Goal: Task Accomplishment & Management: Manage account settings

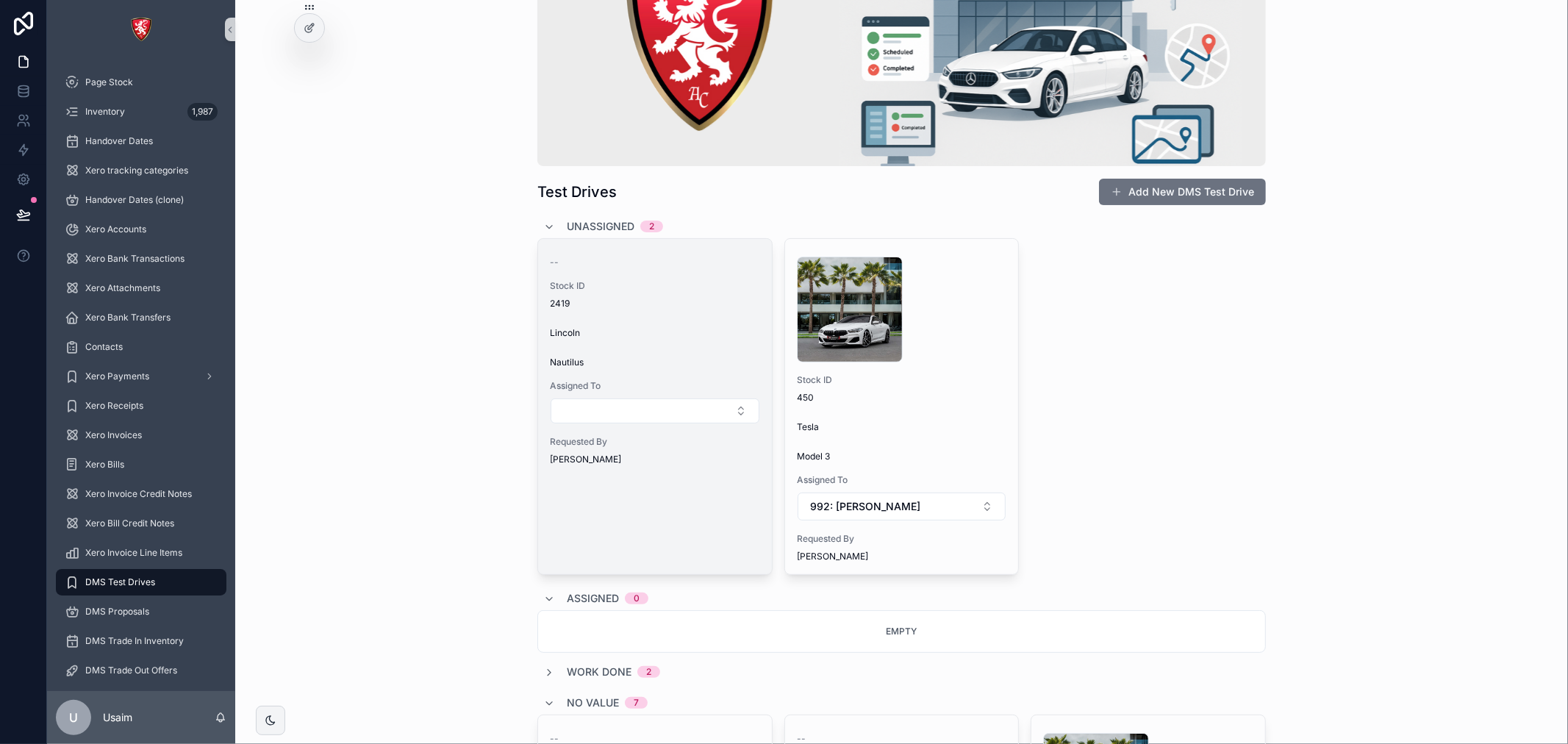
scroll to position [163, 0]
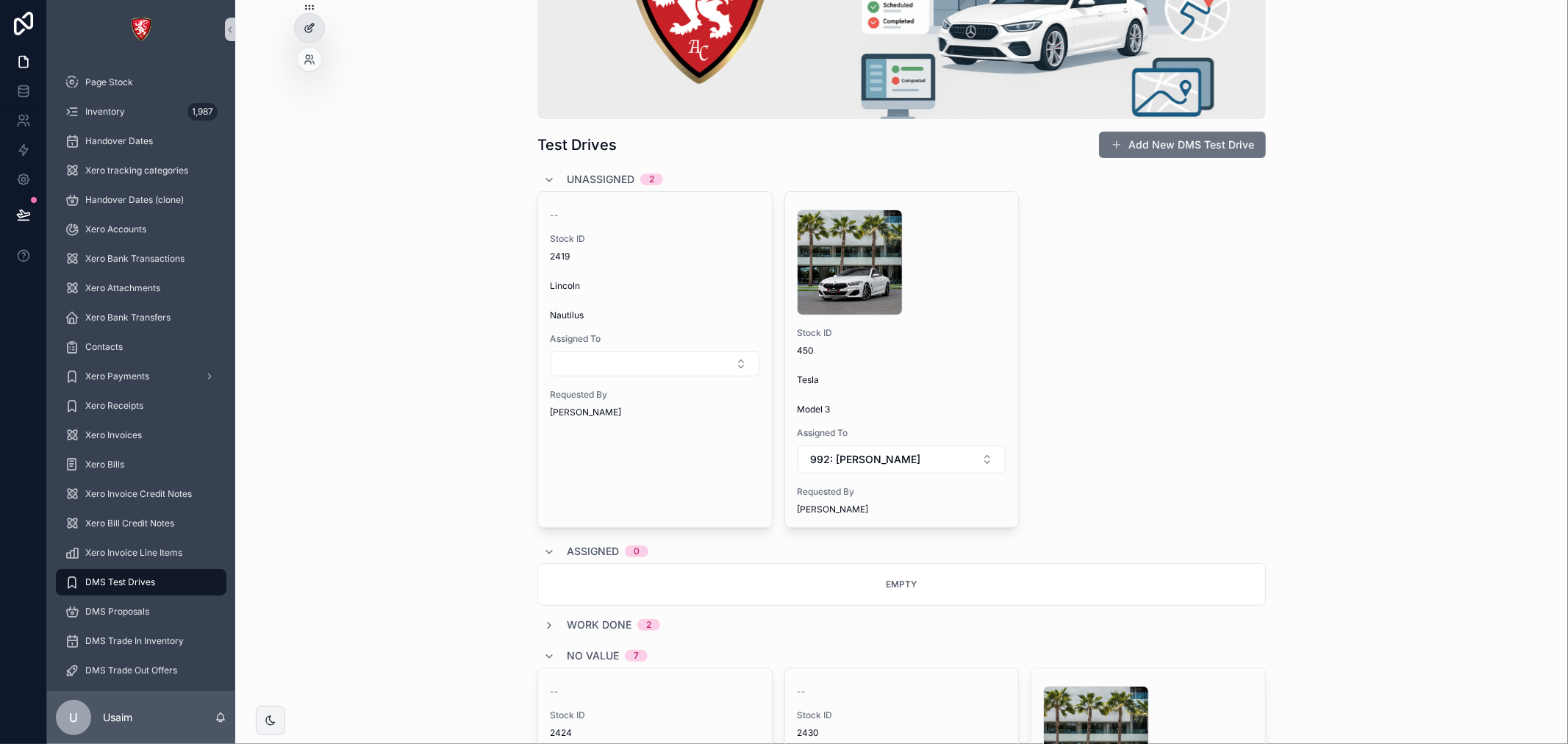
click at [300, 21] on div at bounding box center [309, 27] width 29 height 28
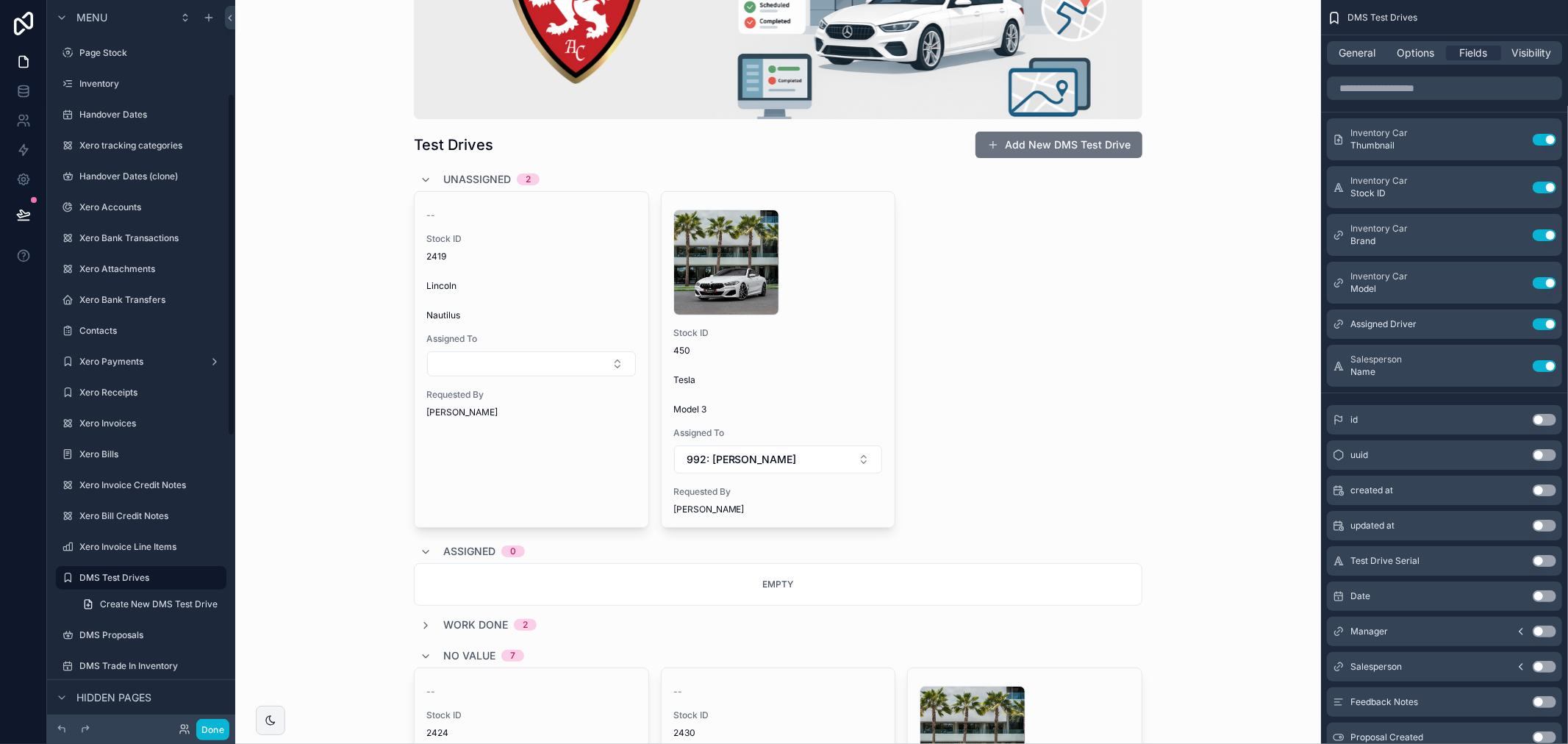
scroll to position [198, 0]
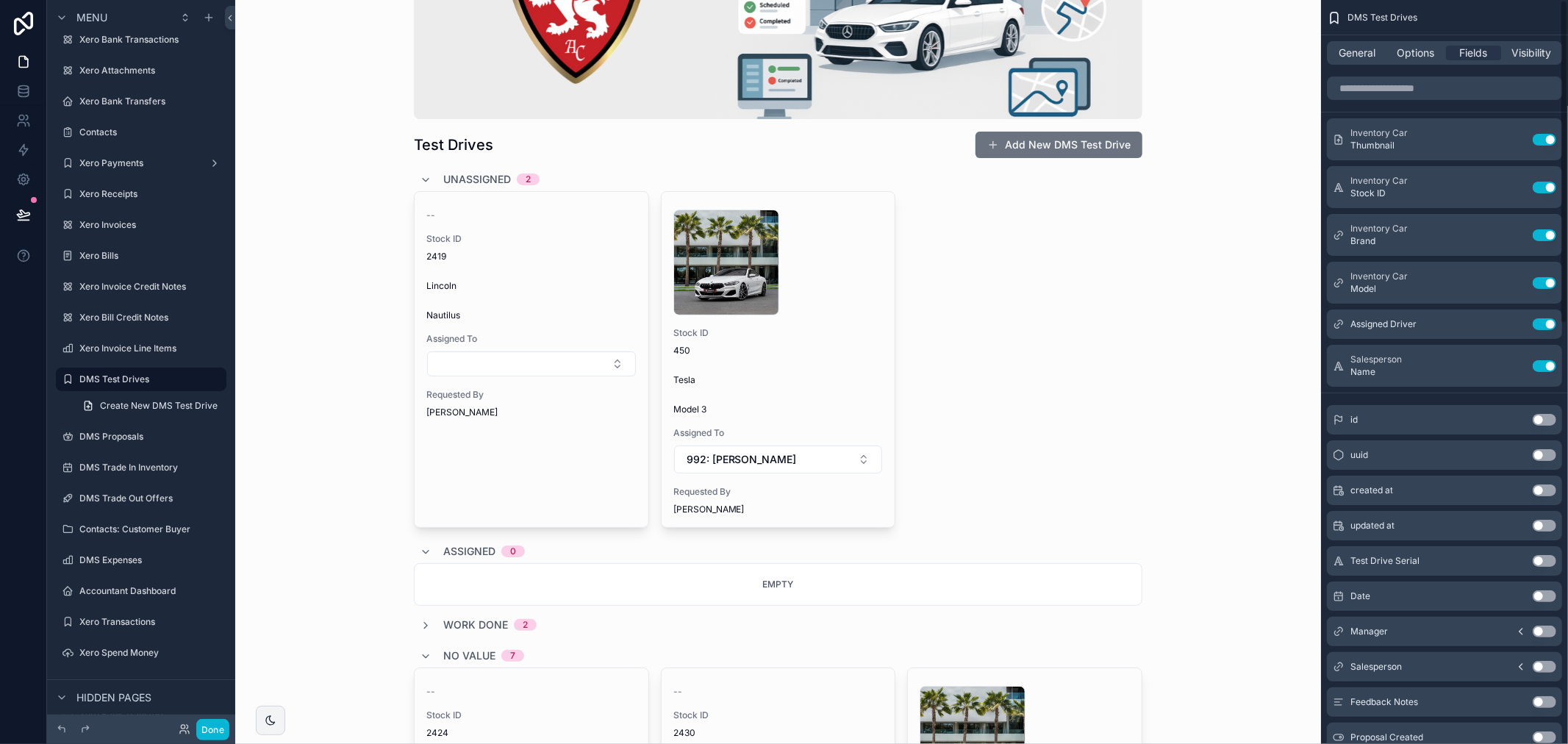
click at [1371, 62] on div "General Options Fields Visibility" at bounding box center [1444, 53] width 236 height 24
click at [1369, 56] on span "General" at bounding box center [1357, 53] width 37 height 14
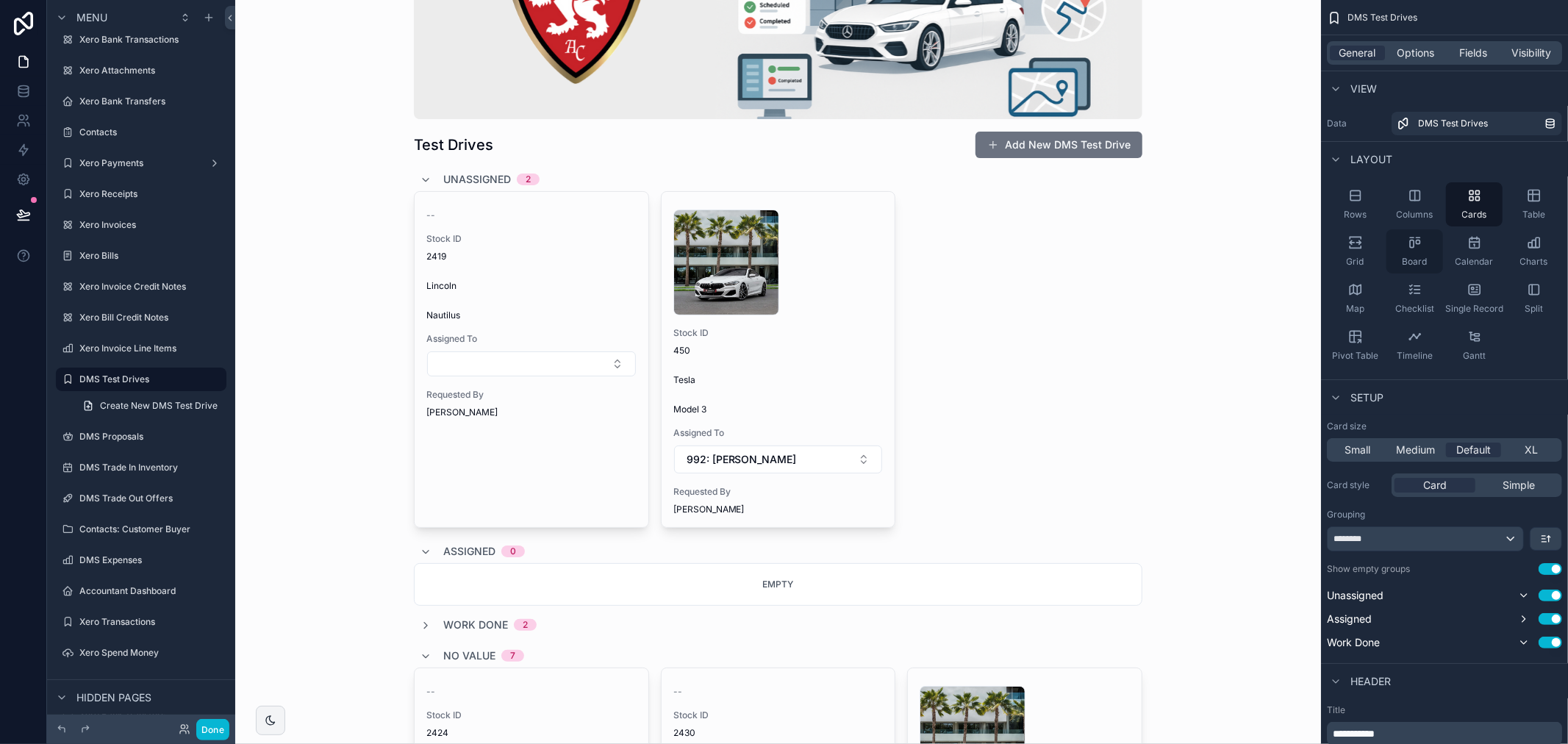
click at [1424, 252] on div "Board" at bounding box center [1414, 251] width 56 height 44
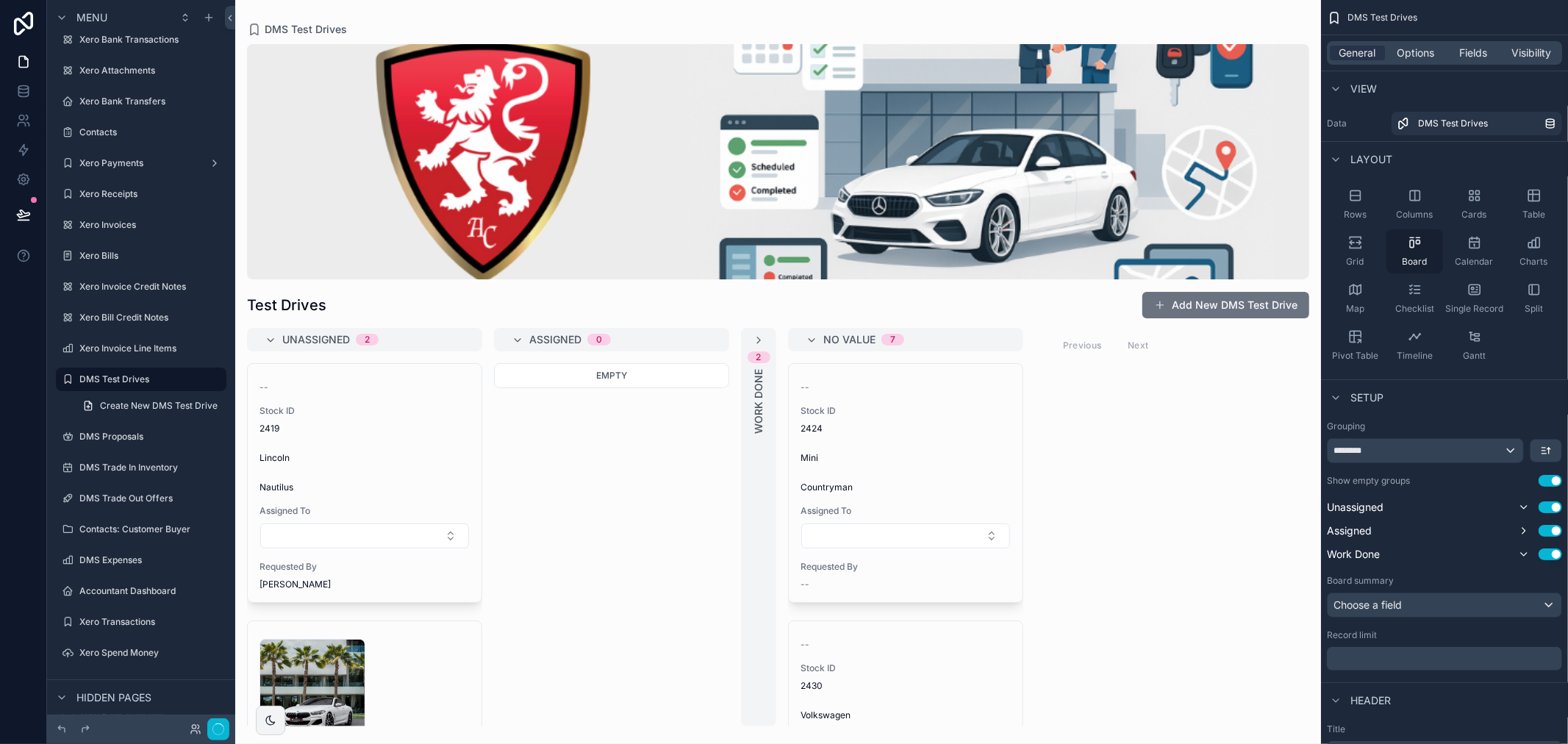
scroll to position [0, 0]
click at [637, 30] on div "scrollable content" at bounding box center [778, 372] width 1085 height 744
click at [1073, 185] on div "scrollable content" at bounding box center [778, 162] width 1062 height 236
click at [1525, 59] on span "Visibility" at bounding box center [1532, 53] width 40 height 14
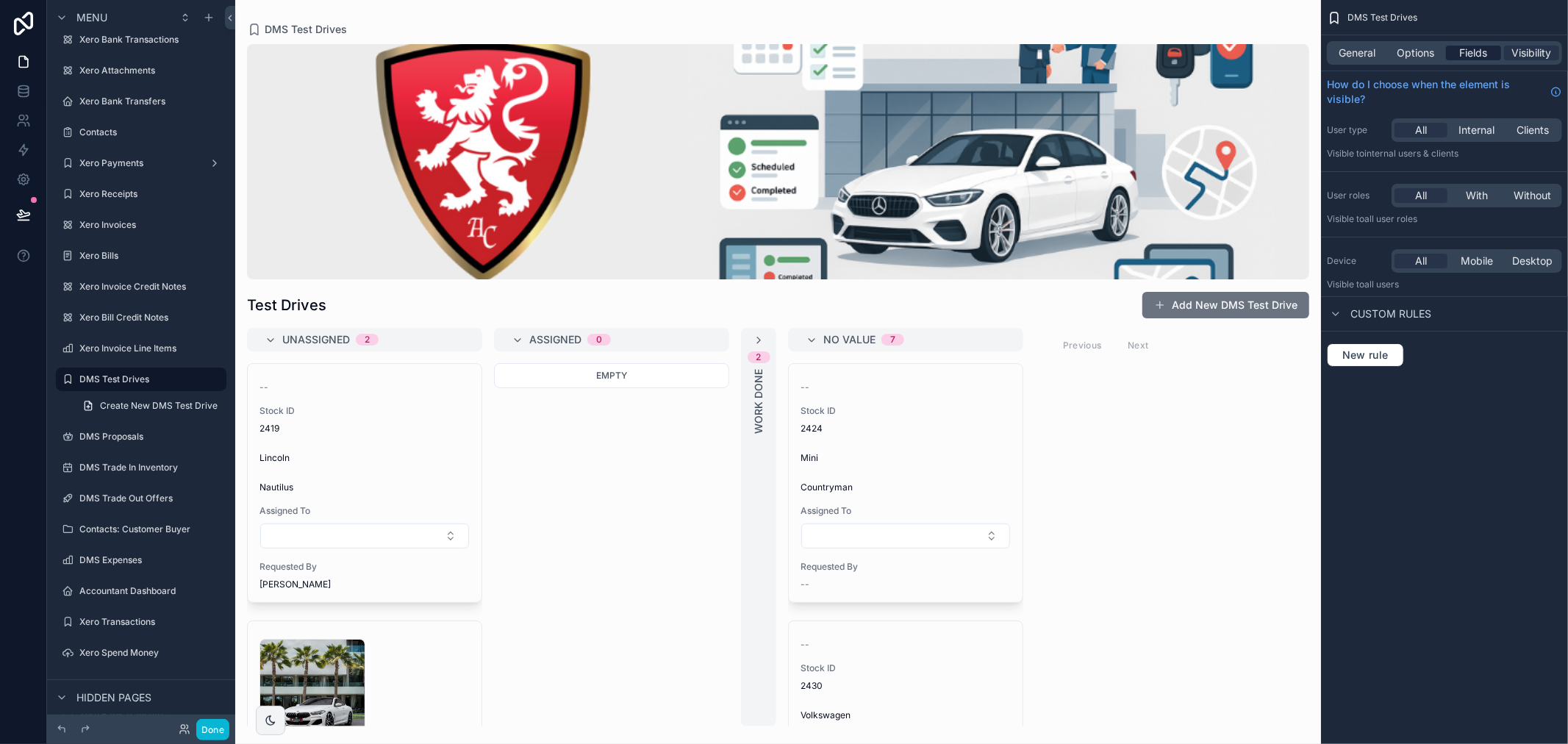
click at [1479, 55] on span "Fields" at bounding box center [1473, 53] width 28 height 14
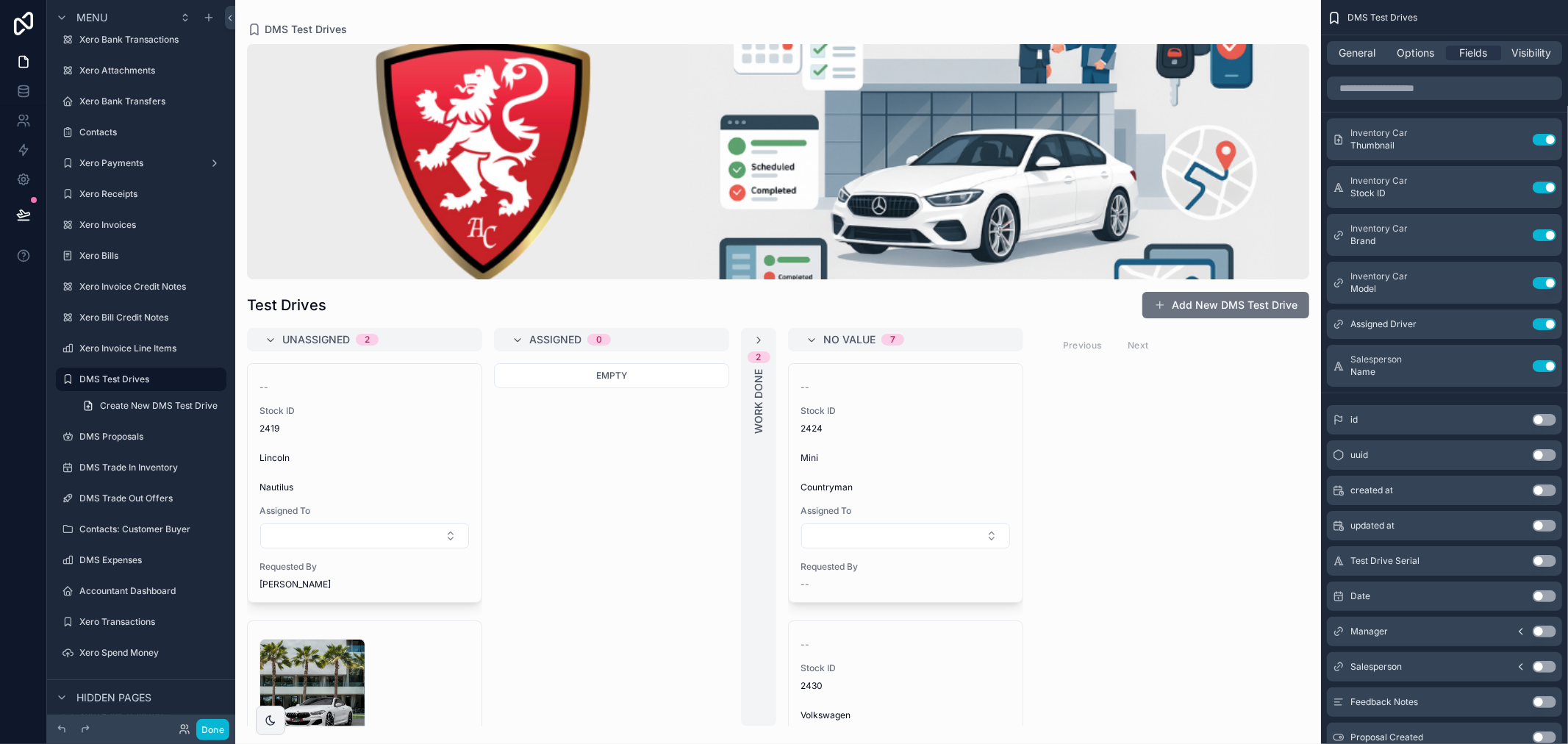
click at [1416, 63] on div "General Options Fields Visibility" at bounding box center [1444, 53] width 236 height 24
click at [1416, 61] on div "General Options Fields Visibility" at bounding box center [1444, 53] width 236 height 24
click at [1416, 55] on span "Options" at bounding box center [1415, 53] width 37 height 14
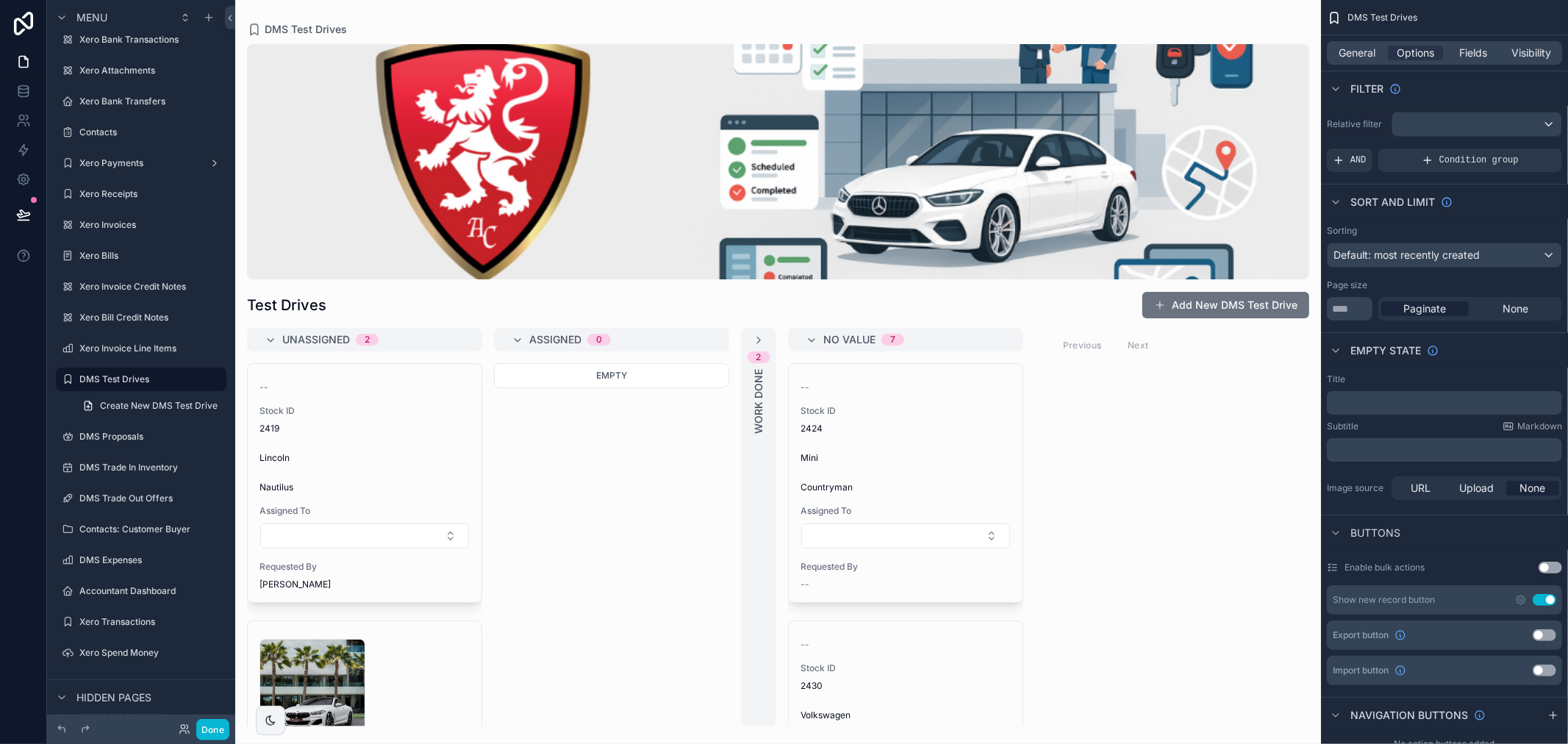
click at [919, 238] on div "scrollable content" at bounding box center [778, 162] width 1062 height 236
click at [263, 60] on div "scrollable content" at bounding box center [778, 162] width 1062 height 236
click at [436, 226] on div "scrollable content" at bounding box center [778, 162] width 1062 height 236
click at [442, 191] on div "scrollable content" at bounding box center [778, 162] width 1062 height 236
click at [461, 73] on div "scrollable content" at bounding box center [778, 162] width 1062 height 236
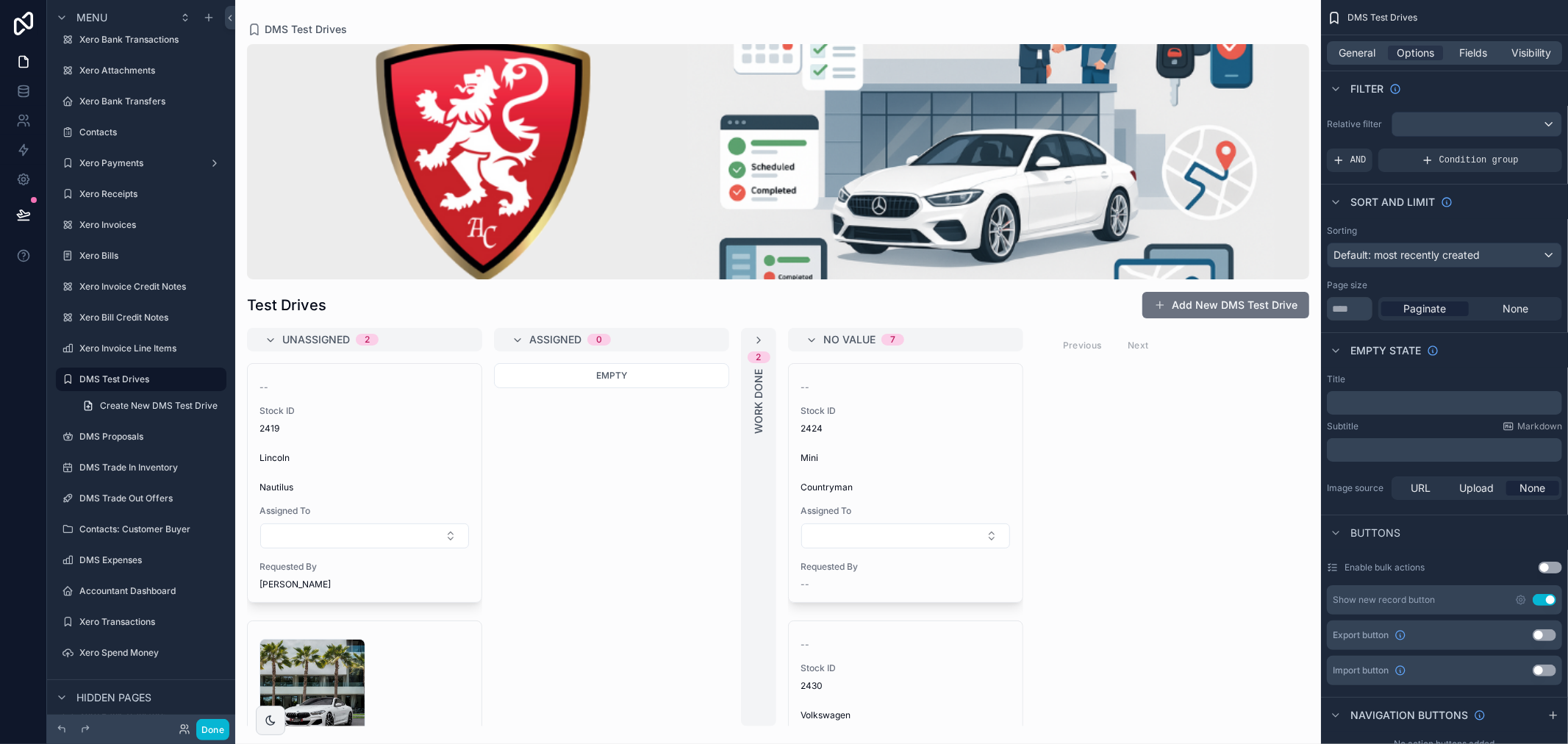
click at [461, 17] on div "DMS Test Drives Test Drives Add New DMS Test Drive Unassigned 2 -- Stock ID 241…" at bounding box center [778, 363] width 1085 height 727
click at [333, 75] on div "scrollable content" at bounding box center [778, 162] width 1062 height 236
click at [756, 352] on div "2" at bounding box center [759, 357] width 5 height 12
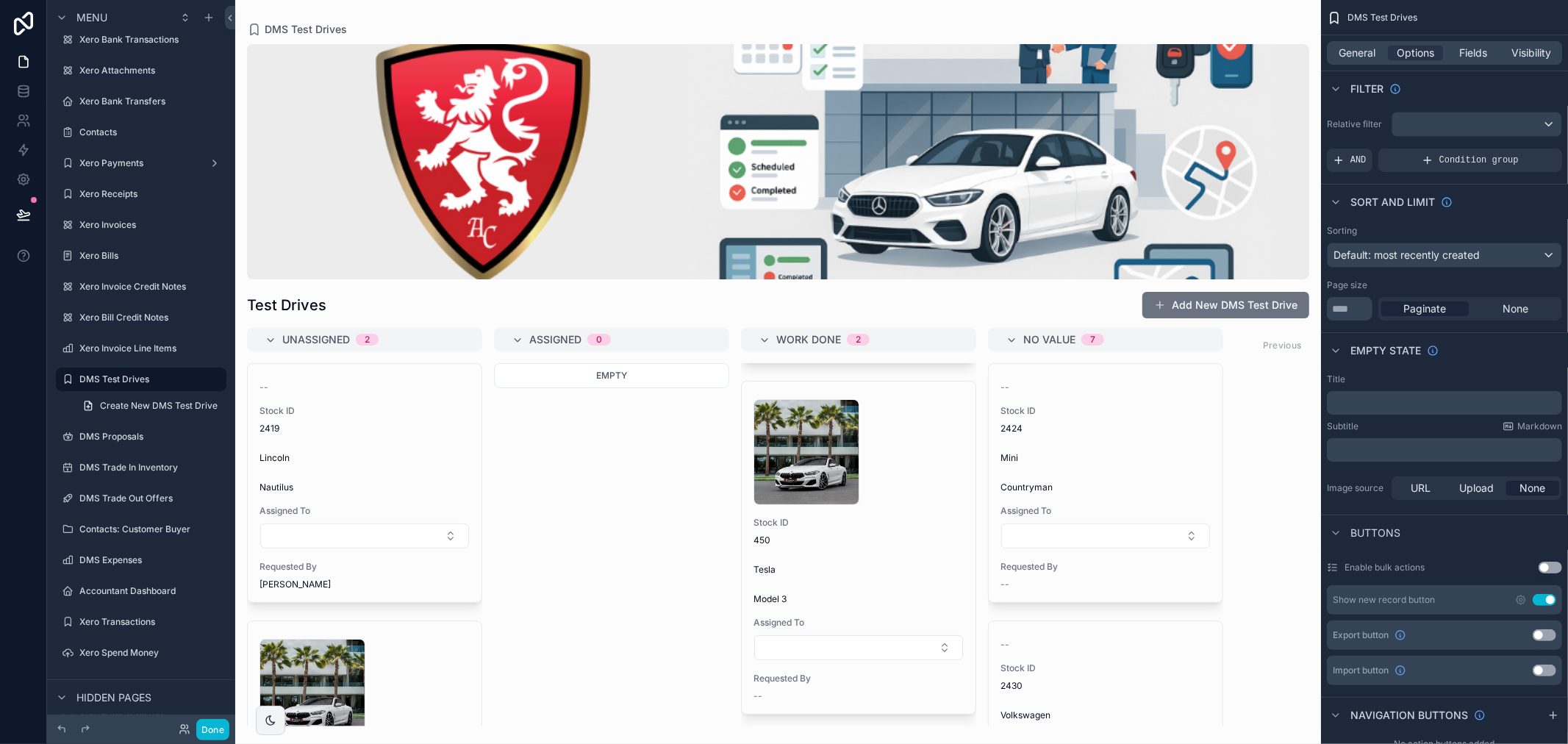
scroll to position [251, 0]
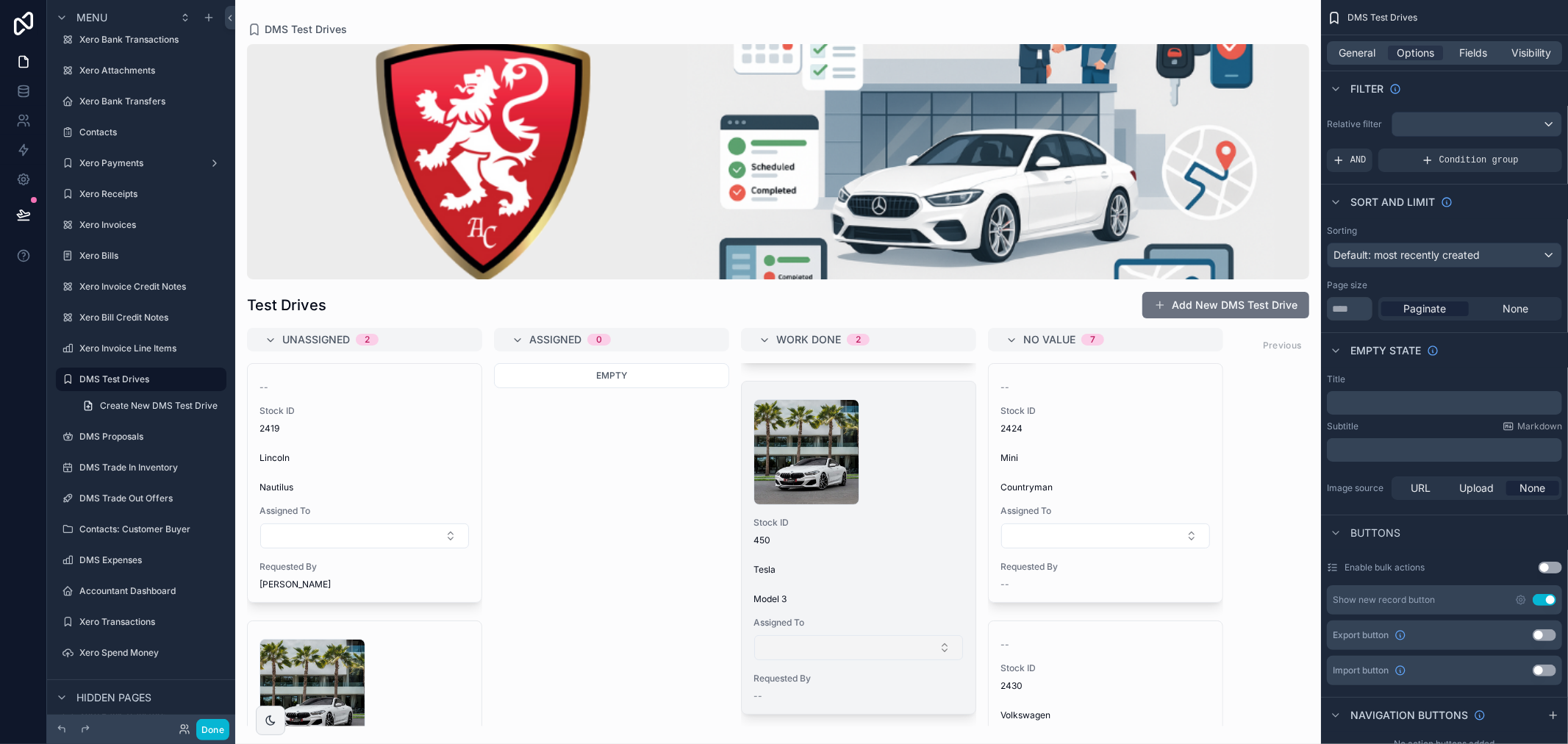
click at [909, 635] on button "Select Button" at bounding box center [858, 648] width 208 height 25
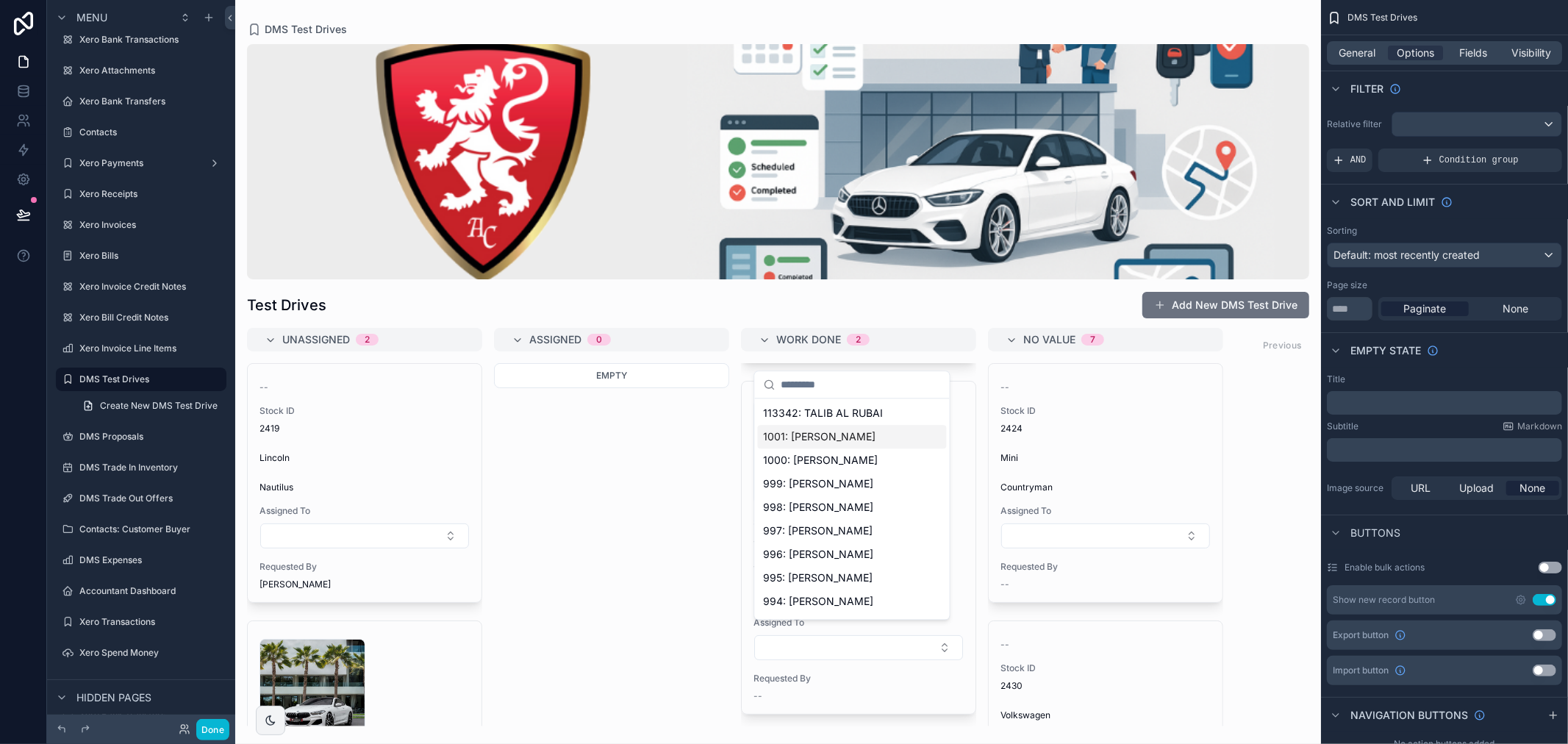
click at [820, 443] on span "1001: [PERSON_NAME]" at bounding box center [820, 437] width 112 height 14
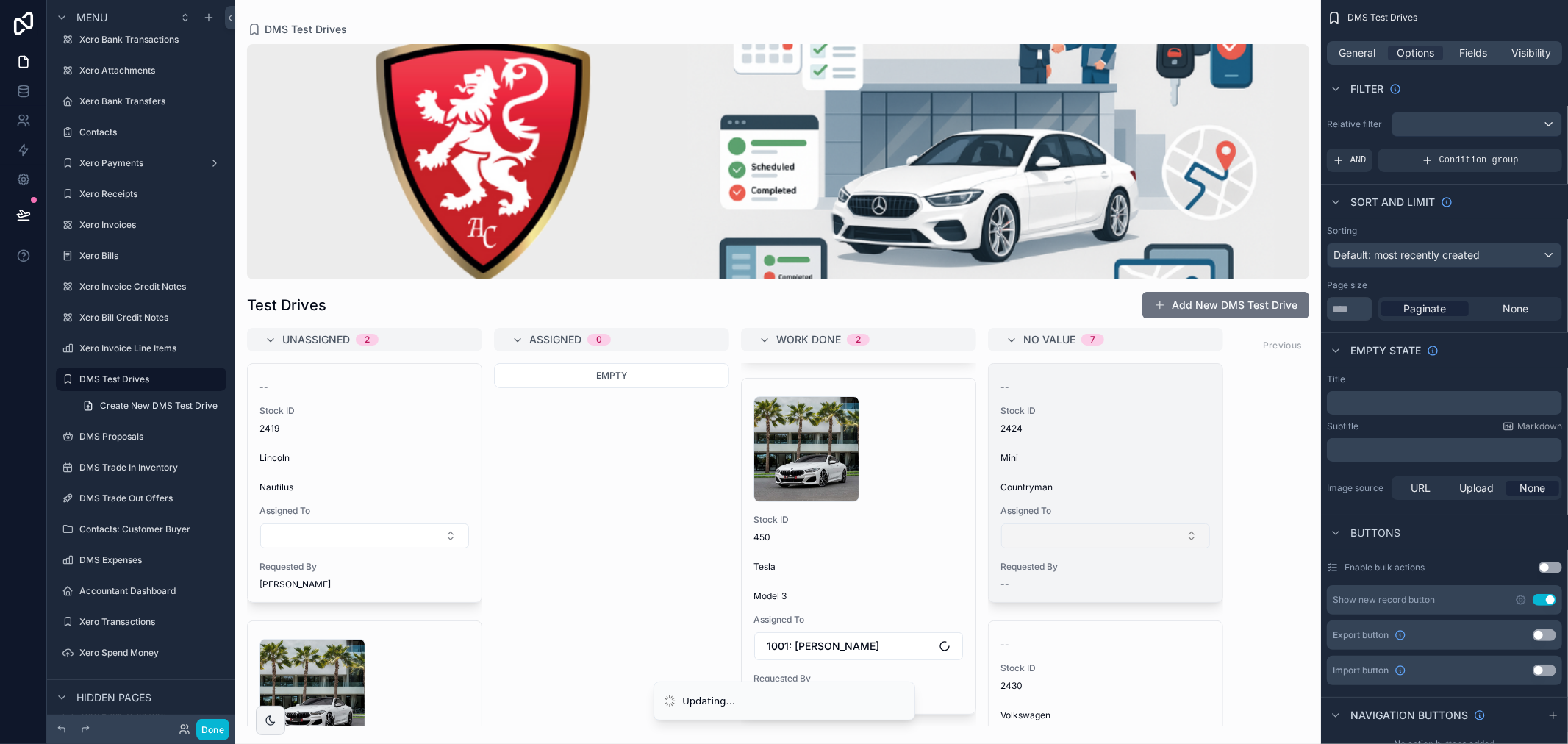
click at [1089, 531] on button "Select Button" at bounding box center [1105, 536] width 208 height 25
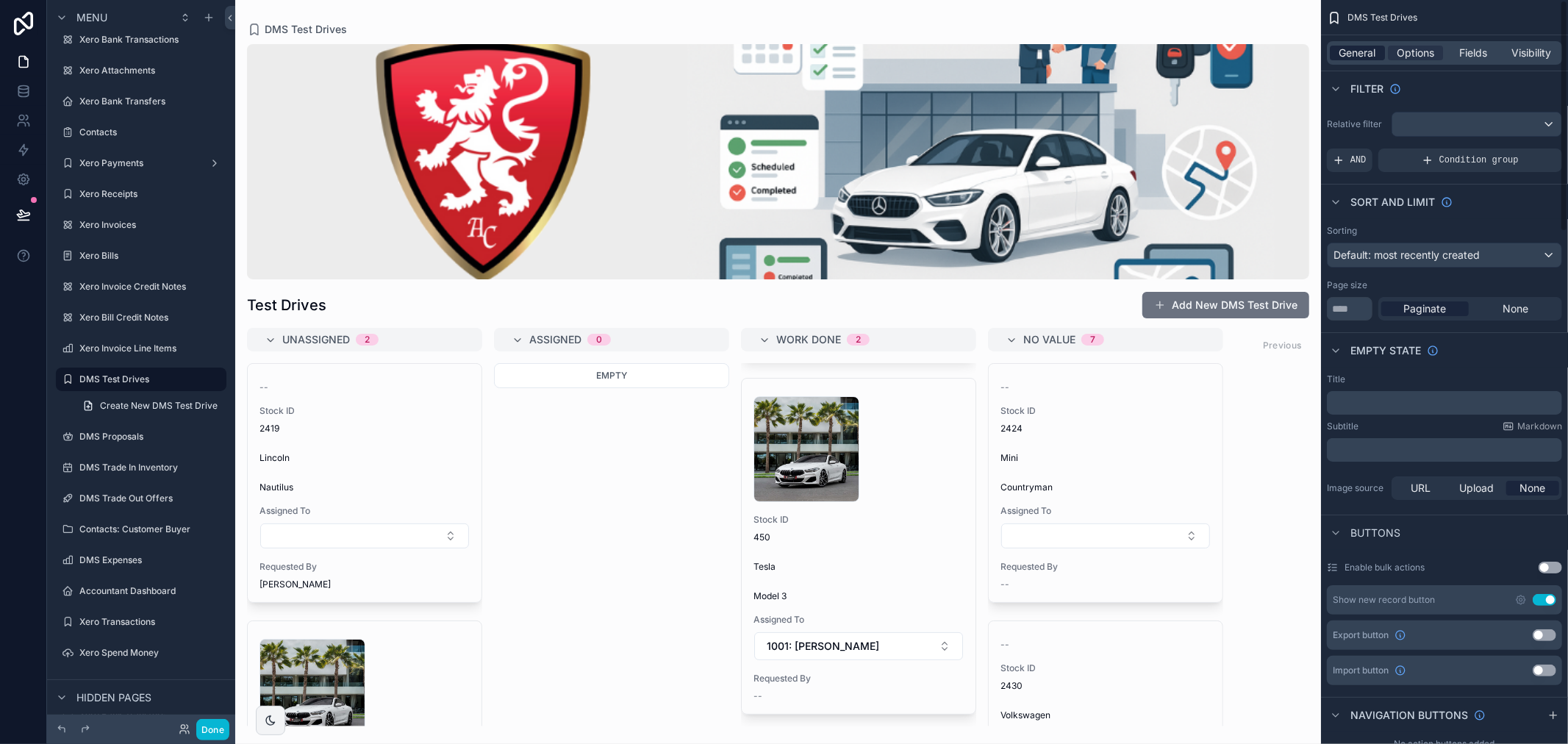
click at [1361, 56] on span "General" at bounding box center [1357, 53] width 37 height 14
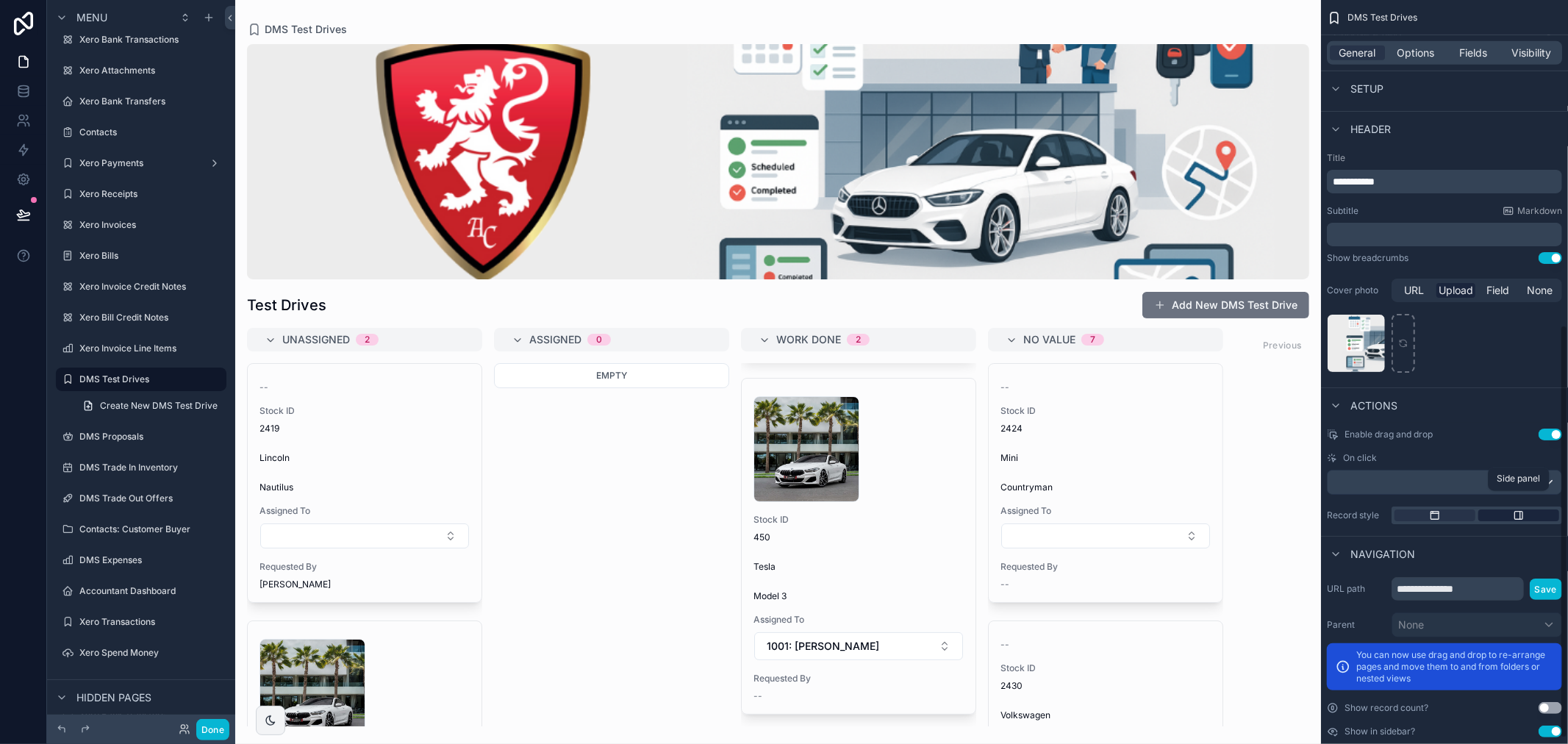
scroll to position [594, 0]
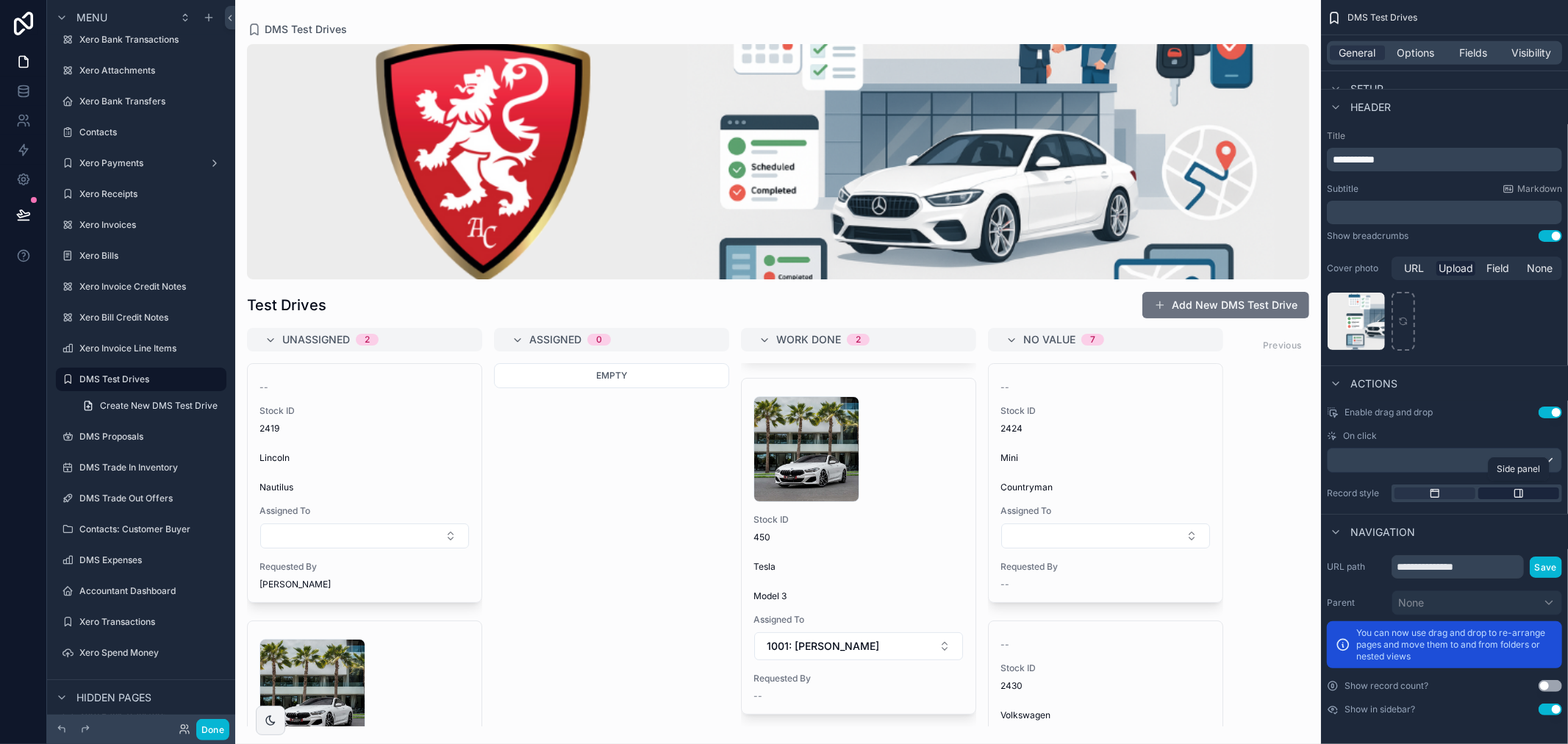
click at [1522, 489] on icon "scrollable content" at bounding box center [1518, 493] width 8 height 8
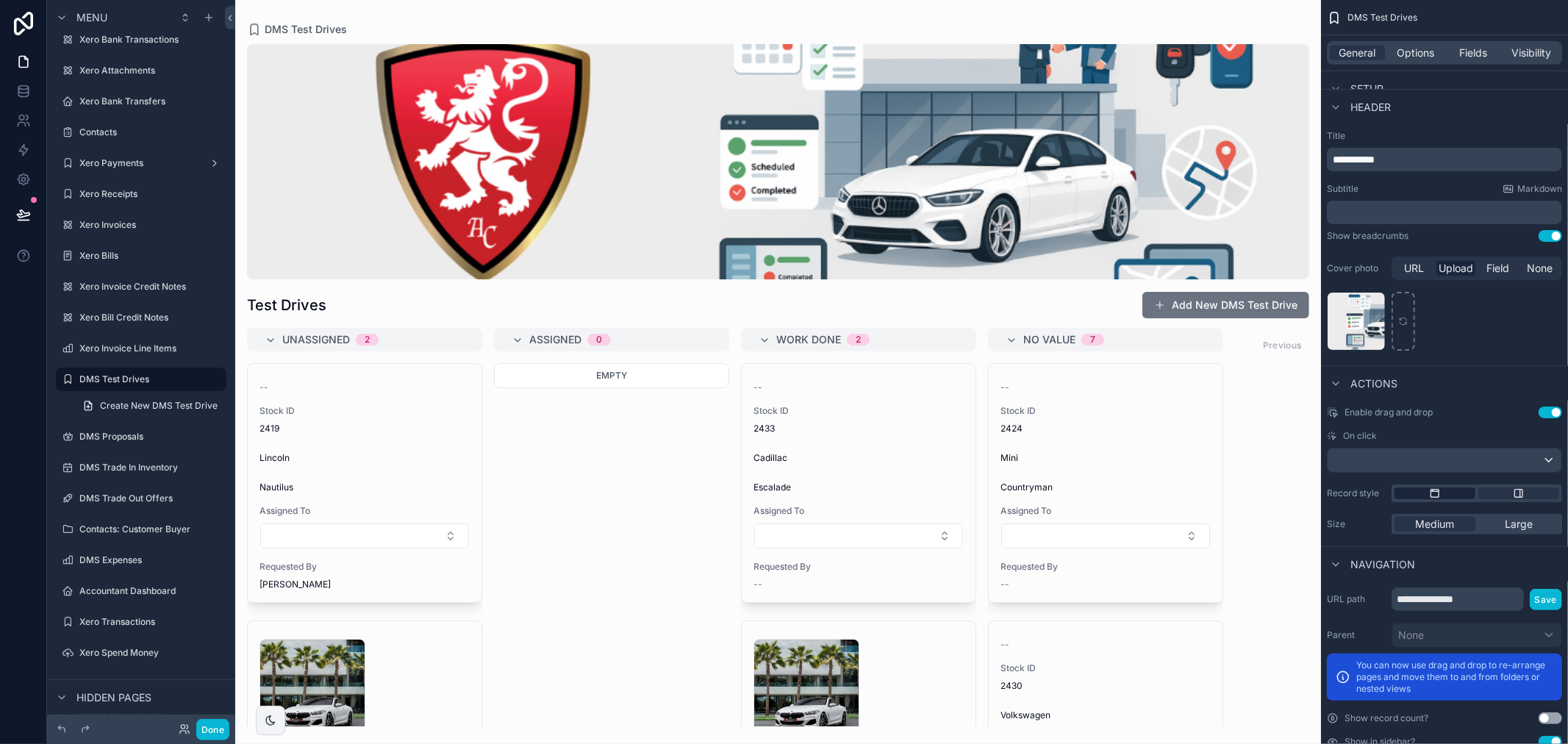
drag, startPoint x: 1440, startPoint y: 490, endPoint x: 1467, endPoint y: 489, distance: 27.0
click at [1436, 489] on icon "scrollable content" at bounding box center [1434, 493] width 12 height 12
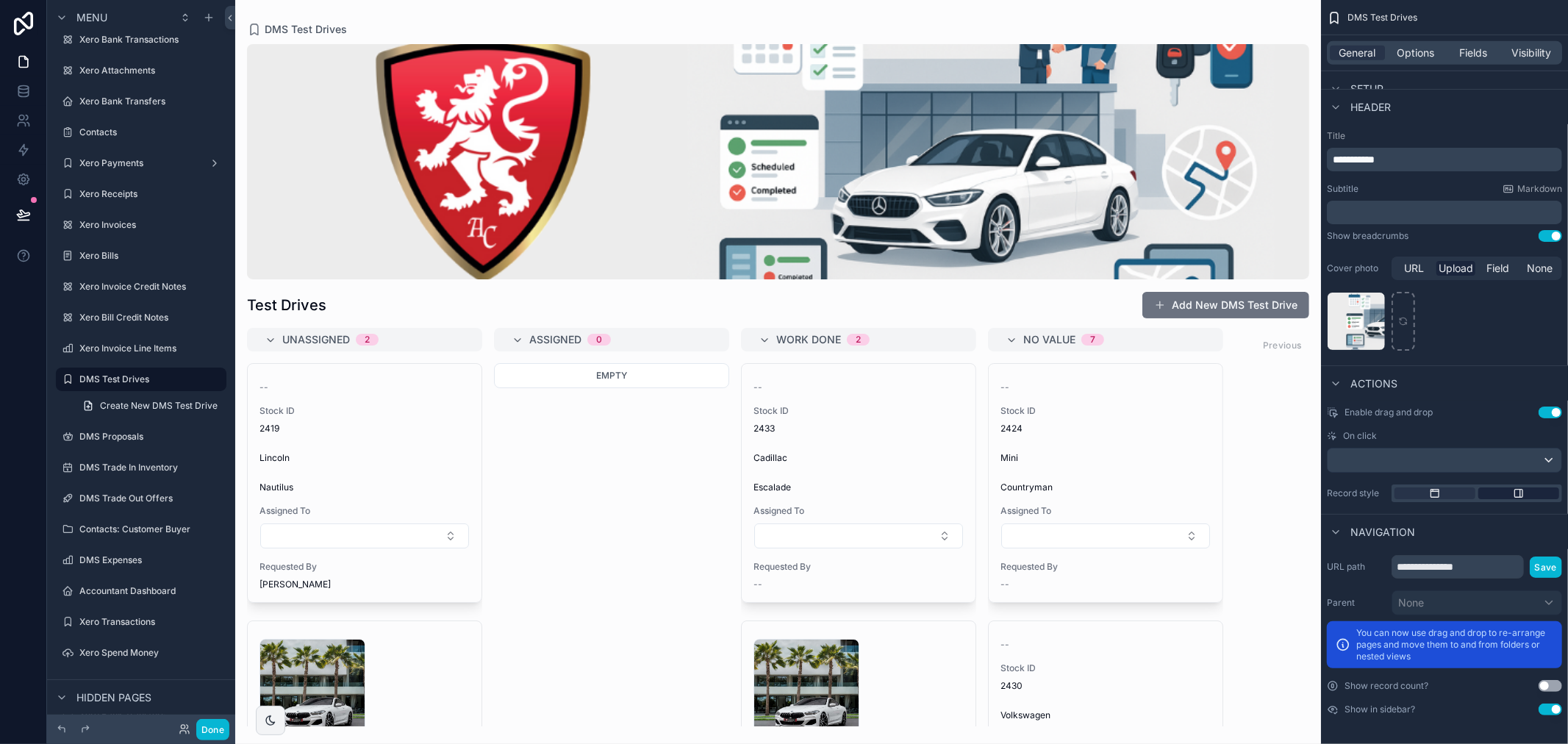
click at [1539, 489] on div "scrollable content" at bounding box center [1518, 493] width 81 height 12
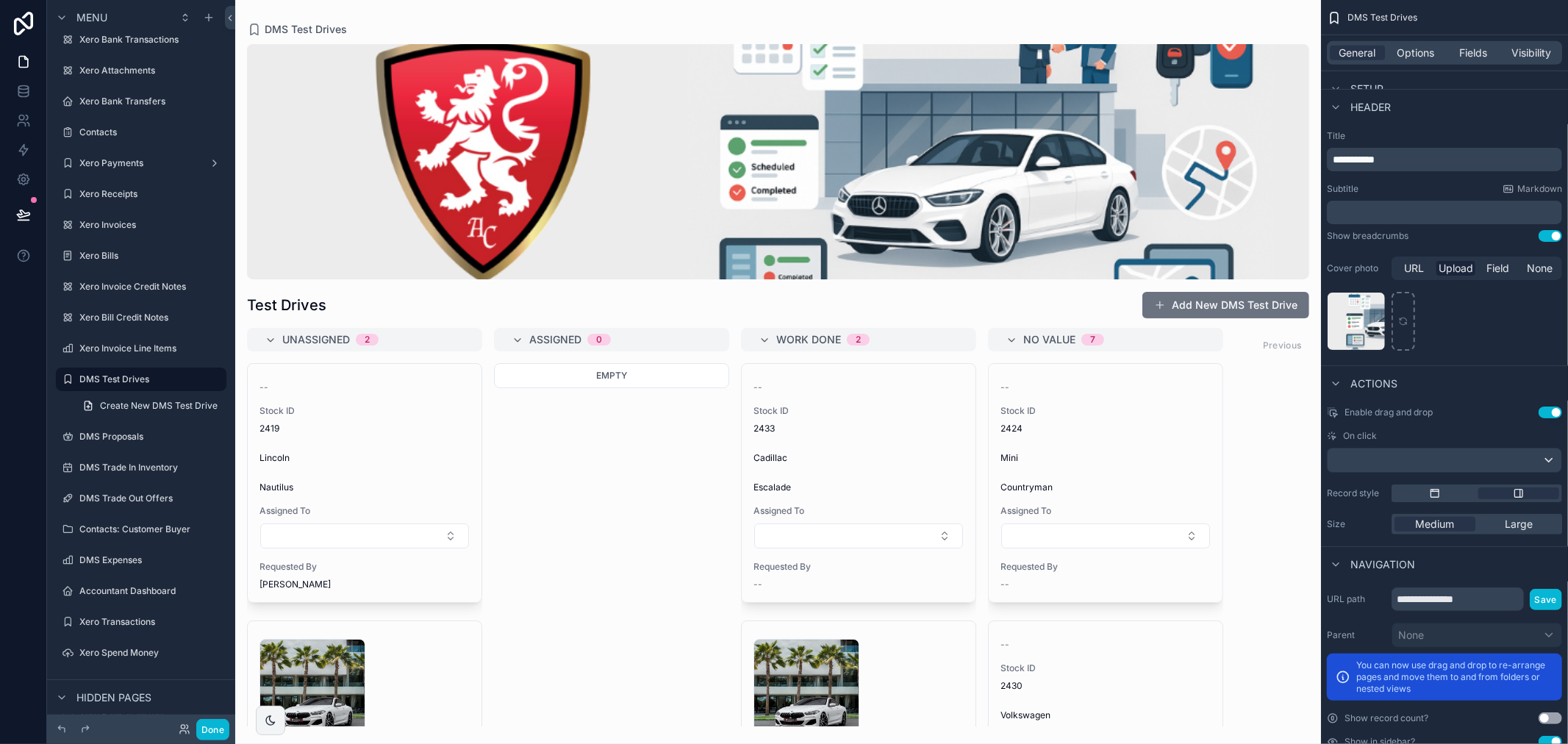
click at [1549, 233] on button "Use setting" at bounding box center [1550, 236] width 24 height 12
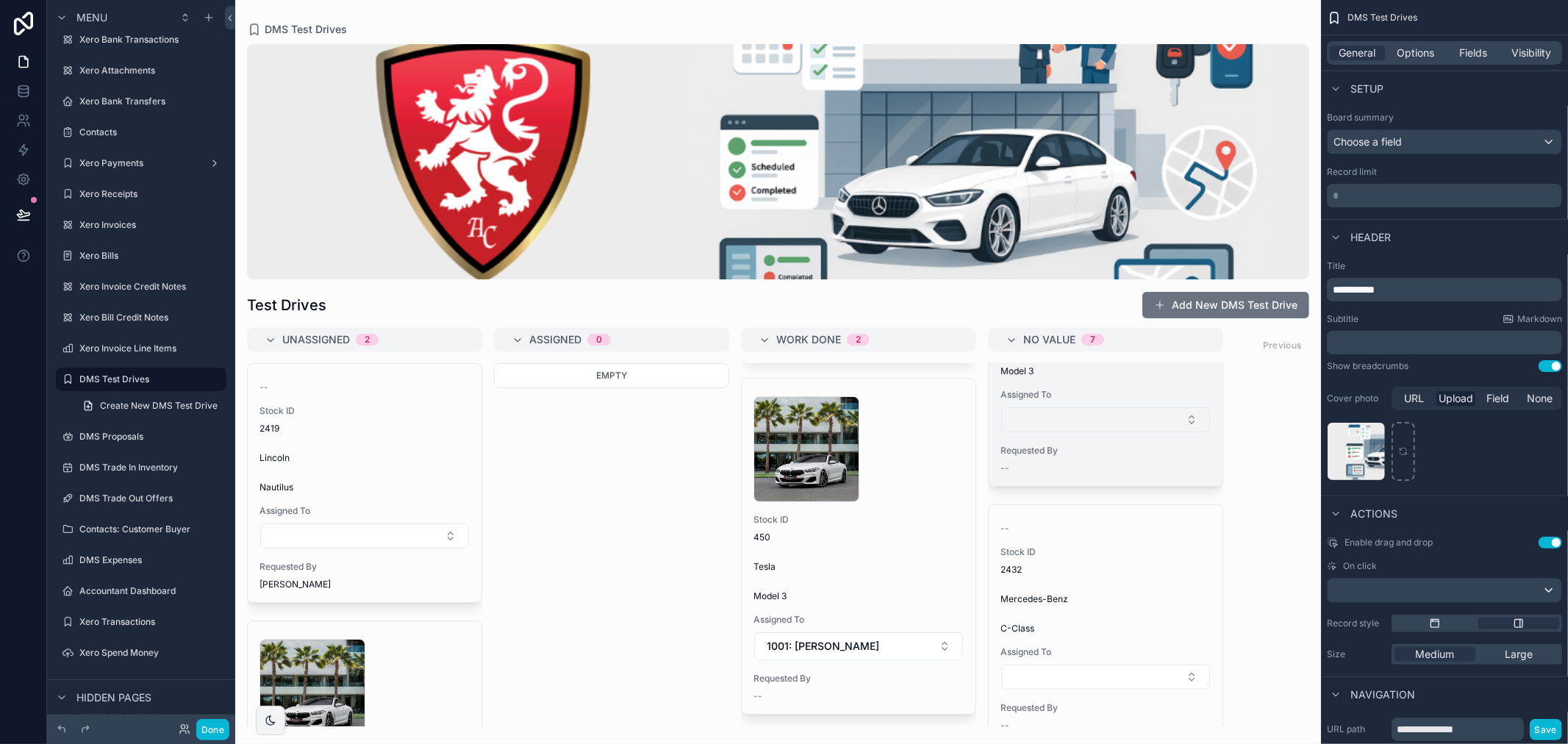
scroll to position [735, 0]
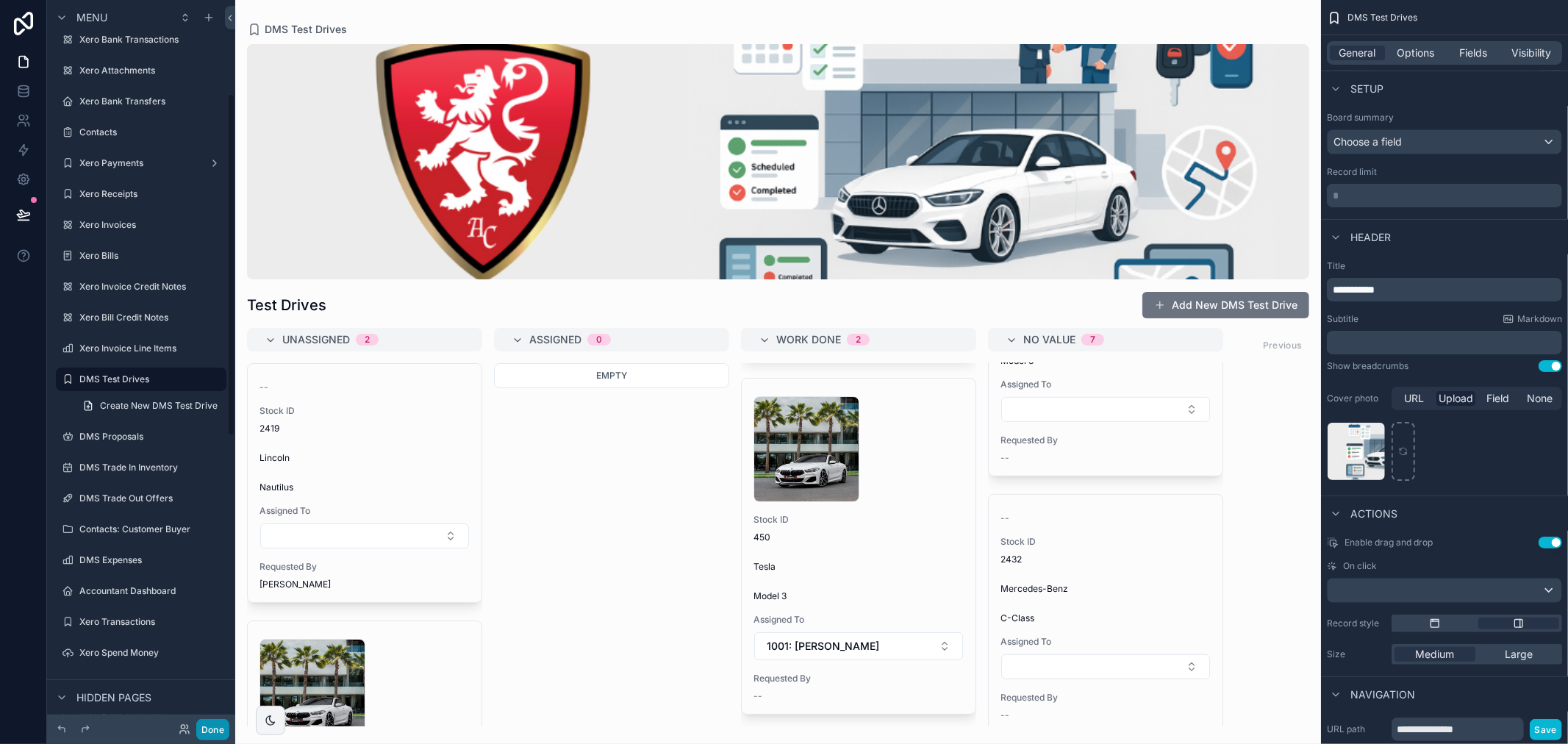
click at [210, 733] on button "Done" at bounding box center [213, 730] width 34 height 22
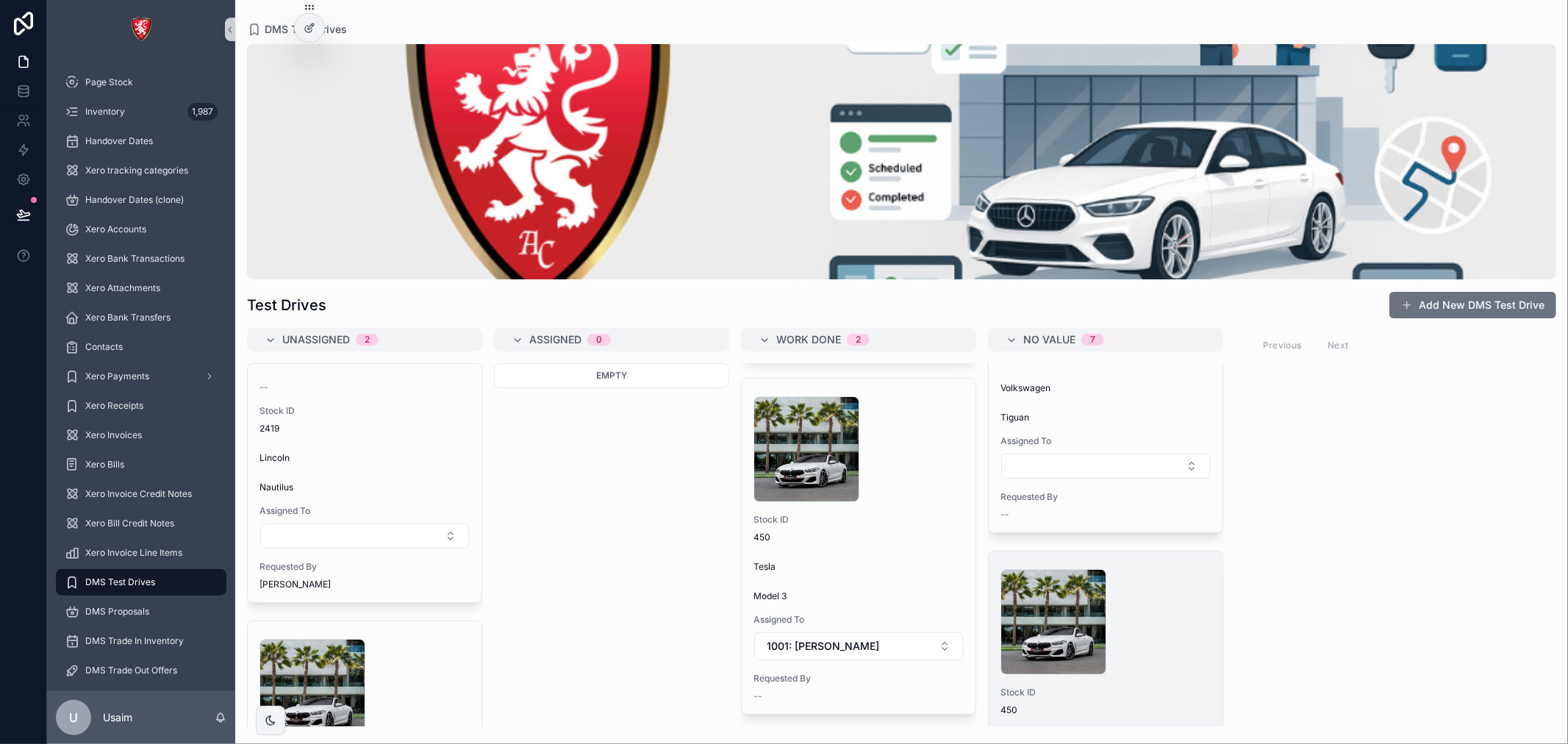
scroll to position [326, 0]
click at [309, 29] on icon at bounding box center [311, 26] width 5 height 5
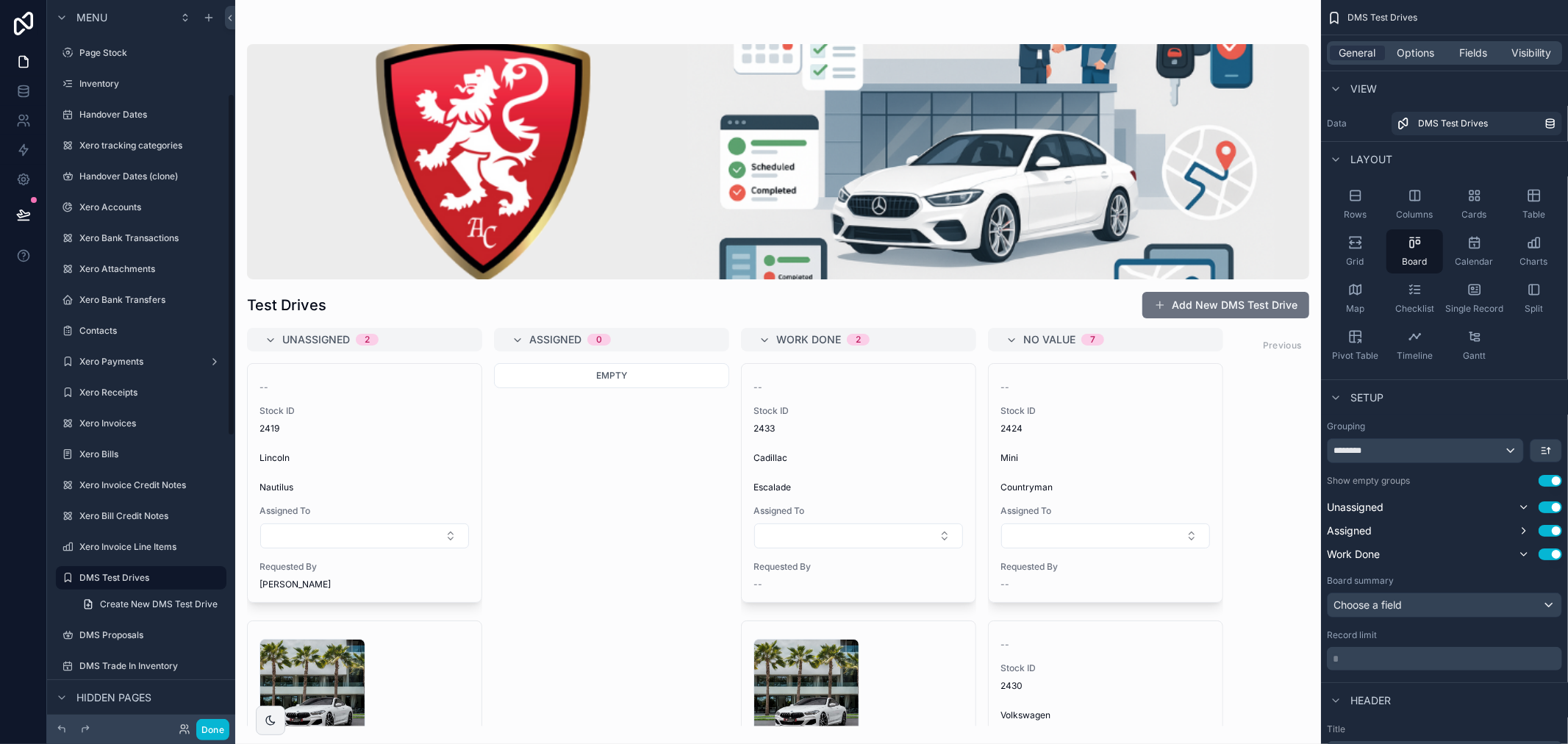
scroll to position [198, 0]
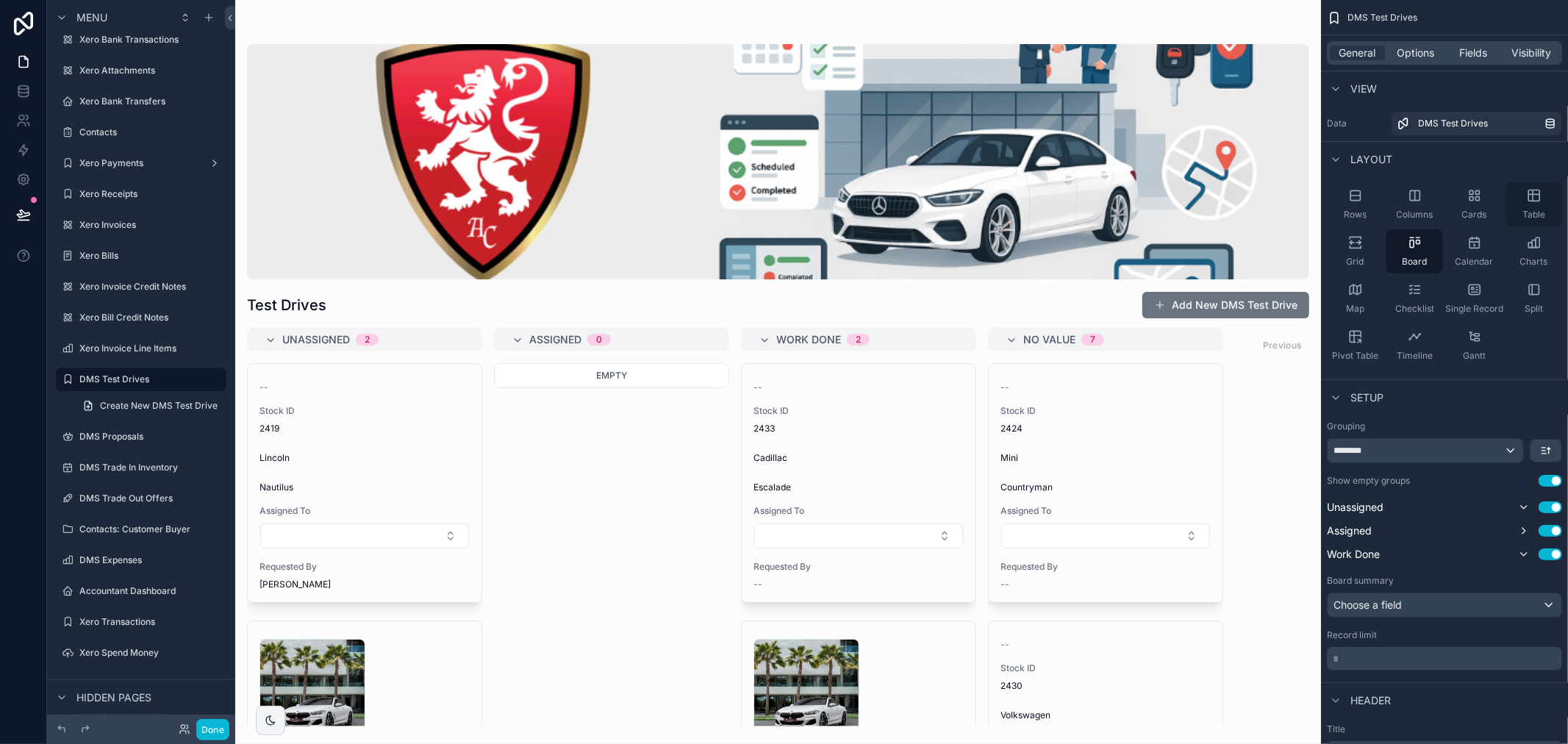
click at [1538, 202] on icon "scrollable content" at bounding box center [1534, 196] width 14 height 14
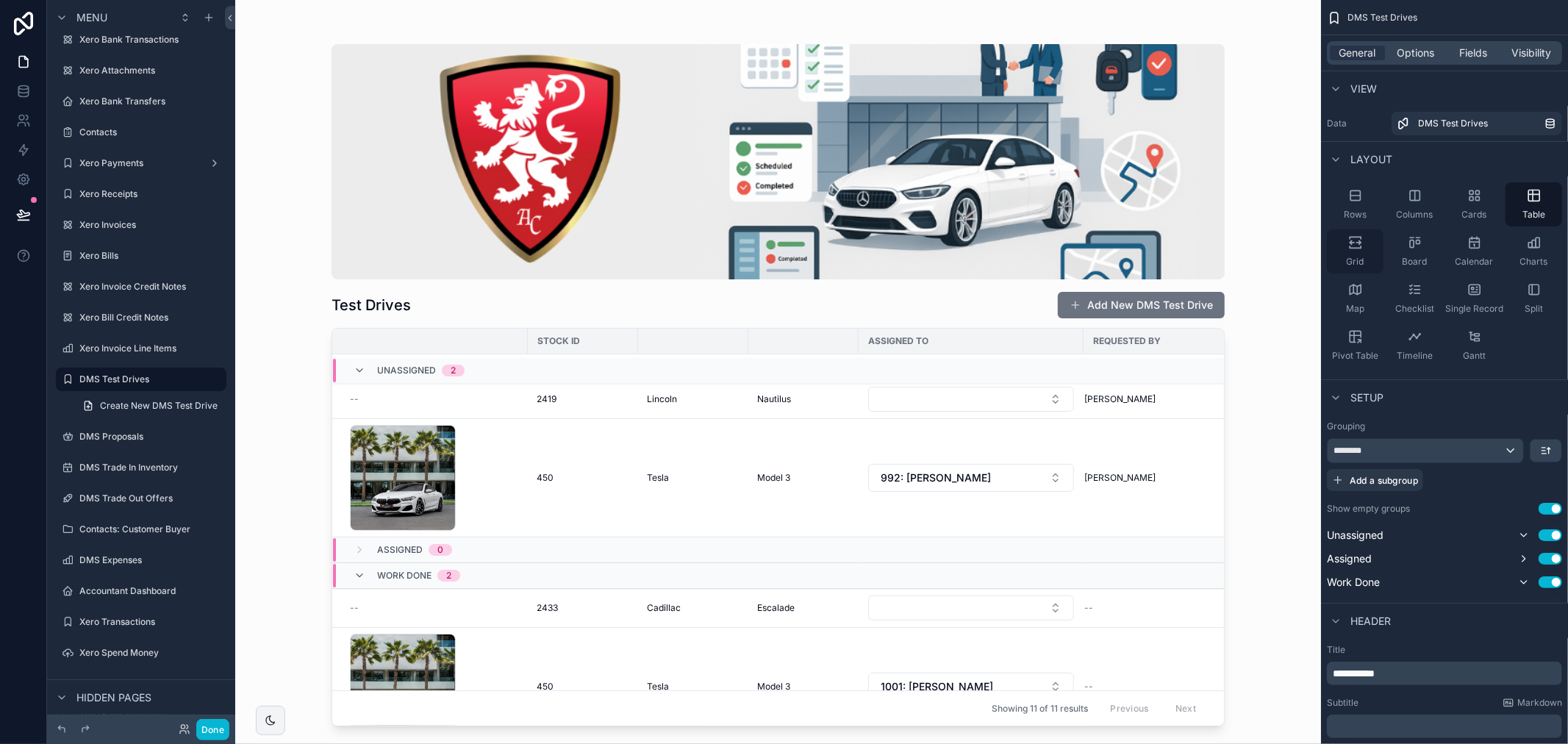
click at [1364, 250] on div "Grid" at bounding box center [1354, 251] width 56 height 44
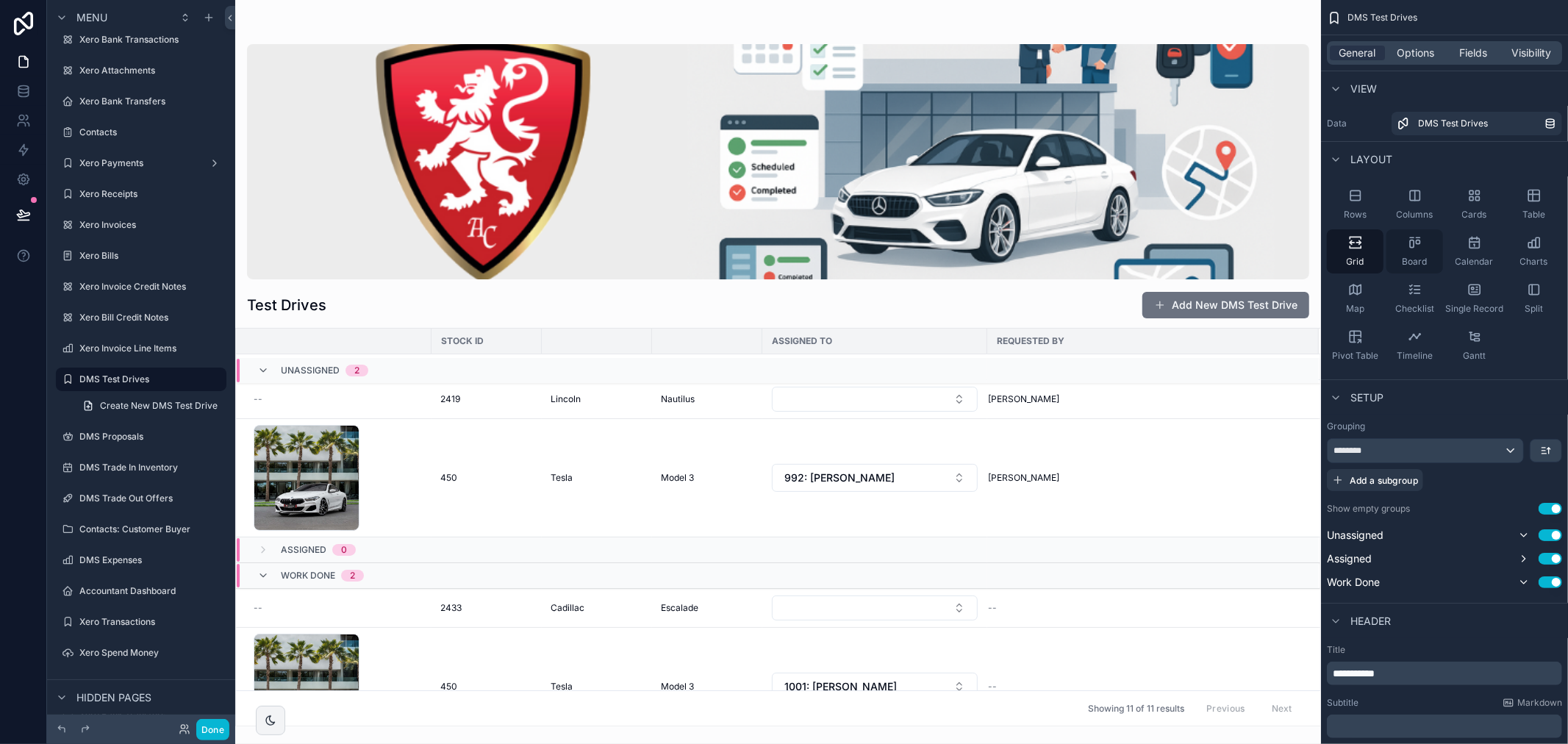
click at [1412, 255] on div "Board" at bounding box center [1414, 251] width 56 height 44
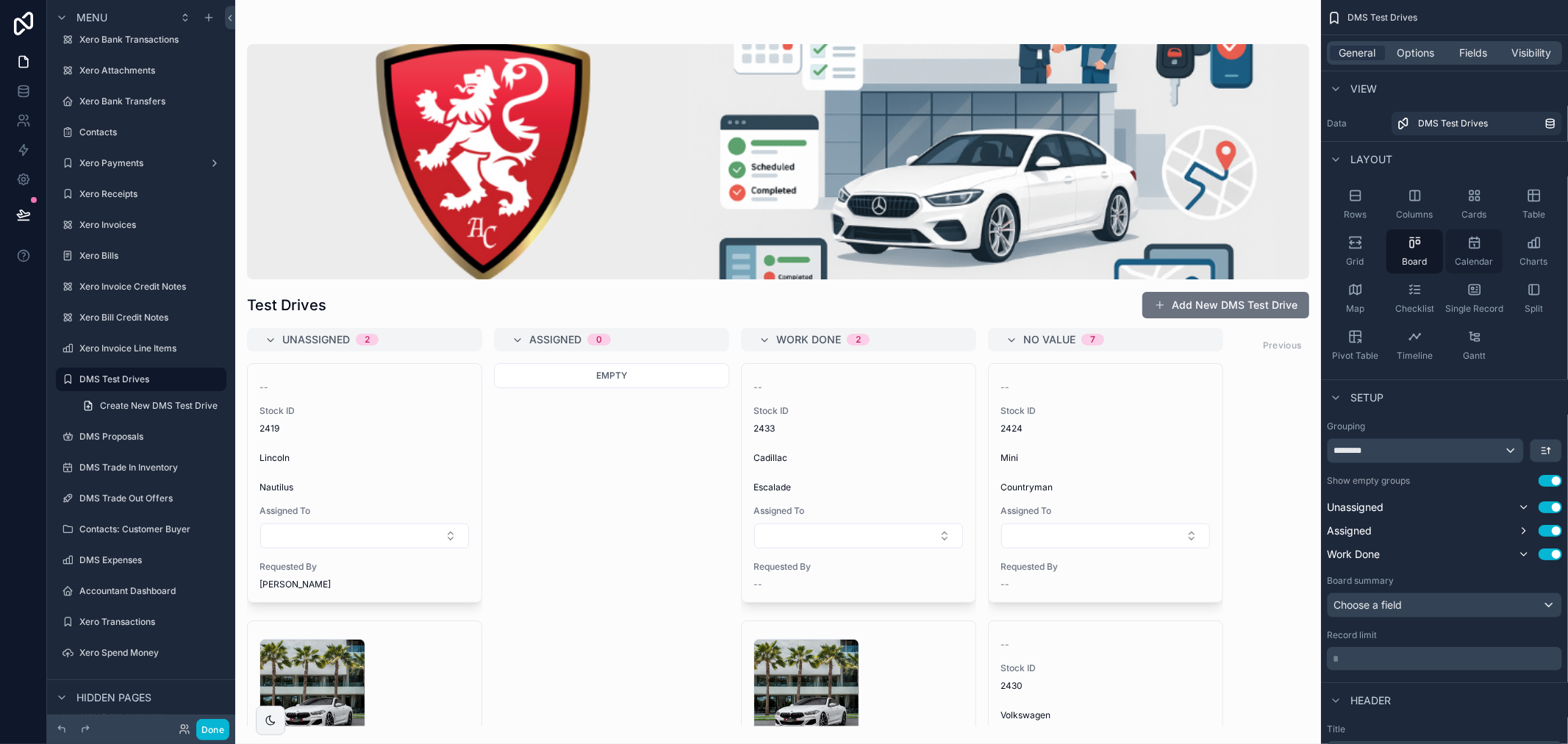
click at [1485, 253] on div "Calendar" at bounding box center [1474, 251] width 56 height 44
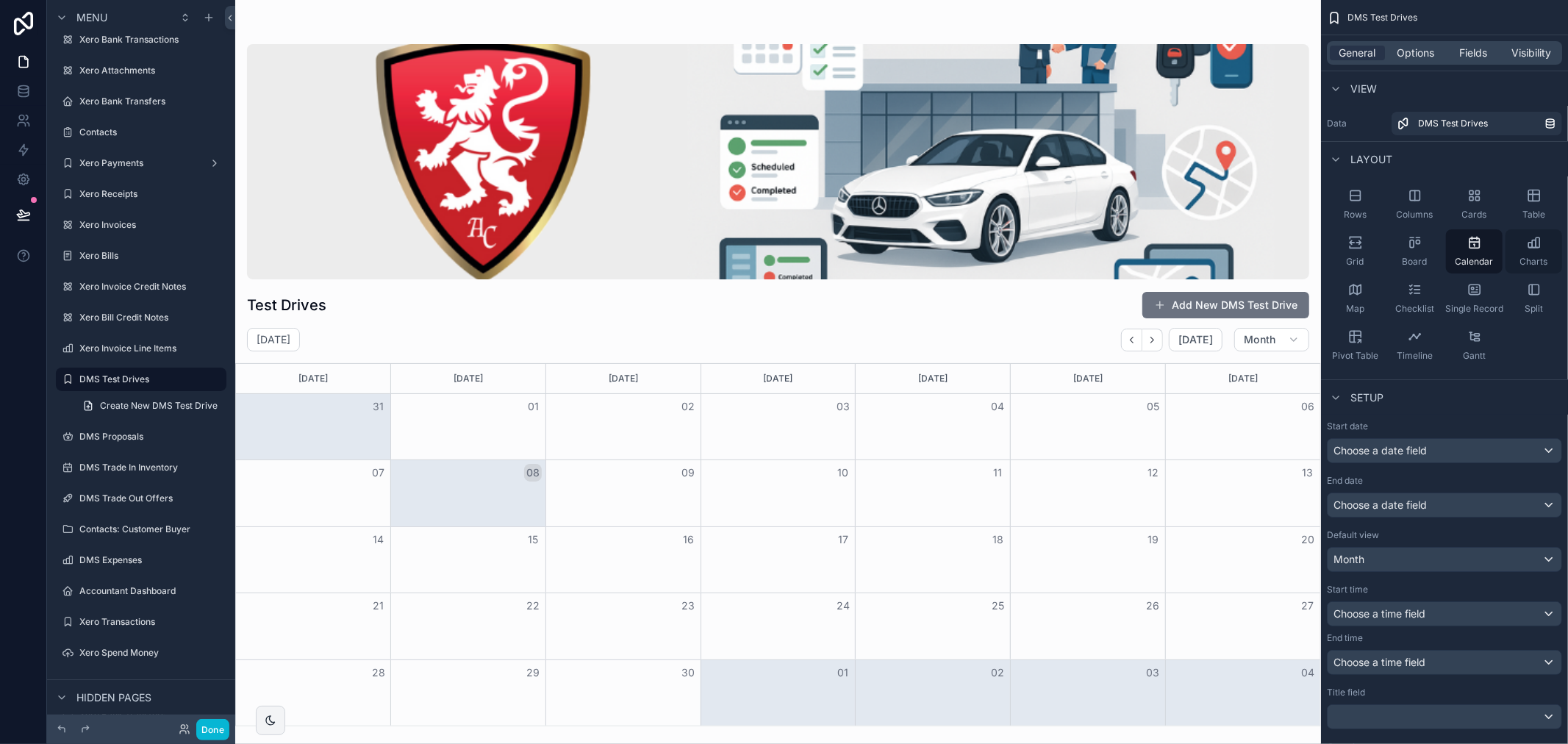
click at [1525, 247] on div "Charts" at bounding box center [1534, 251] width 56 height 44
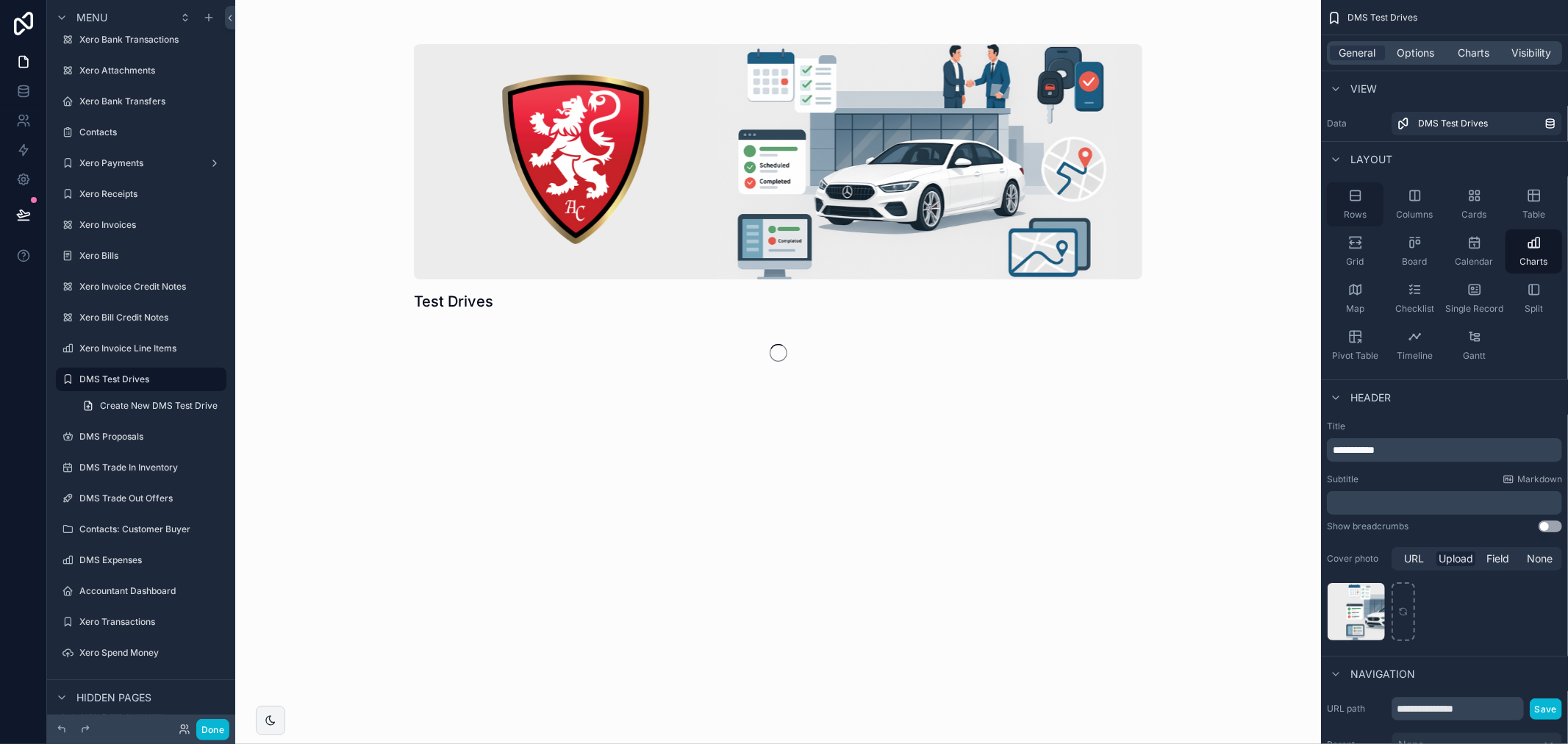
click at [1374, 200] on div "Rows" at bounding box center [1354, 204] width 56 height 44
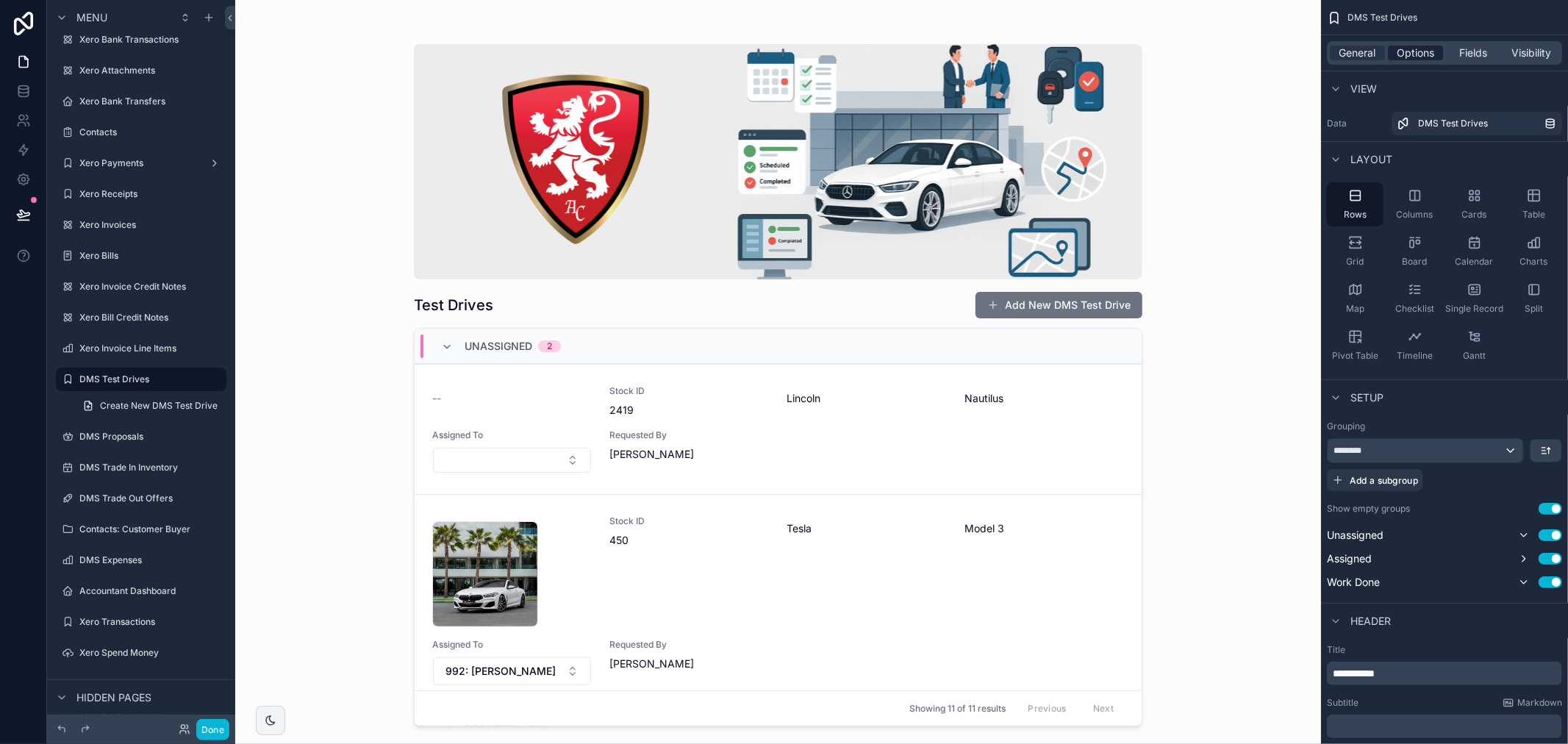
click at [1423, 54] on span "Options" at bounding box center [1415, 53] width 37 height 14
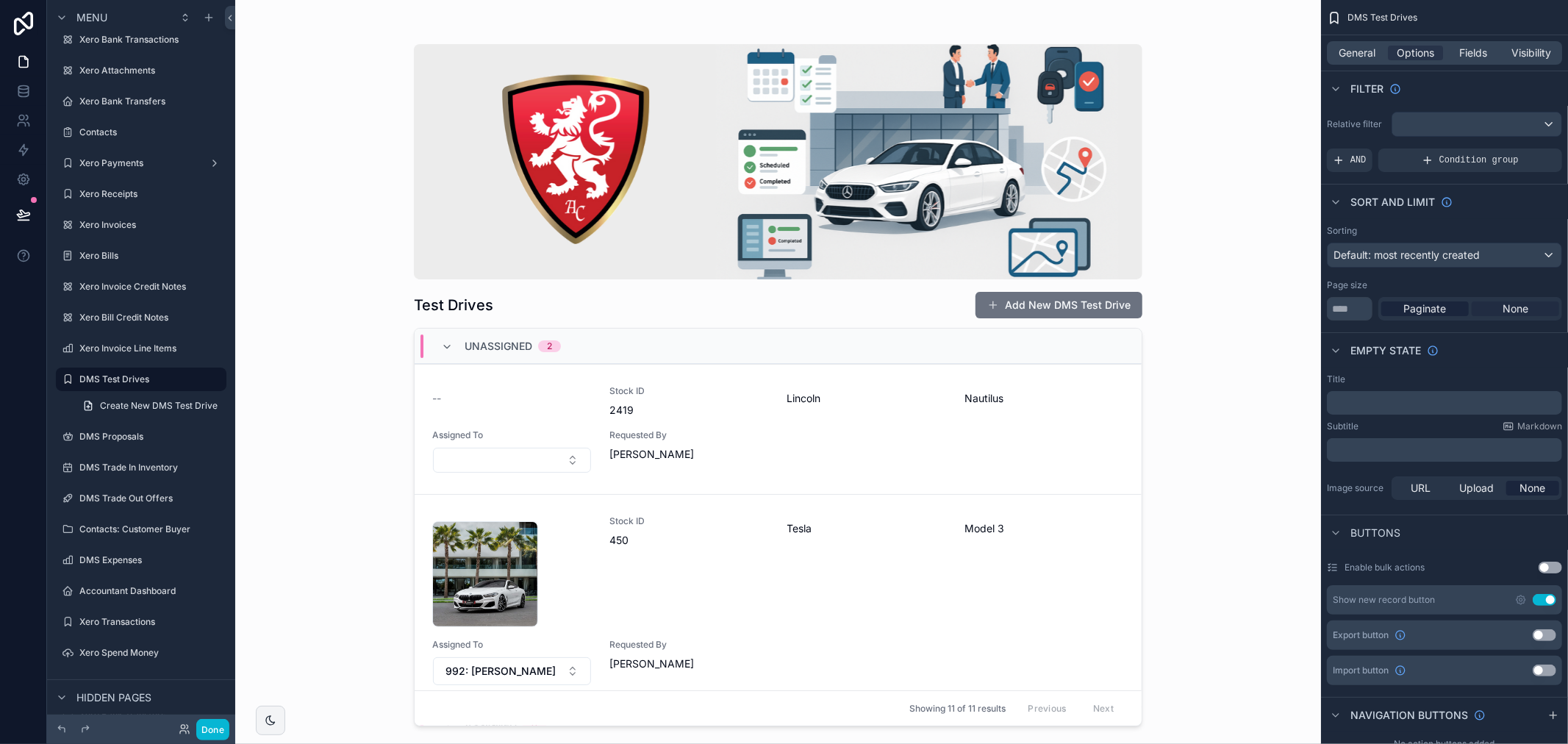
click at [1518, 311] on span "None" at bounding box center [1515, 309] width 25 height 14
click at [1186, 594] on div "Test Drives Add New DMS Test Drive Unassigned 2 -- Stock ID 2419 Lincoln Nautil…" at bounding box center [778, 372] width 1085 height 744
click at [218, 726] on button "Done" at bounding box center [213, 730] width 34 height 22
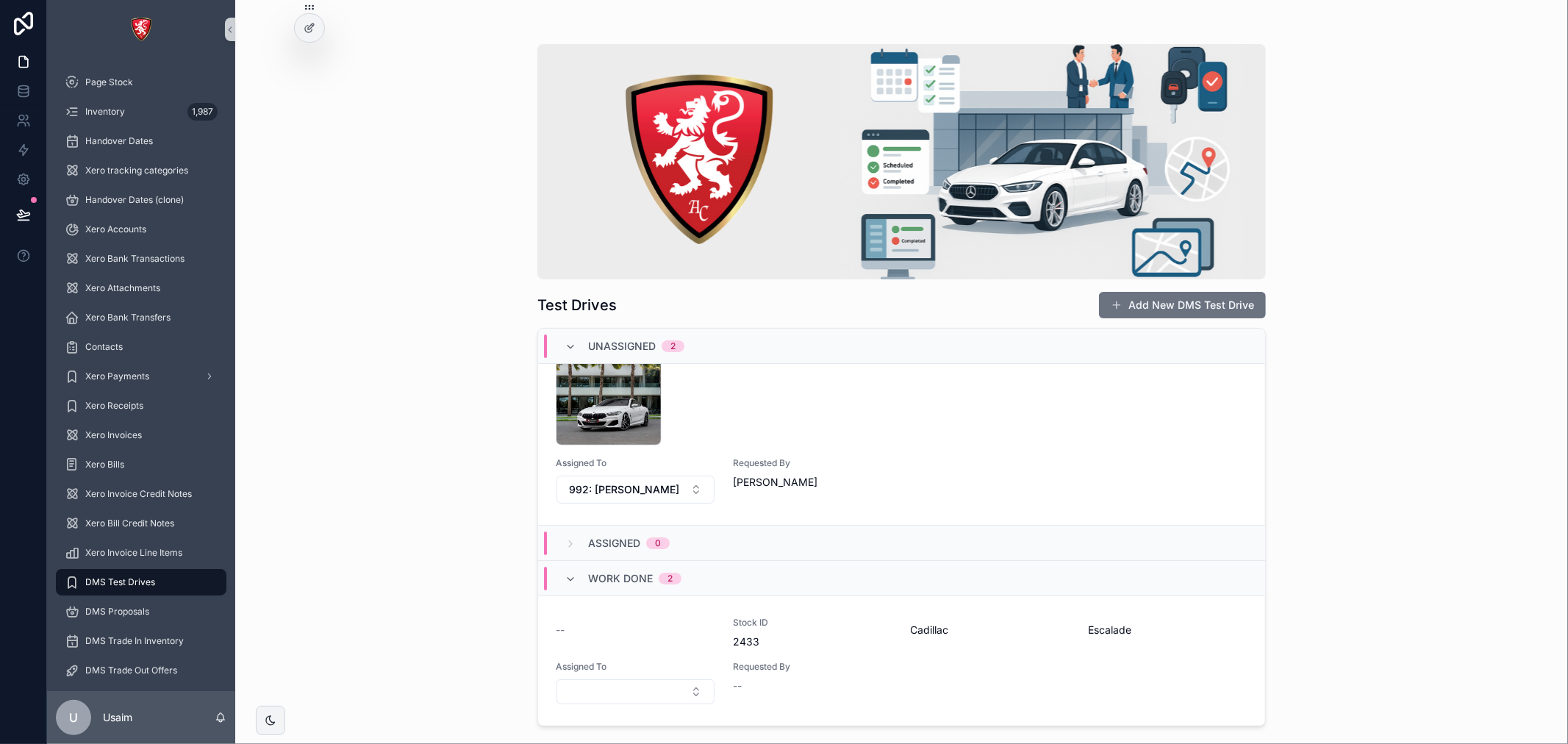
scroll to position [0, 0]
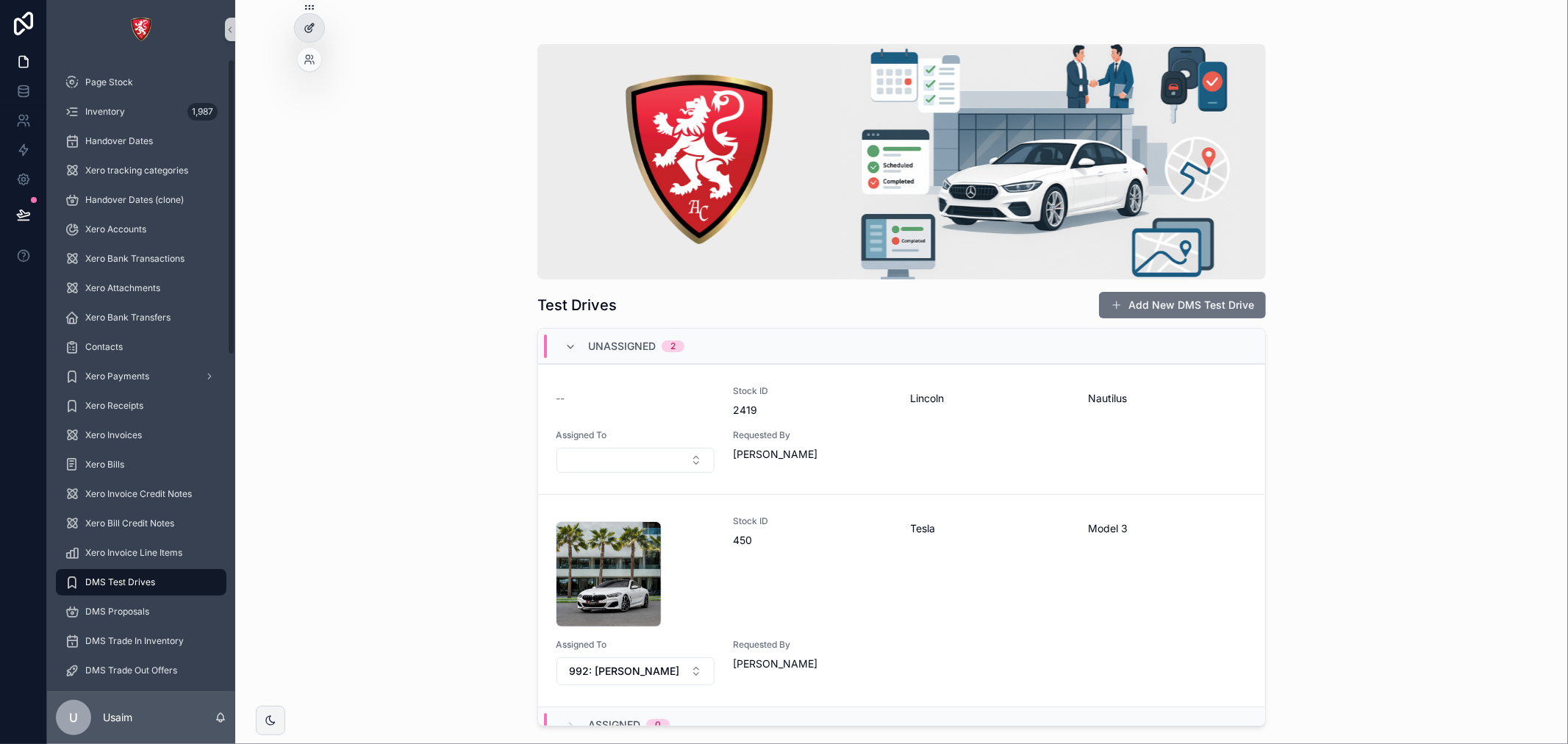
click at [305, 22] on icon at bounding box center [309, 27] width 12 height 12
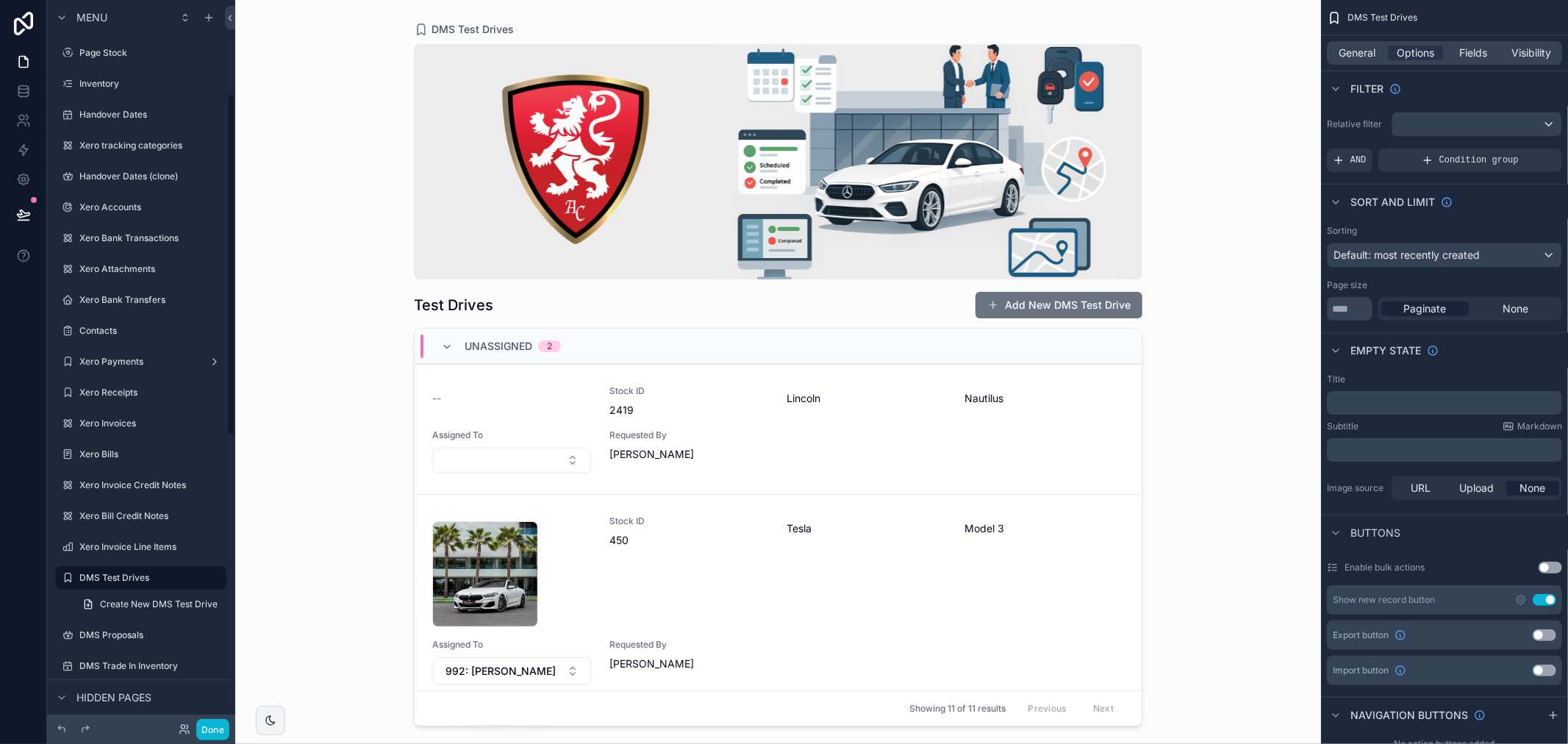
scroll to position [198, 0]
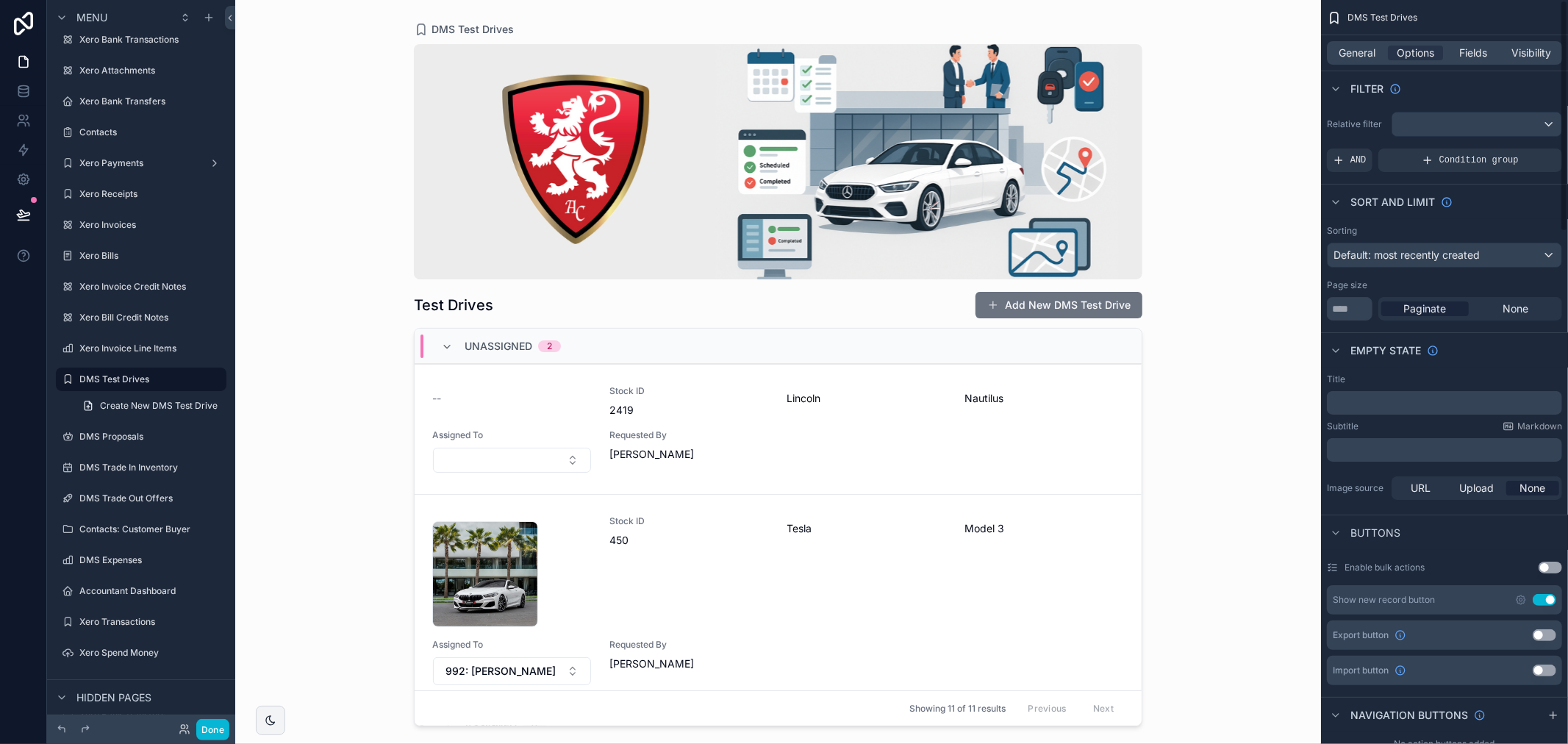
click at [1353, 44] on div "General Options Fields Visibility" at bounding box center [1444, 53] width 236 height 24
click at [1353, 52] on span "General" at bounding box center [1357, 53] width 37 height 14
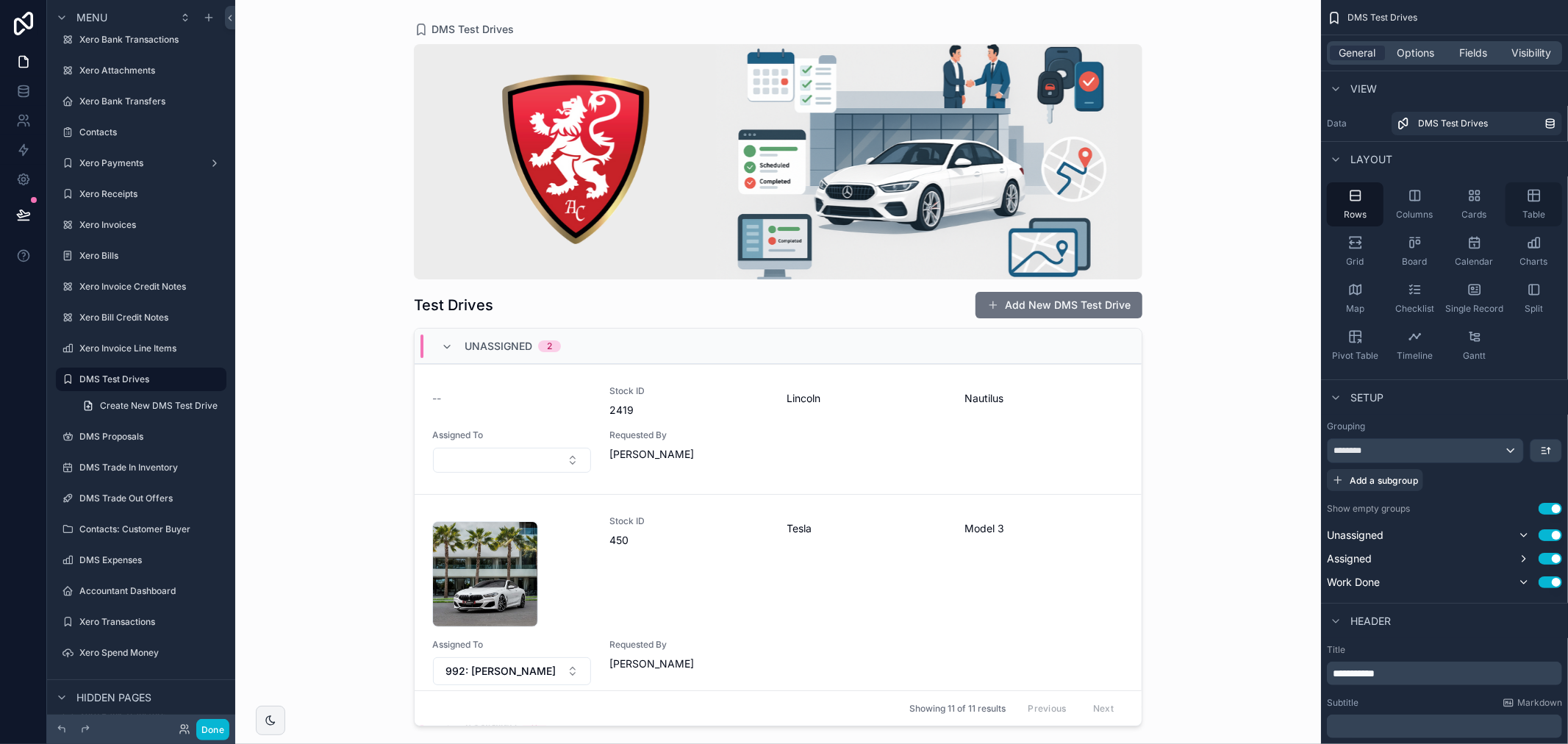
click at [1536, 198] on icon "scrollable content" at bounding box center [1534, 196] width 14 height 14
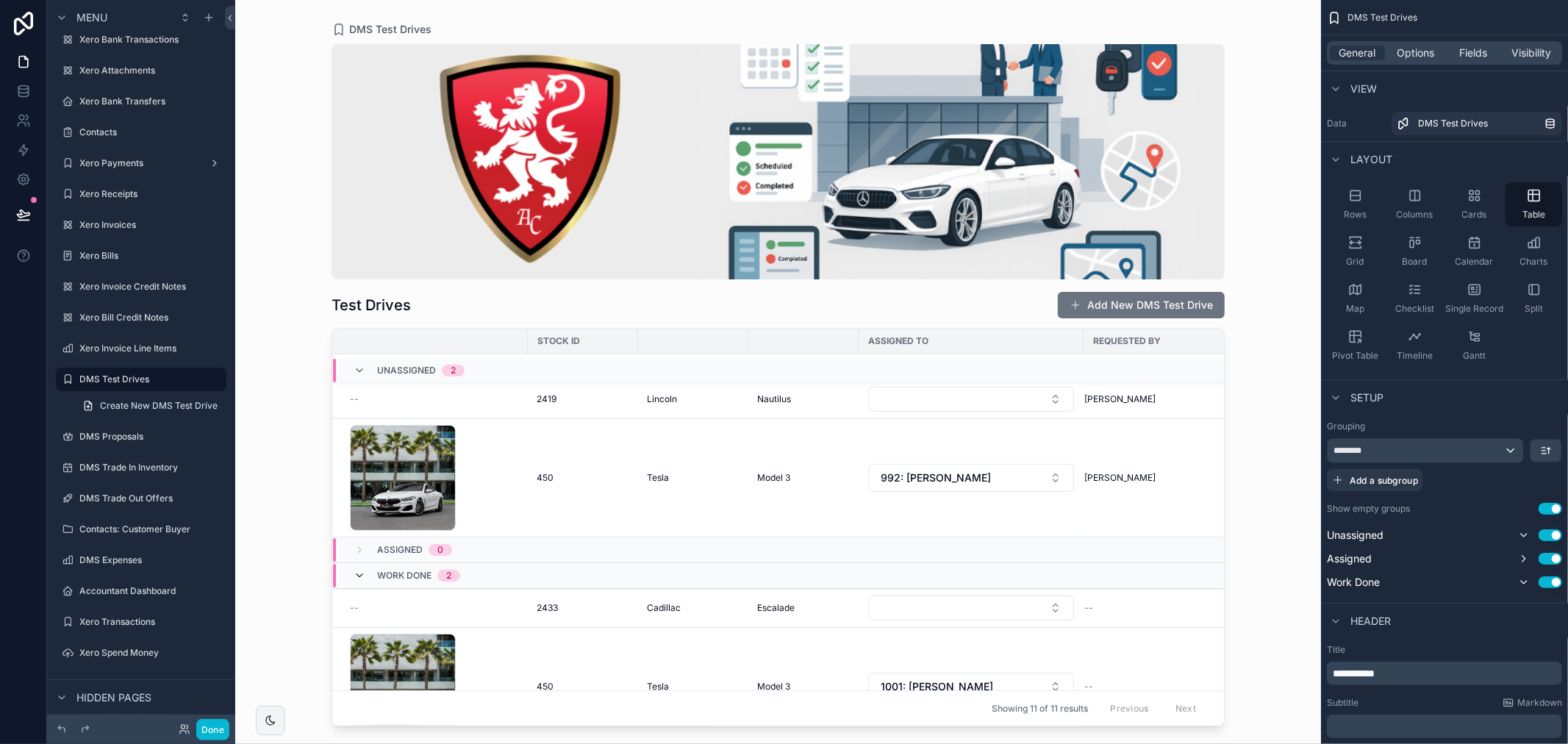
click at [356, 577] on icon "scrollable content" at bounding box center [359, 575] width 12 height 12
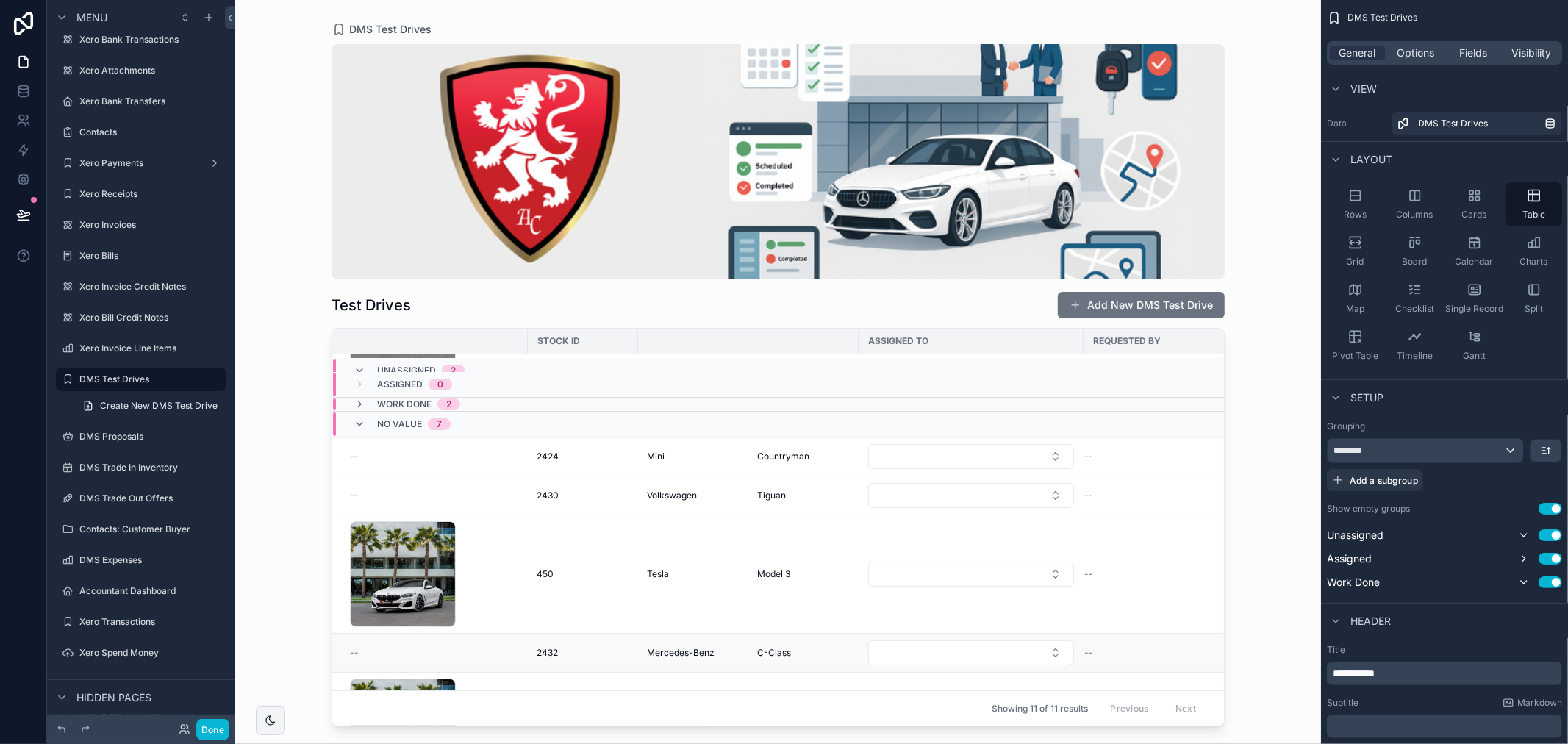
scroll to position [0, 0]
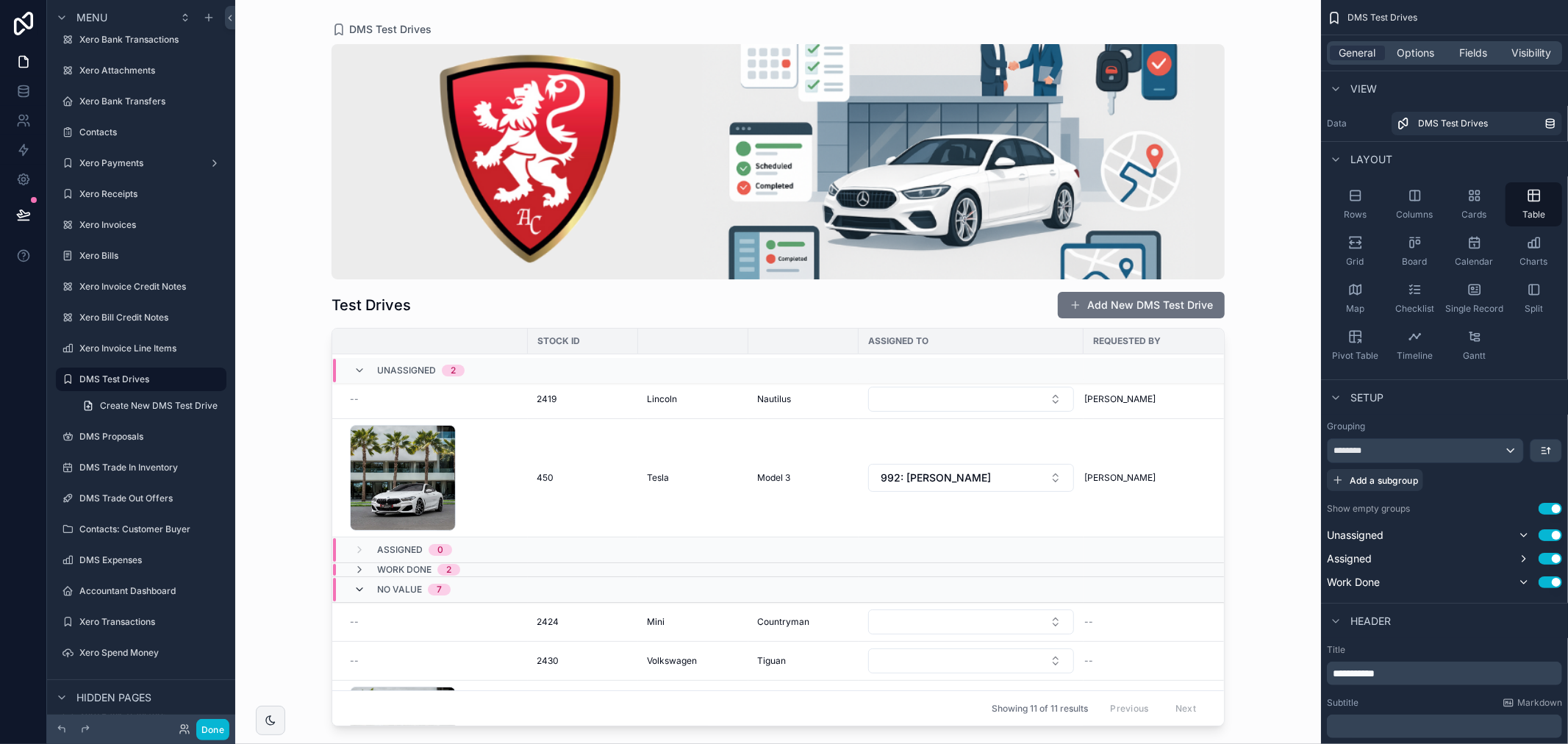
click at [357, 594] on icon "scrollable content" at bounding box center [359, 589] width 12 height 12
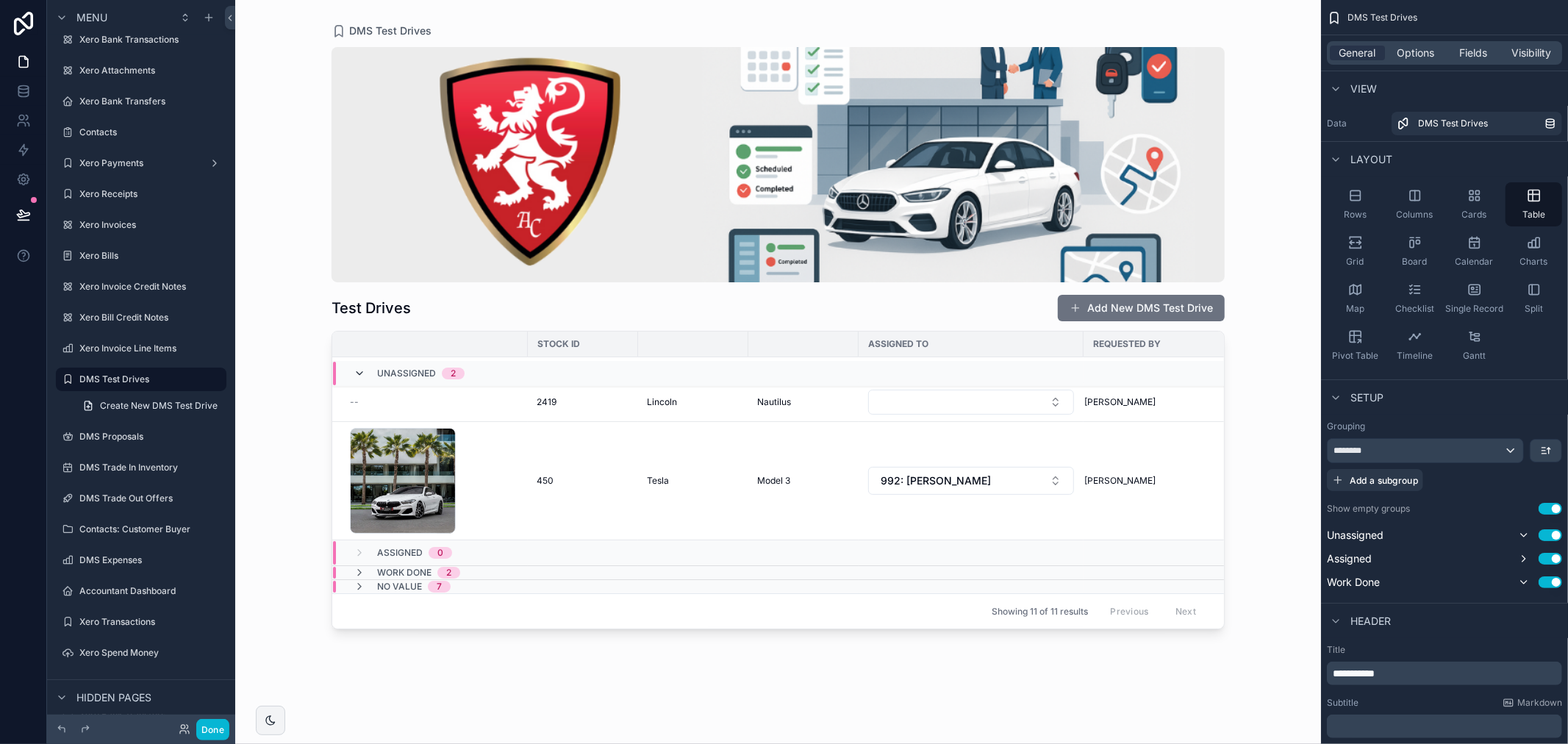
click at [356, 375] on icon "scrollable content" at bounding box center [359, 373] width 12 height 12
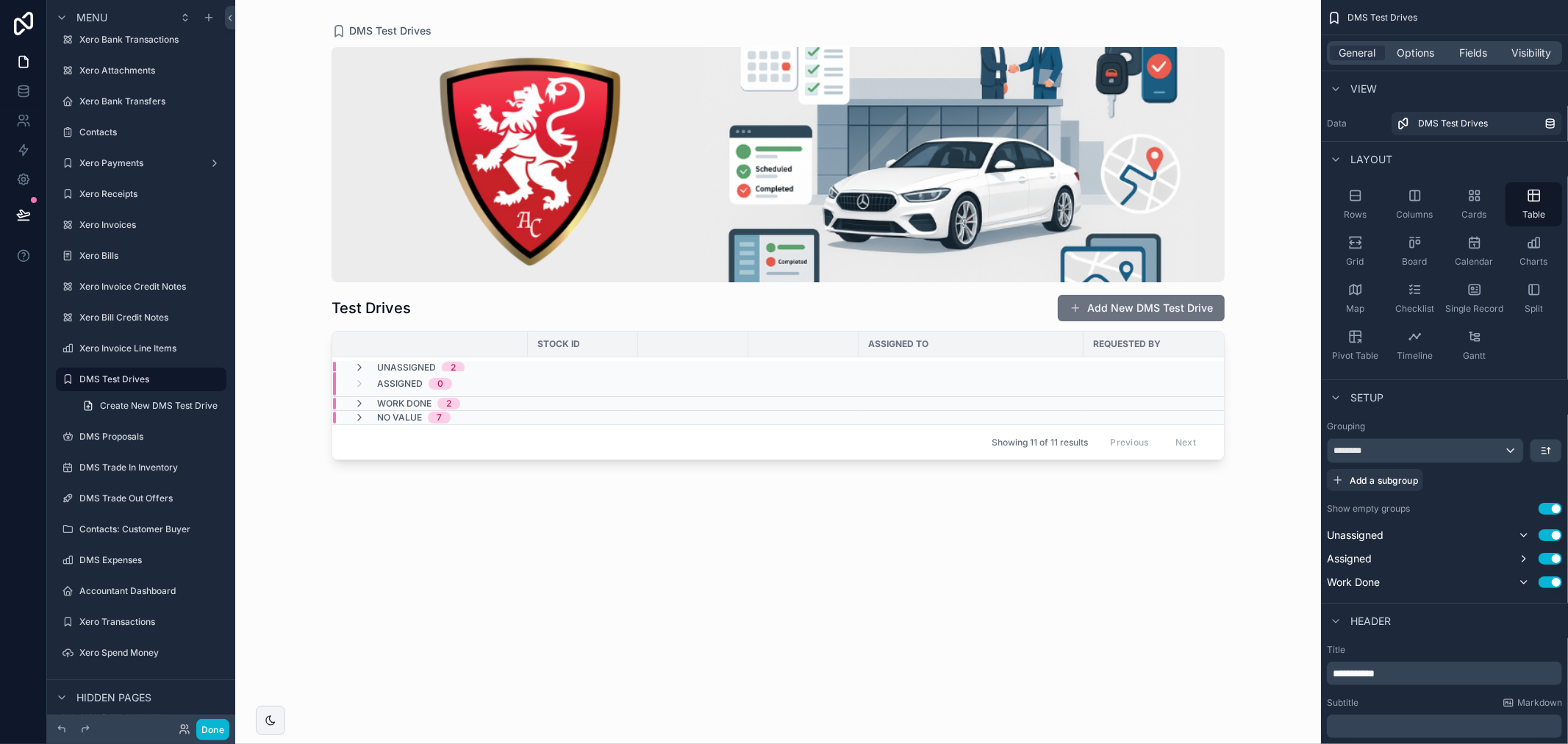
click at [356, 375] on div "Assigned 0" at bounding box center [402, 384] width 99 height 24
click at [363, 366] on icon "scrollable content" at bounding box center [359, 368] width 12 height 12
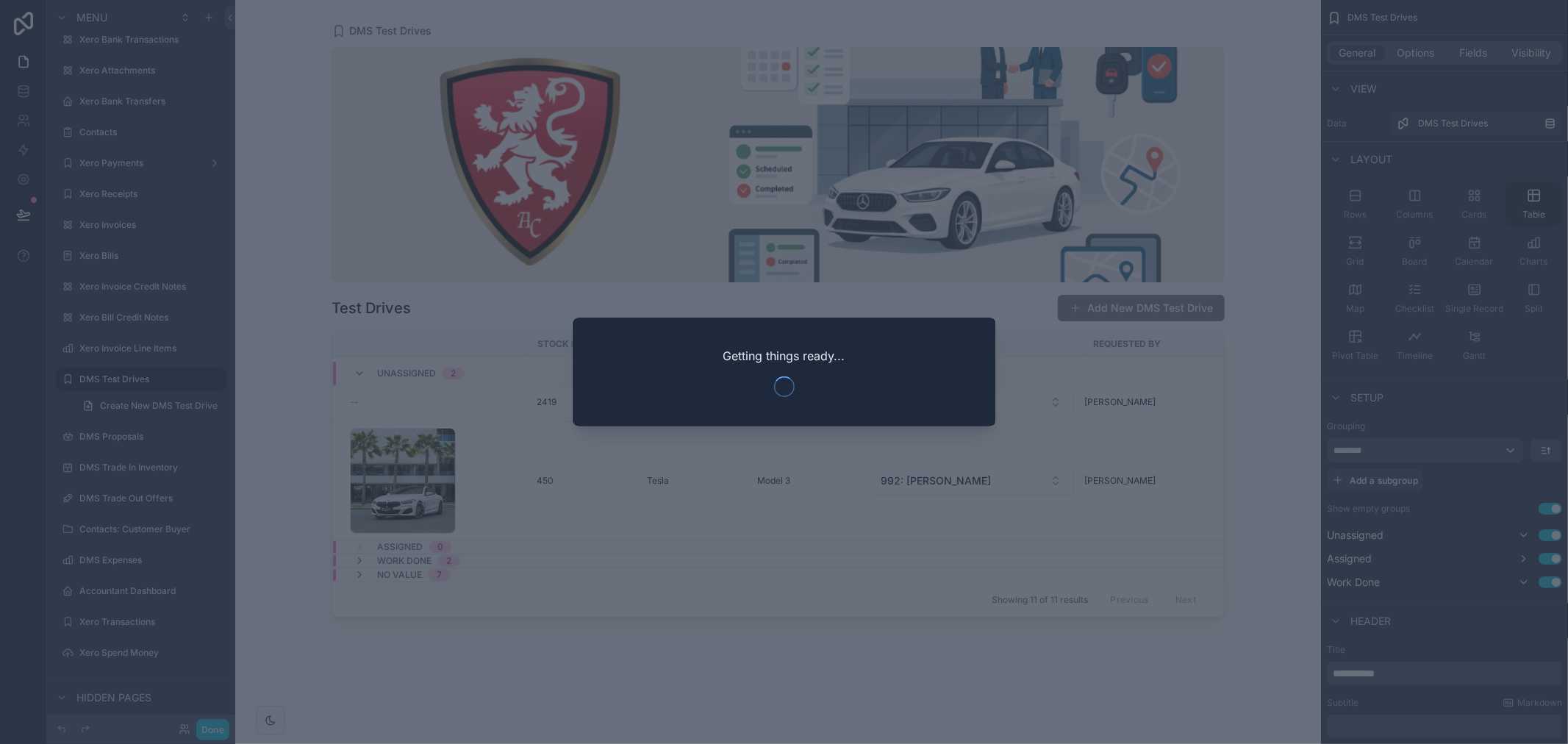
click at [858, 181] on div at bounding box center [784, 372] width 1568 height 744
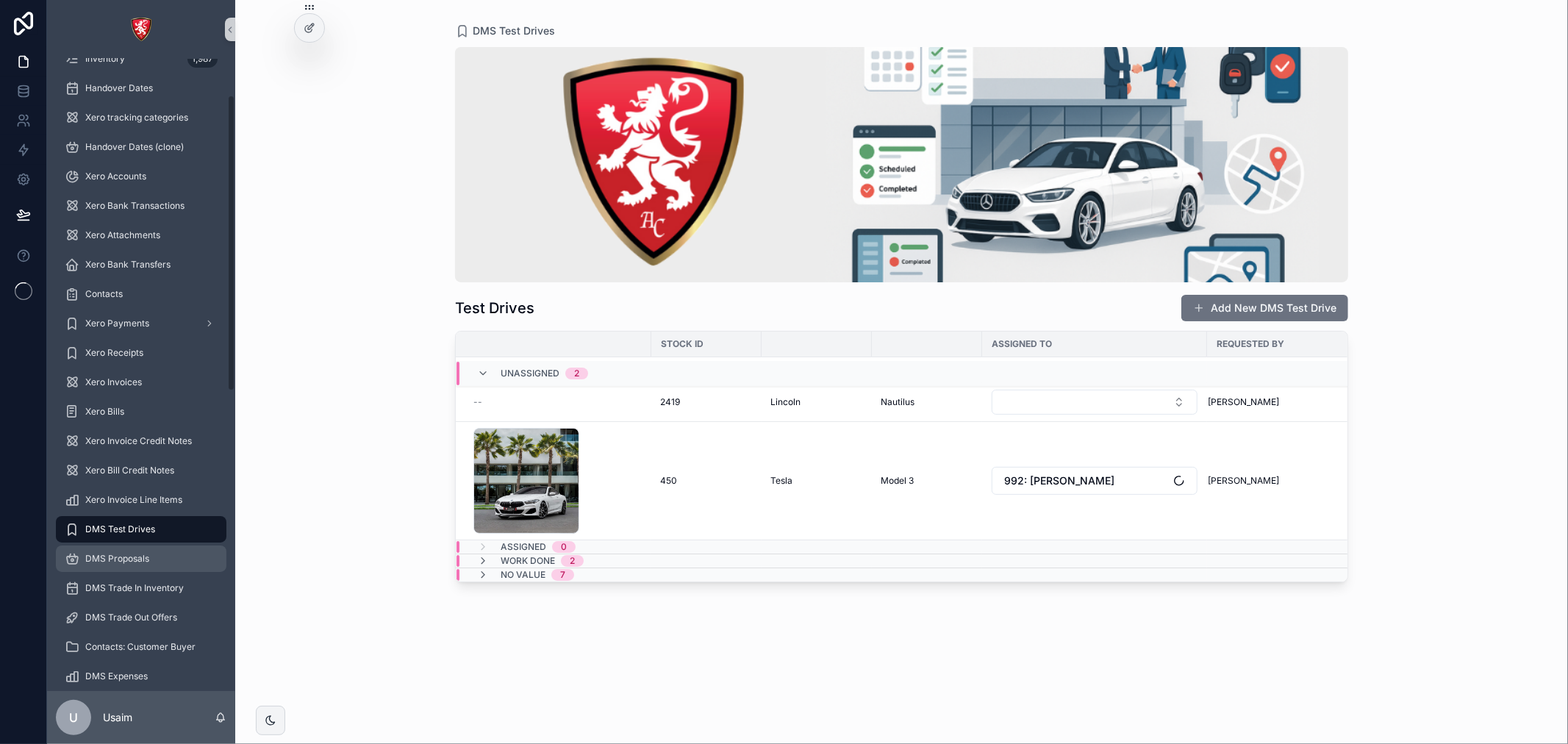
scroll to position [82, 0]
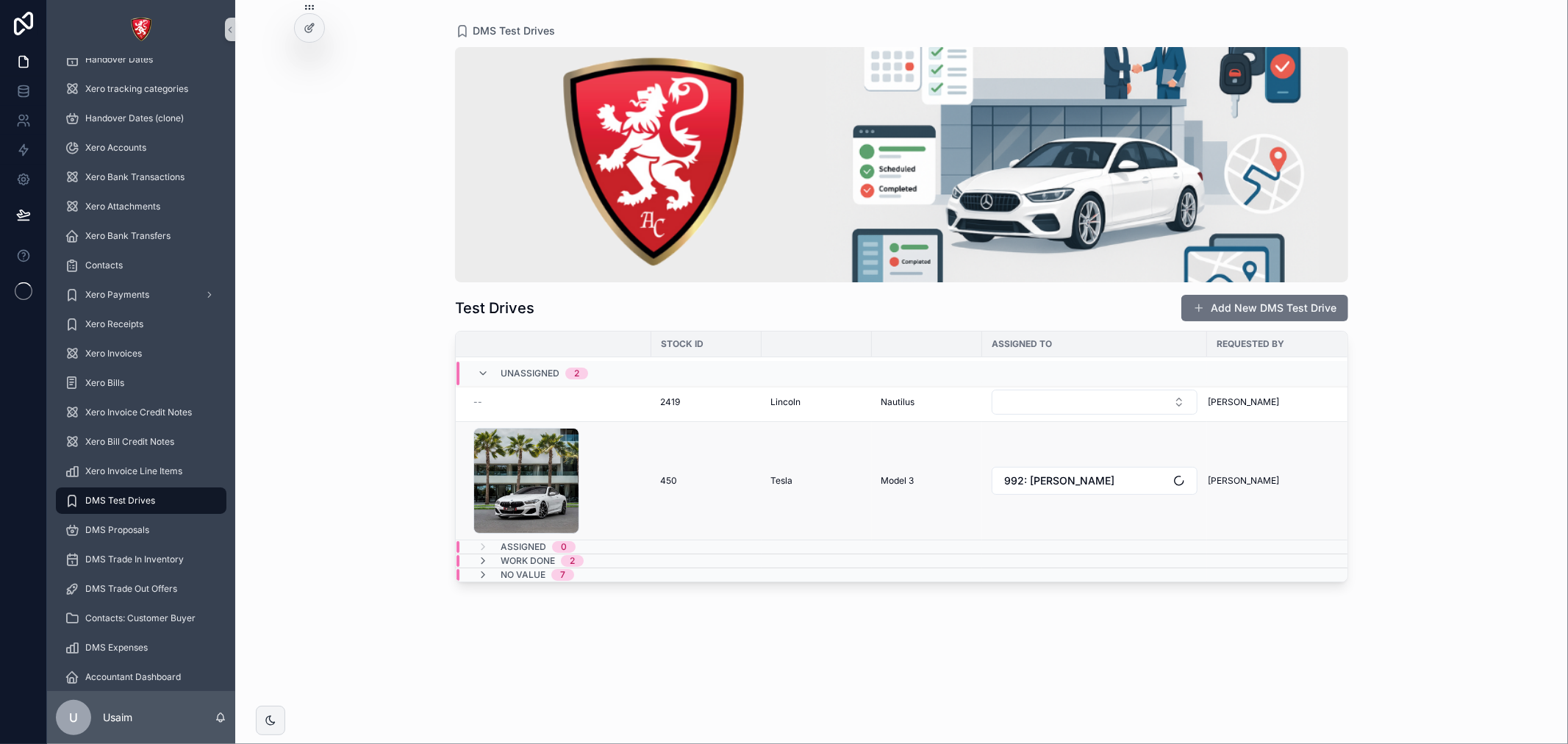
click at [629, 461] on div "1 .jpg" at bounding box center [557, 480] width 169 height 106
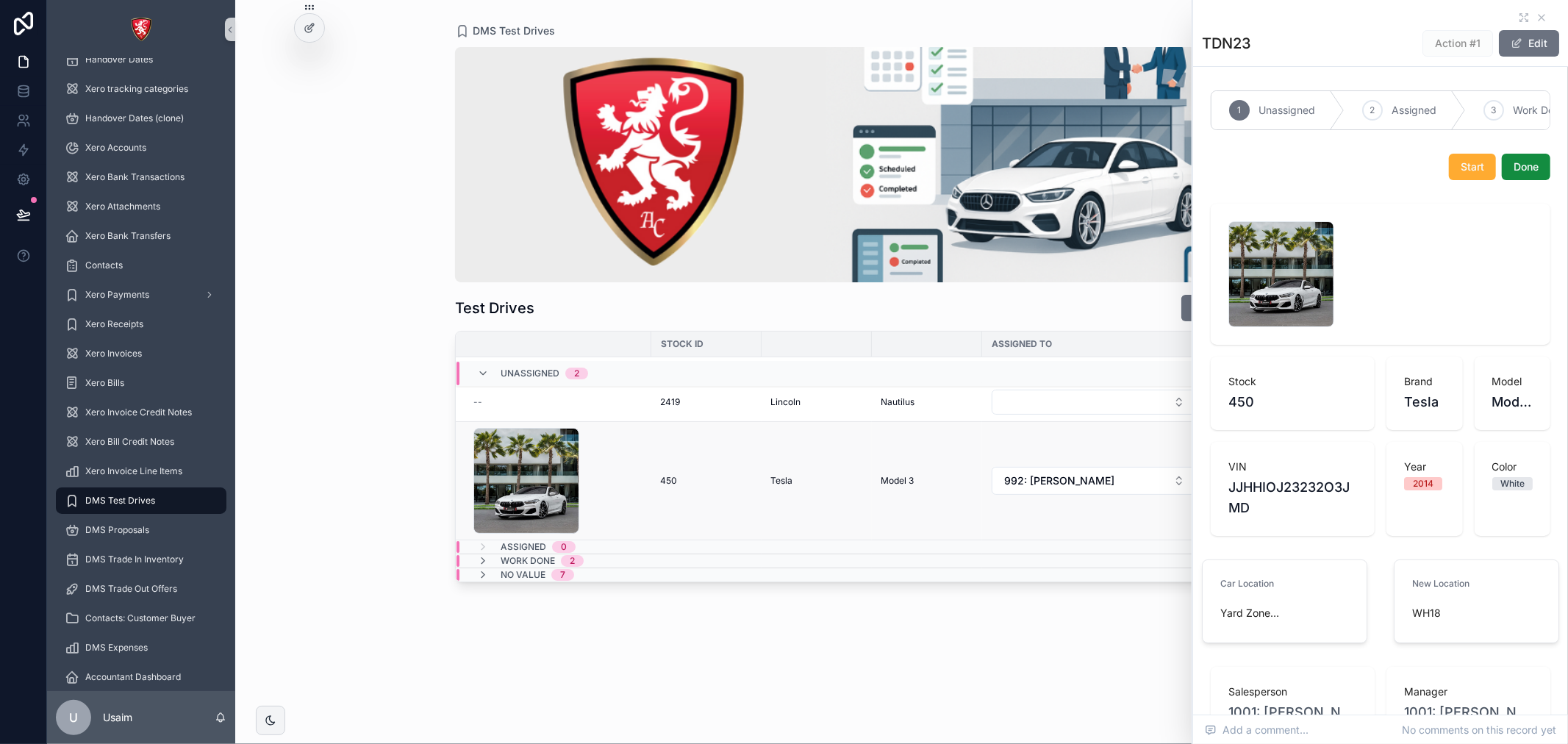
click at [1135, 459] on td "992: [PERSON_NAME]" at bounding box center [1094, 481] width 225 height 119
click at [1132, 446] on td "992: [PERSON_NAME]" at bounding box center [1094, 481] width 225 height 119
click at [1089, 428] on td "992: [PERSON_NAME]" at bounding box center [1094, 481] width 225 height 119
click at [921, 481] on div "Model 3" at bounding box center [927, 480] width 92 height 12
click at [912, 418] on td "Nautilus" at bounding box center [927, 402] width 111 height 39
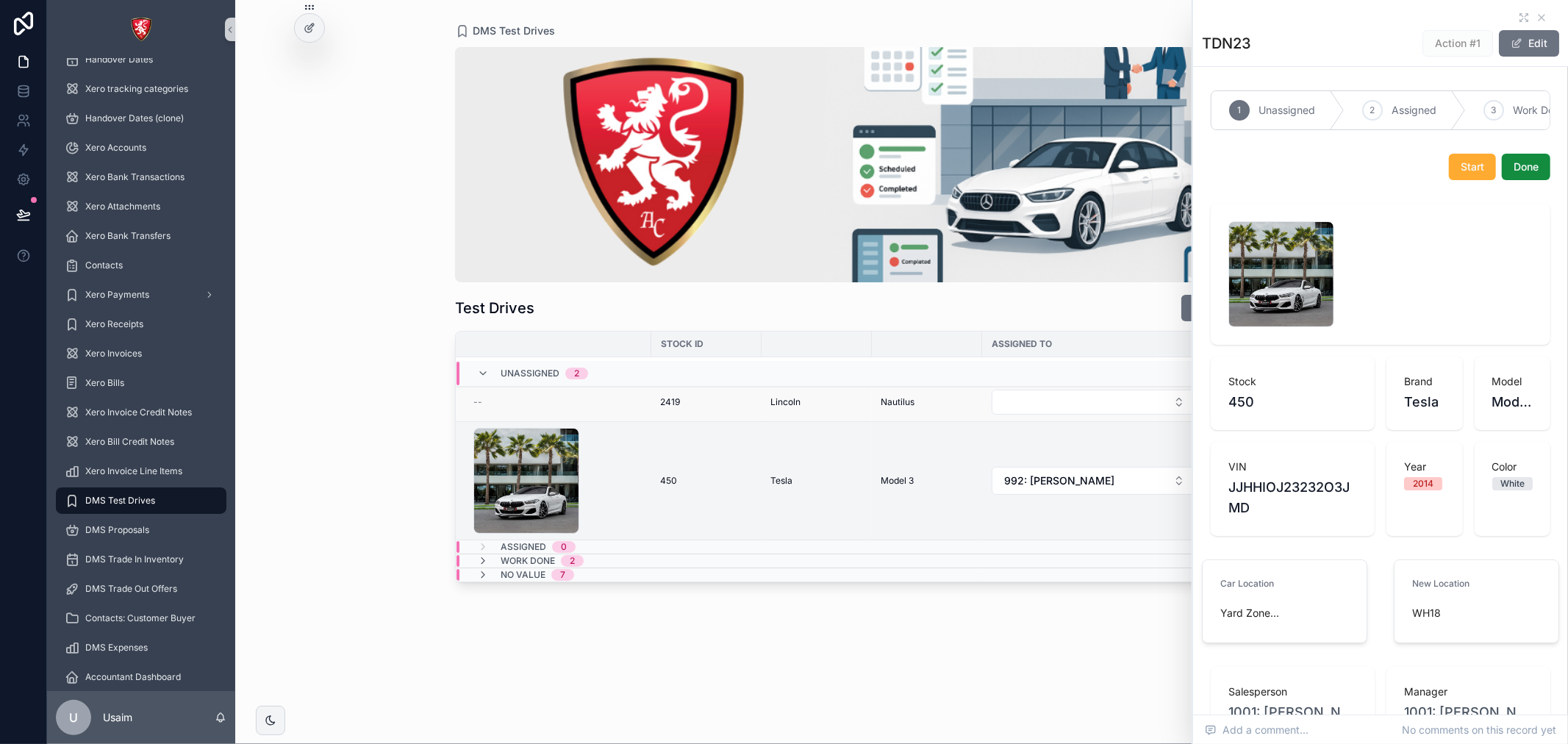
click at [774, 411] on td "Lincoln" at bounding box center [817, 402] width 111 height 39
click at [734, 413] on td "2419 2419" at bounding box center [707, 402] width 111 height 39
click at [721, 408] on td "2419 2419" at bounding box center [707, 402] width 111 height 39
click at [726, 394] on td "2419 2419" at bounding box center [707, 402] width 111 height 39
click at [726, 407] on div "2419 2419" at bounding box center [707, 401] width 92 height 12
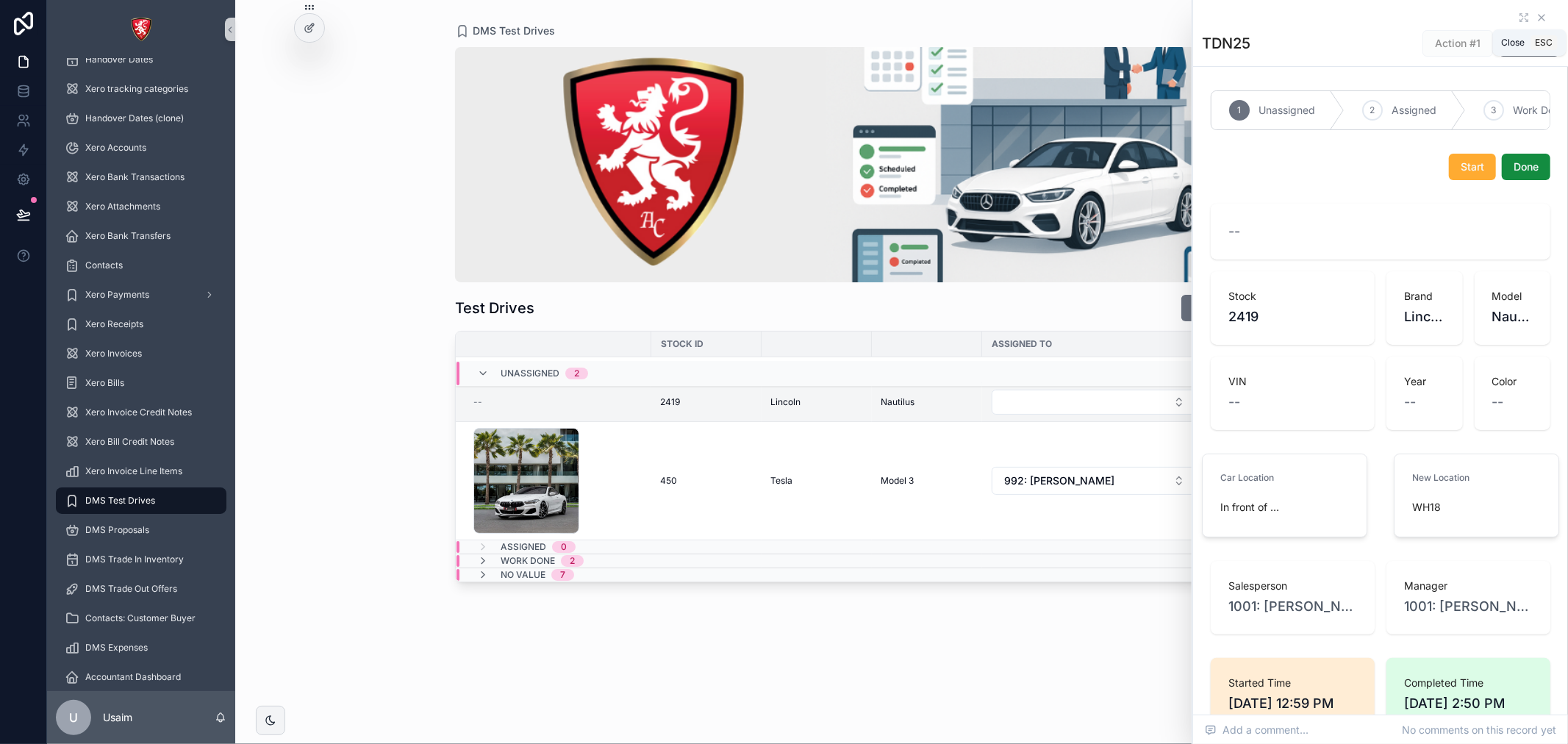
click at [1535, 17] on icon "scrollable content" at bounding box center [1541, 17] width 12 height 12
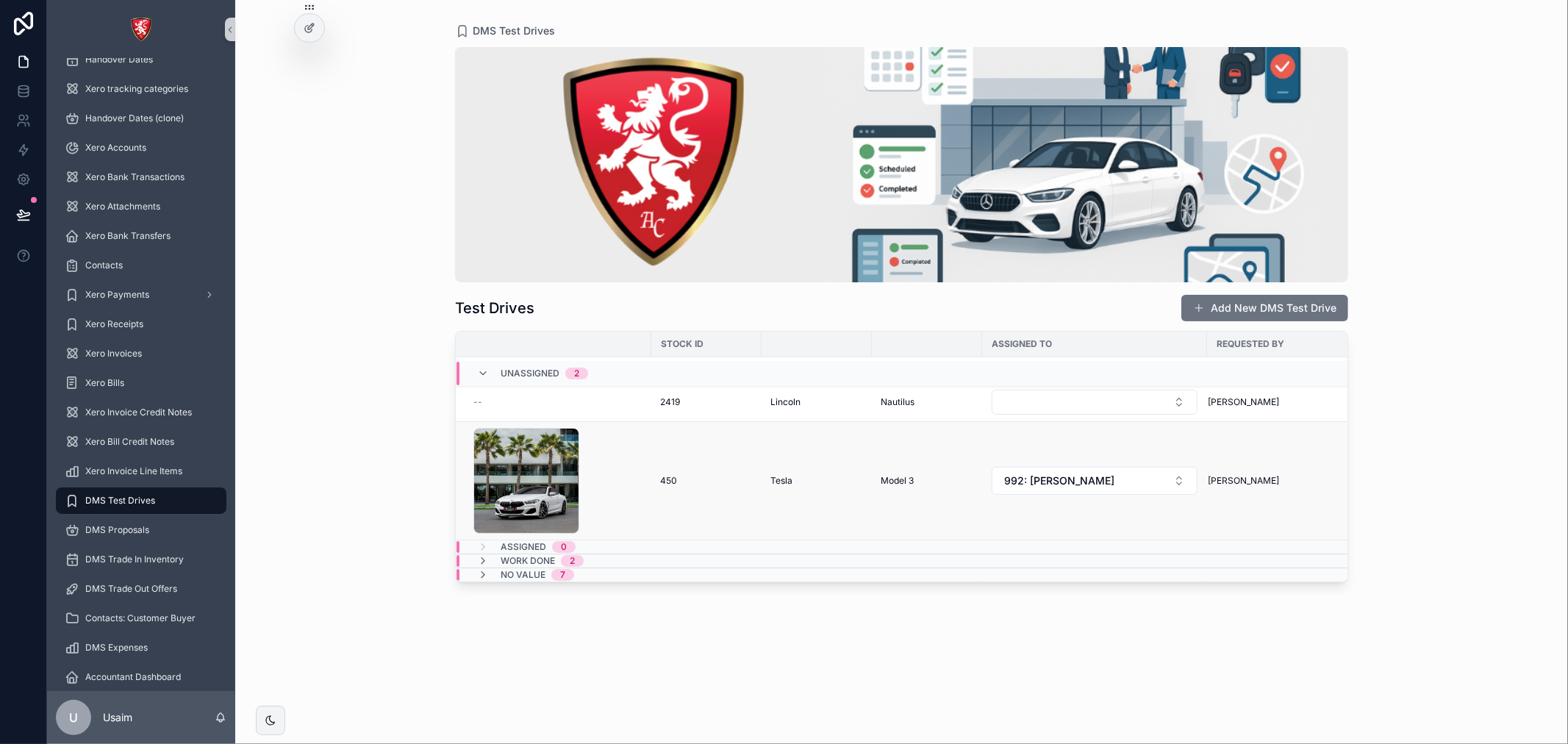
click at [898, 428] on td "Model 3" at bounding box center [927, 481] width 111 height 119
click at [899, 415] on td "Nautilus" at bounding box center [927, 402] width 111 height 39
click at [303, 34] on div at bounding box center [309, 27] width 29 height 28
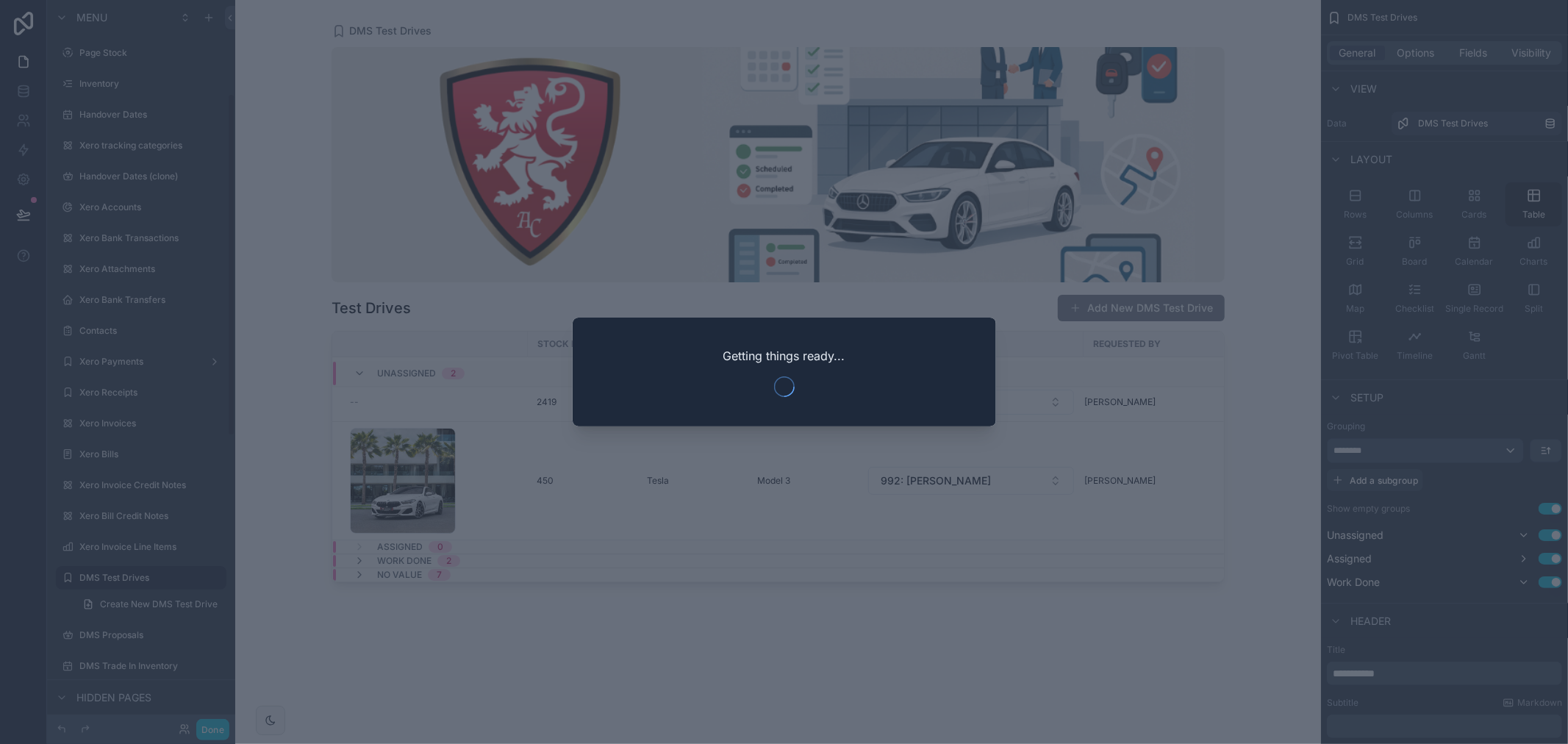
scroll to position [198, 0]
click at [726, 464] on div at bounding box center [784, 372] width 1568 height 744
click at [1128, 372] on div at bounding box center [784, 372] width 1568 height 744
click at [972, 354] on div "Getting things ready..." at bounding box center [784, 372] width 423 height 109
click at [753, 286] on div at bounding box center [784, 372] width 1568 height 744
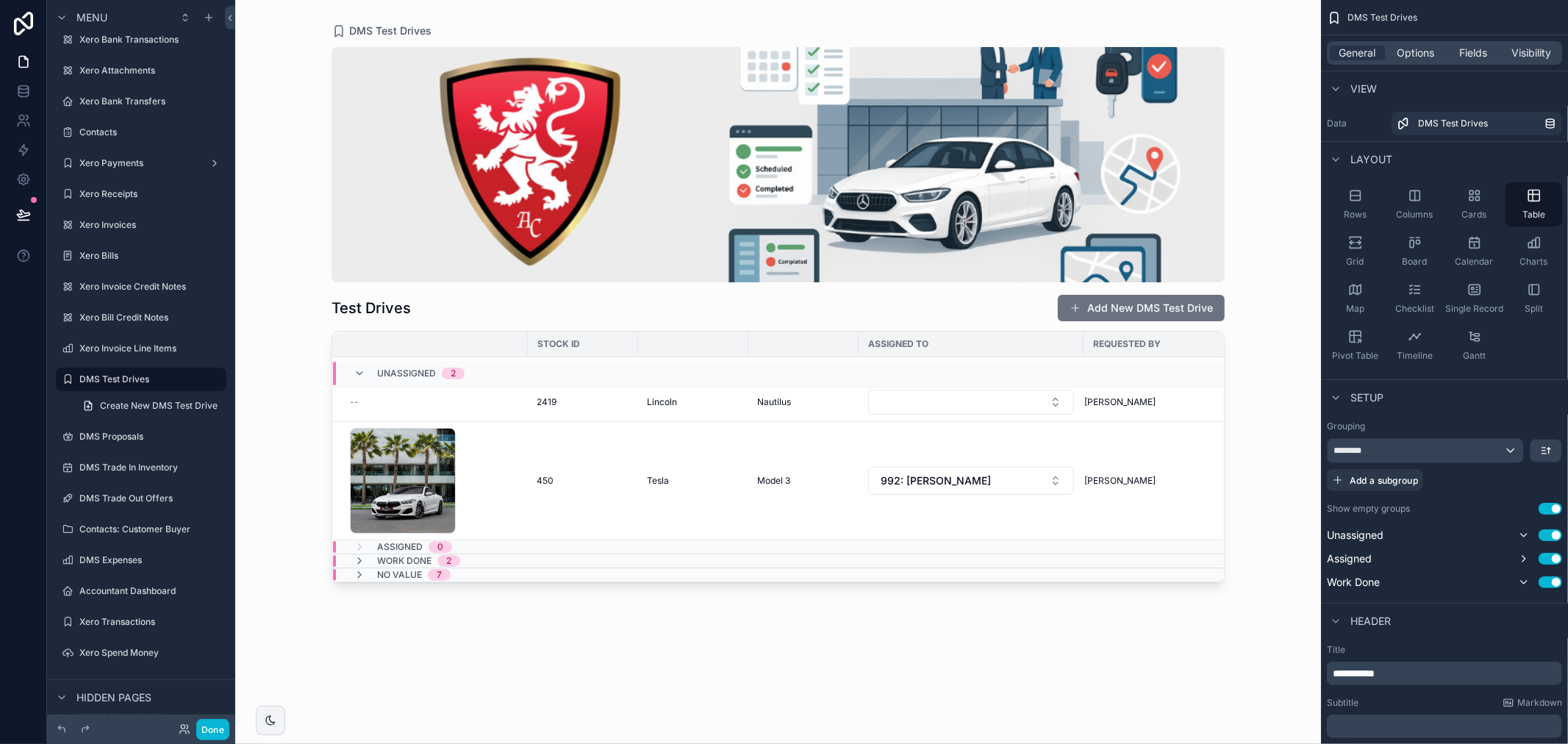
click at [1555, 505] on button "Use setting" at bounding box center [1550, 508] width 24 height 12
click at [1554, 505] on button "Use setting" at bounding box center [1550, 508] width 24 height 12
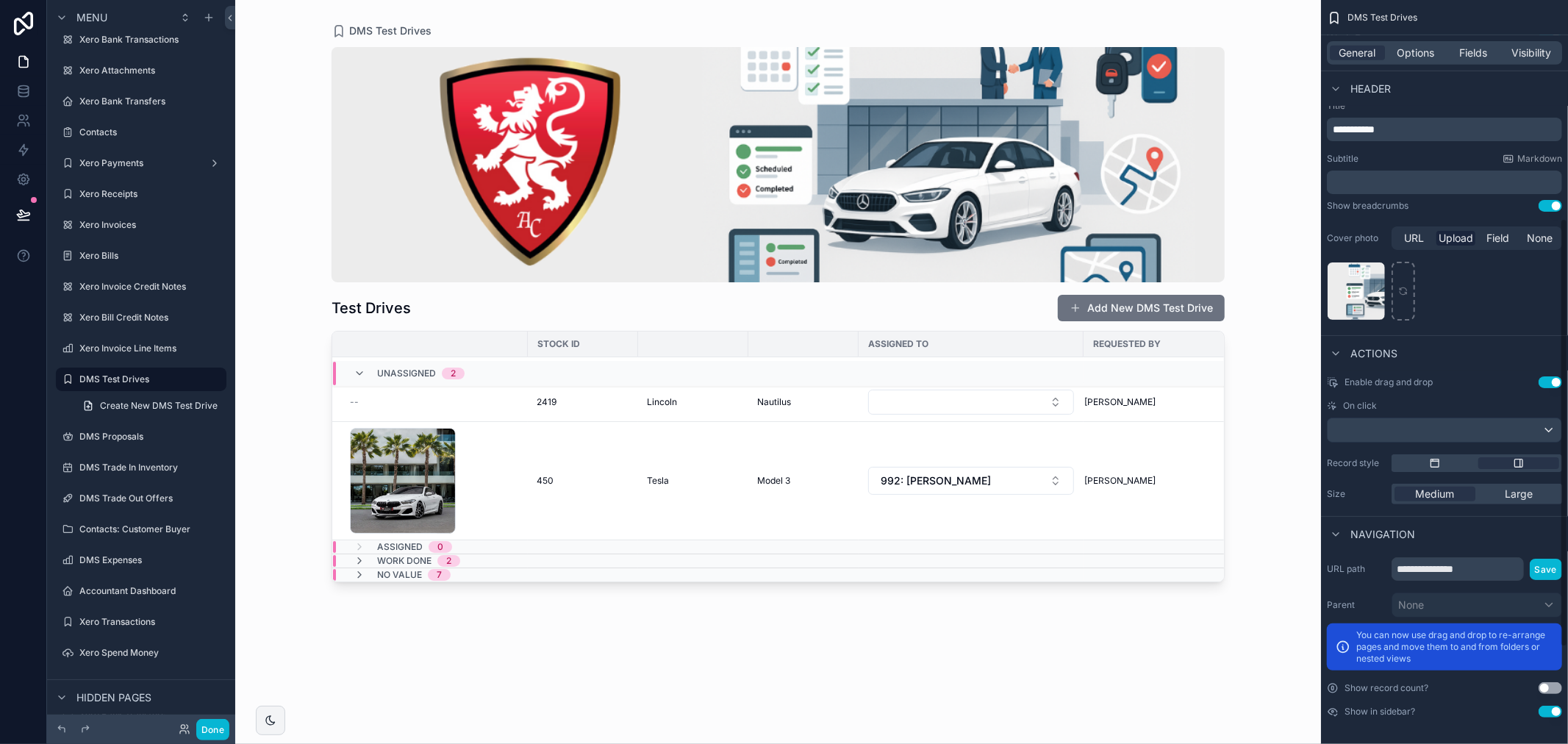
scroll to position [546, 0]
click at [1496, 491] on div "Large" at bounding box center [1518, 492] width 81 height 14
click at [1431, 487] on span "Medium" at bounding box center [1435, 492] width 39 height 14
click at [1506, 488] on span "Large" at bounding box center [1518, 492] width 28 height 14
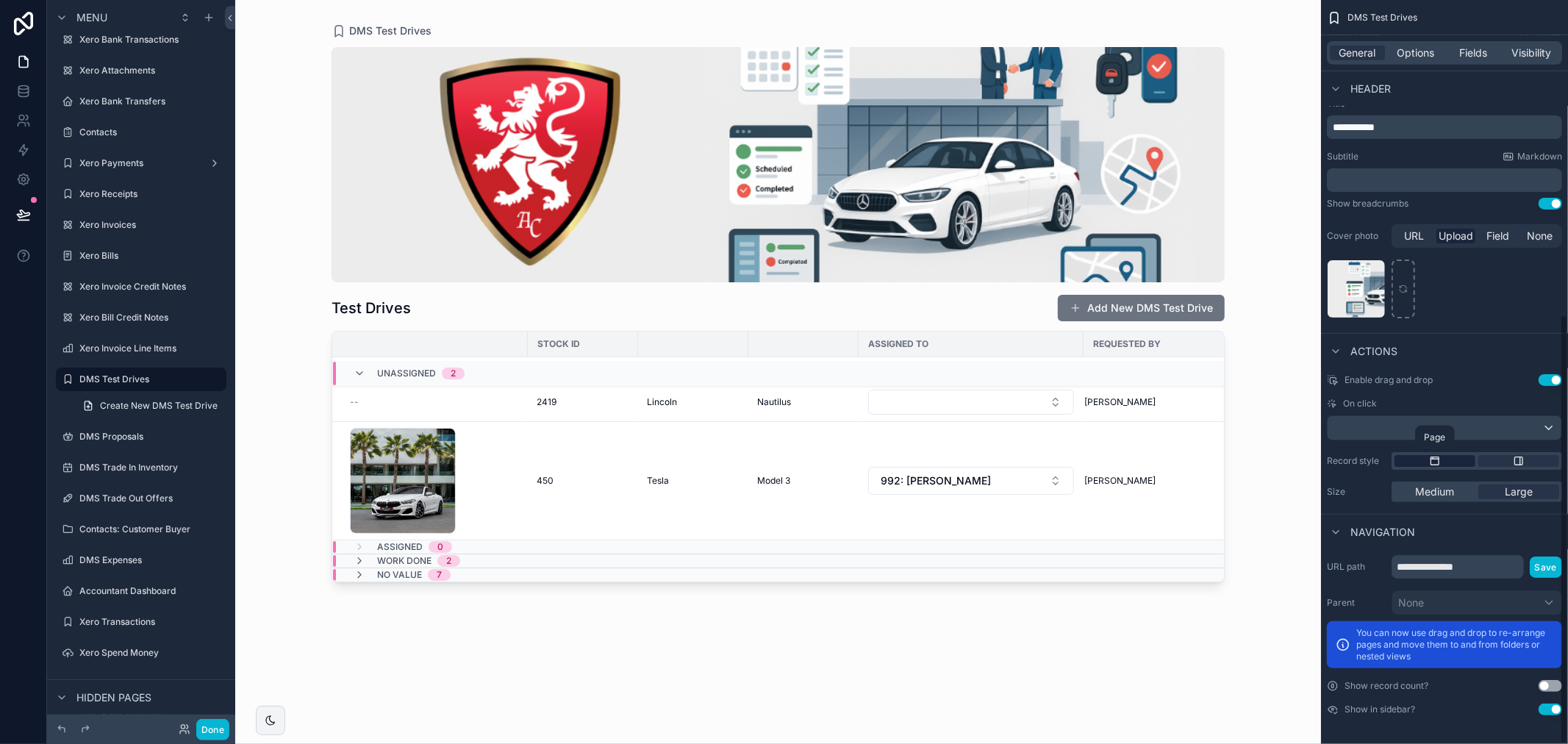
click at [1443, 463] on div "scrollable content" at bounding box center [1434, 460] width 81 height 12
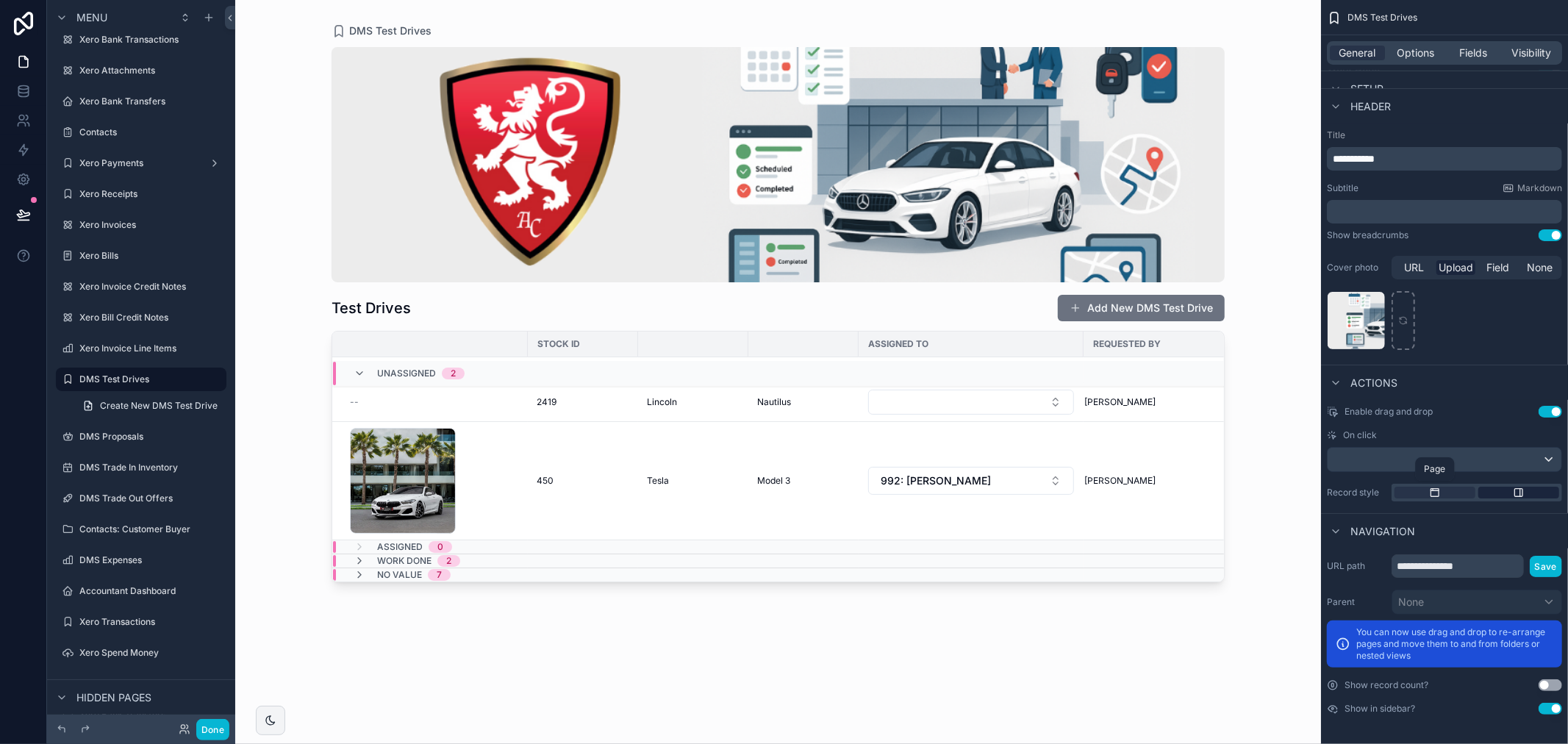
click at [1516, 493] on icon "scrollable content" at bounding box center [1518, 492] width 12 height 12
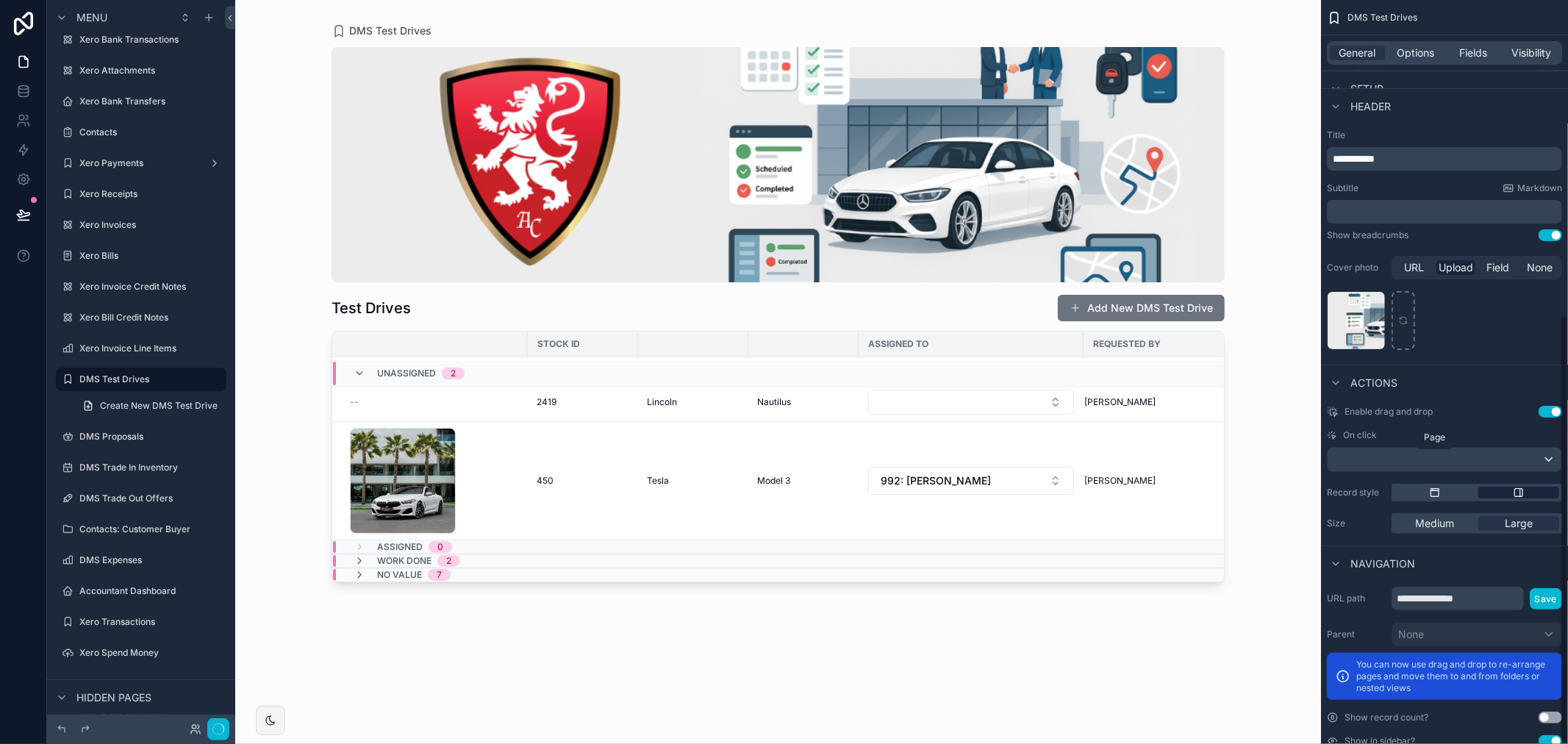
scroll to position [546, 0]
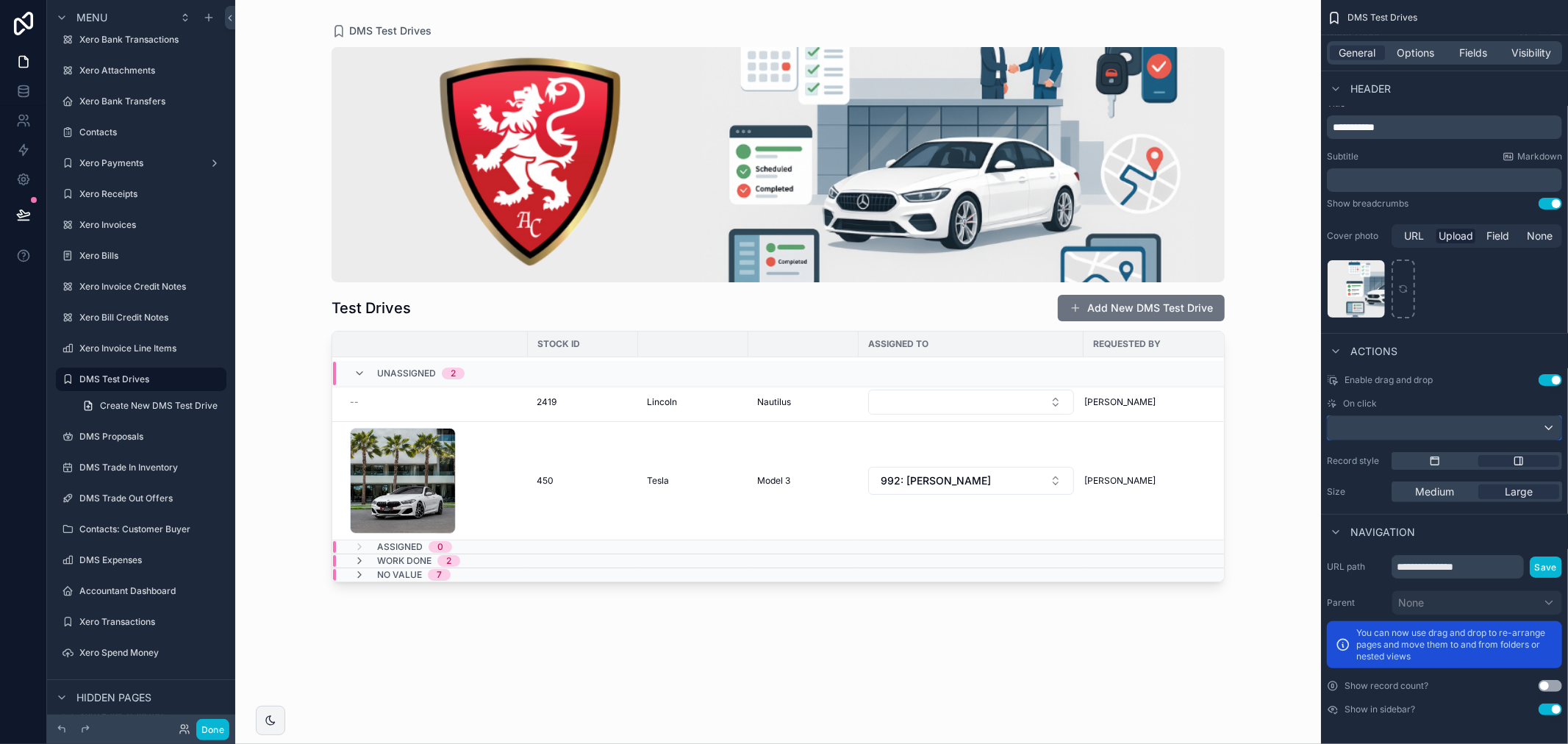
click at [1436, 434] on div "scrollable content" at bounding box center [1444, 428] width 234 height 24
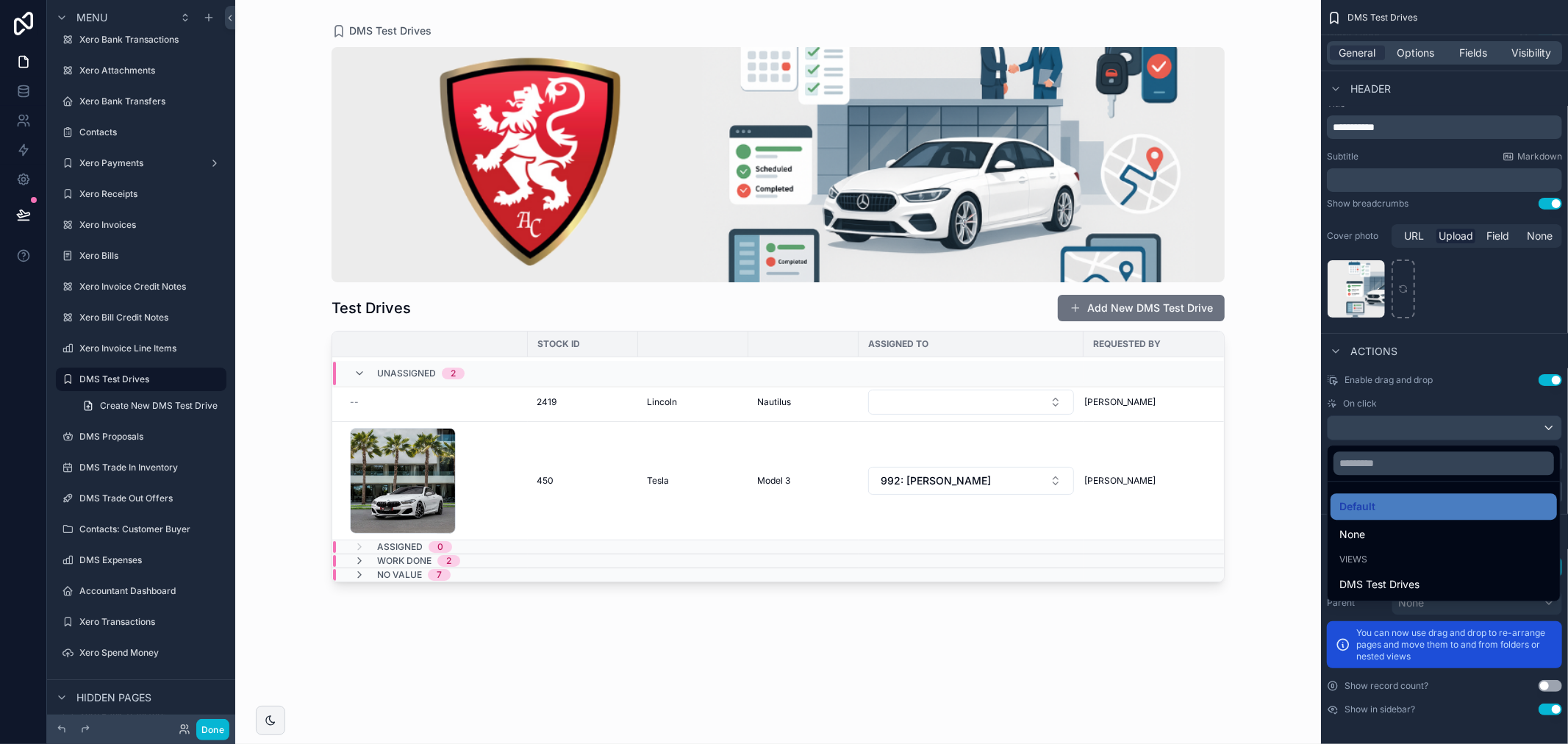
click at [1436, 401] on div "scrollable content" at bounding box center [784, 372] width 1568 height 744
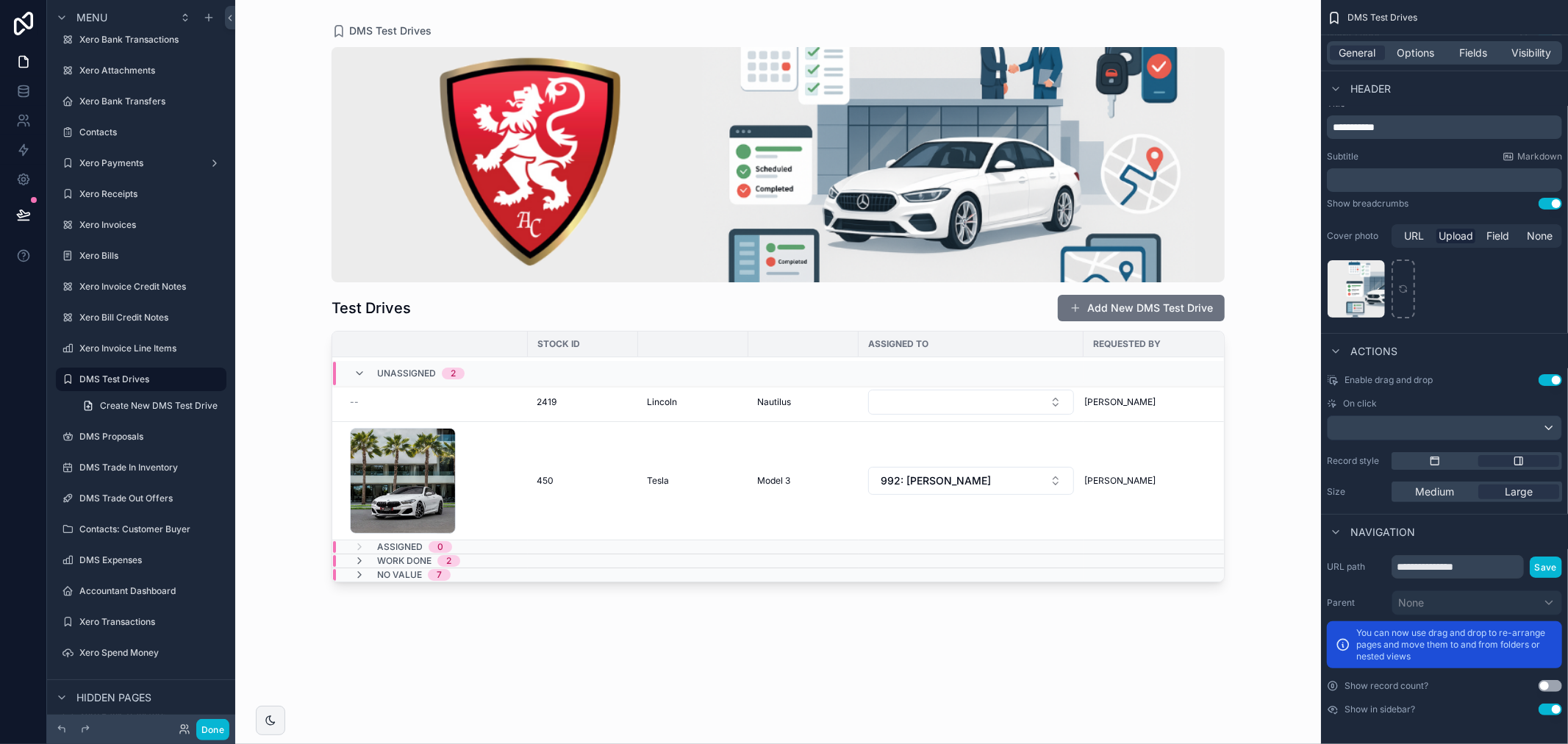
click at [1027, 488] on div "scrollable content" at bounding box center [778, 363] width 940 height 727
click at [590, 471] on td "450 450" at bounding box center [583, 481] width 111 height 119
click at [591, 471] on td "450 450" at bounding box center [583, 481] width 111 height 119
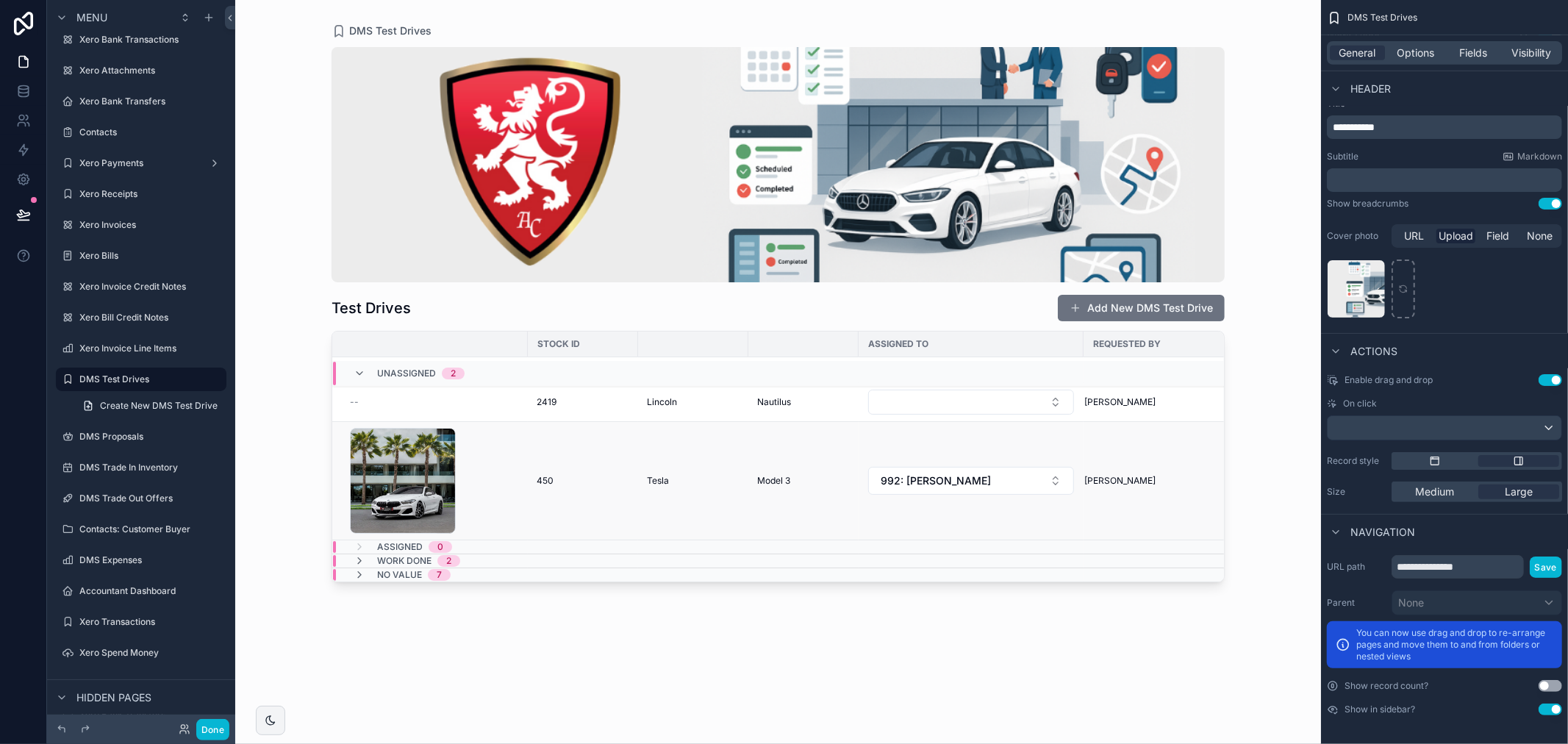
click at [591, 471] on td "450 450" at bounding box center [583, 481] width 111 height 119
click at [592, 470] on td "450 450" at bounding box center [583, 481] width 111 height 119
click at [210, 735] on button "Done" at bounding box center [213, 730] width 34 height 22
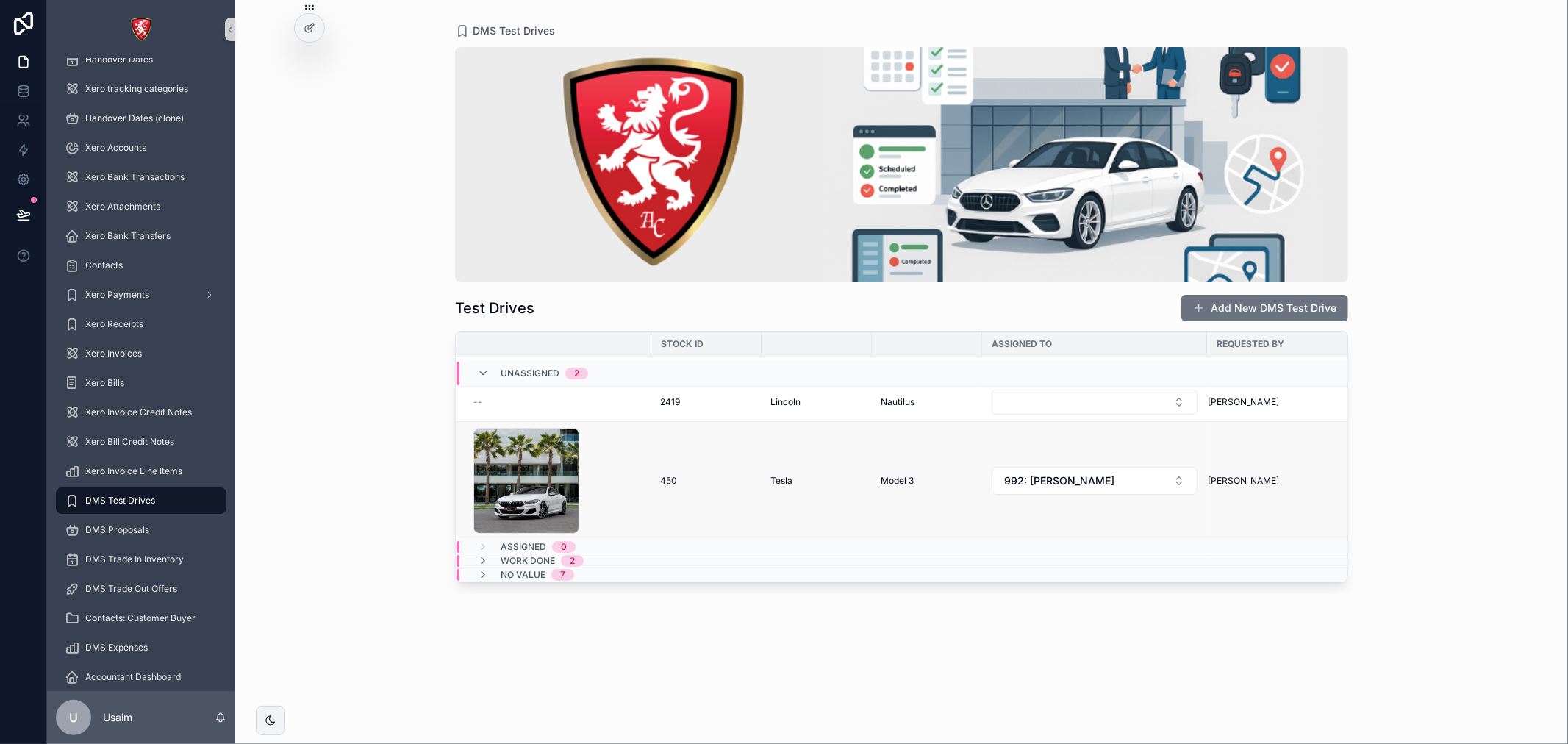
click at [735, 512] on td "450 450" at bounding box center [707, 481] width 111 height 119
click at [710, 510] on td "450 450" at bounding box center [707, 481] width 111 height 119
click at [598, 491] on div "1 .jpg" at bounding box center [557, 480] width 169 height 106
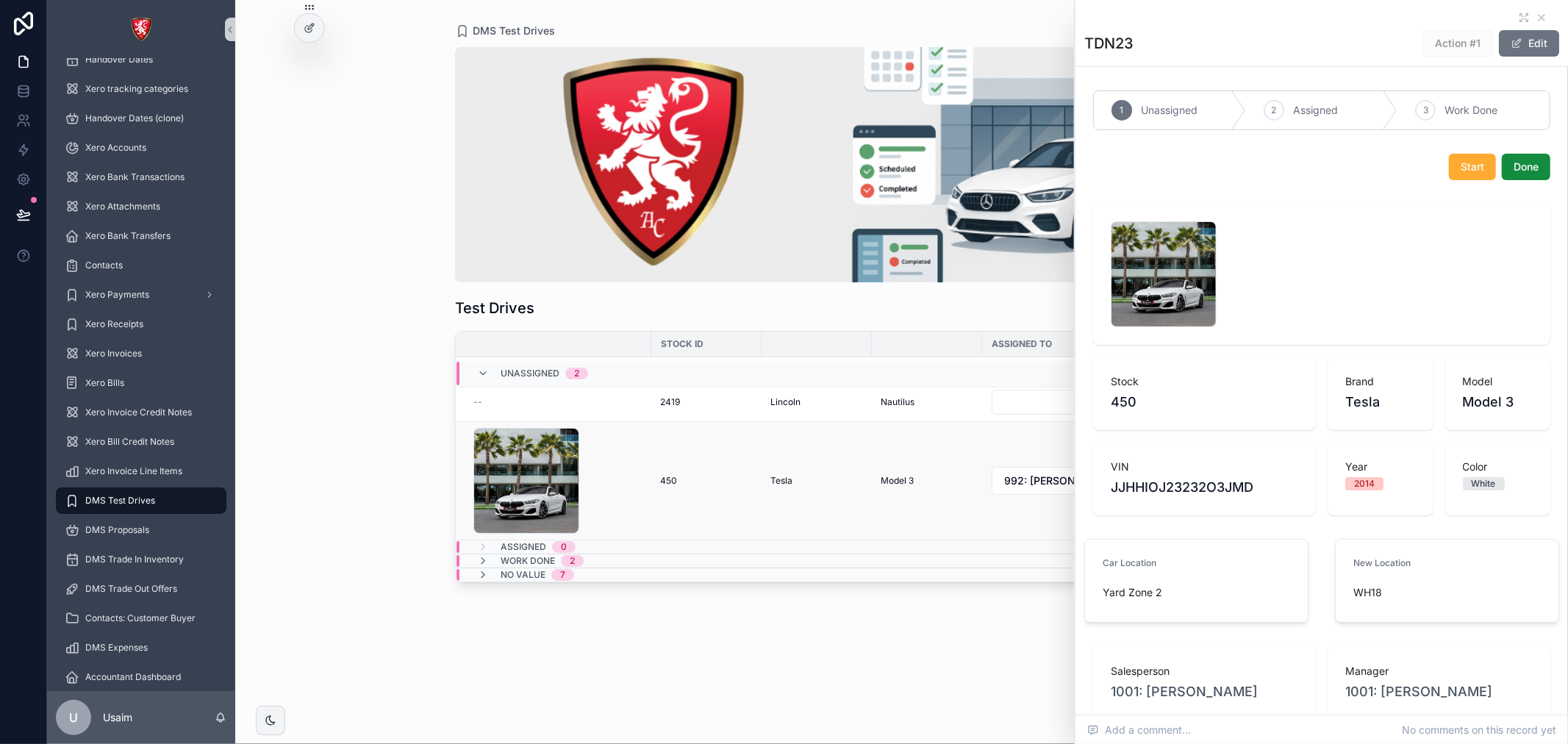
click at [588, 479] on div "1 .jpg" at bounding box center [557, 480] width 169 height 106
click at [1535, 21] on icon "scrollable content" at bounding box center [1541, 17] width 12 height 12
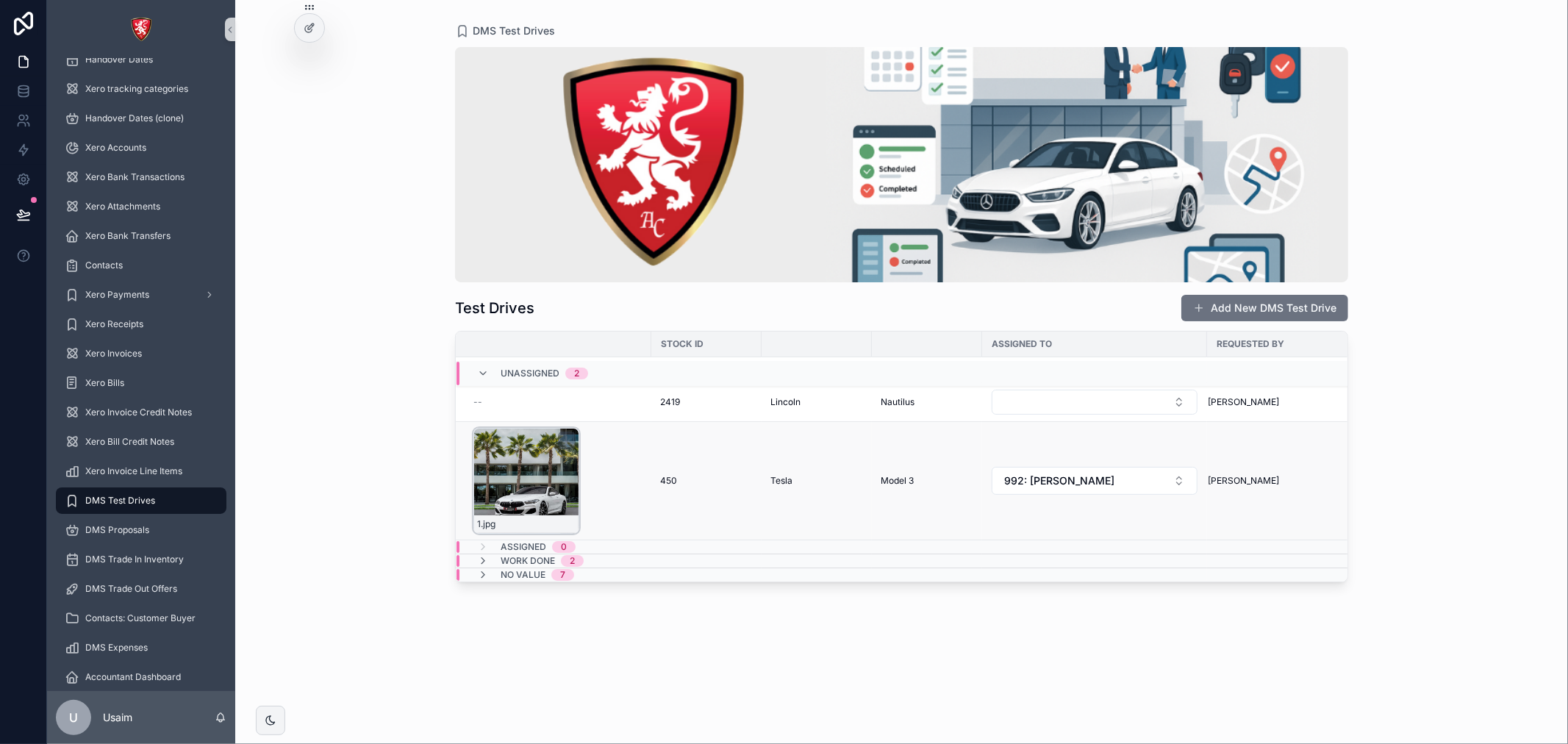
click at [532, 431] on div "1 .jpg" at bounding box center [525, 480] width 106 height 106
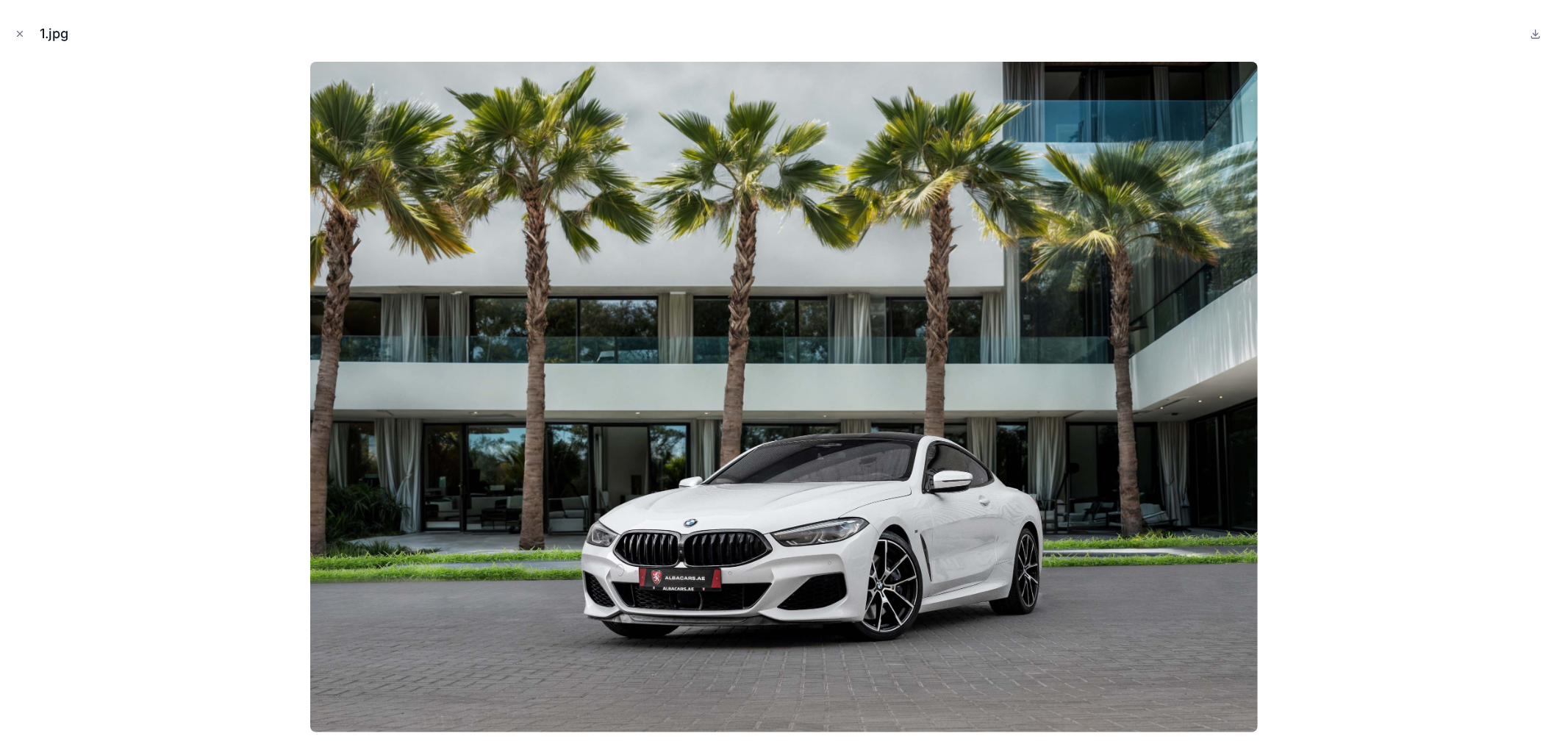
click at [668, 464] on img at bounding box center [783, 397] width 947 height 671
drag, startPoint x: 1488, startPoint y: 90, endPoint x: 470, endPoint y: 24, distance: 1020.1
click at [1488, 89] on div at bounding box center [784, 397] width 1544 height 671
click at [18, 41] on button "Close modal" at bounding box center [20, 34] width 16 height 16
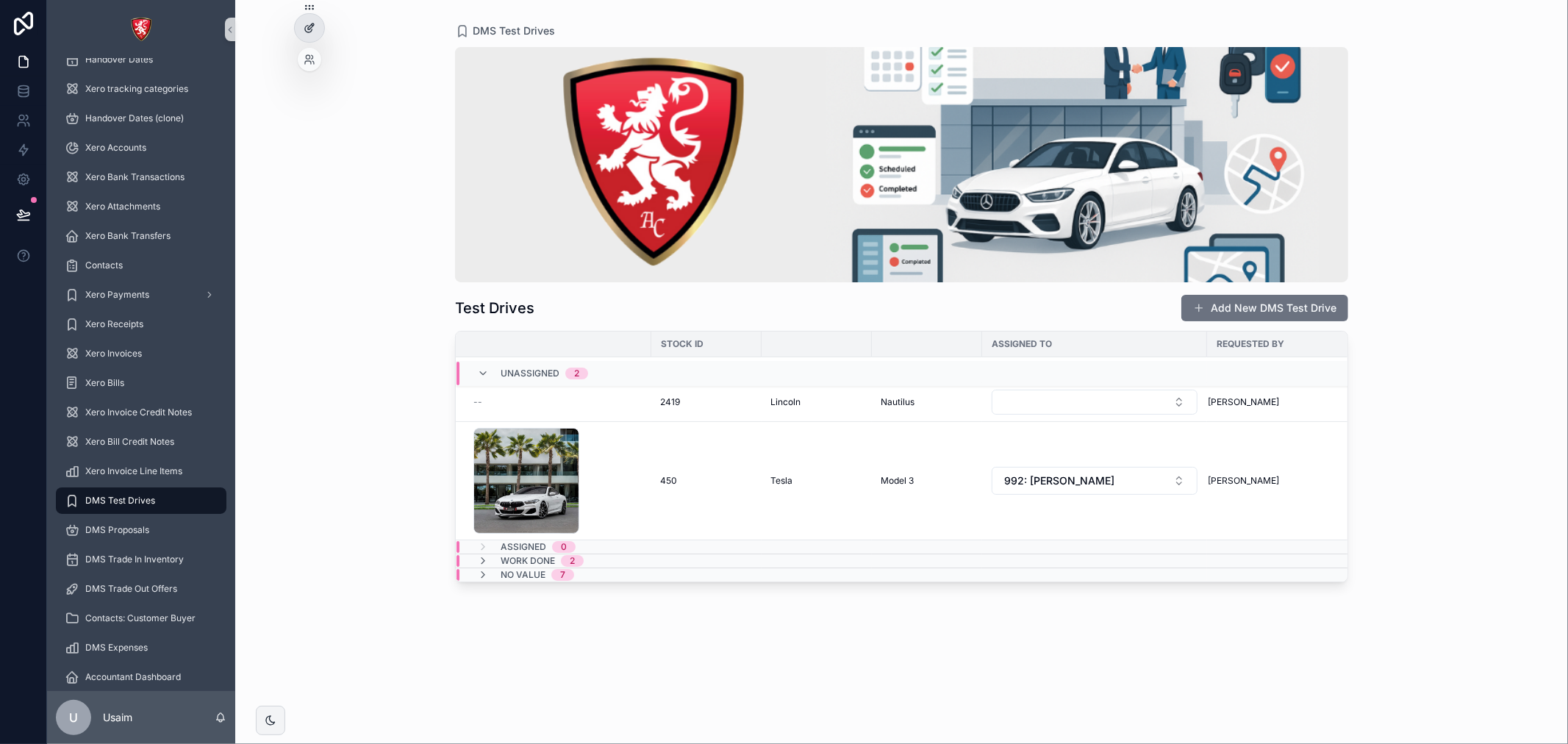
click at [303, 30] on icon at bounding box center [309, 27] width 12 height 12
click at [603, 459] on div "1 .jpg" at bounding box center [557, 480] width 169 height 106
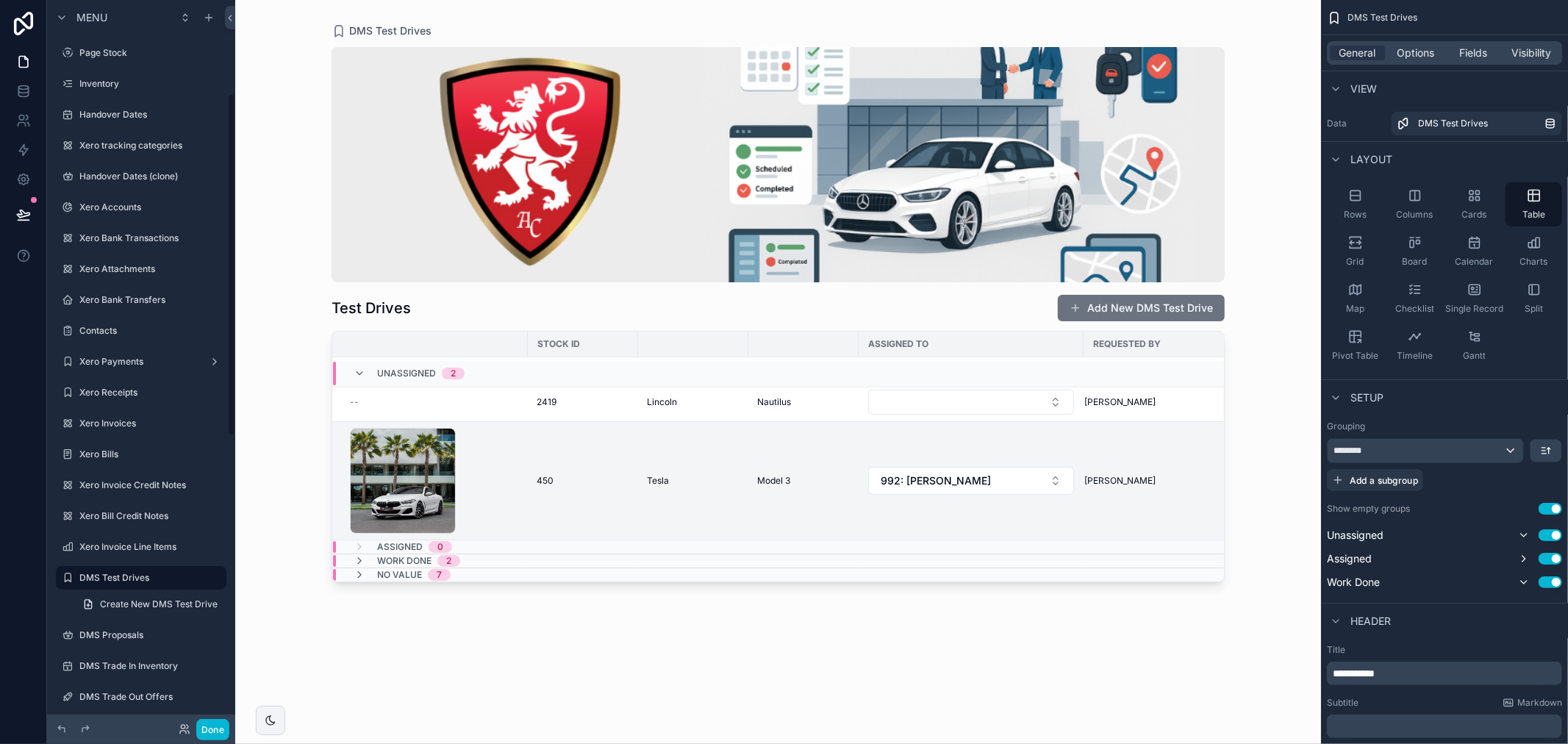
scroll to position [198, 0]
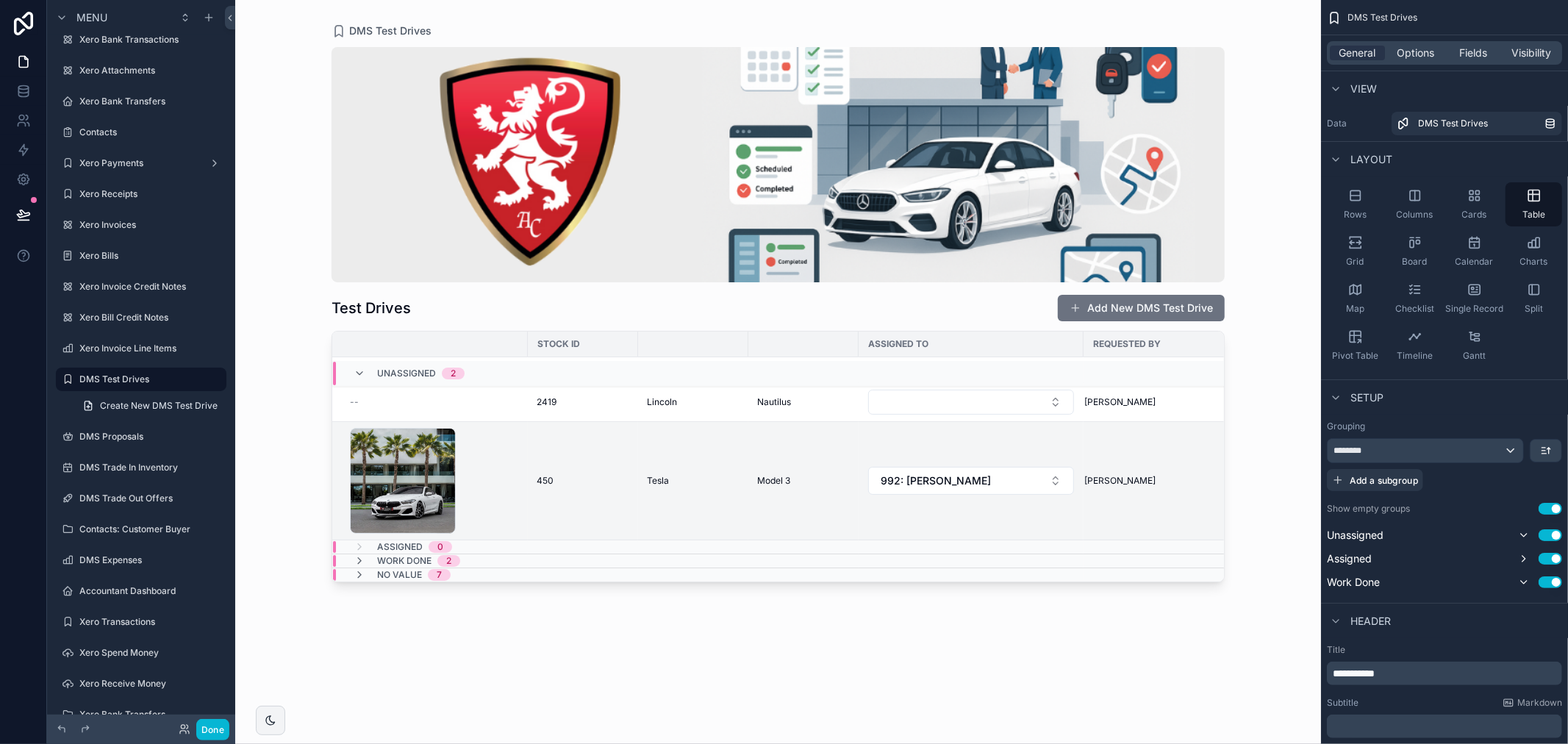
click at [516, 454] on div "scrollable content" at bounding box center [778, 363] width 940 height 727
click at [491, 447] on div "1 .jpg" at bounding box center [434, 480] width 169 height 106
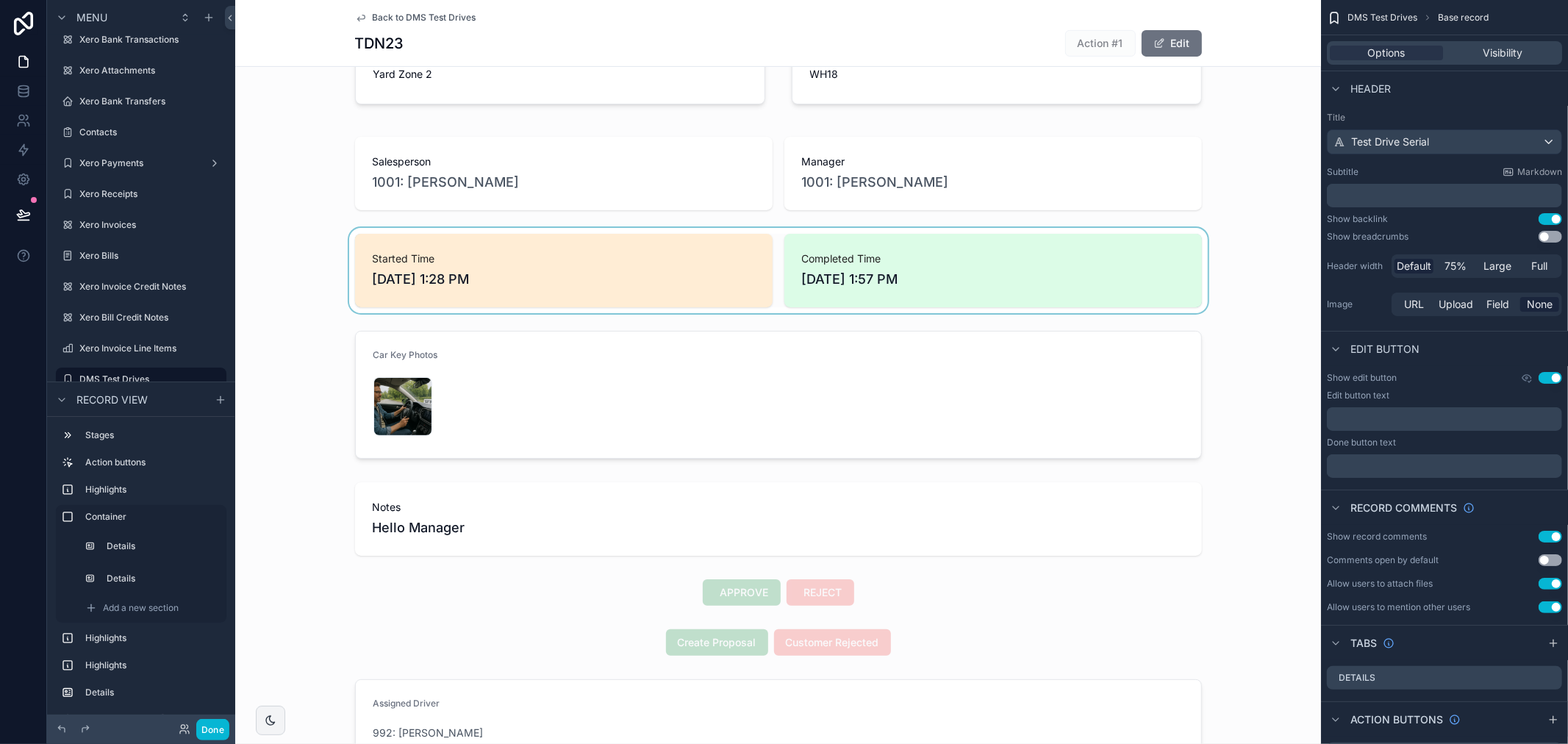
scroll to position [571, 0]
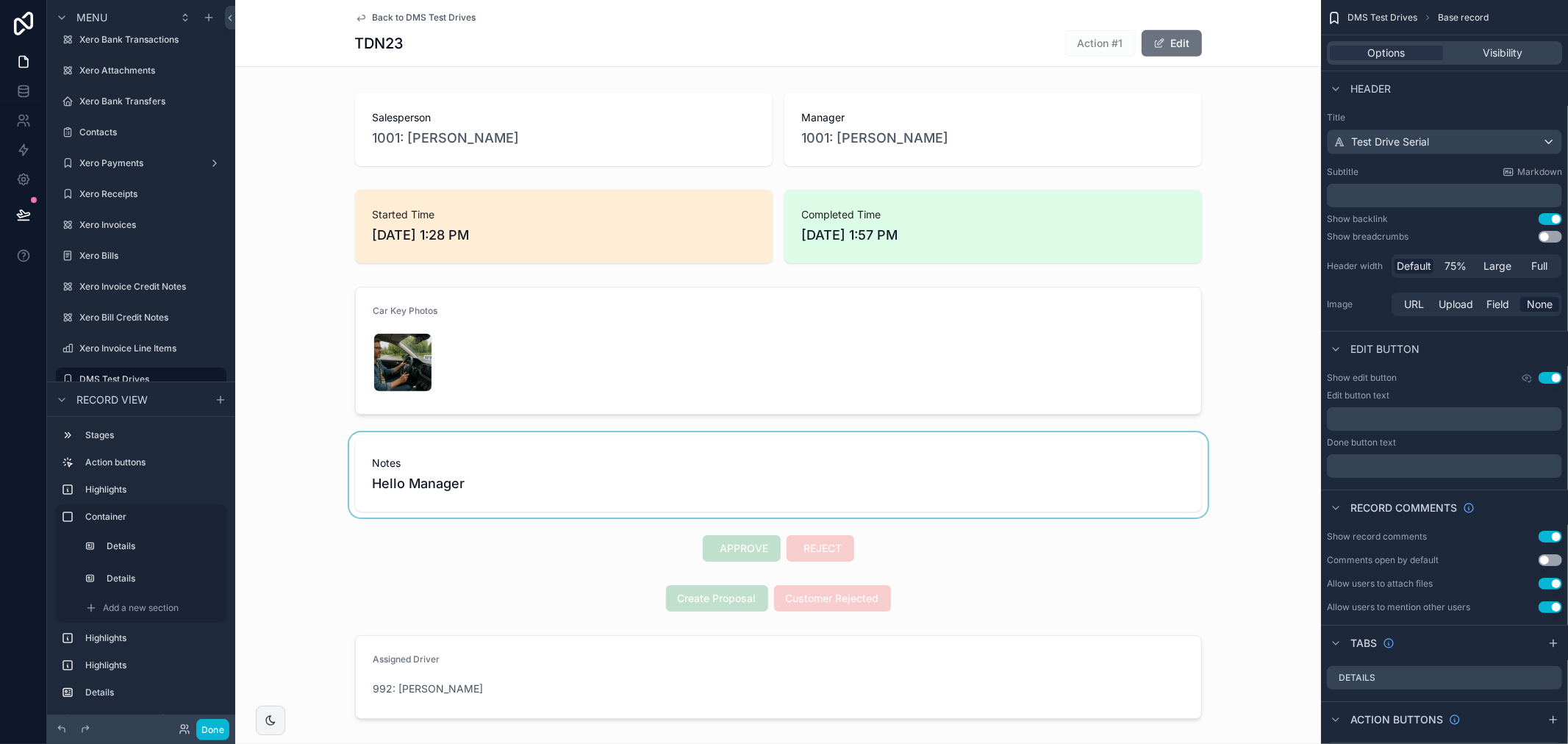
click at [732, 479] on div "scrollable content" at bounding box center [778, 475] width 1085 height 85
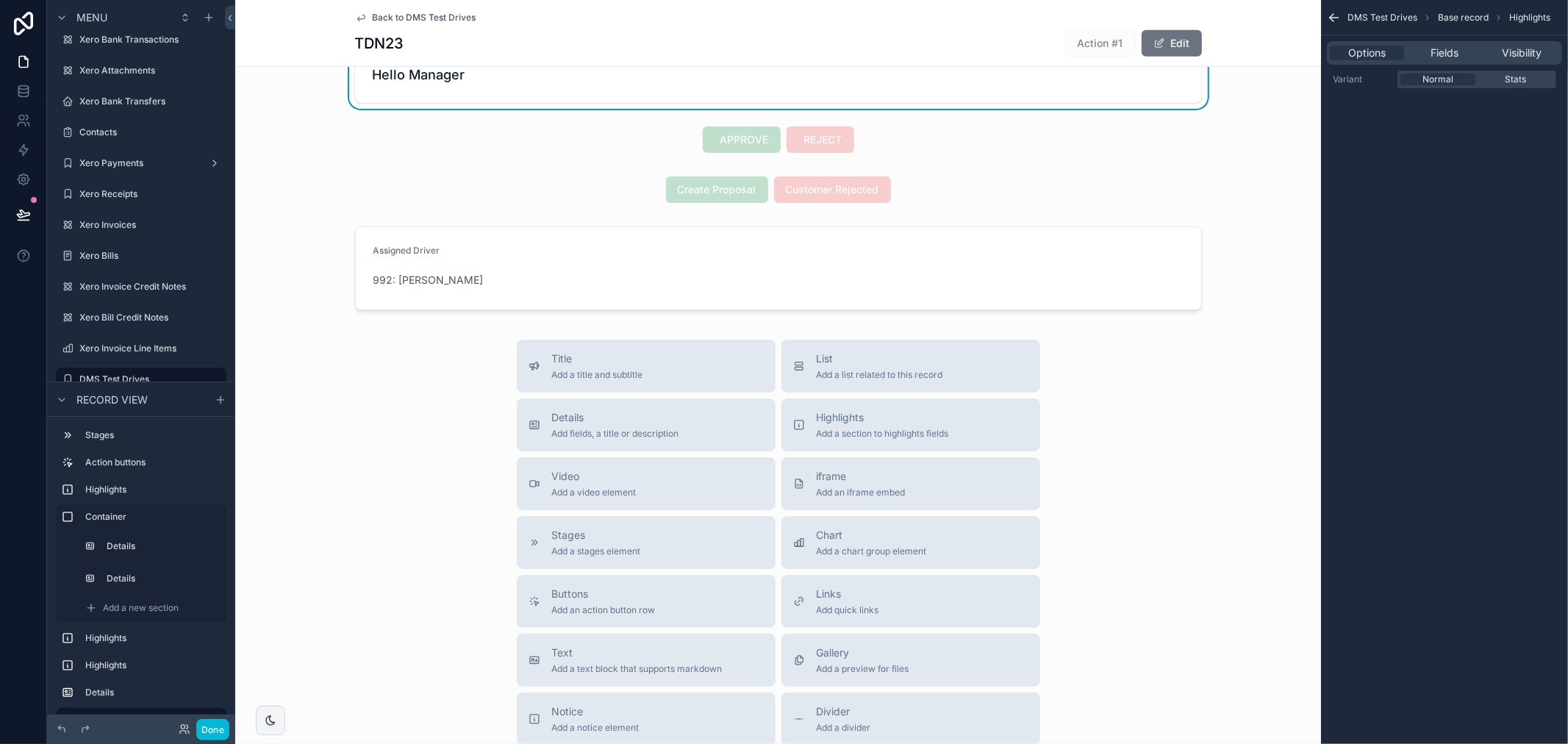
scroll to position [898, 0]
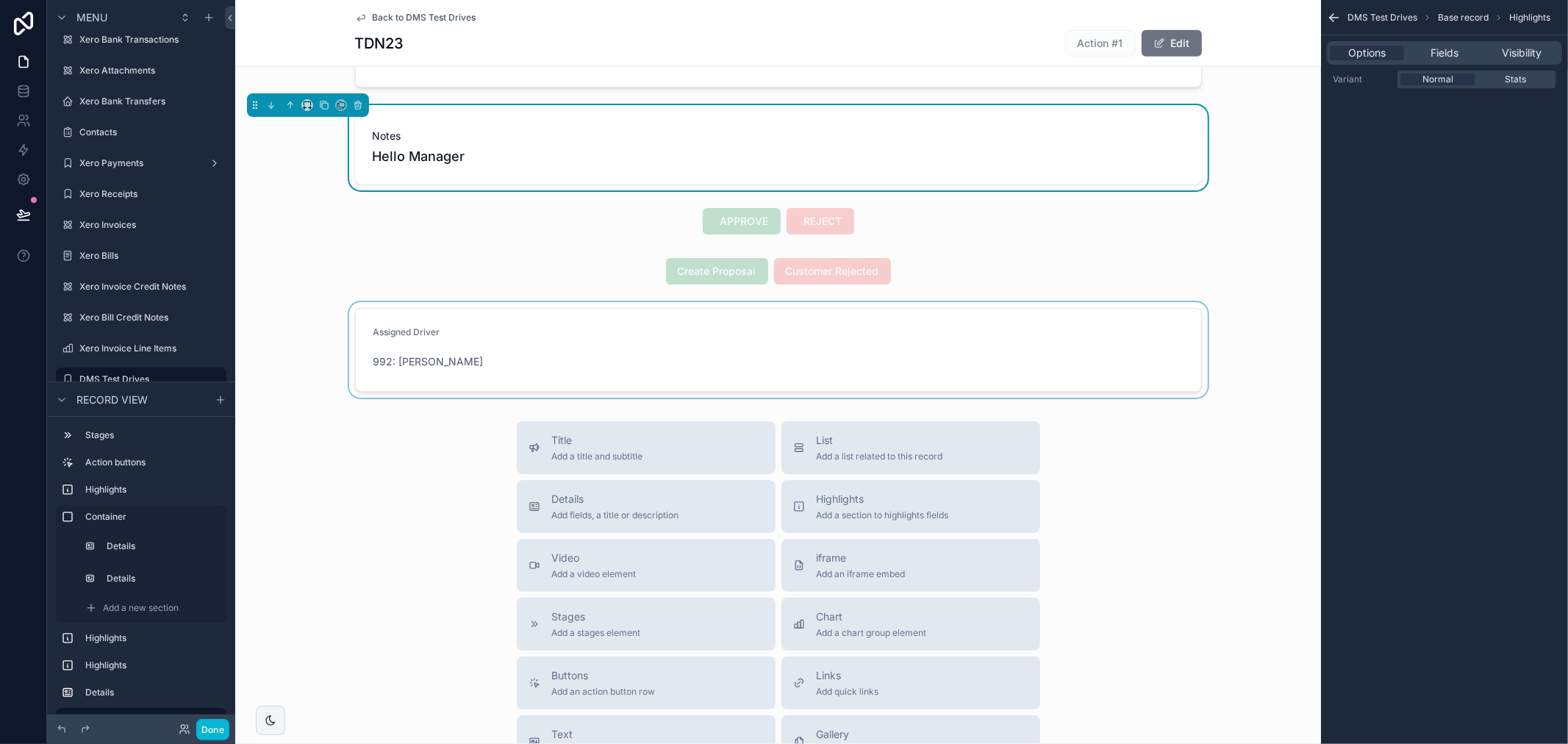
click at [688, 377] on div "scrollable content" at bounding box center [778, 349] width 1085 height 95
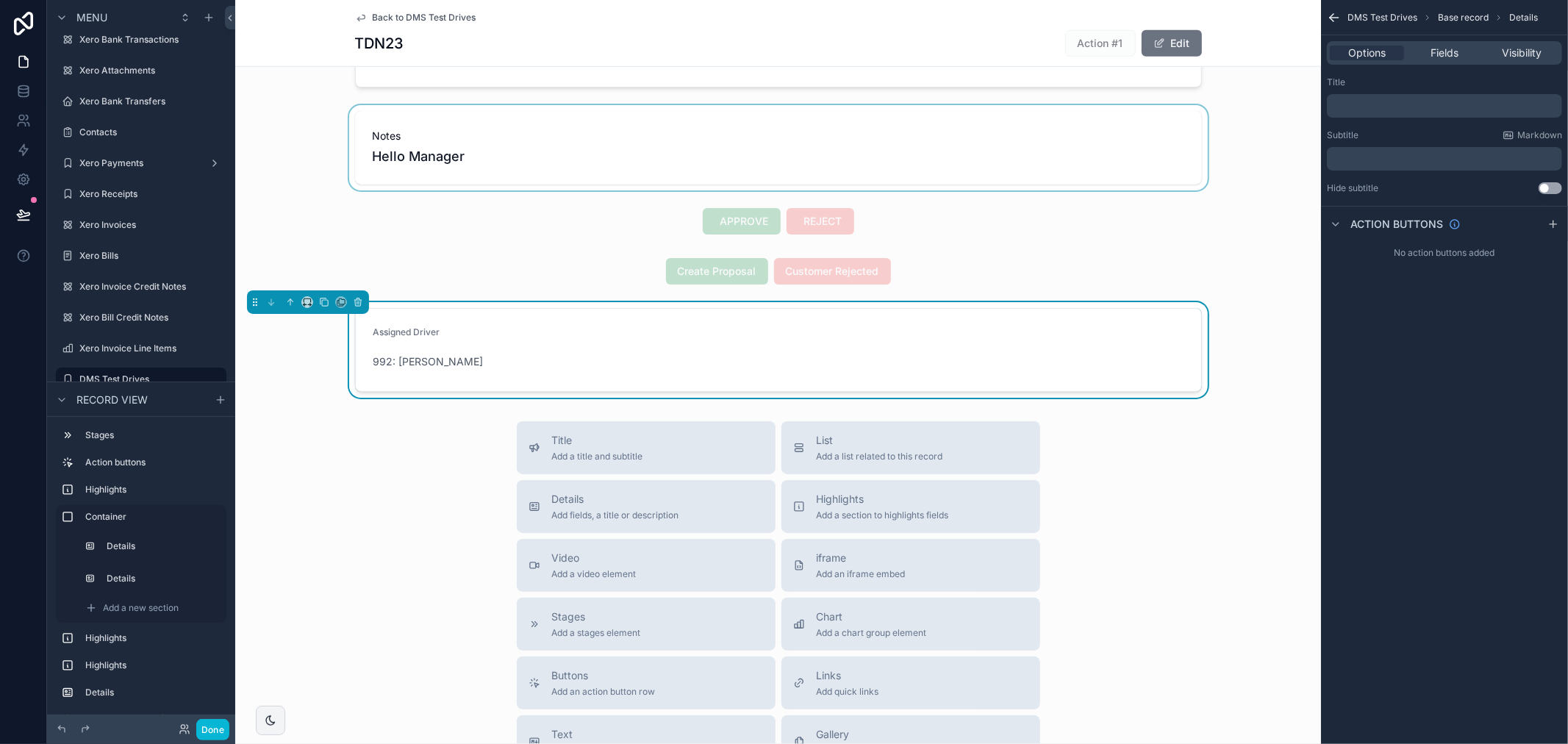
click at [941, 349] on form "Assigned Driver 992: Daniel Abbas" at bounding box center [778, 350] width 845 height 82
click at [1429, 45] on div "Fields" at bounding box center [1444, 53] width 74 height 14
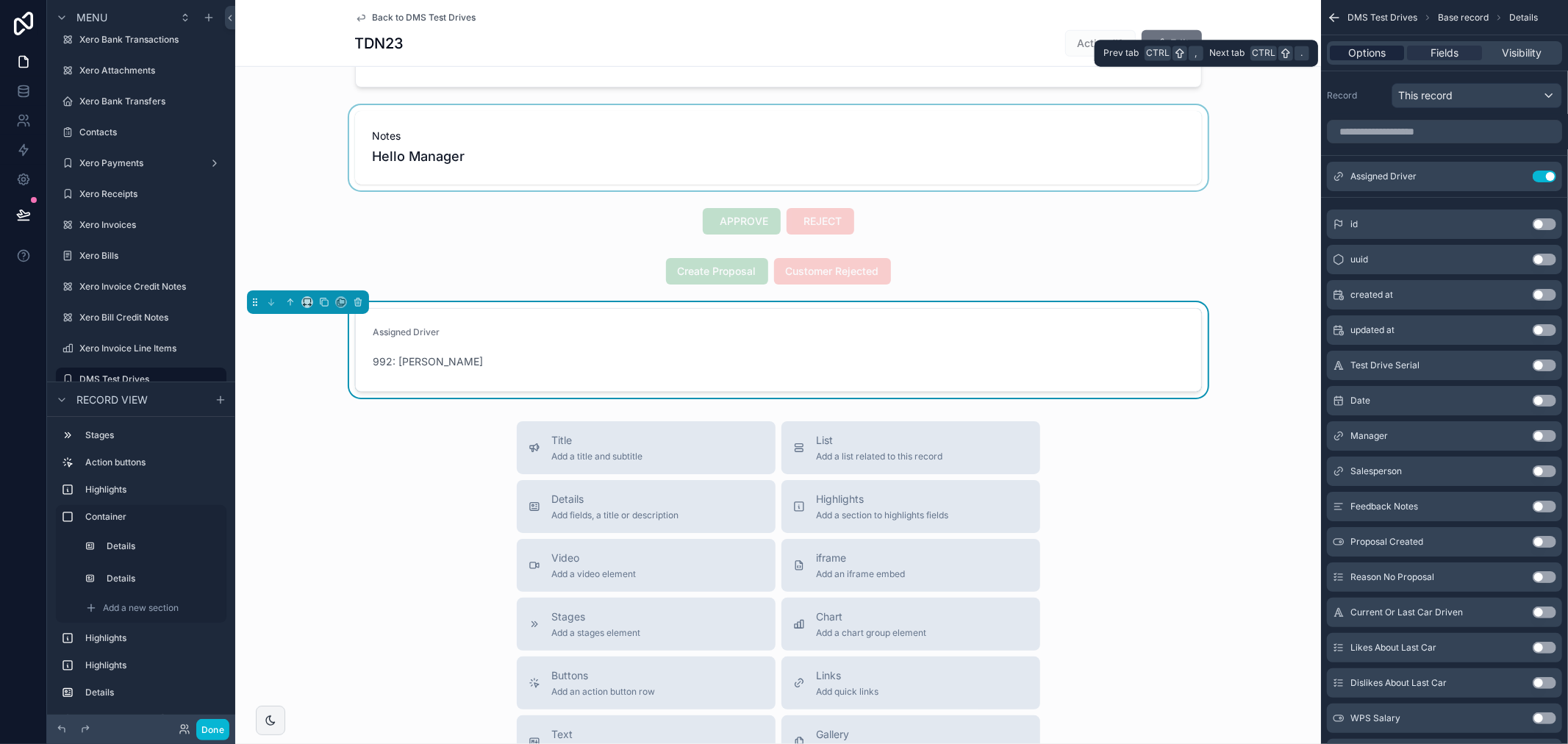
click at [1360, 56] on span "Options" at bounding box center [1366, 53] width 37 height 14
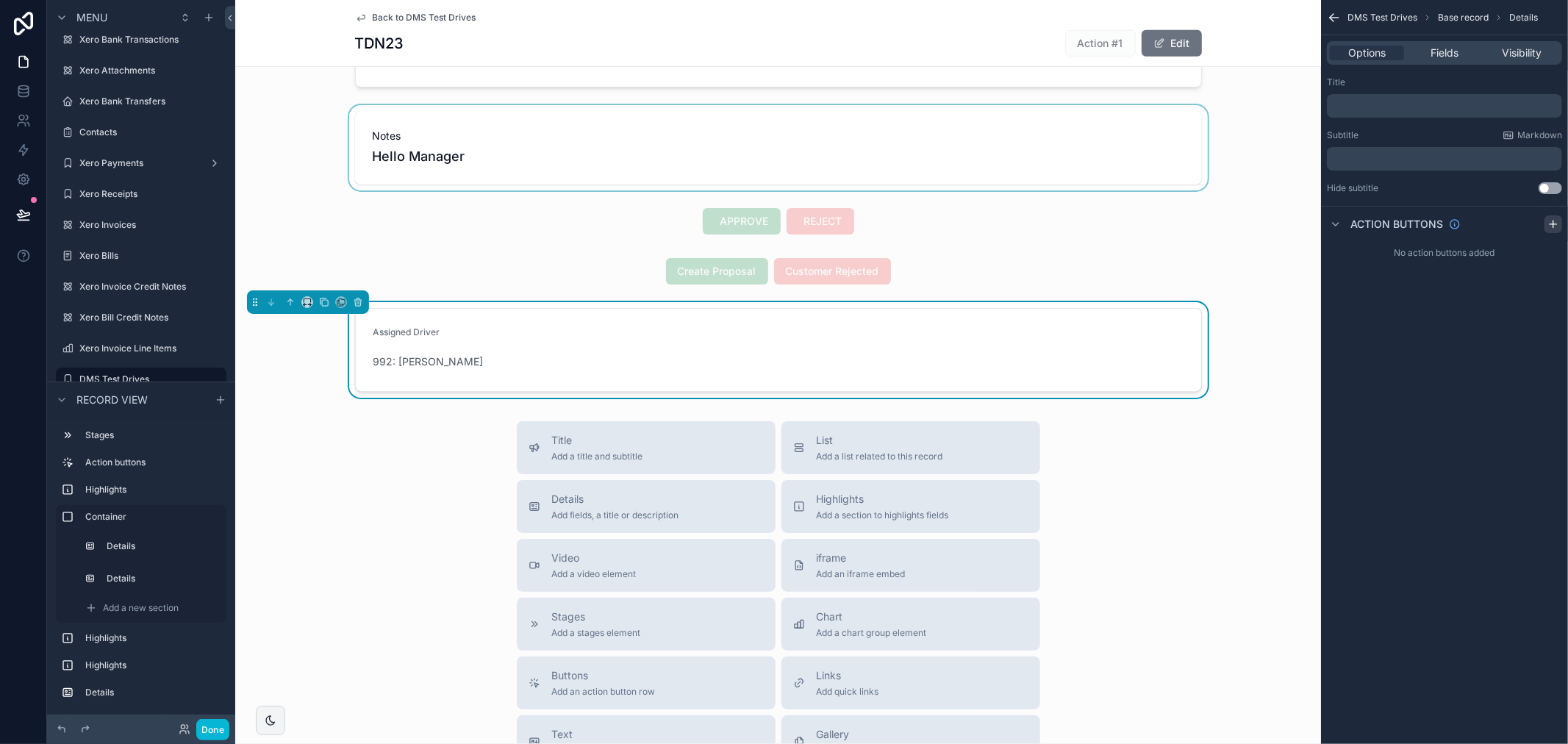
click at [1548, 222] on icon "scrollable content" at bounding box center [1553, 224] width 12 height 12
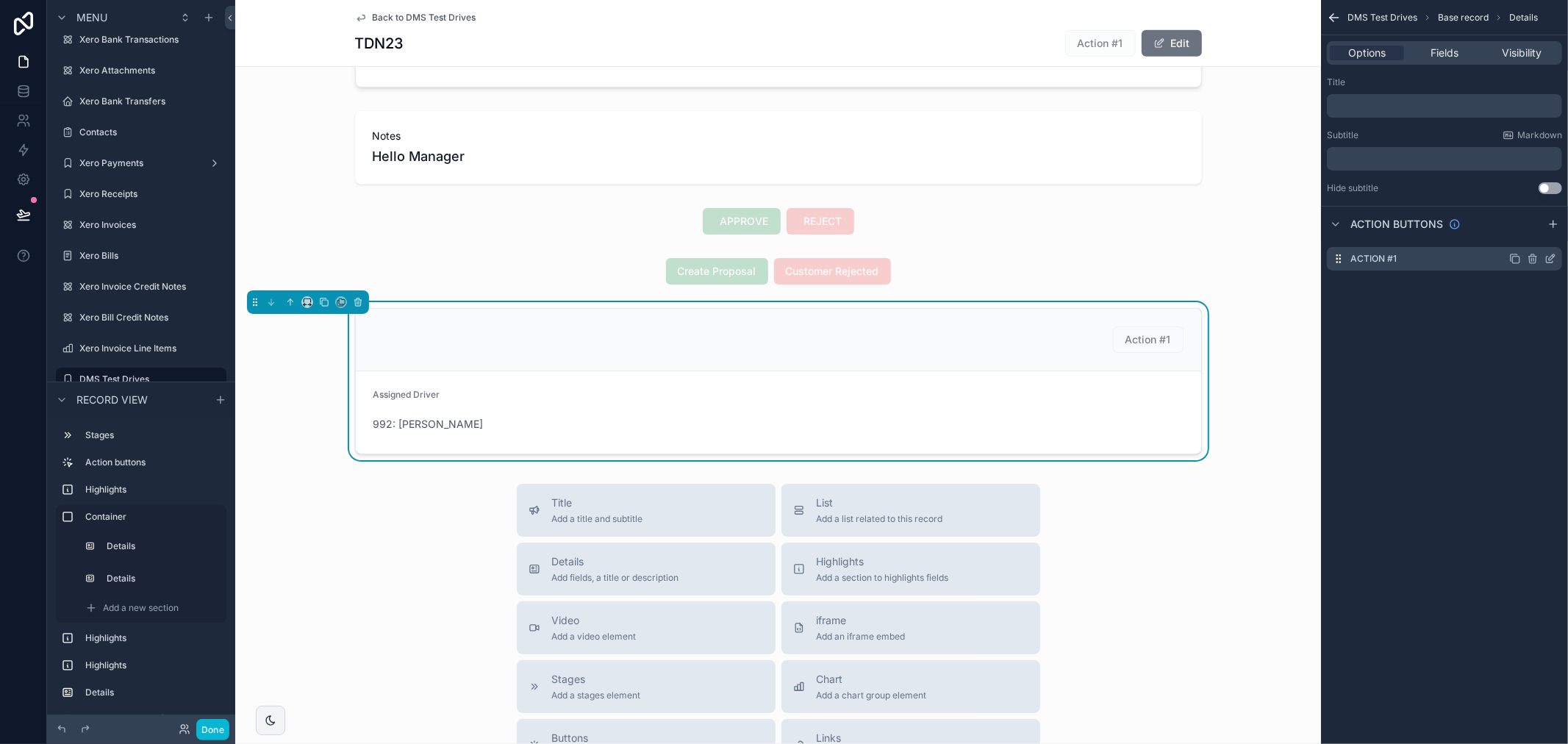
click at [1536, 255] on icon "scrollable content" at bounding box center [1532, 258] width 12 height 12
click at [1525, 232] on icon at bounding box center [1525, 232] width 8 height 0
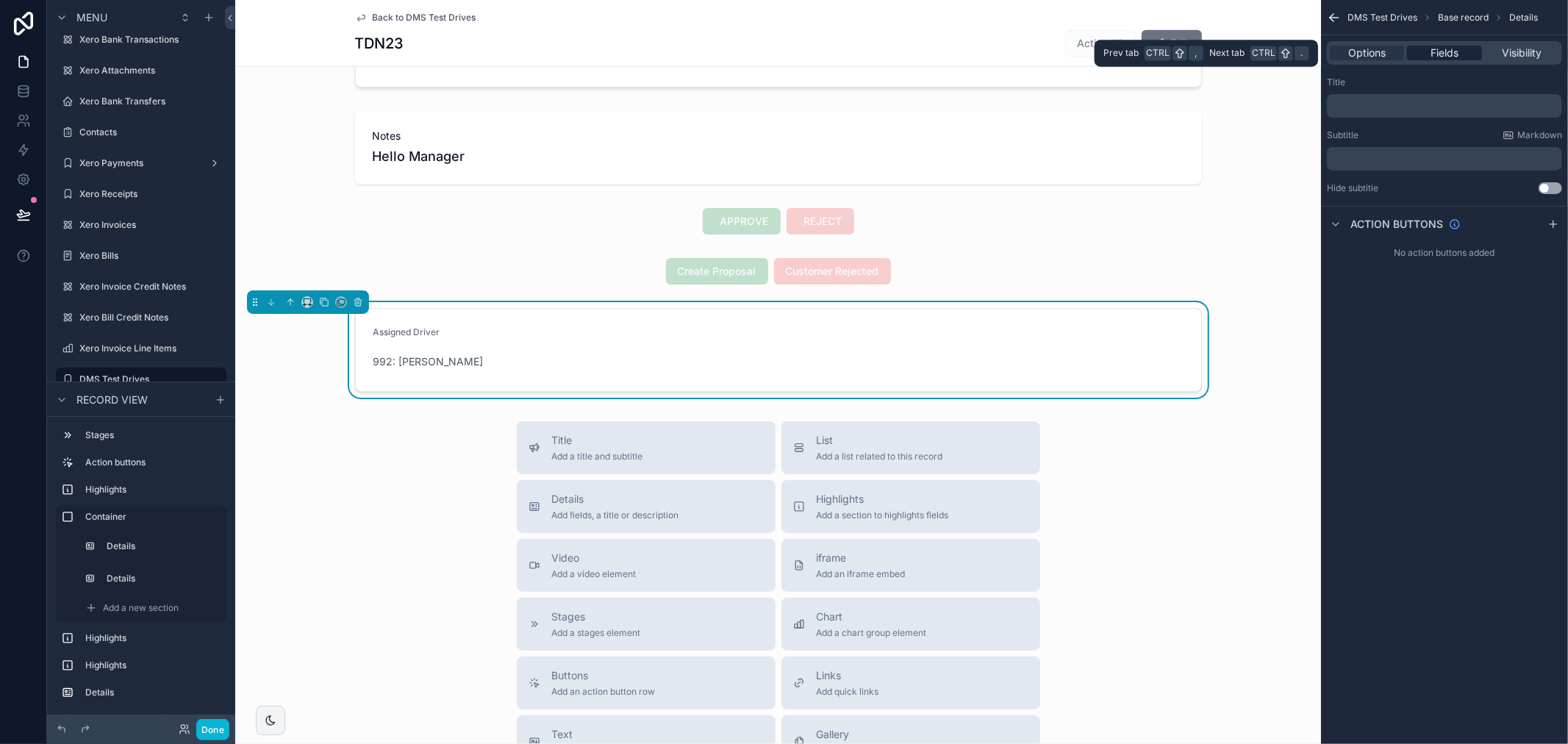
click at [1430, 50] on span "Fields" at bounding box center [1444, 53] width 28 height 14
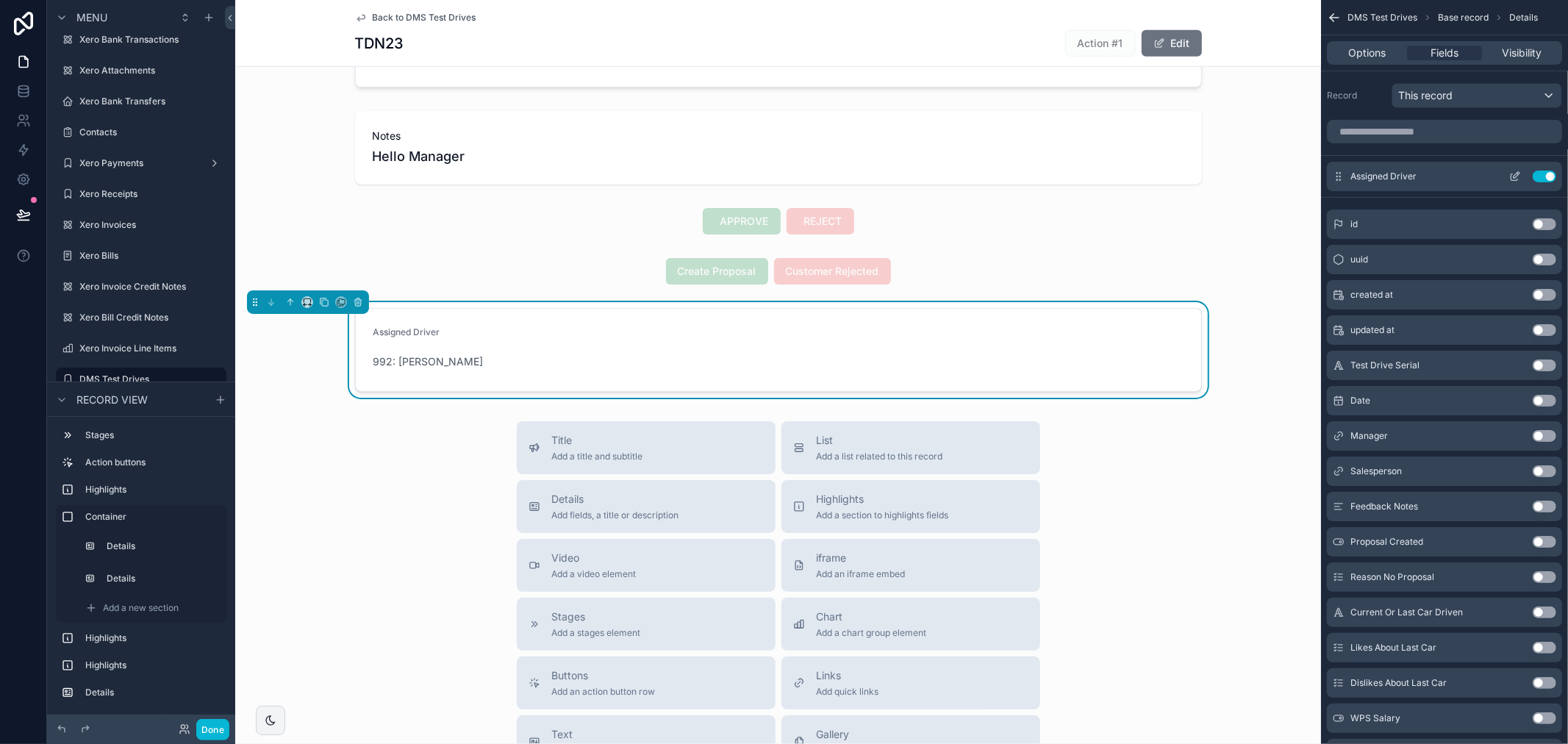
click at [1515, 175] on icon "scrollable content" at bounding box center [1515, 176] width 12 height 12
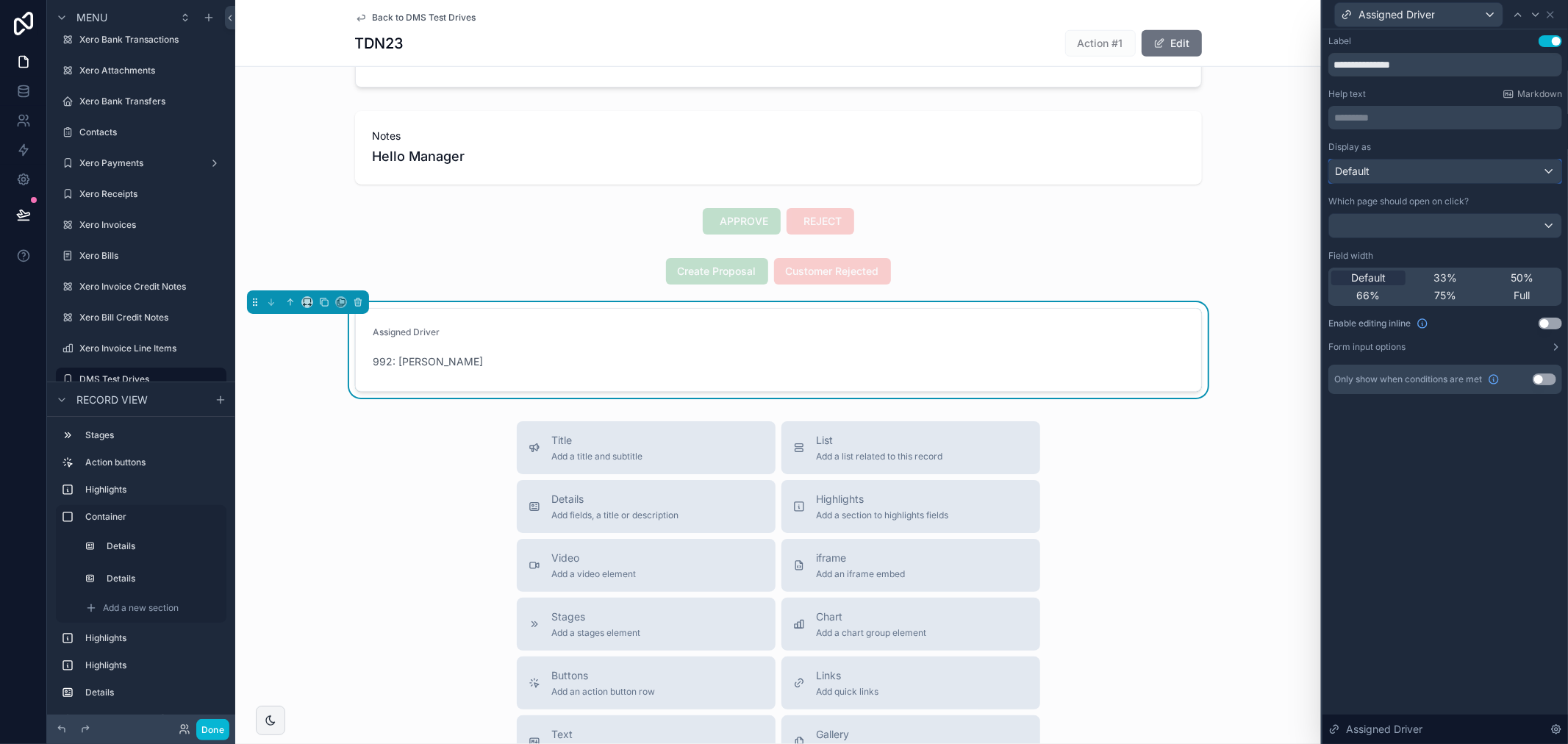
click at [1515, 172] on div "Default" at bounding box center [1445, 171] width 232 height 24
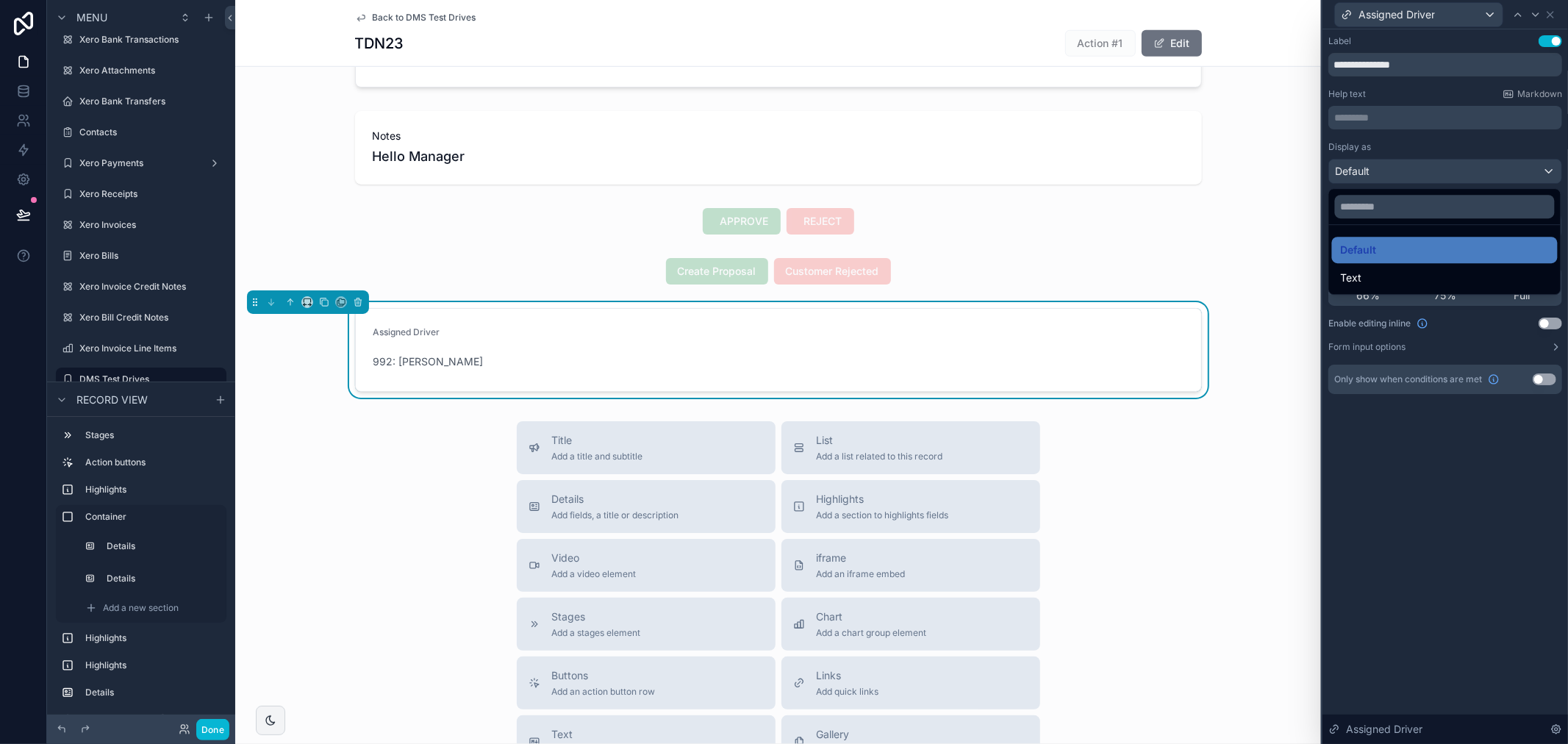
click at [1463, 144] on div at bounding box center [1445, 372] width 245 height 744
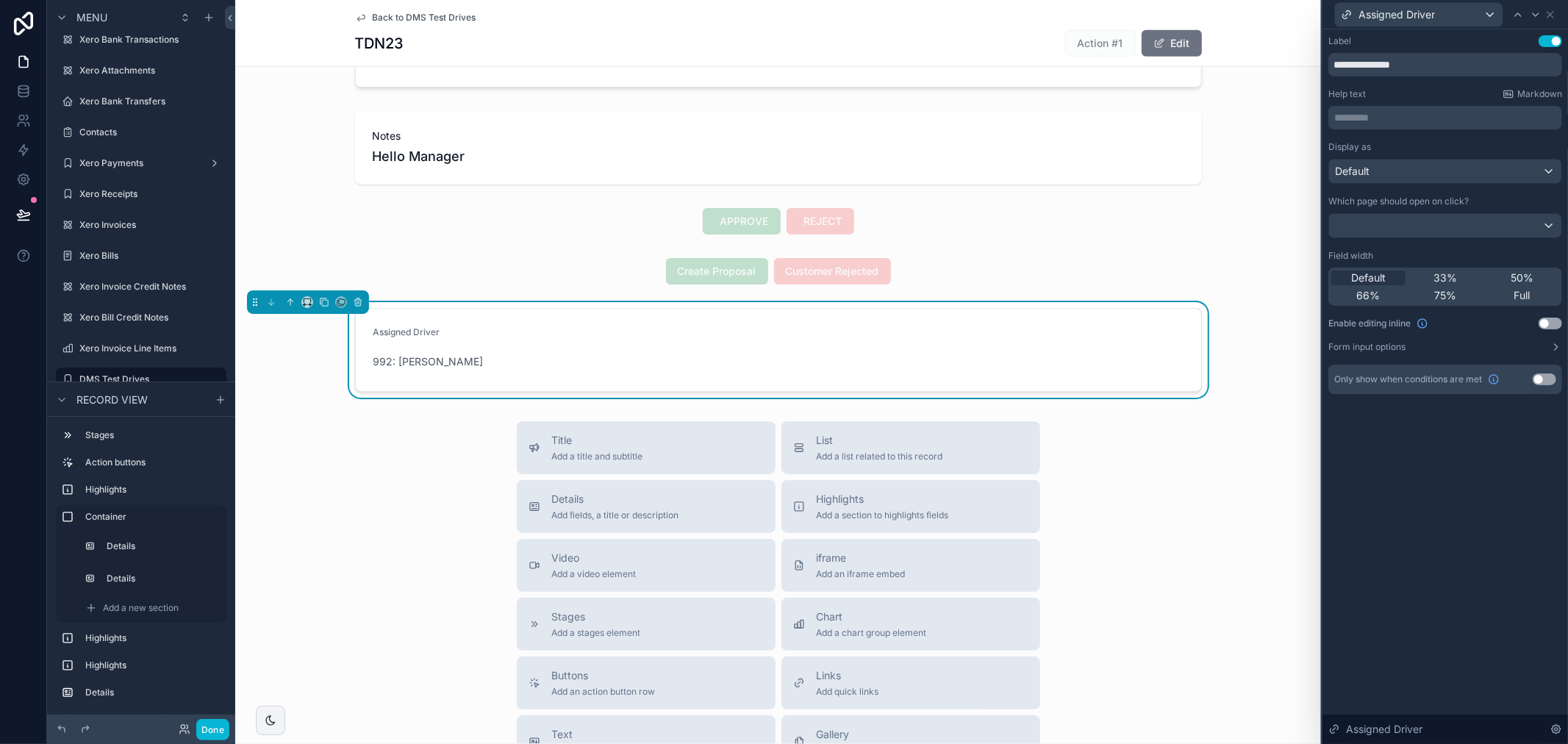
click at [1549, 326] on button "Use setting" at bounding box center [1550, 323] width 24 height 12
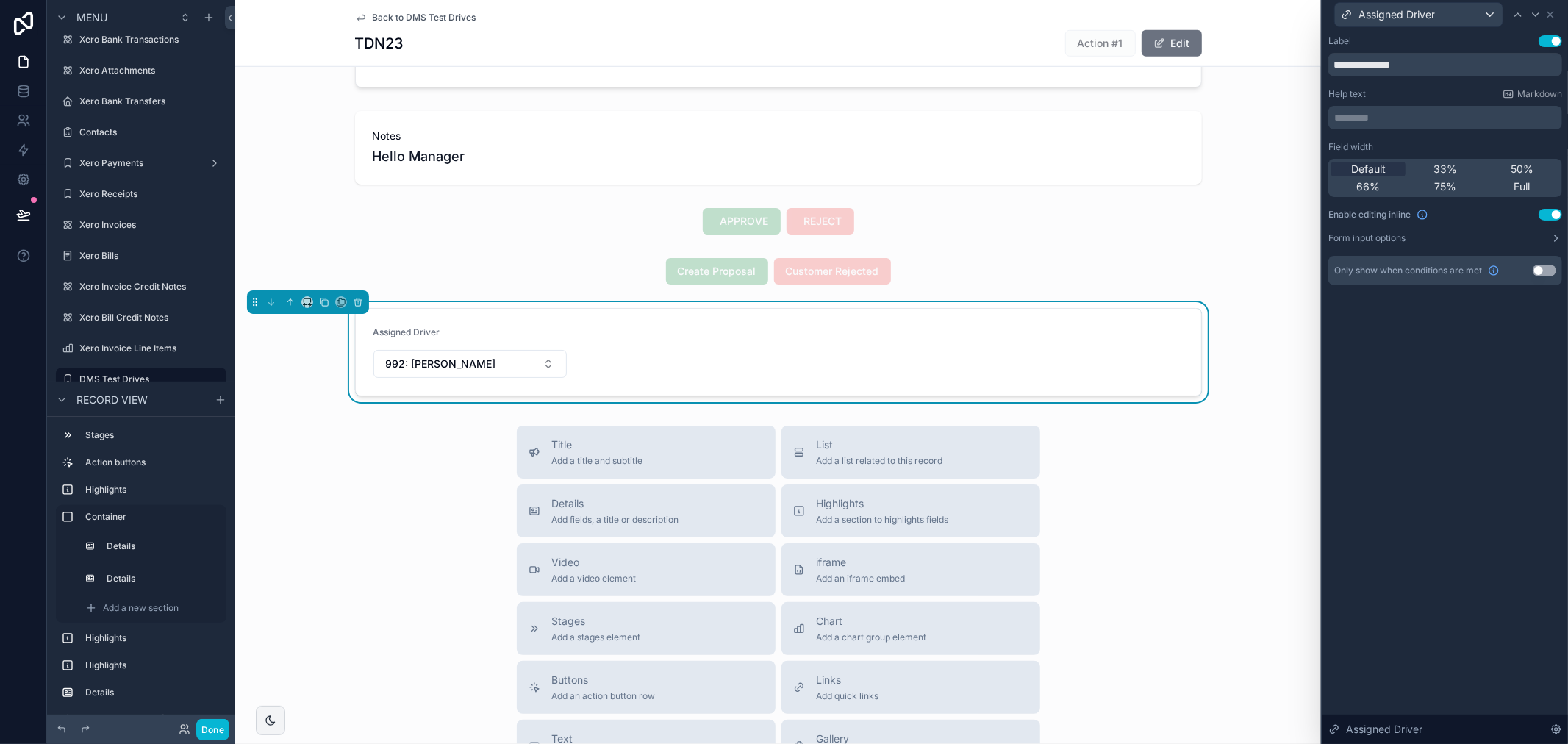
click at [1544, 208] on div "Enable editing inline Use setting" at bounding box center [1445, 214] width 234 height 12
click at [1542, 216] on button "Use setting" at bounding box center [1550, 214] width 24 height 12
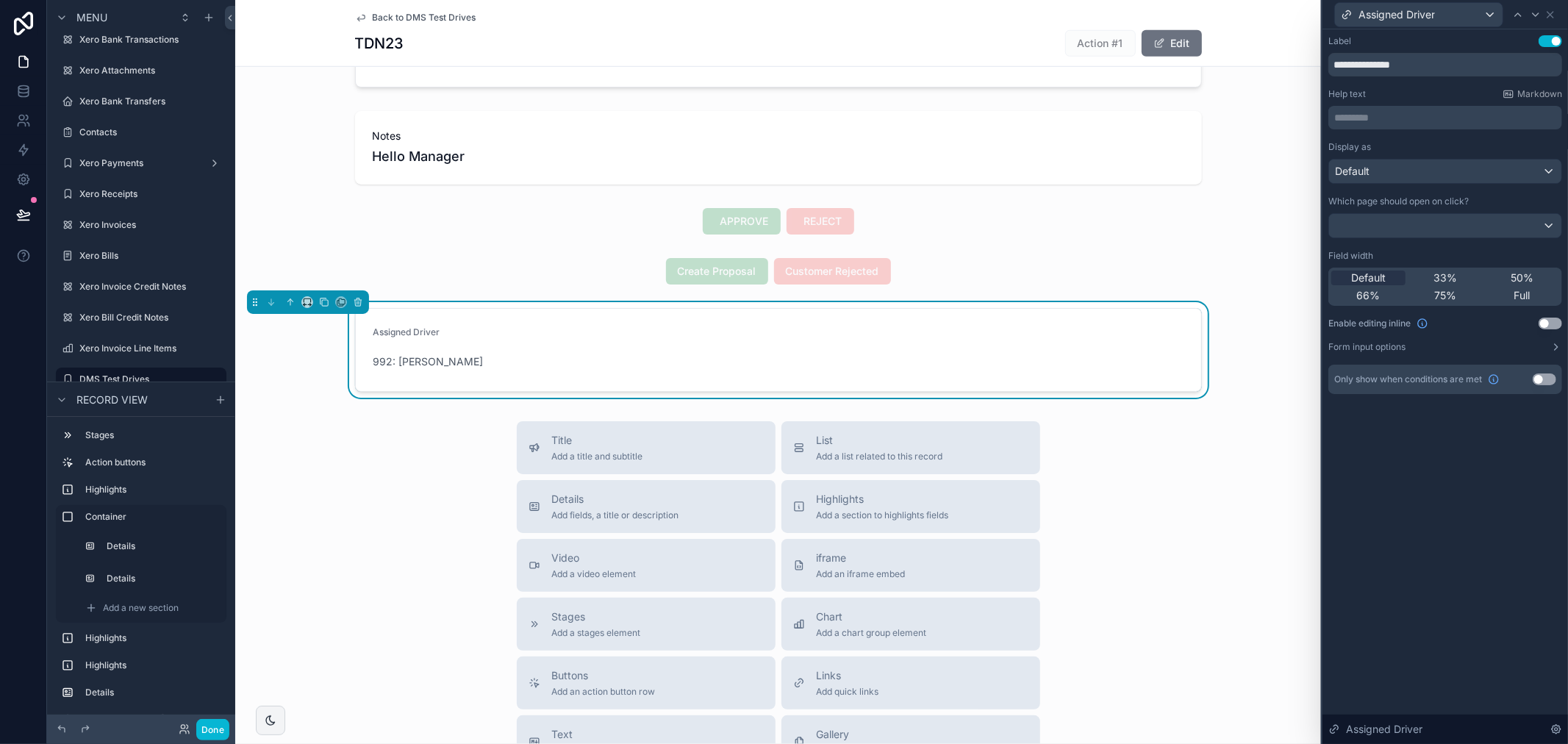
click at [1551, 340] on div "Display as Default Which page should open on click? Field width Default 33% 50%…" at bounding box center [1445, 247] width 234 height 212
click at [1554, 350] on icon at bounding box center [1555, 347] width 3 height 5
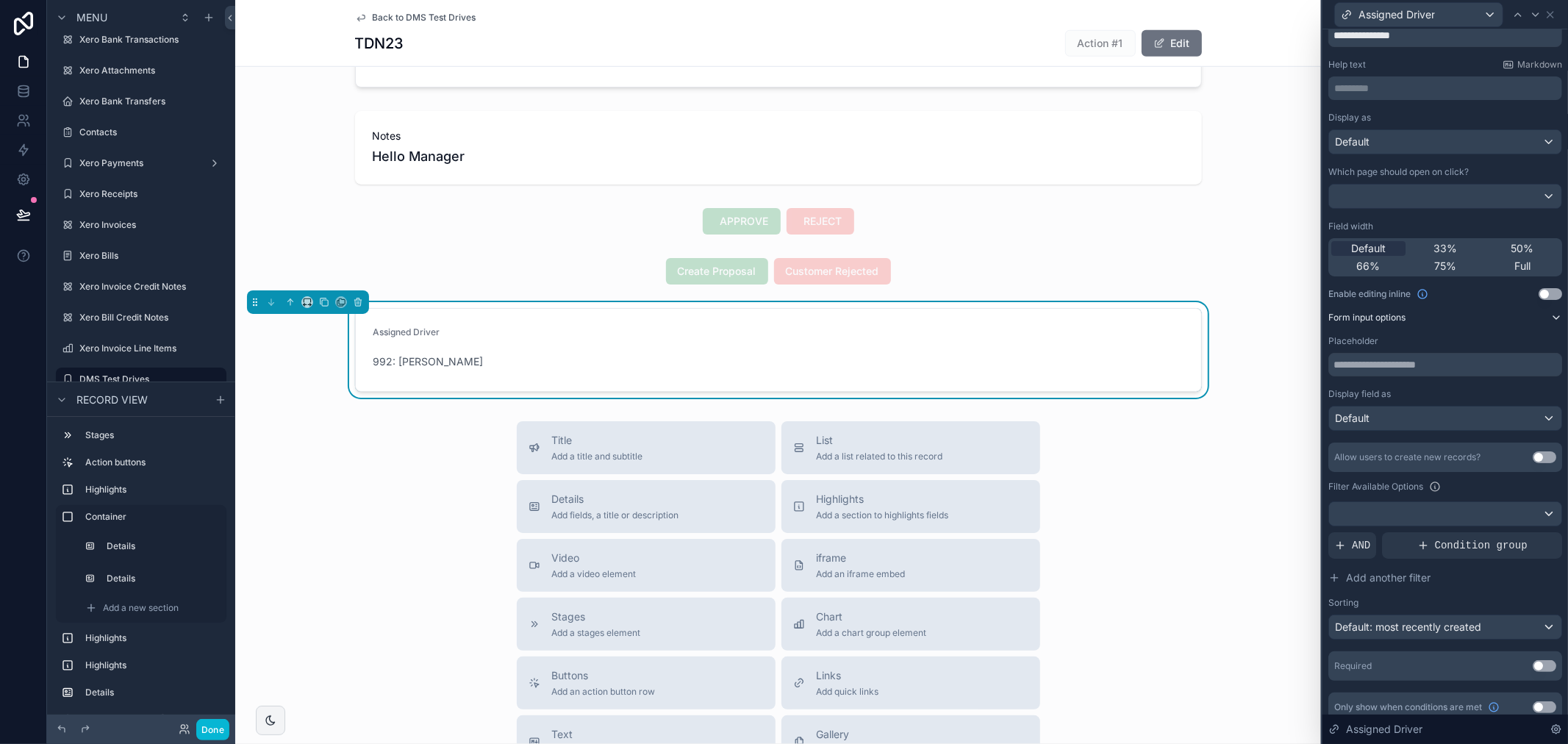
scroll to position [43, 0]
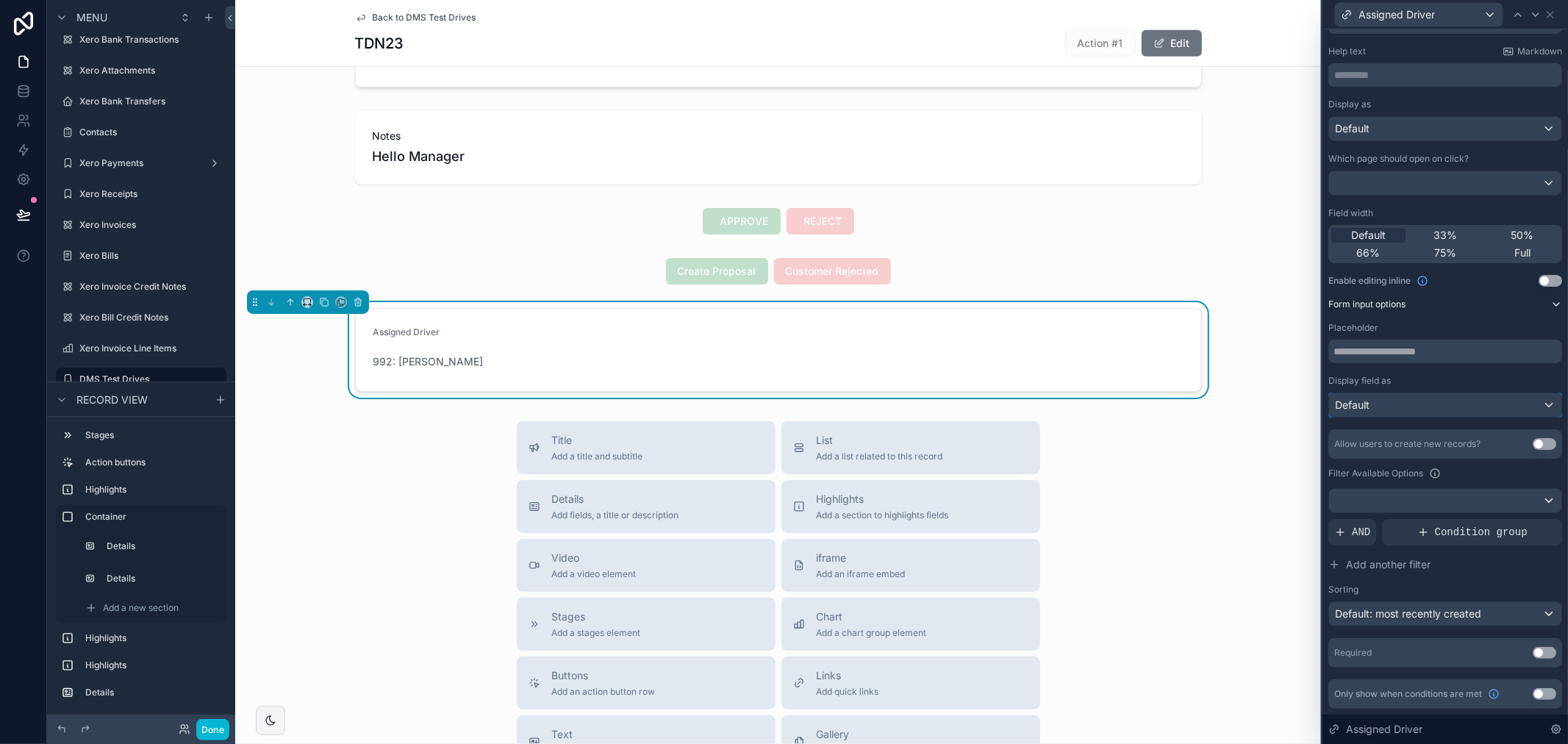
click at [1521, 403] on div "Default" at bounding box center [1445, 405] width 232 height 24
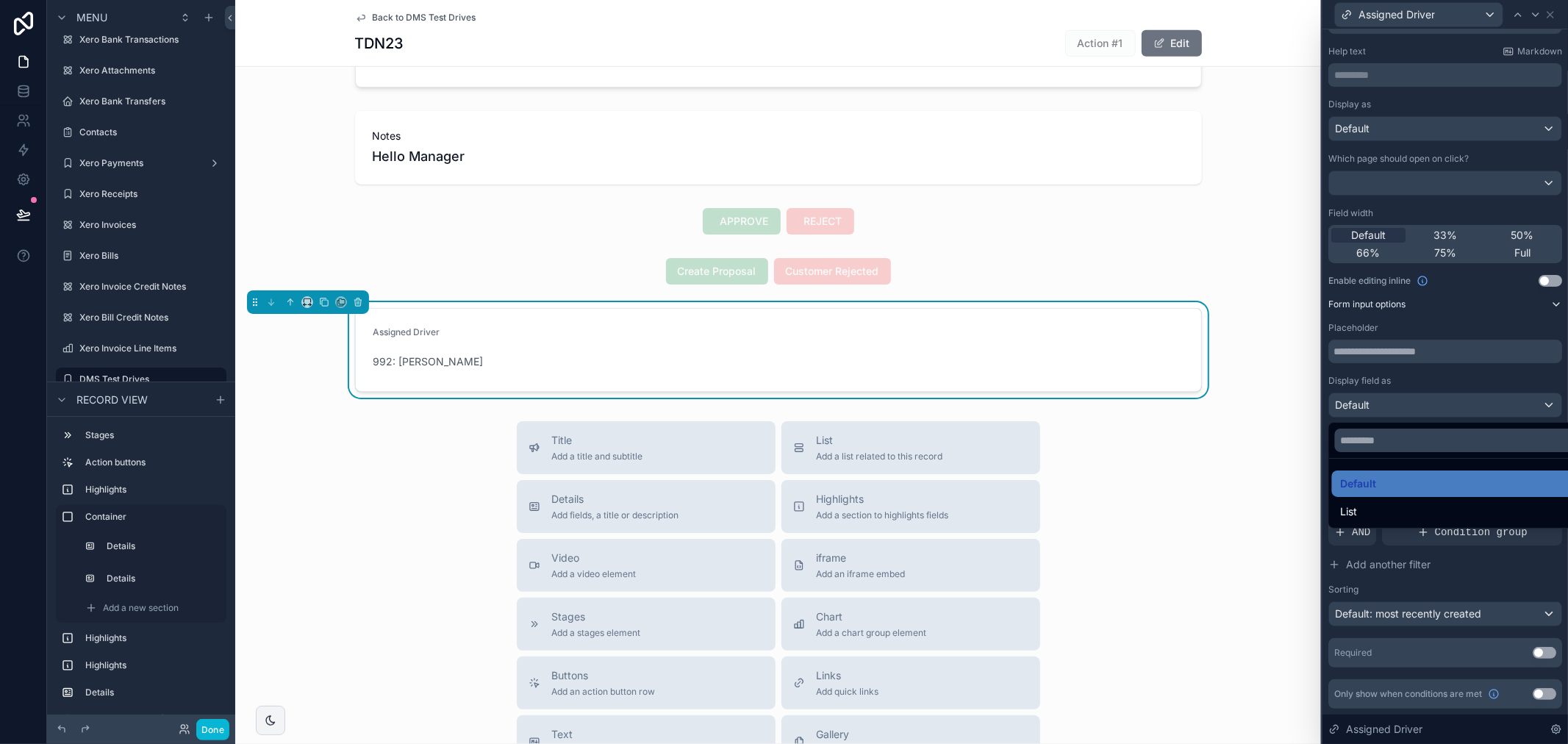
click at [1521, 403] on div at bounding box center [1445, 372] width 245 height 744
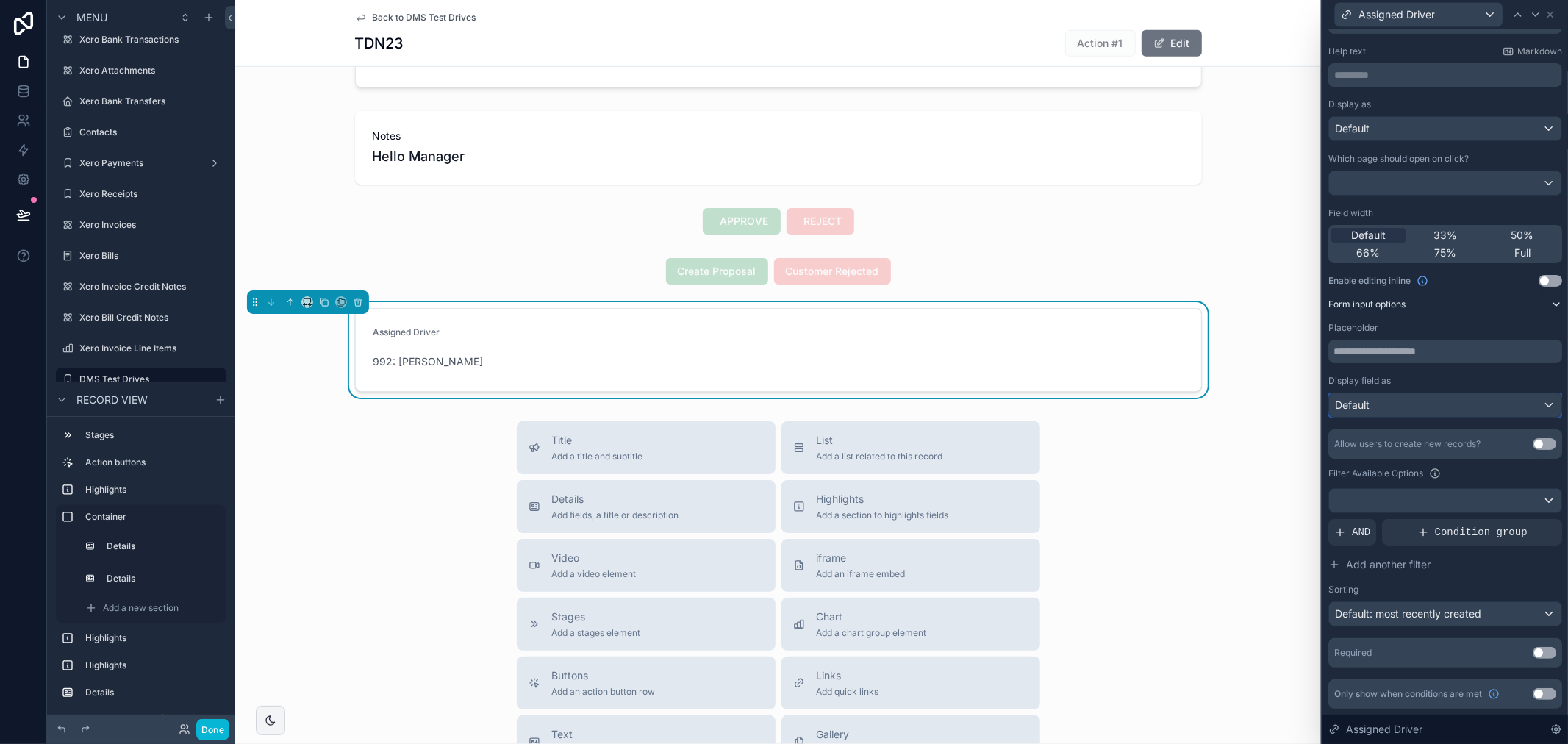
click at [1521, 403] on div "Default" at bounding box center [1445, 405] width 232 height 24
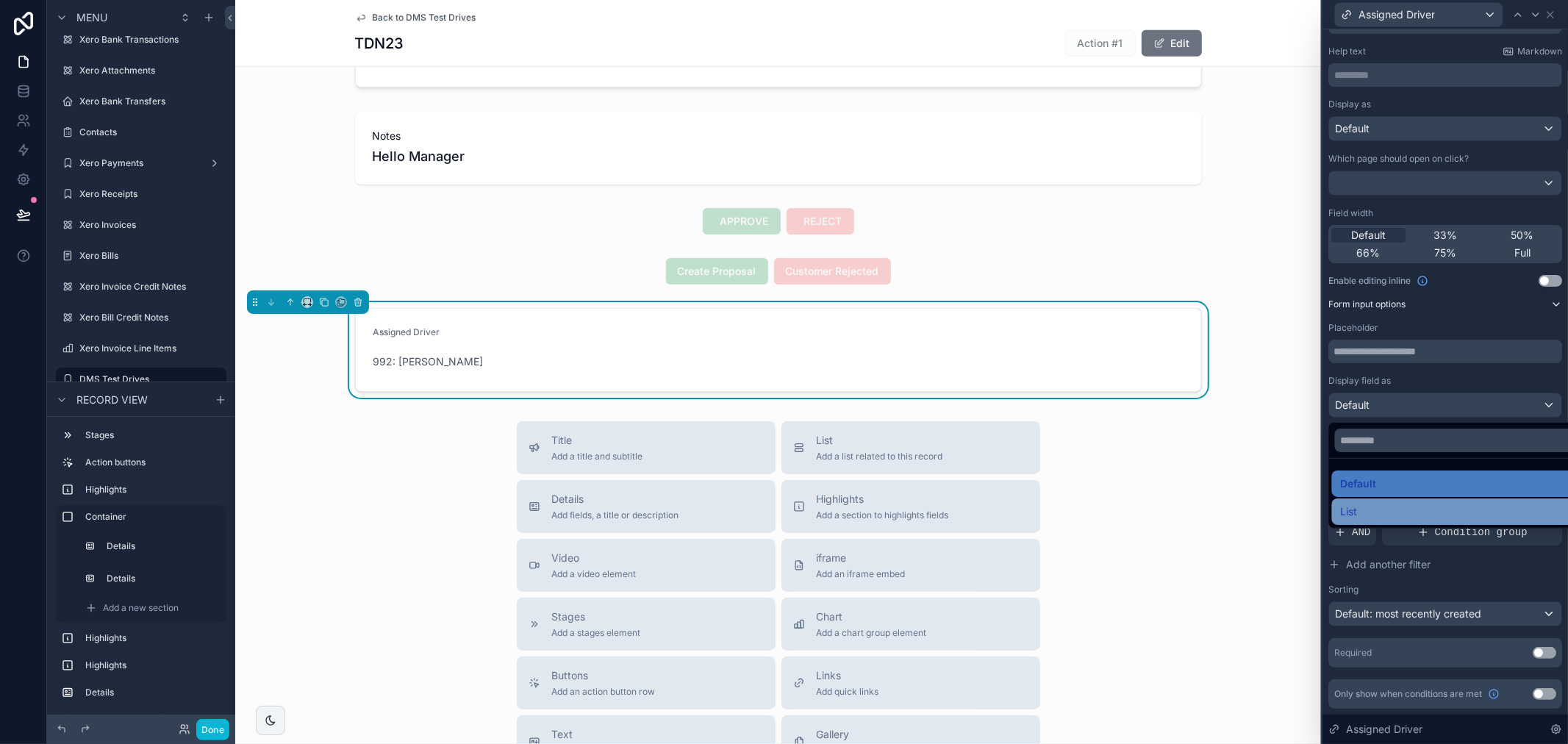
click at [1490, 505] on div "List" at bounding box center [1456, 511] width 231 height 17
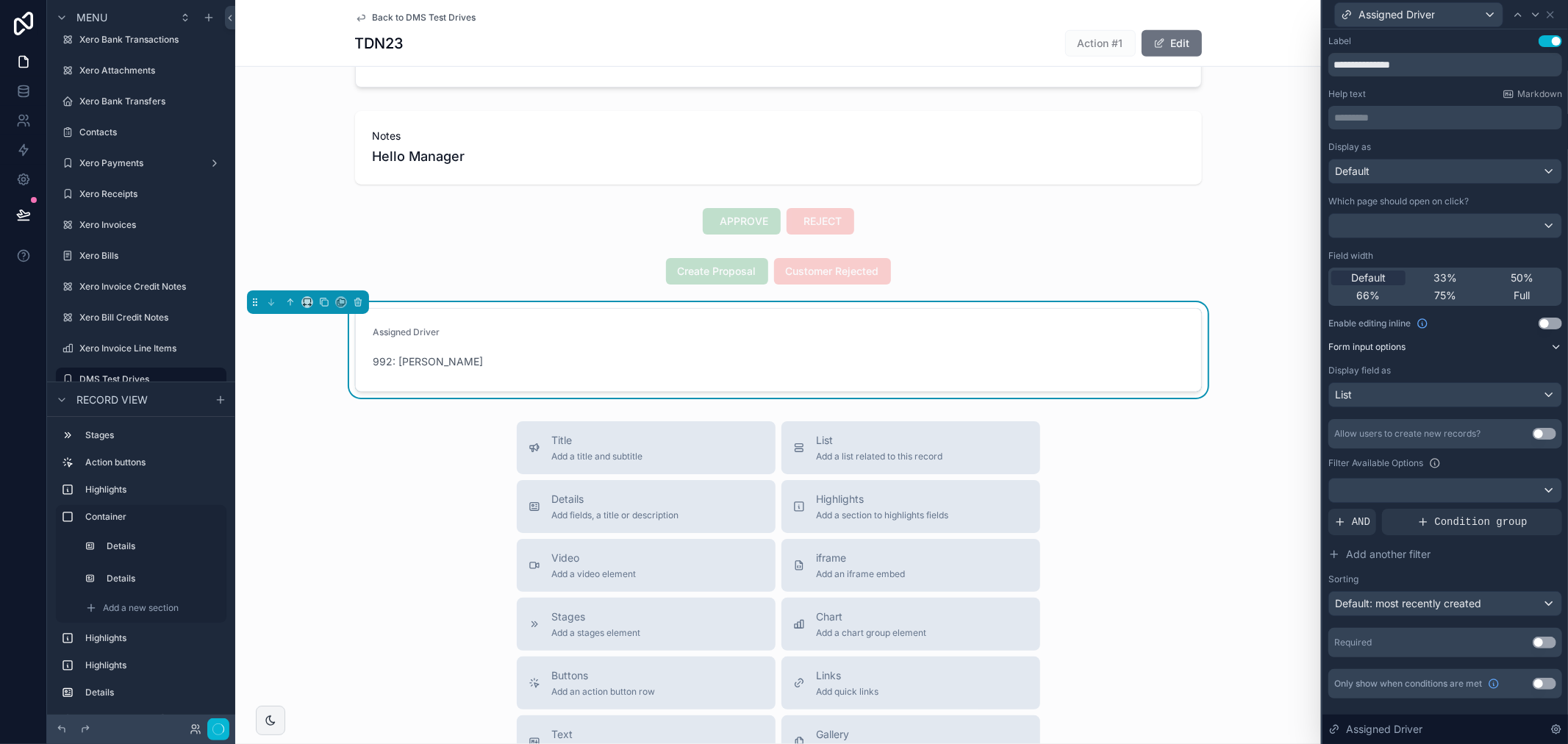
scroll to position [0, 0]
click at [1530, 400] on div "List" at bounding box center [1445, 395] width 232 height 24
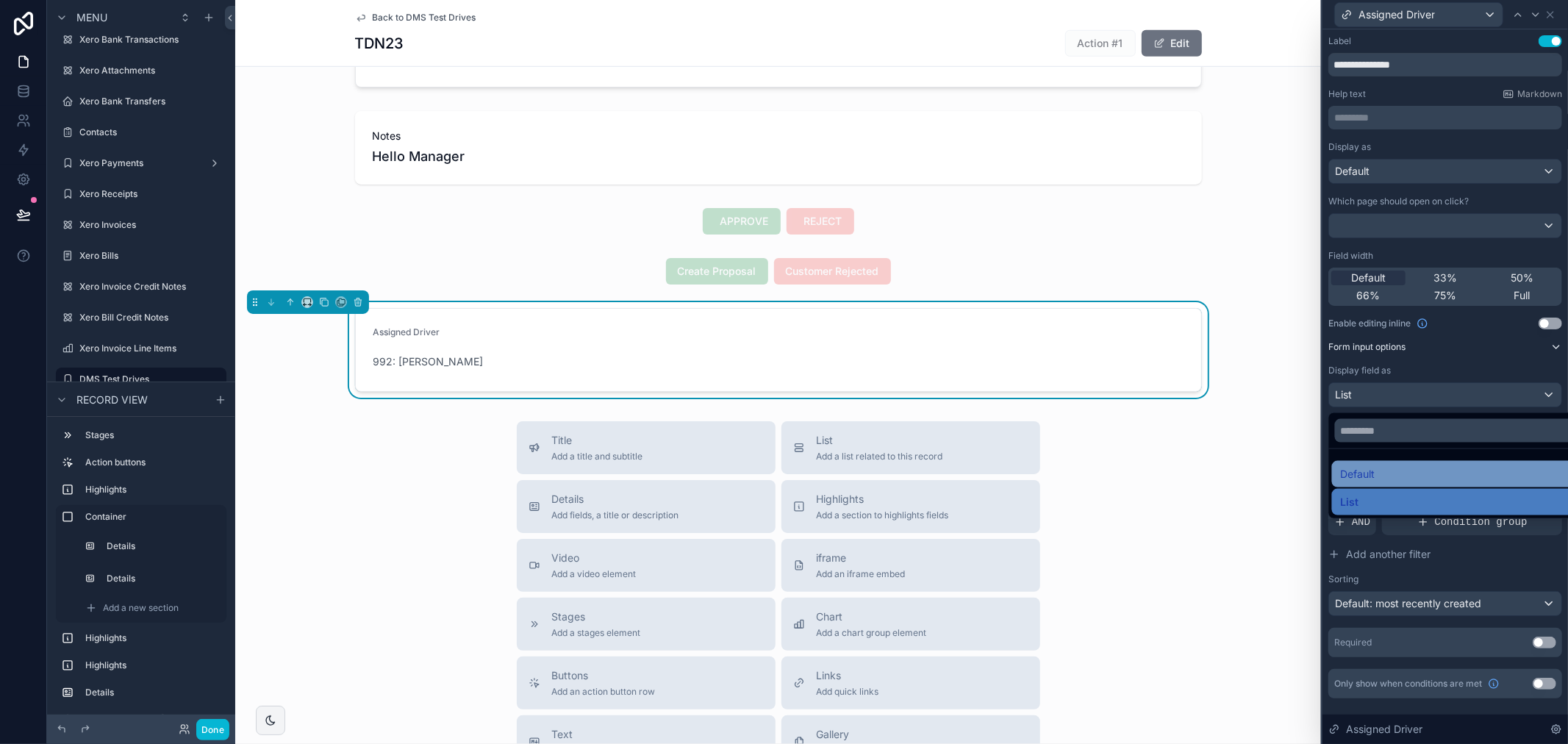
click at [1420, 484] on div "Default" at bounding box center [1462, 474] width 261 height 26
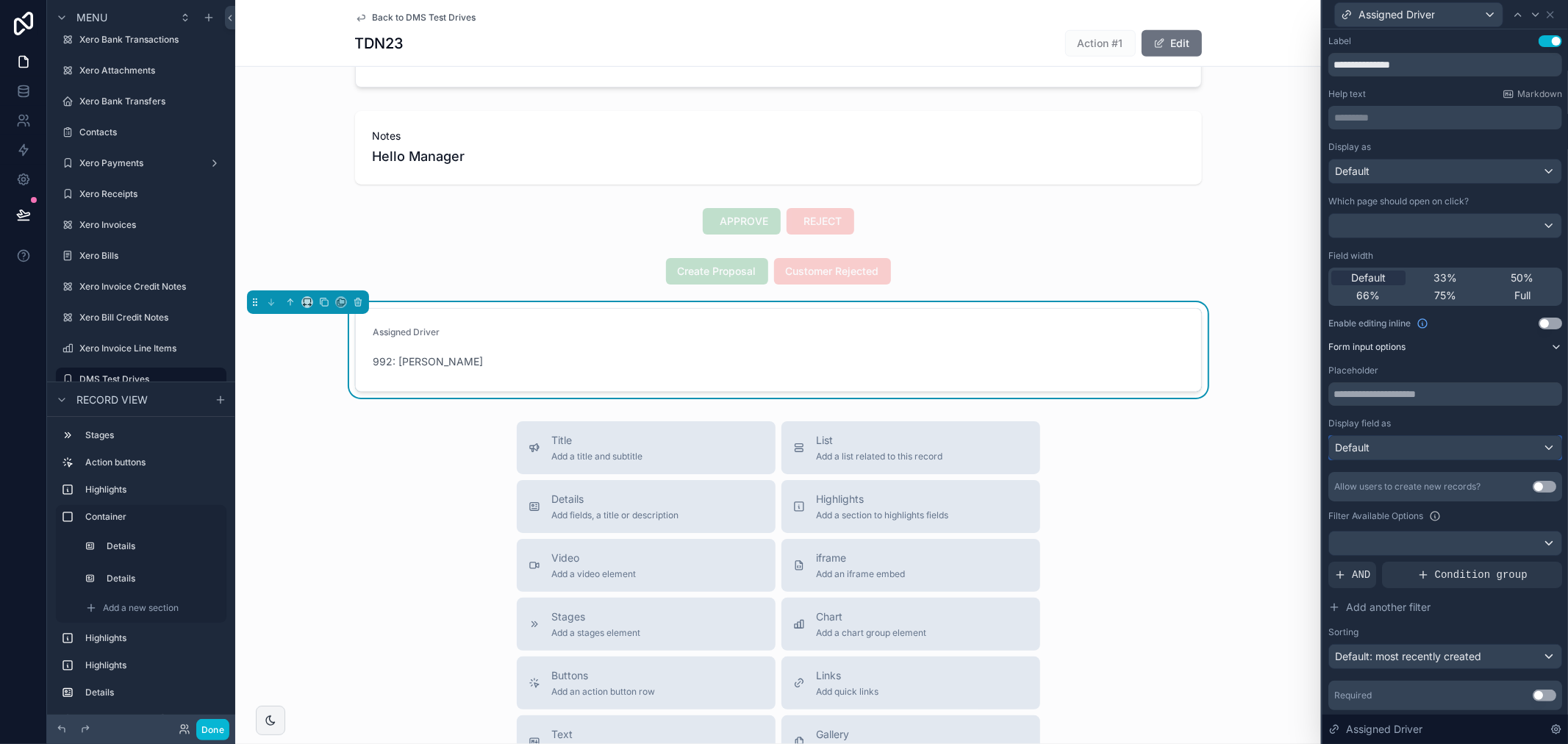
click at [1435, 450] on div "Default" at bounding box center [1445, 448] width 232 height 24
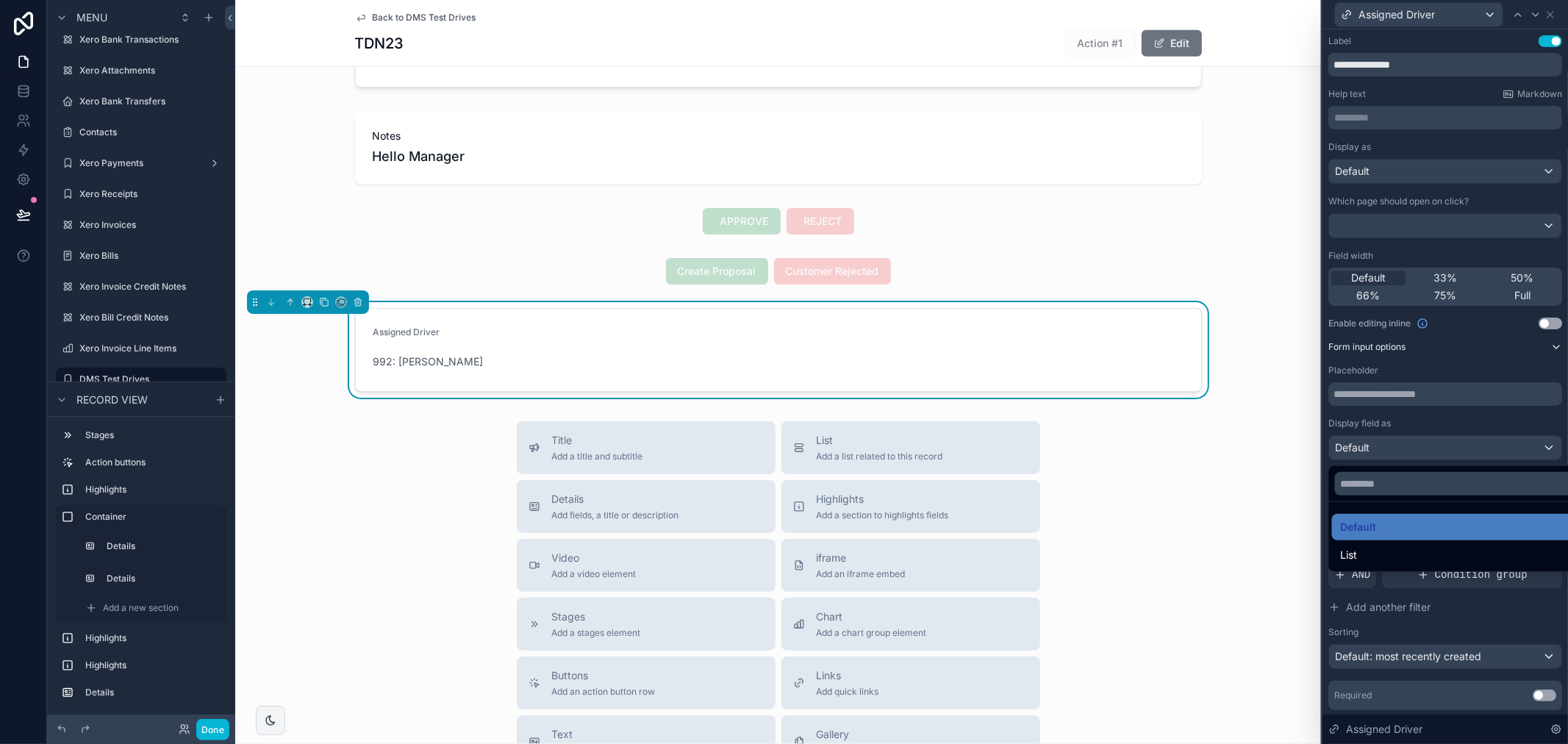
click at [1492, 612] on div at bounding box center [1445, 372] width 245 height 744
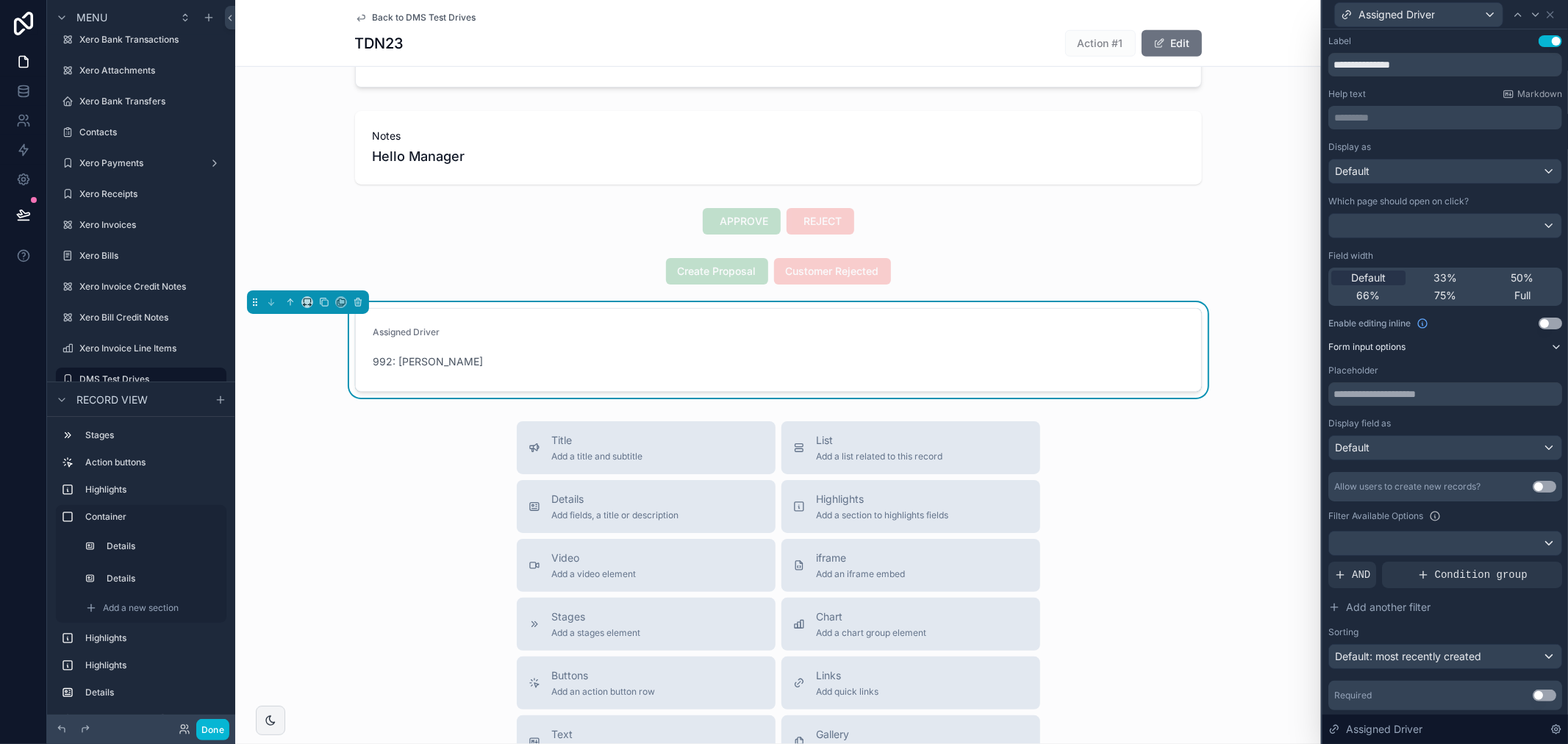
click at [1534, 696] on button "Use setting" at bounding box center [1544, 695] width 24 height 12
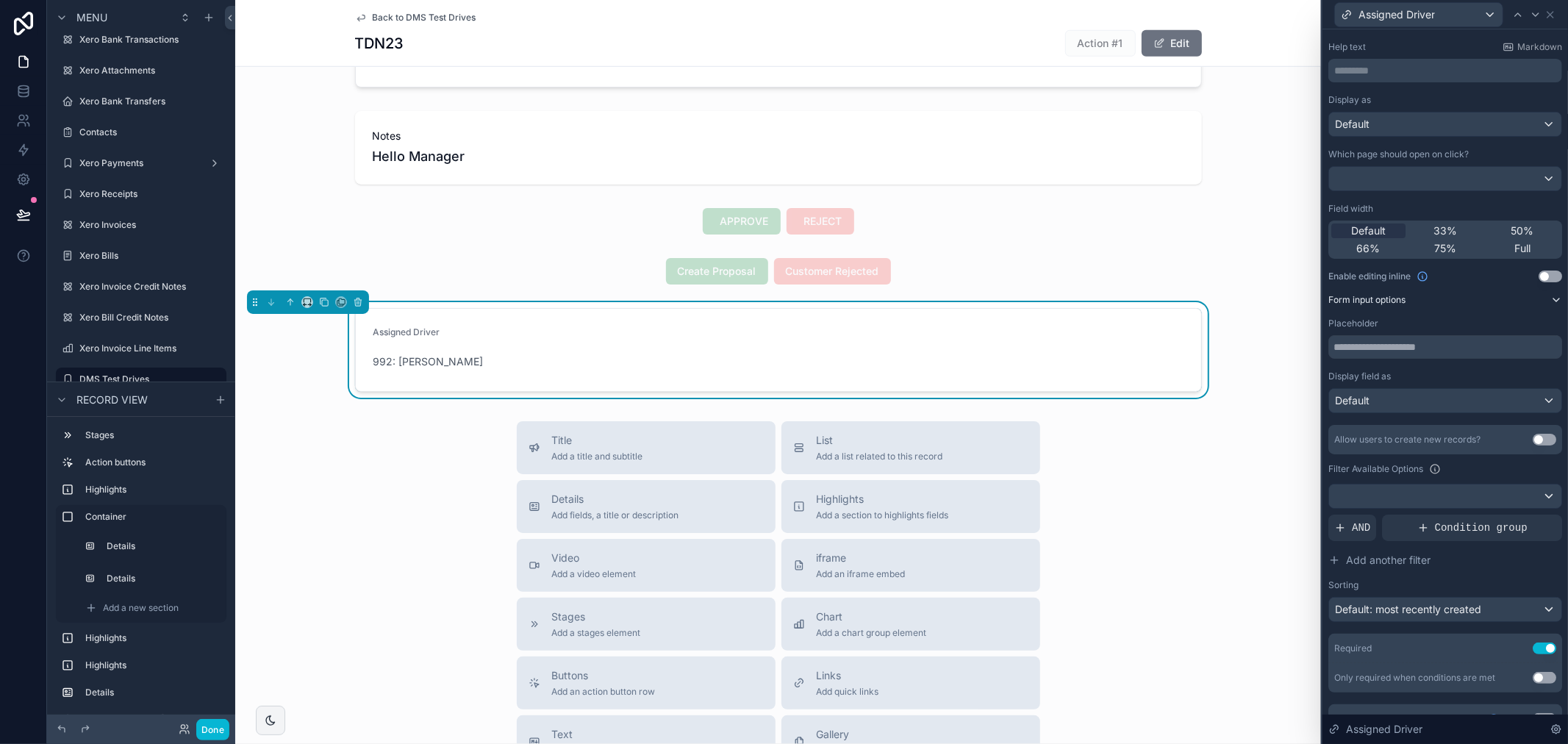
scroll to position [72, 0]
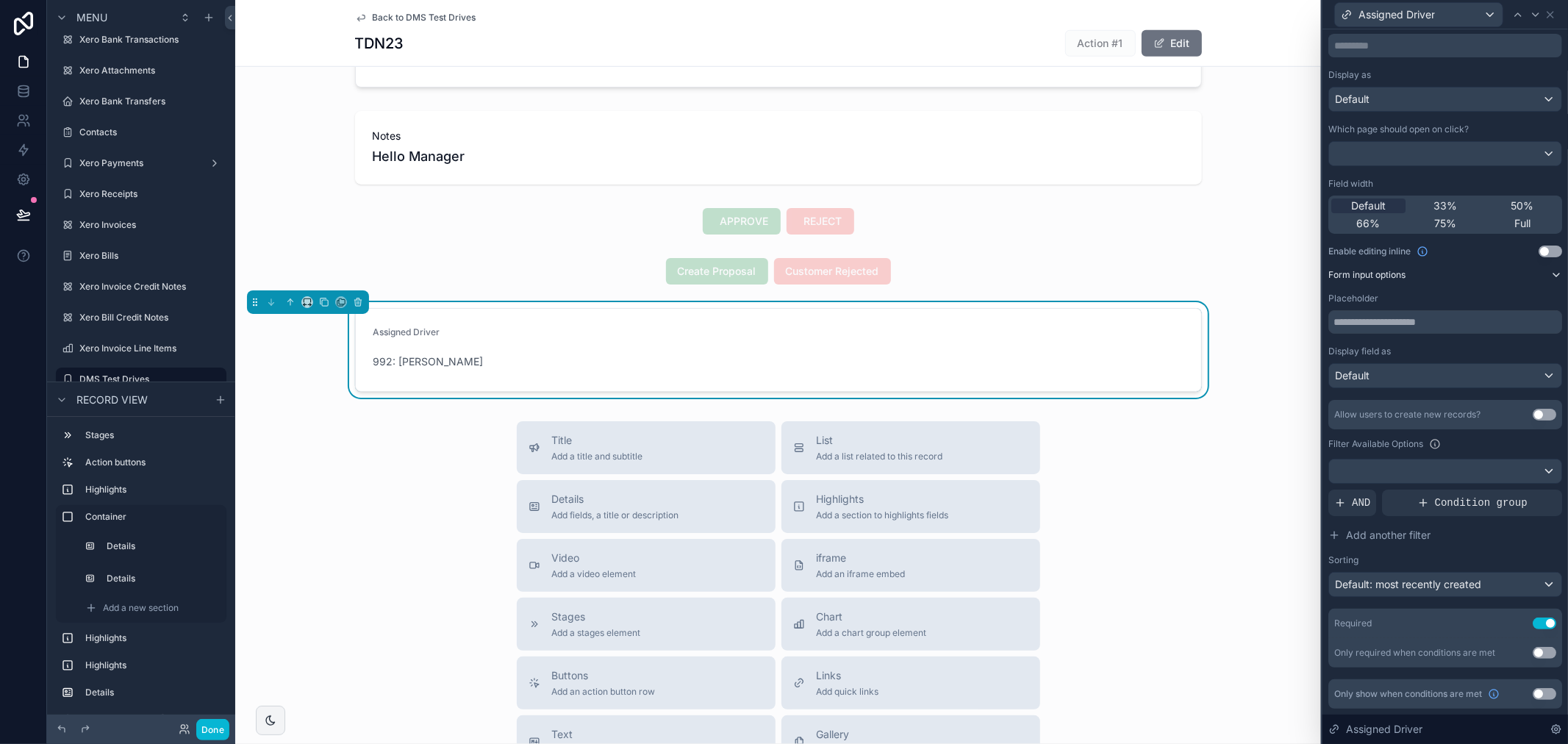
click at [1533, 625] on button "Use setting" at bounding box center [1544, 623] width 24 height 12
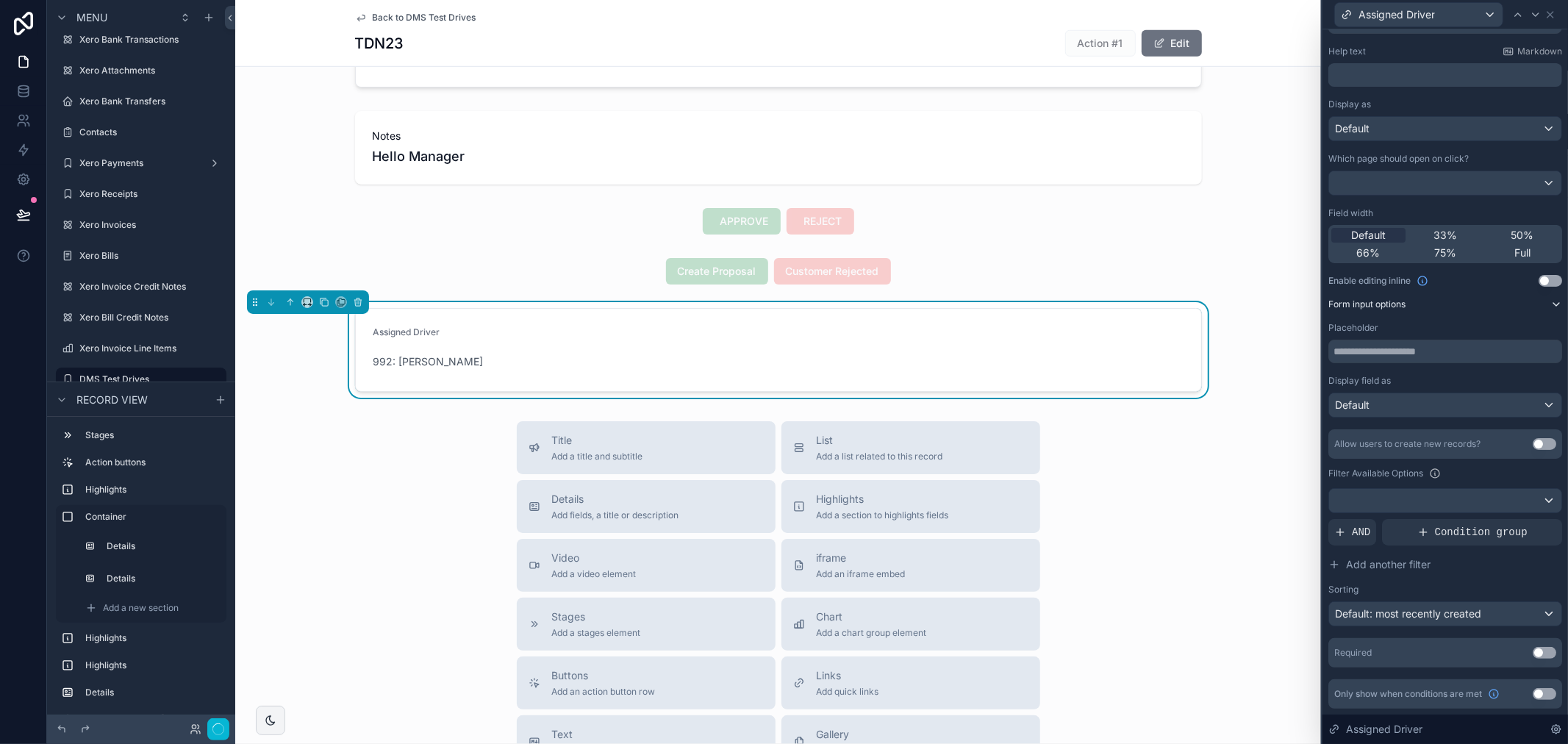
scroll to position [43, 0]
click at [1452, 500] on div at bounding box center [1445, 501] width 232 height 24
click at [1486, 512] on div at bounding box center [1445, 372] width 245 height 744
click at [1409, 532] on div "Condition group" at bounding box center [1471, 532] width 180 height 26
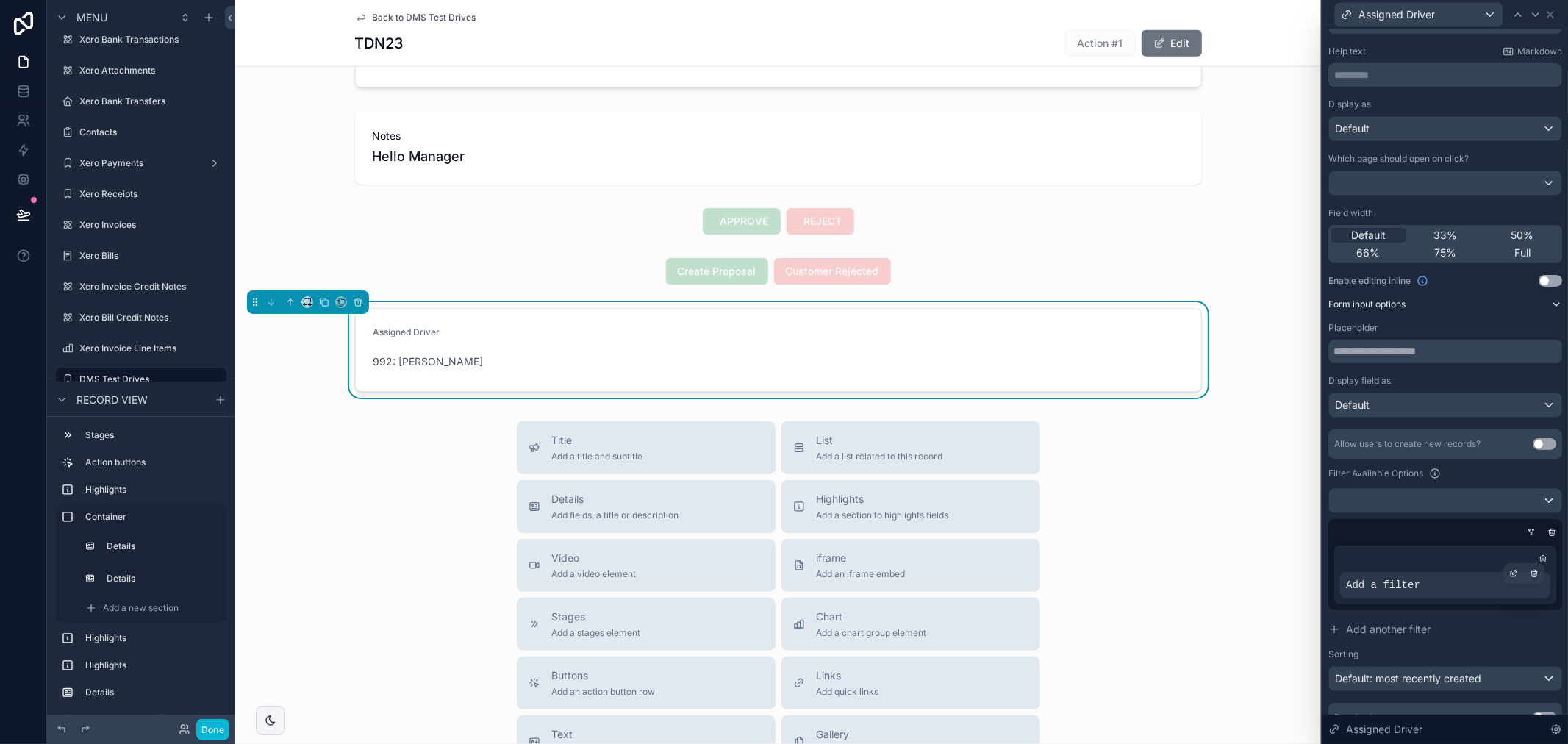
click at [1391, 578] on span "Add a filter" at bounding box center [1383, 585] width 74 height 14
click at [1392, 581] on span "Add a filter" at bounding box center [1383, 585] width 74 height 14
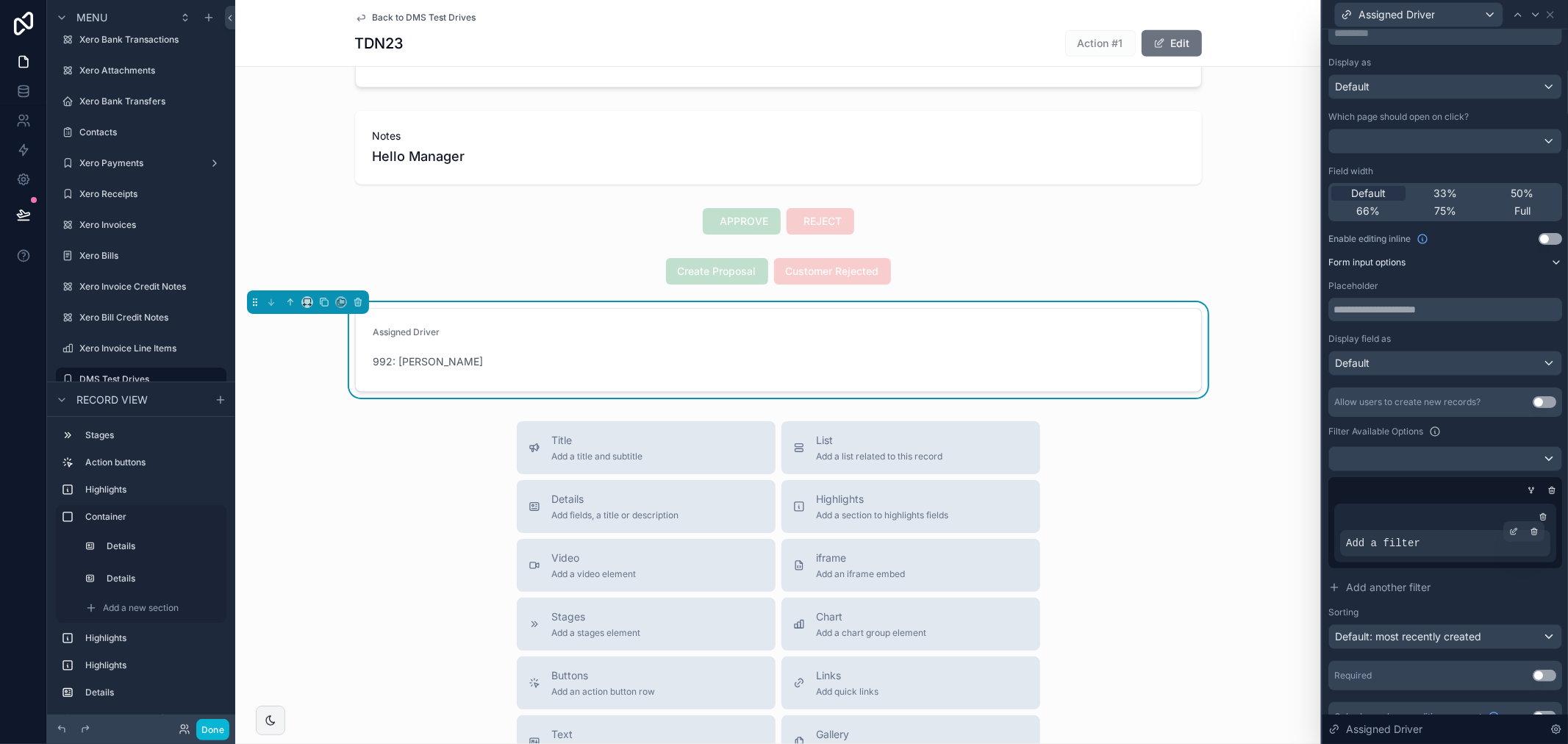
scroll to position [107, 0]
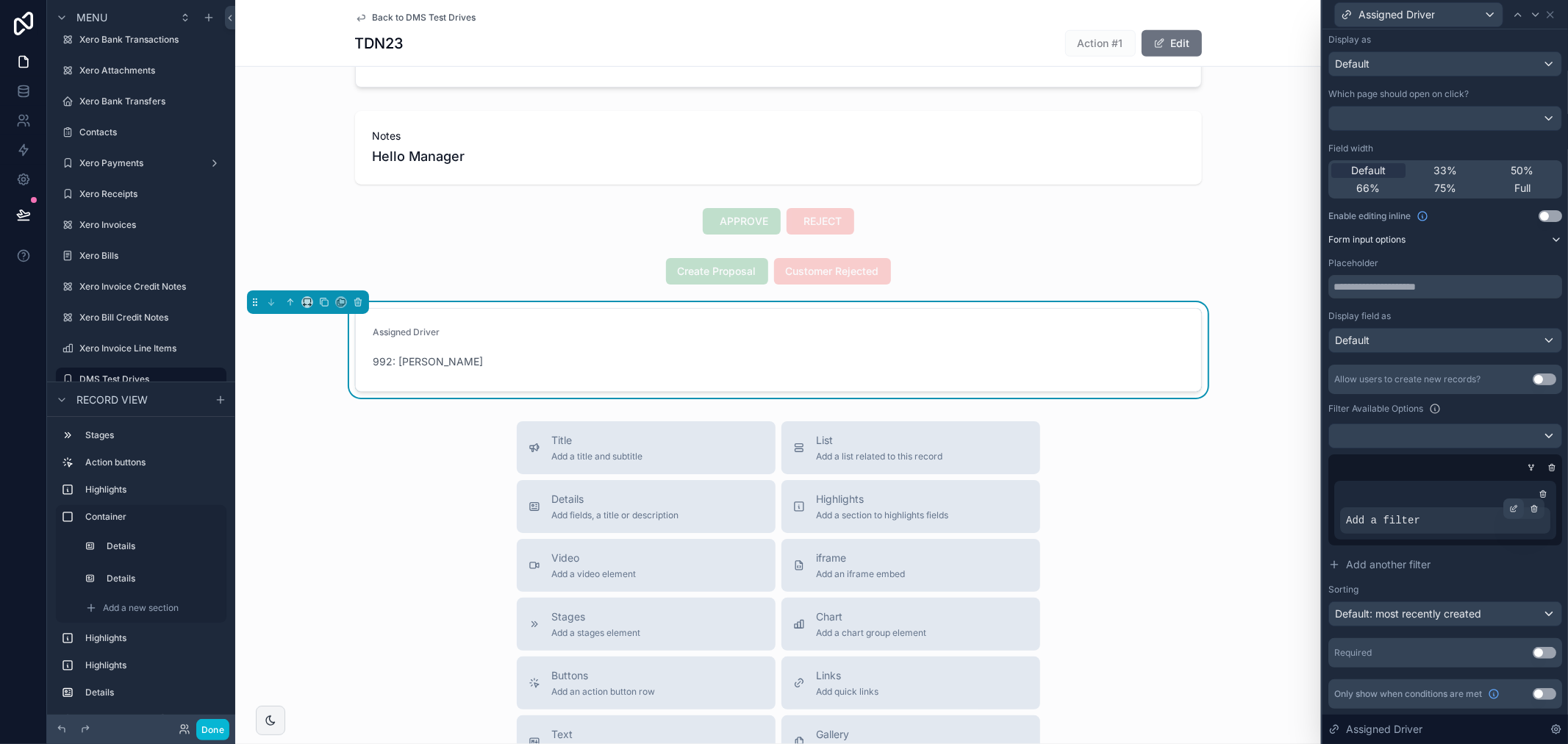
click at [1503, 506] on div at bounding box center [1513, 508] width 21 height 21
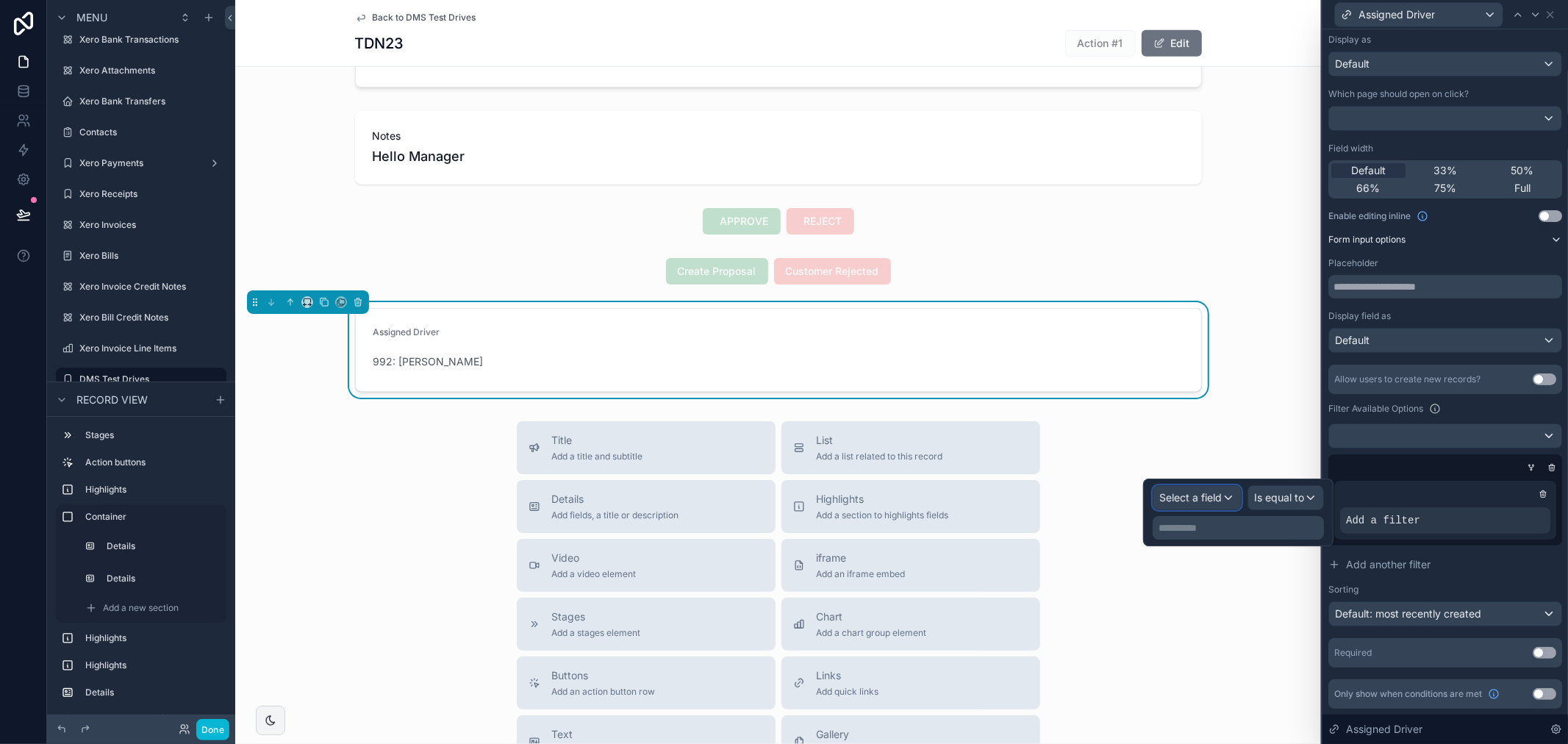
click at [1186, 497] on span "Select a field" at bounding box center [1189, 498] width 63 height 13
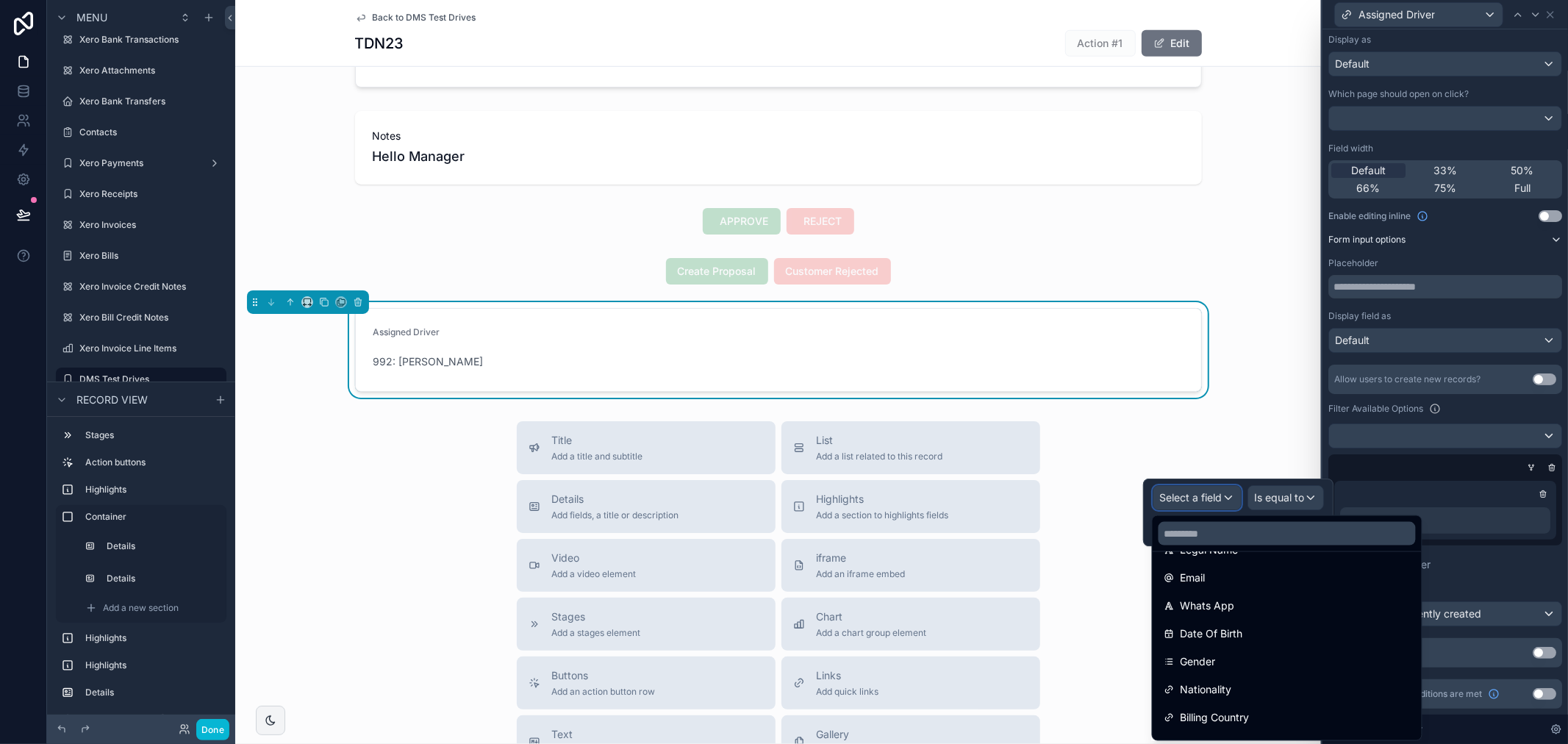
scroll to position [297, 0]
click at [1207, 494] on div at bounding box center [1238, 512] width 190 height 68
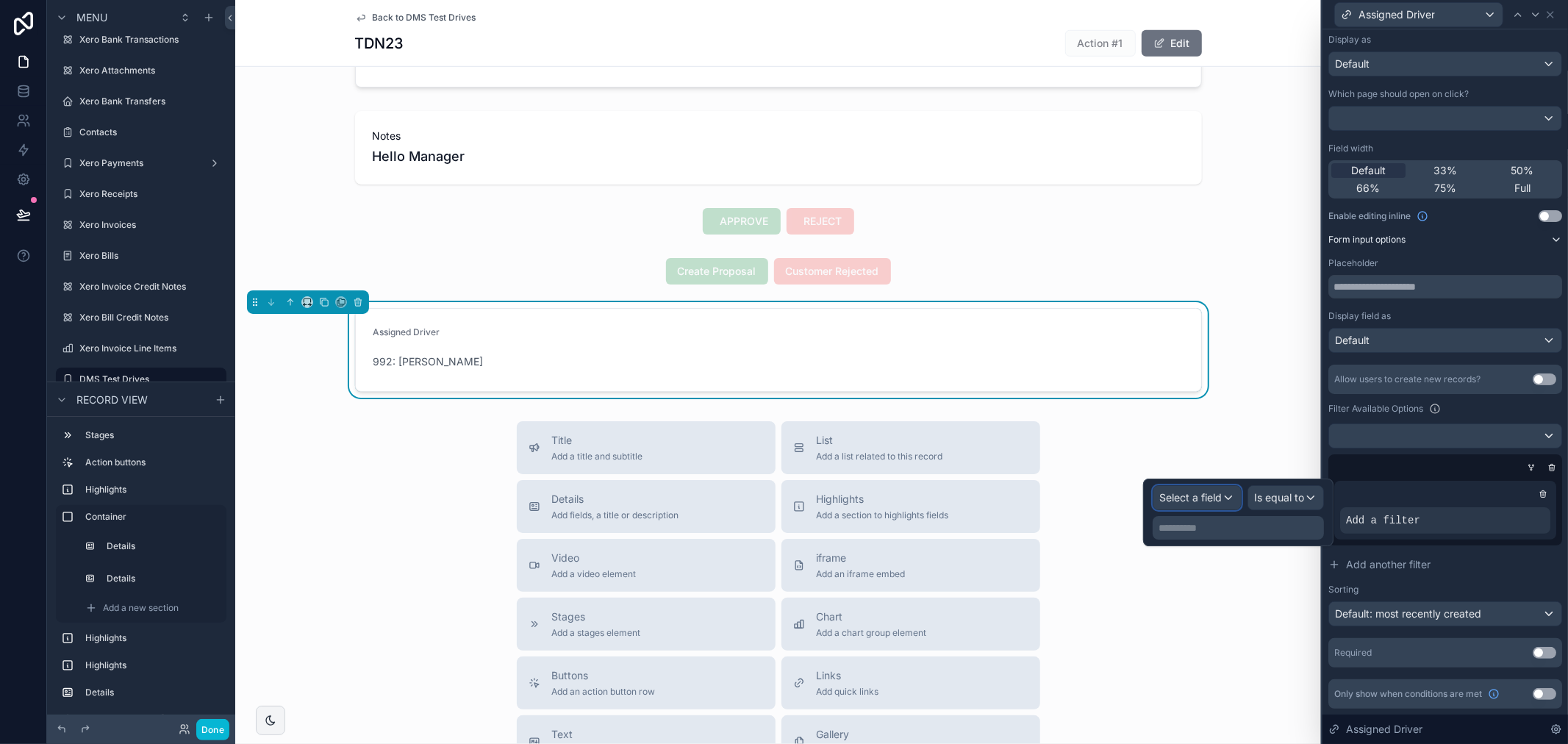
click at [1207, 494] on span "Select a field" at bounding box center [1189, 498] width 63 height 13
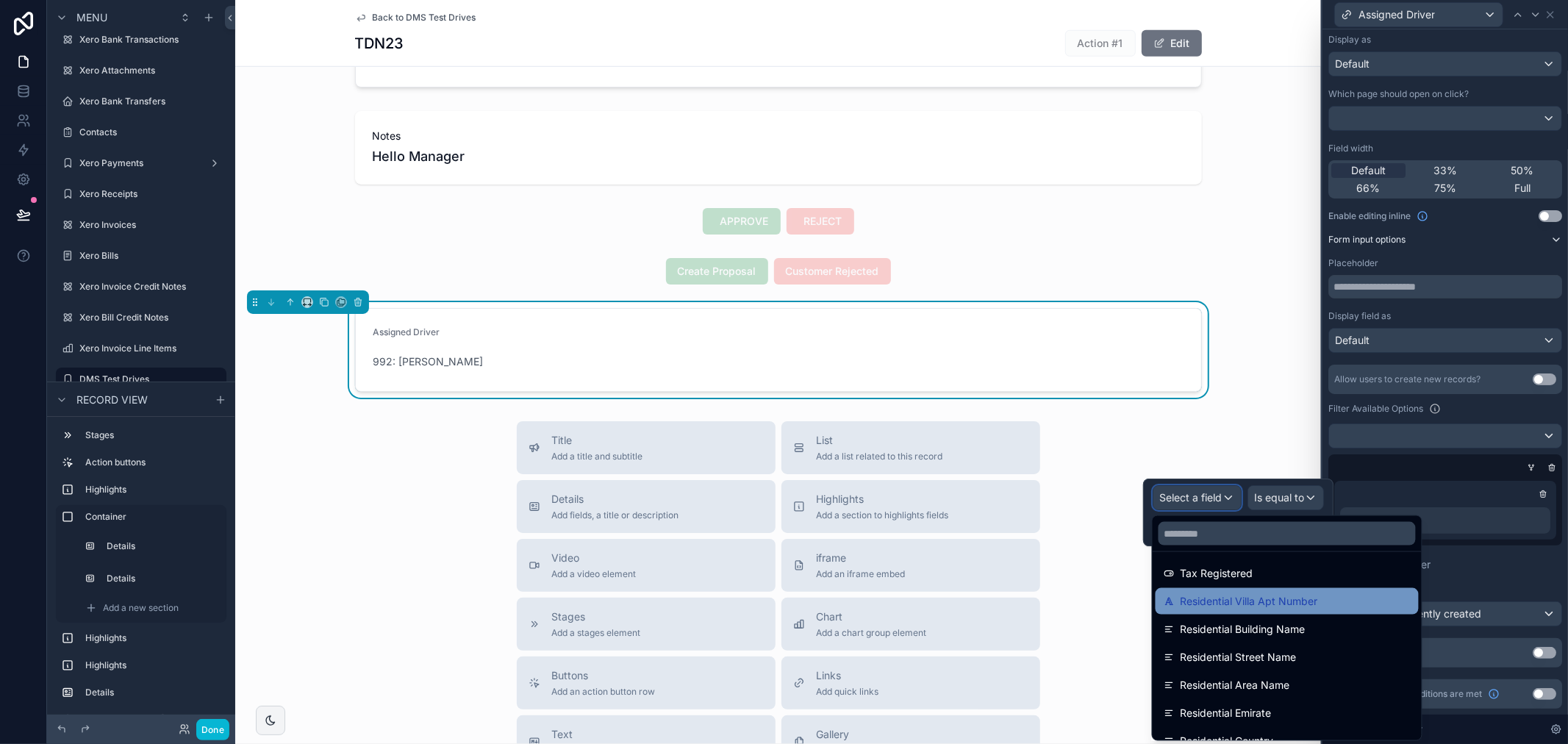
scroll to position [571, 0]
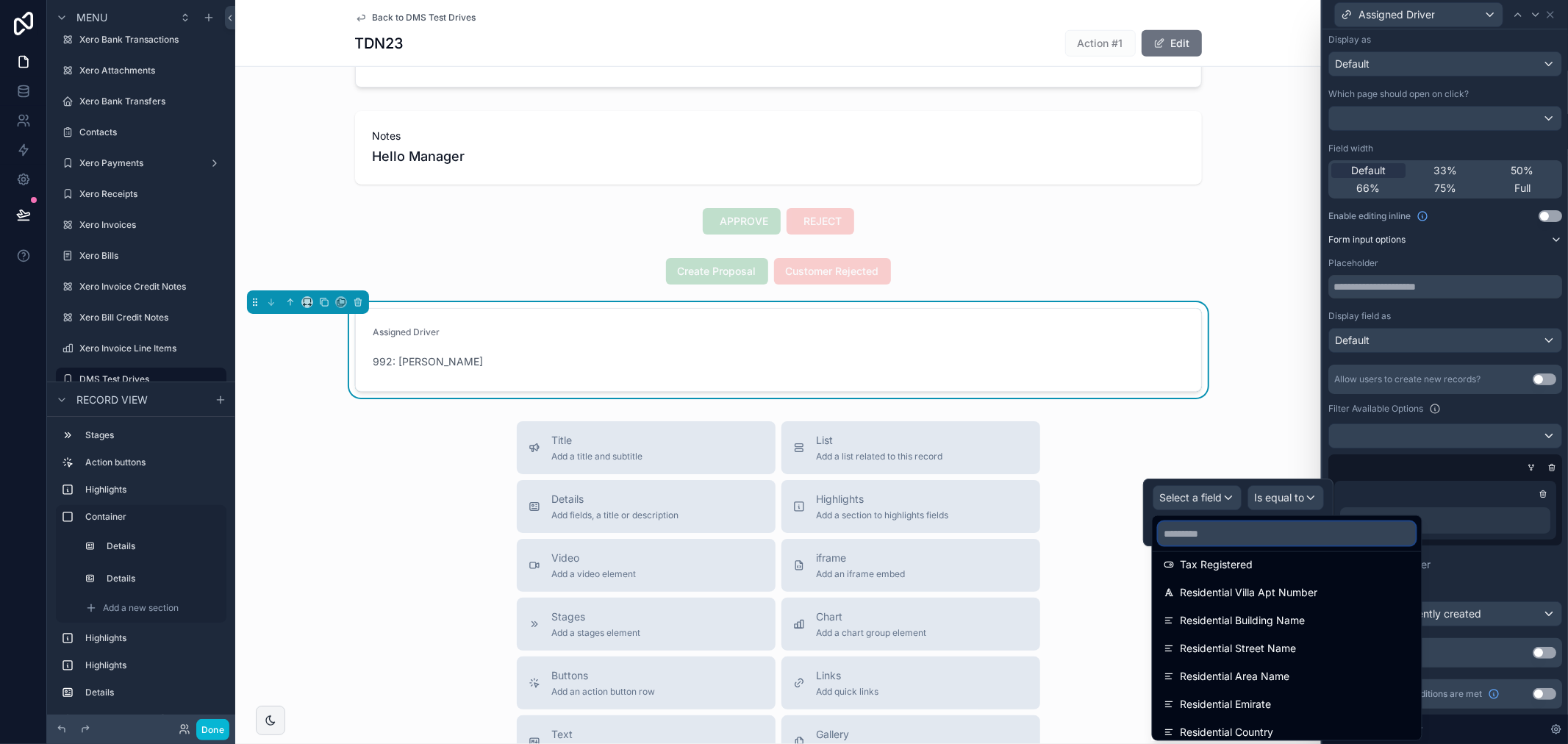
click at [1207, 532] on input "text" at bounding box center [1287, 534] width 257 height 24
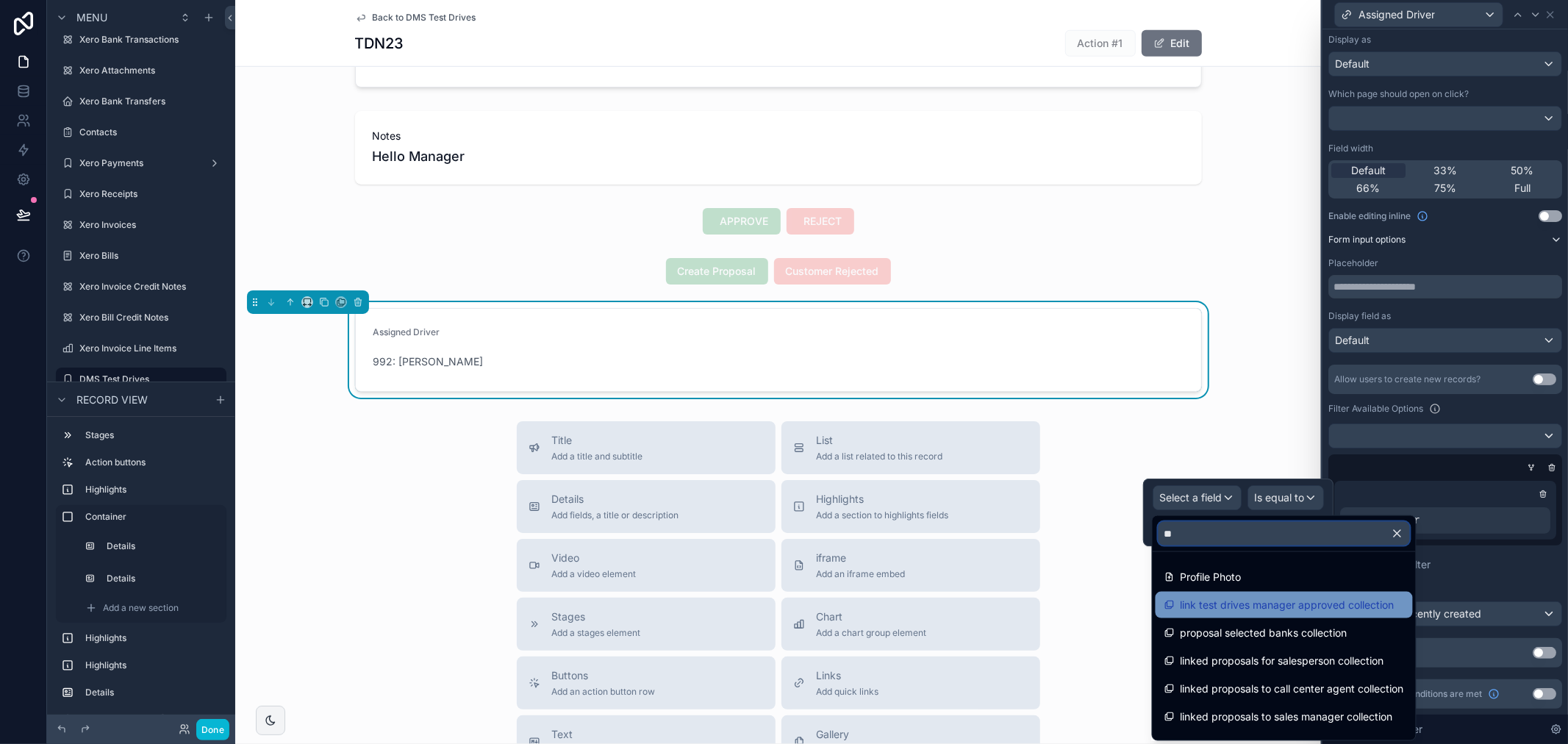
scroll to position [20, 0]
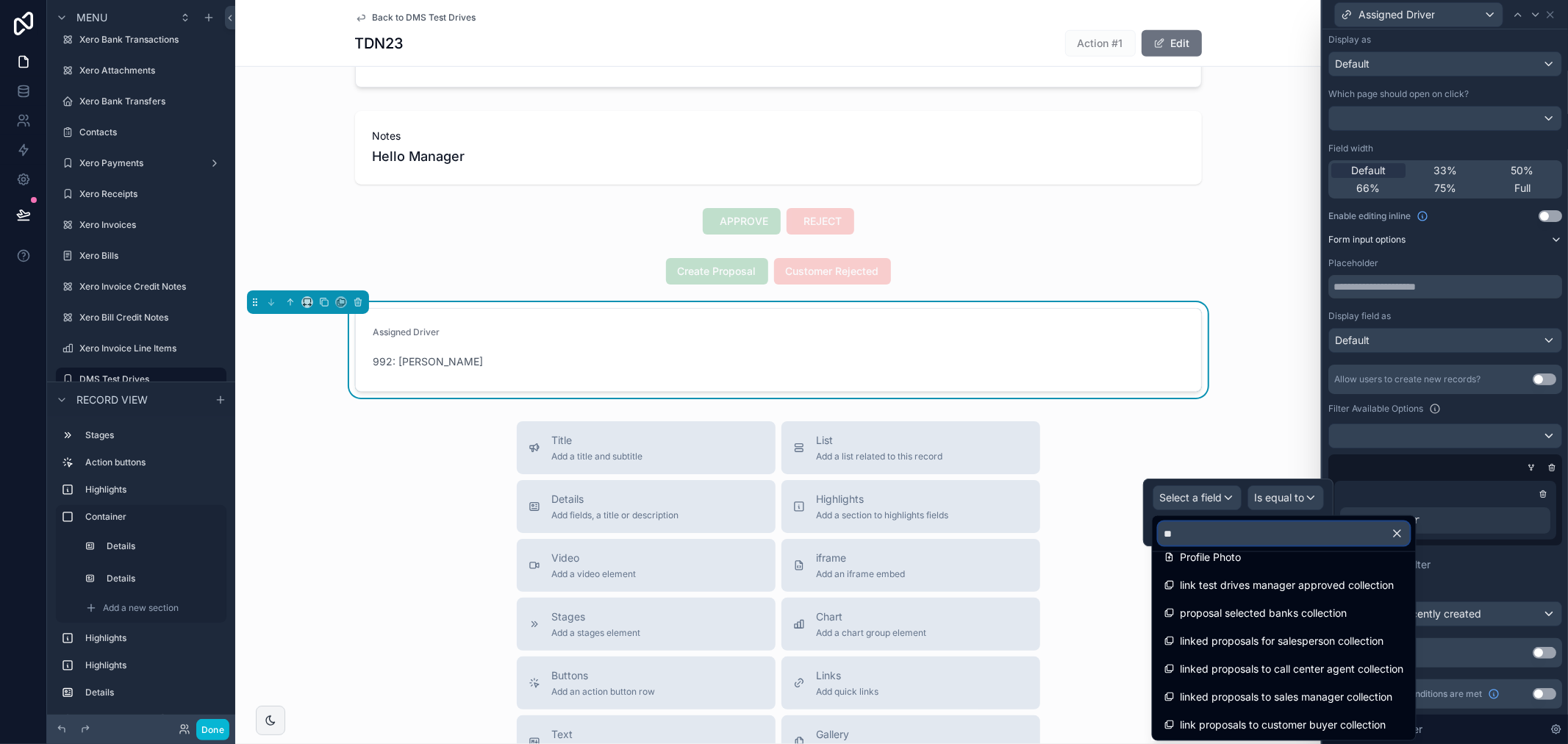
type input "**"
click at [1405, 525] on button "button" at bounding box center [1403, 534] width 25 height 35
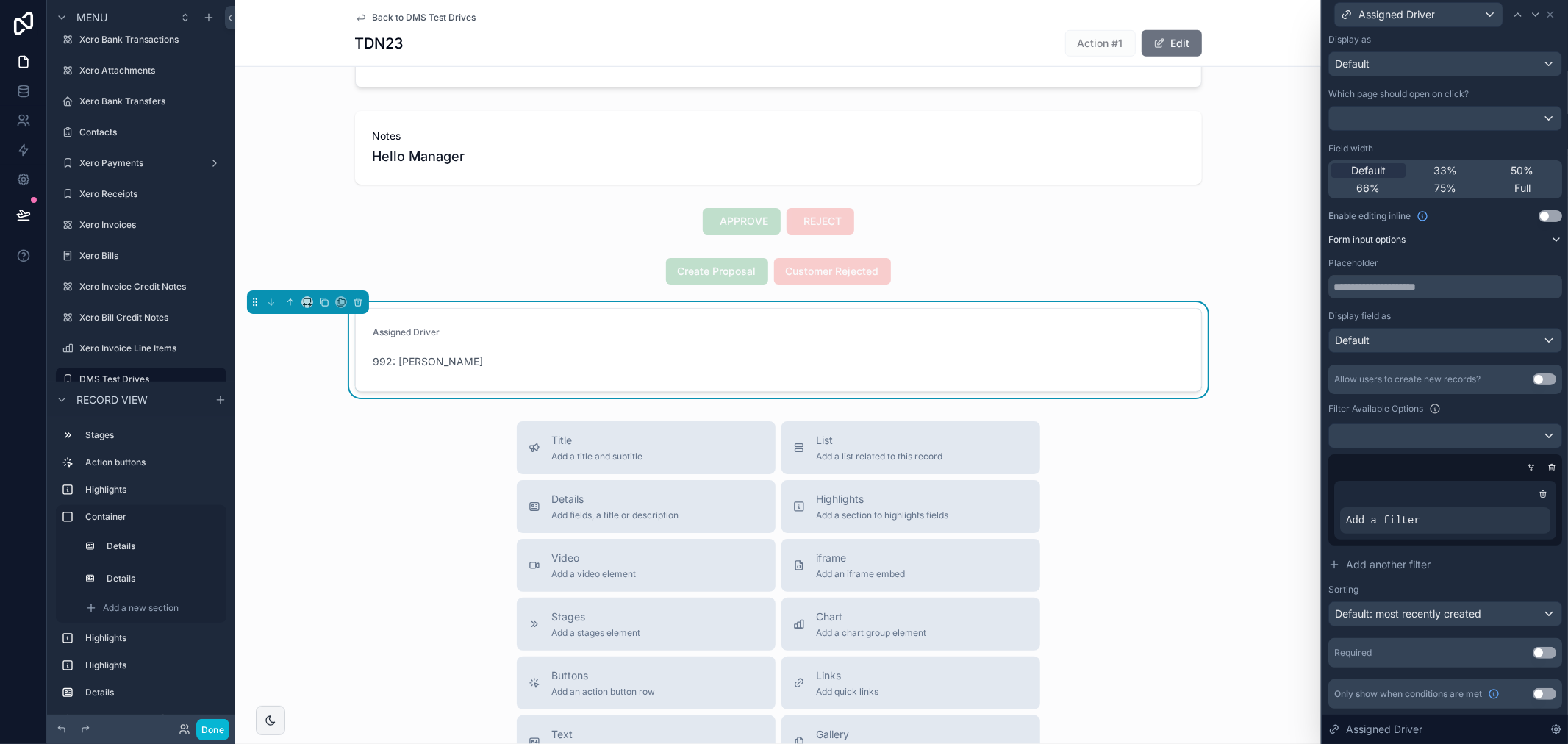
click at [1415, 489] on div at bounding box center [1445, 494] width 210 height 14
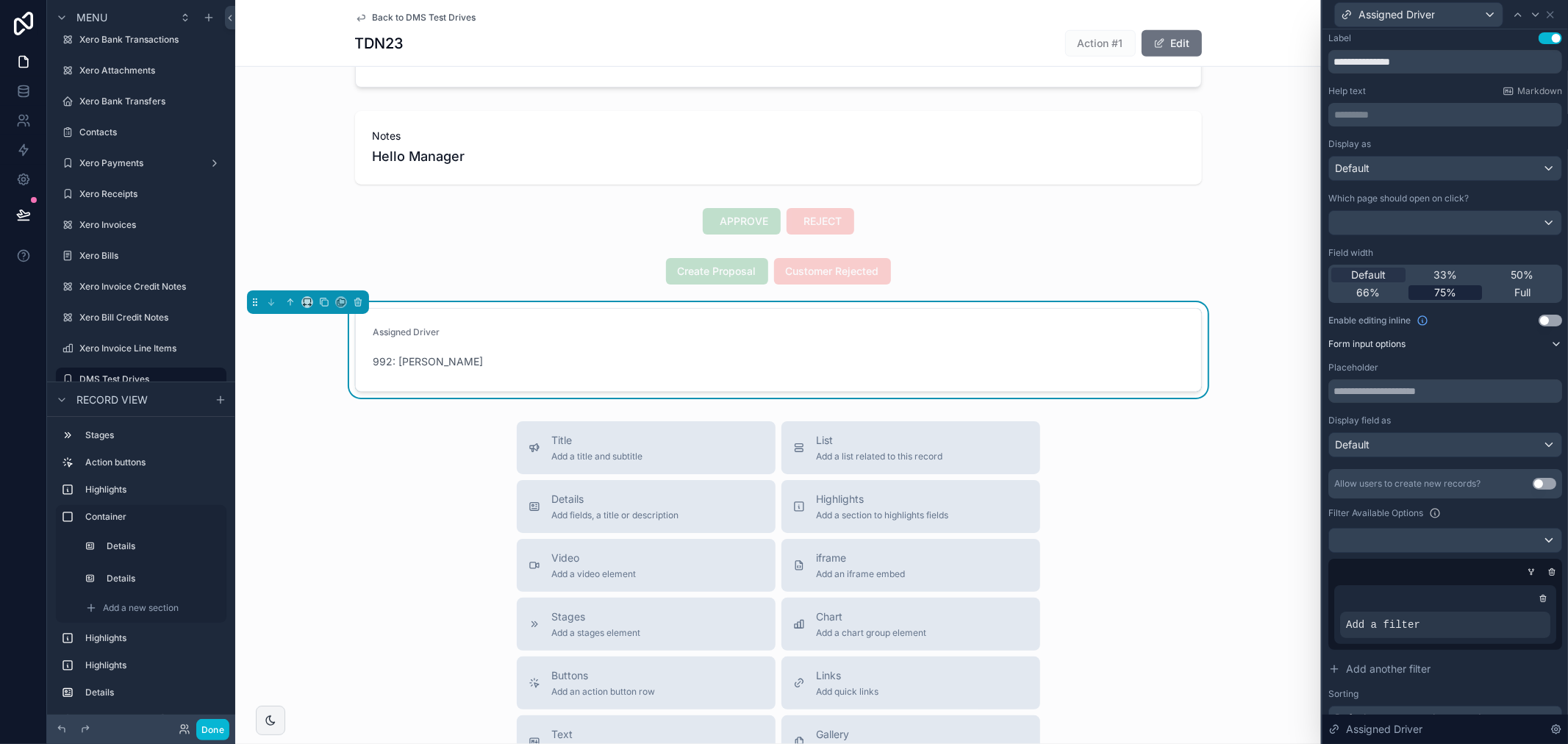
scroll to position [0, 0]
click at [921, 342] on form "Assigned Driver 992: Daniel Abbas" at bounding box center [778, 350] width 845 height 82
click at [909, 356] on form "Assigned Driver 992: Daniel Abbas" at bounding box center [778, 350] width 845 height 82
click at [678, 345] on form "Assigned Driver 992: Daniel Abbas" at bounding box center [778, 350] width 845 height 82
click at [1369, 445] on span "Default" at bounding box center [1352, 448] width 34 height 14
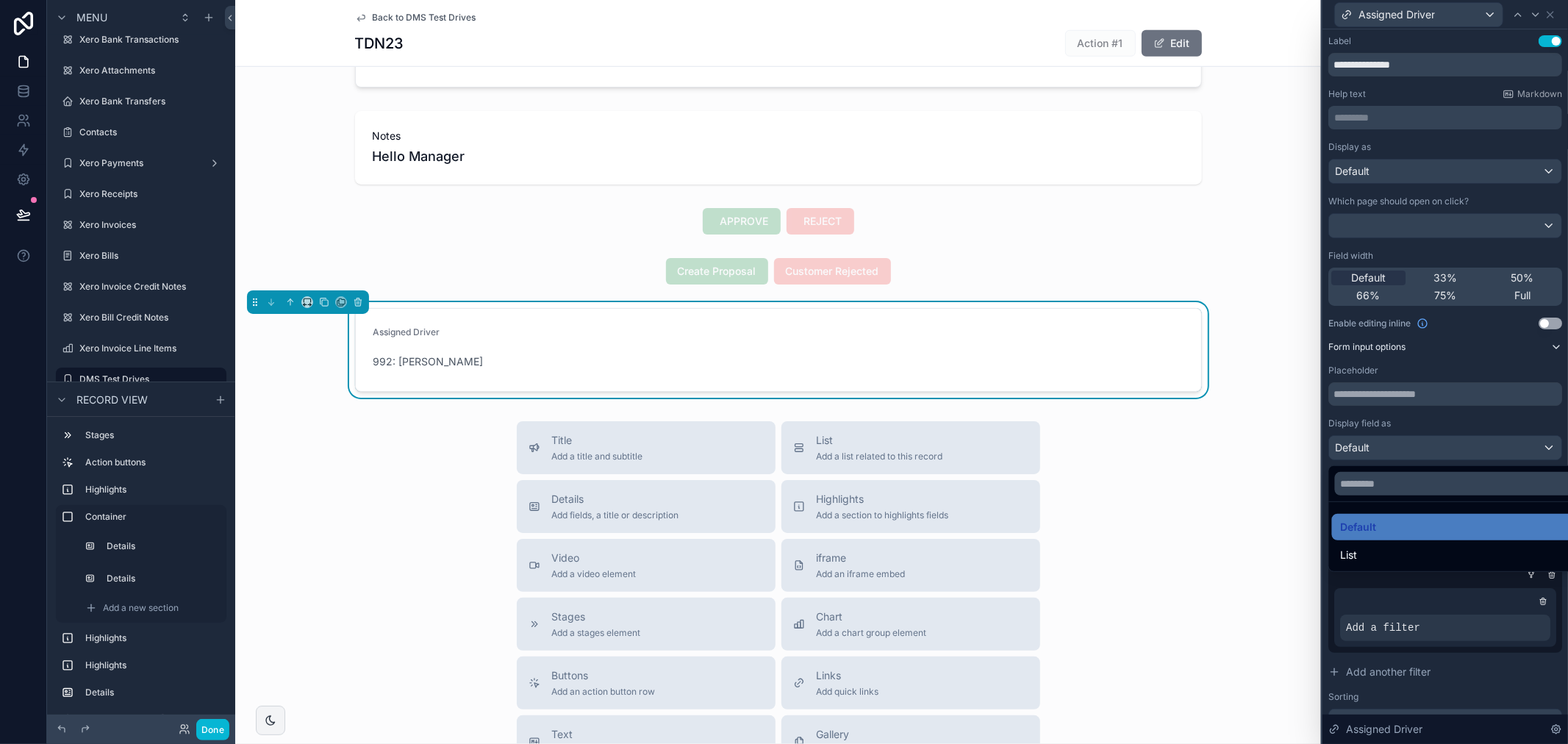
click at [1390, 423] on div at bounding box center [1445, 372] width 245 height 744
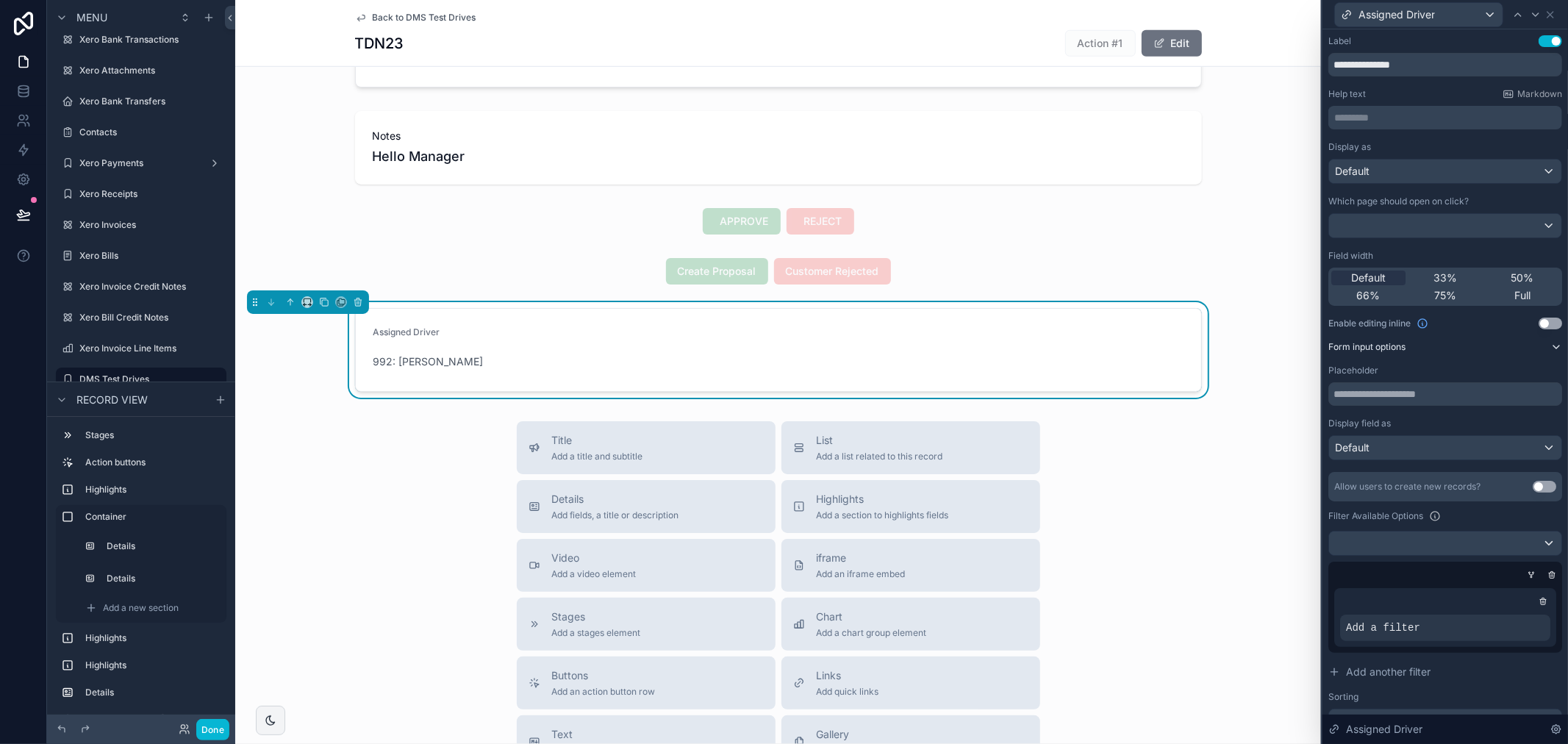
click at [1533, 486] on button "Use setting" at bounding box center [1544, 487] width 24 height 12
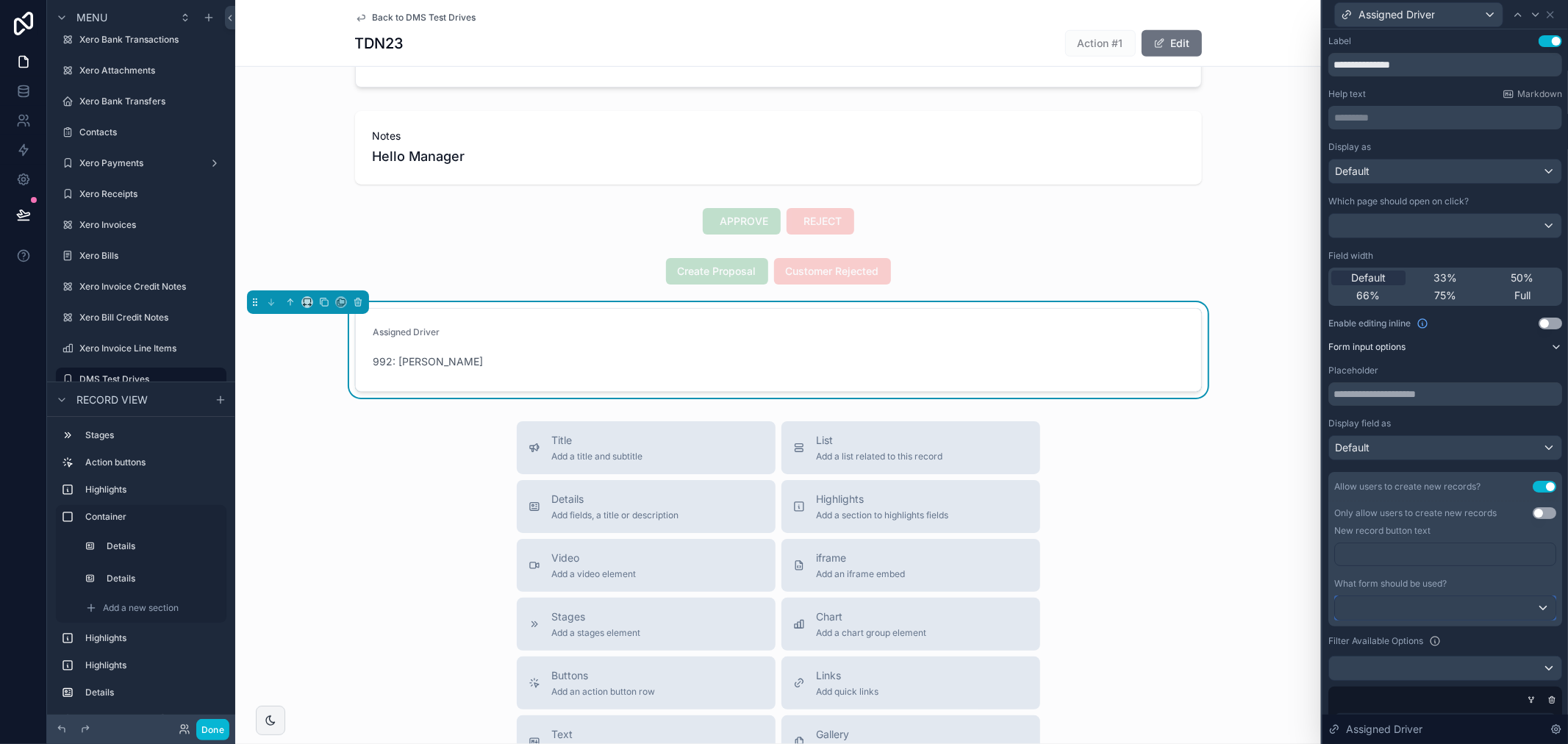
click at [1400, 603] on div at bounding box center [1444, 608] width 220 height 24
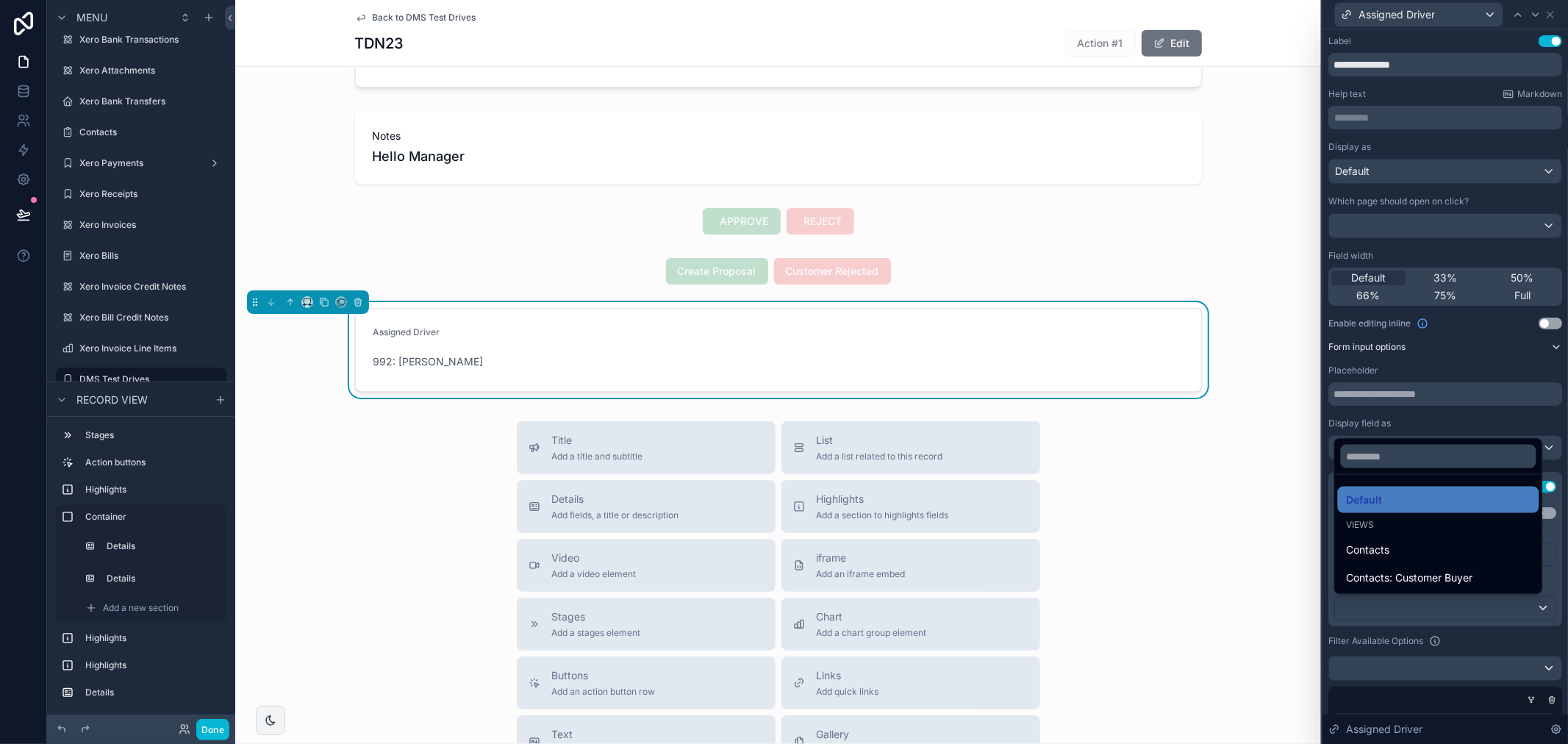
click at [1428, 435] on div "Default Views Contacts Contacts: Customer Buyer" at bounding box center [1438, 515] width 208 height 159
click at [1438, 417] on div at bounding box center [1445, 372] width 245 height 744
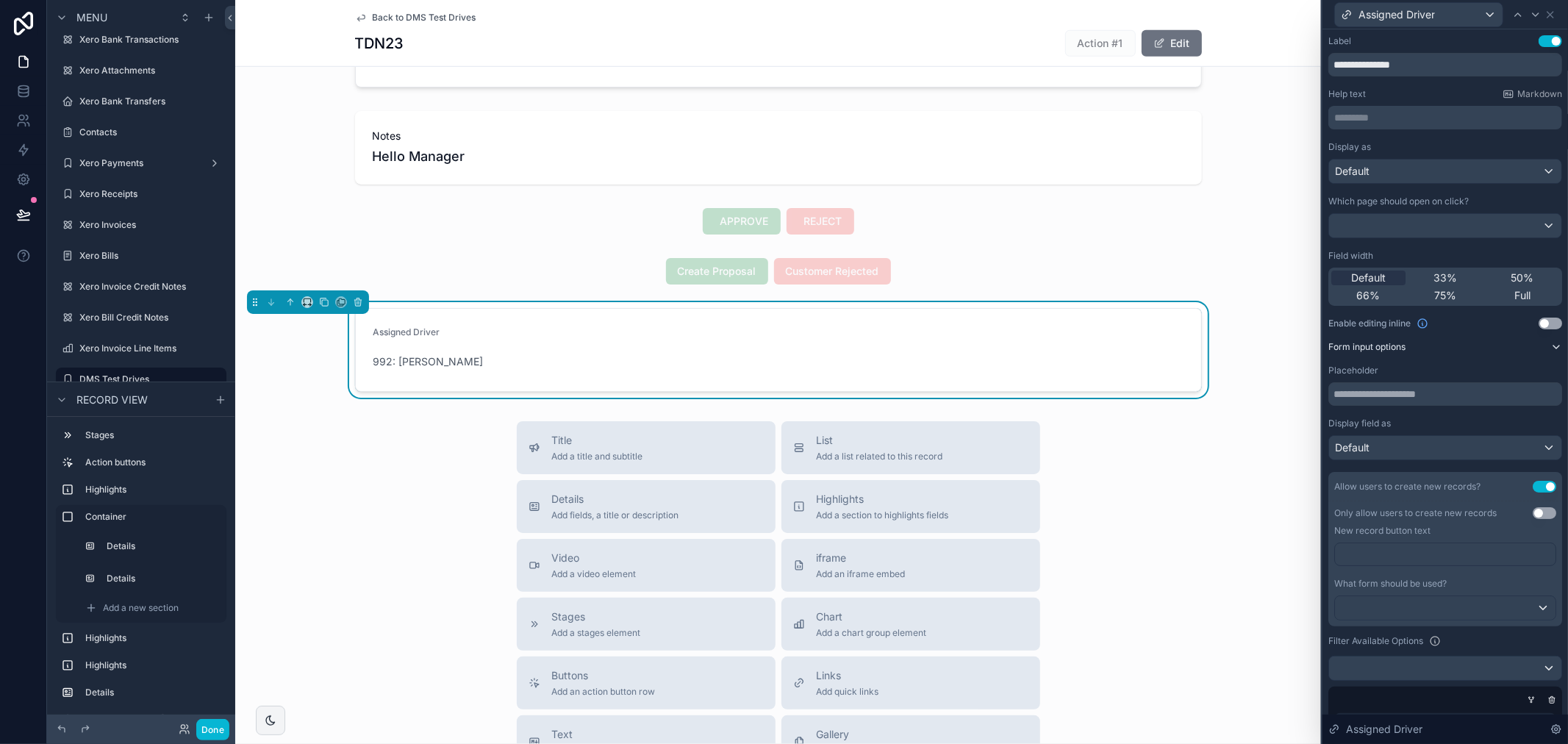
click at [1538, 324] on button "Use setting" at bounding box center [1550, 323] width 24 height 12
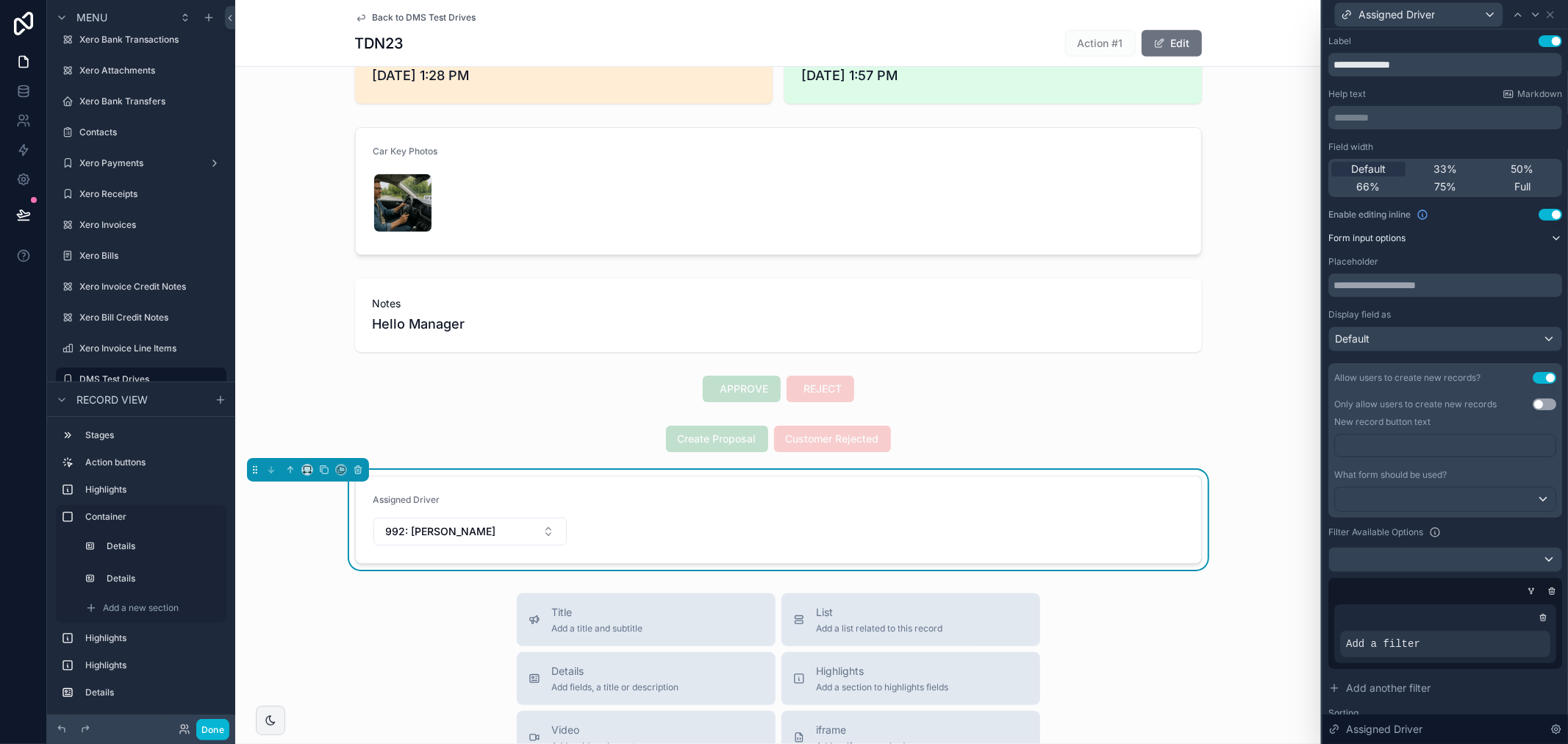
scroll to position [735, 0]
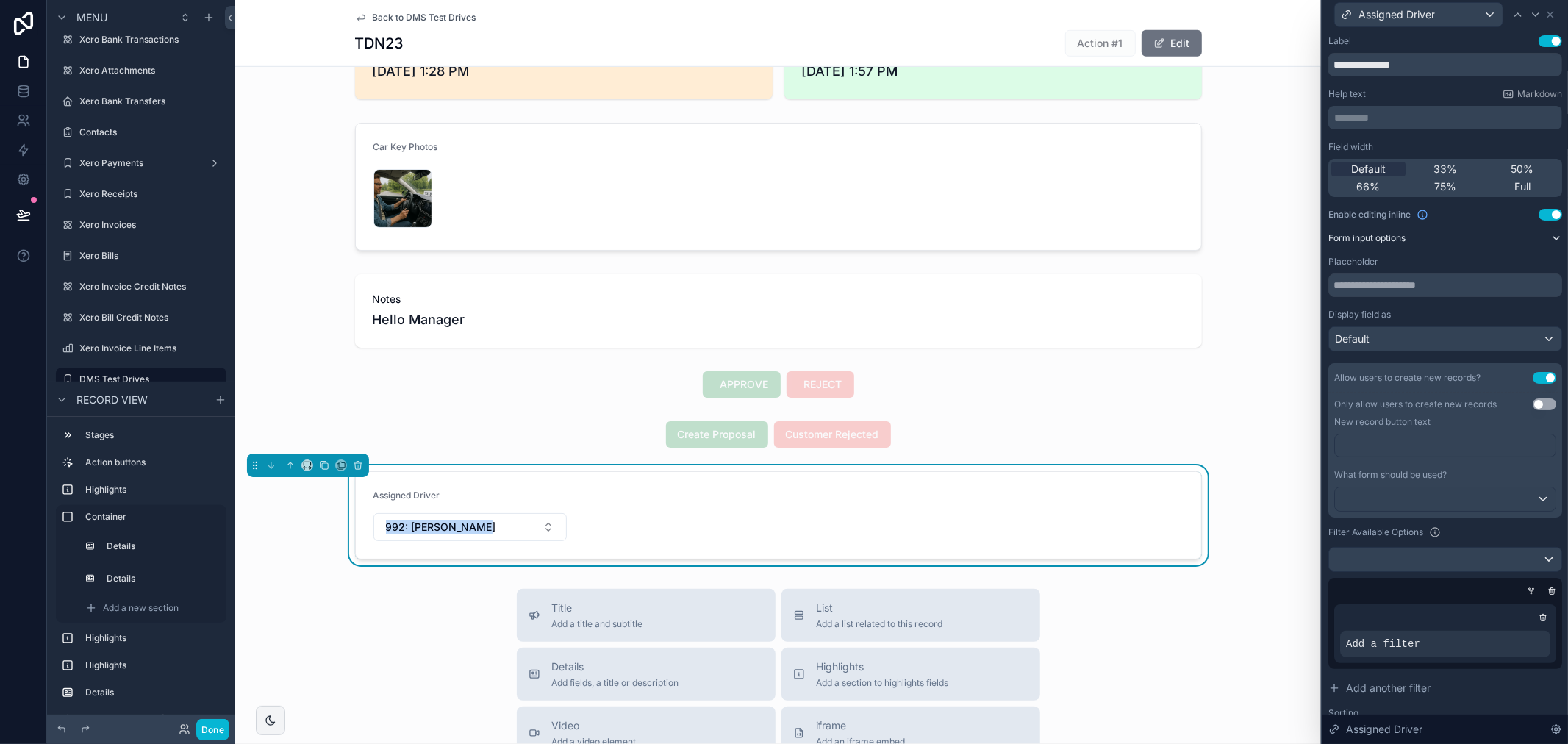
drag, startPoint x: 621, startPoint y: 532, endPoint x: 618, endPoint y: 509, distance: 23.2
click at [618, 509] on form "Assigned Driver 992: Daniel Abbas" at bounding box center [778, 516] width 845 height 87
click at [777, 526] on form "Assigned Driver 992: Daniel Abbas" at bounding box center [778, 516] width 845 height 87
click at [691, 490] on form "Assigned Driver 992: Daniel Abbas" at bounding box center [778, 516] width 845 height 87
click at [638, 502] on form "Assigned Driver 992: Daniel Abbas" at bounding box center [778, 516] width 845 height 87
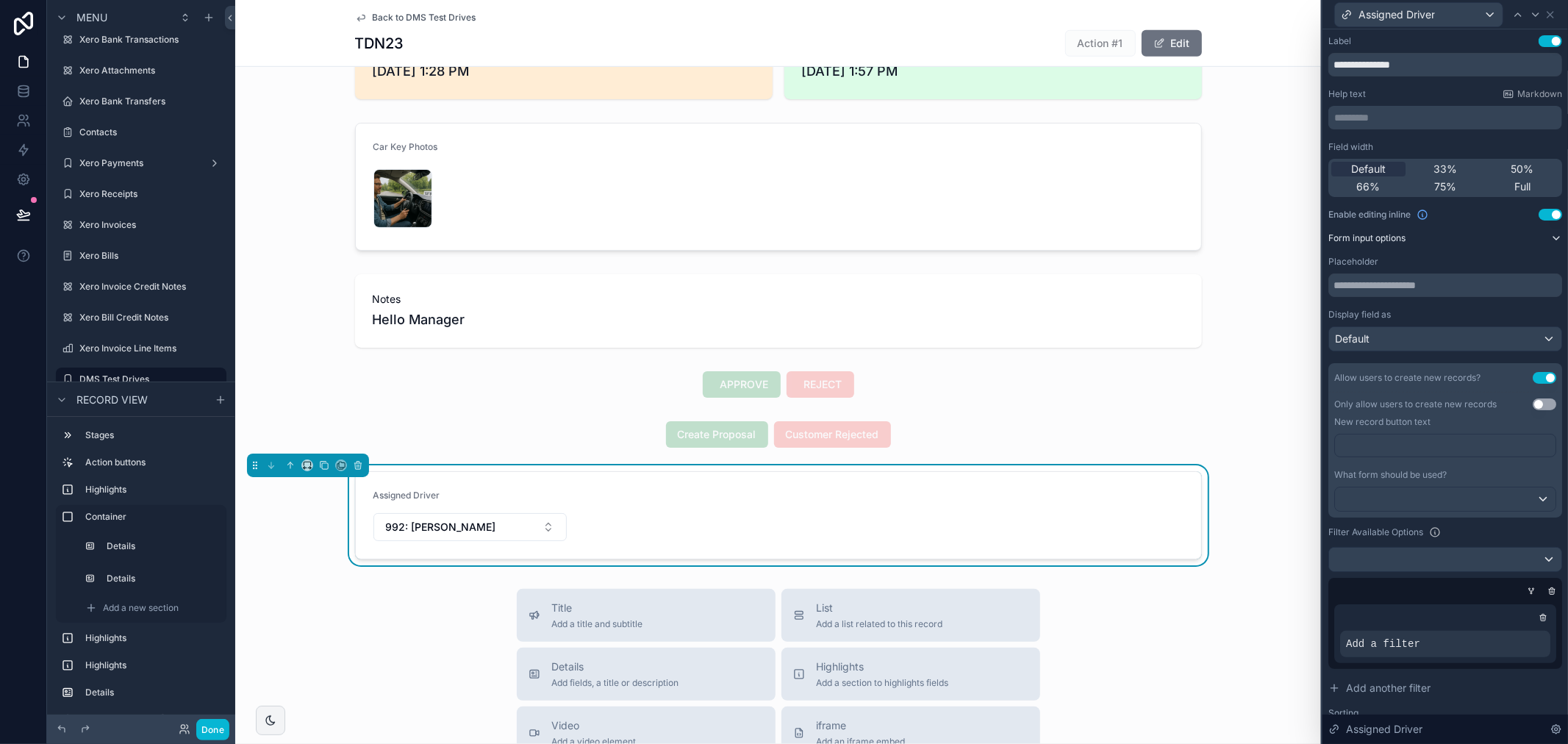
click at [409, 495] on span "Assigned Driver" at bounding box center [407, 495] width 67 height 11
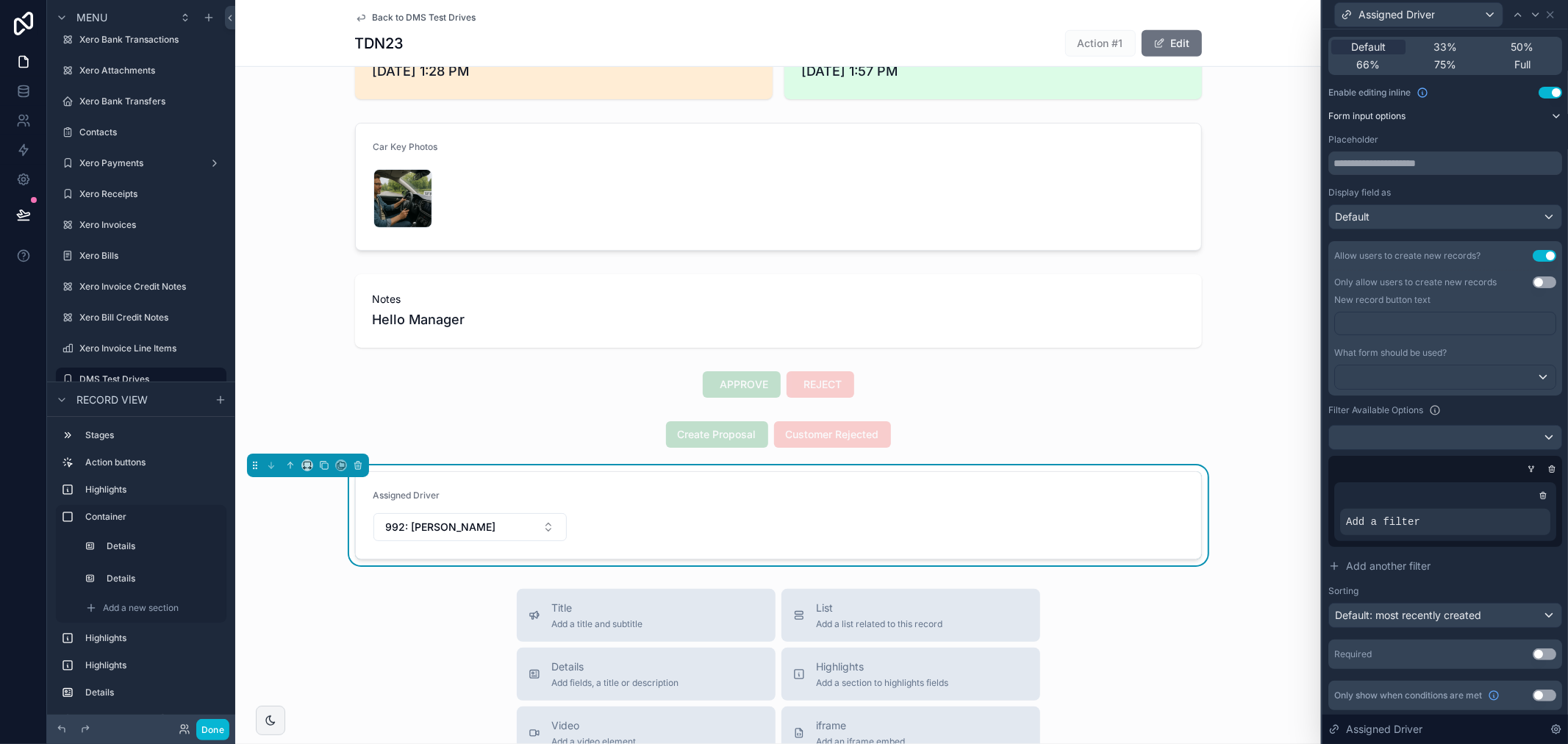
scroll to position [122, 0]
click at [591, 498] on form "Assigned Driver 992: Daniel Abbas" at bounding box center [778, 516] width 845 height 87
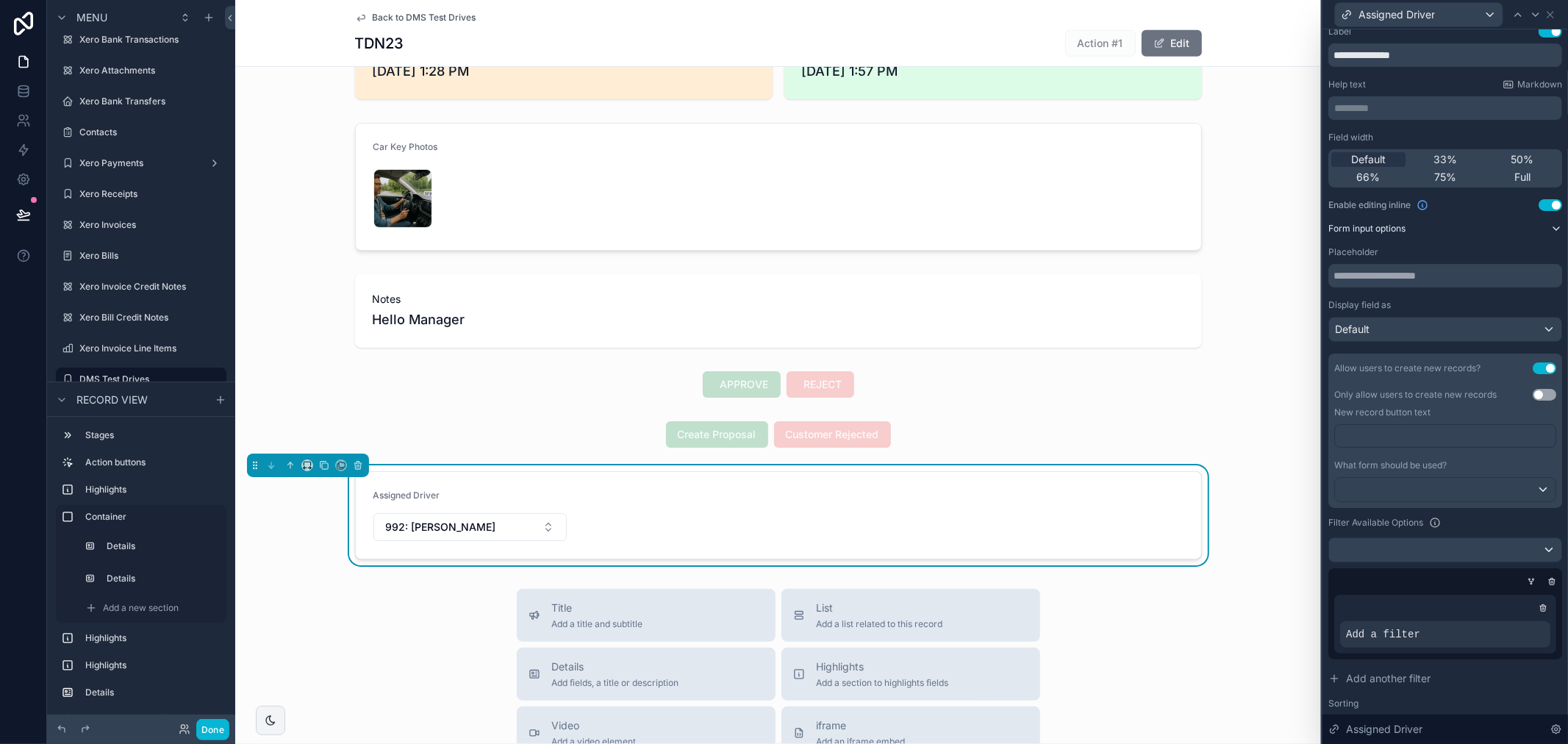
scroll to position [0, 0]
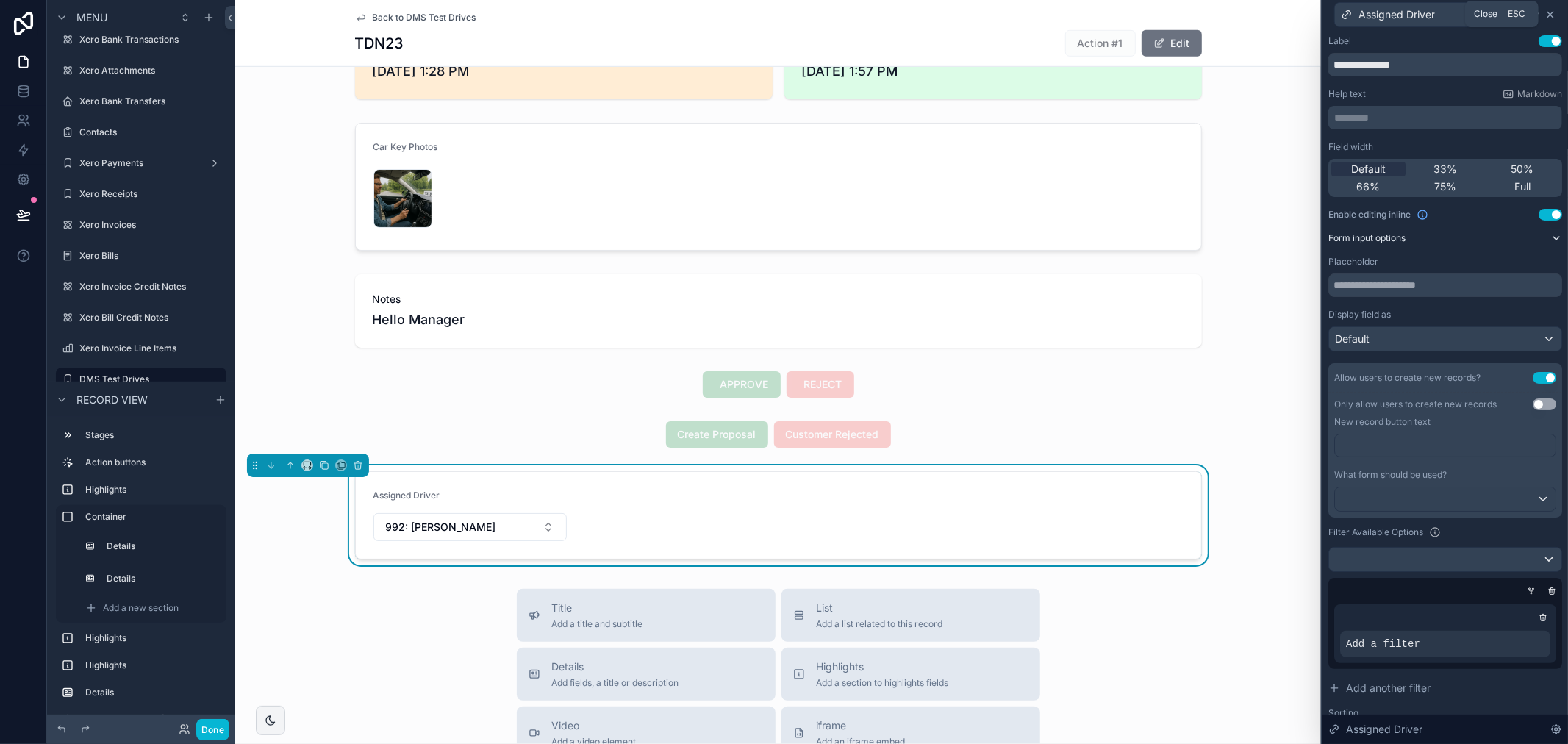
click at [1548, 17] on icon at bounding box center [1550, 14] width 12 height 12
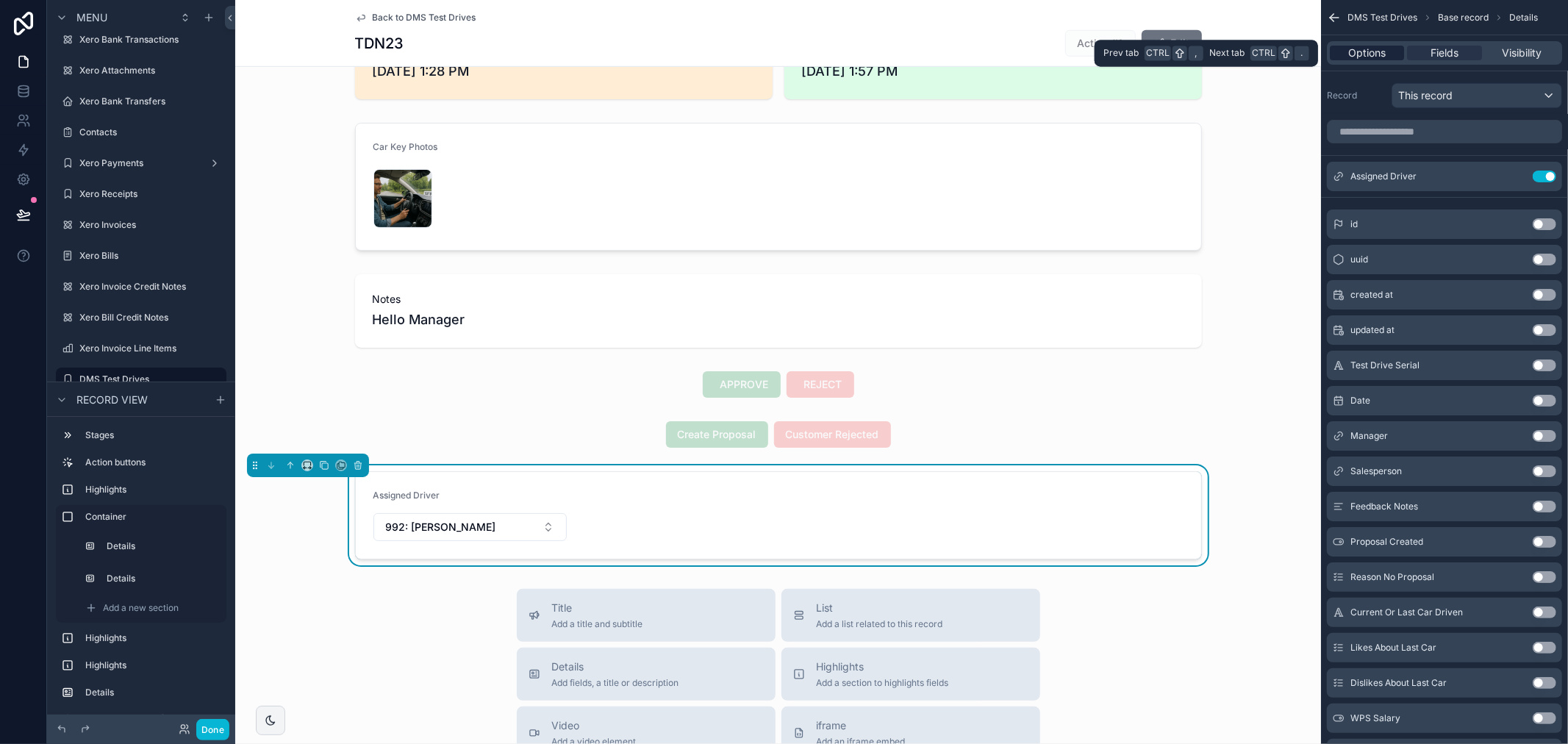
click at [1372, 49] on span "Options" at bounding box center [1366, 53] width 37 height 14
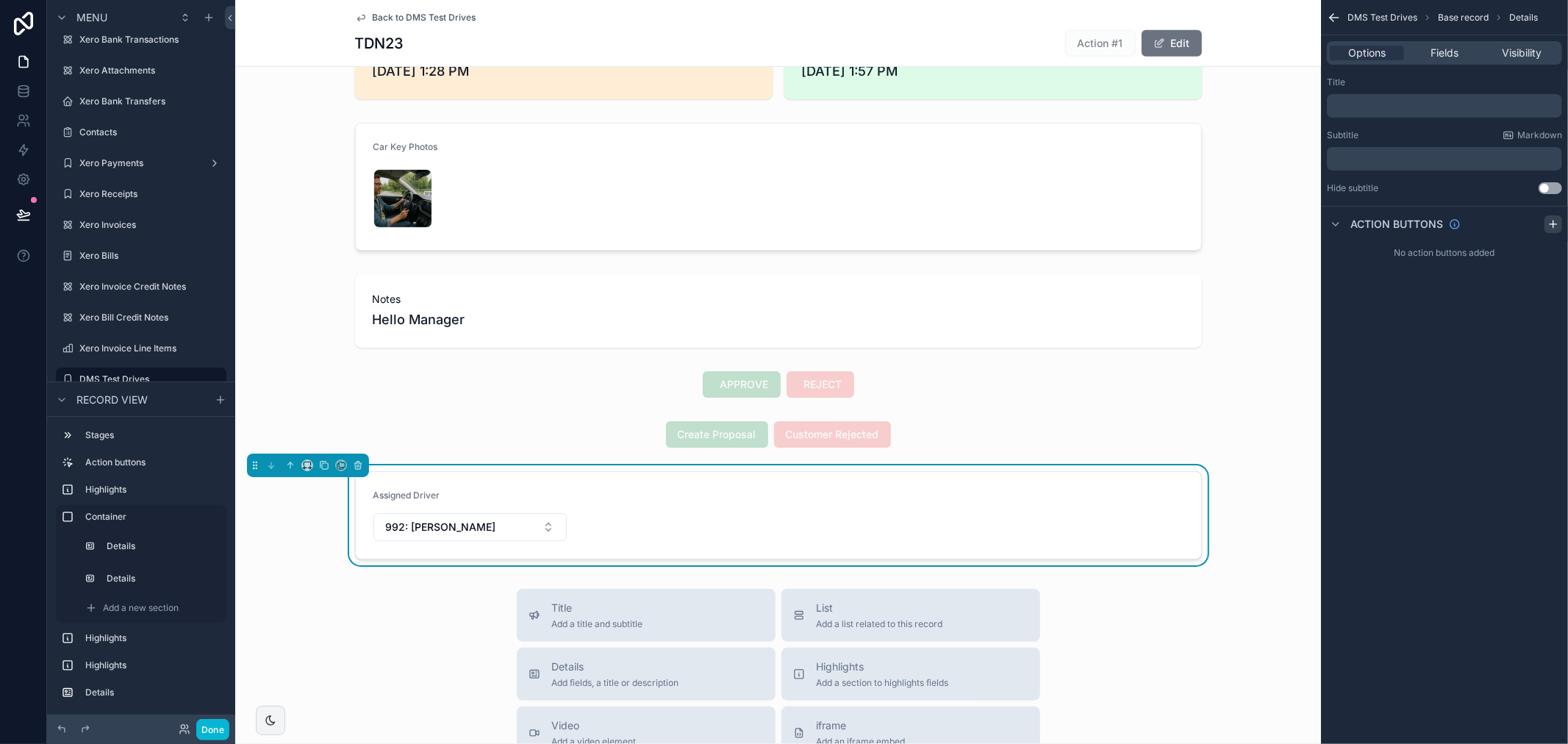
click at [1554, 224] on icon "scrollable content" at bounding box center [1553, 224] width 12 height 12
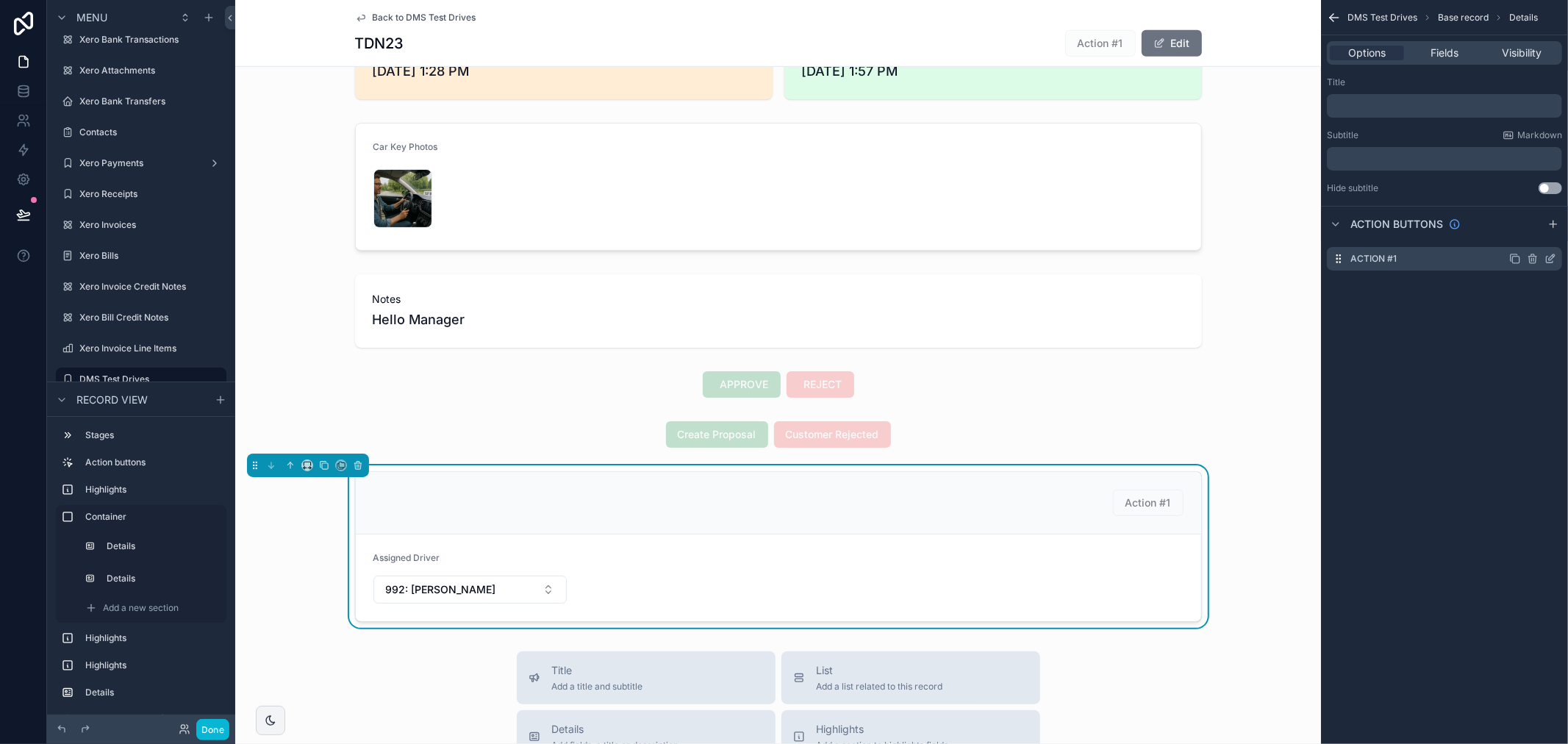
click at [1549, 259] on icon "scrollable content" at bounding box center [1550, 258] width 12 height 12
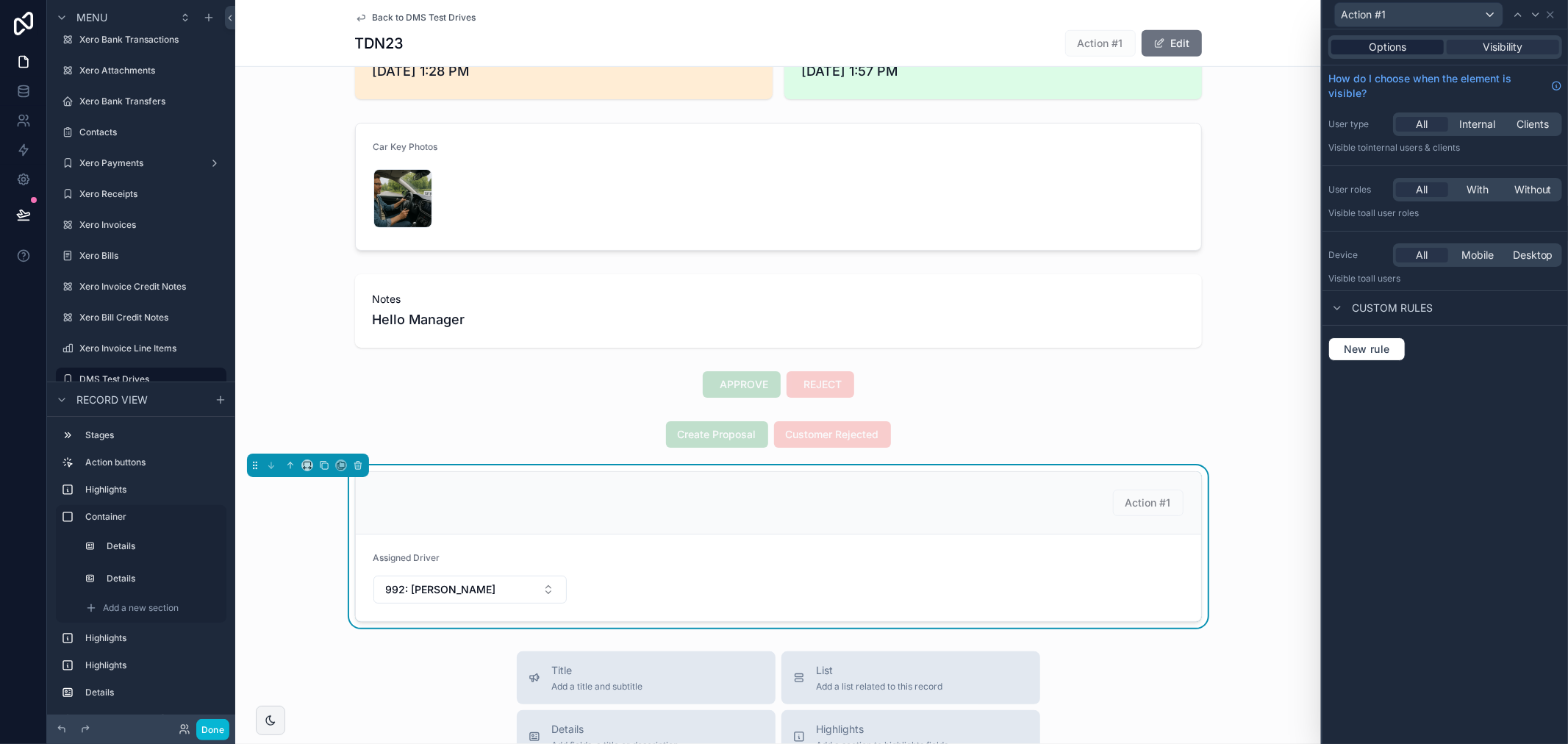
click at [1409, 45] on div "Options" at bounding box center [1387, 47] width 112 height 14
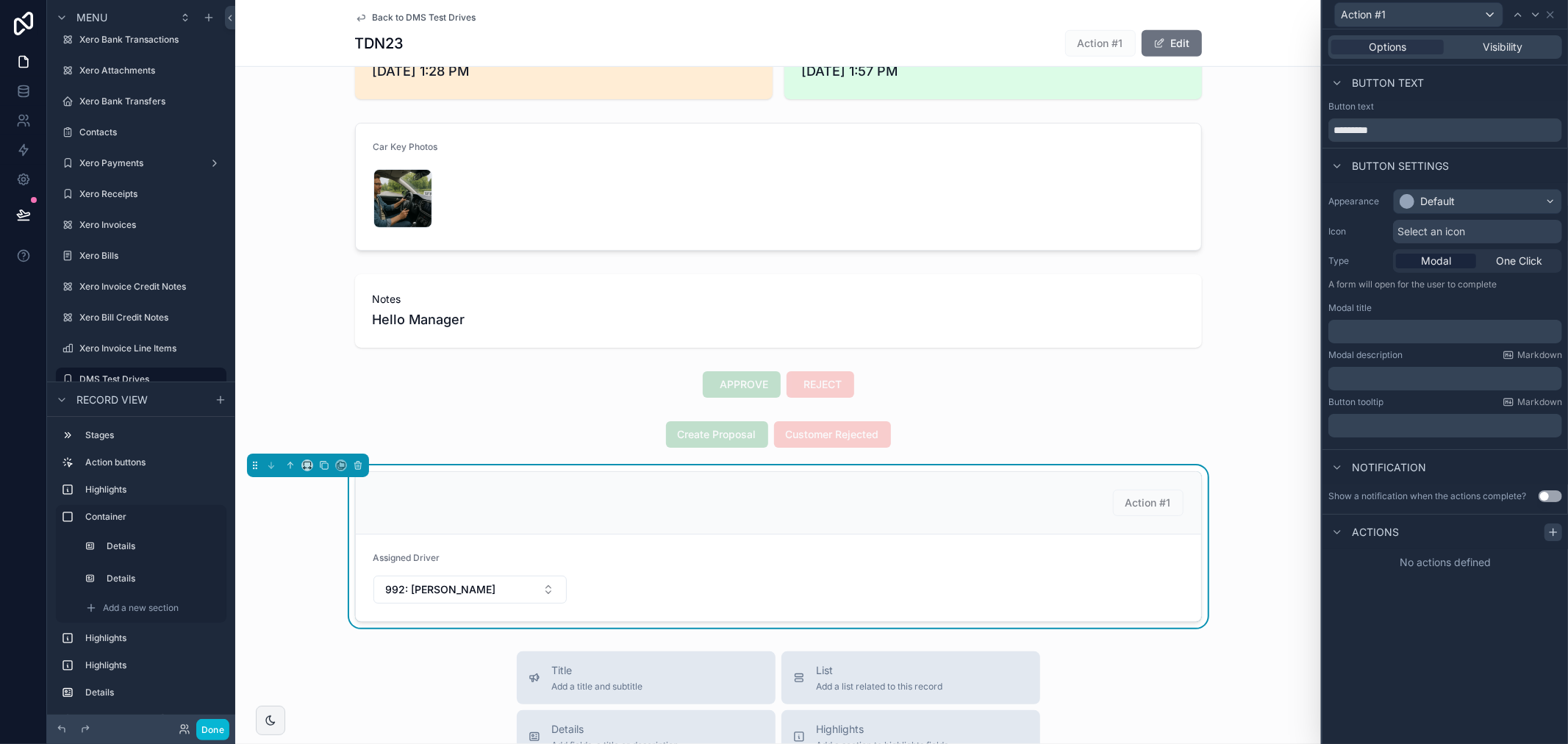
click at [1554, 530] on icon at bounding box center [1553, 532] width 12 height 12
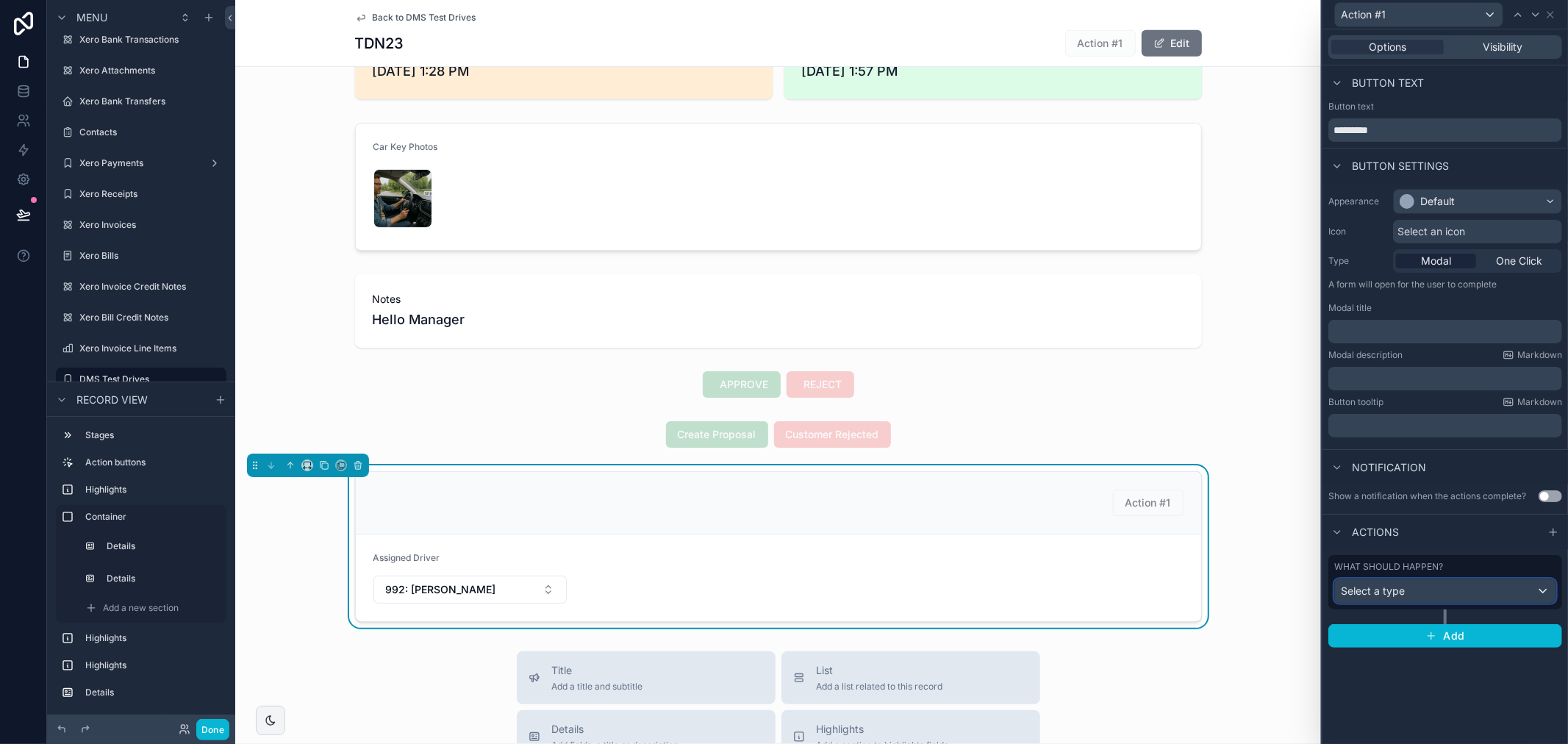
click at [1420, 594] on div "Select a type" at bounding box center [1444, 591] width 220 height 24
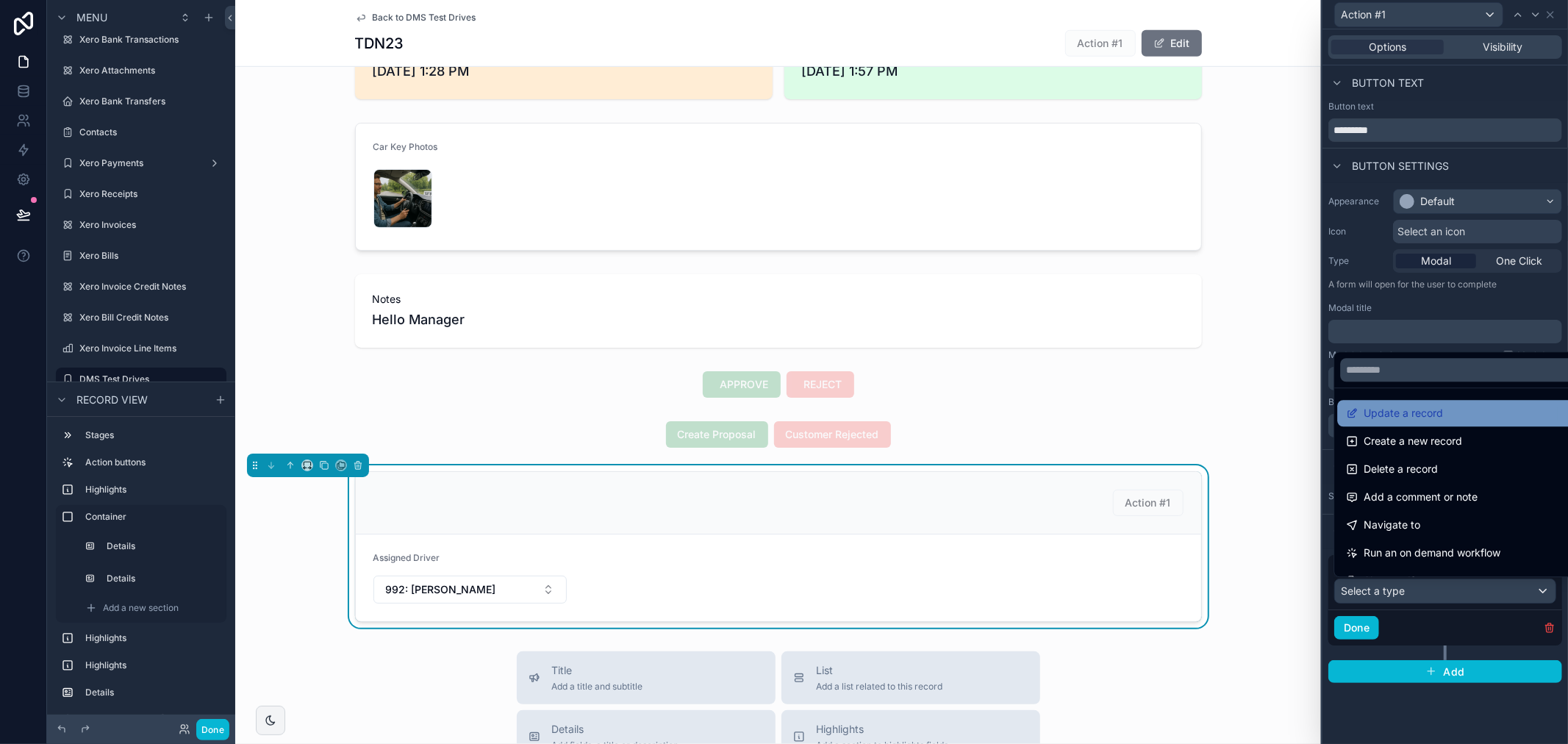
click at [1430, 417] on span "Update a record" at bounding box center [1403, 412] width 80 height 17
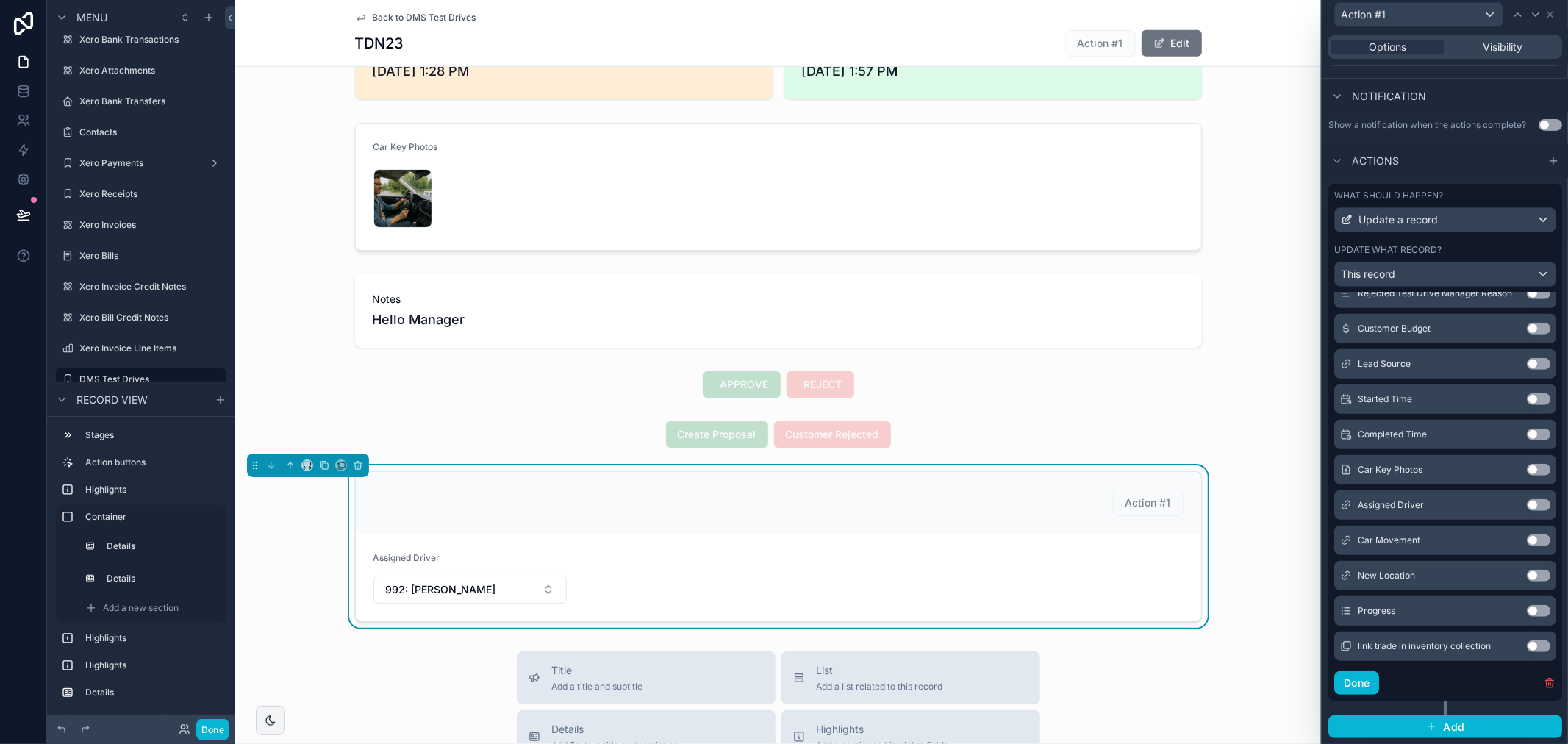
scroll to position [960, 0]
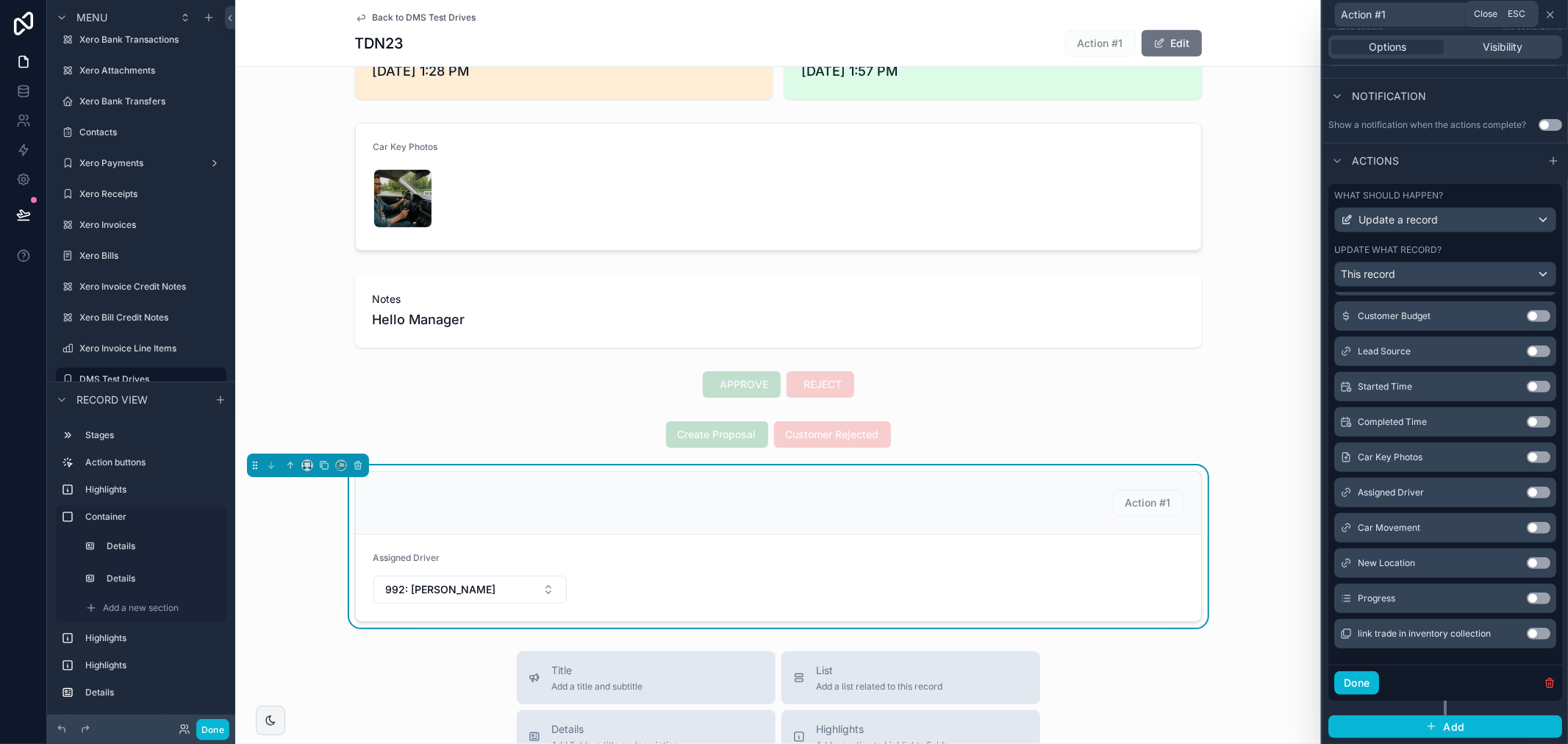
click at [1546, 12] on icon at bounding box center [1550, 14] width 12 height 12
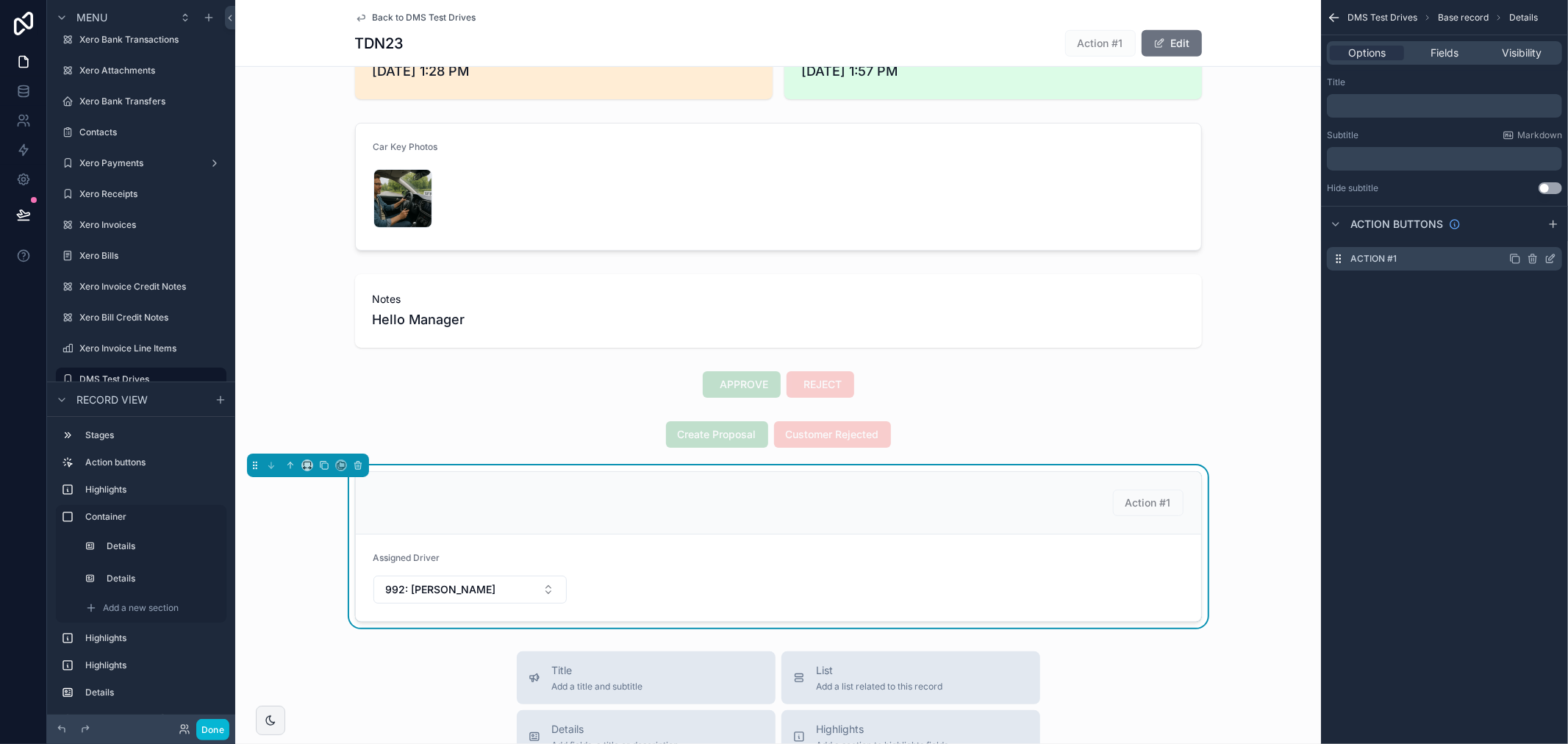
click at [1533, 258] on icon "scrollable content" at bounding box center [1532, 258] width 12 height 12
click at [1524, 234] on icon at bounding box center [1526, 235] width 12 height 12
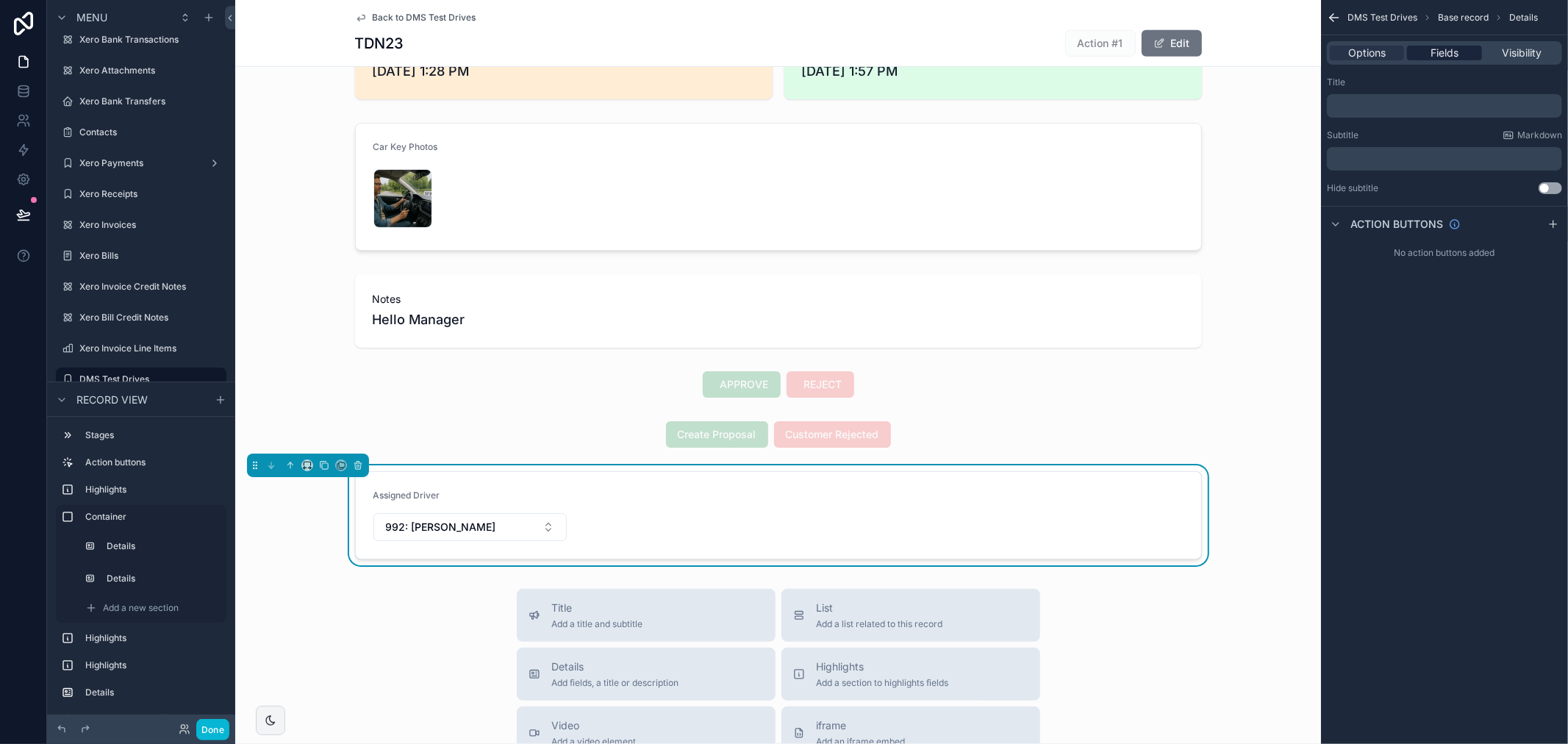
click at [1459, 55] on div "Fields" at bounding box center [1444, 53] width 74 height 14
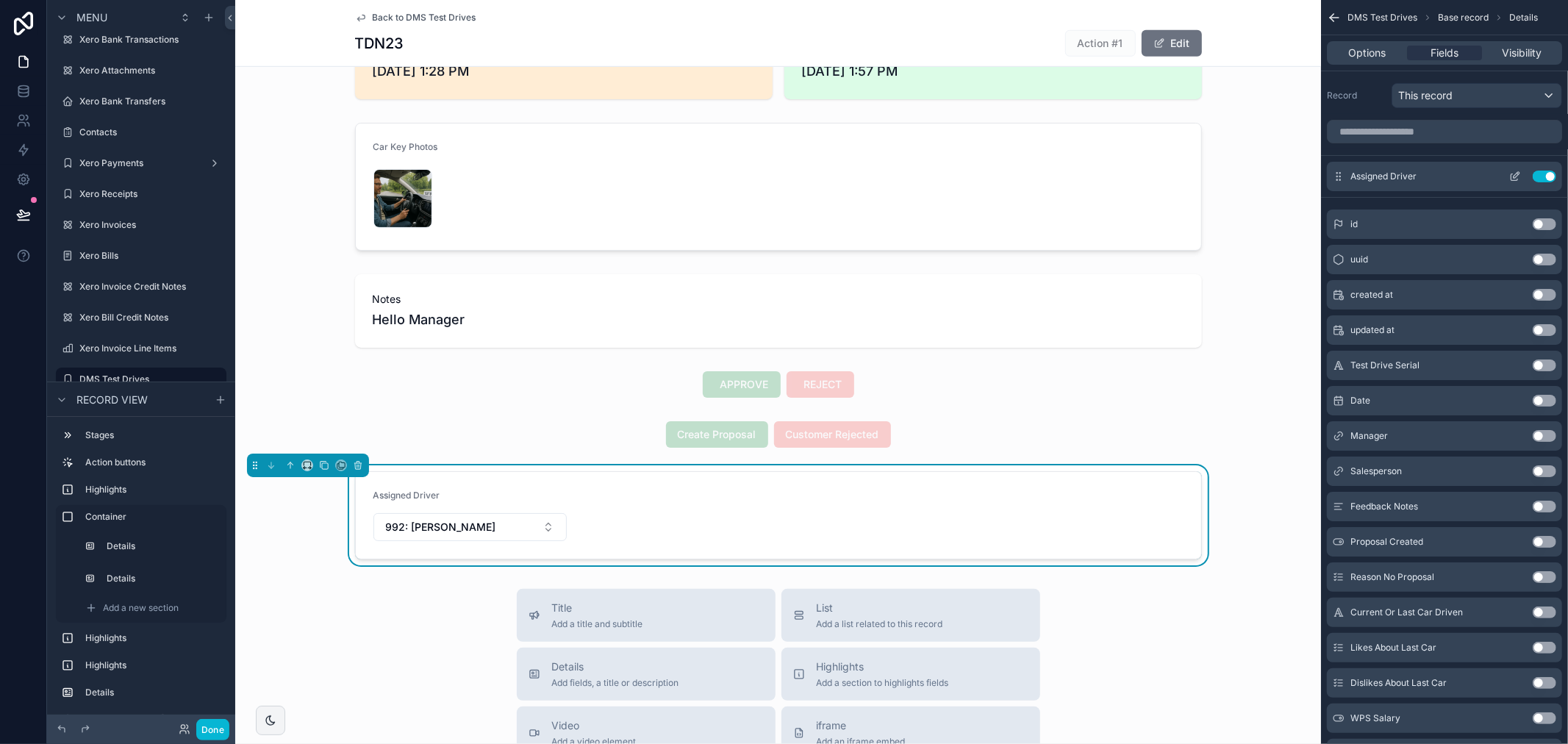
click at [1515, 178] on icon "scrollable content" at bounding box center [1515, 176] width 12 height 12
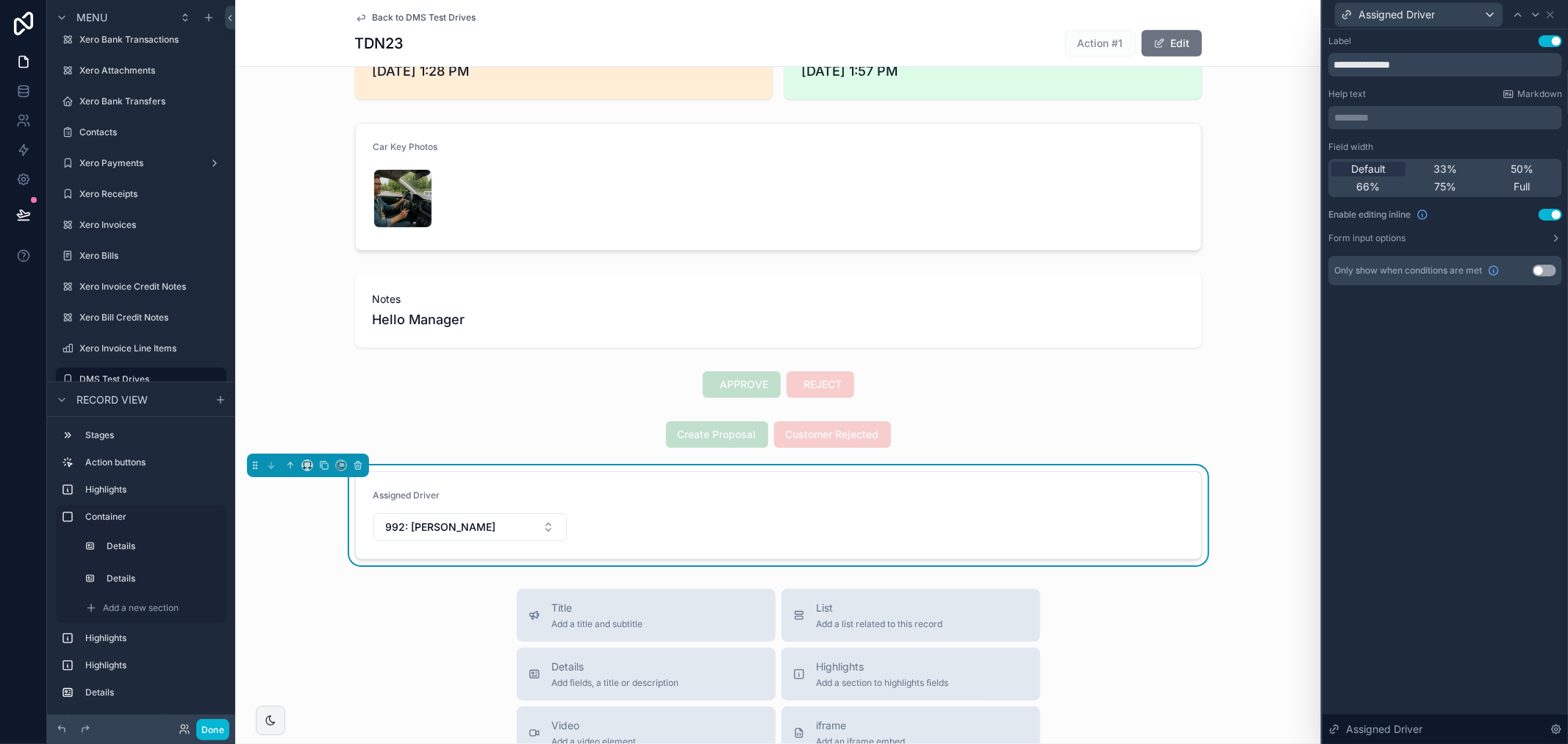
click at [1538, 268] on button "Use setting" at bounding box center [1544, 270] width 24 height 12
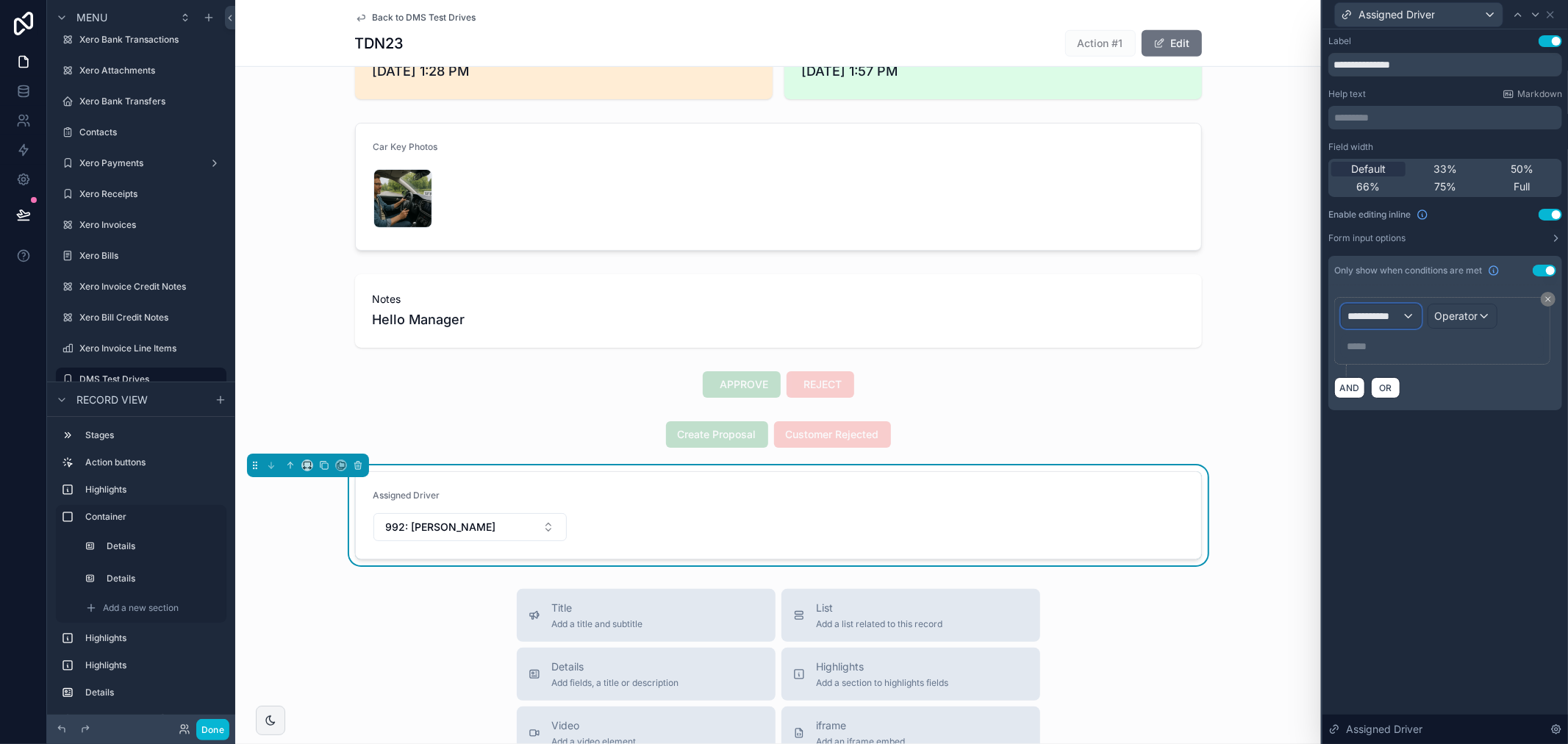
click at [1374, 314] on span "**********" at bounding box center [1374, 316] width 54 height 14
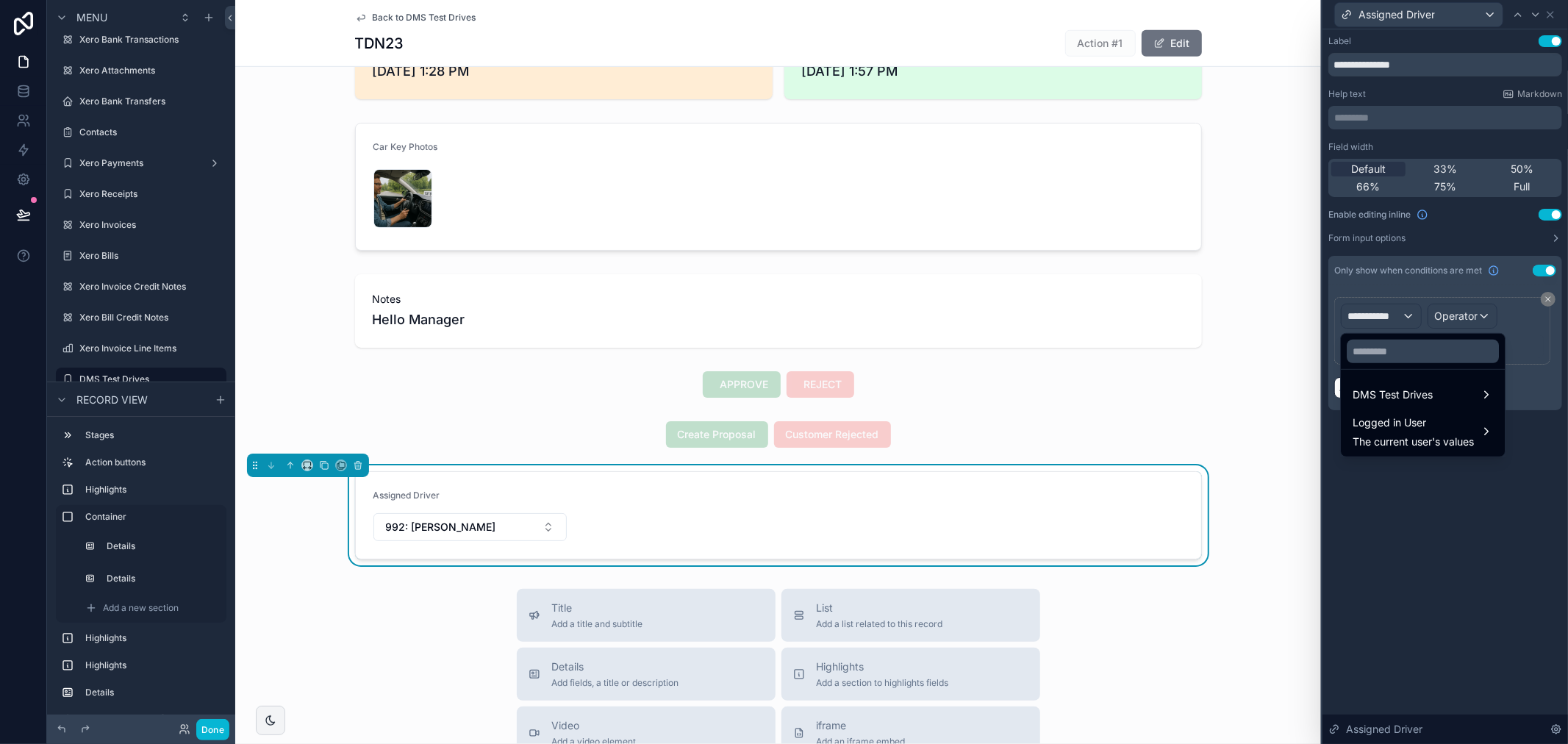
click at [1389, 336] on div at bounding box center [1422, 351] width 164 height 35
click at [1391, 345] on input "text" at bounding box center [1422, 352] width 152 height 24
click at [1394, 356] on input "text" at bounding box center [1422, 352] width 152 height 24
click at [1435, 388] on div "DMS Test Drives" at bounding box center [1422, 394] width 140 height 17
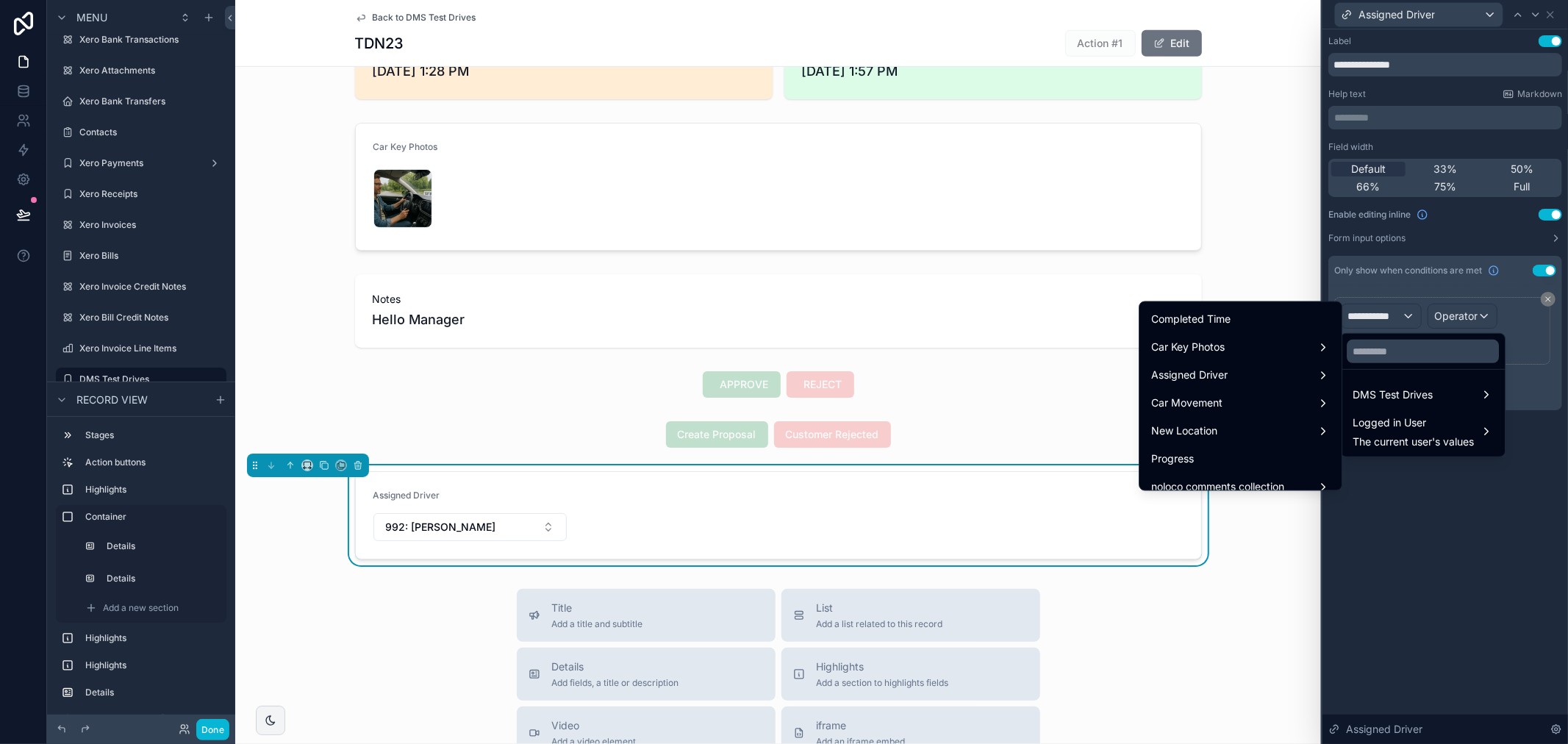
scroll to position [877, 0]
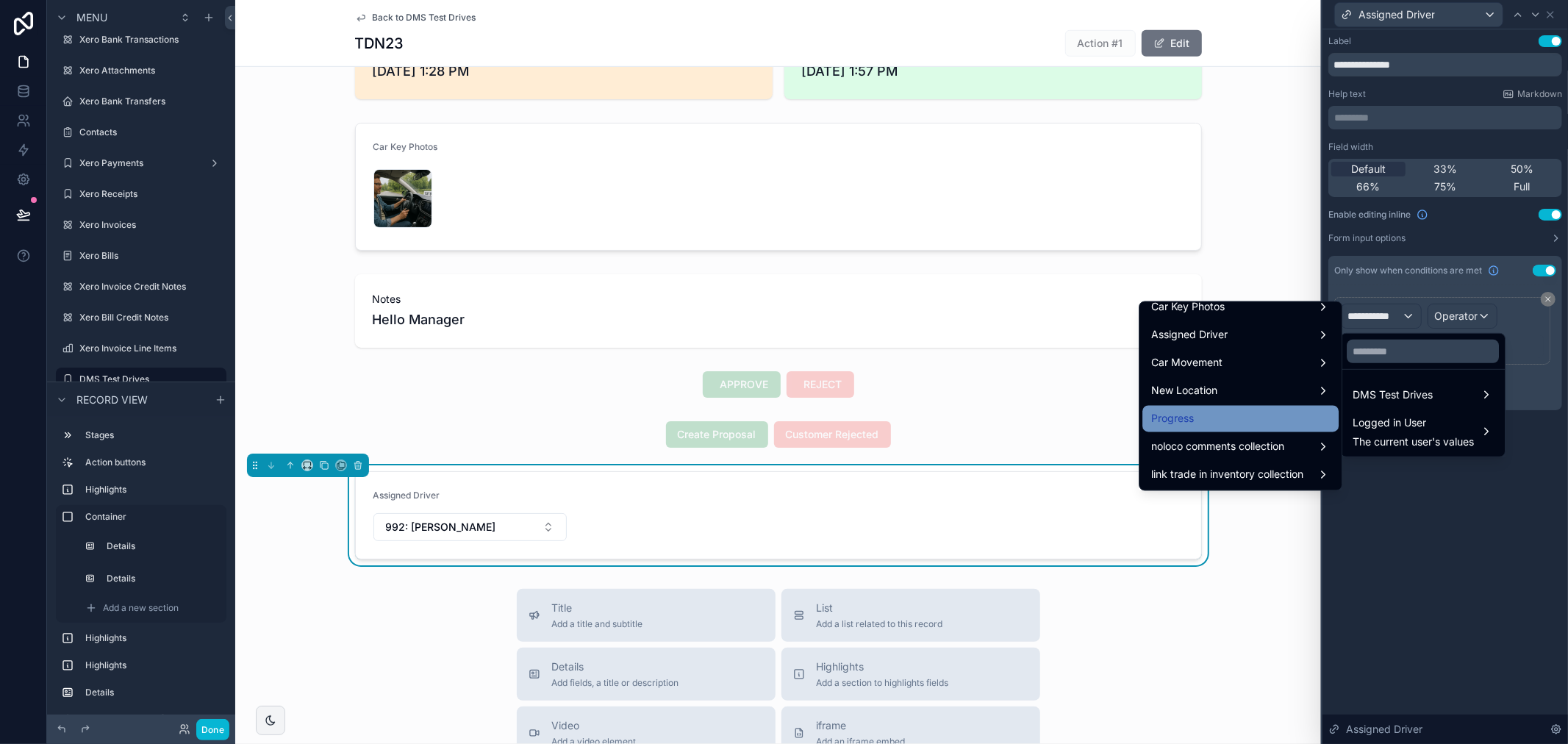
click at [1236, 420] on div "Progress" at bounding box center [1240, 419] width 178 height 17
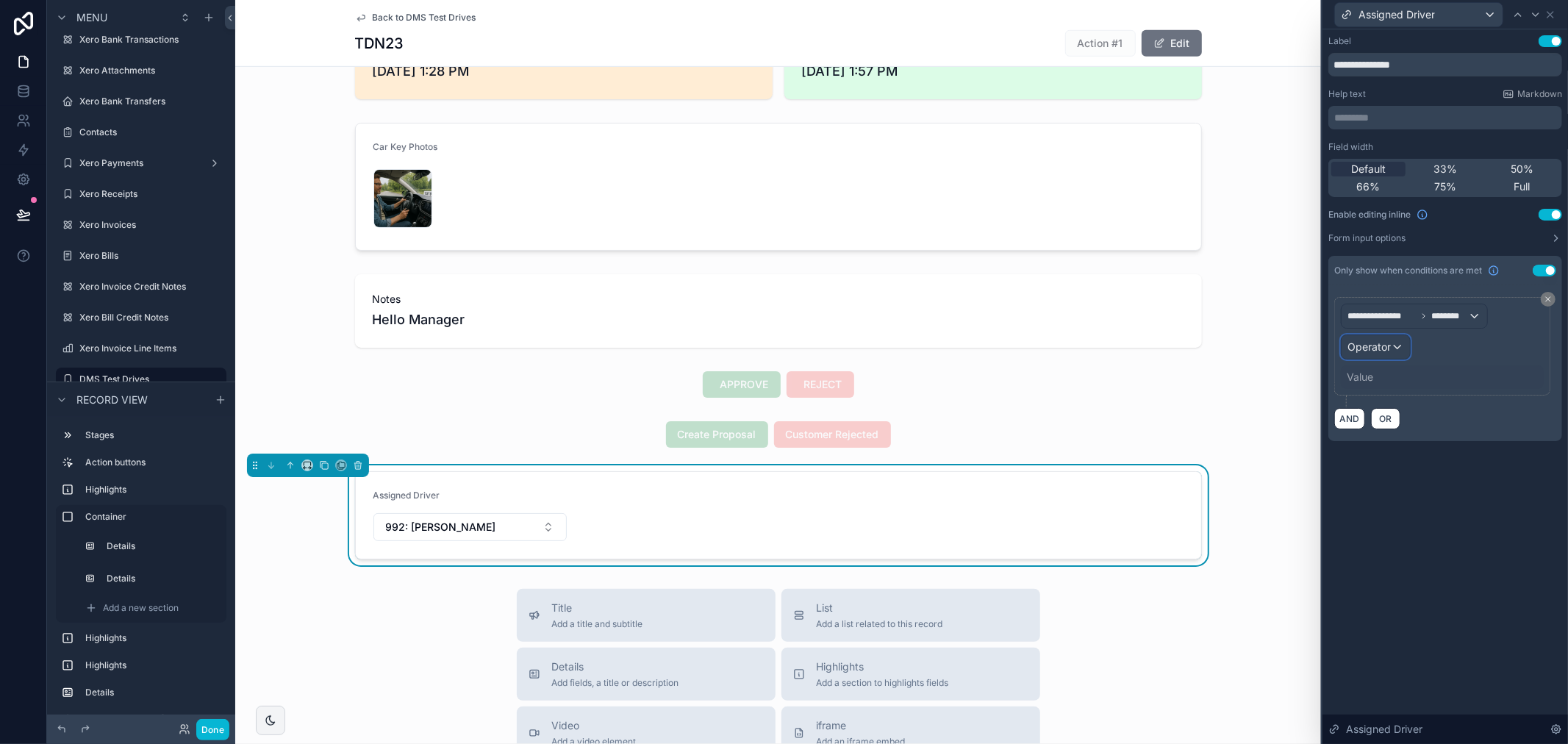
click at [1377, 350] on span "Operator" at bounding box center [1369, 347] width 43 height 13
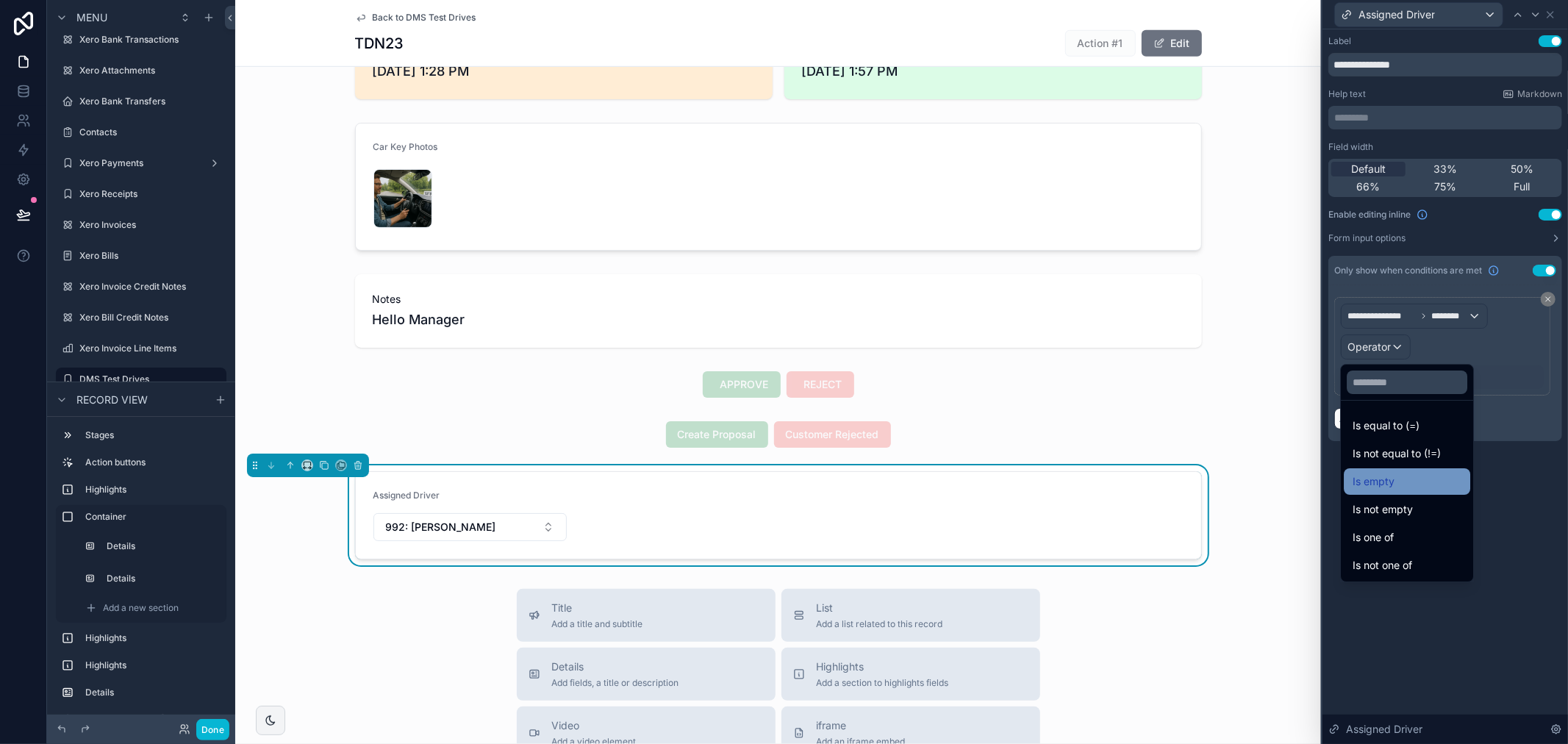
click at [1428, 486] on div "Is empty" at bounding box center [1407, 481] width 109 height 17
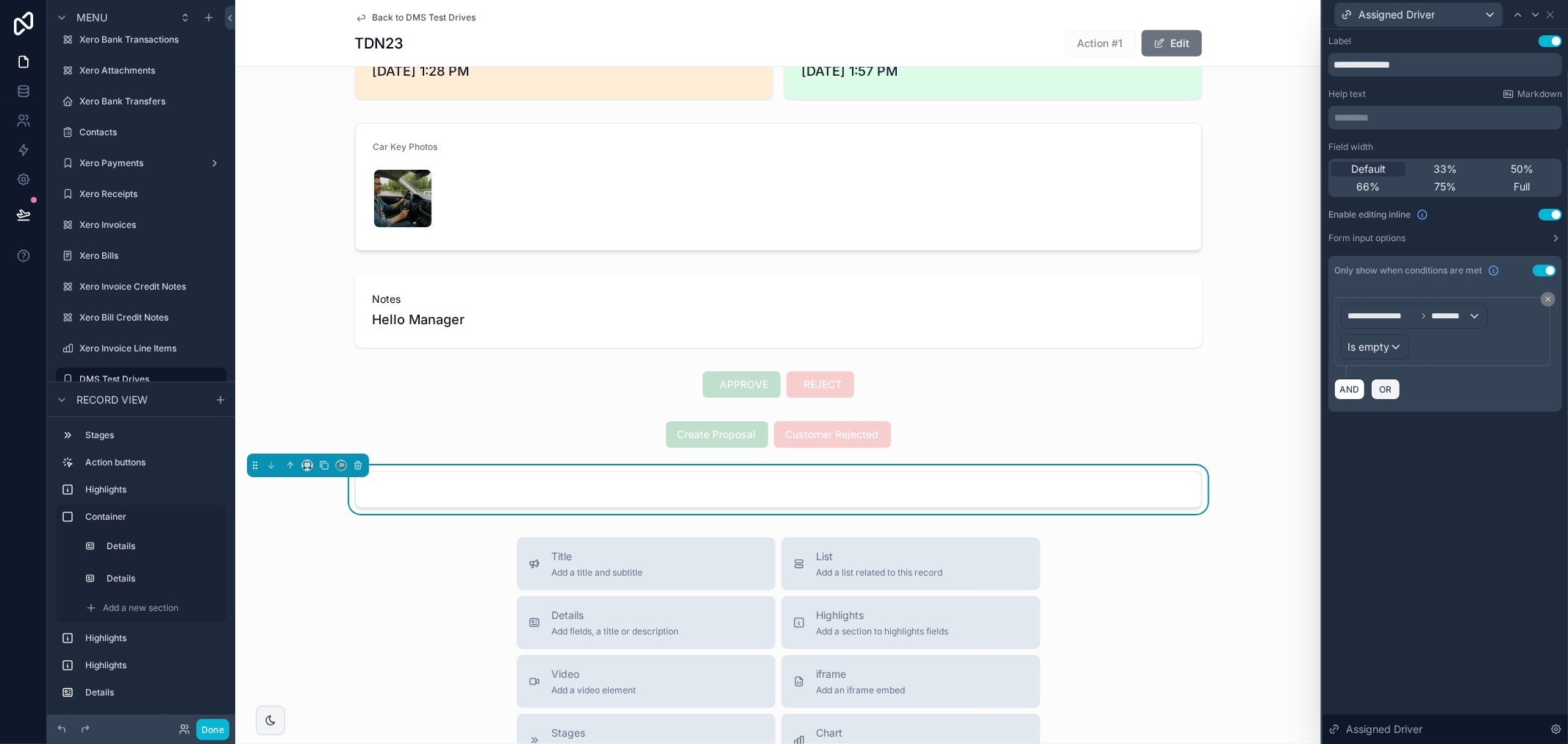
click at [1383, 392] on span "OR" at bounding box center [1385, 390] width 19 height 11
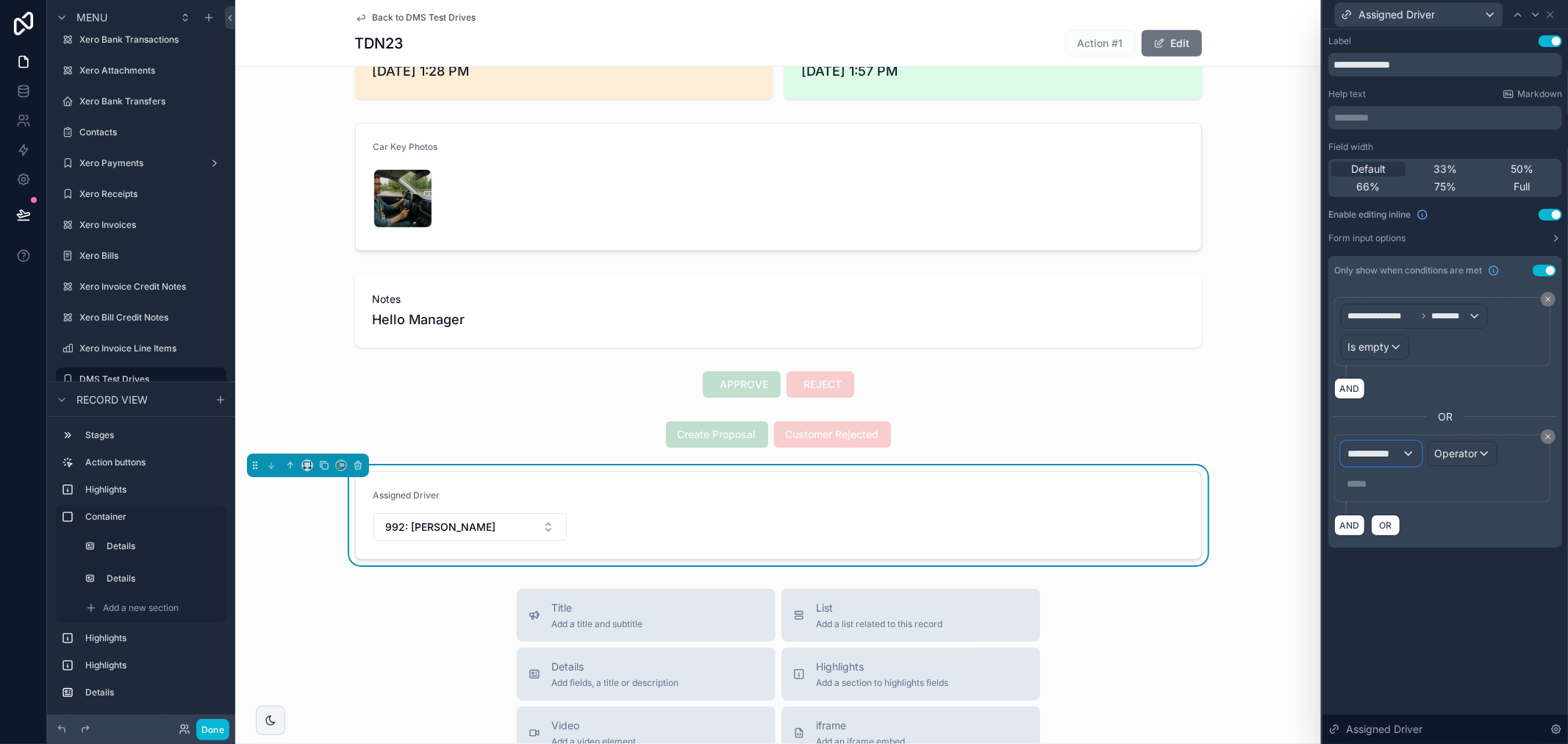
click at [1382, 447] on span "**********" at bounding box center [1374, 453] width 54 height 14
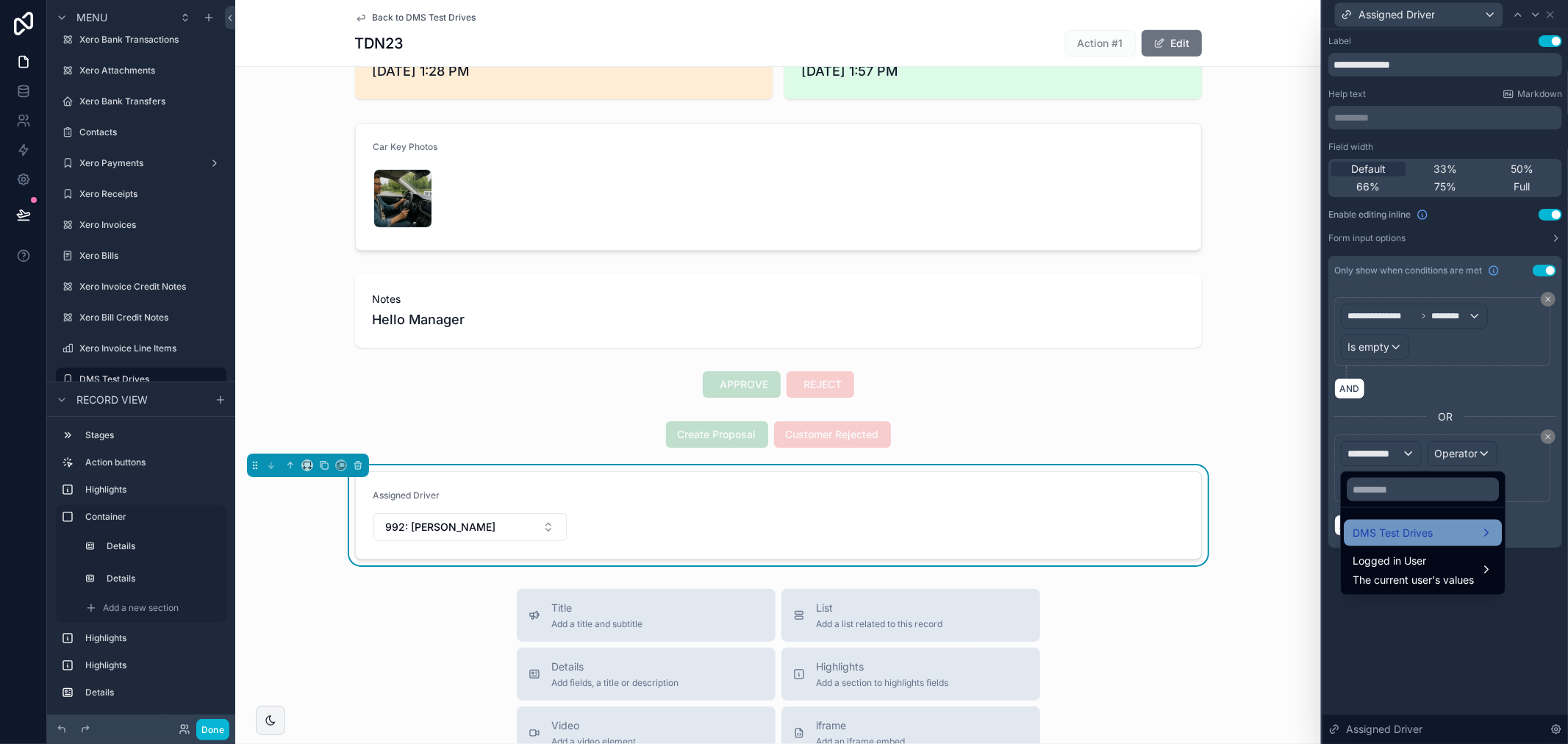
click at [1401, 540] on span "DMS Test Drives" at bounding box center [1392, 532] width 80 height 17
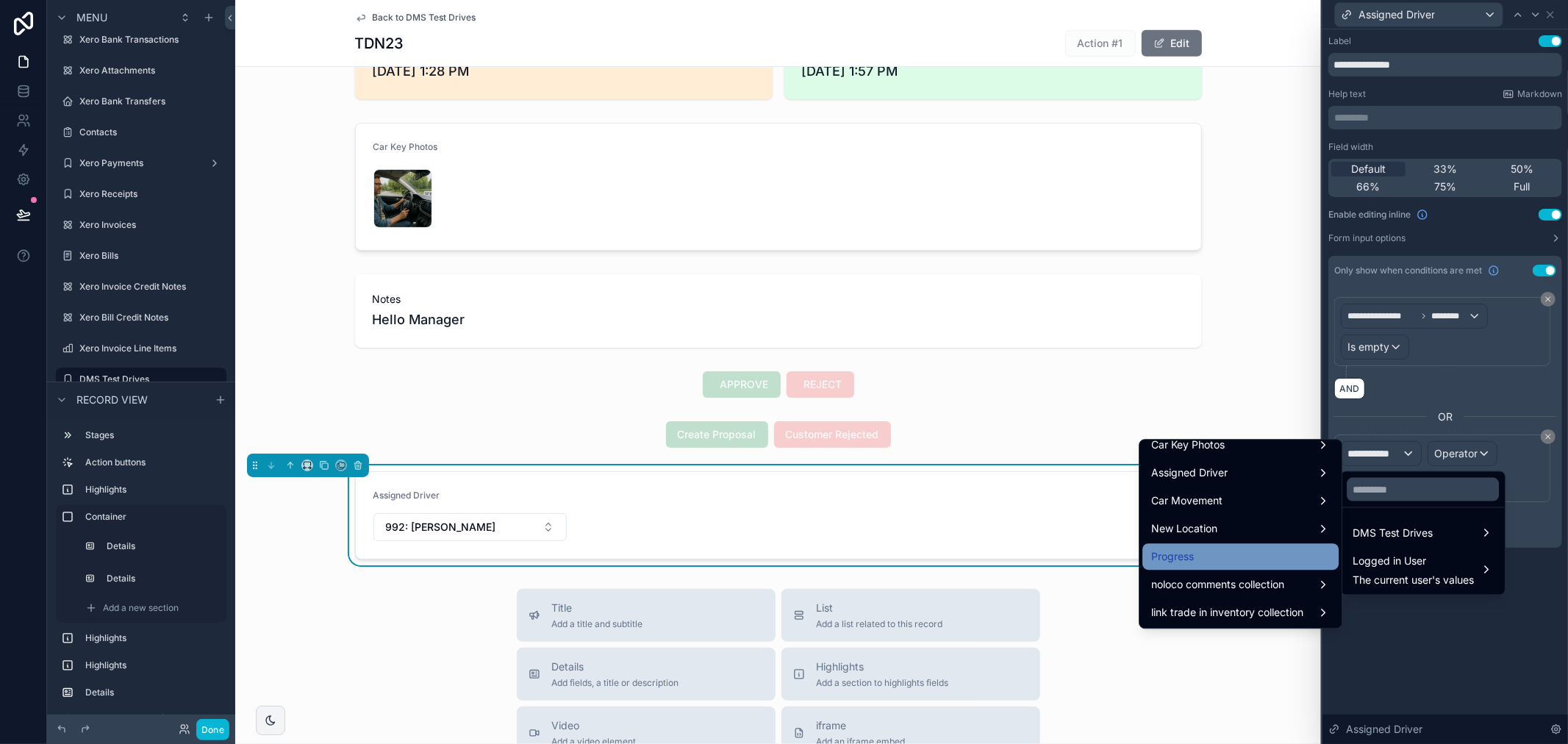
click at [1233, 557] on div "Progress" at bounding box center [1240, 556] width 178 height 17
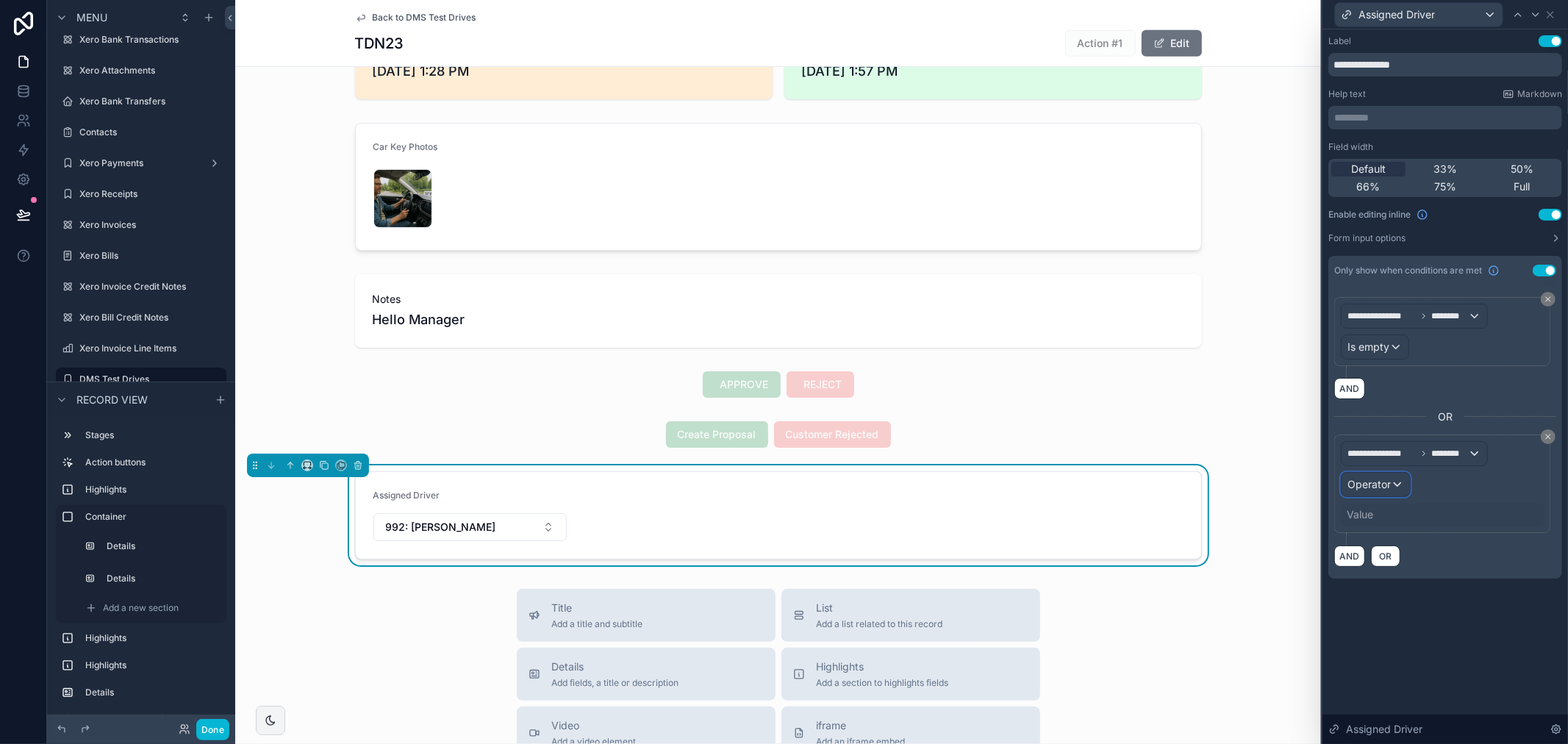
click at [1387, 483] on span "Operator" at bounding box center [1369, 484] width 43 height 13
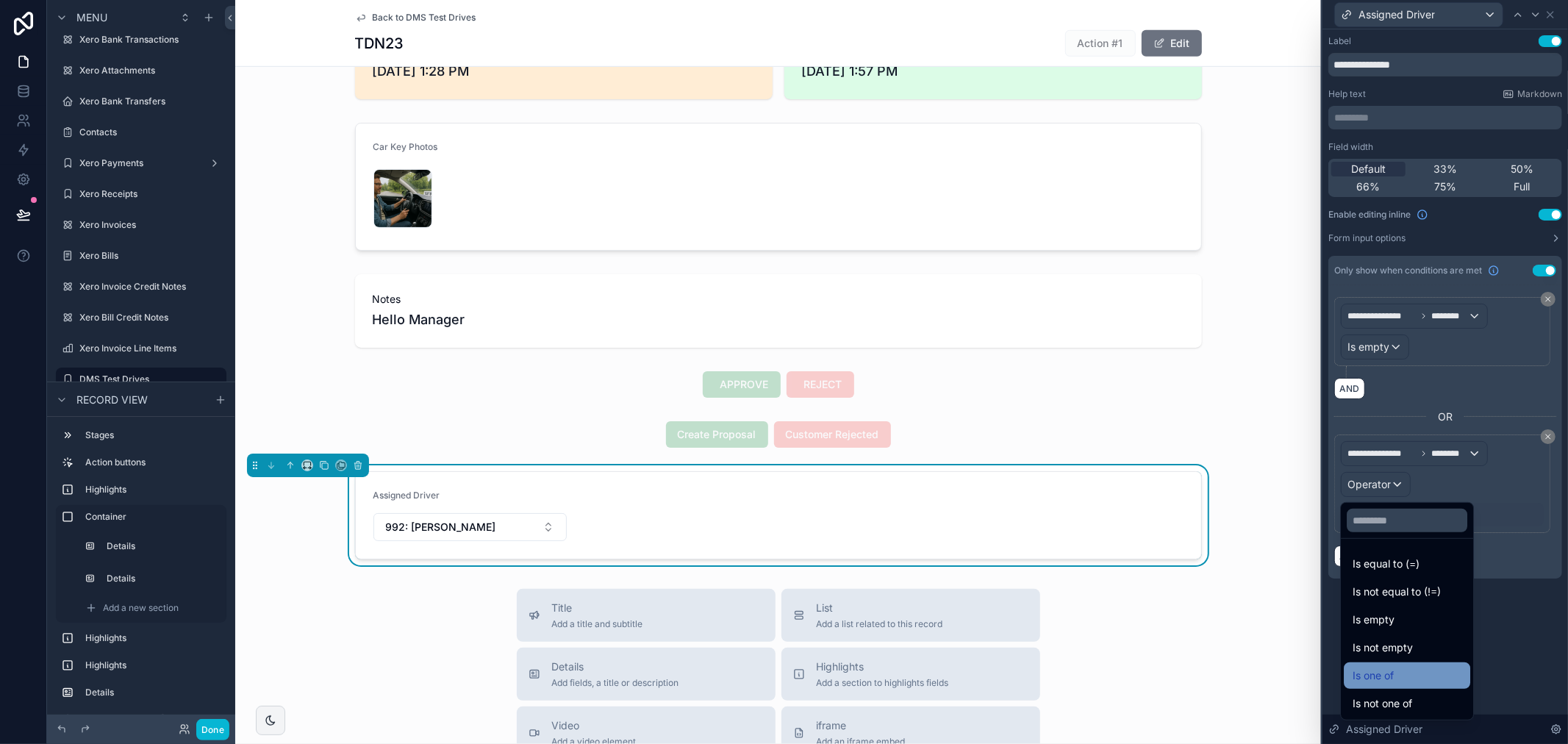
click at [1390, 671] on span "Is one of" at bounding box center [1372, 675] width 41 height 17
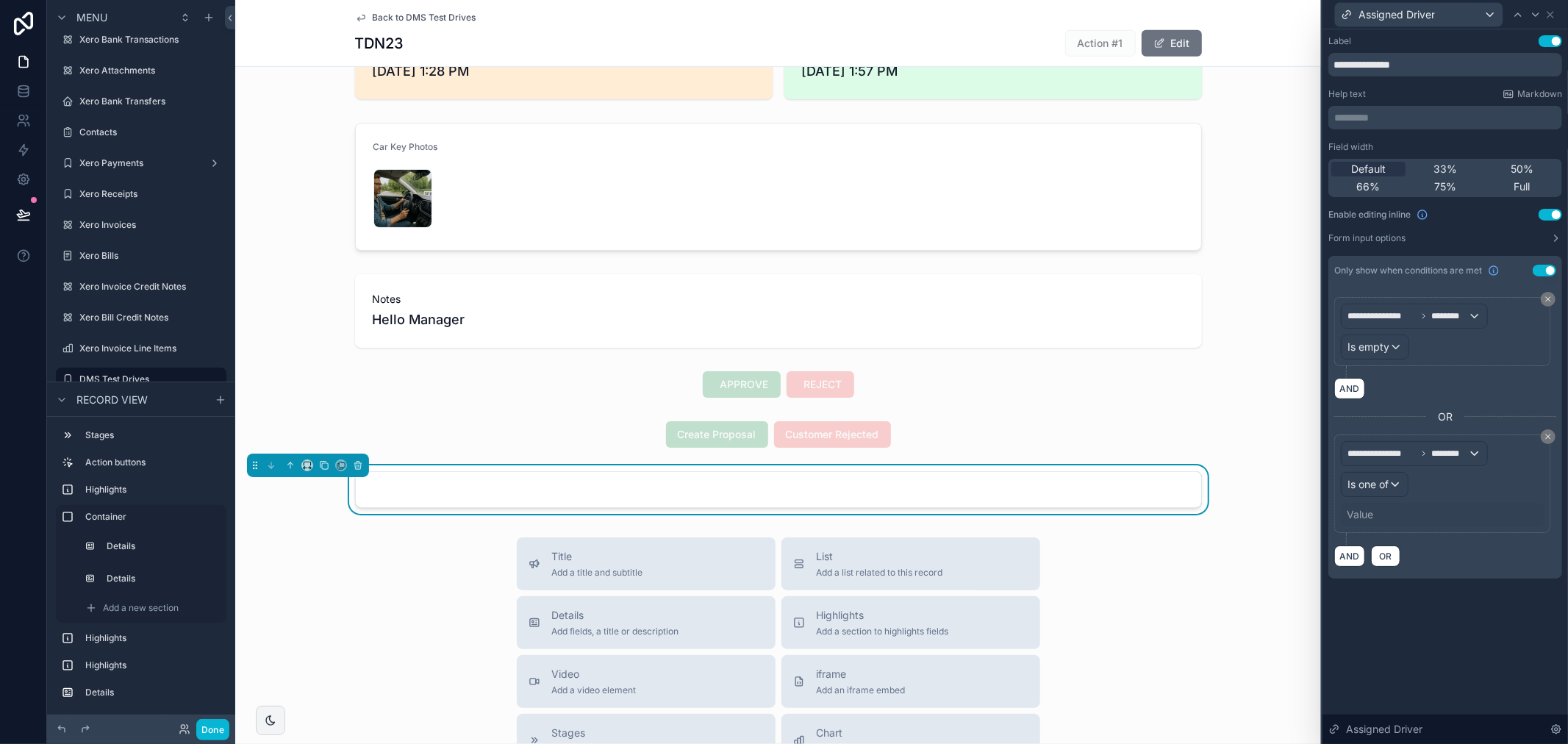
click at [1369, 515] on div "Value" at bounding box center [1359, 515] width 26 height 14
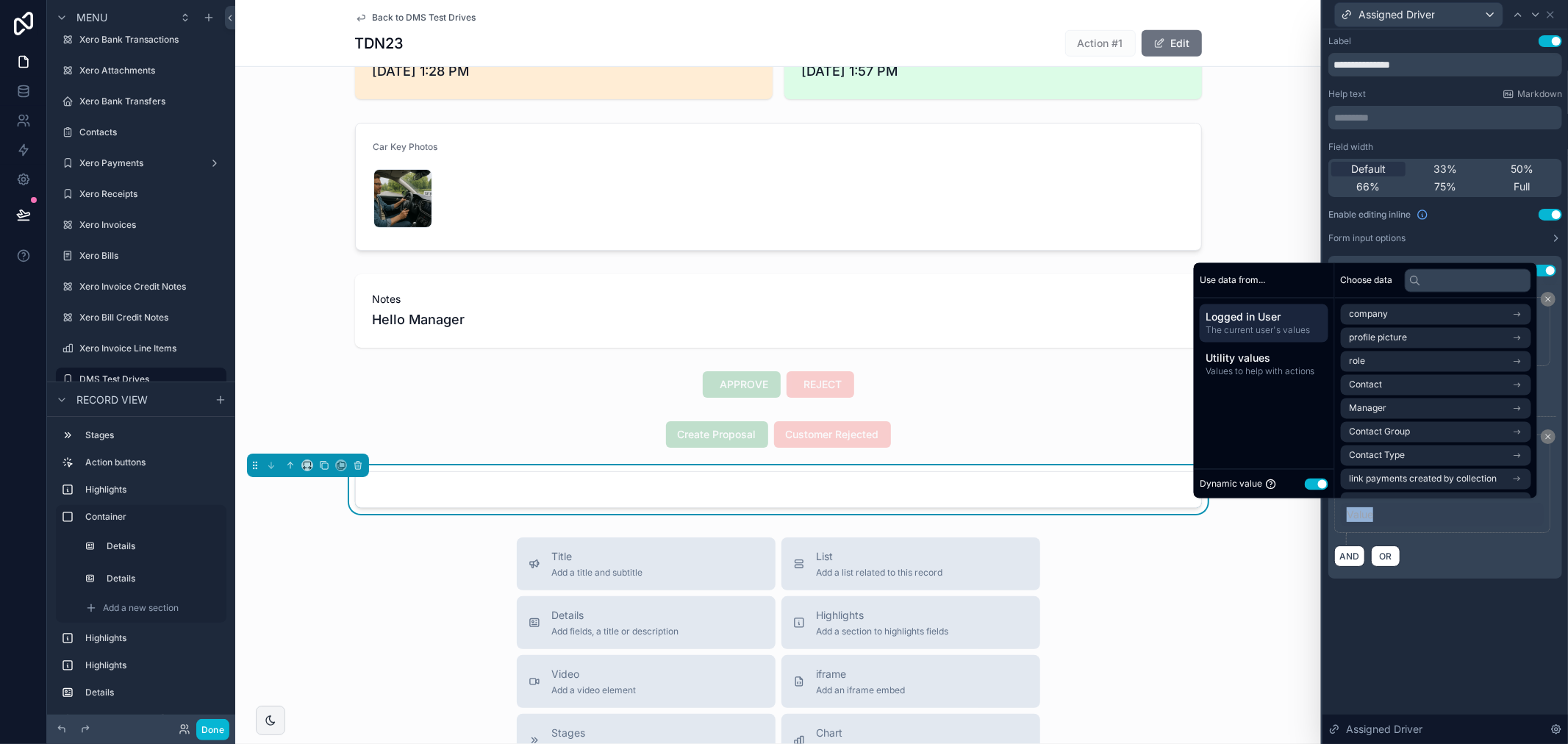
click at [1304, 487] on button "Use setting" at bounding box center [1316, 483] width 24 height 12
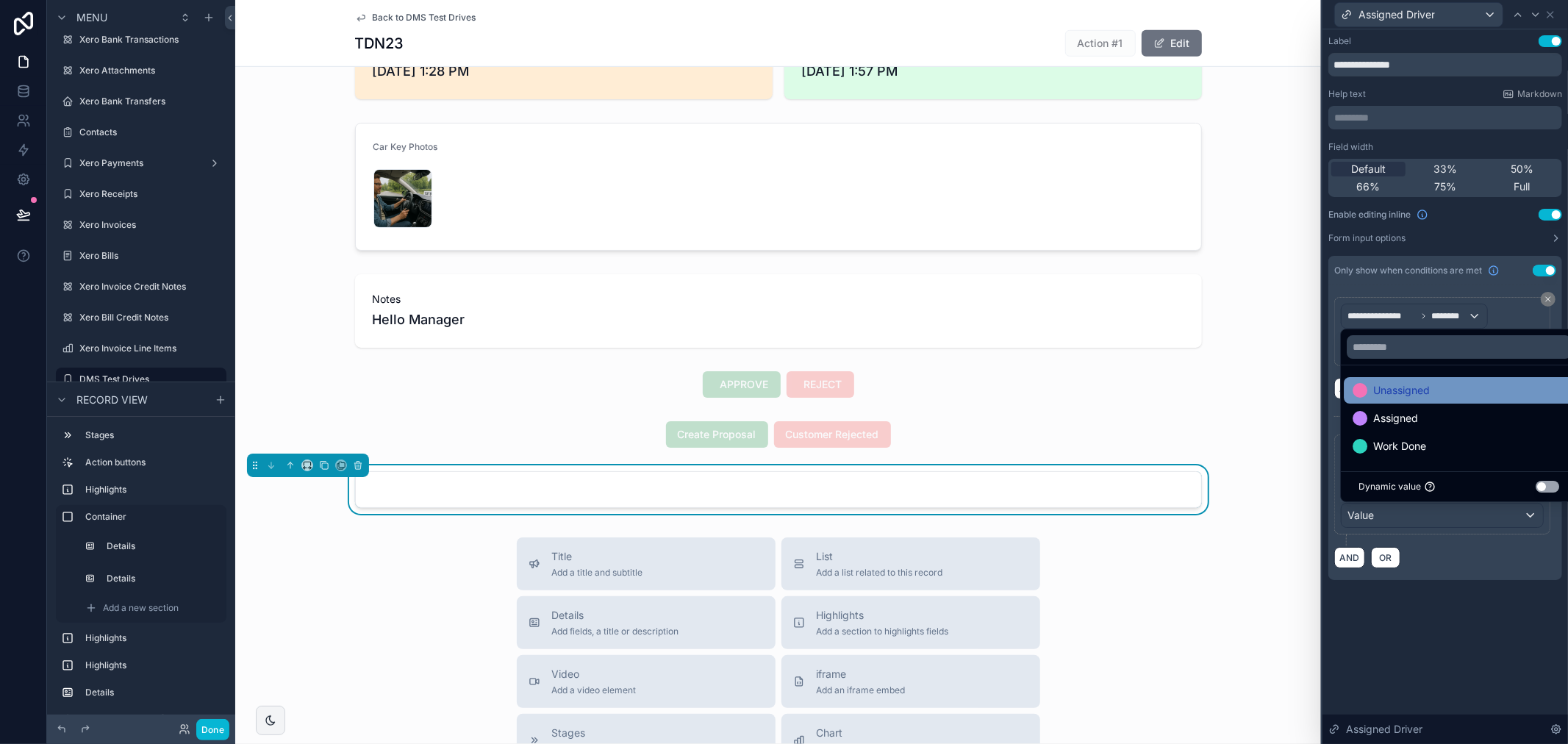
click at [1423, 392] on span "Unassigned" at bounding box center [1401, 390] width 56 height 17
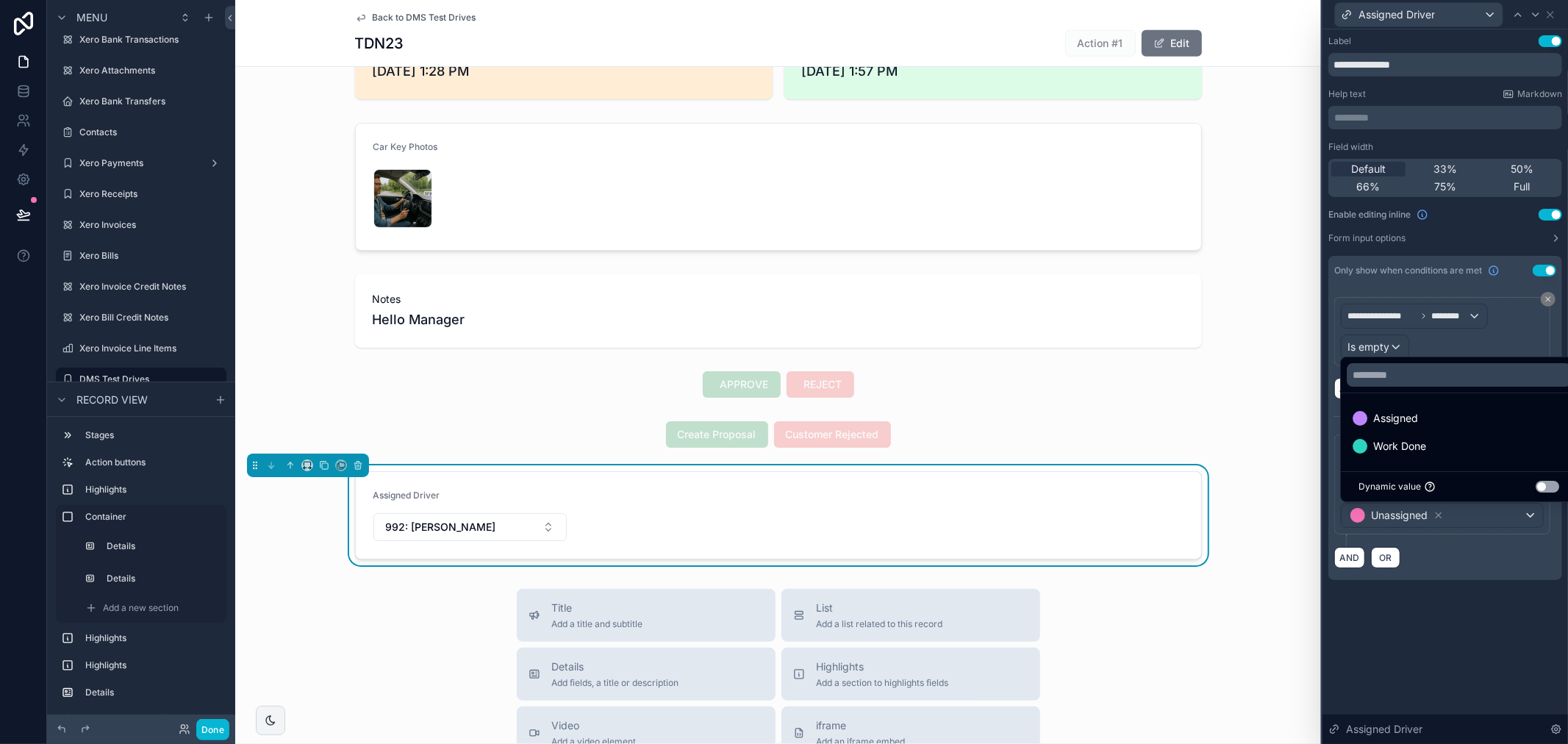
click at [1474, 649] on div "**********" at bounding box center [1445, 386] width 245 height 715
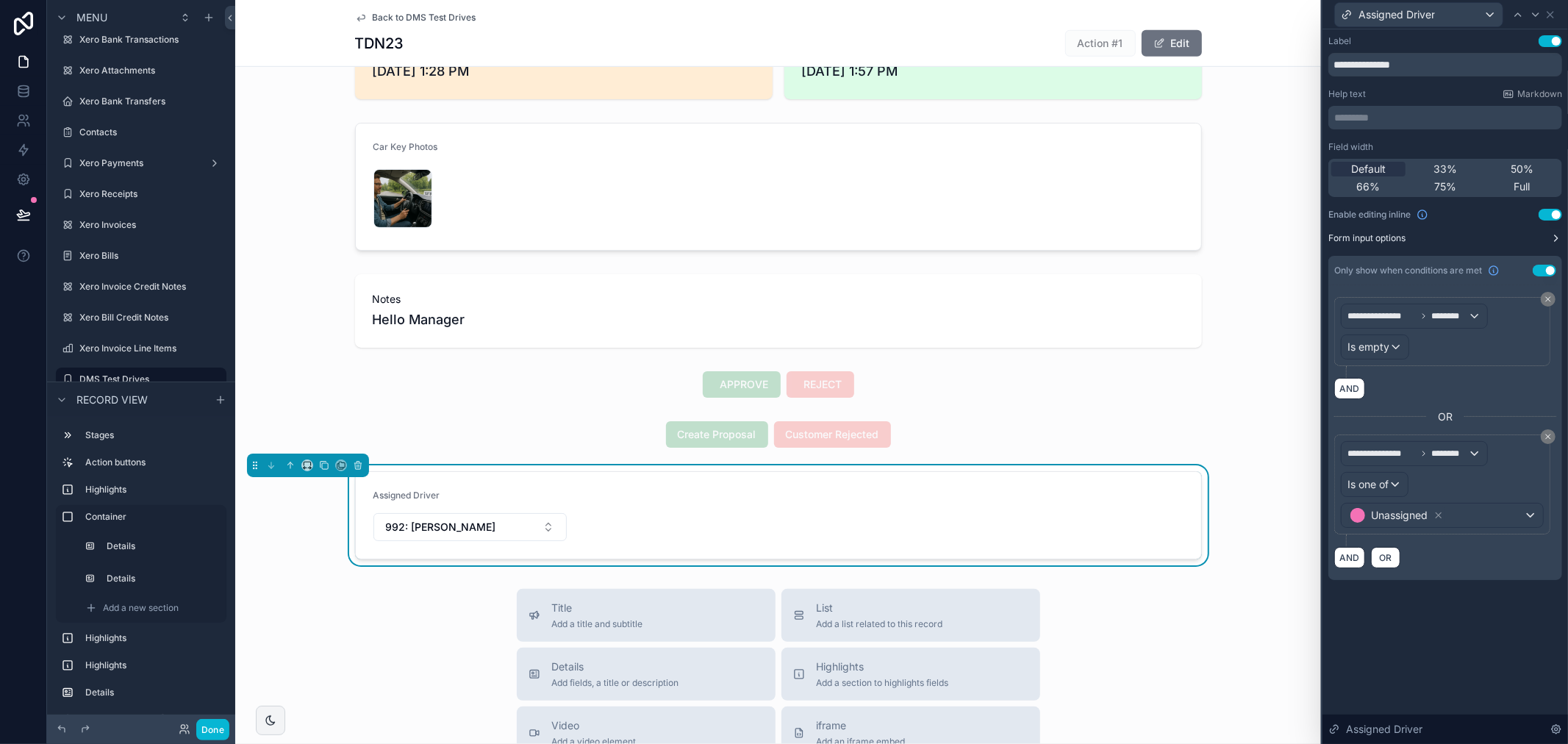
click at [1509, 238] on button "Form input options" at bounding box center [1445, 237] width 234 height 12
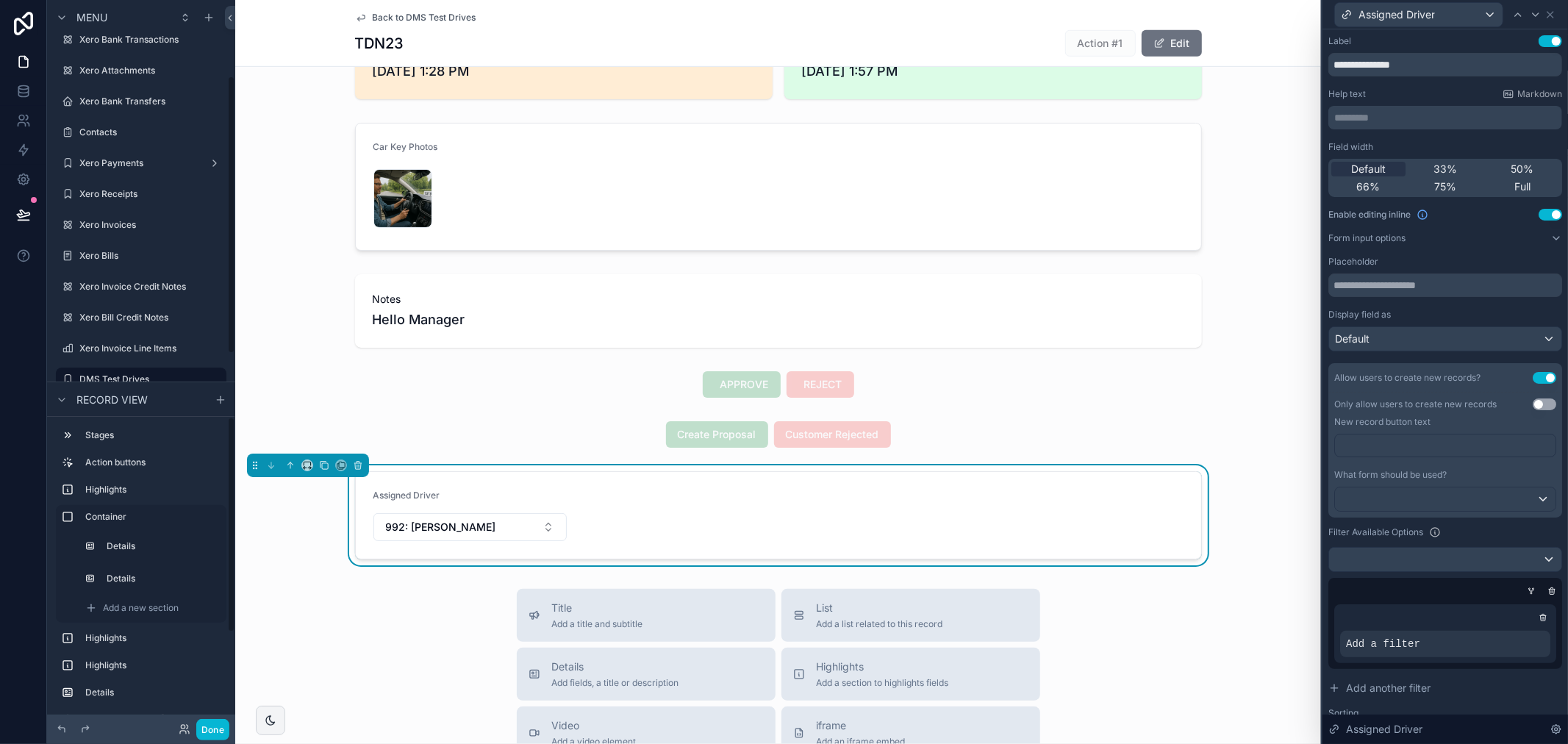
click at [647, 511] on form "Assigned Driver 992: Daniel Abbas" at bounding box center [778, 516] width 845 height 87
click at [1533, 378] on button "Use setting" at bounding box center [1544, 378] width 24 height 12
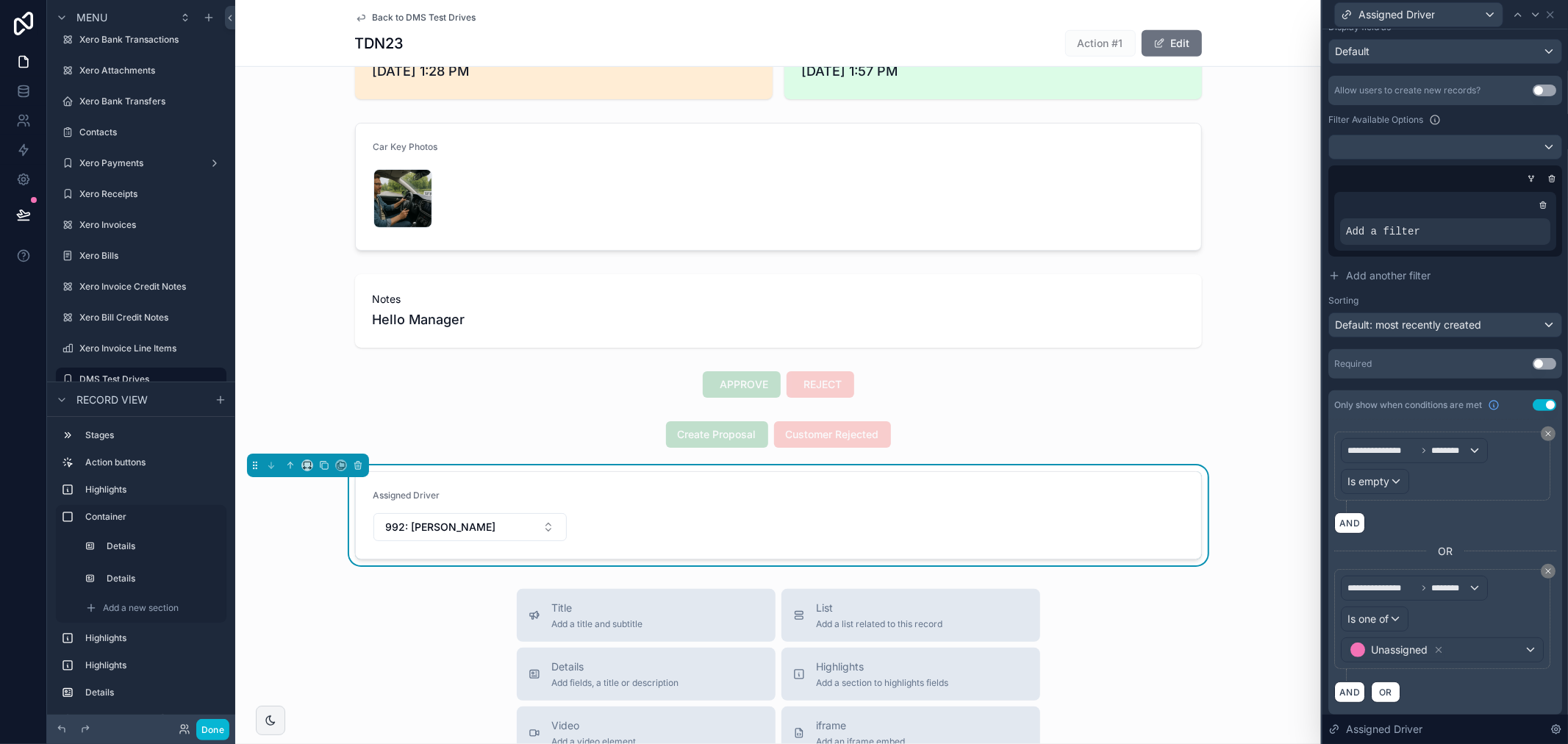
scroll to position [295, 0]
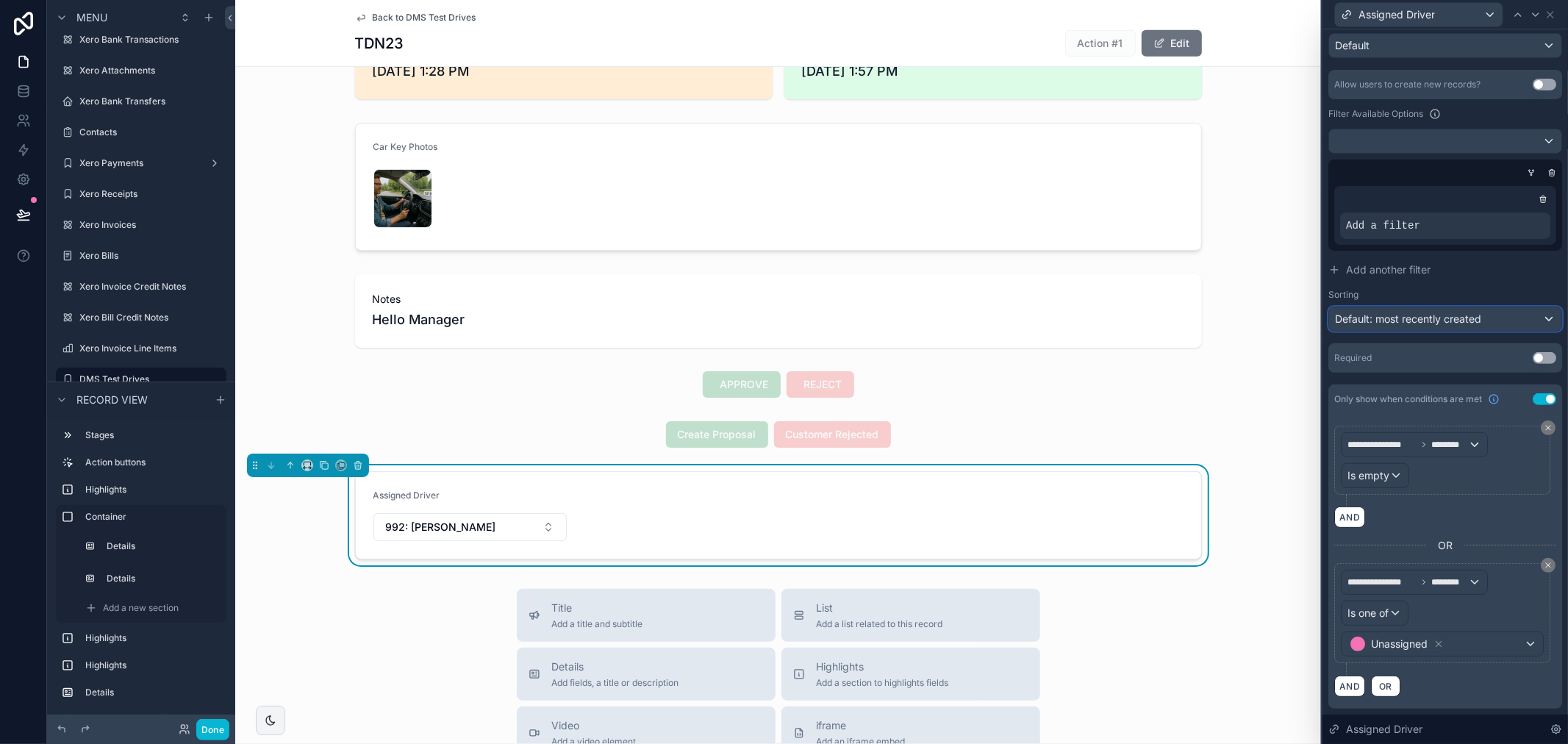
click at [1534, 316] on div "Default: most recently created" at bounding box center [1445, 319] width 232 height 24
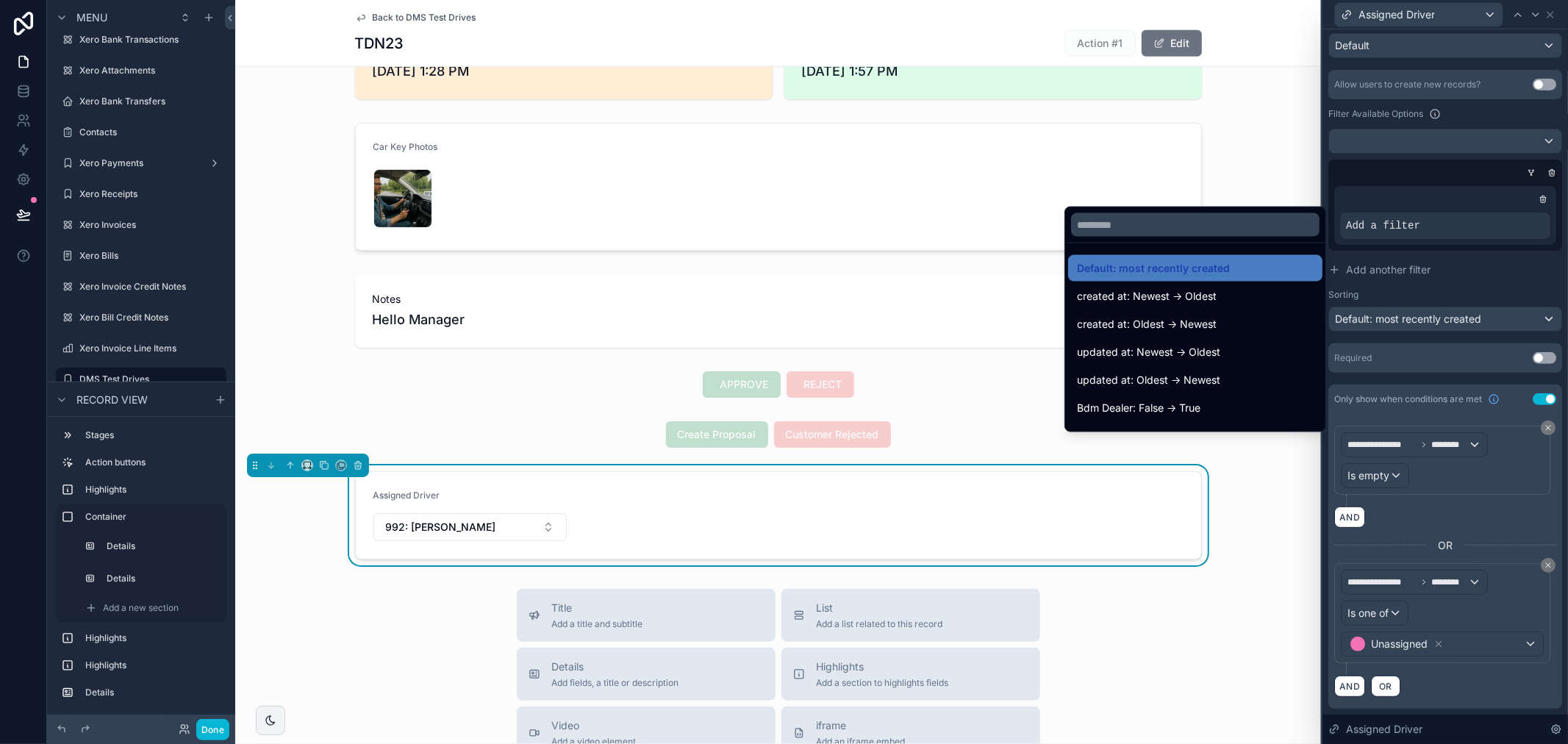
click at [1527, 287] on div at bounding box center [1445, 372] width 245 height 744
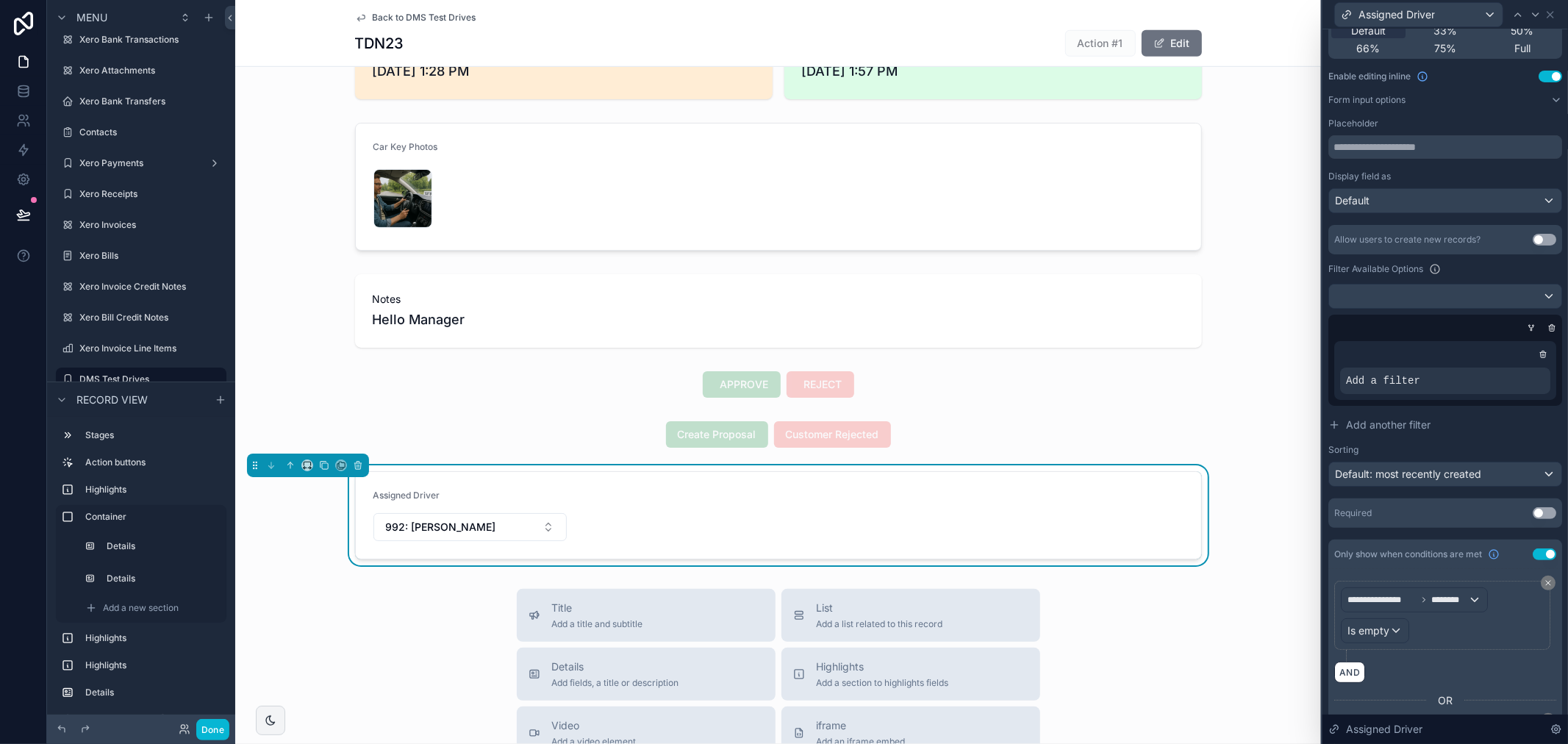
scroll to position [49, 0]
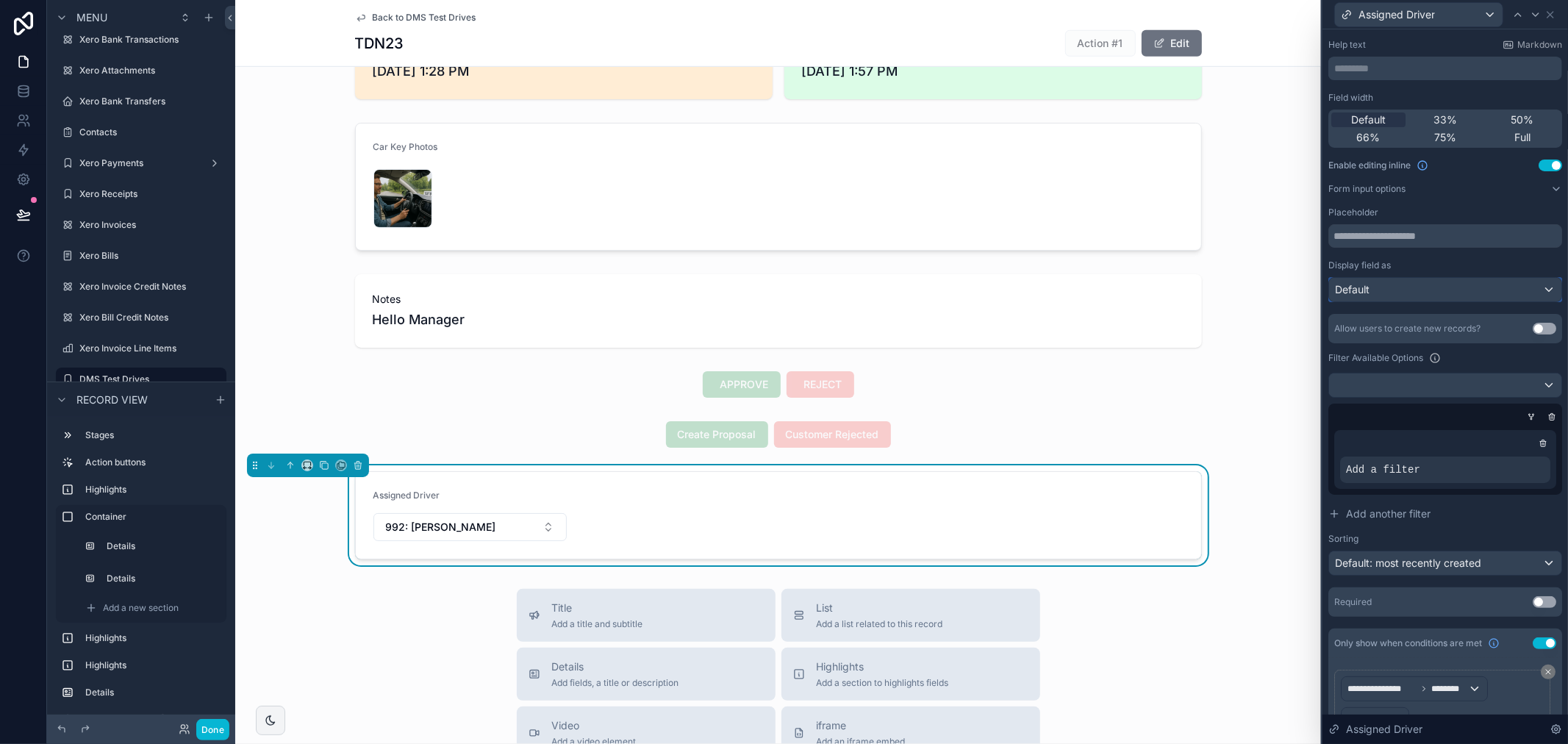
click at [1523, 287] on div "Default" at bounding box center [1445, 290] width 232 height 24
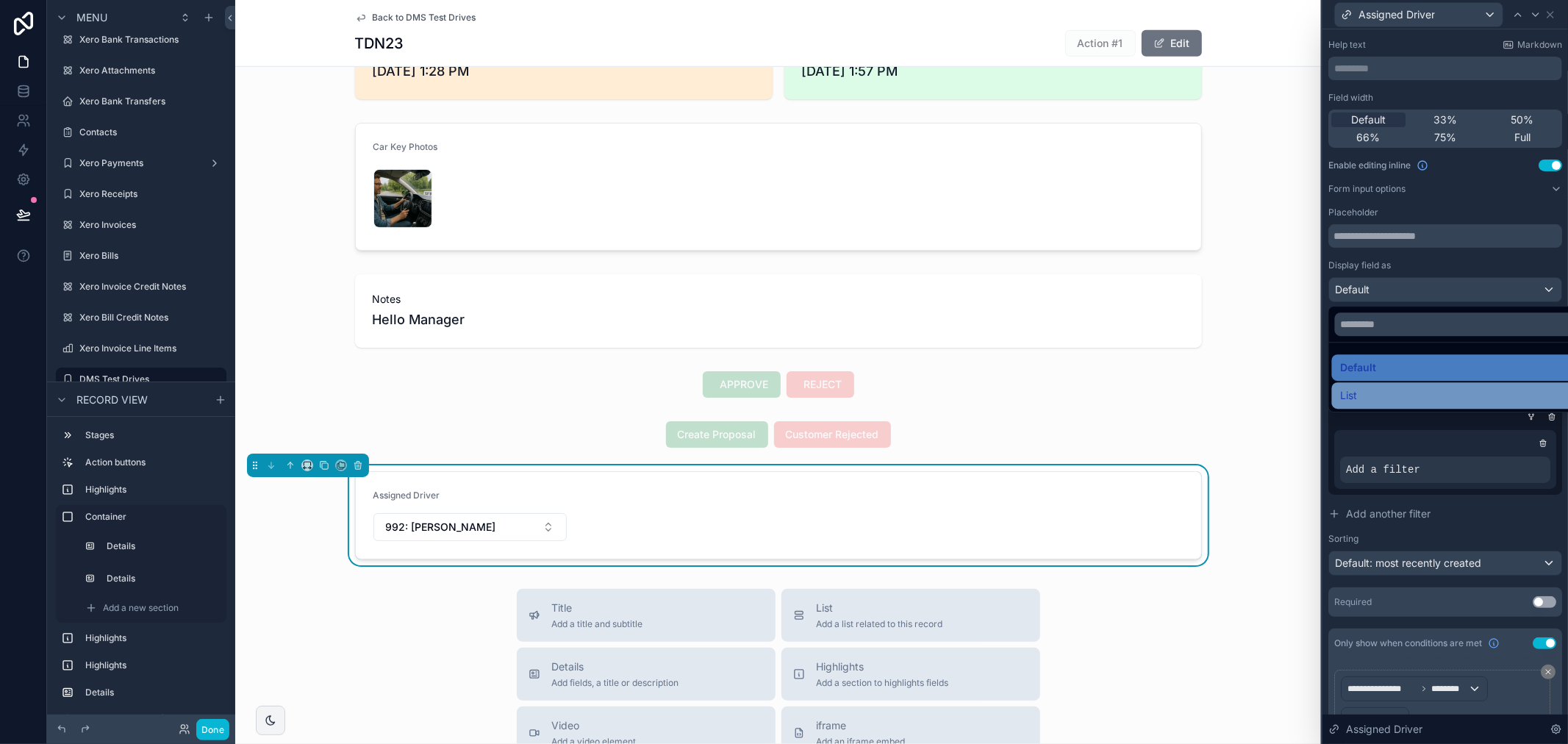
click at [1416, 387] on div "List" at bounding box center [1456, 395] width 231 height 17
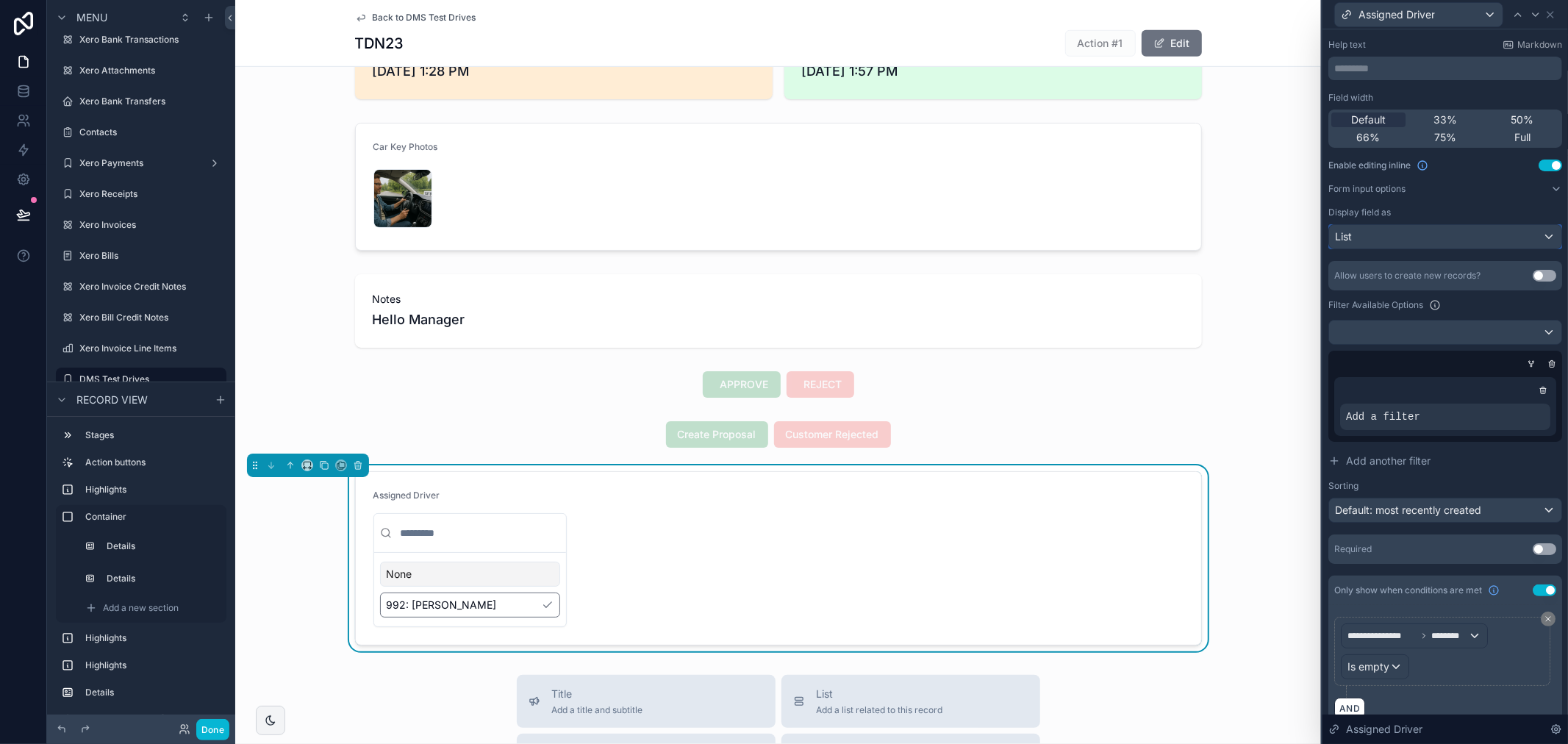
click at [1504, 239] on div "List" at bounding box center [1445, 237] width 232 height 24
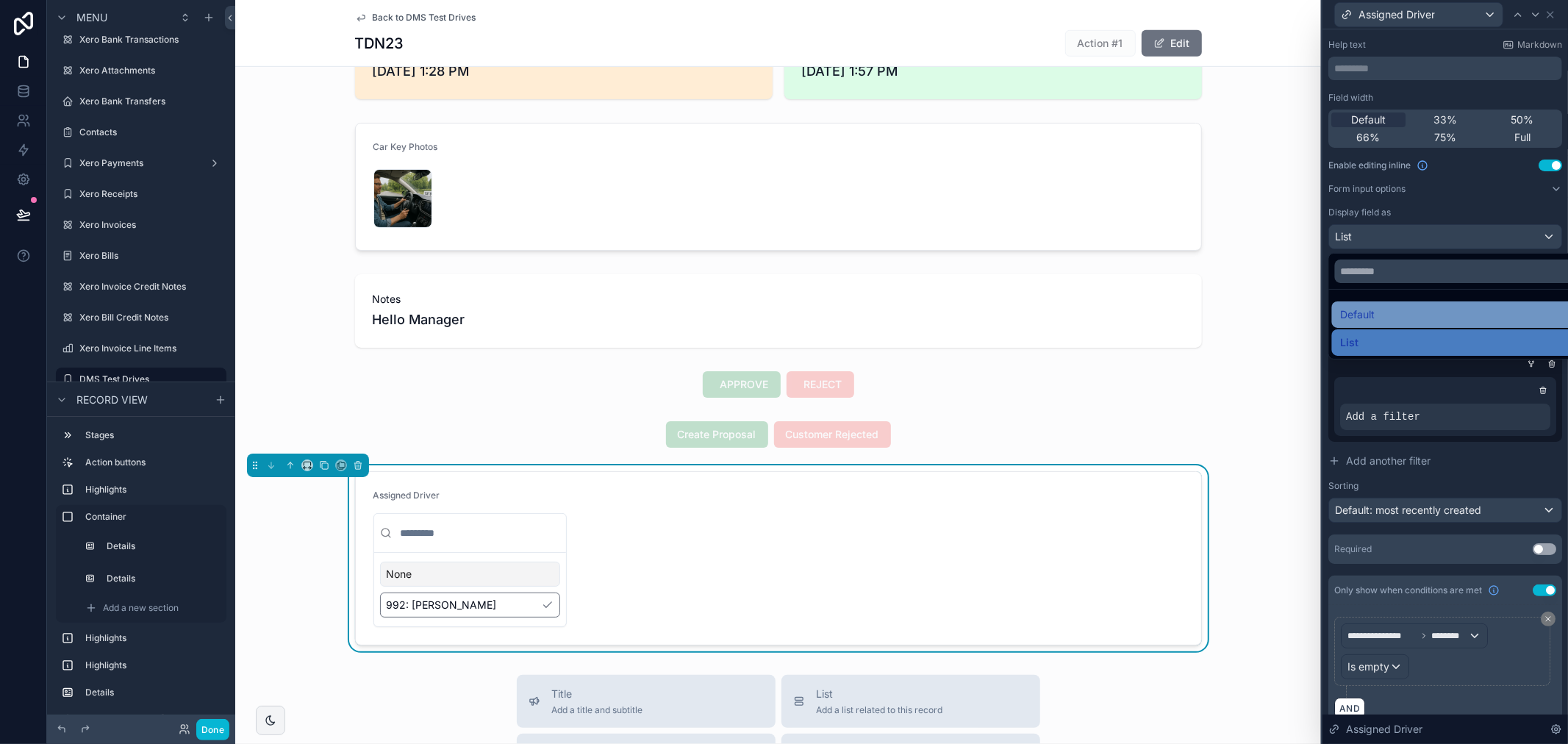
click at [1463, 306] on div "Default" at bounding box center [1456, 314] width 231 height 17
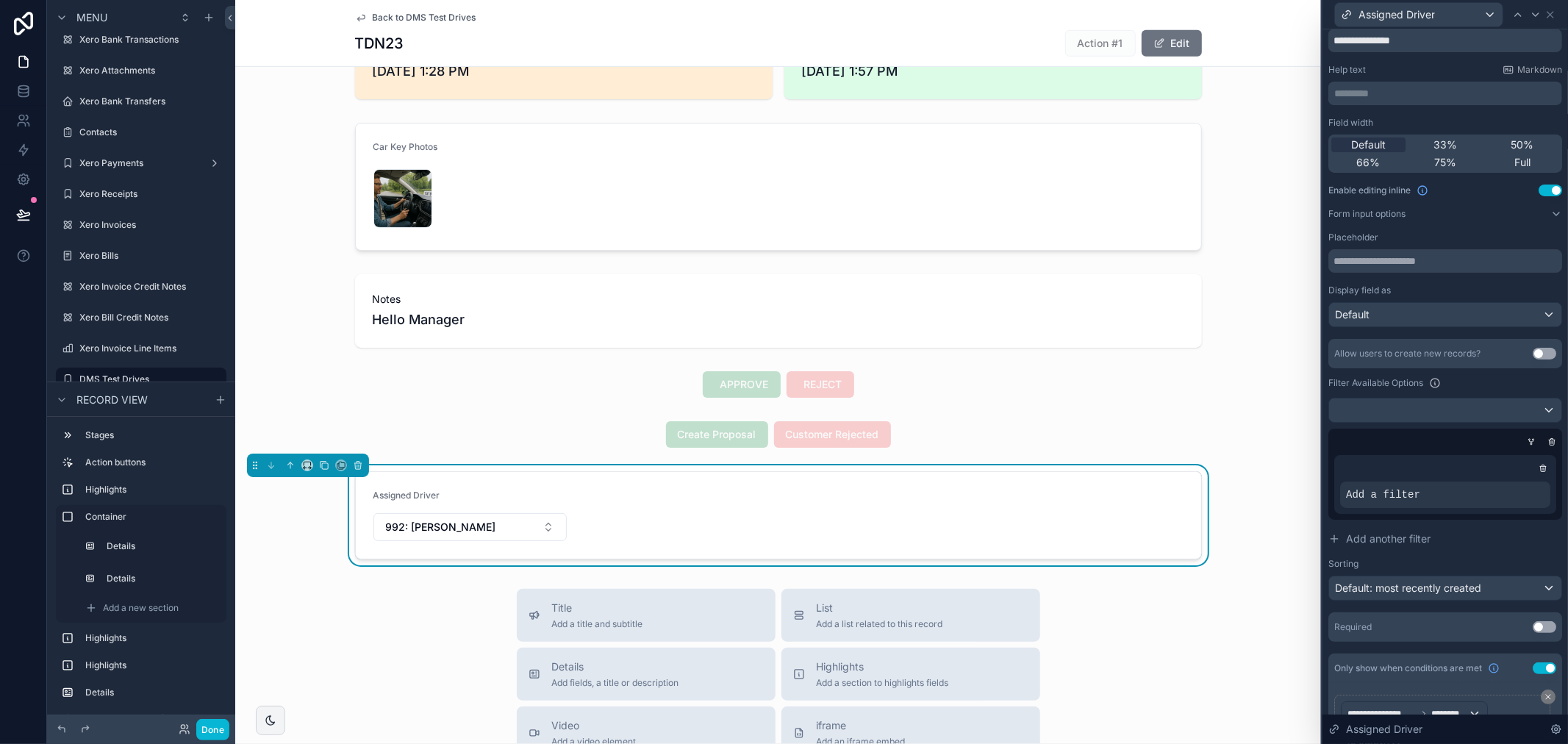
scroll to position [0, 0]
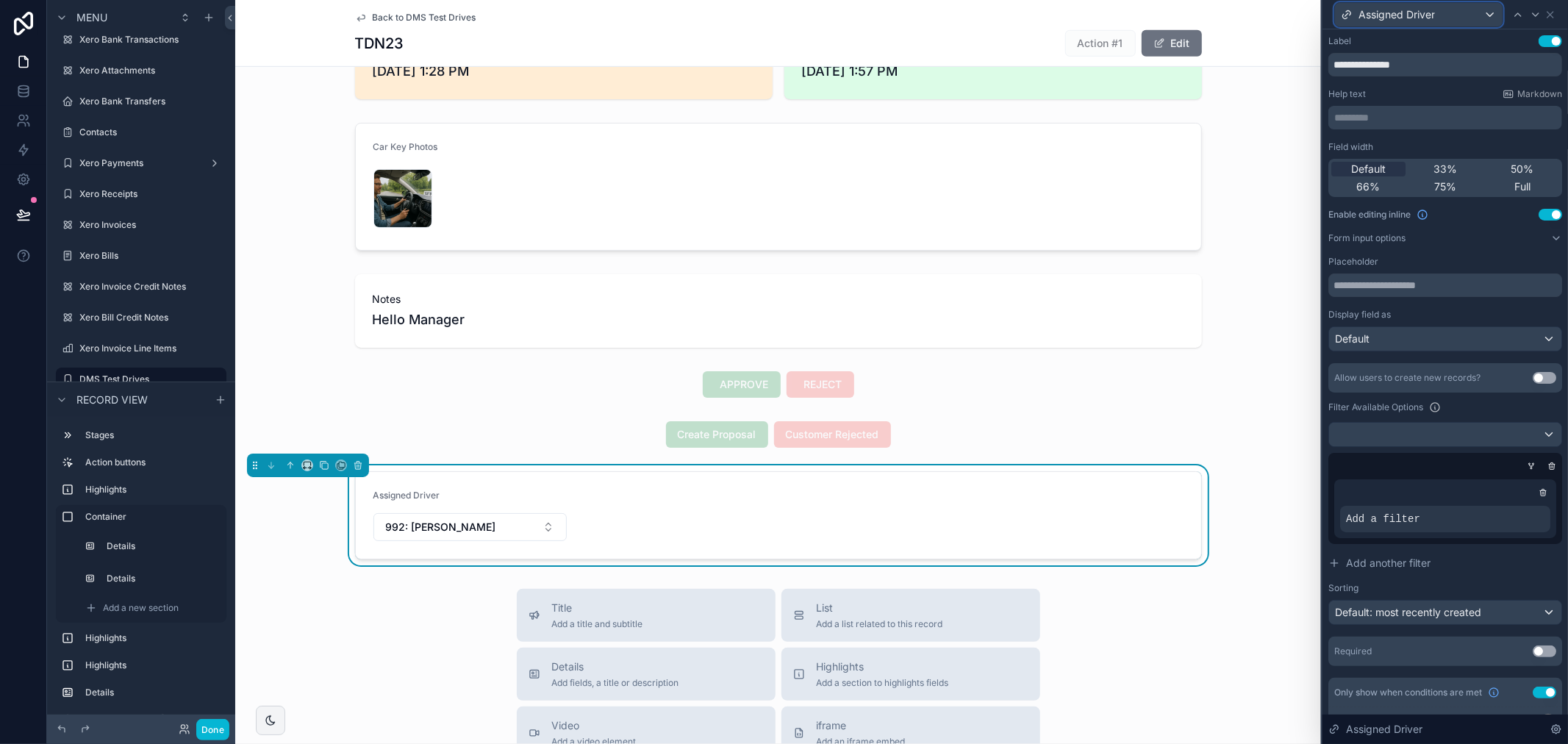
click at [1431, 15] on span "Assigned Driver" at bounding box center [1396, 14] width 76 height 14
click at [1431, 15] on div at bounding box center [1445, 372] width 245 height 744
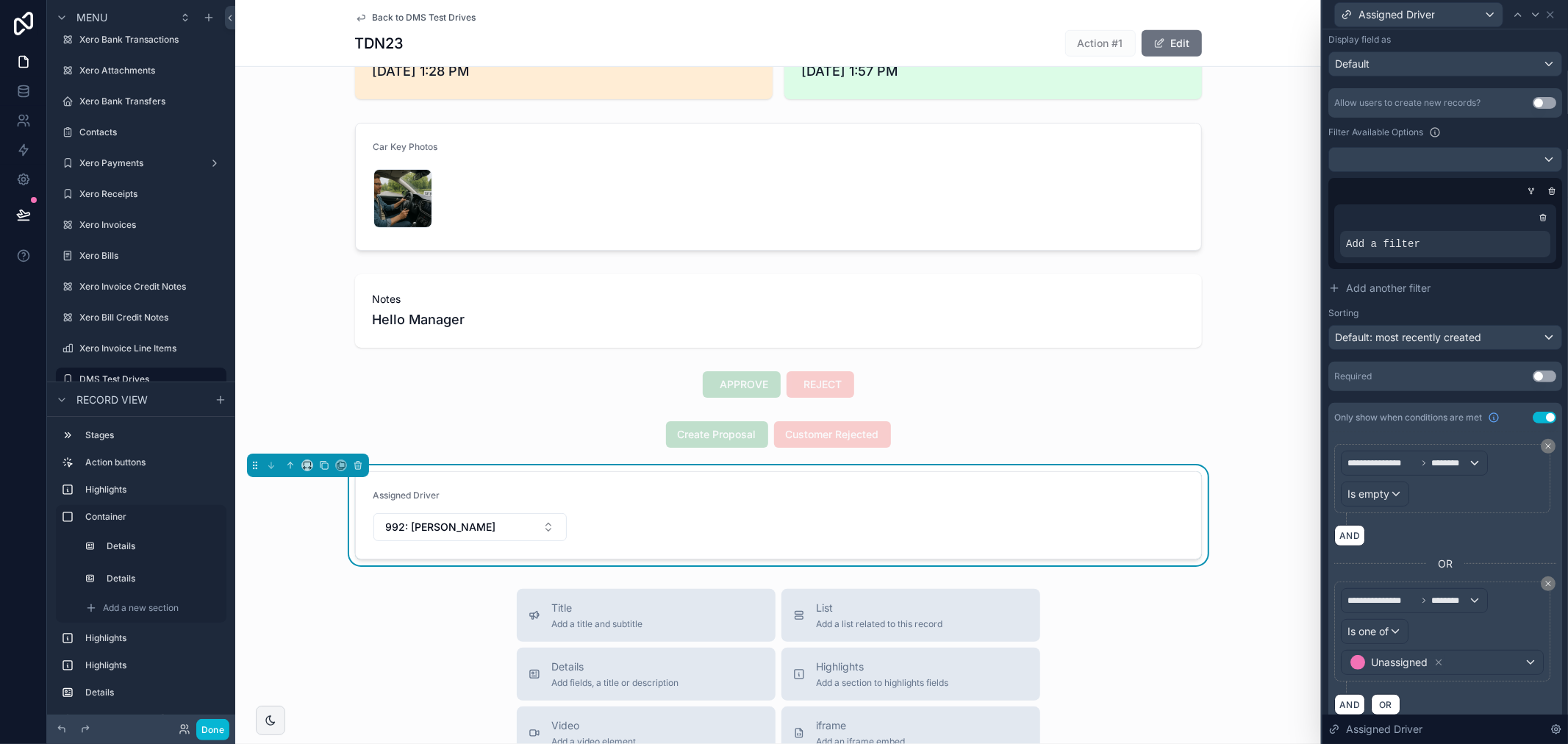
scroll to position [295, 0]
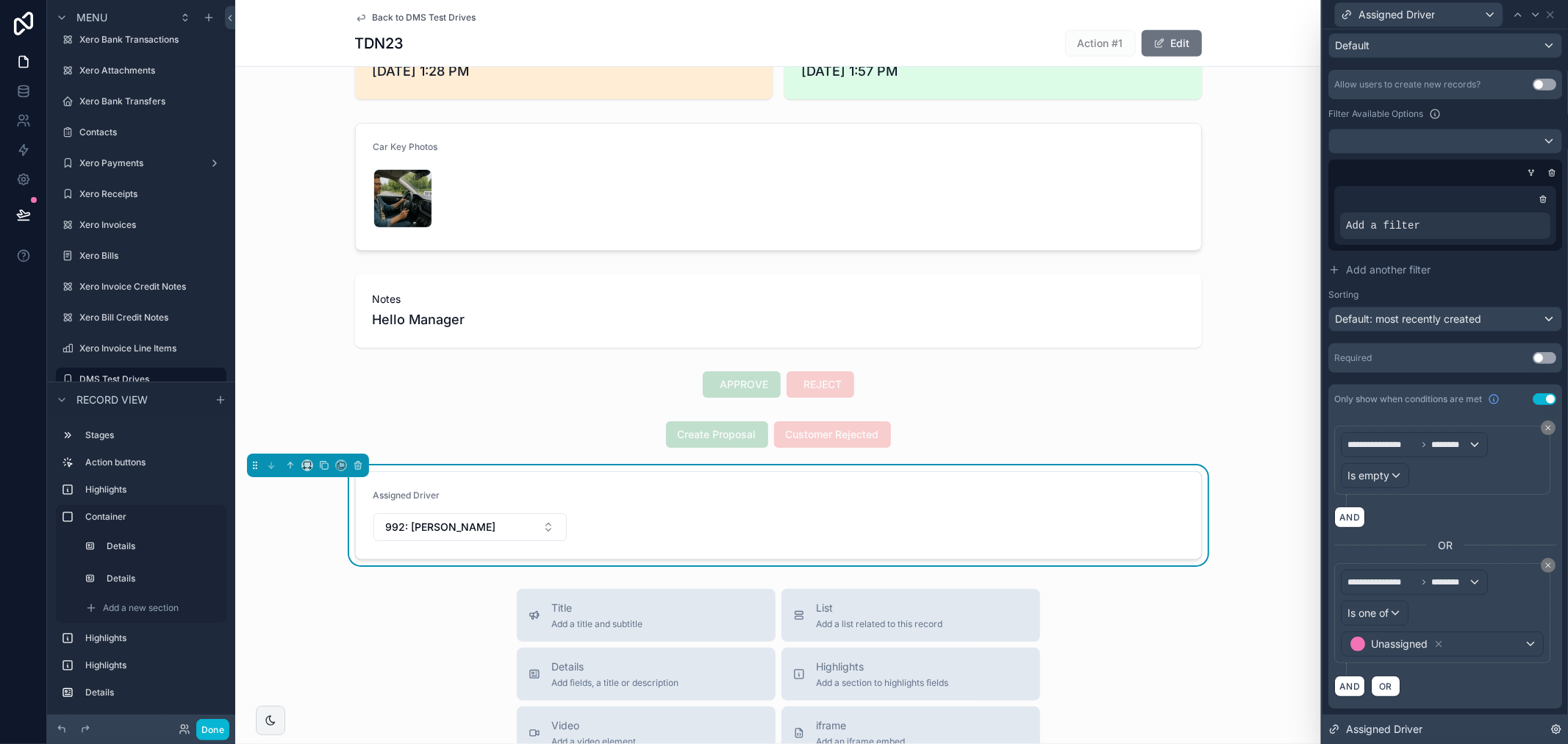
click at [1556, 731] on icon at bounding box center [1555, 729] width 12 height 12
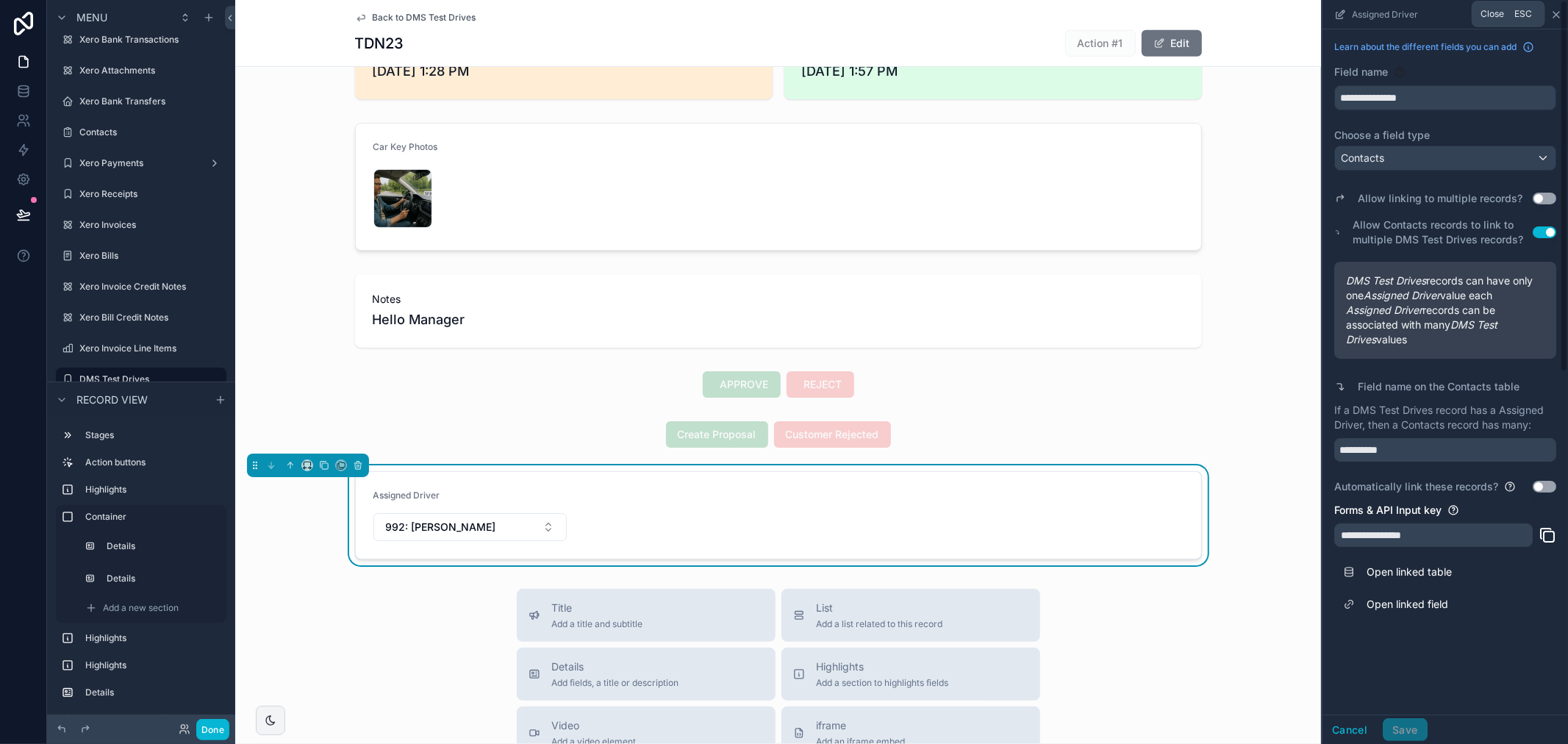
click at [1558, 14] on icon "scrollable content" at bounding box center [1555, 14] width 12 height 12
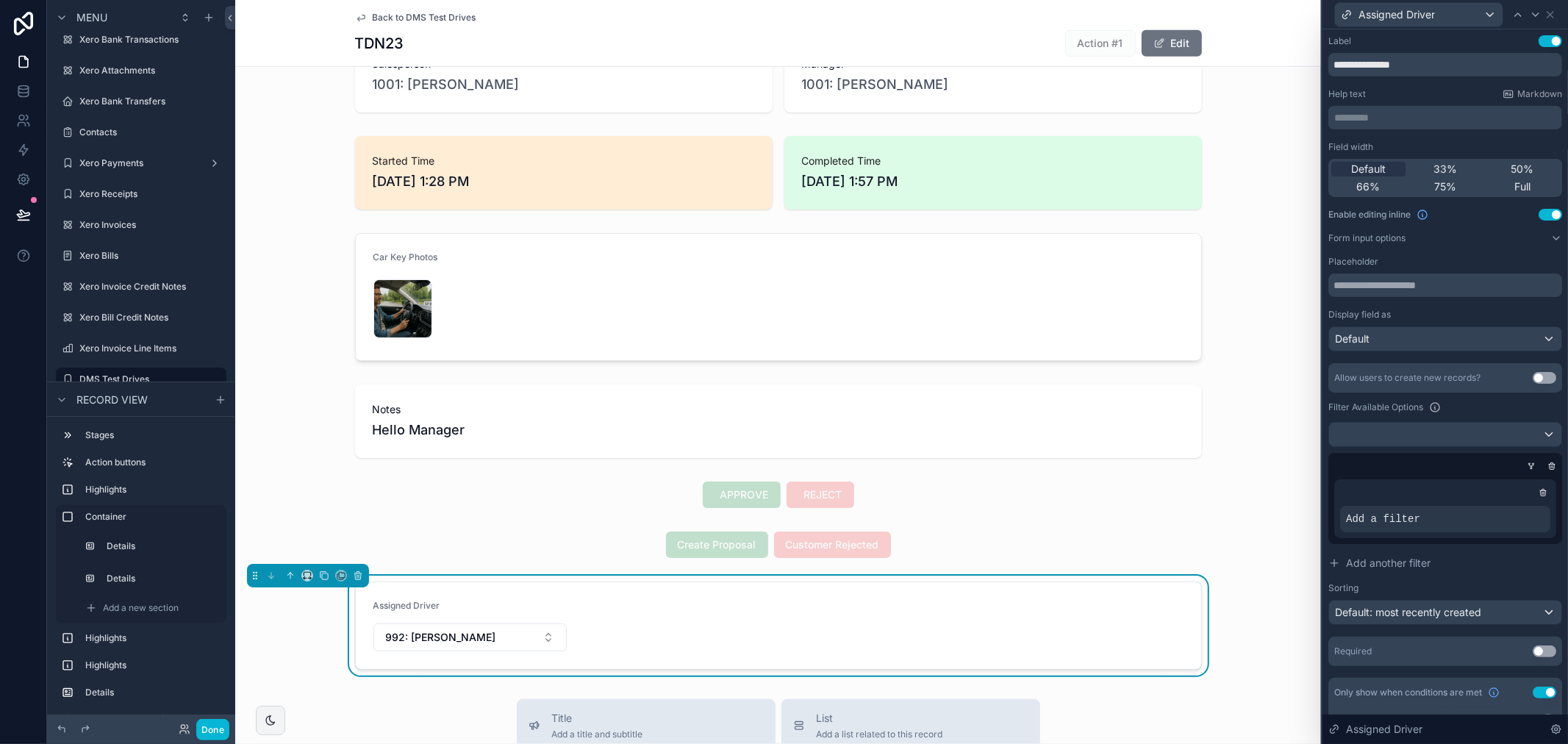
scroll to position [816, 0]
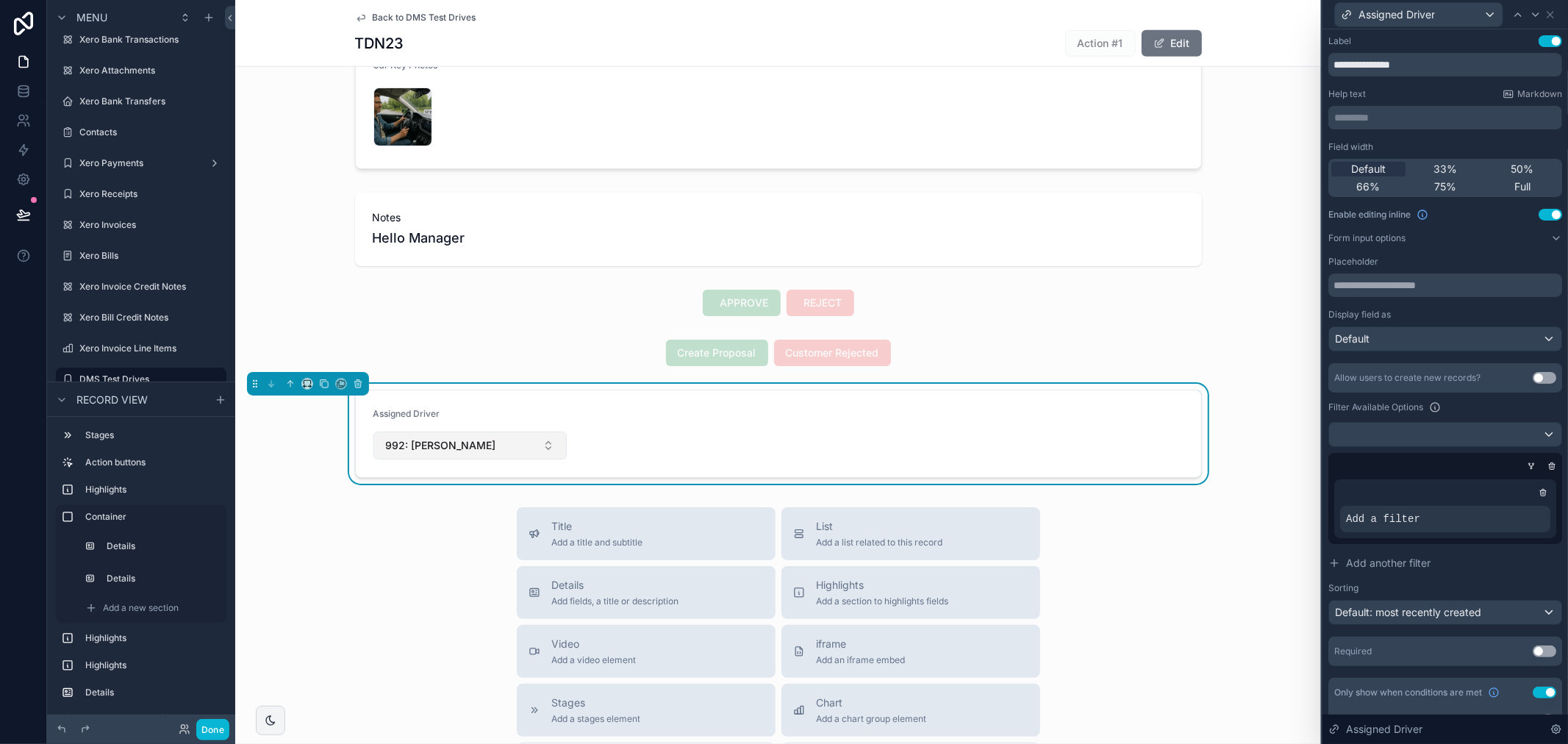
click at [476, 447] on button "992: [PERSON_NAME]" at bounding box center [470, 445] width 194 height 28
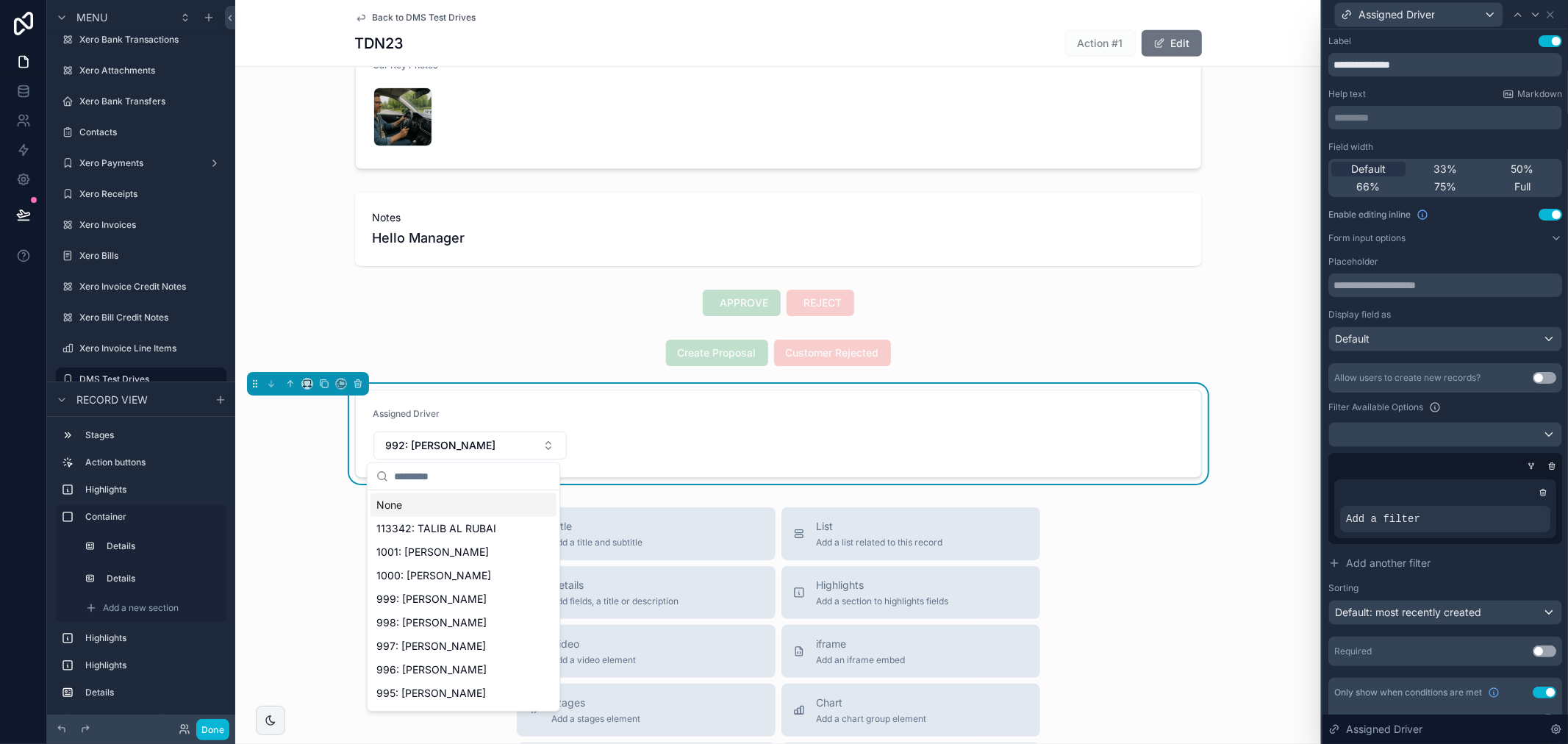
click at [1478, 229] on div "Field width Default 33% 50% 66% 75% Full Enable editing inline Use setting Form…" at bounding box center [1445, 403] width 234 height 525
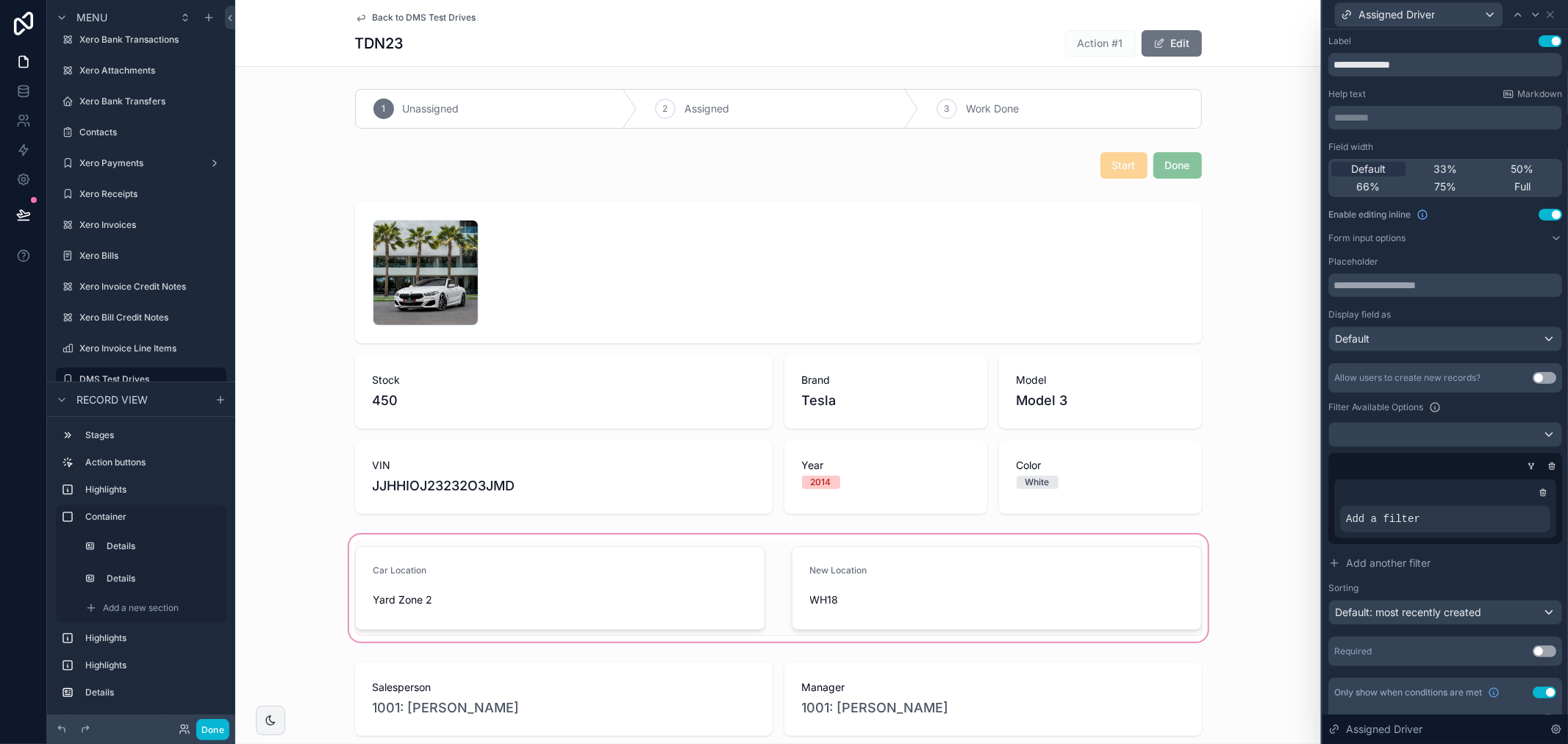
scroll to position [0, 0]
click at [672, 275] on div "scrollable content" at bounding box center [778, 359] width 1085 height 324
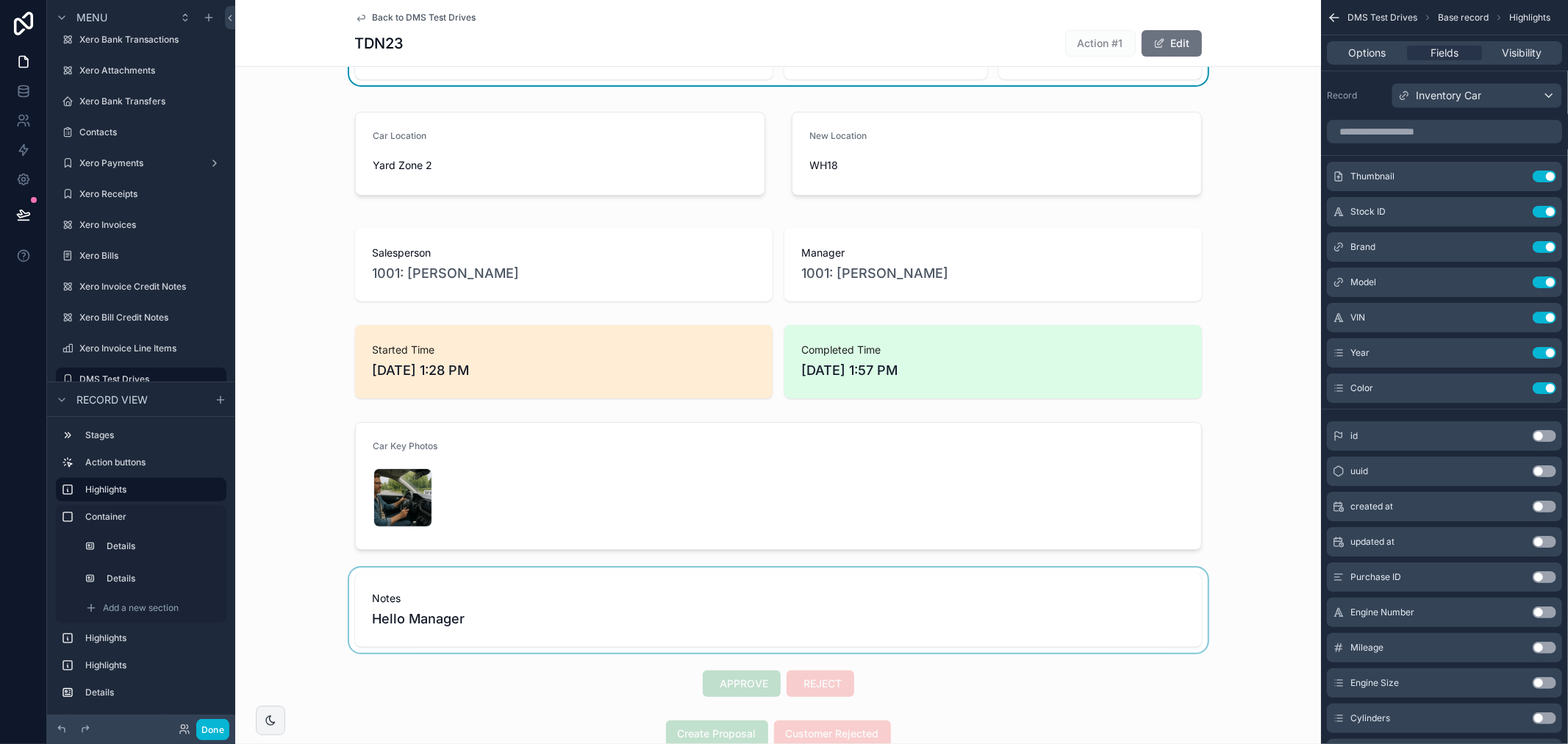
scroll to position [408, 0]
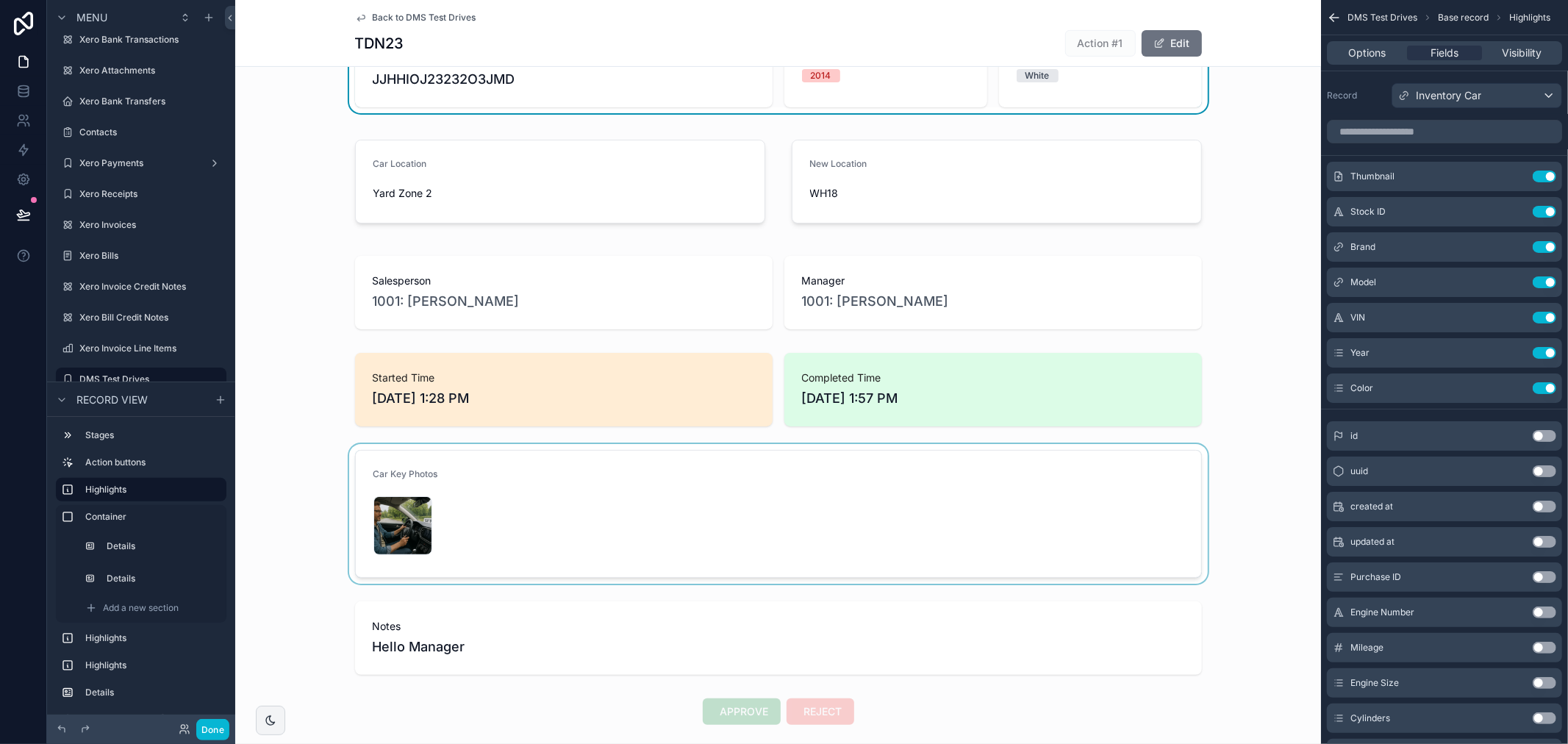
click at [746, 534] on div "scrollable content" at bounding box center [778, 514] width 1085 height 140
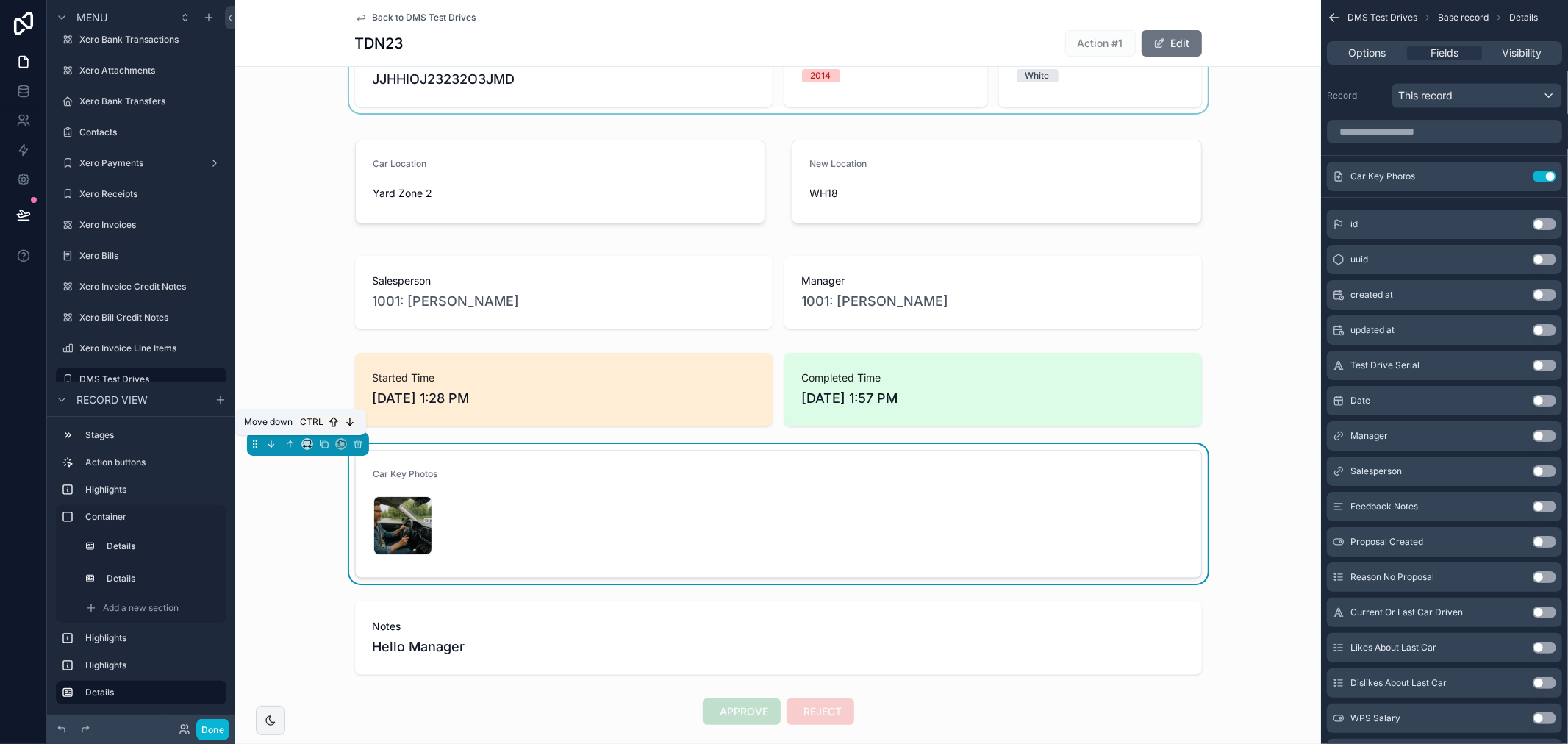
click at [266, 446] on icon "scrollable content" at bounding box center [271, 443] width 10 height 10
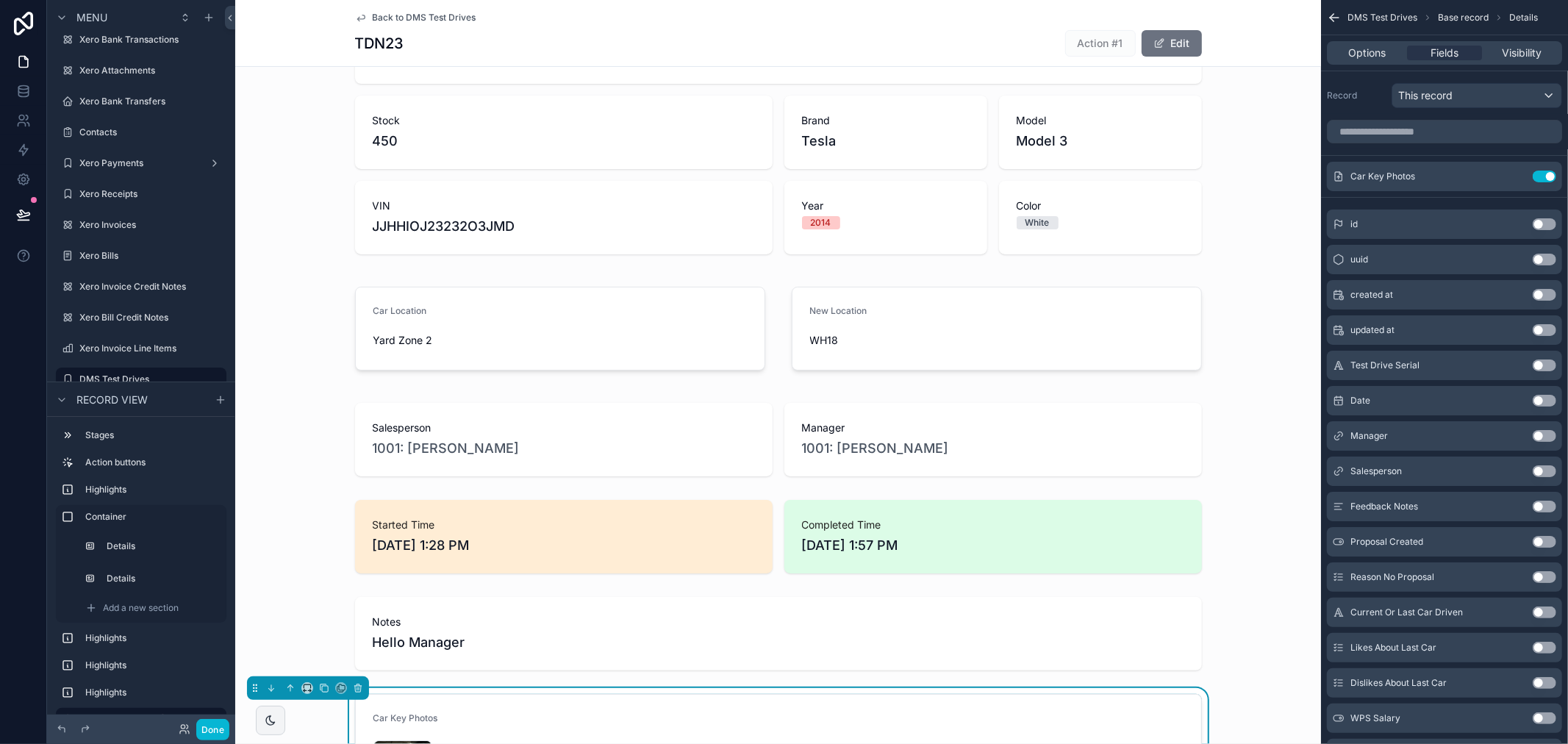
scroll to position [245, 0]
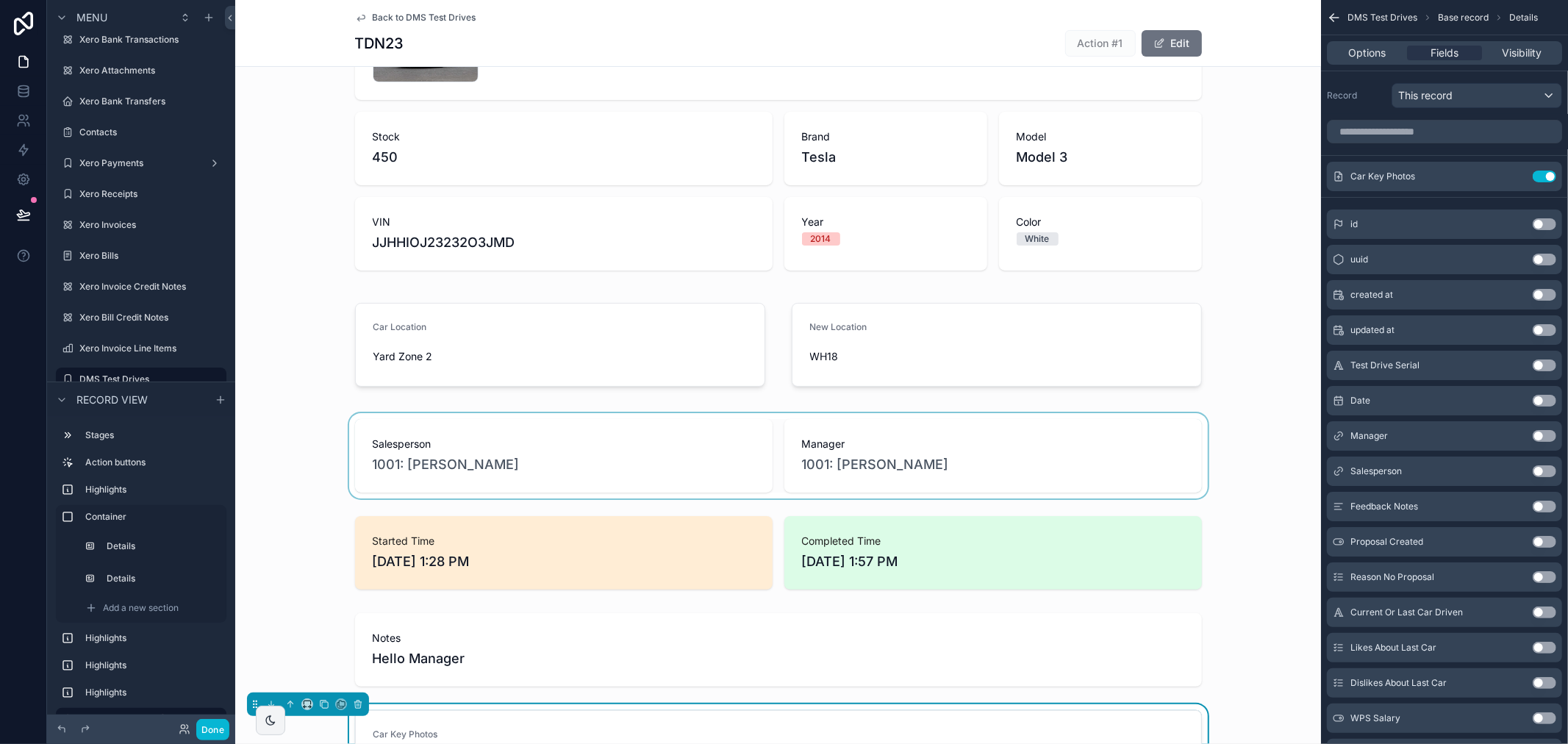
click at [723, 458] on div "scrollable content" at bounding box center [778, 456] width 1085 height 85
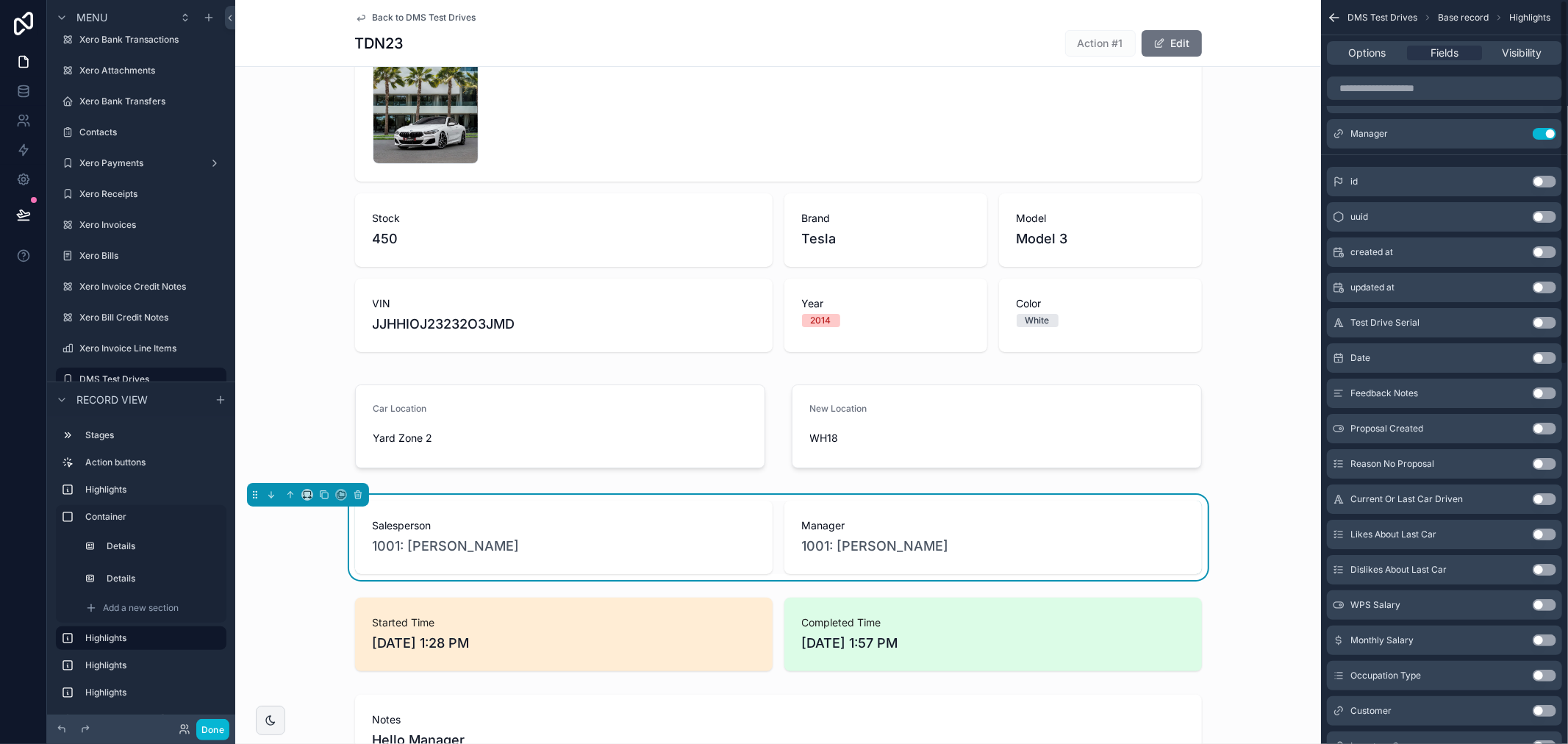
scroll to position [0, 0]
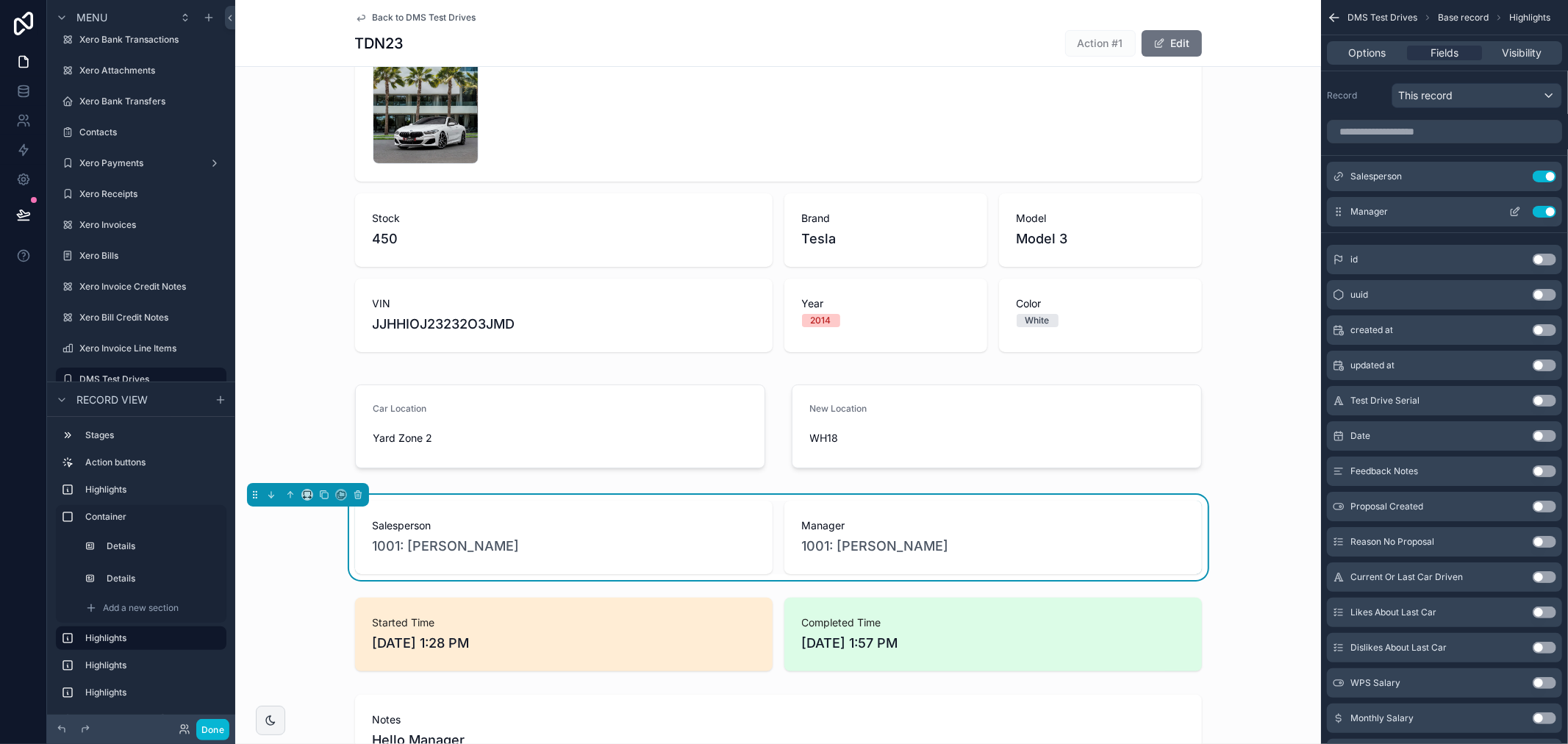
click at [1545, 213] on button "Use setting" at bounding box center [1544, 211] width 24 height 12
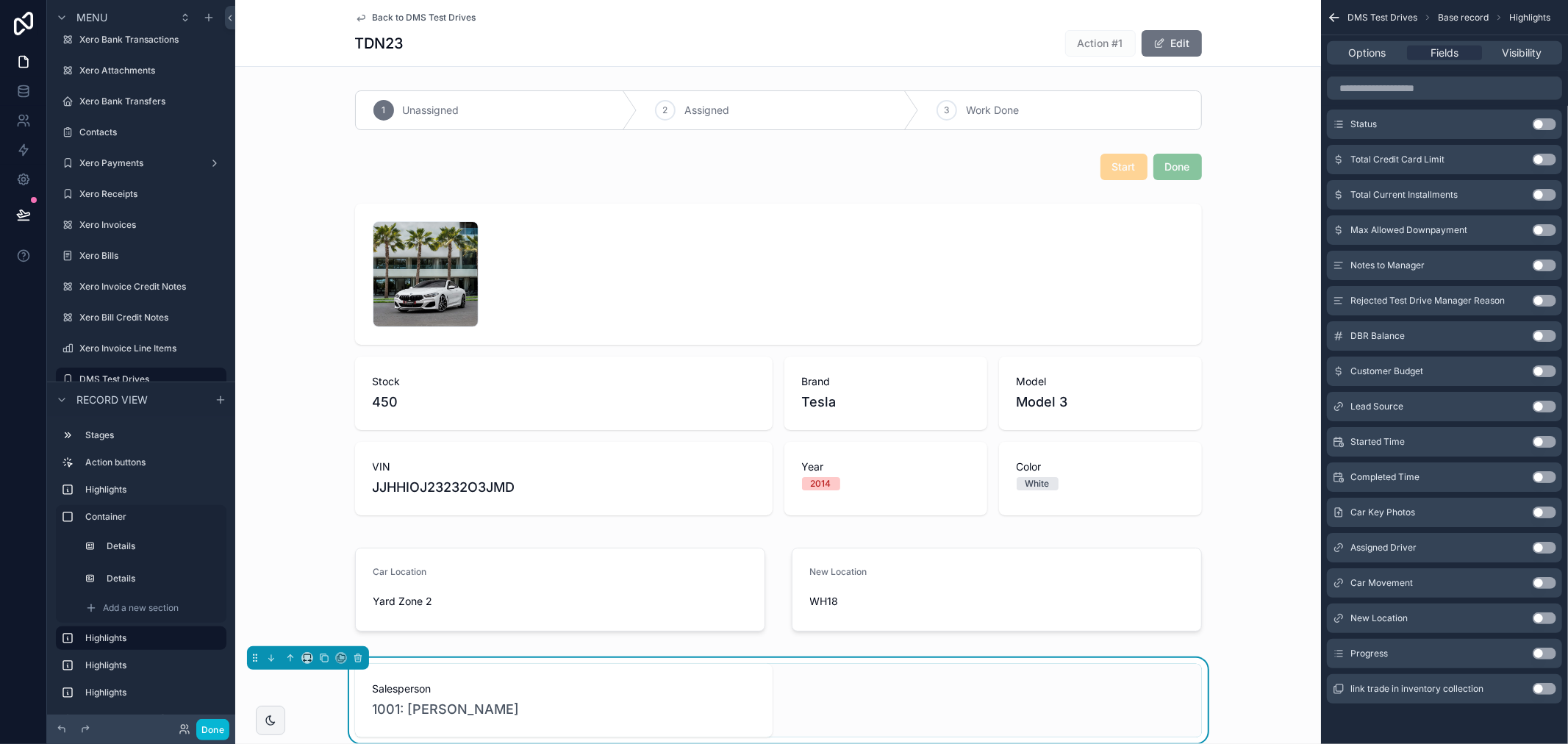
click at [1333, 14] on icon "scrollable content" at bounding box center [1333, 17] width 14 height 14
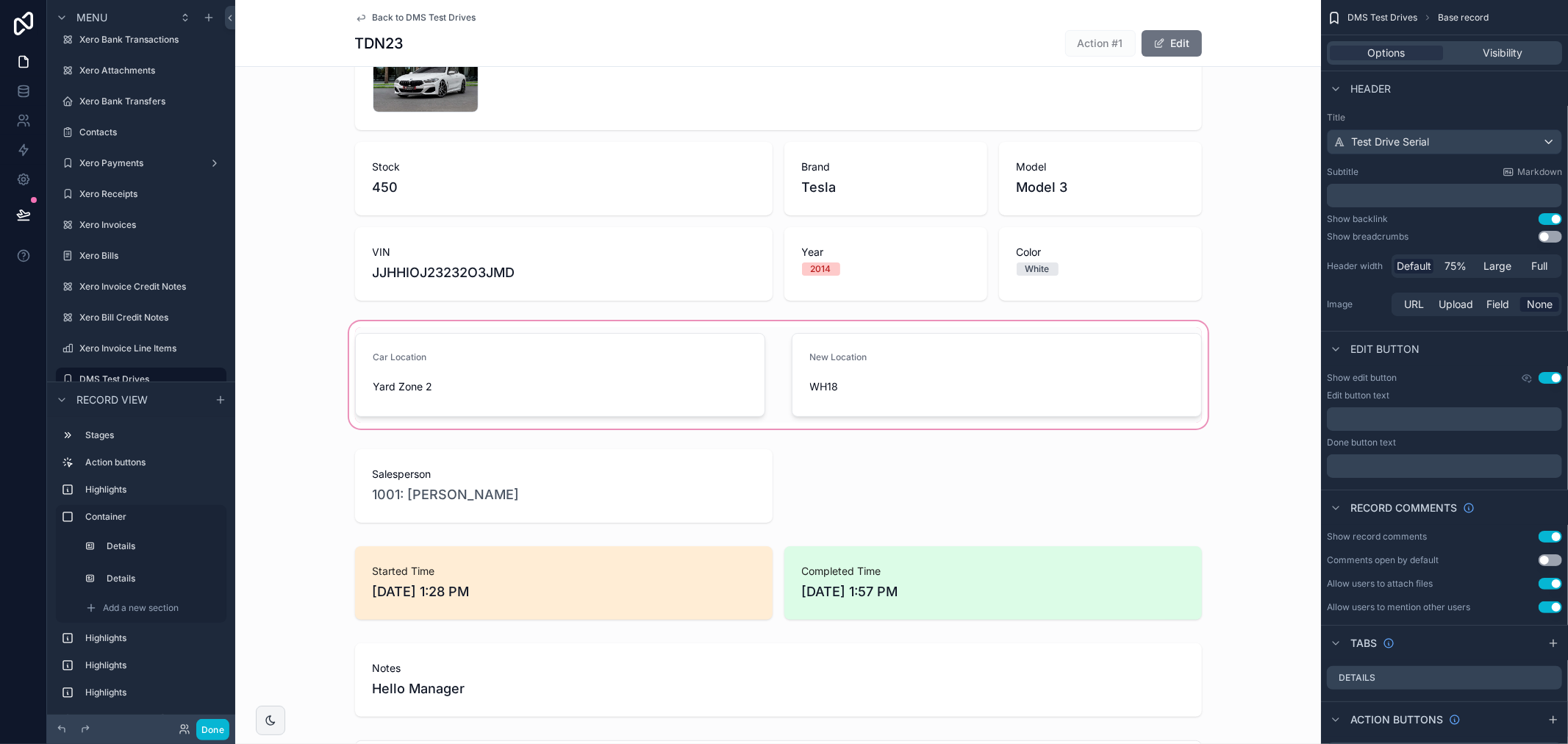
scroll to position [408, 0]
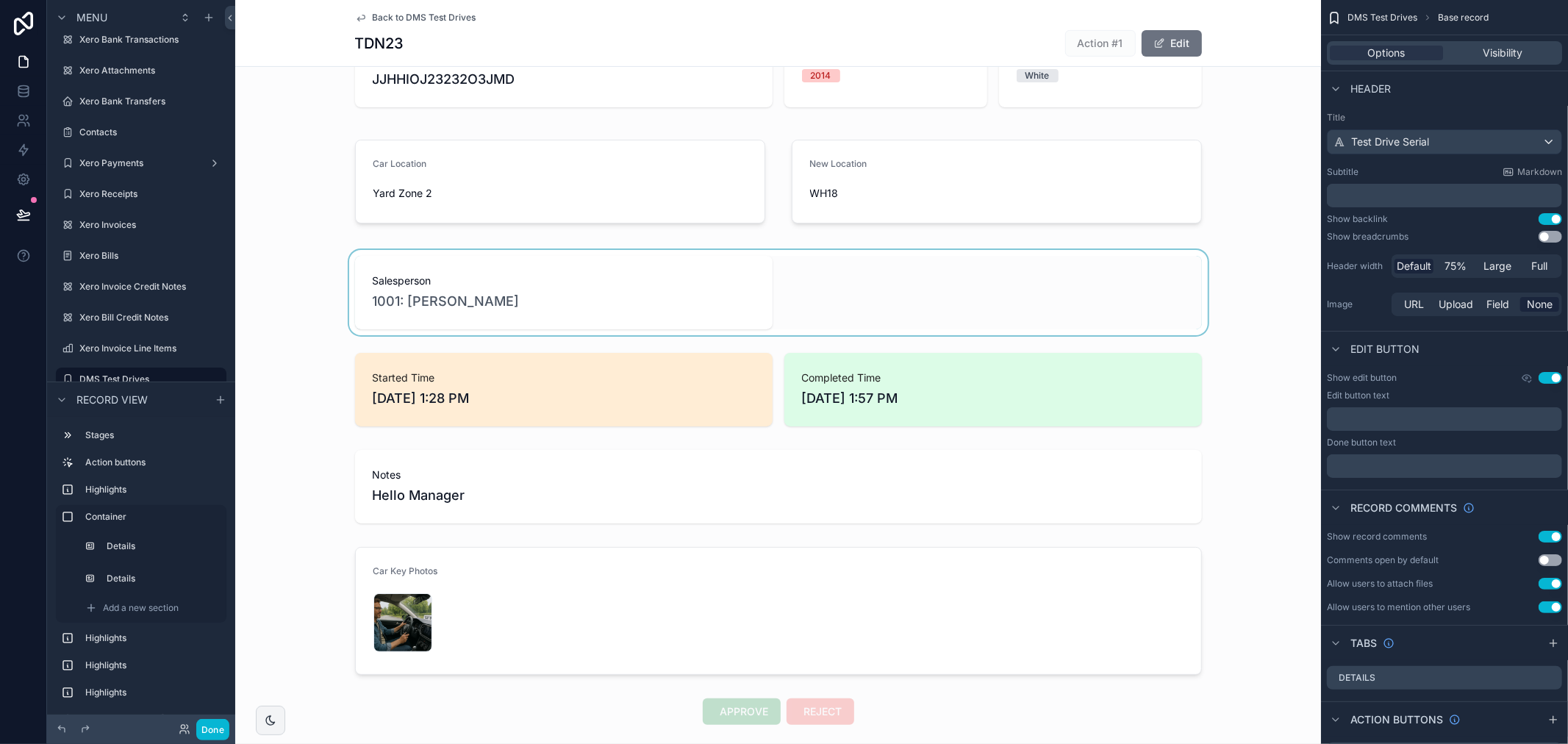
click at [829, 278] on div "scrollable content" at bounding box center [778, 293] width 1085 height 85
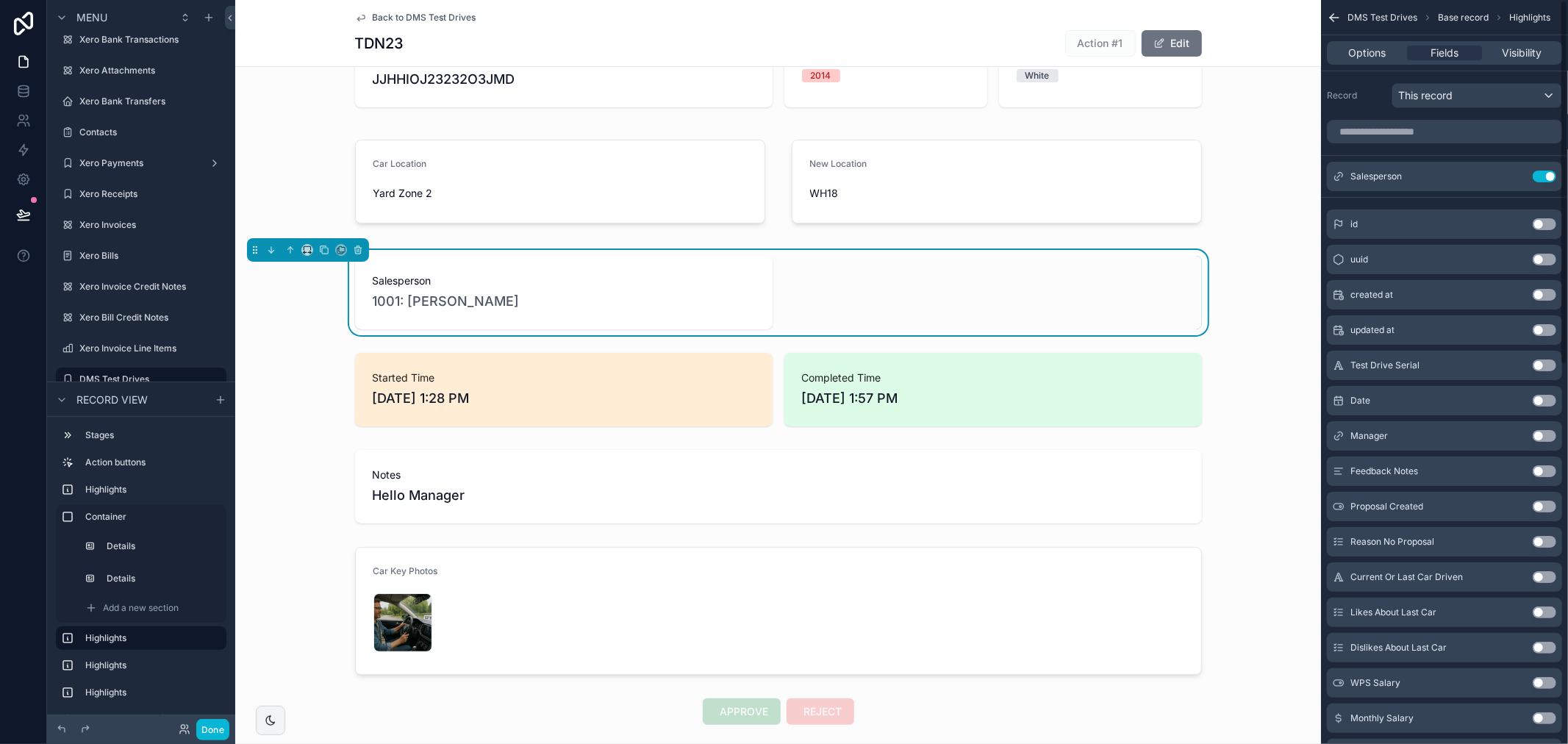
click at [1377, 44] on div "Options Fields Visibility" at bounding box center [1444, 53] width 236 height 24
click at [1375, 49] on span "Options" at bounding box center [1366, 53] width 37 height 14
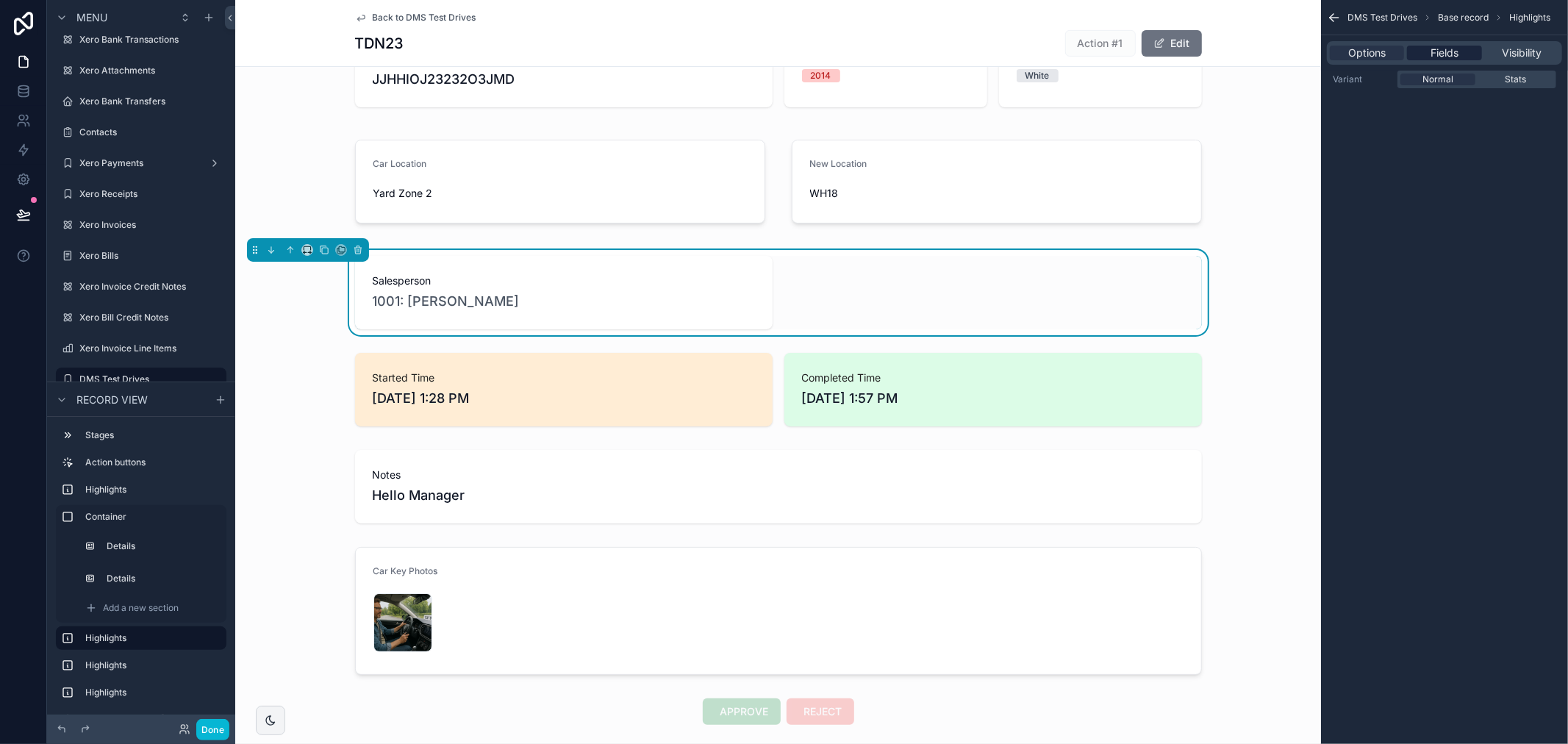
click at [1438, 50] on span "Fields" at bounding box center [1444, 53] width 28 height 14
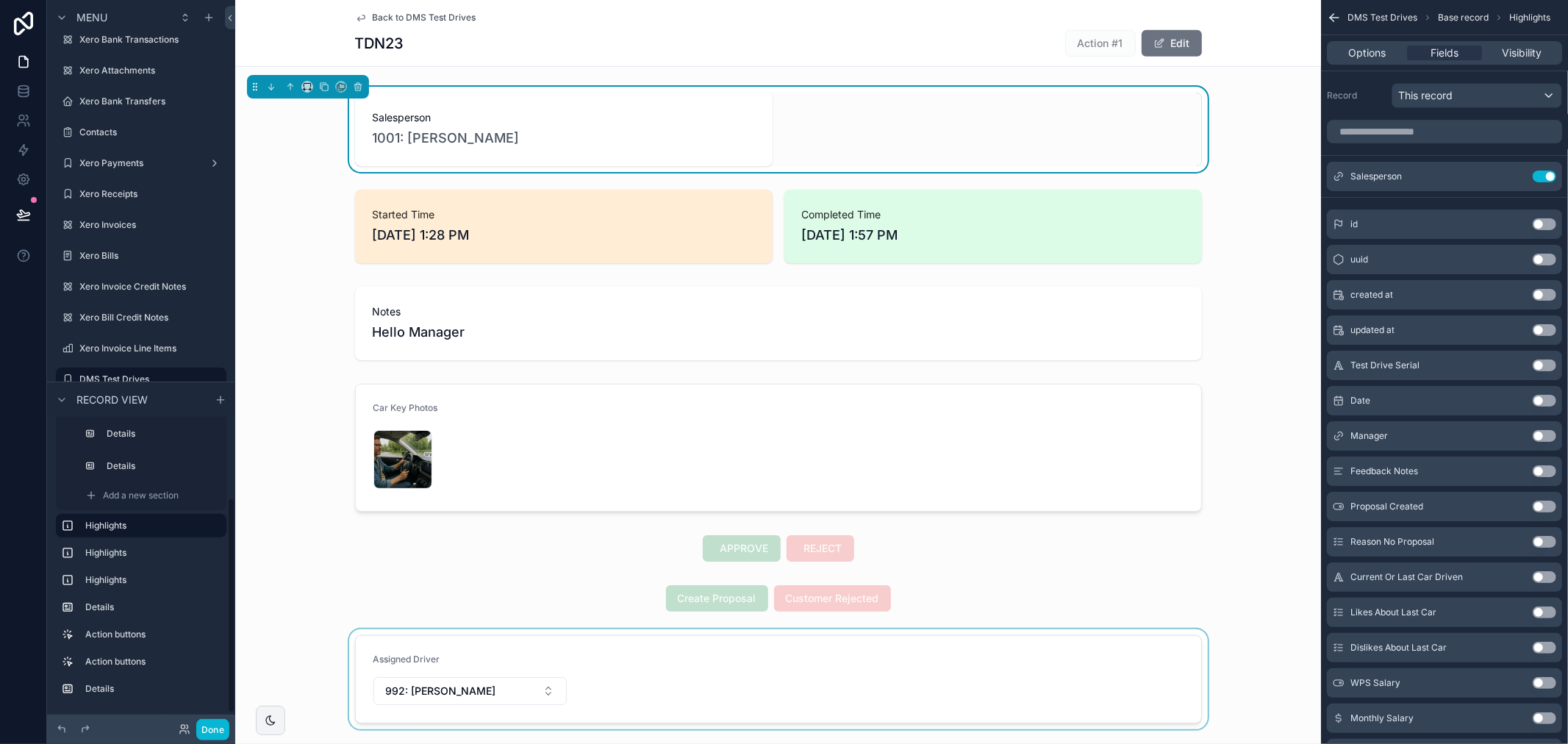
scroll to position [898, 0]
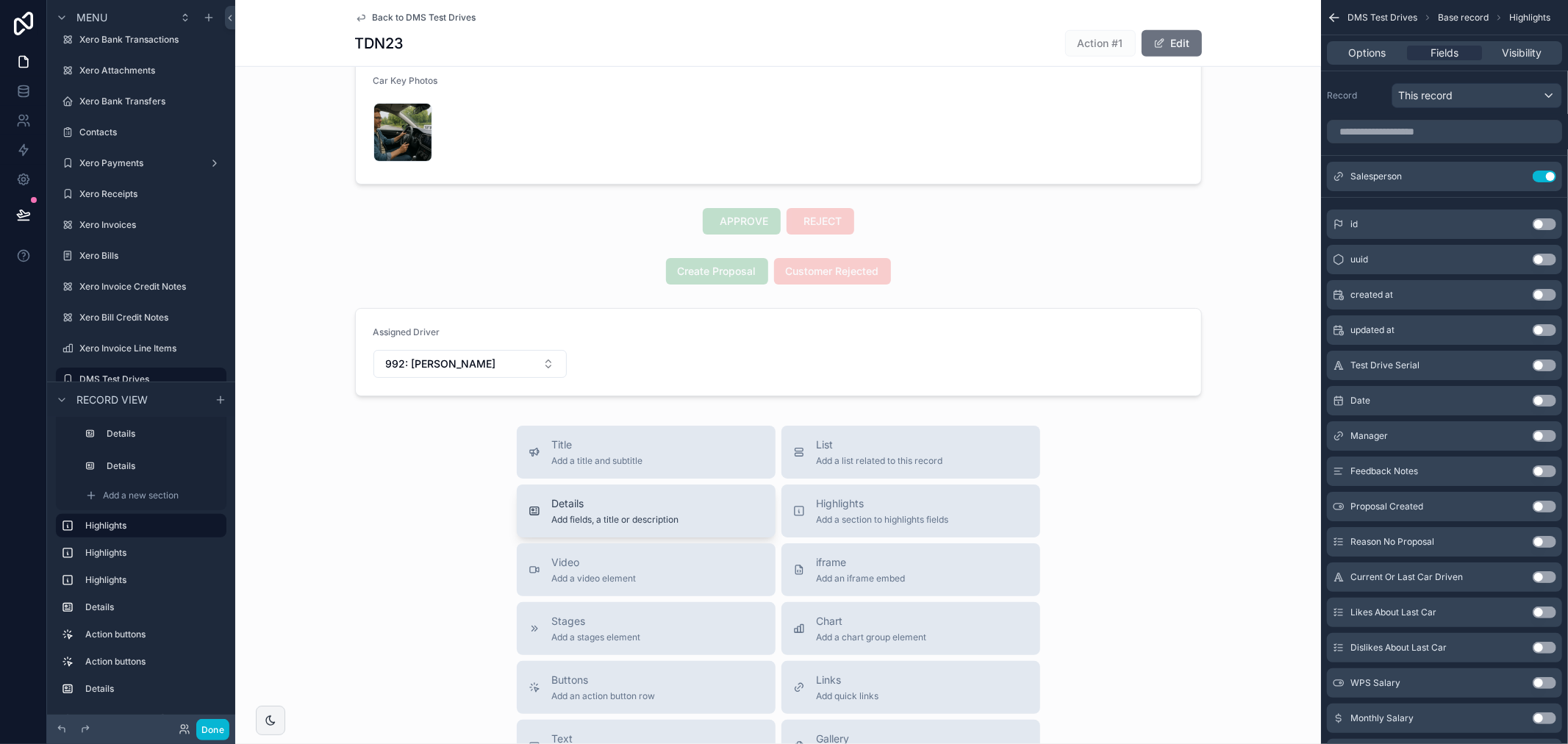
click at [623, 507] on span "Details" at bounding box center [615, 504] width 127 height 14
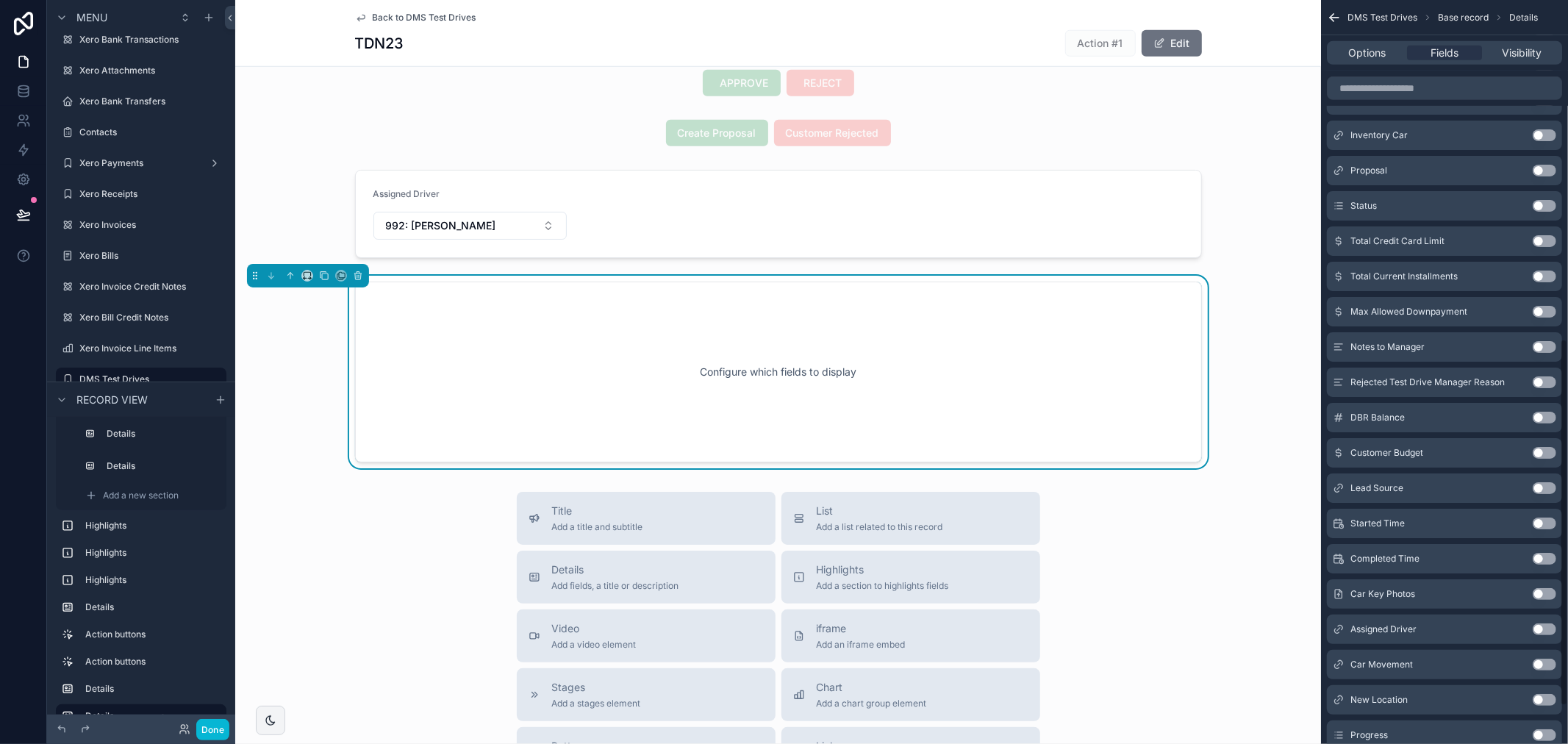
scroll to position [765, 0]
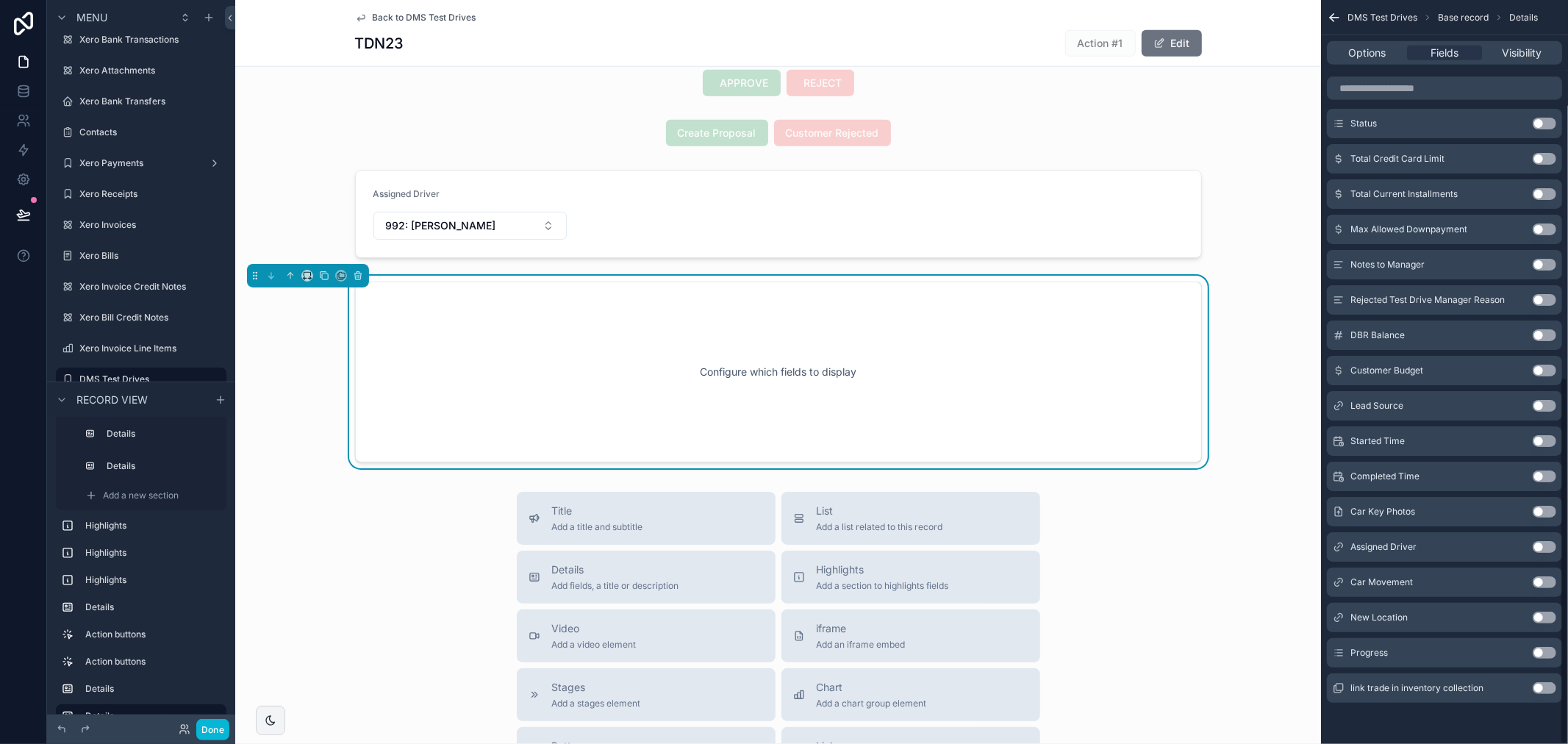
click at [1544, 544] on button "Use setting" at bounding box center [1544, 546] width 24 height 12
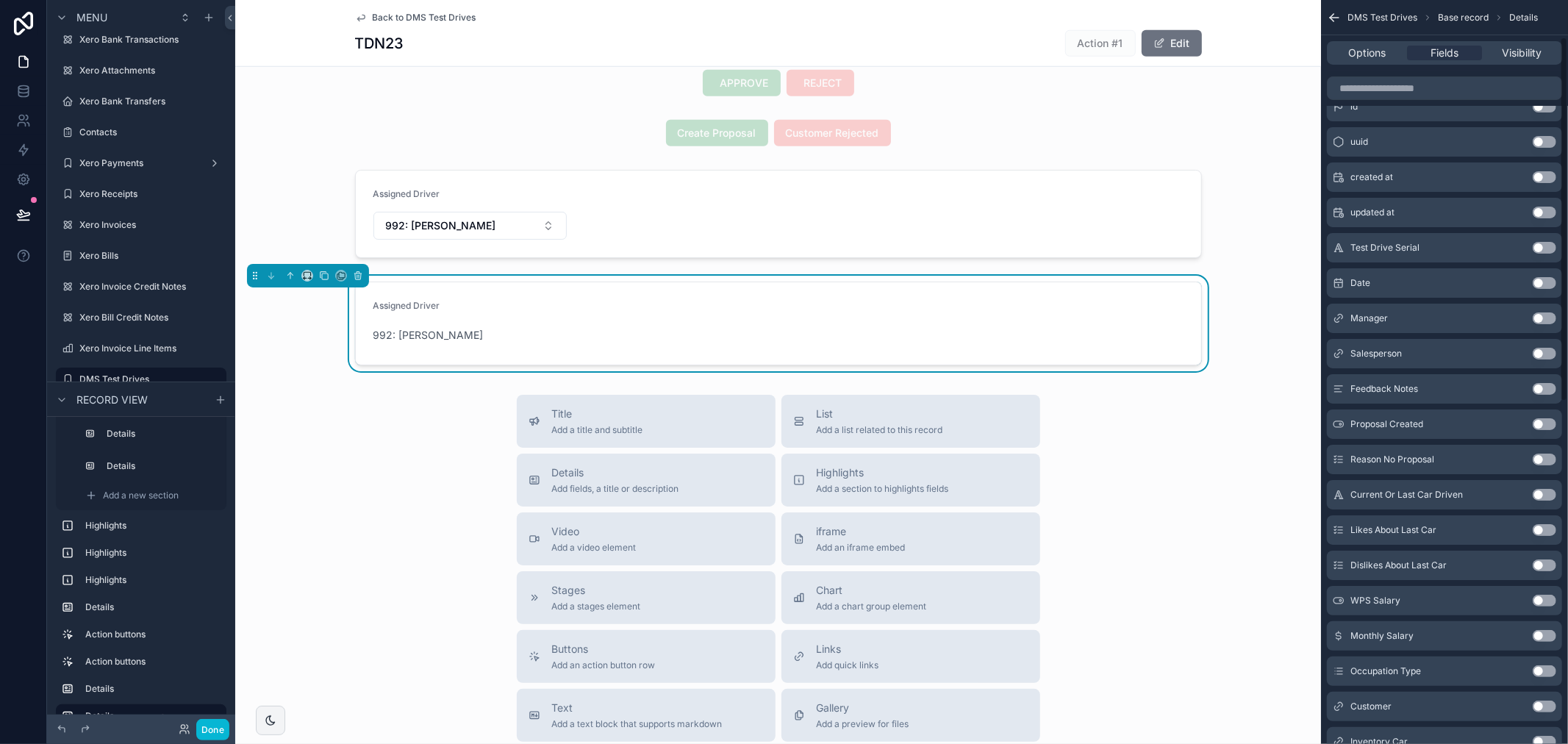
scroll to position [35, 0]
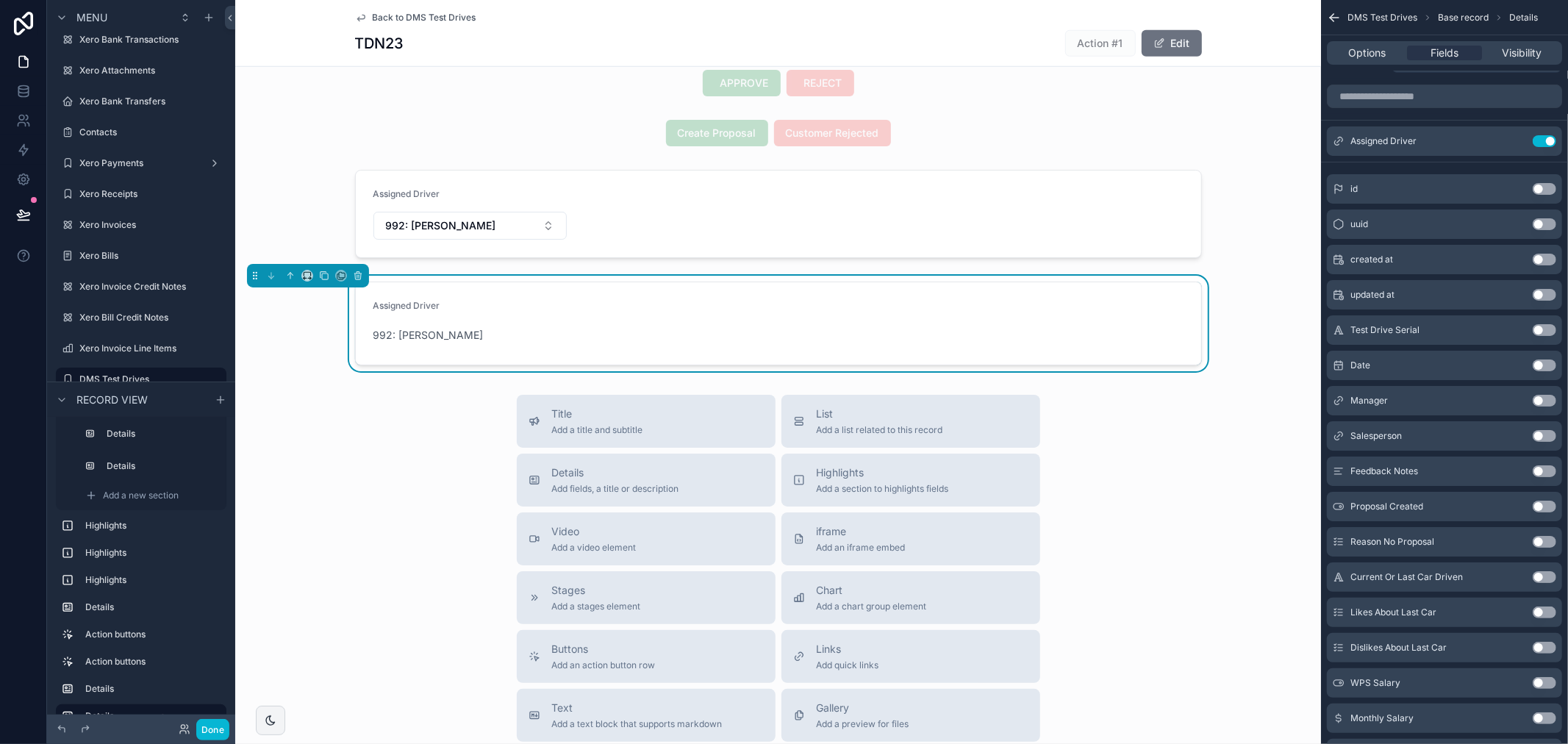
click at [1540, 438] on button "Use setting" at bounding box center [1544, 436] width 24 height 12
click at [1517, 142] on icon "scrollable content" at bounding box center [1514, 141] width 6 height 6
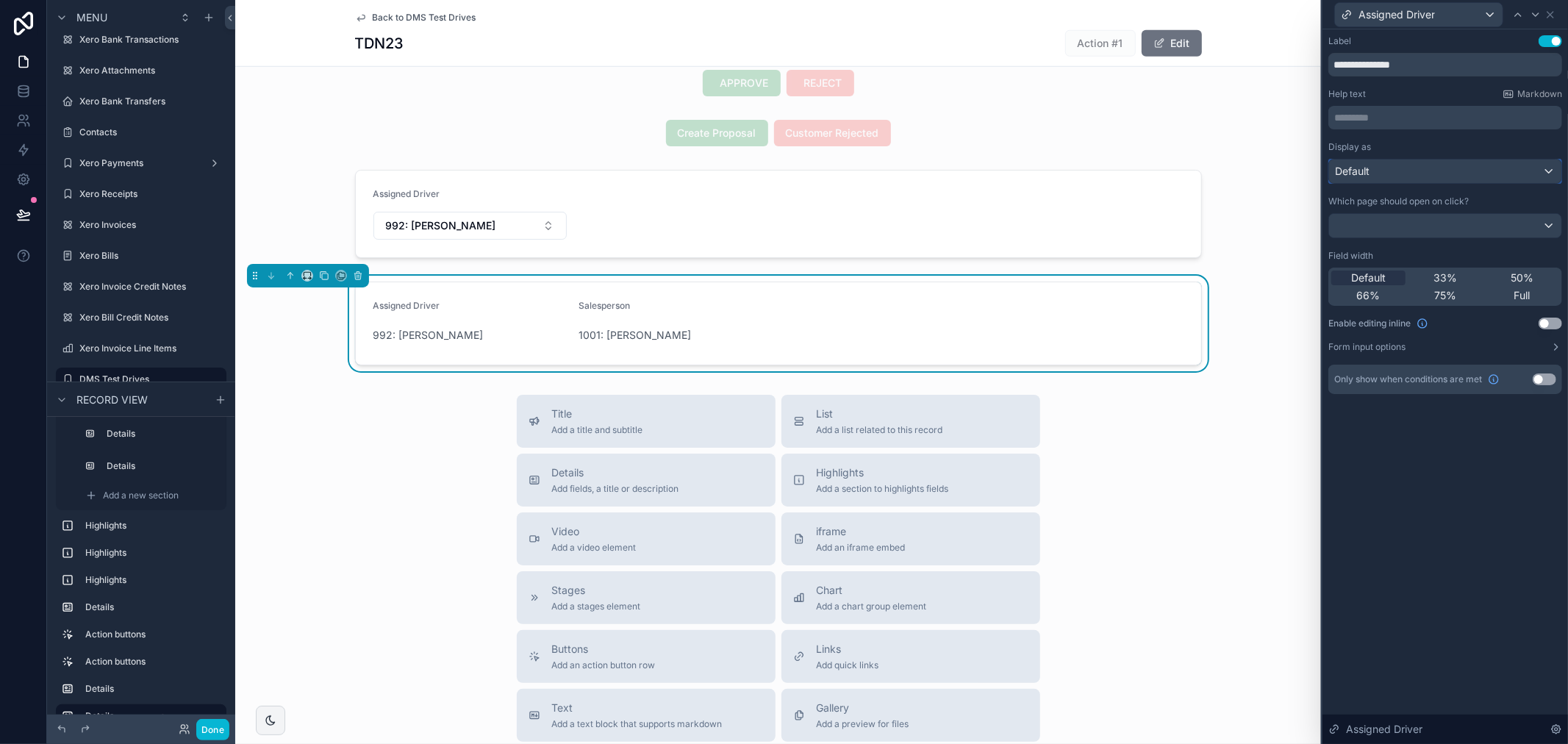
click at [1421, 170] on div "Default" at bounding box center [1445, 171] width 232 height 24
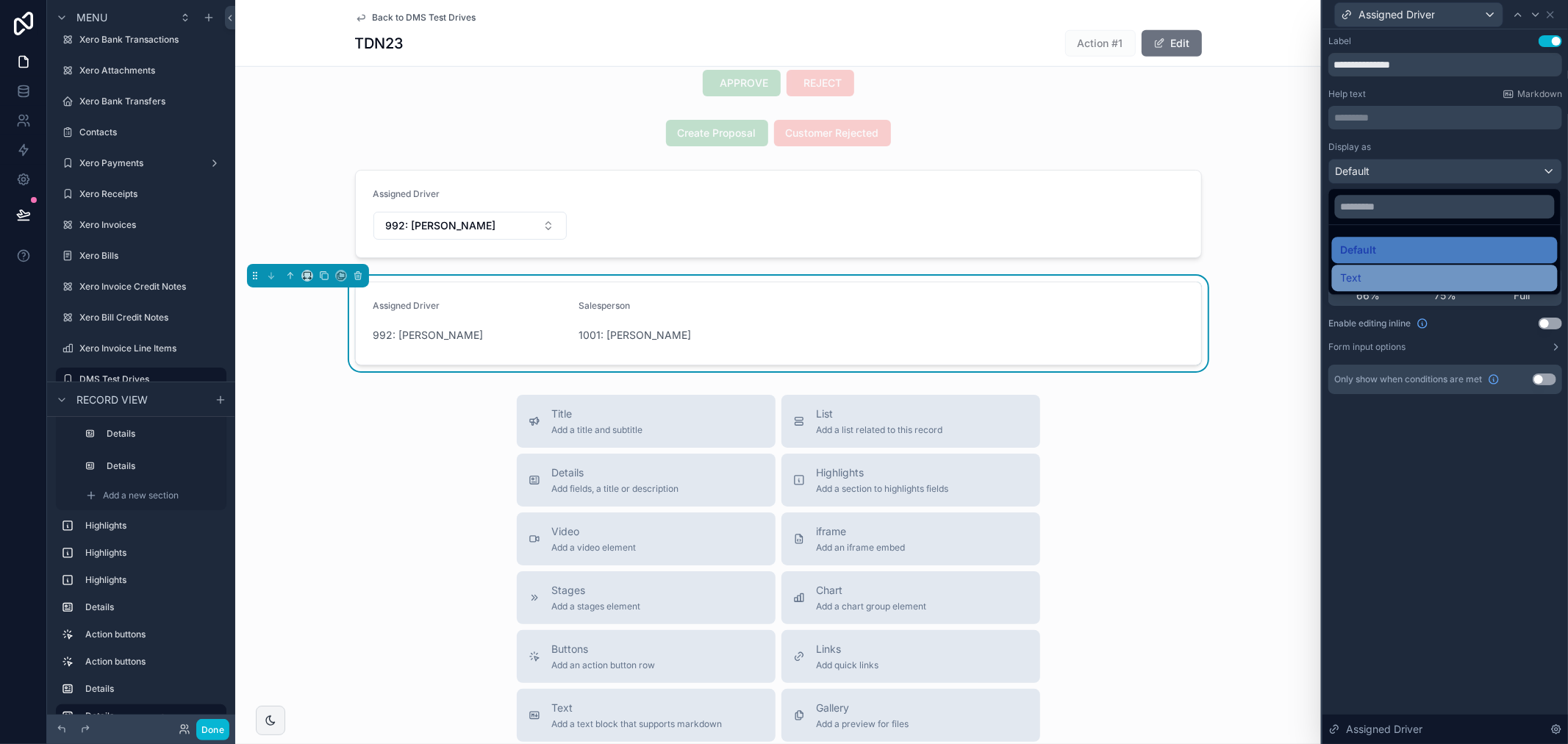
click at [1402, 274] on div "Text" at bounding box center [1445, 277] width 208 height 17
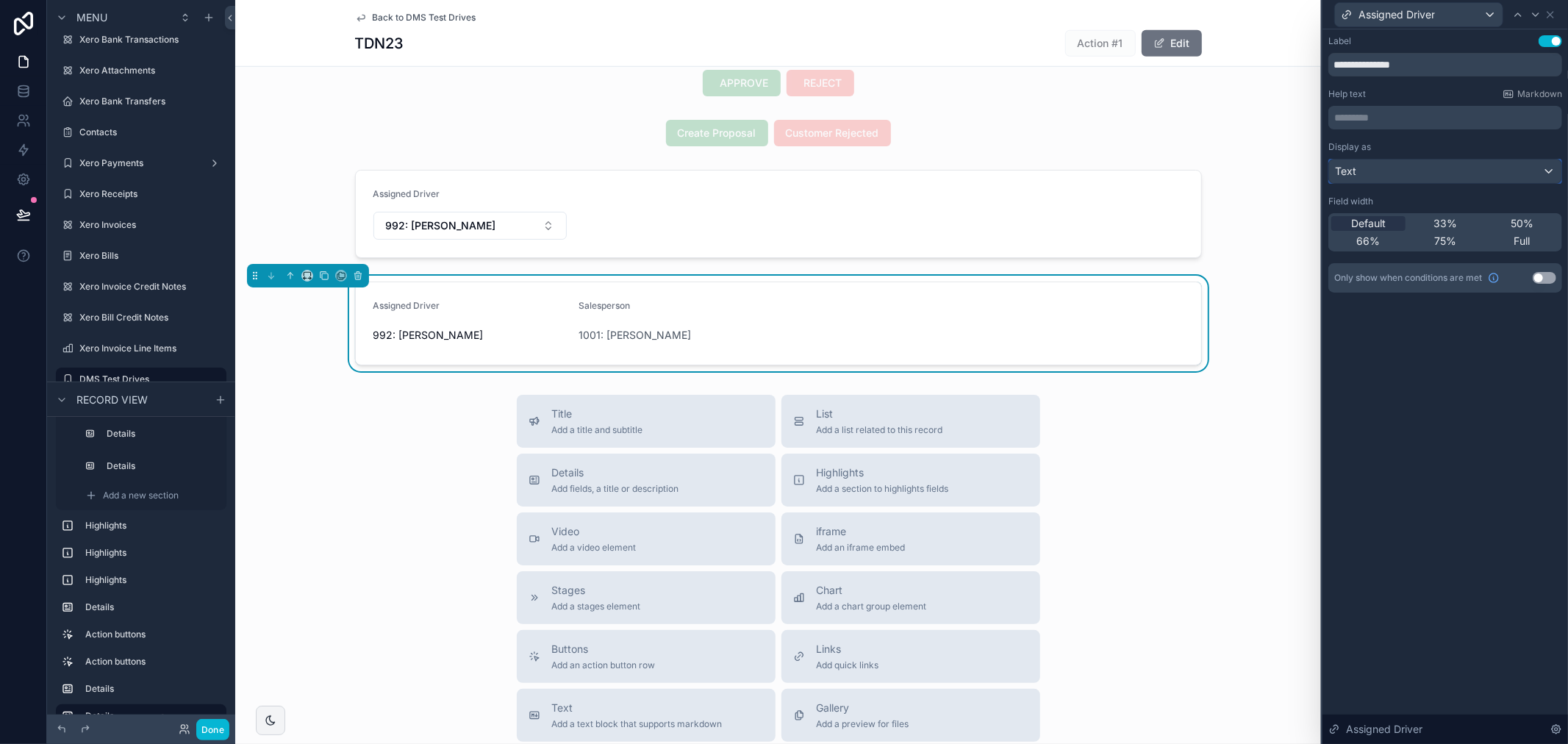
click at [1424, 179] on div "Text" at bounding box center [1445, 171] width 232 height 24
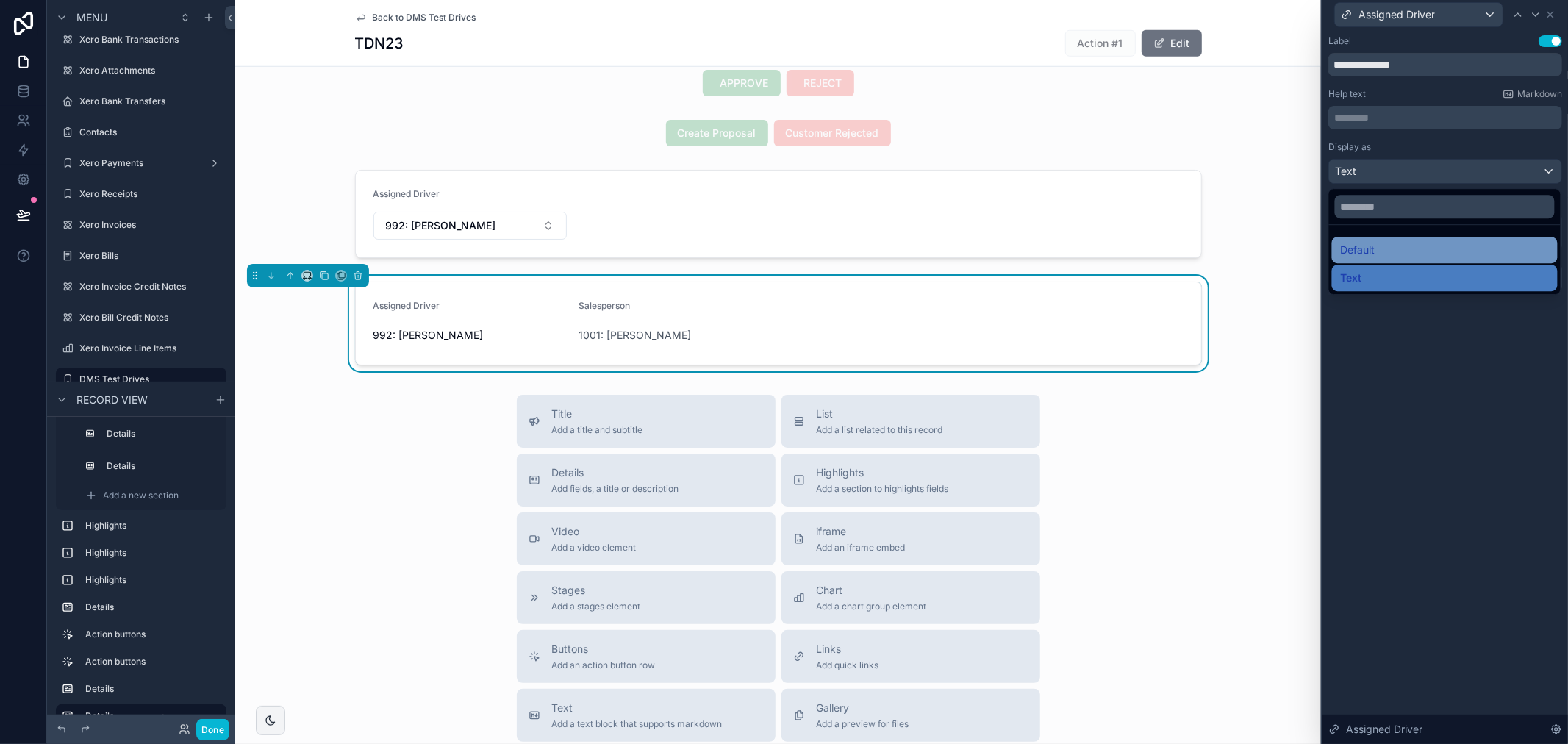
click at [1412, 246] on div "Default" at bounding box center [1445, 249] width 208 height 17
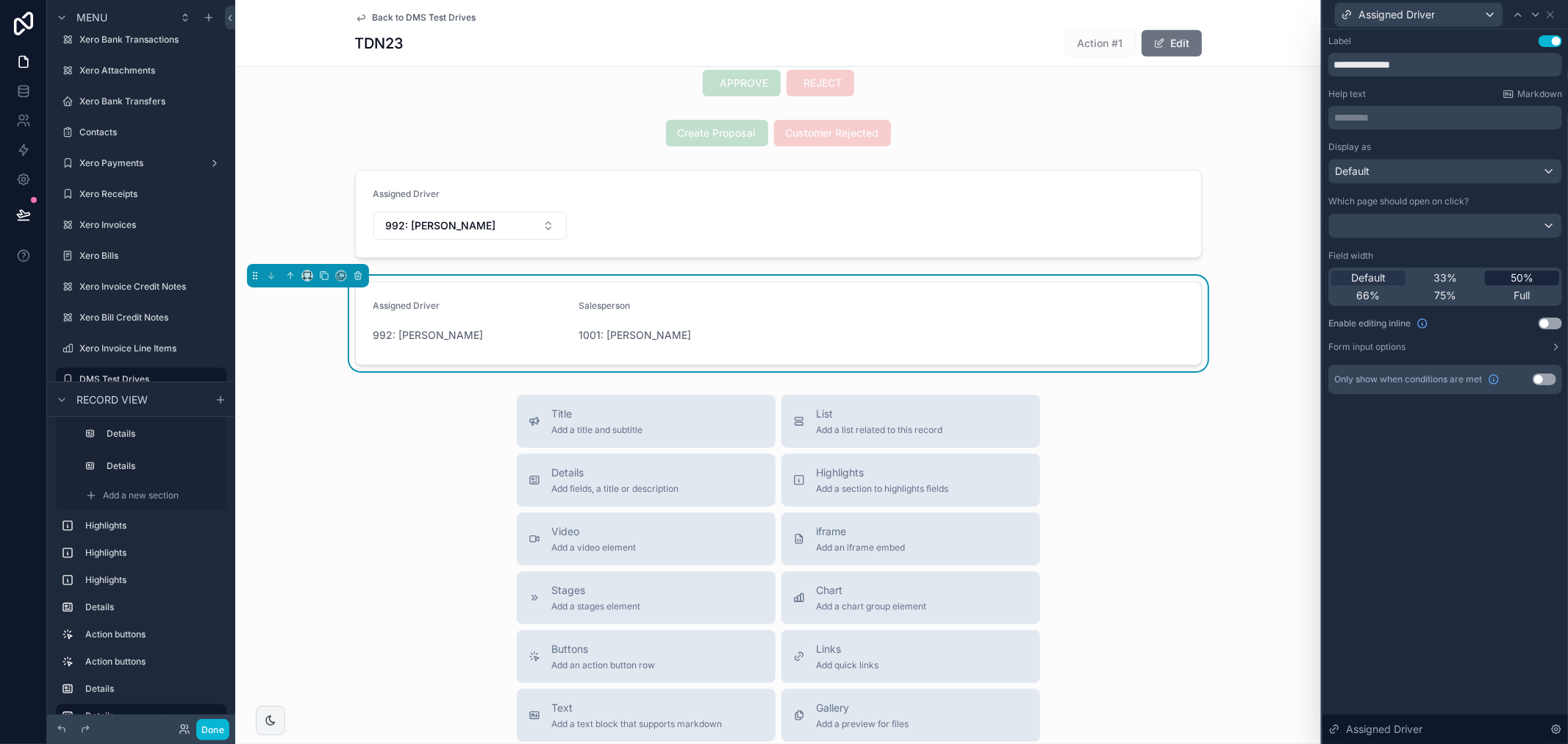
click at [1511, 281] on span "50%" at bounding box center [1521, 278] width 23 height 14
click at [1417, 13] on span "Assigned Driver" at bounding box center [1396, 14] width 76 height 14
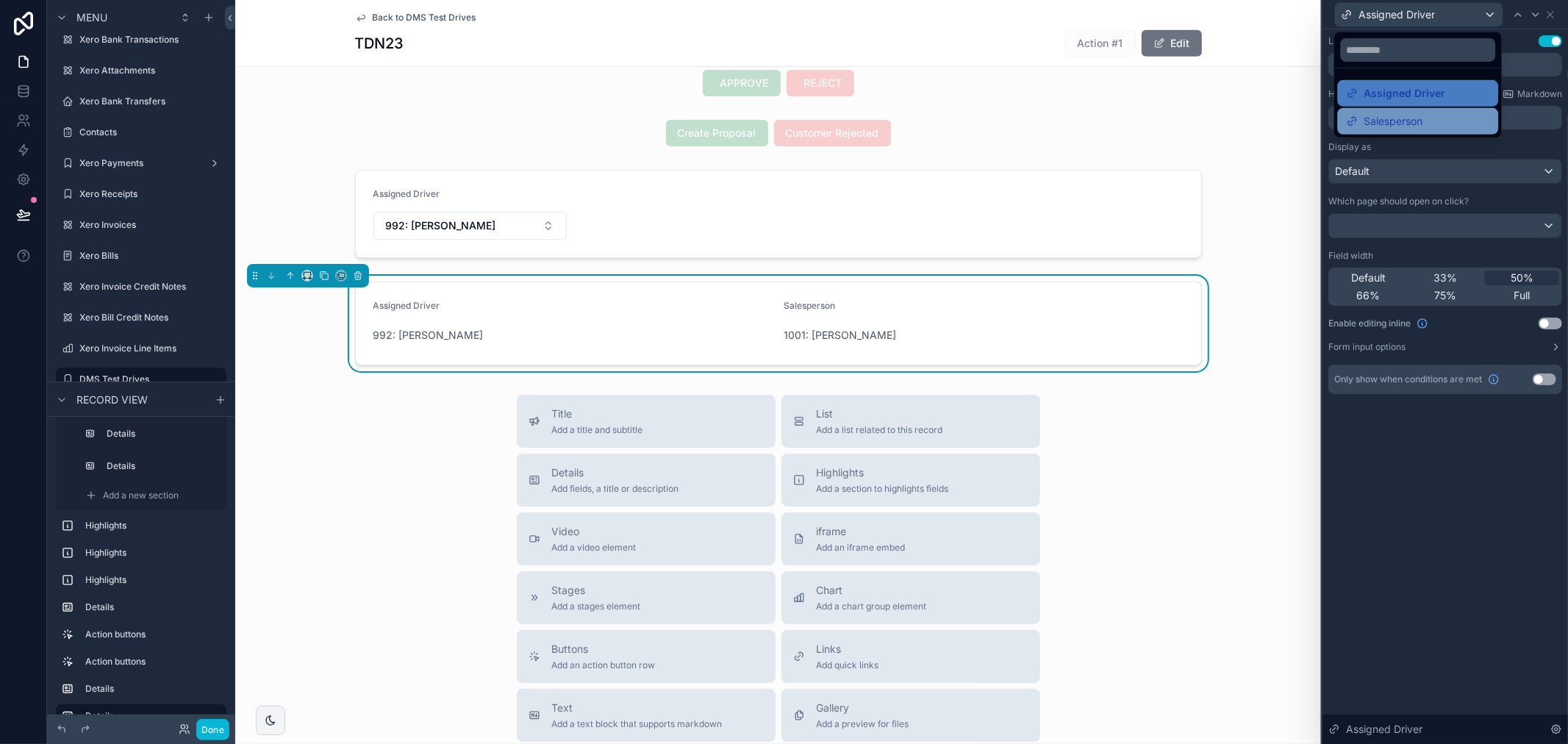
click at [1398, 121] on span "Salesperson" at bounding box center [1392, 121] width 59 height 17
click at [1506, 275] on div "50%" at bounding box center [1522, 278] width 74 height 14
click at [568, 324] on div "992: [PERSON_NAME]" at bounding box center [572, 335] width 399 height 24
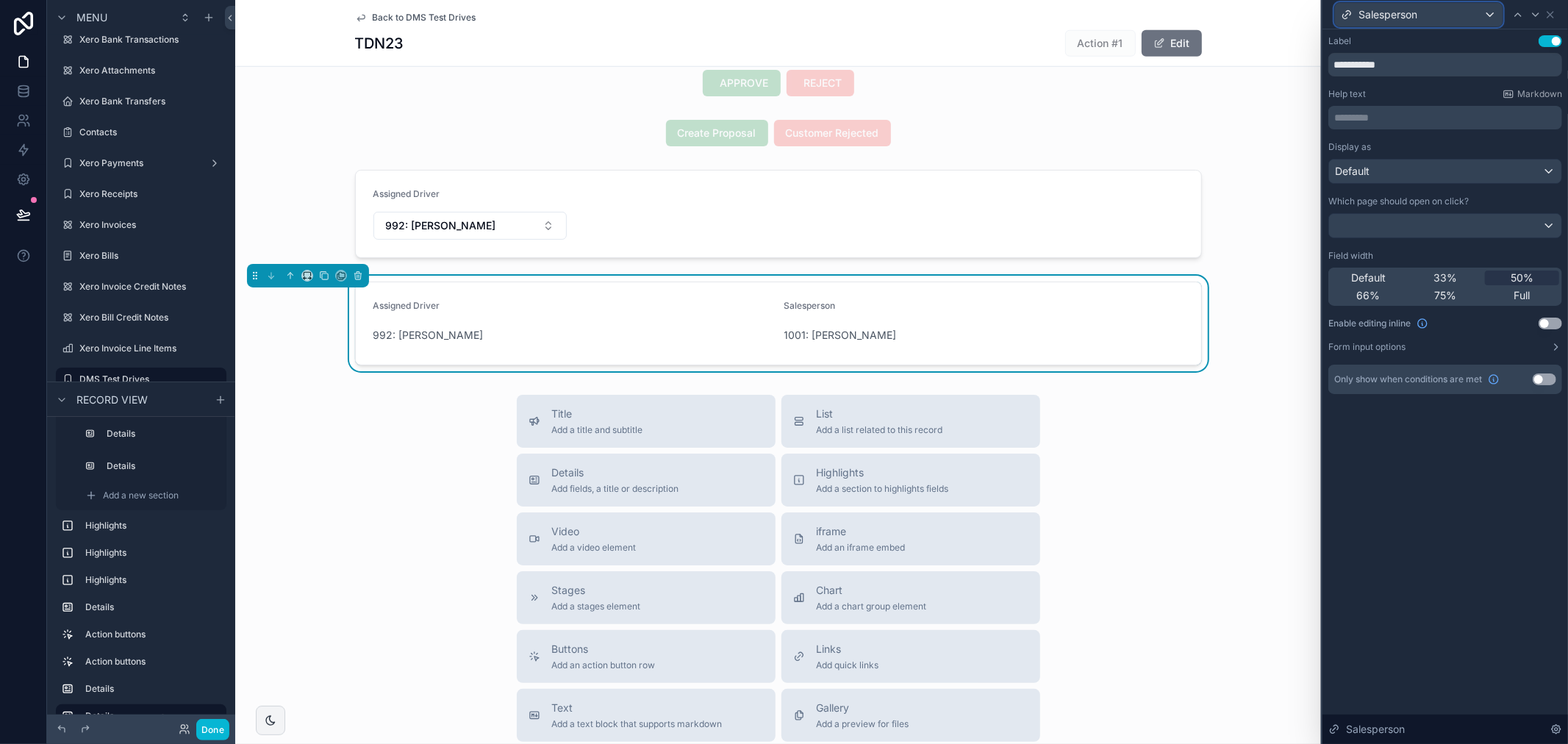
click at [1446, 13] on div "Salesperson" at bounding box center [1418, 14] width 168 height 24
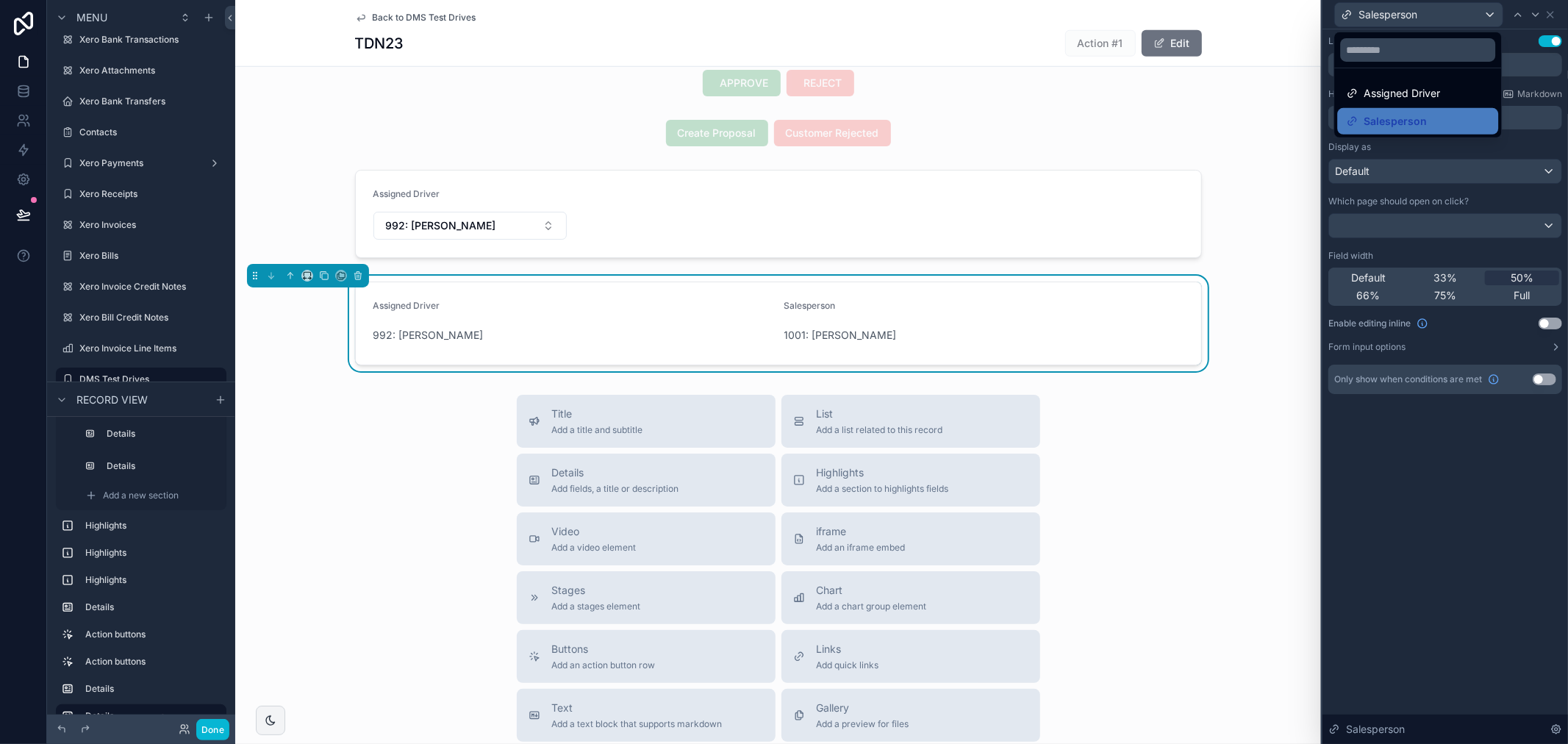
click at [1530, 70] on div at bounding box center [1445, 372] width 245 height 744
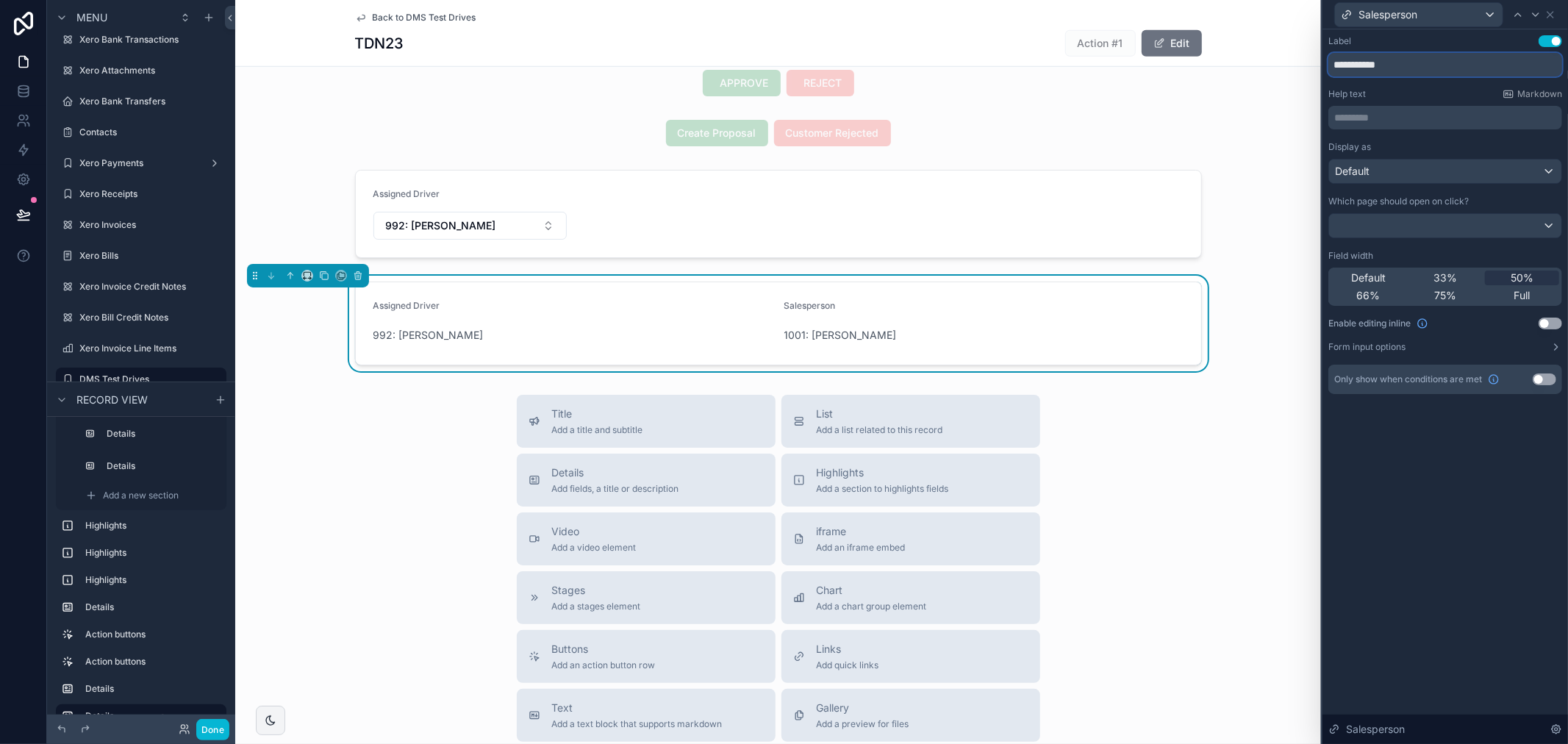
click at [1358, 64] on input "**********" at bounding box center [1445, 64] width 234 height 24
type input "**********"
click at [1412, 7] on span "Salesperson" at bounding box center [1387, 14] width 59 height 14
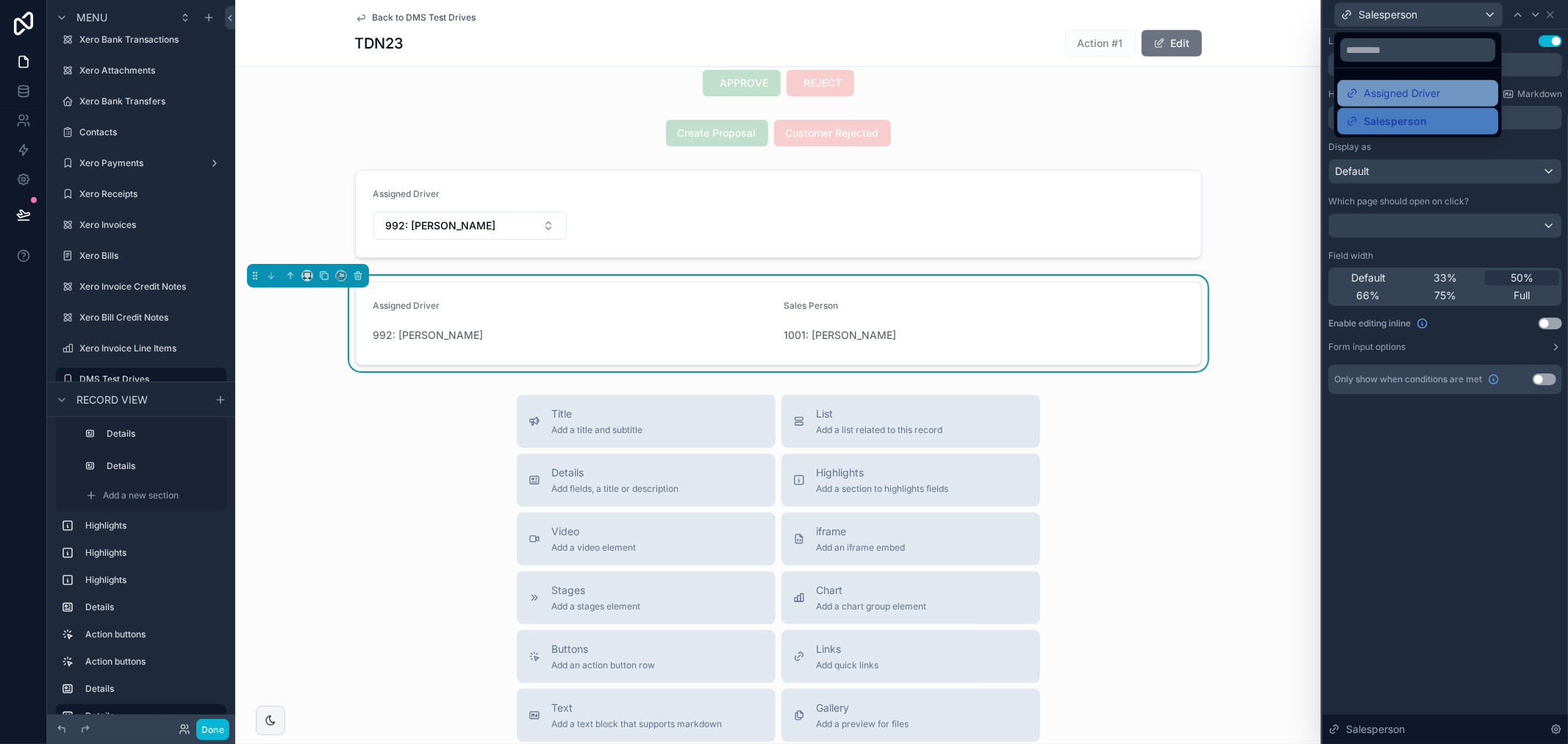
click at [1409, 97] on span "Assigned Driver" at bounding box center [1401, 92] width 76 height 17
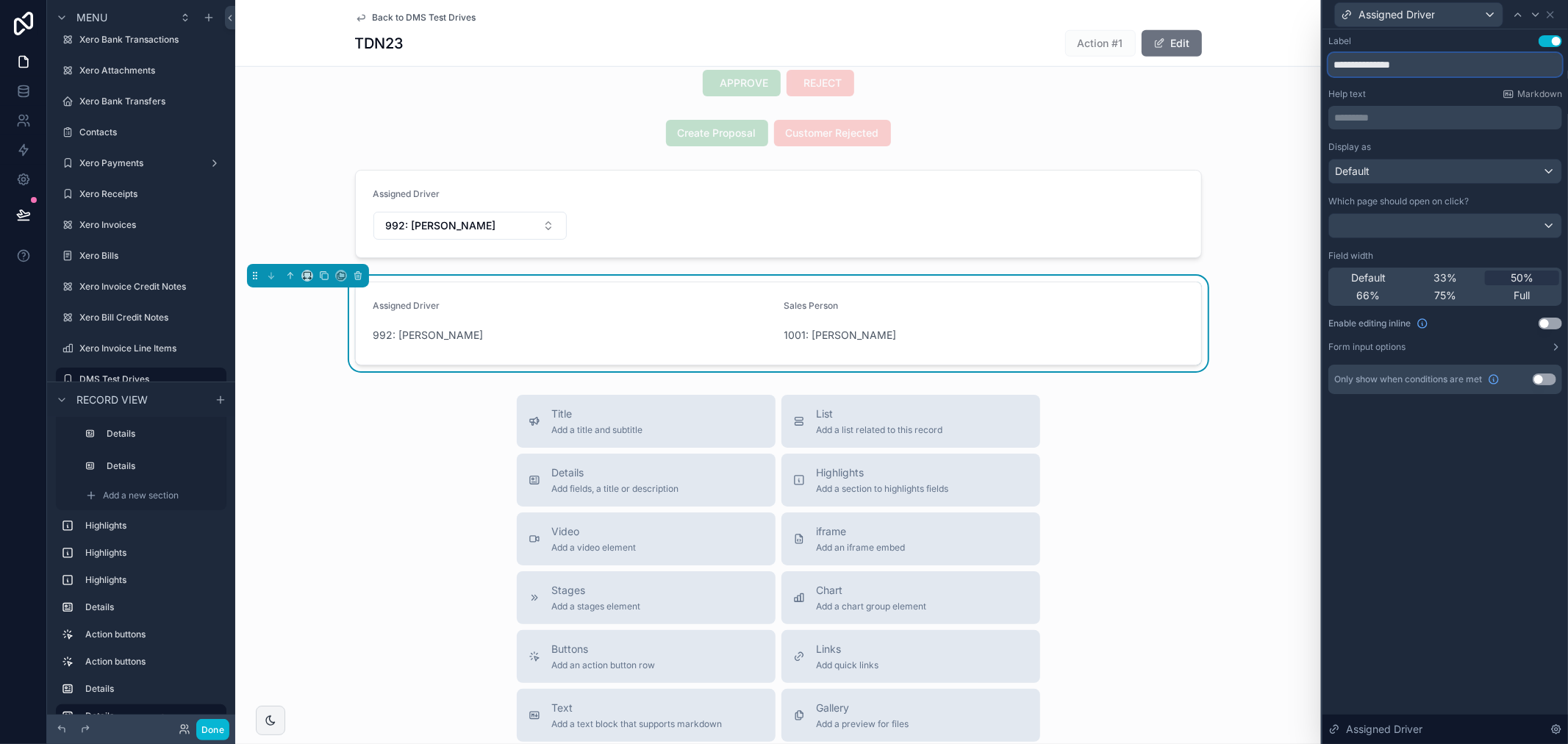
drag, startPoint x: 1416, startPoint y: 63, endPoint x: 1384, endPoint y: 71, distance: 33.0
click at [1384, 71] on input "**********" at bounding box center [1445, 64] width 234 height 24
type input "**********"
click at [1444, 91] on div "Help text Markdown" at bounding box center [1445, 93] width 234 height 12
click at [287, 280] on icon "scrollable content" at bounding box center [290, 275] width 10 height 10
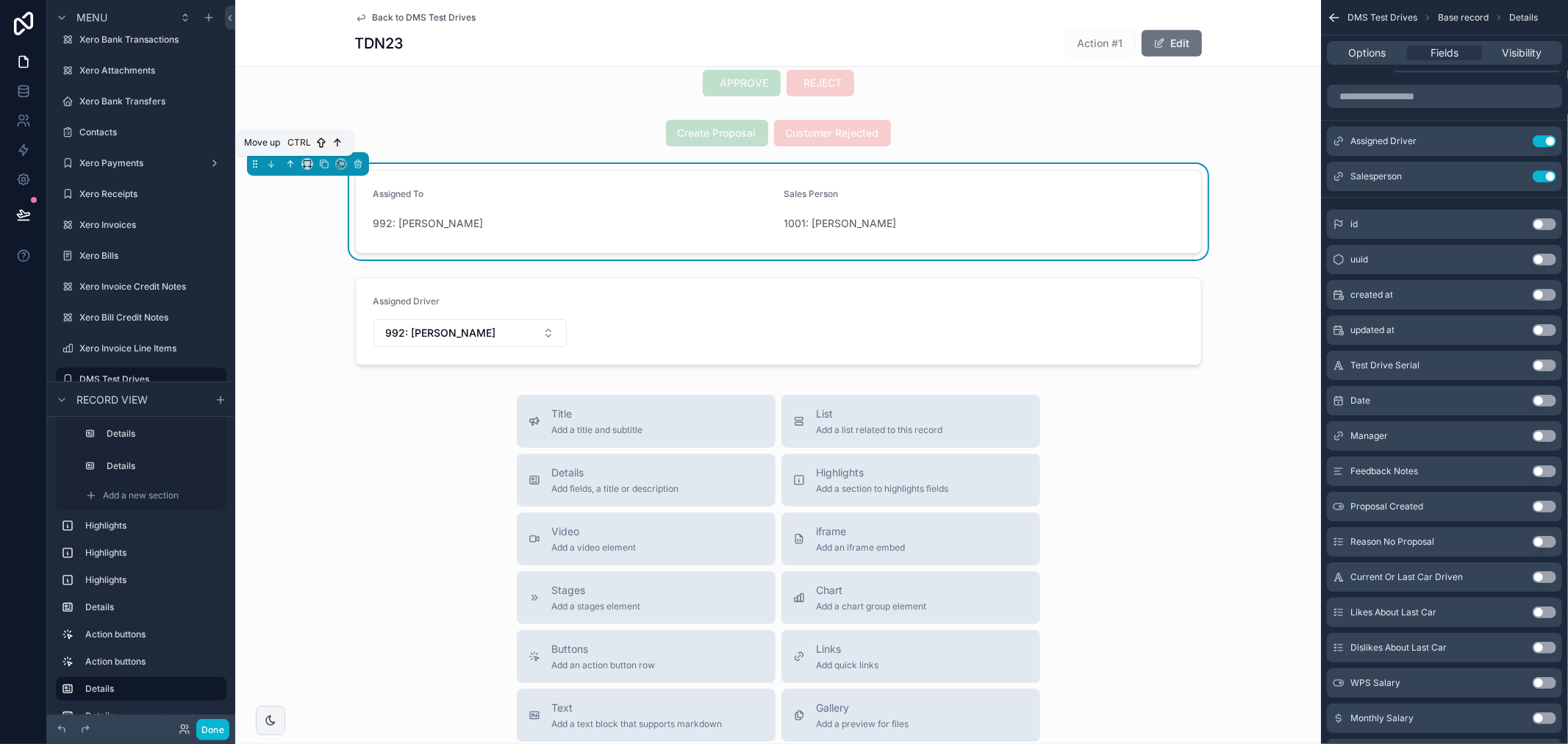
click at [291, 163] on icon "scrollable content" at bounding box center [290, 163] width 10 height 10
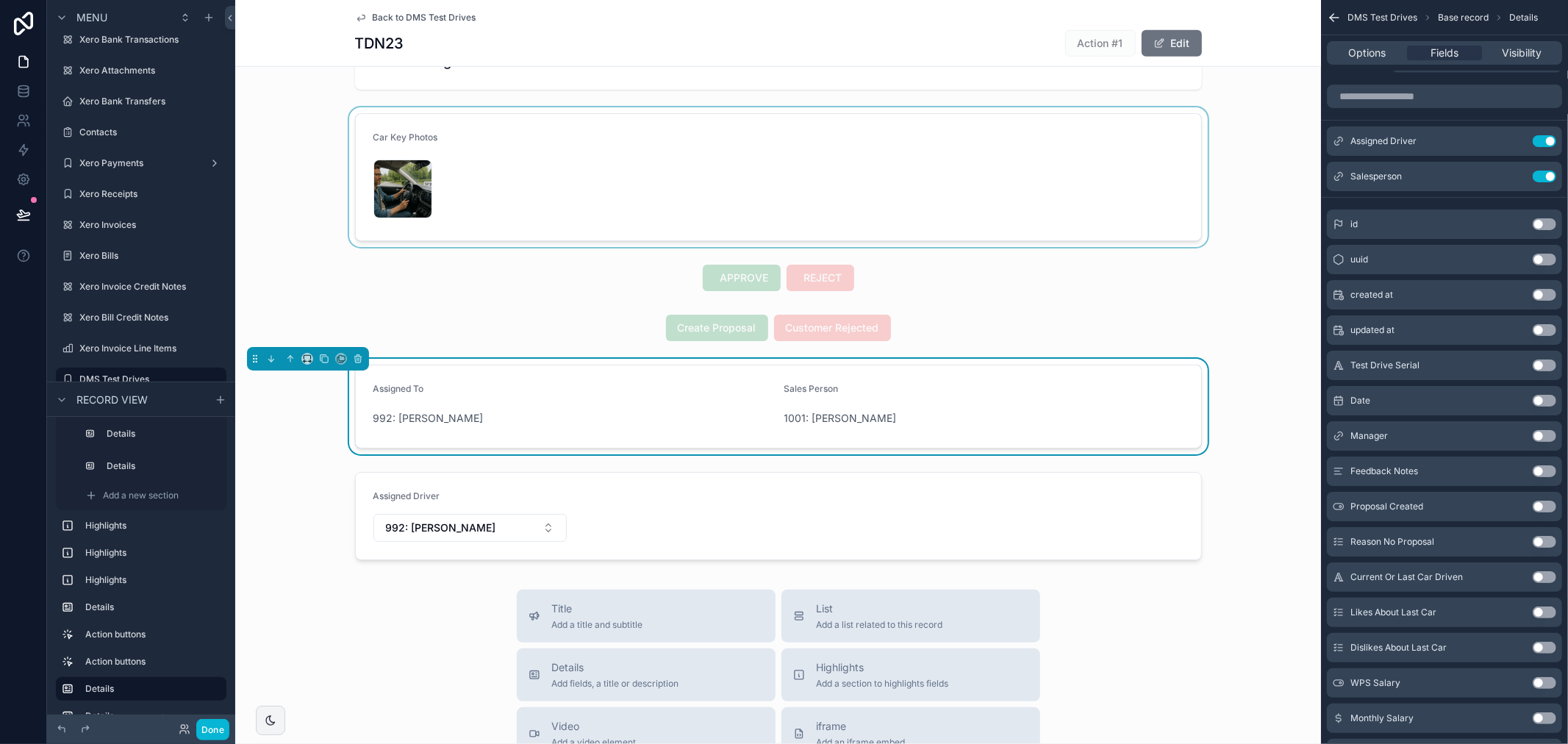
scroll to position [791, 0]
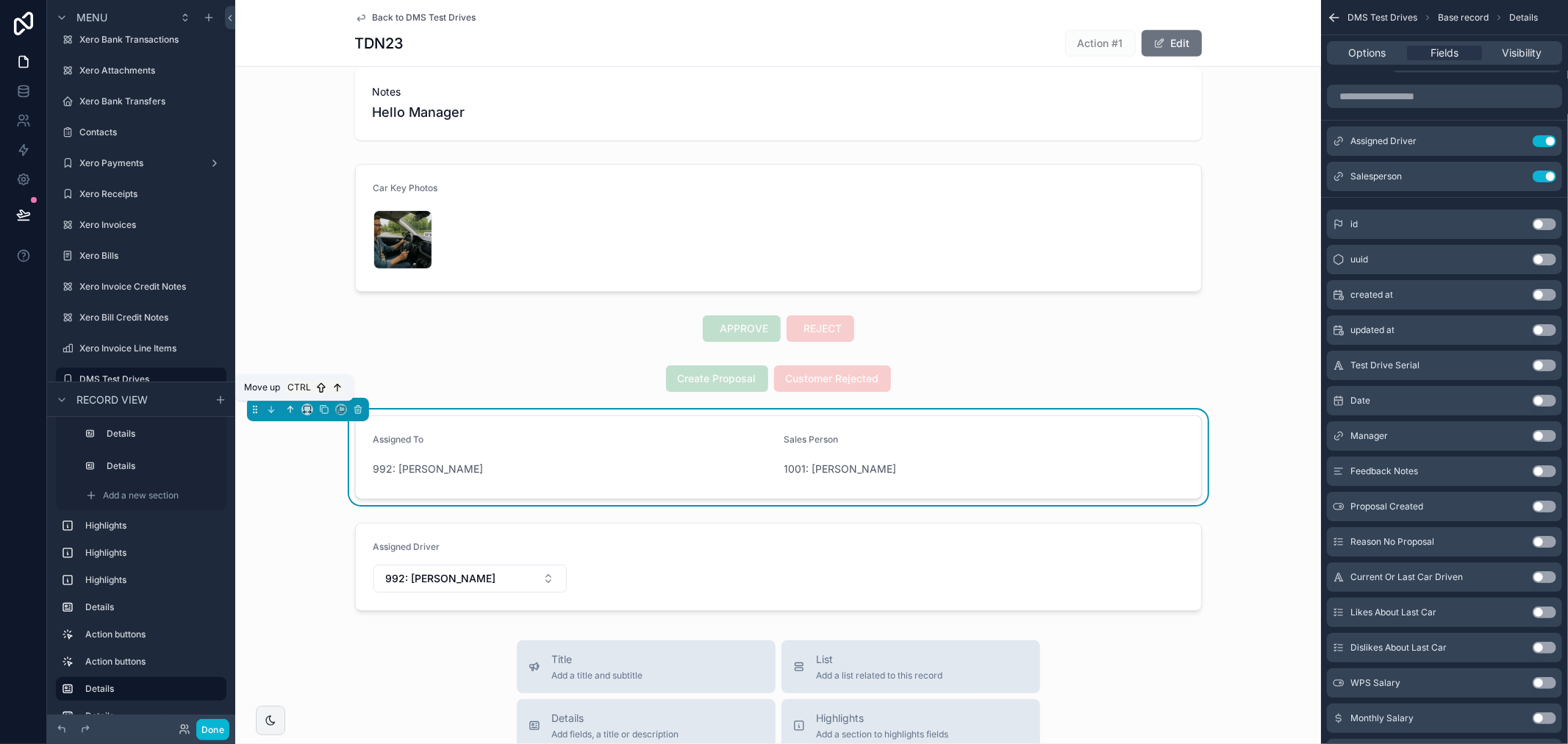
click at [284, 411] on button "scrollable content" at bounding box center [291, 410] width 16 height 16
click at [292, 408] on icon "scrollable content" at bounding box center [291, 408] width 3 height 3
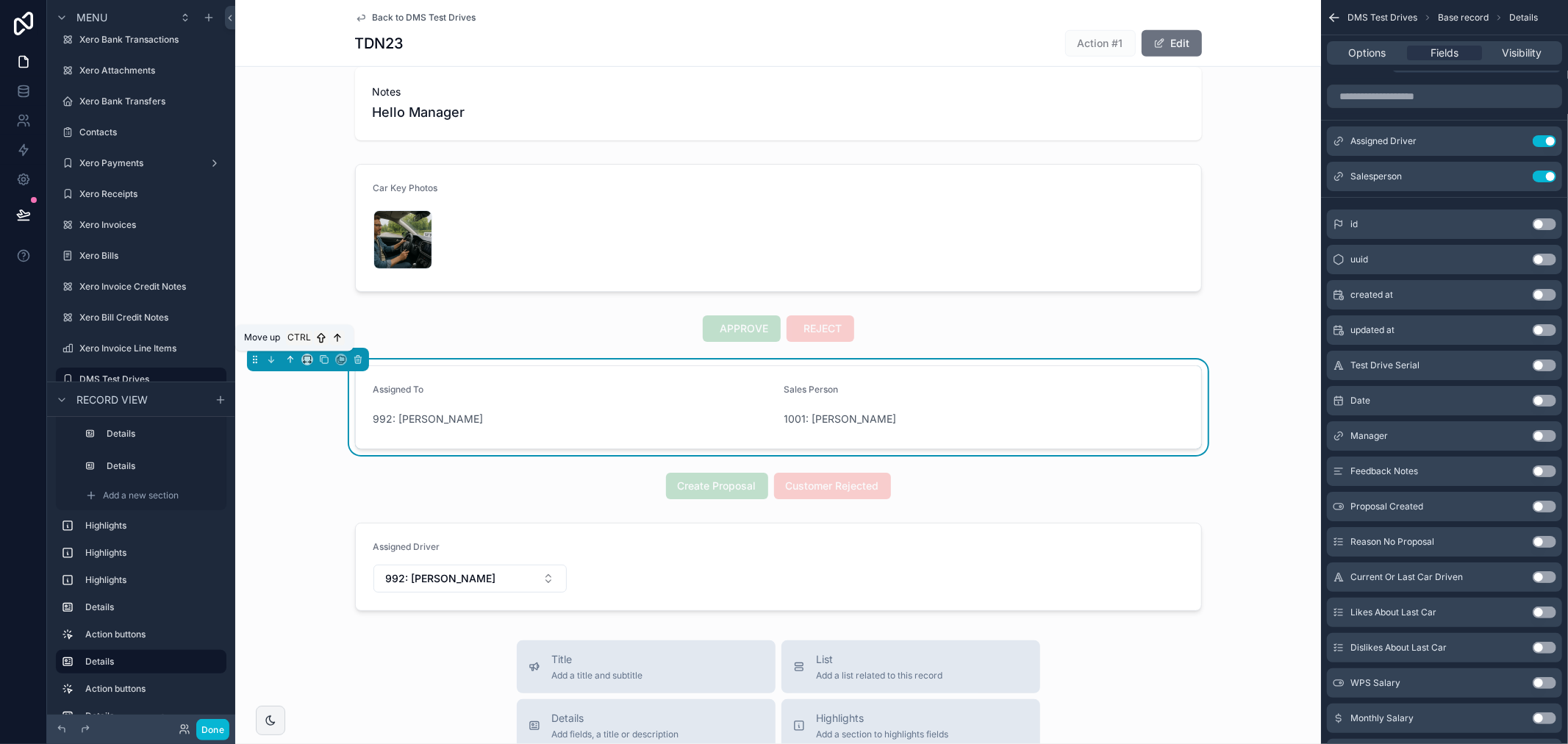
click at [289, 358] on icon "scrollable content" at bounding box center [290, 359] width 10 height 10
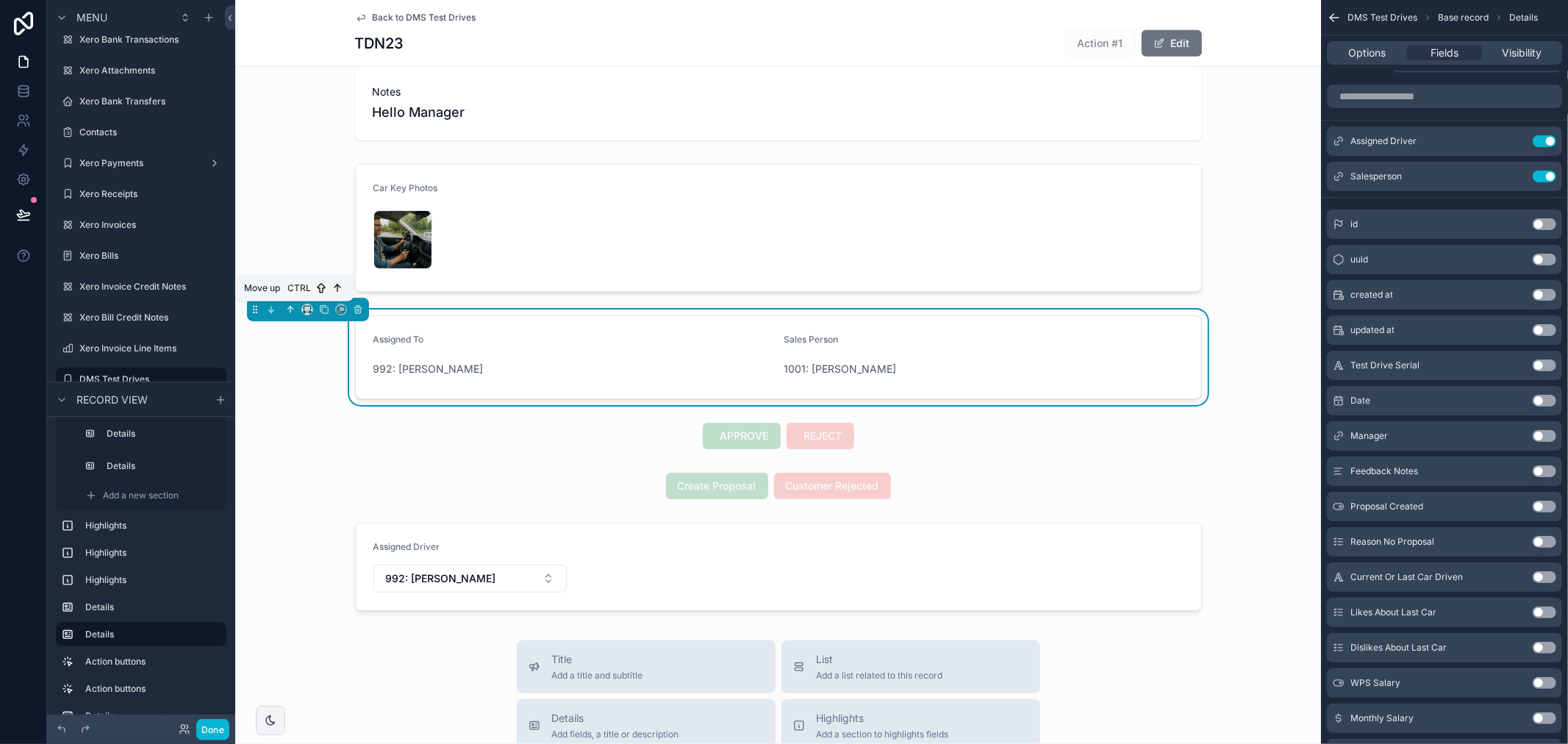
click at [288, 314] on button "scrollable content" at bounding box center [291, 310] width 16 height 16
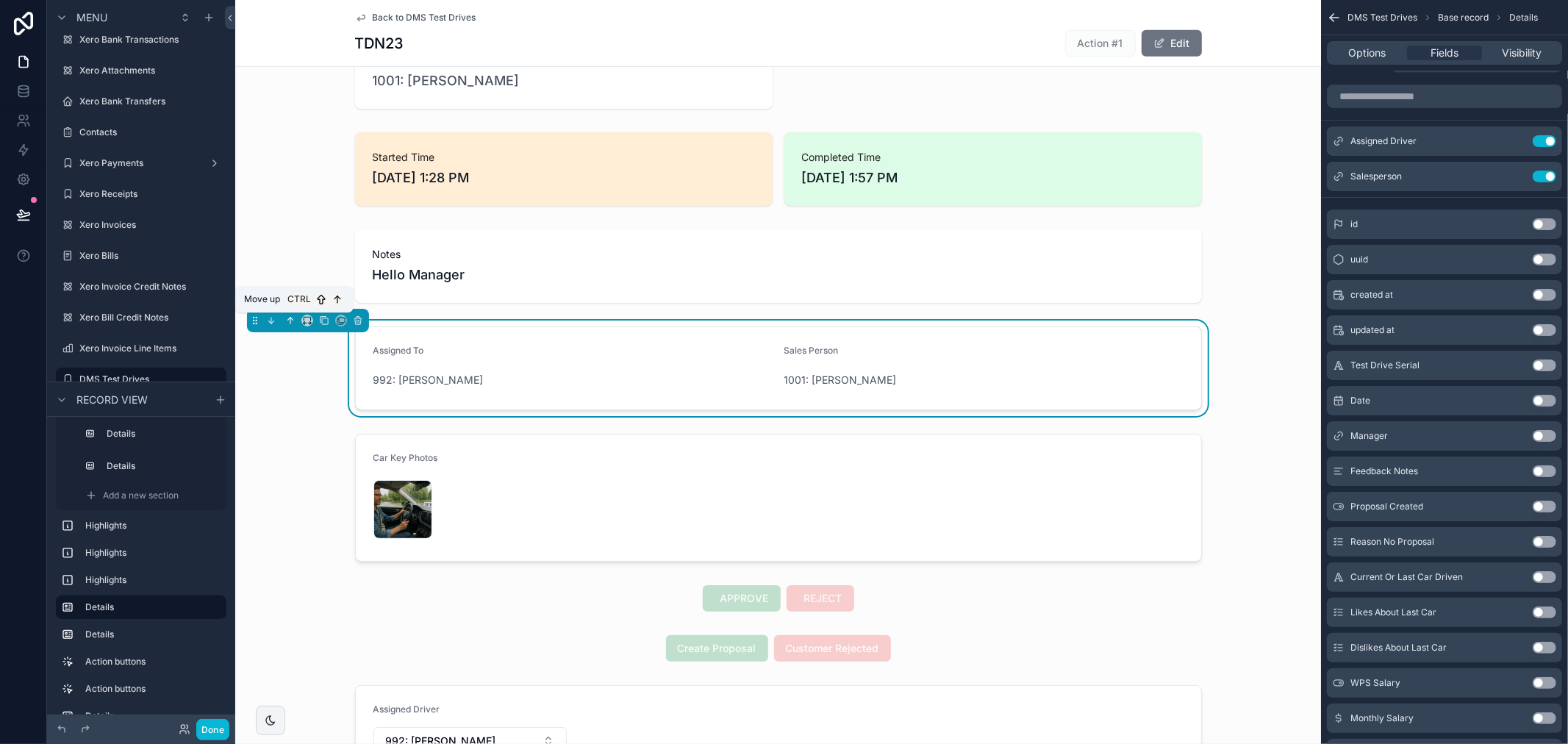
scroll to position [628, 0]
click at [284, 327] on button "scrollable content" at bounding box center [291, 322] width 16 height 16
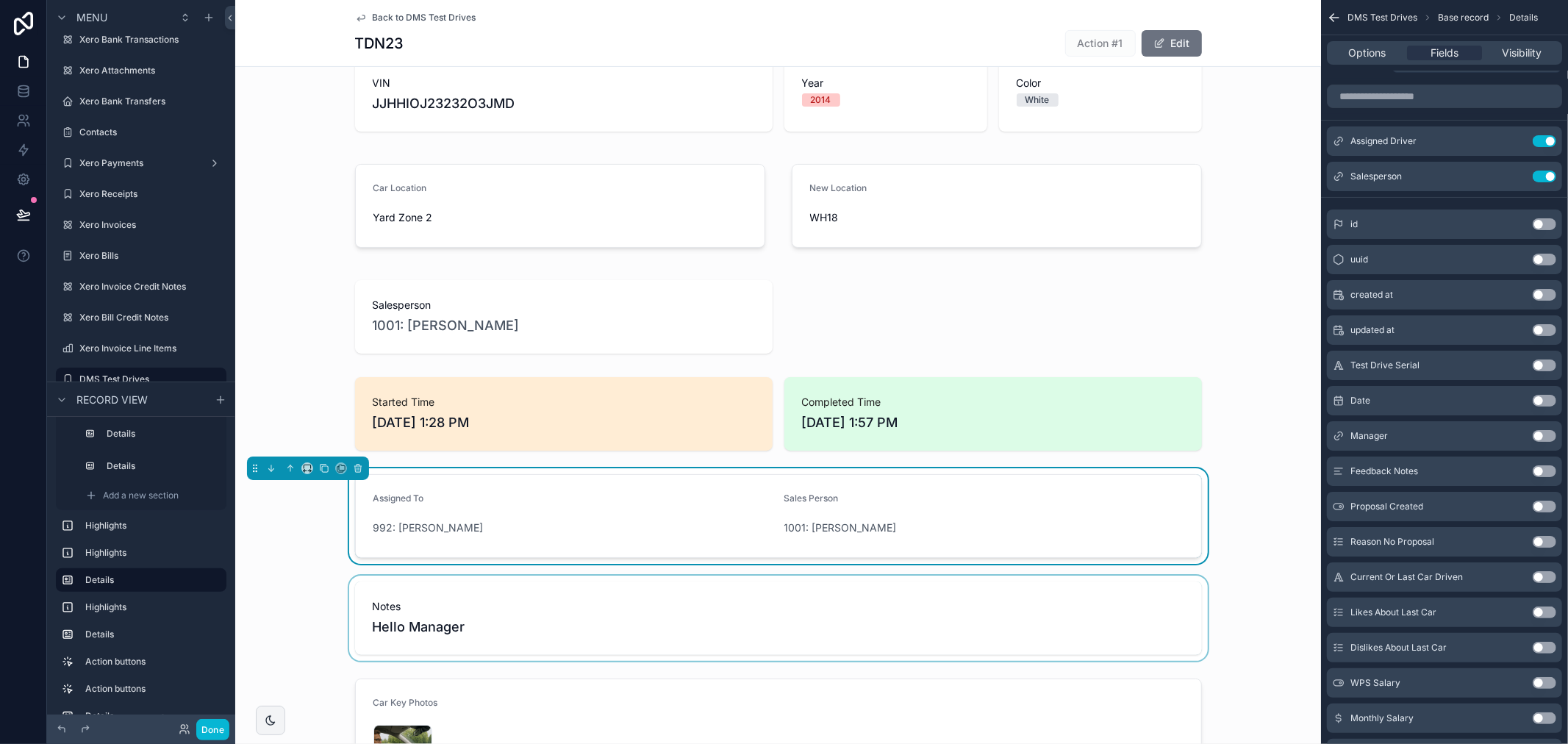
scroll to position [383, 0]
click at [289, 469] on icon "scrollable content" at bounding box center [290, 469] width 10 height 10
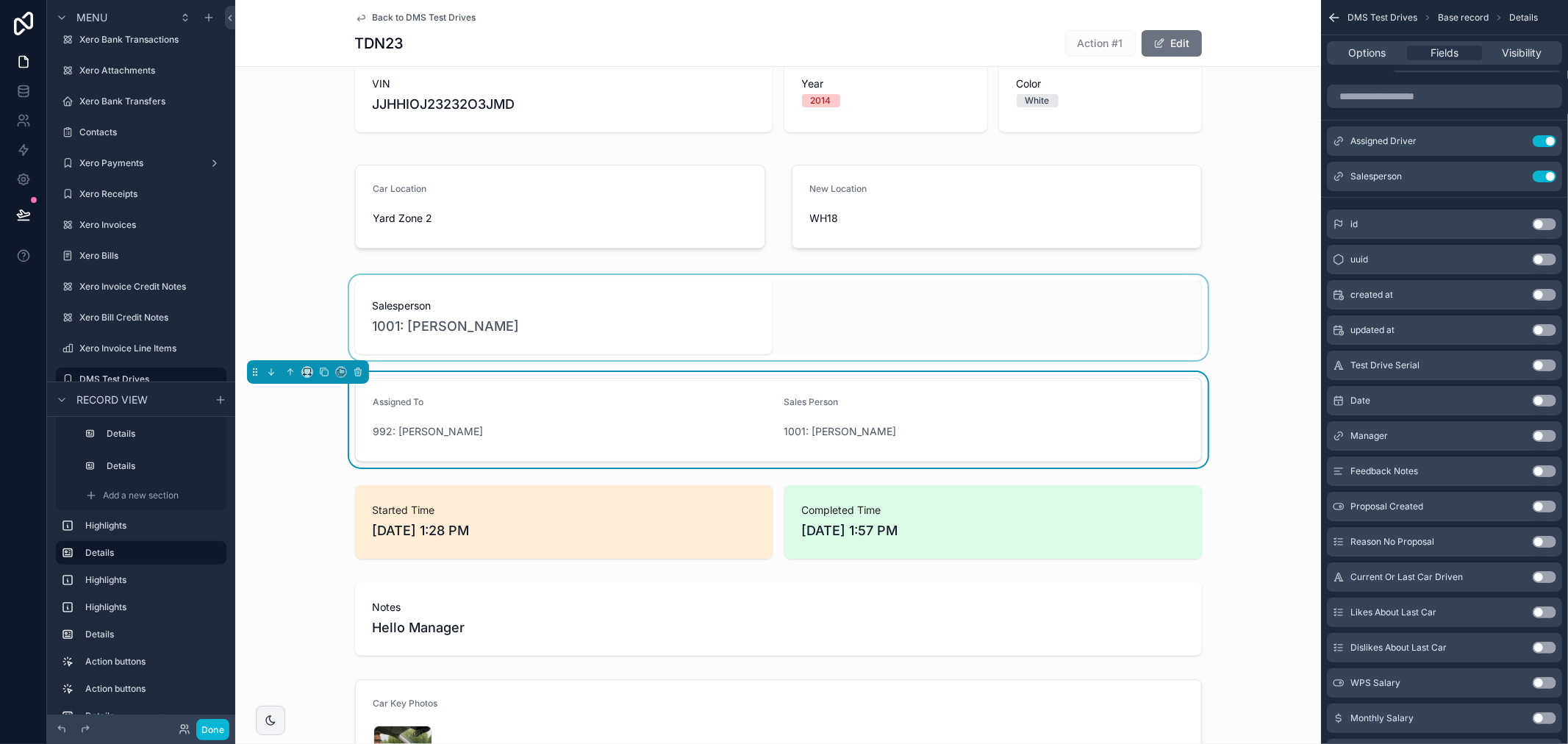
click at [529, 306] on div "scrollable content" at bounding box center [778, 317] width 1085 height 85
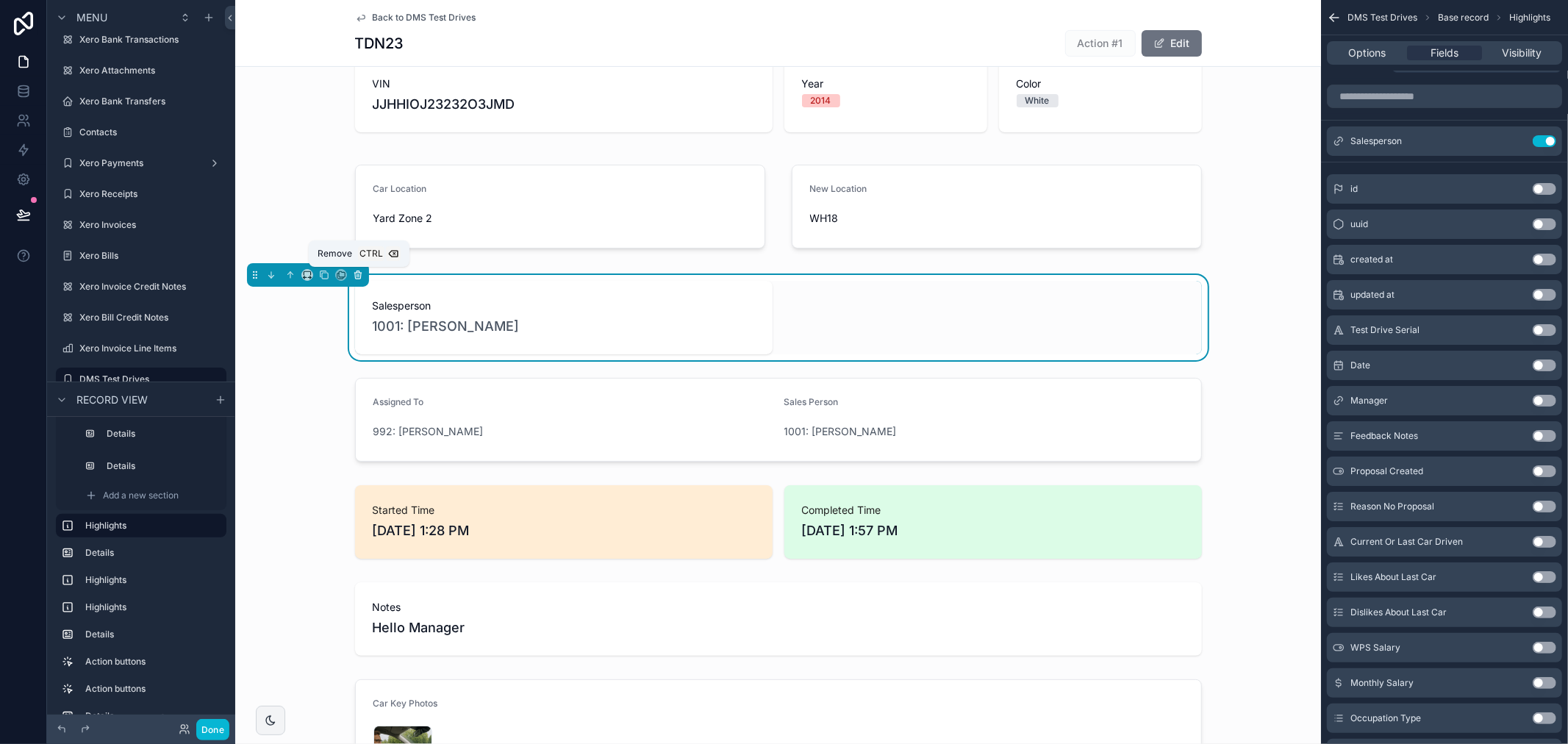
click at [361, 279] on icon "scrollable content" at bounding box center [357, 275] width 10 height 10
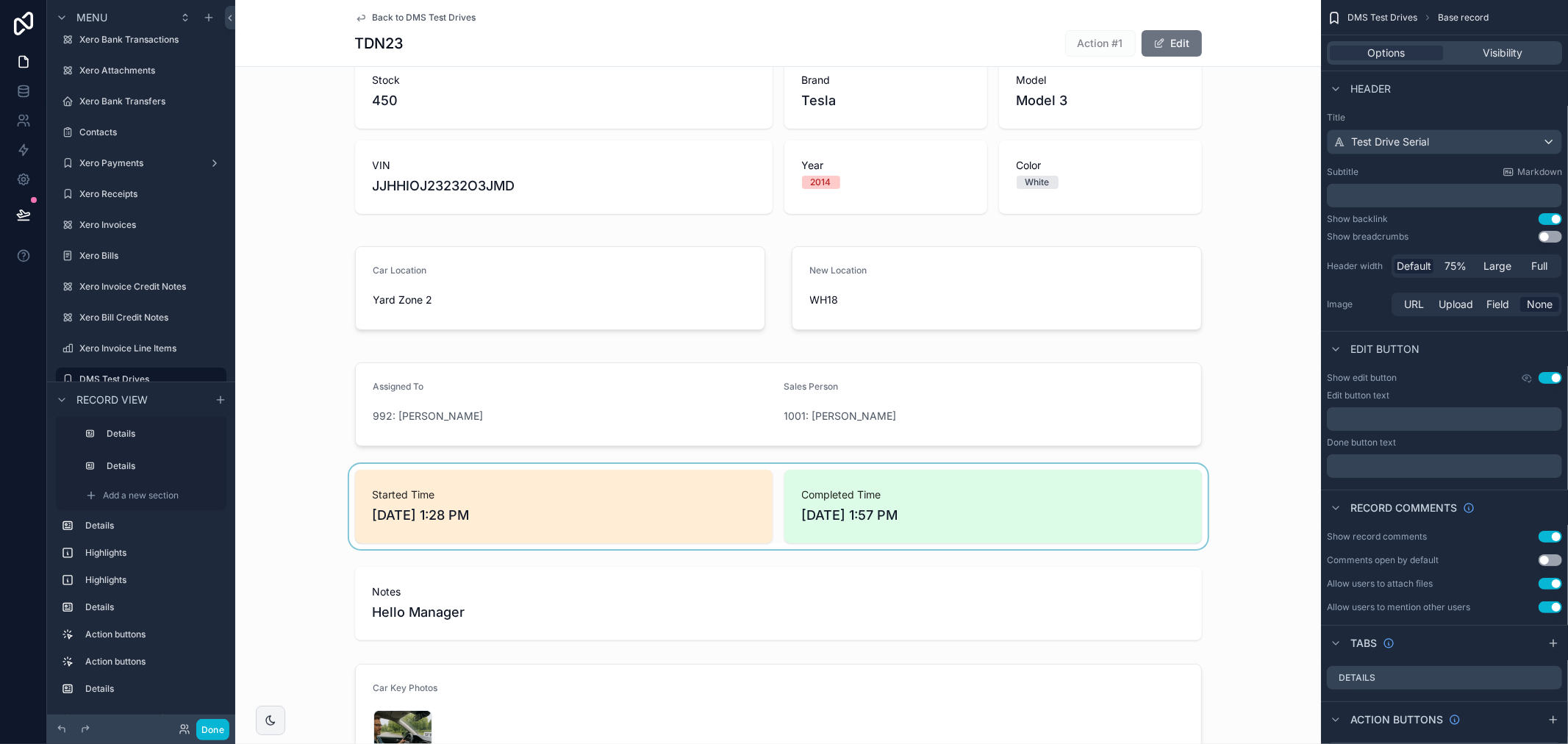
scroll to position [219, 0]
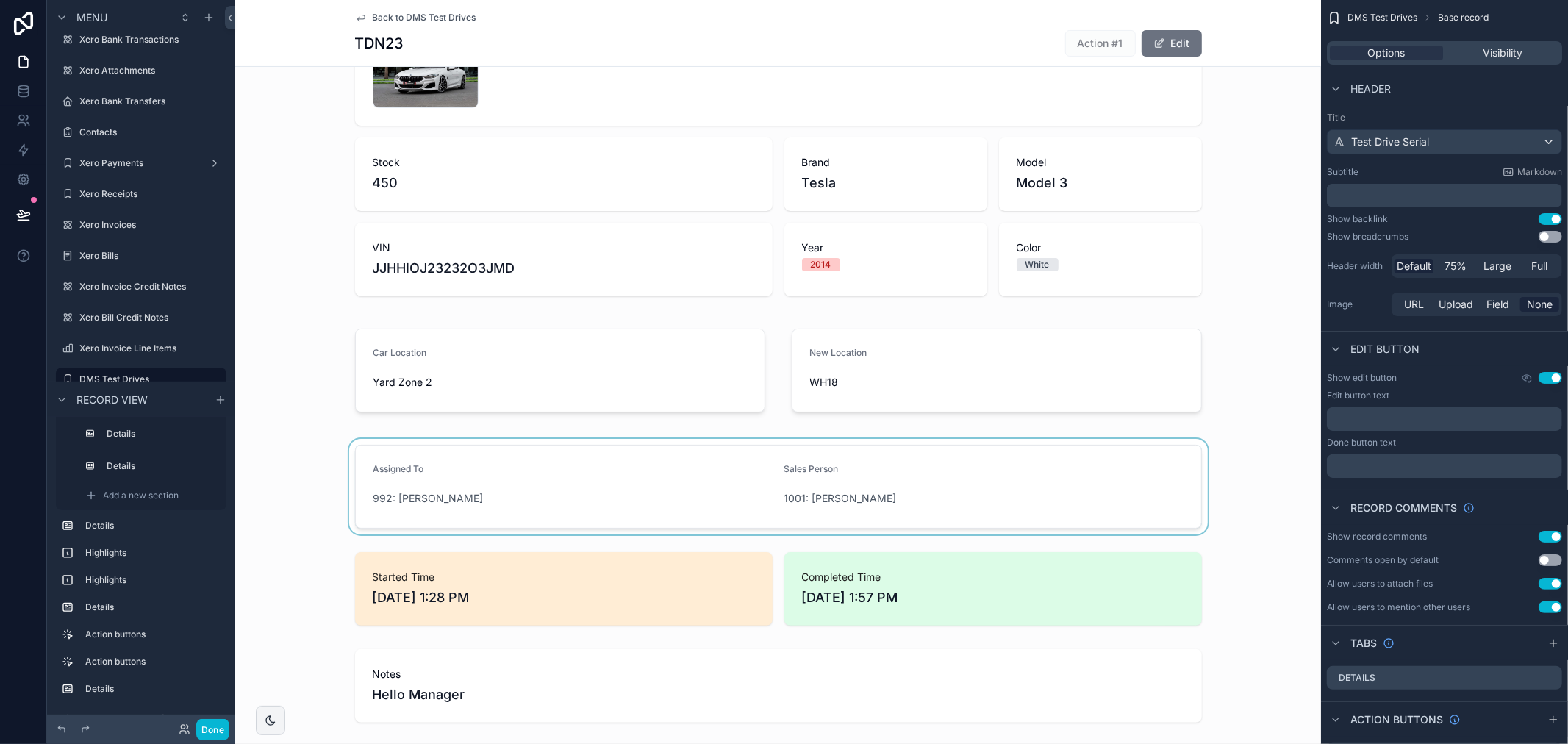
click at [622, 501] on div "scrollable content" at bounding box center [778, 486] width 1085 height 95
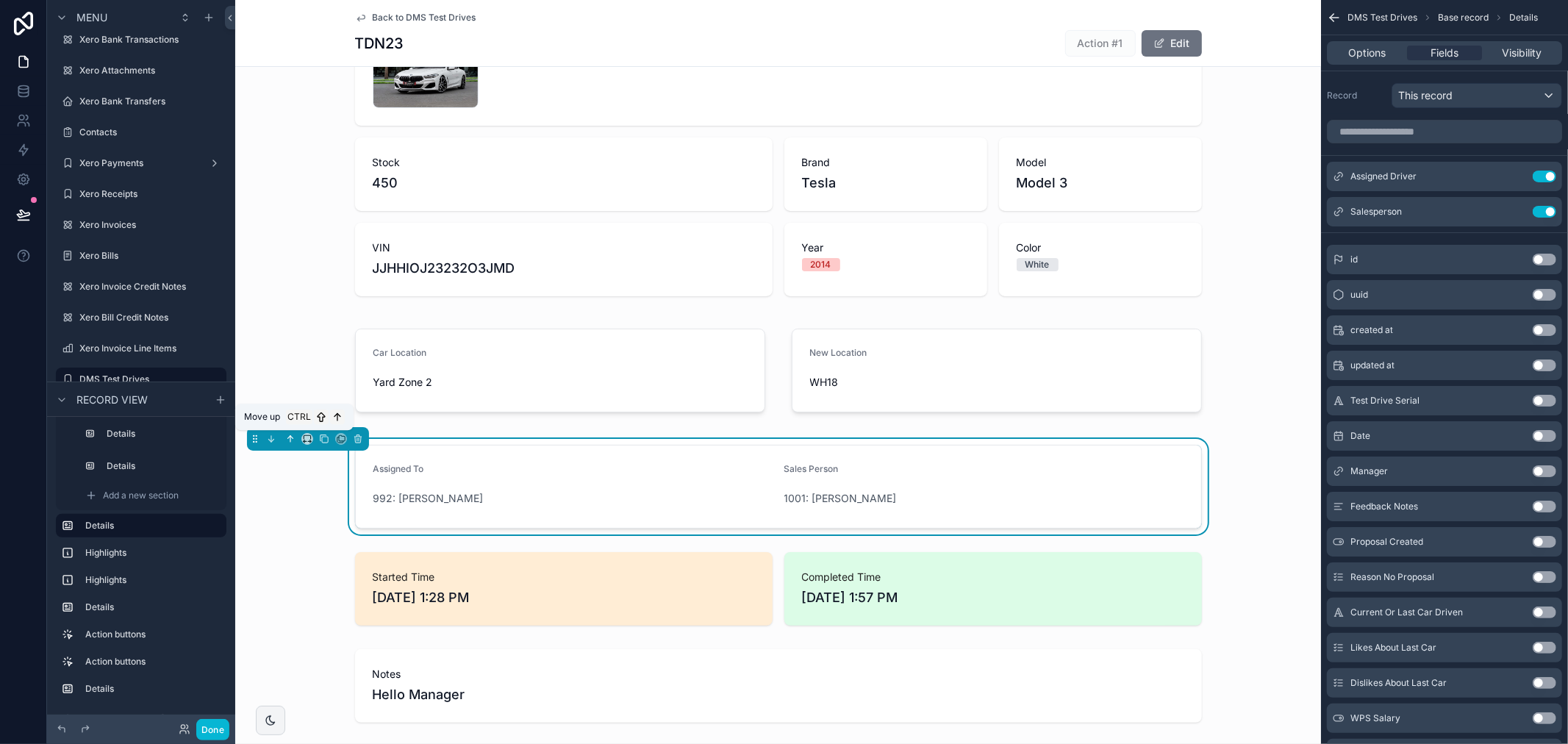
click at [288, 439] on icon "scrollable content" at bounding box center [290, 439] width 10 height 10
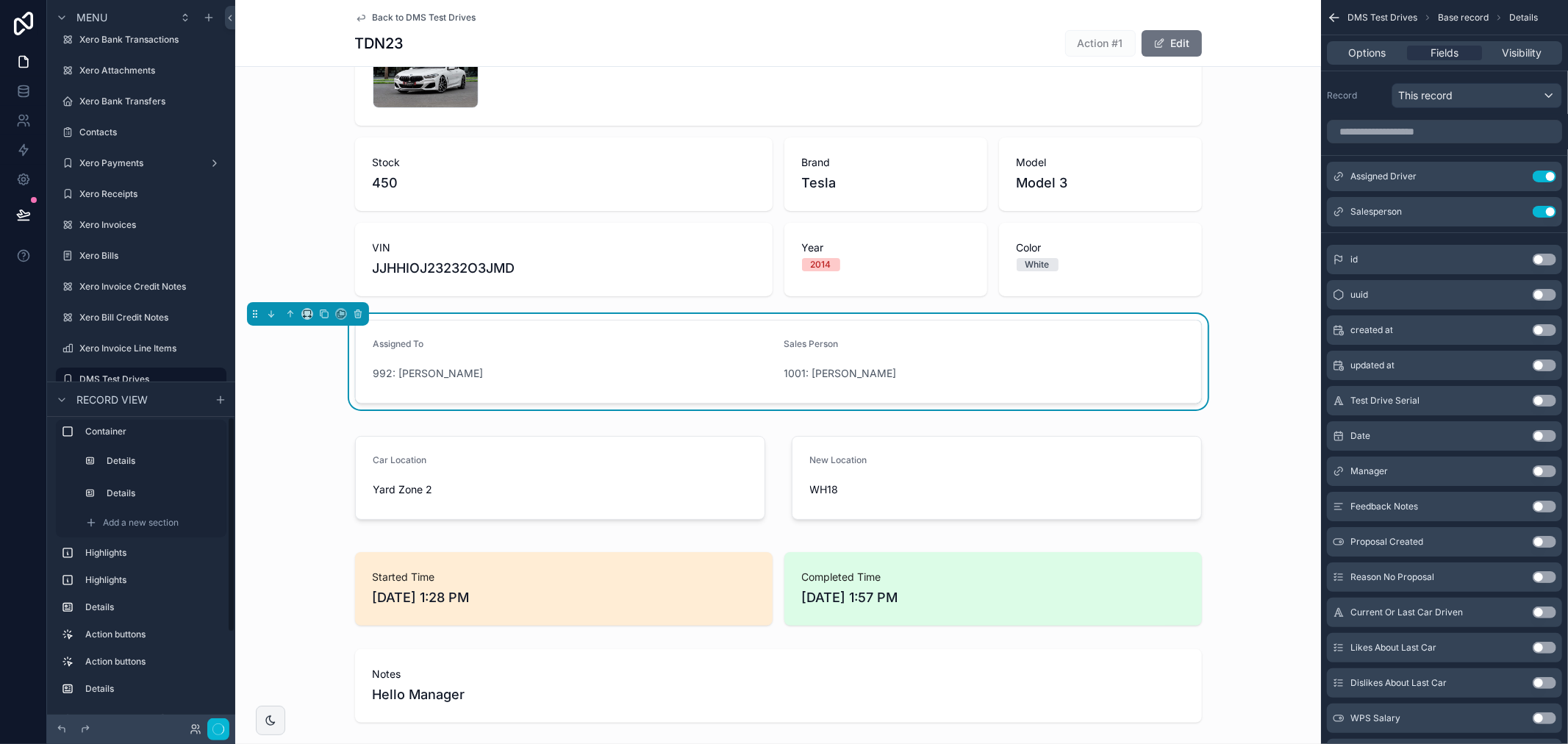
scroll to position [0, 0]
click at [1245, 497] on div "scrollable content" at bounding box center [778, 478] width 1085 height 113
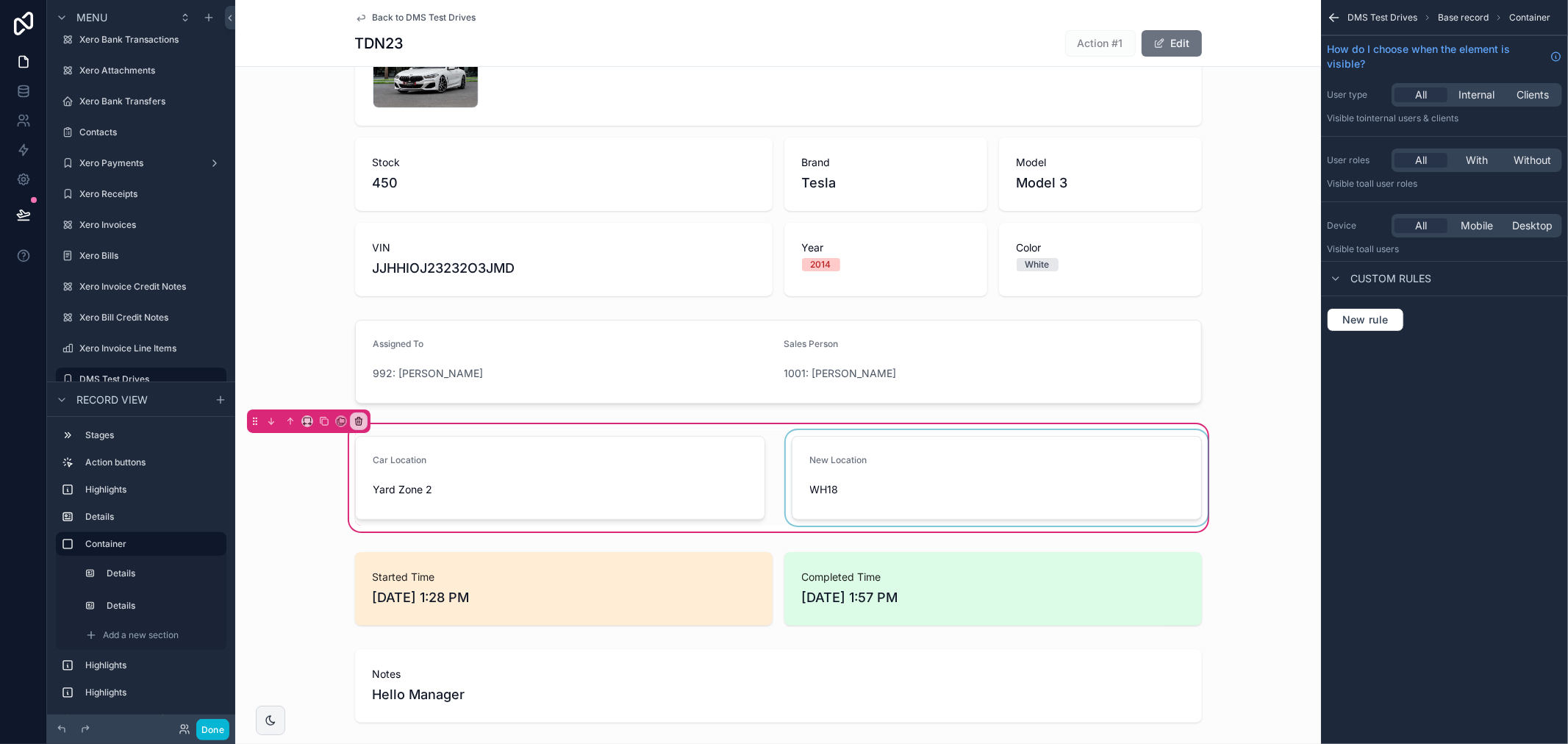
click at [1101, 480] on div "scrollable content" at bounding box center [996, 478] width 428 height 95
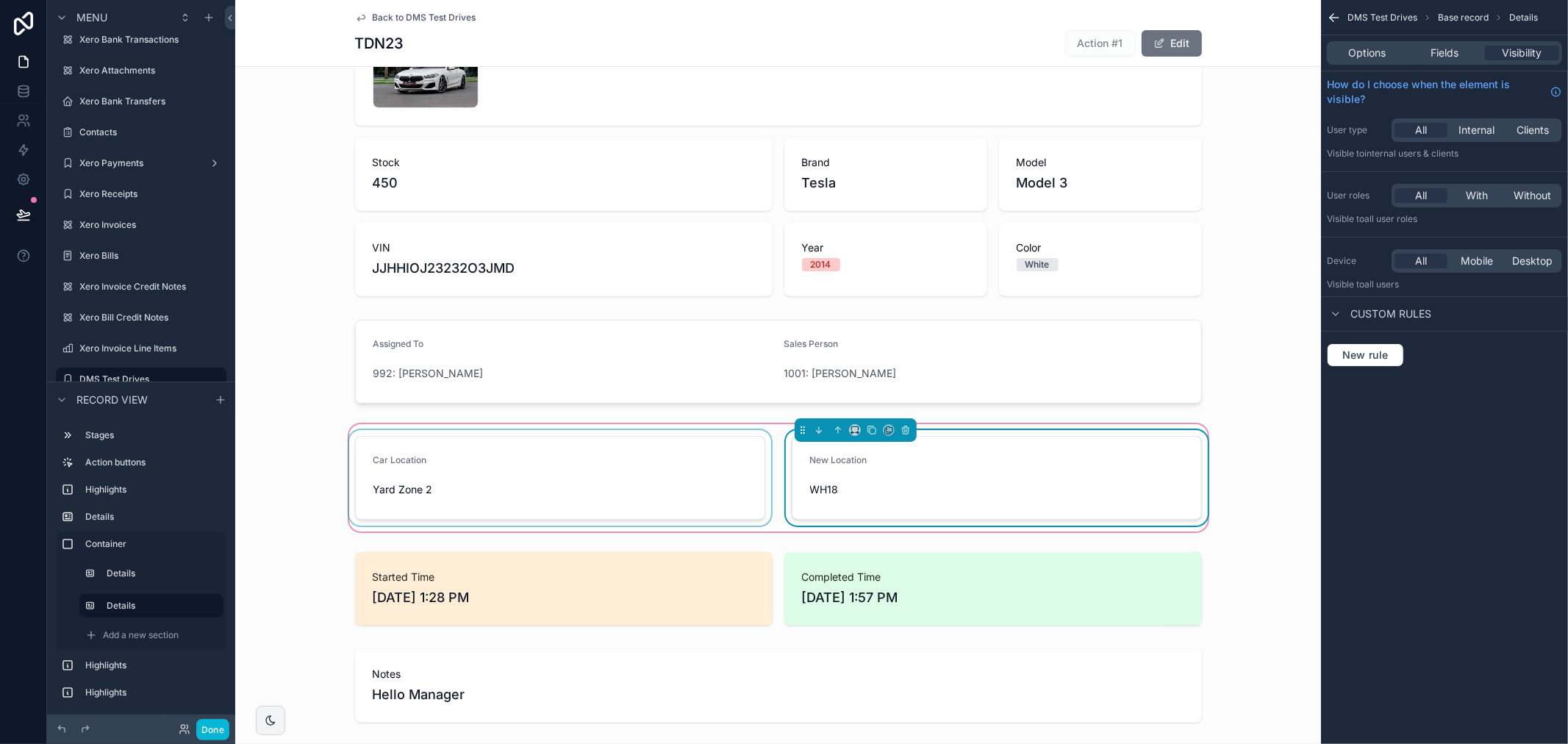
click at [761, 473] on div "scrollable content" at bounding box center [560, 478] width 428 height 95
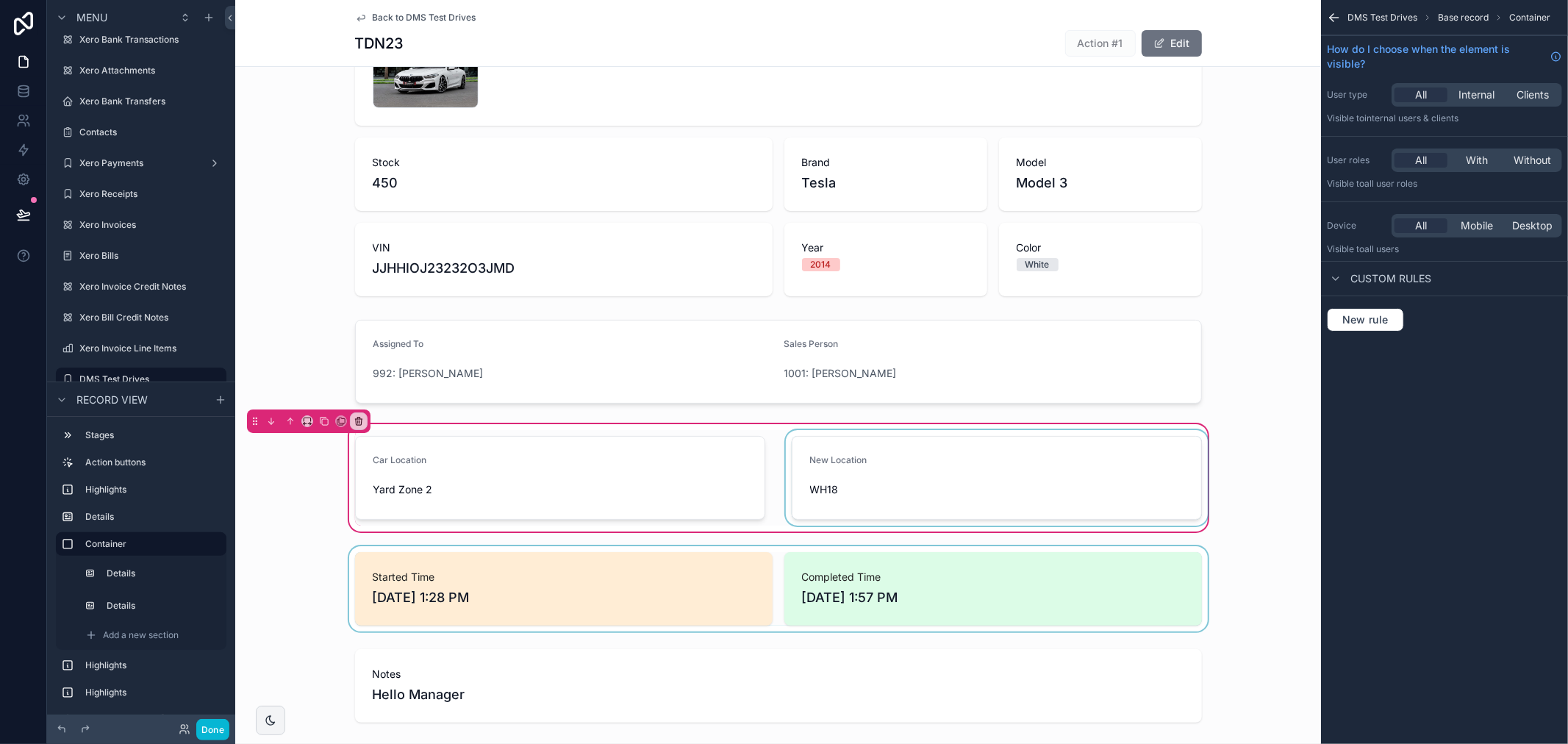
click at [1286, 555] on div "scrollable content" at bounding box center [778, 589] width 1085 height 85
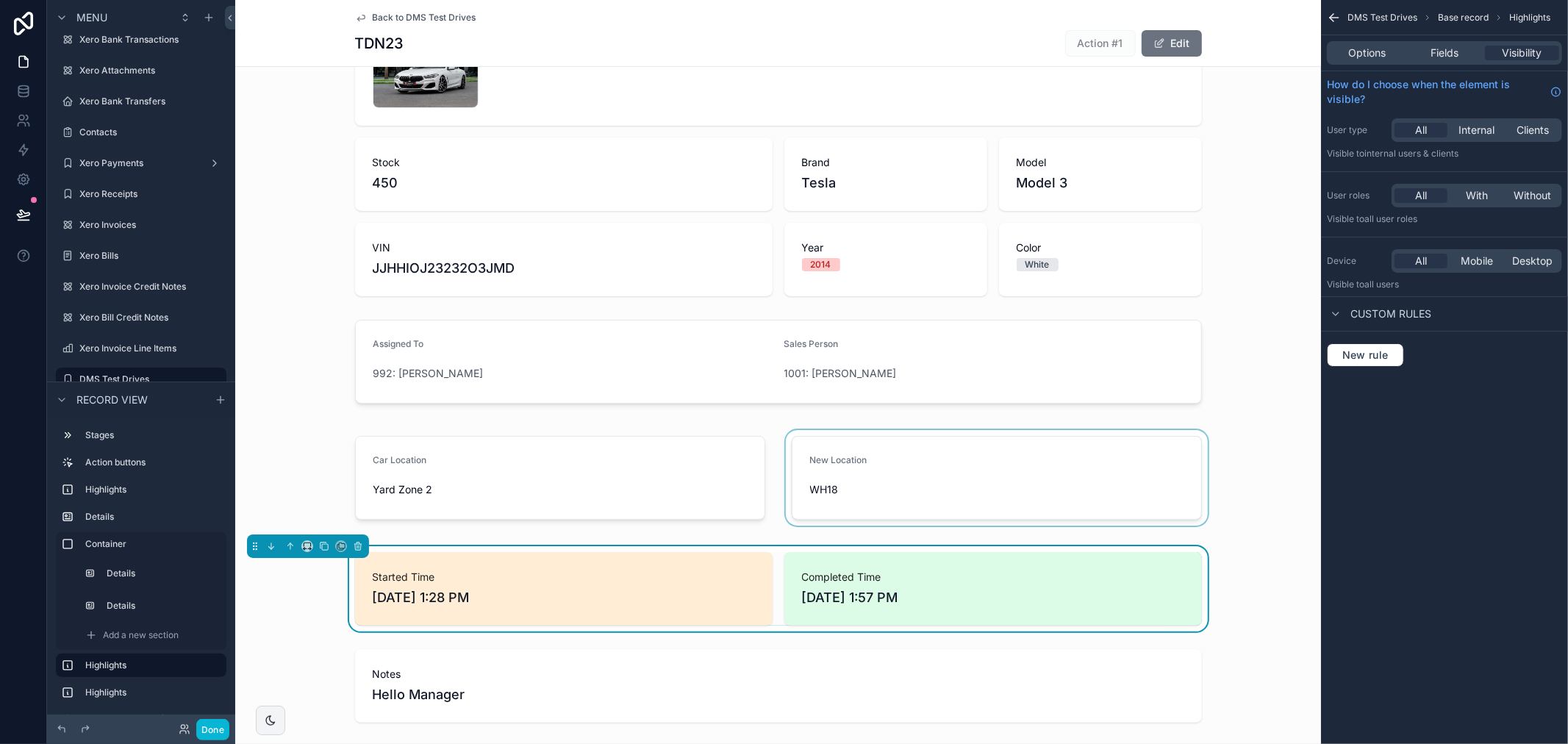
click at [1400, 546] on div "DMS Test Drives Base record Highlights Options Fields Visibility How do I choos…" at bounding box center [1444, 372] width 247 height 744
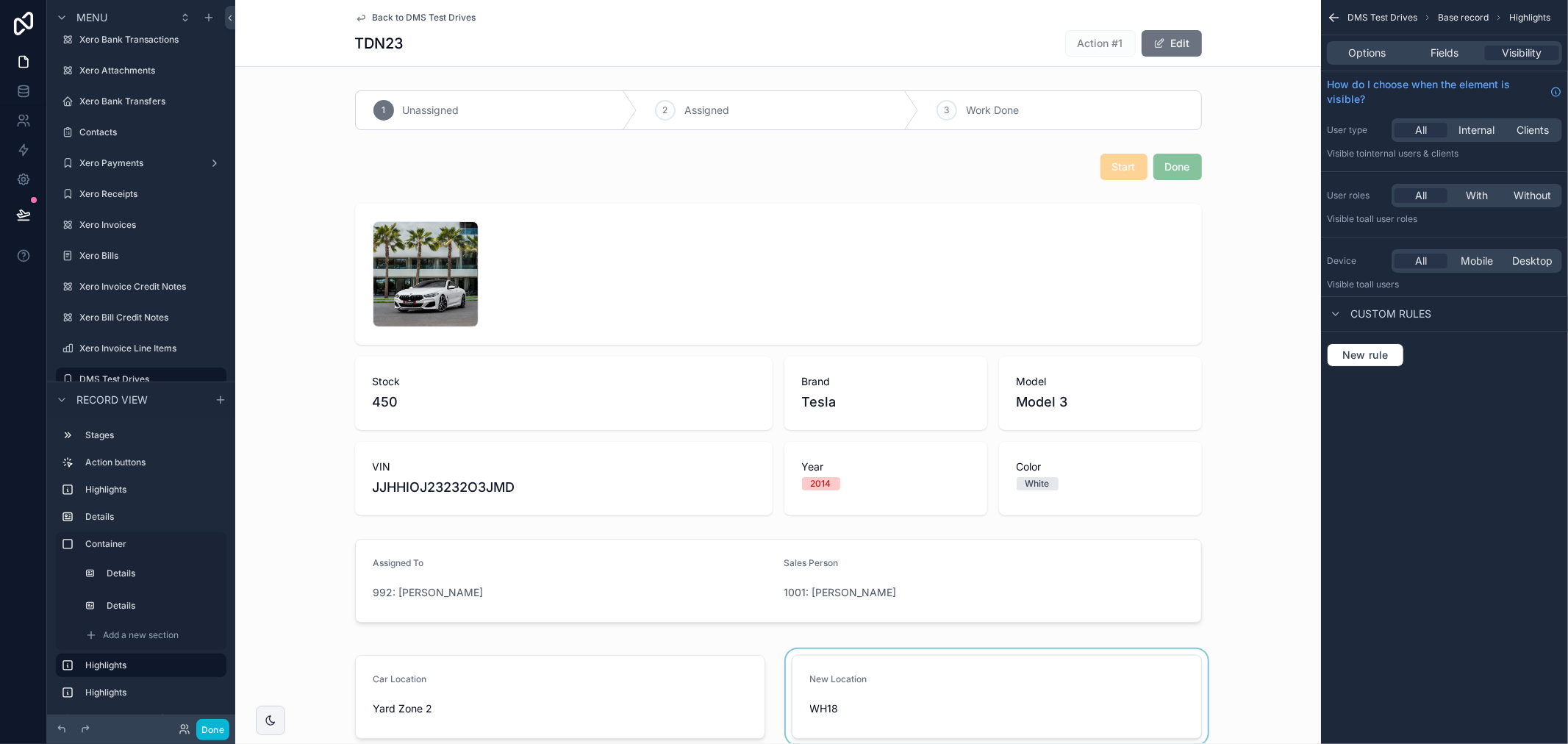
click at [1363, 468] on div "DMS Test Drives Base record Highlights Options Fields Visibility How do I choos…" at bounding box center [1444, 372] width 247 height 744
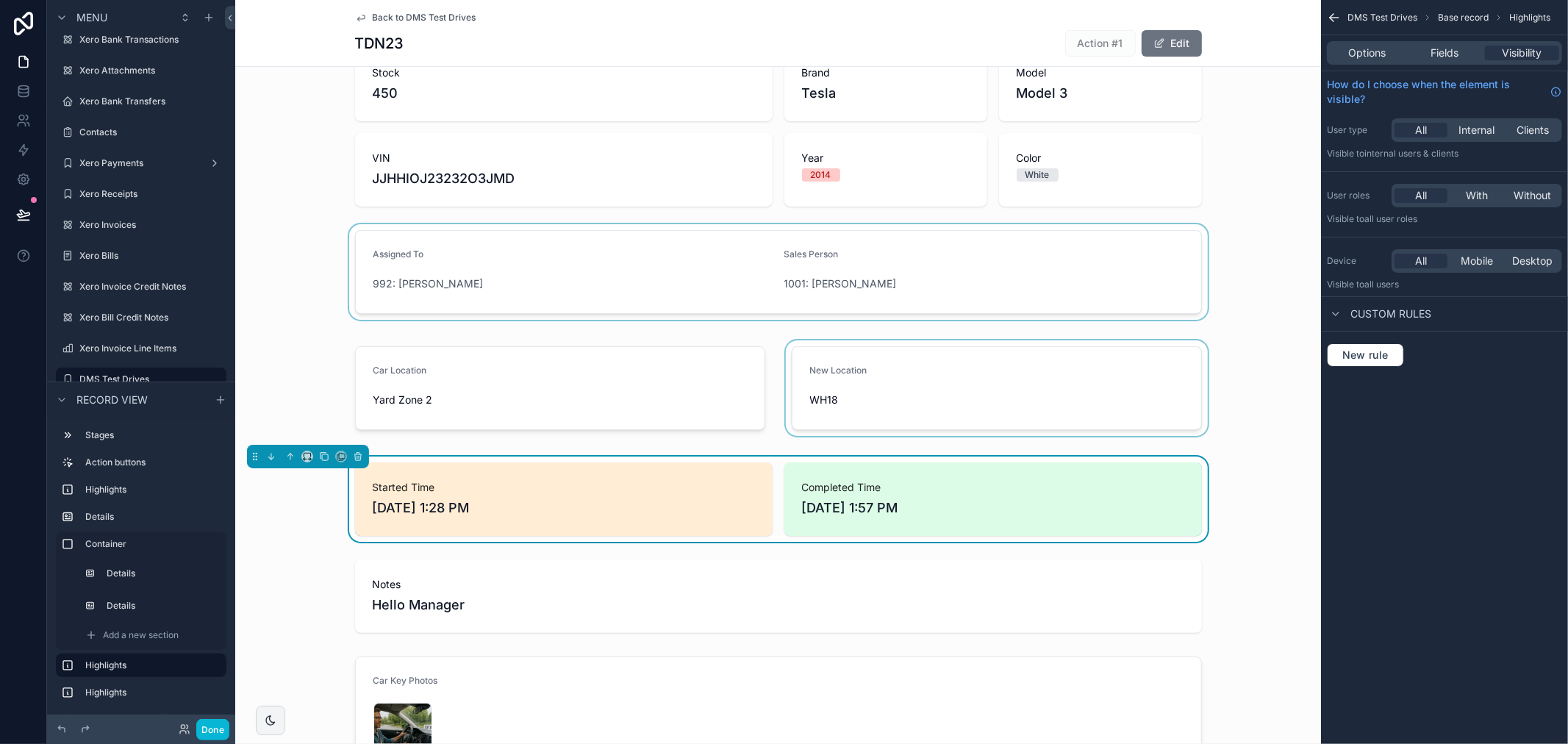
scroll to position [326, 0]
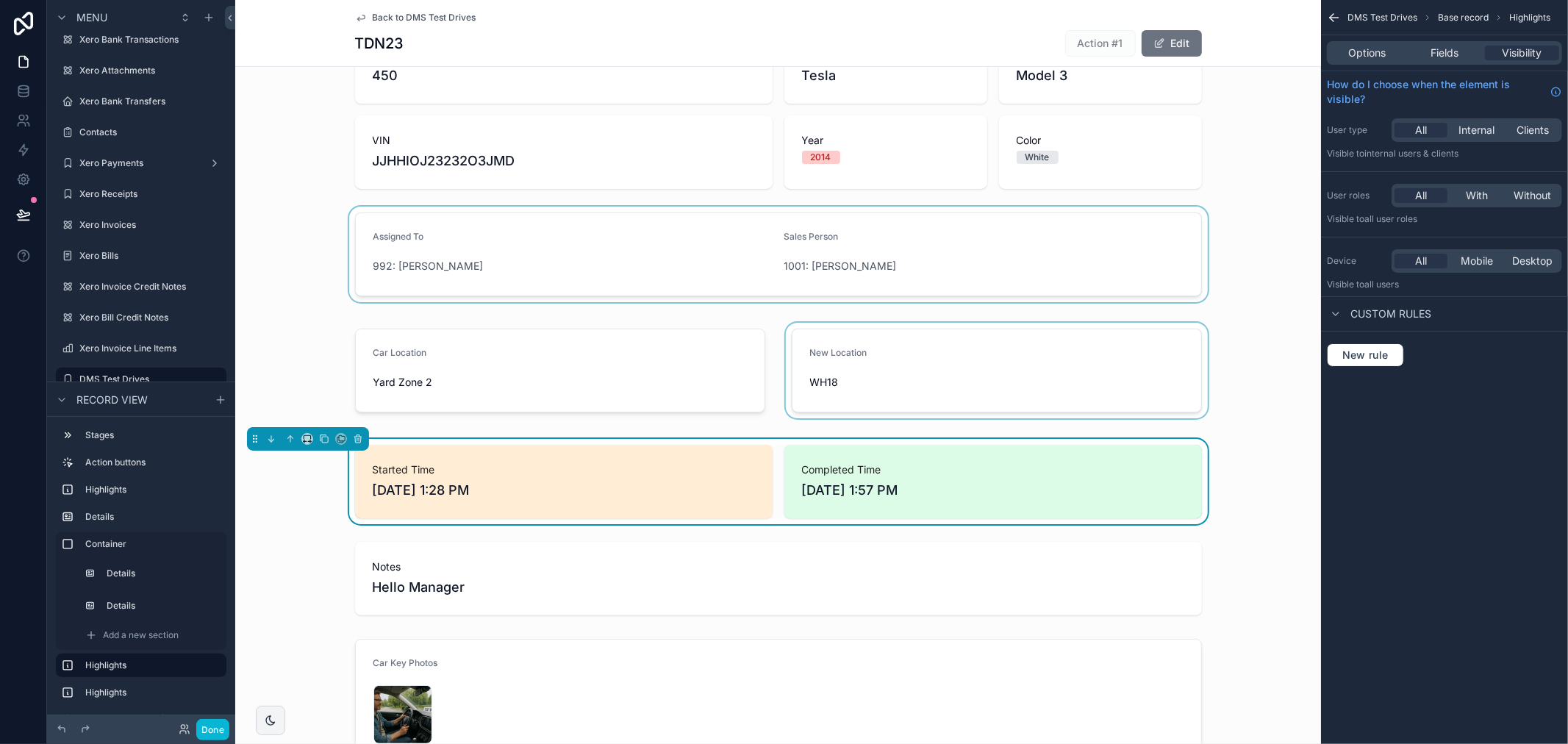
click at [625, 262] on div "scrollable content" at bounding box center [778, 254] width 1085 height 95
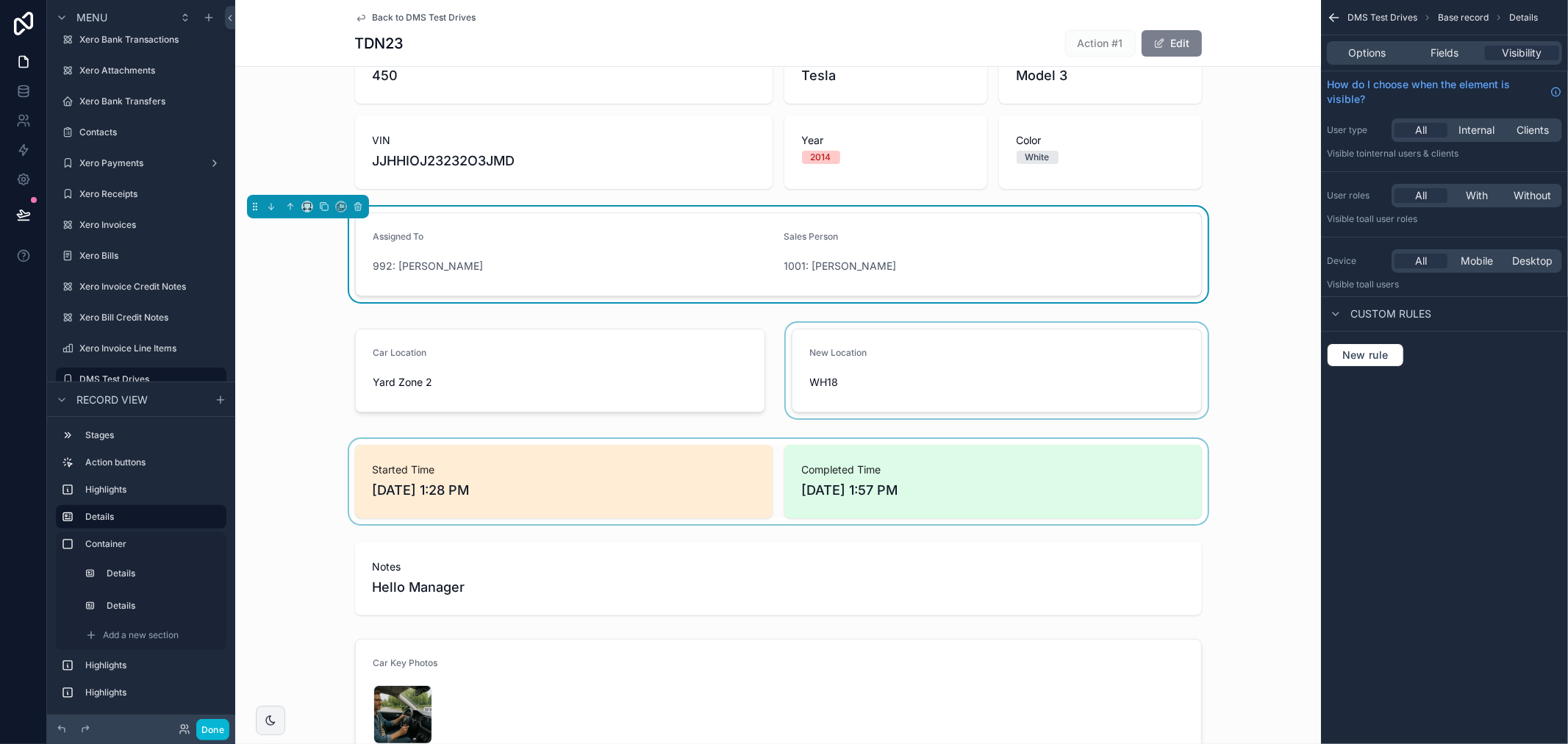
click at [1173, 46] on button "Edit" at bounding box center [1171, 43] width 61 height 26
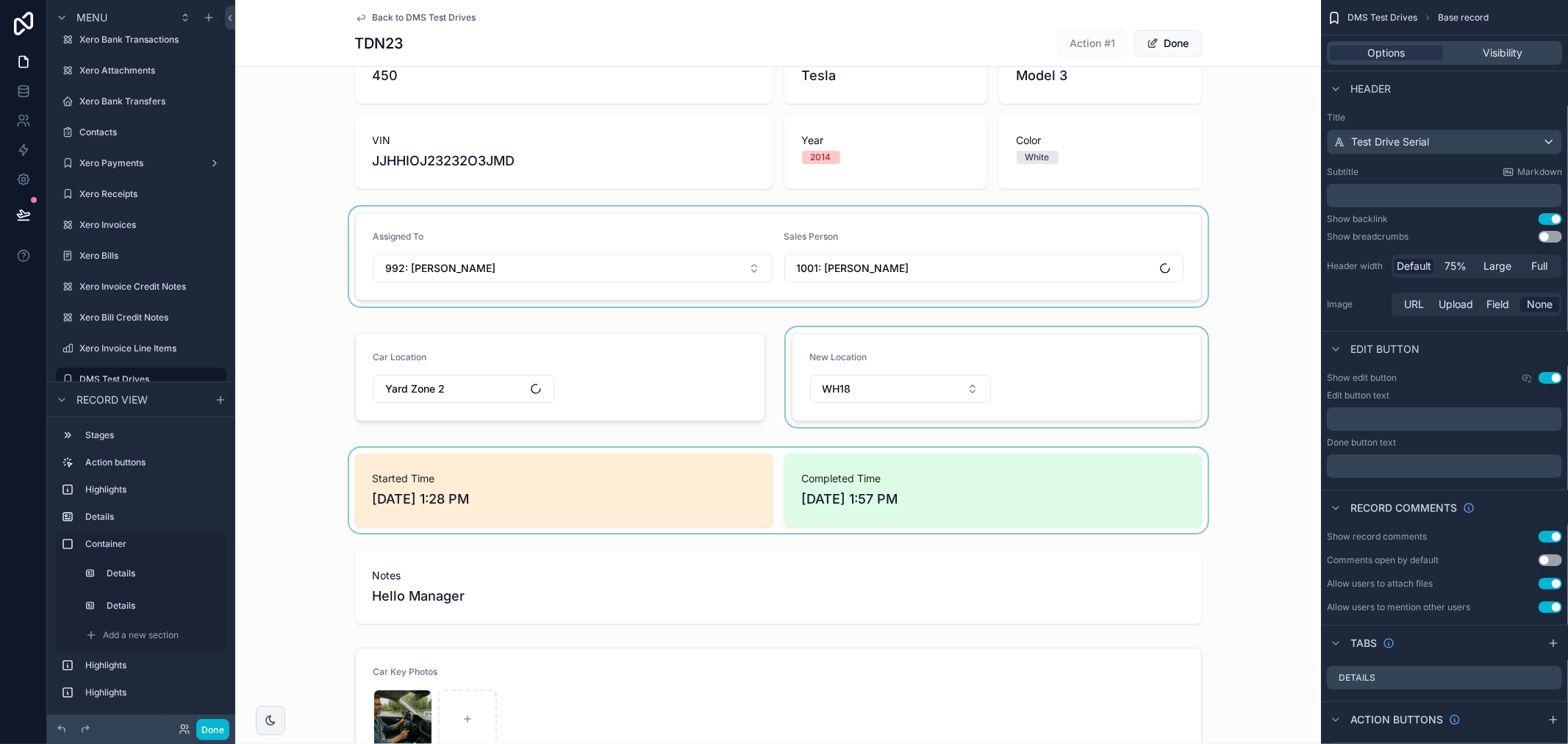
click at [986, 229] on div "scrollable content" at bounding box center [778, 256] width 1085 height 100
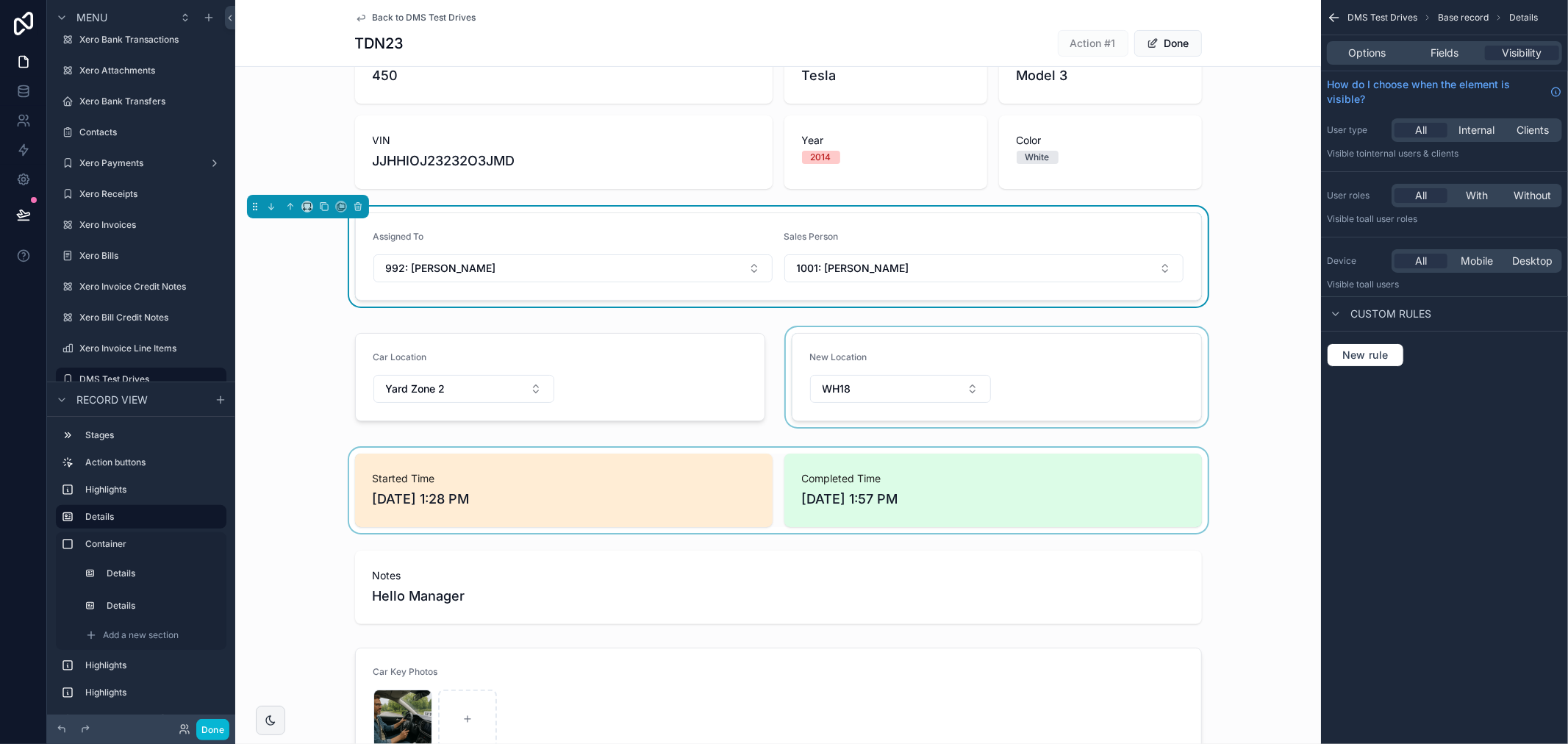
click at [1190, 259] on form "Assigned To 992: Daniel Abbas Sales Person 1001: Talib Alrubai" at bounding box center [778, 256] width 845 height 87
click at [1157, 45] on button "Done" at bounding box center [1168, 43] width 68 height 26
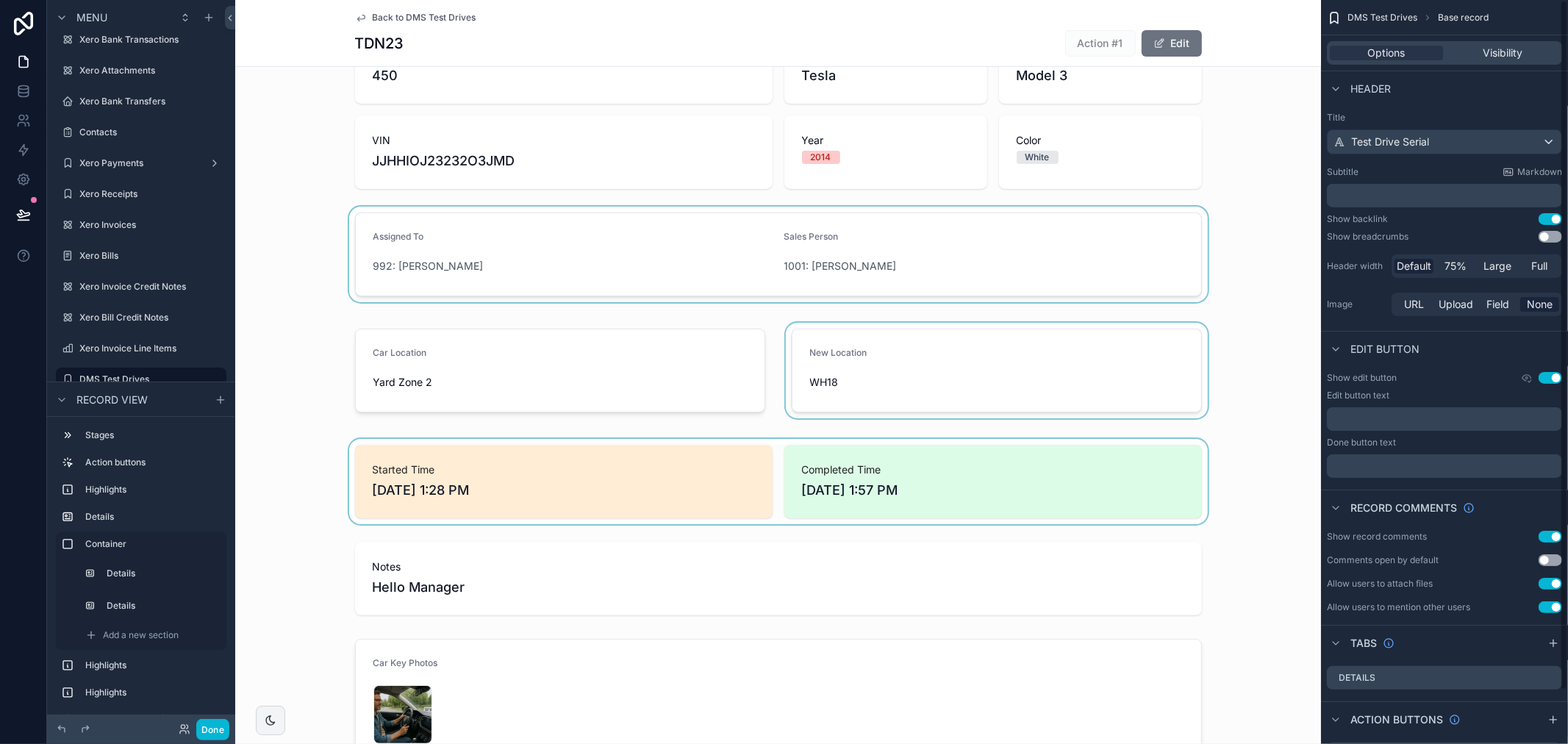
click at [1062, 248] on div "scrollable content" at bounding box center [778, 254] width 1085 height 95
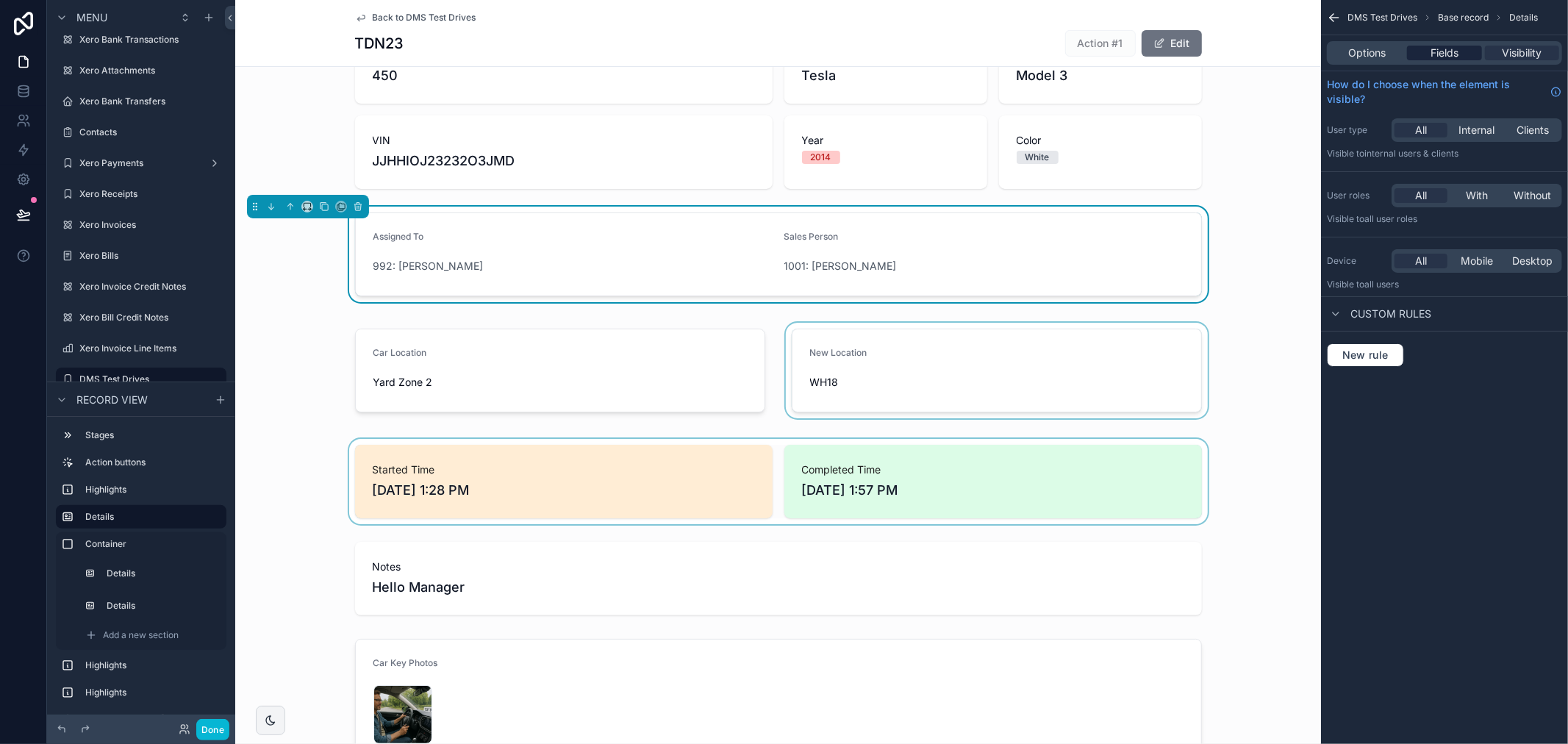
click at [1430, 56] on span "Fields" at bounding box center [1444, 53] width 28 height 14
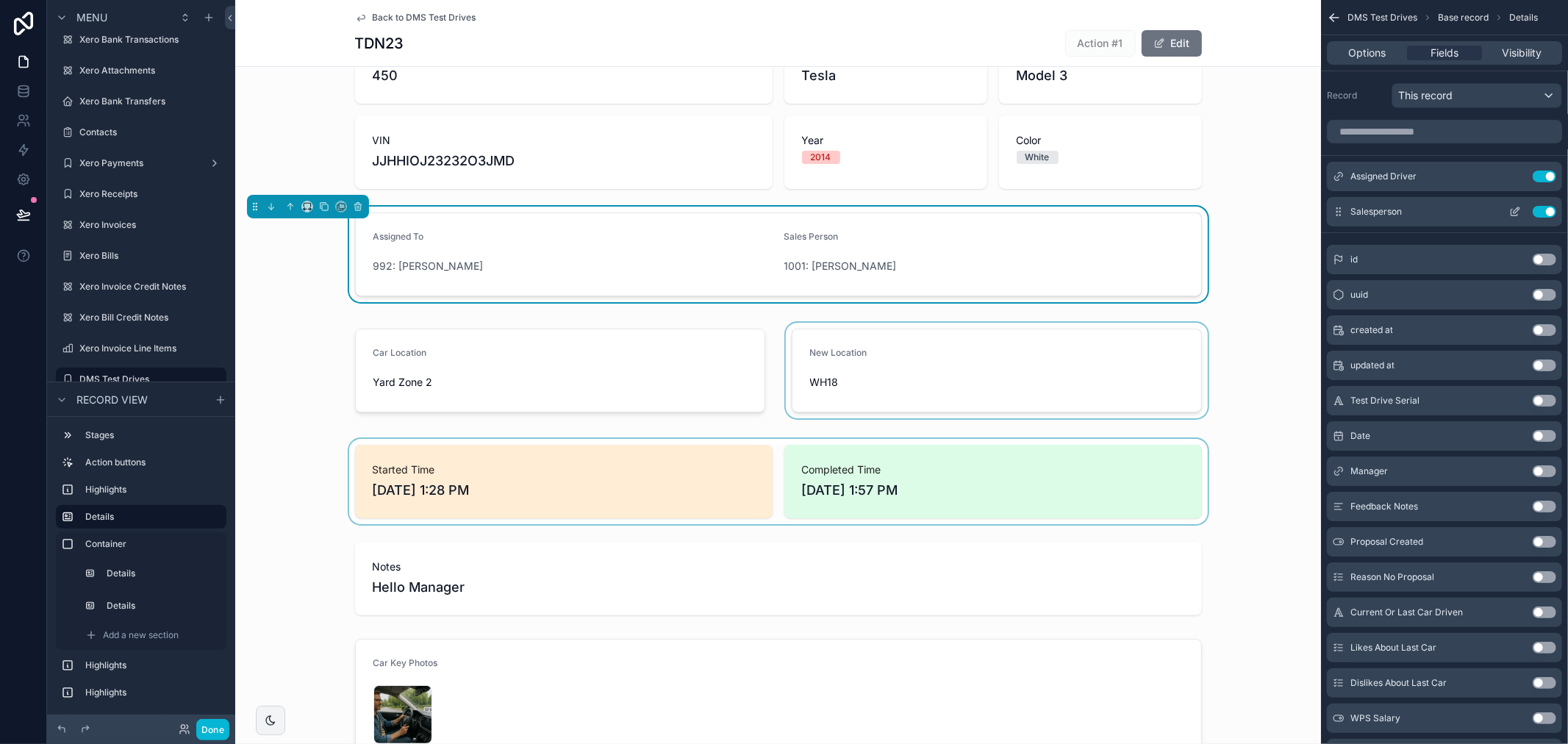
click at [1513, 214] on icon "scrollable content" at bounding box center [1515, 211] width 12 height 12
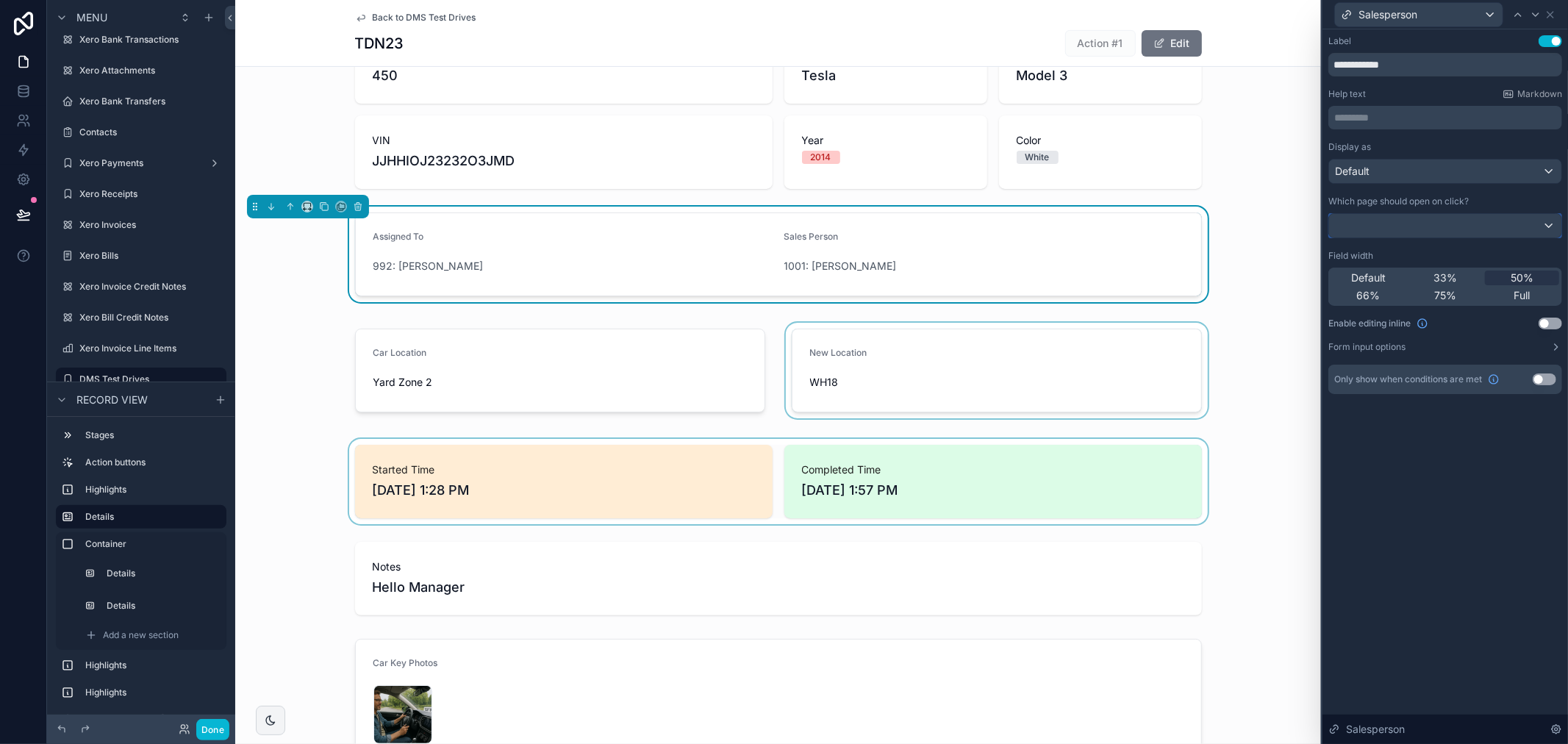
click at [1445, 229] on div at bounding box center [1445, 226] width 232 height 24
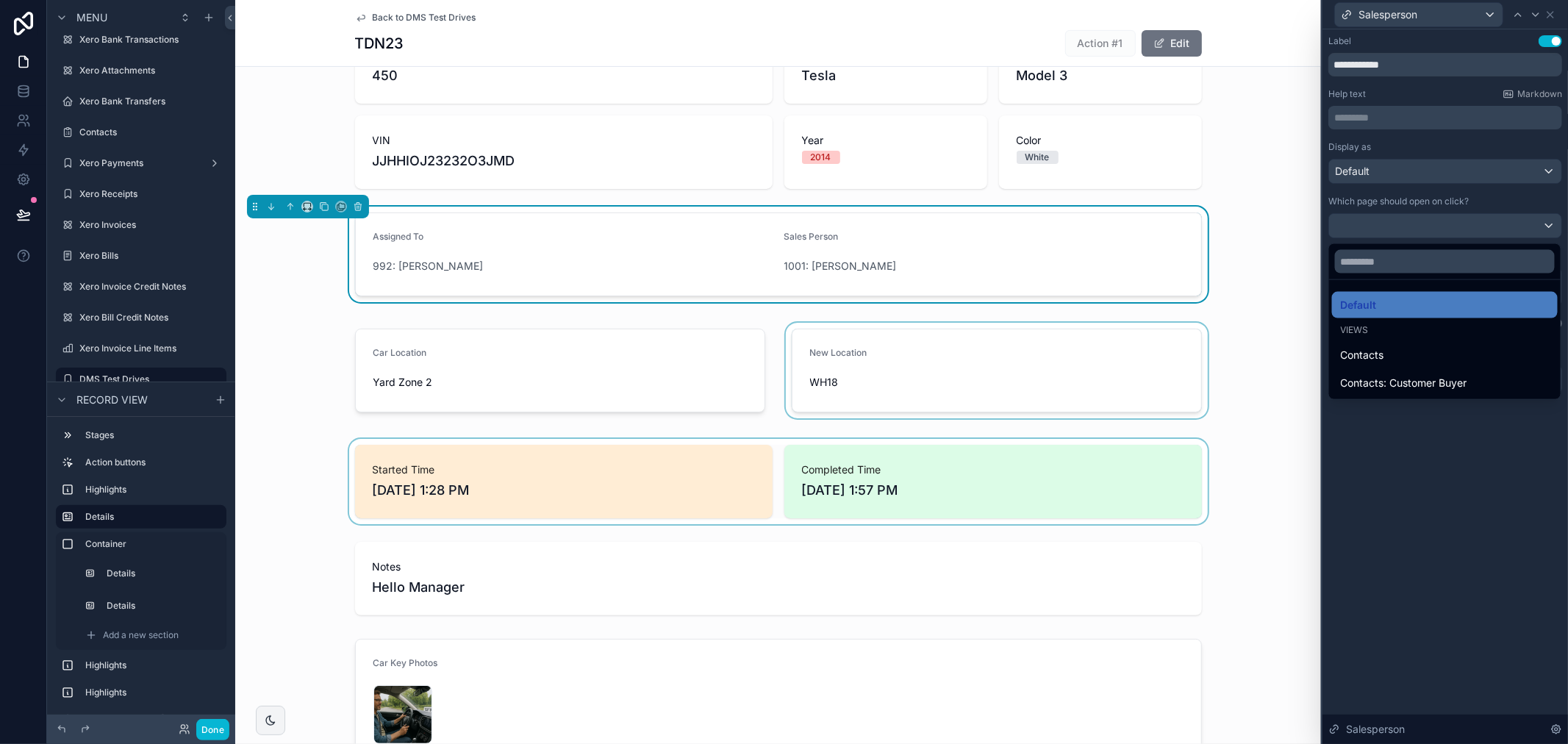
click at [1445, 202] on div at bounding box center [1445, 372] width 245 height 744
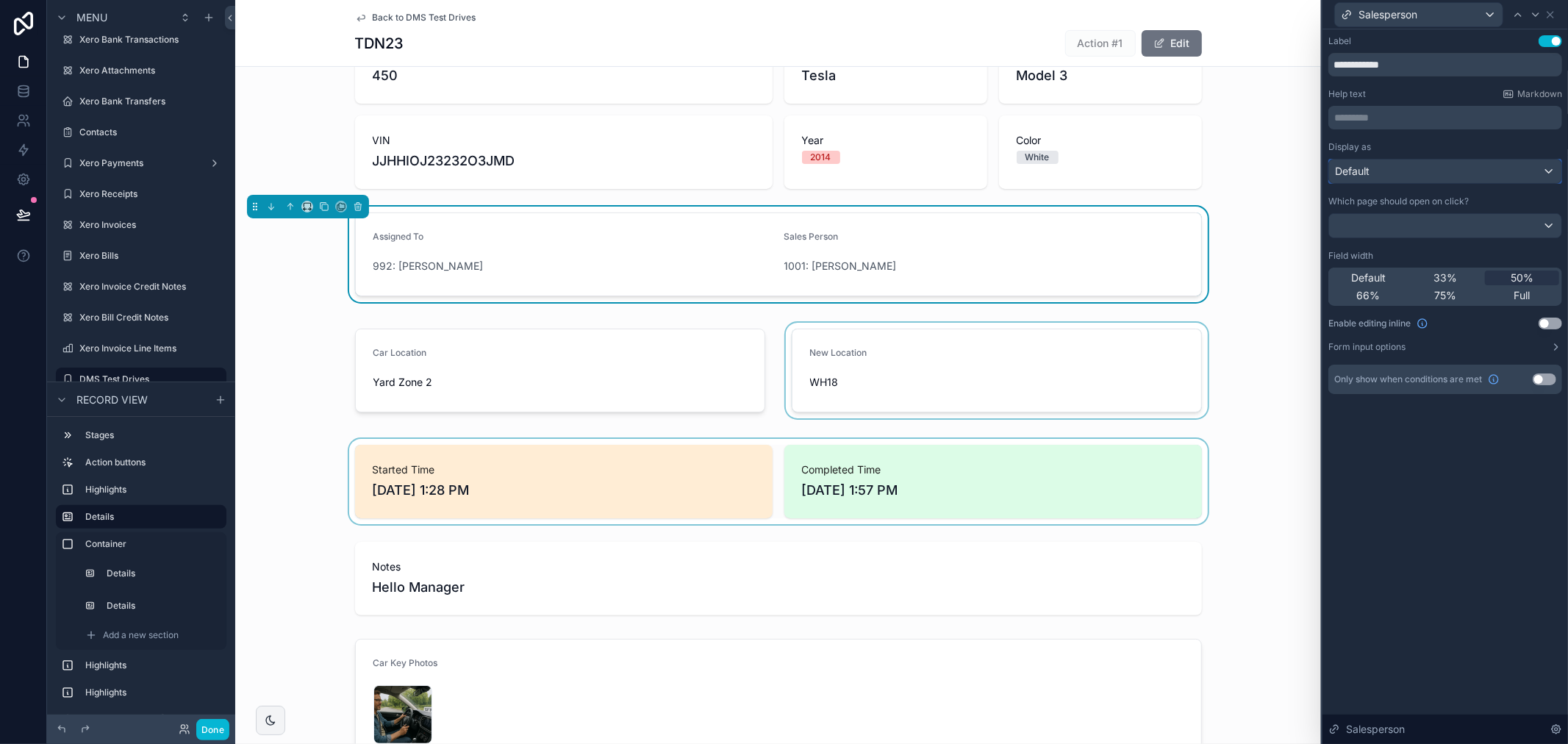
click at [1444, 172] on div "Default" at bounding box center [1445, 171] width 232 height 24
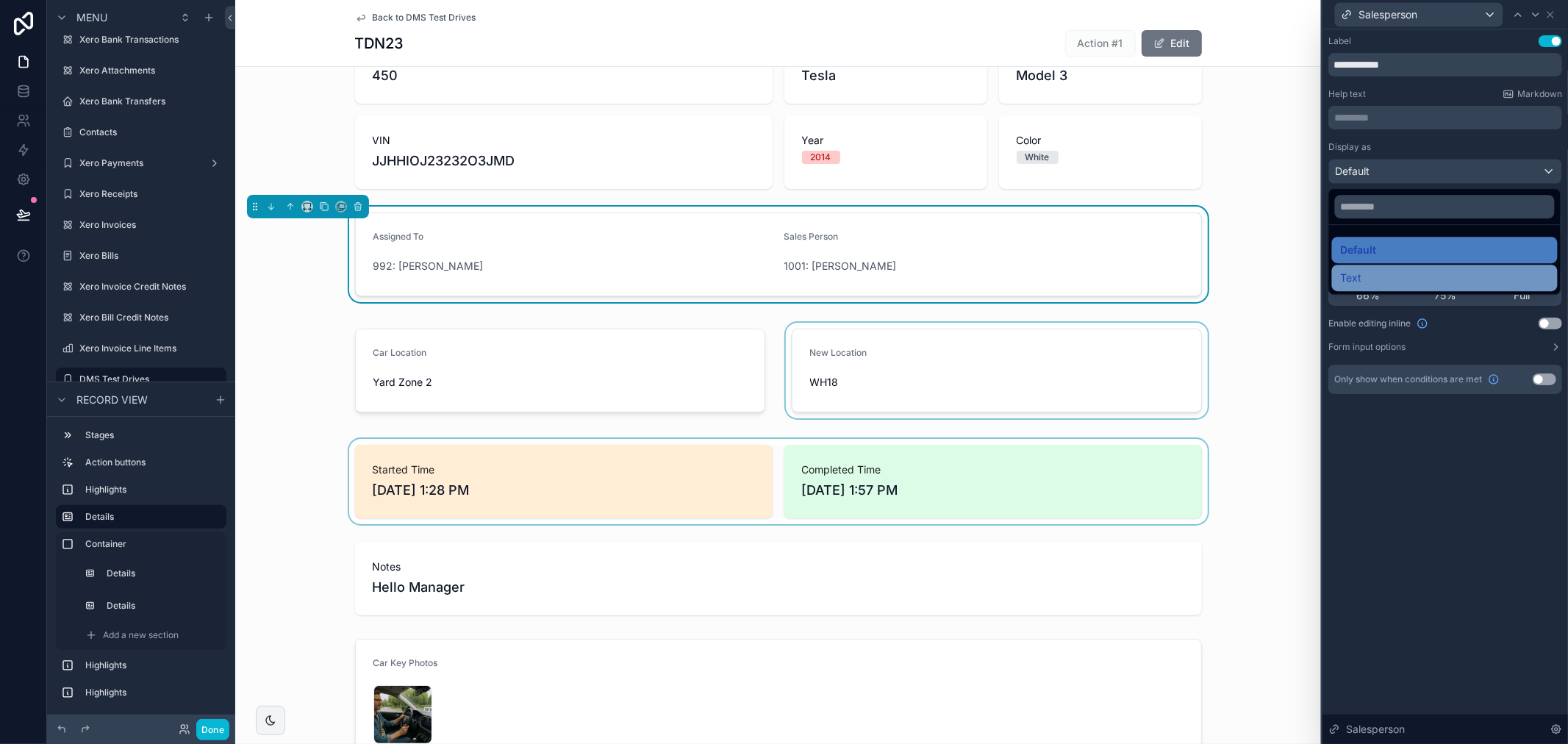
click at [1427, 269] on div "Text" at bounding box center [1445, 277] width 208 height 17
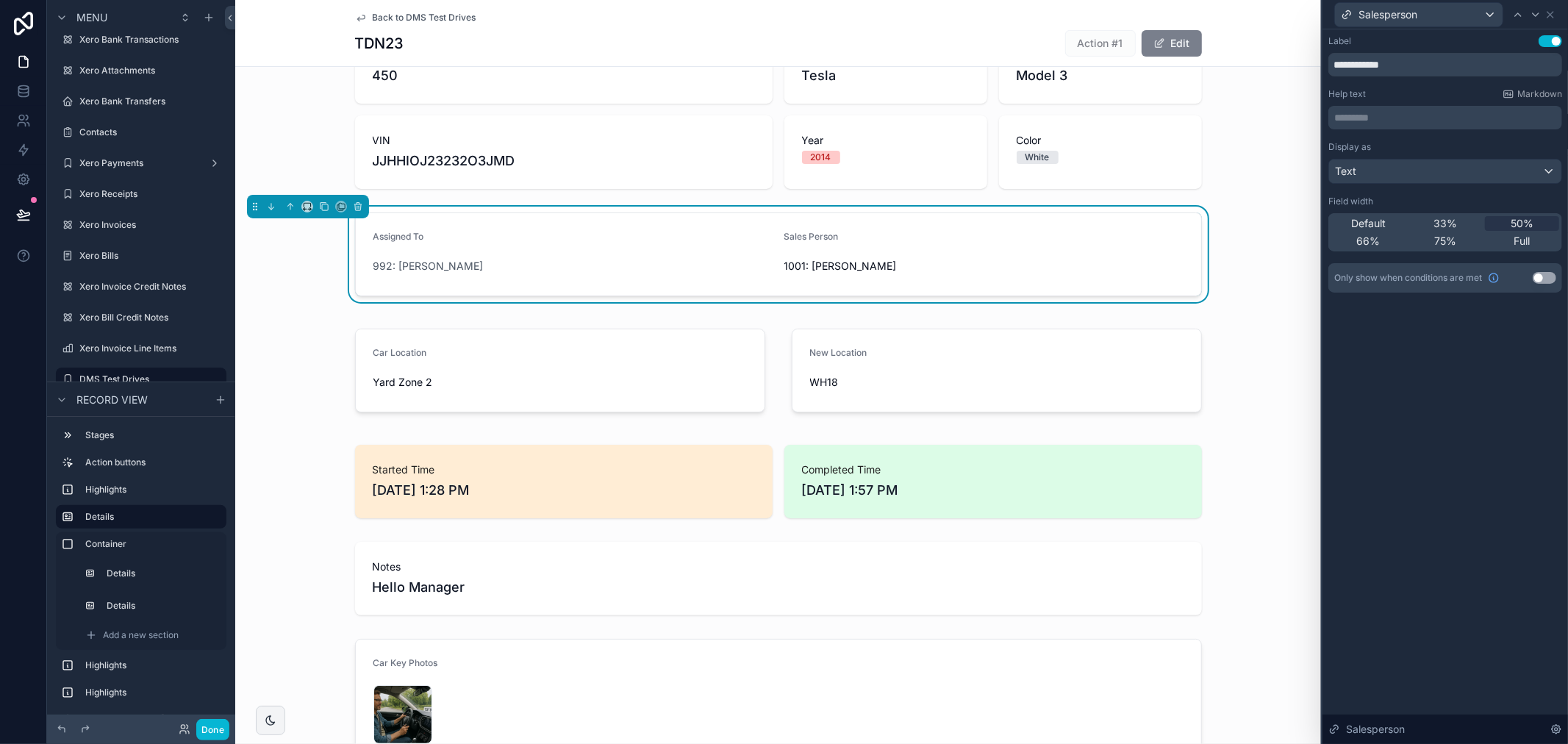
click at [1169, 54] on button "Edit" at bounding box center [1171, 43] width 61 height 26
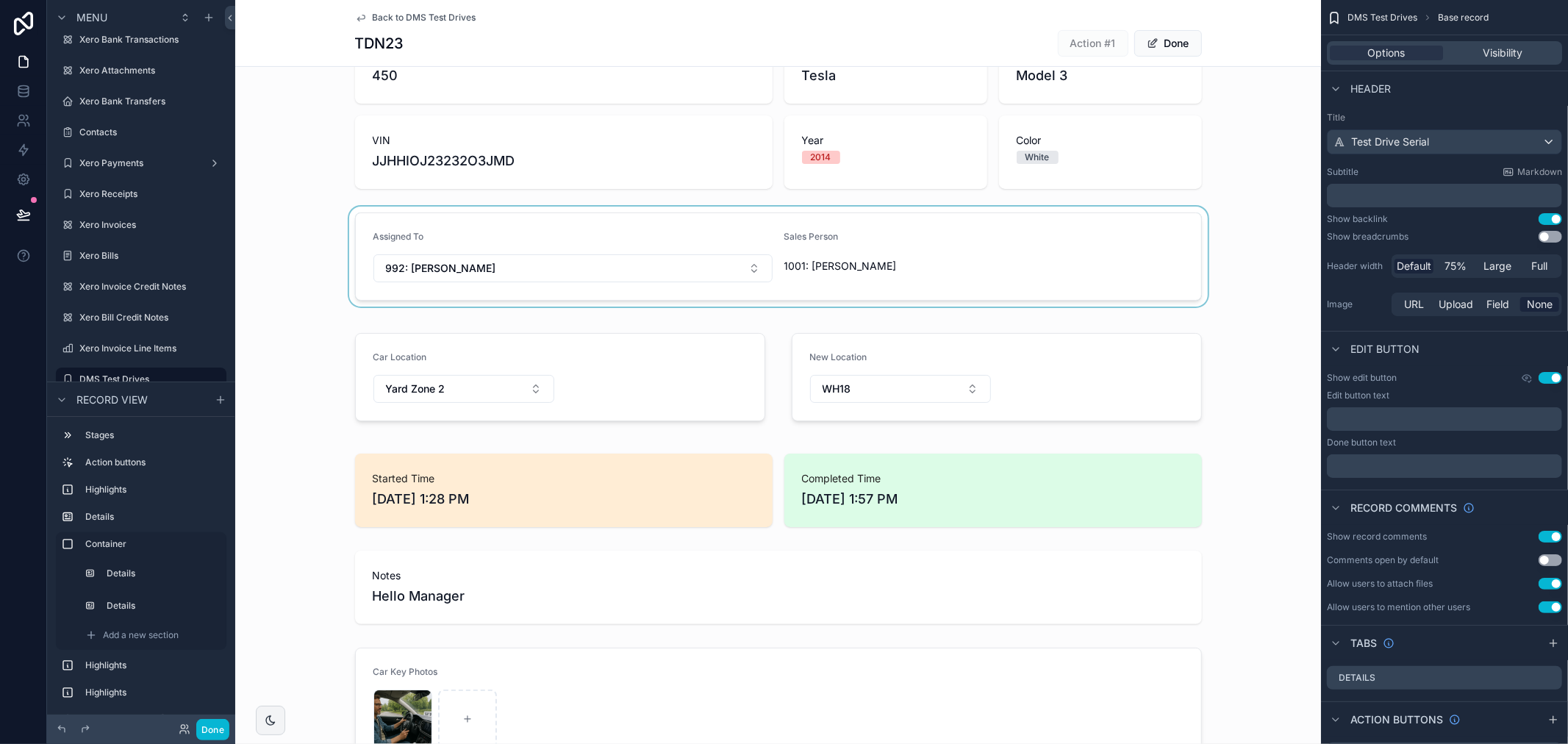
click at [1009, 248] on div "scrollable content" at bounding box center [778, 256] width 1085 height 100
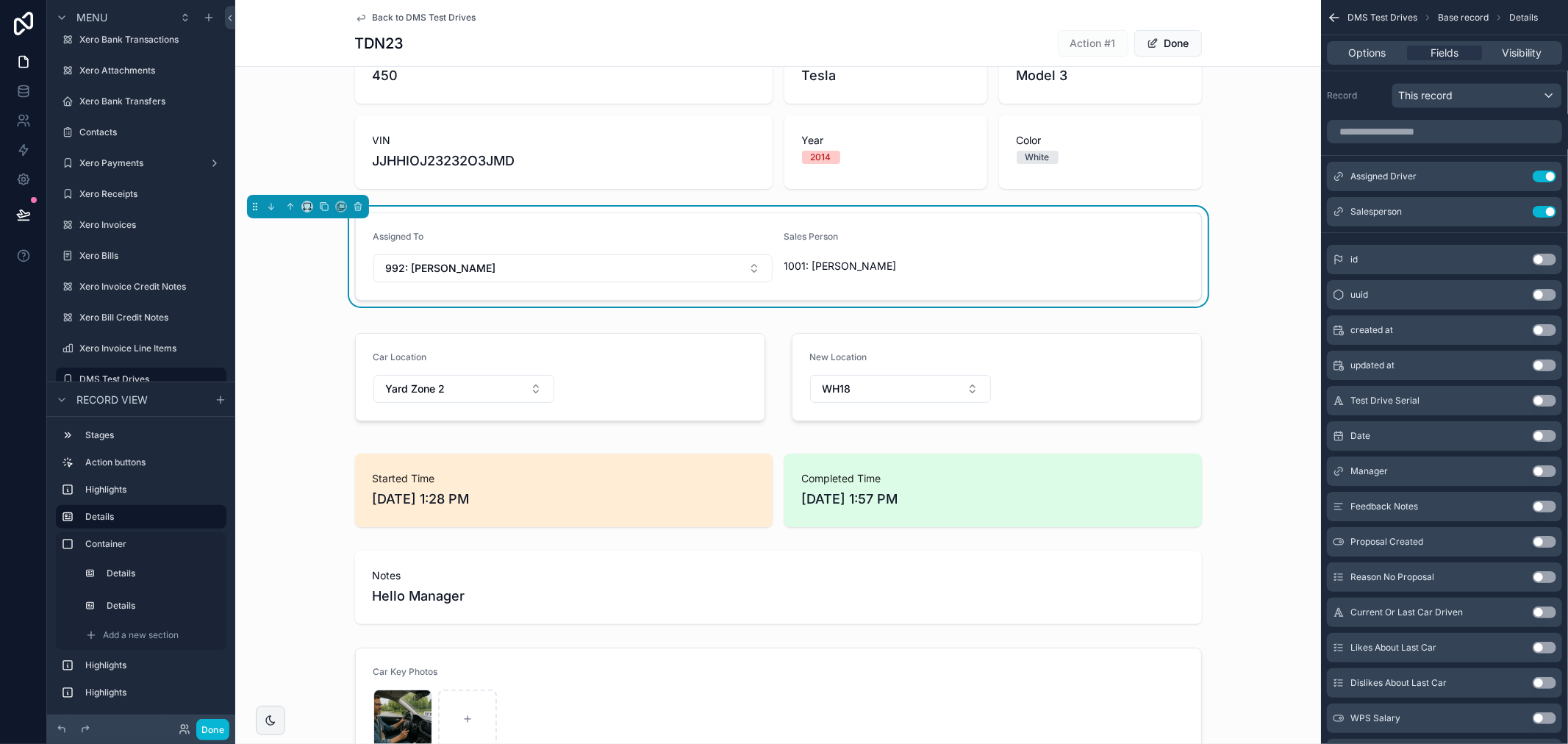
click at [1239, 239] on div "Assigned To 992: Daniel Abbas Sales Person 1001: Talib Alrubai" at bounding box center [778, 256] width 1085 height 100
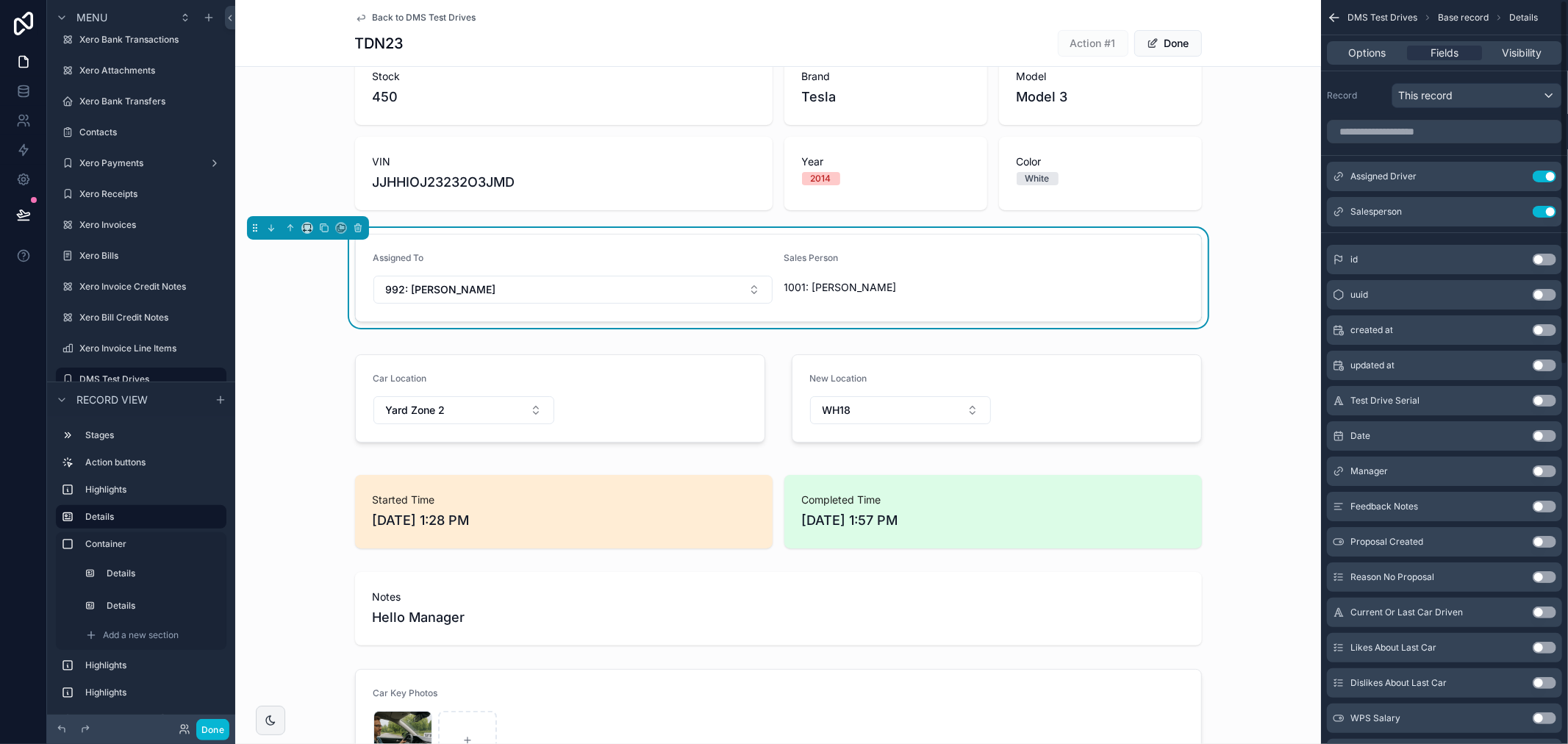
scroll to position [295, 0]
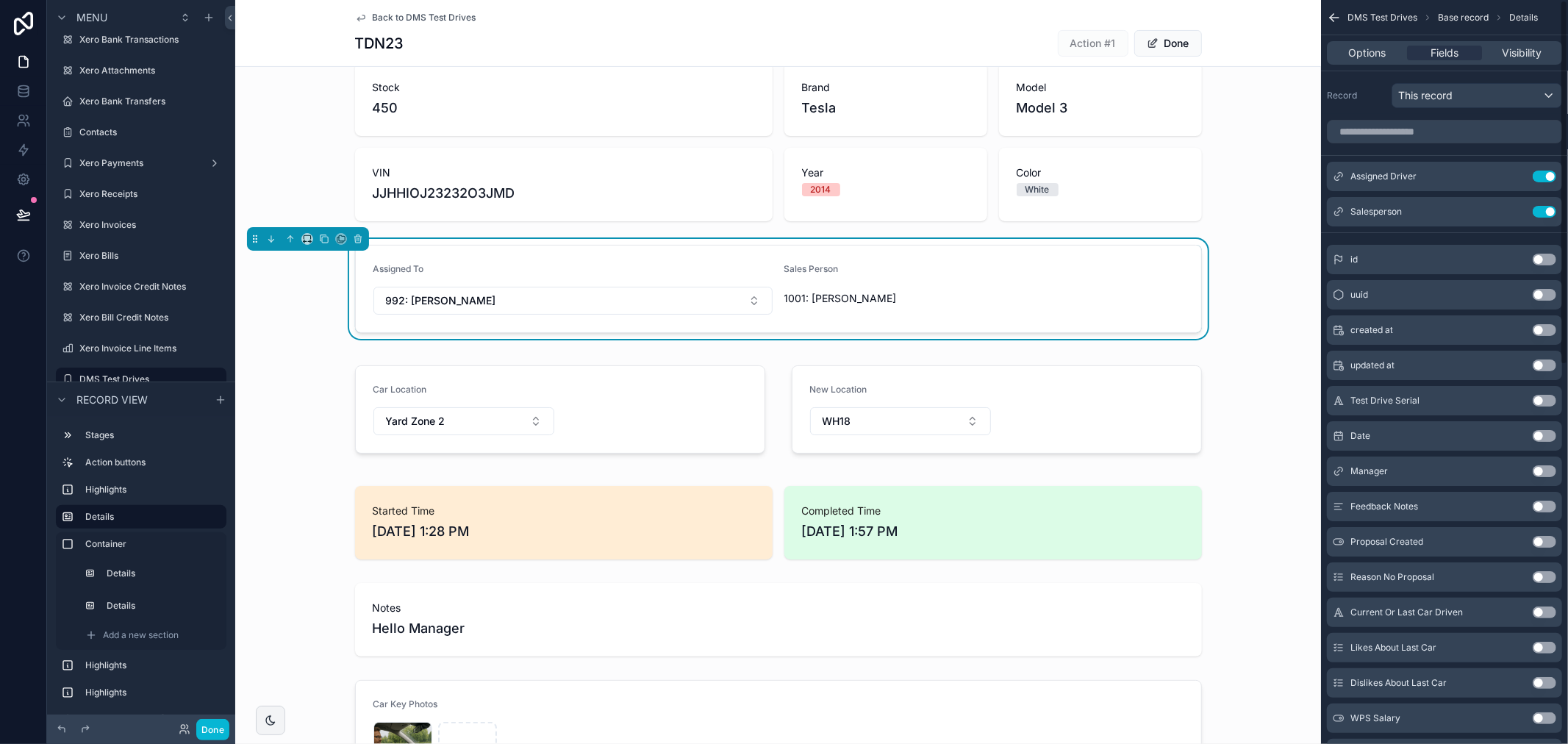
click at [1333, 17] on icon "scrollable content" at bounding box center [1334, 17] width 9 height 0
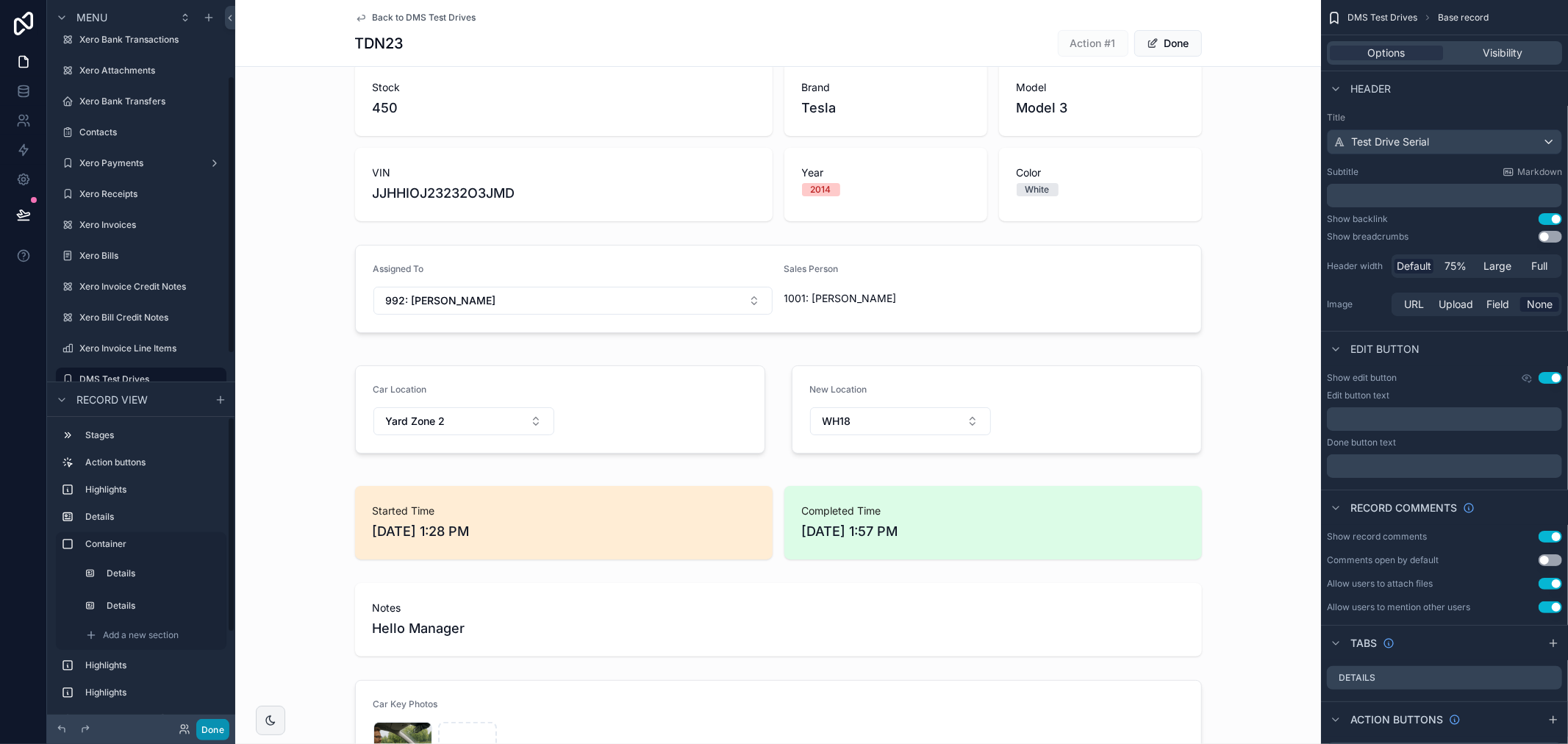
click at [216, 729] on button "Done" at bounding box center [213, 730] width 34 height 22
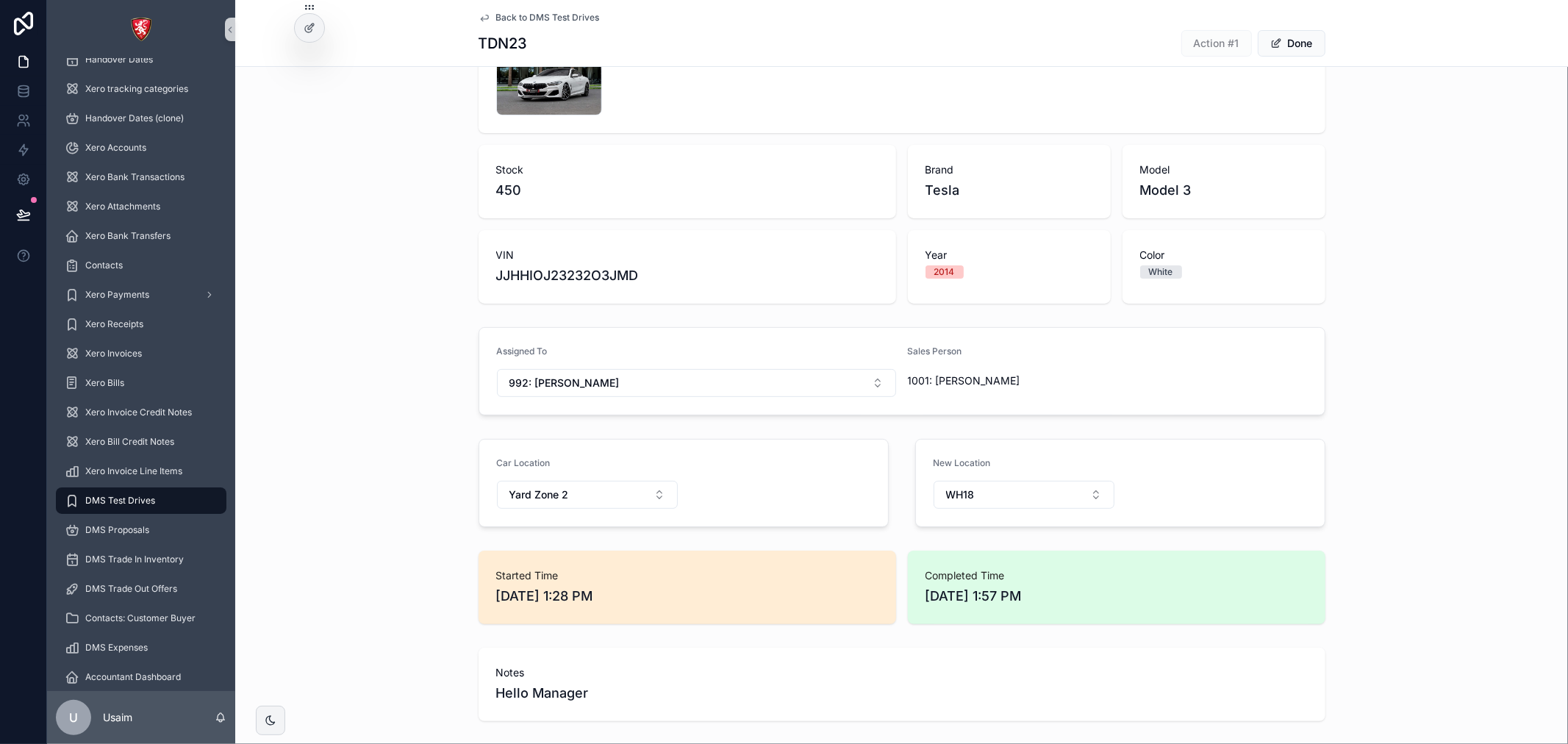
scroll to position [0, 0]
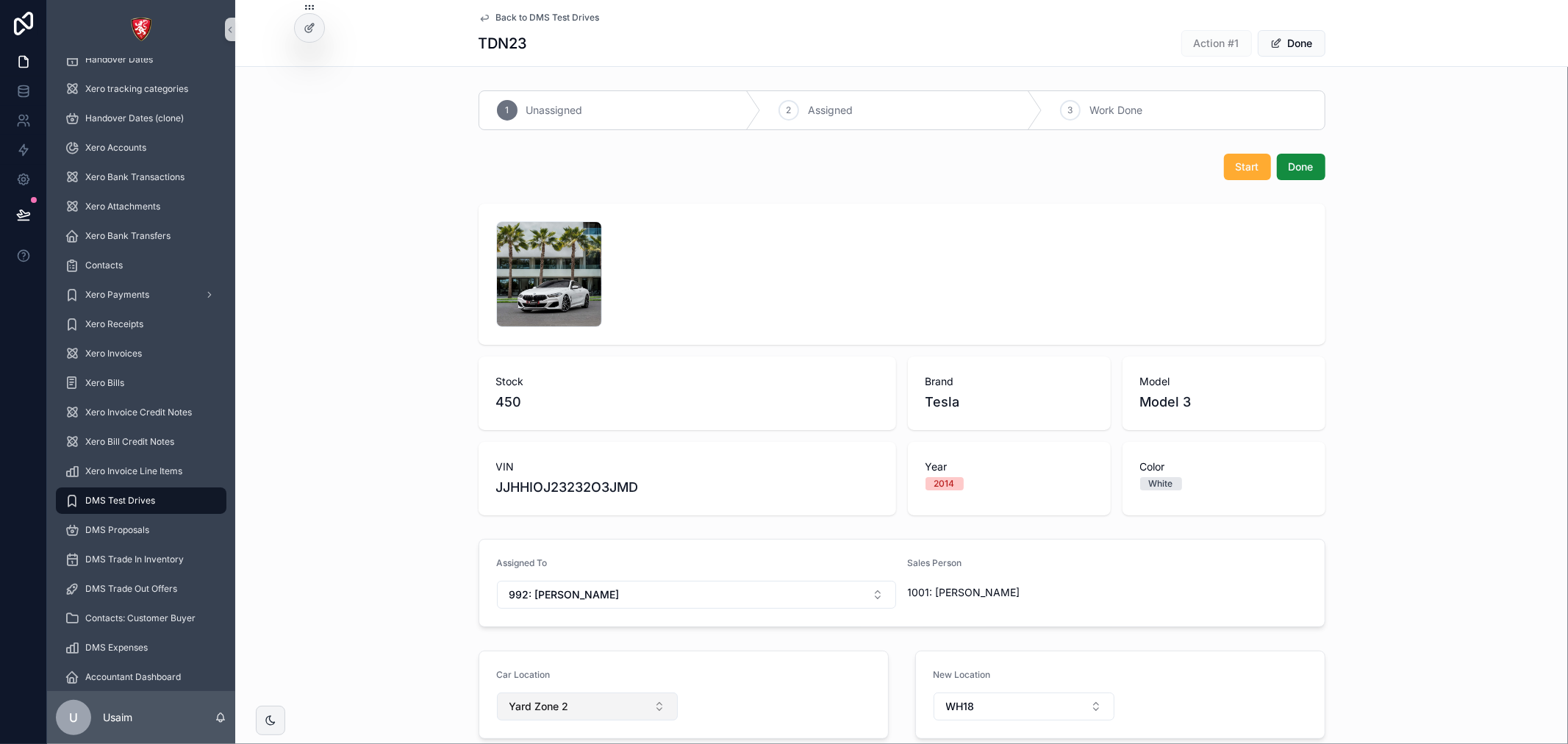
click at [642, 707] on button "Yard Zone 2" at bounding box center [587, 706] width 181 height 28
click at [909, 255] on div "1 .jpg" at bounding box center [902, 274] width 812 height 106
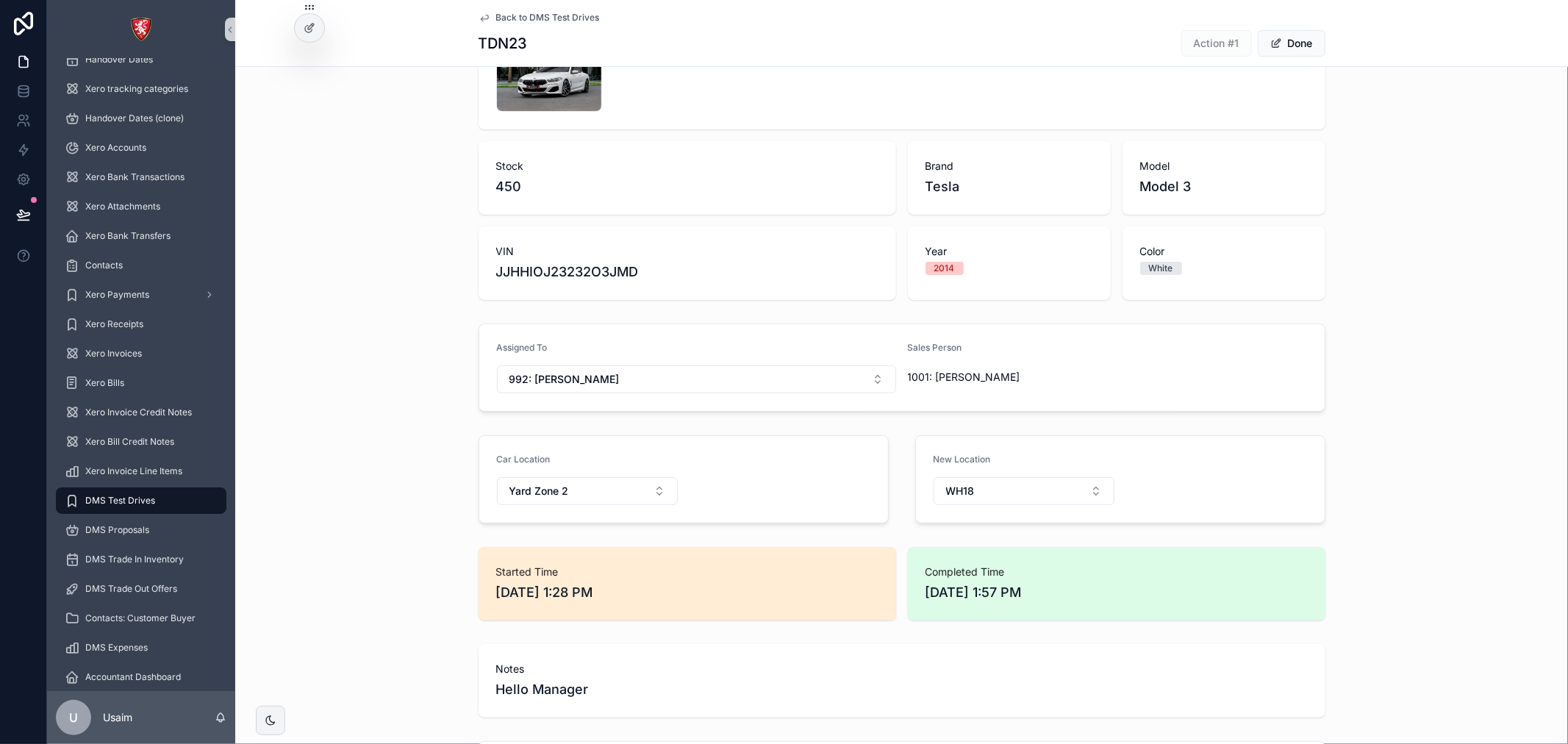
scroll to position [245, 0]
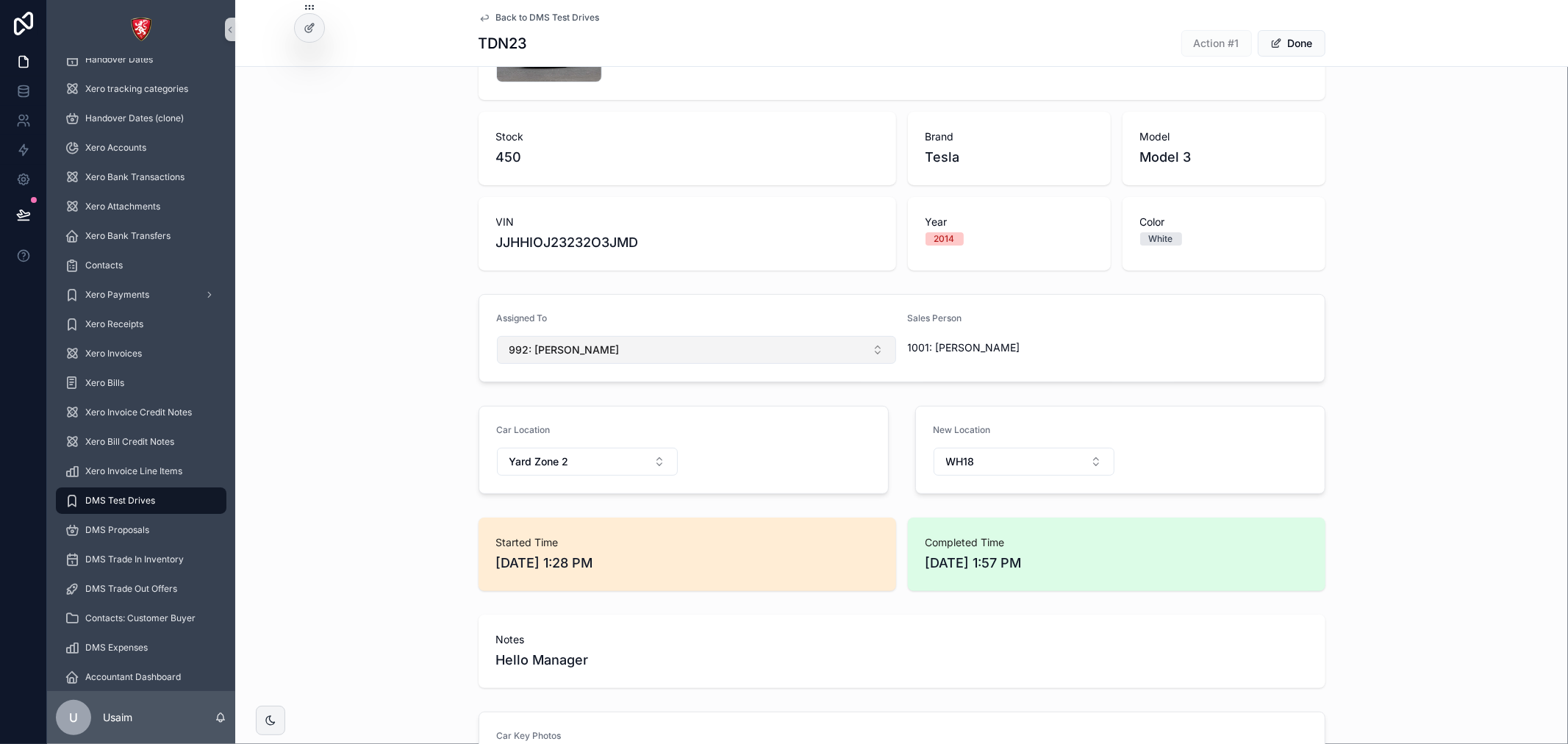
click at [796, 359] on button "992: [PERSON_NAME]" at bounding box center [696, 350] width 399 height 28
click at [796, 358] on button "992: [PERSON_NAME]" at bounding box center [696, 350] width 399 height 28
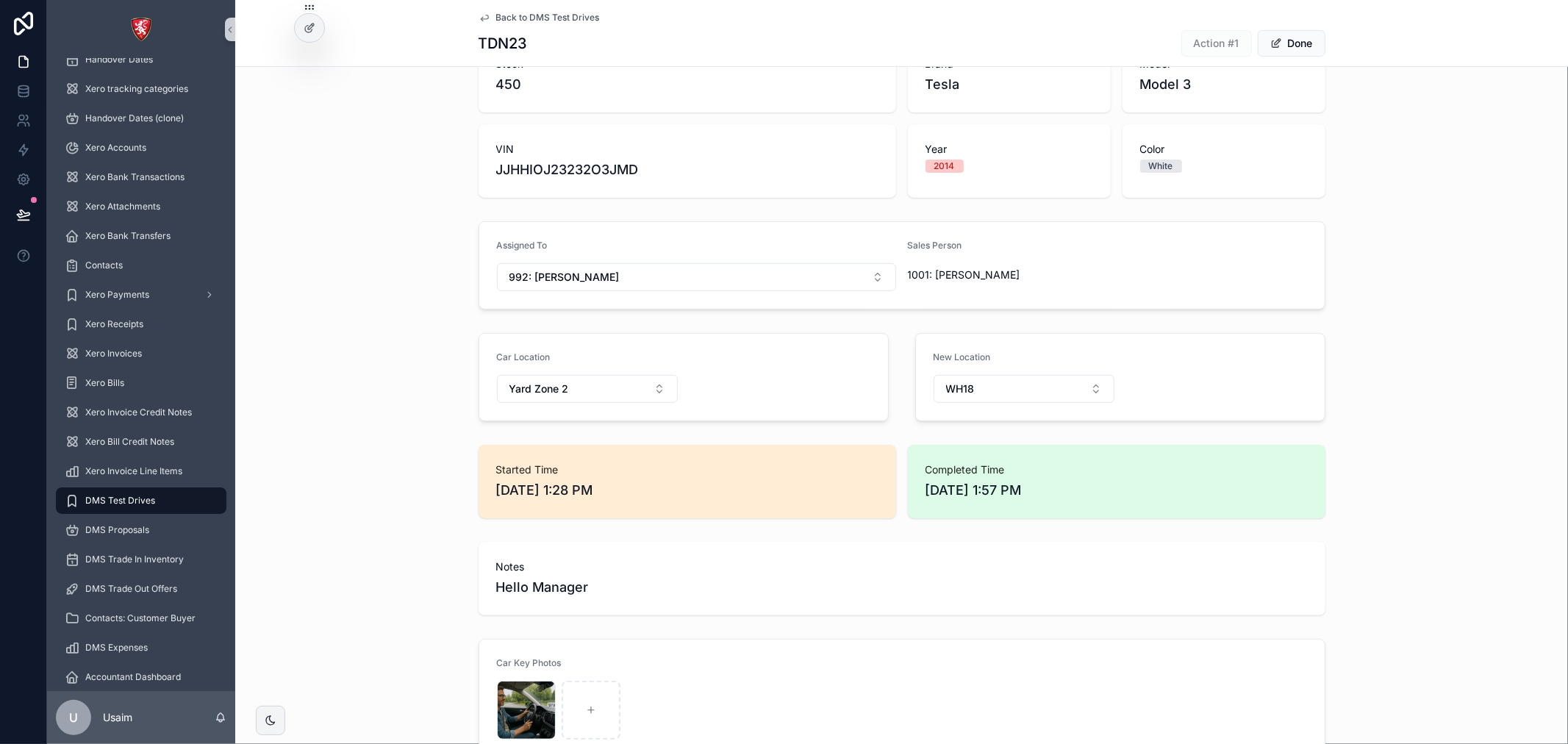
scroll to position [298, 0]
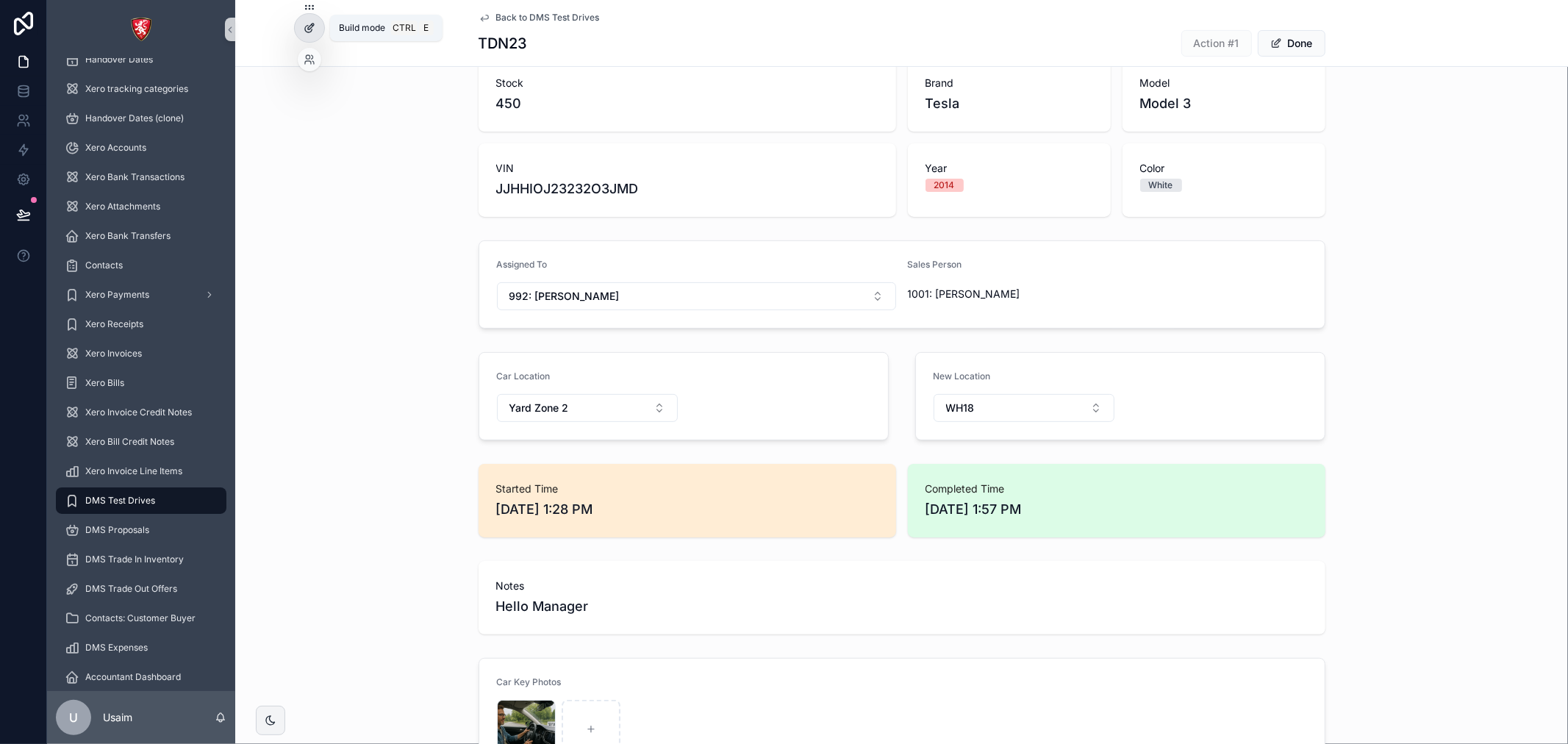
click at [303, 30] on icon at bounding box center [309, 27] width 12 height 12
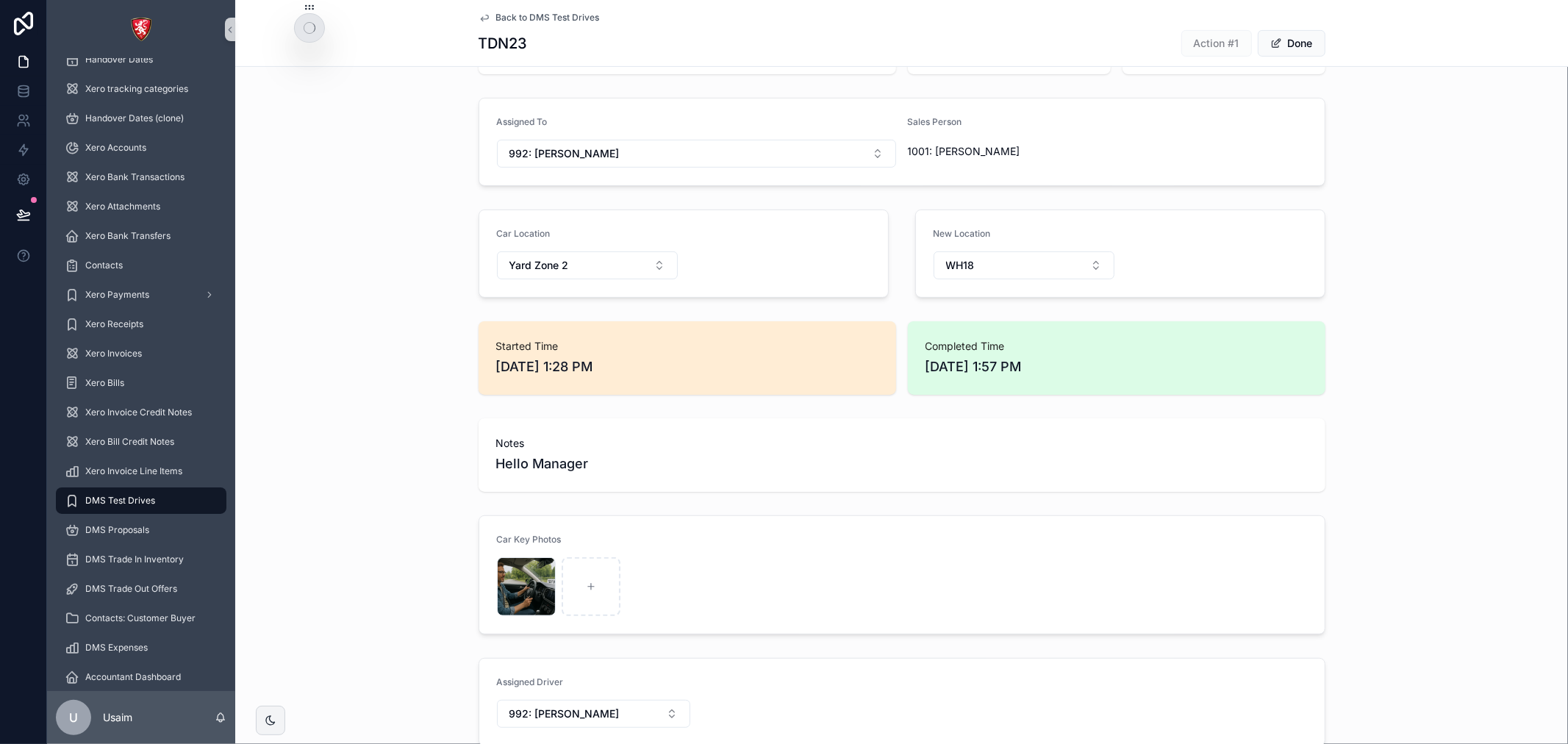
scroll to position [544, 0]
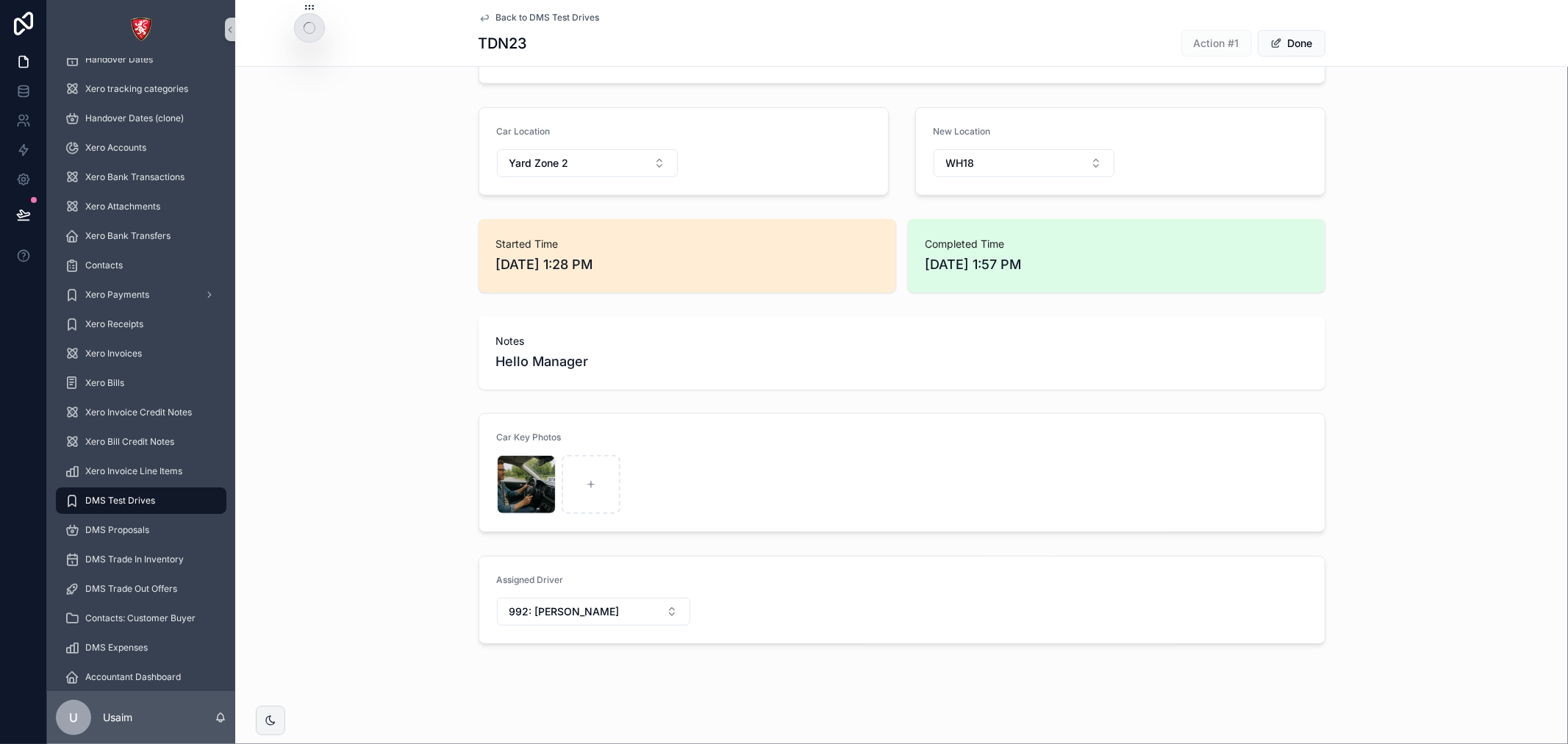
click at [846, 585] on form "Assigned Driver 992: Daniel Abbas" at bounding box center [901, 600] width 845 height 87
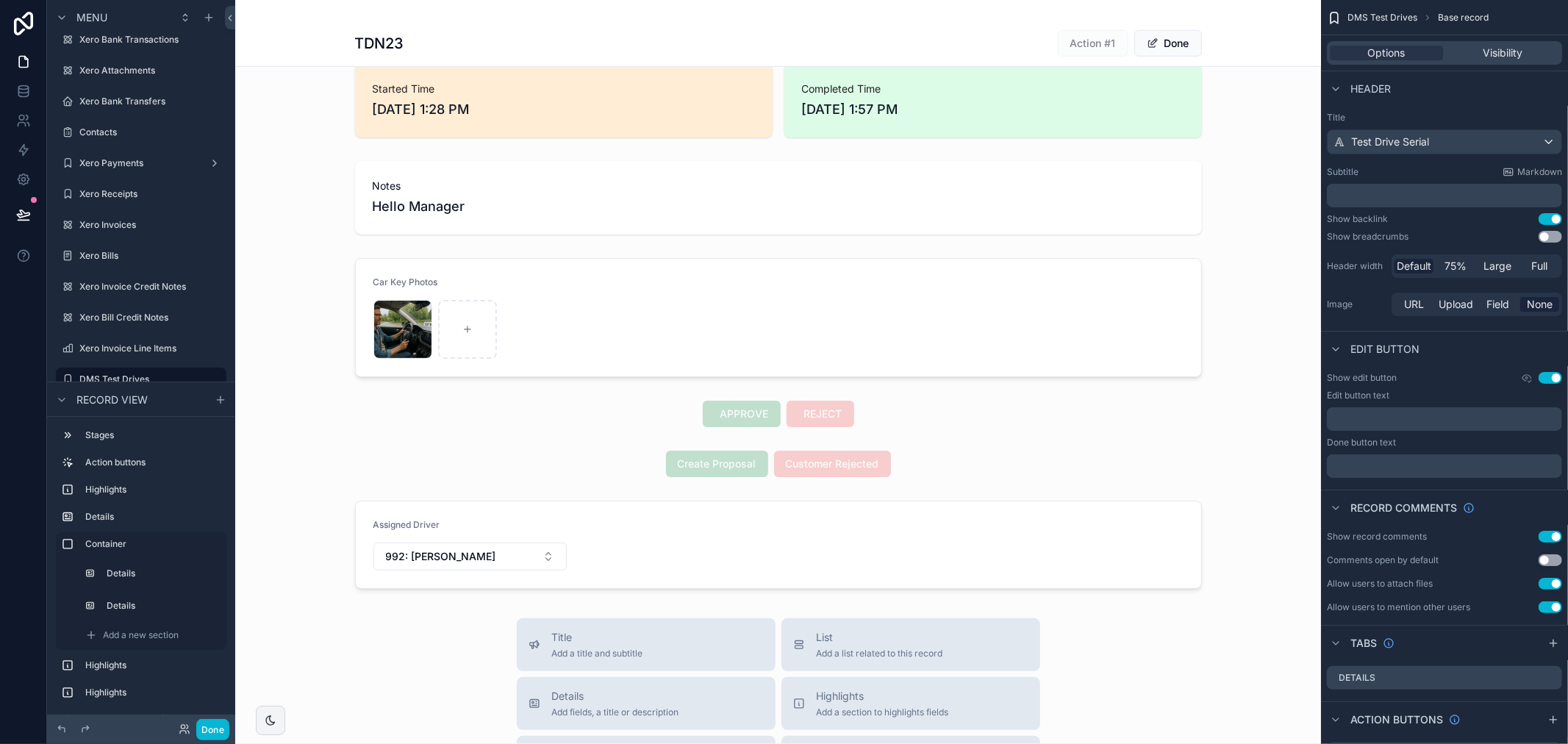
scroll to position [789, 0]
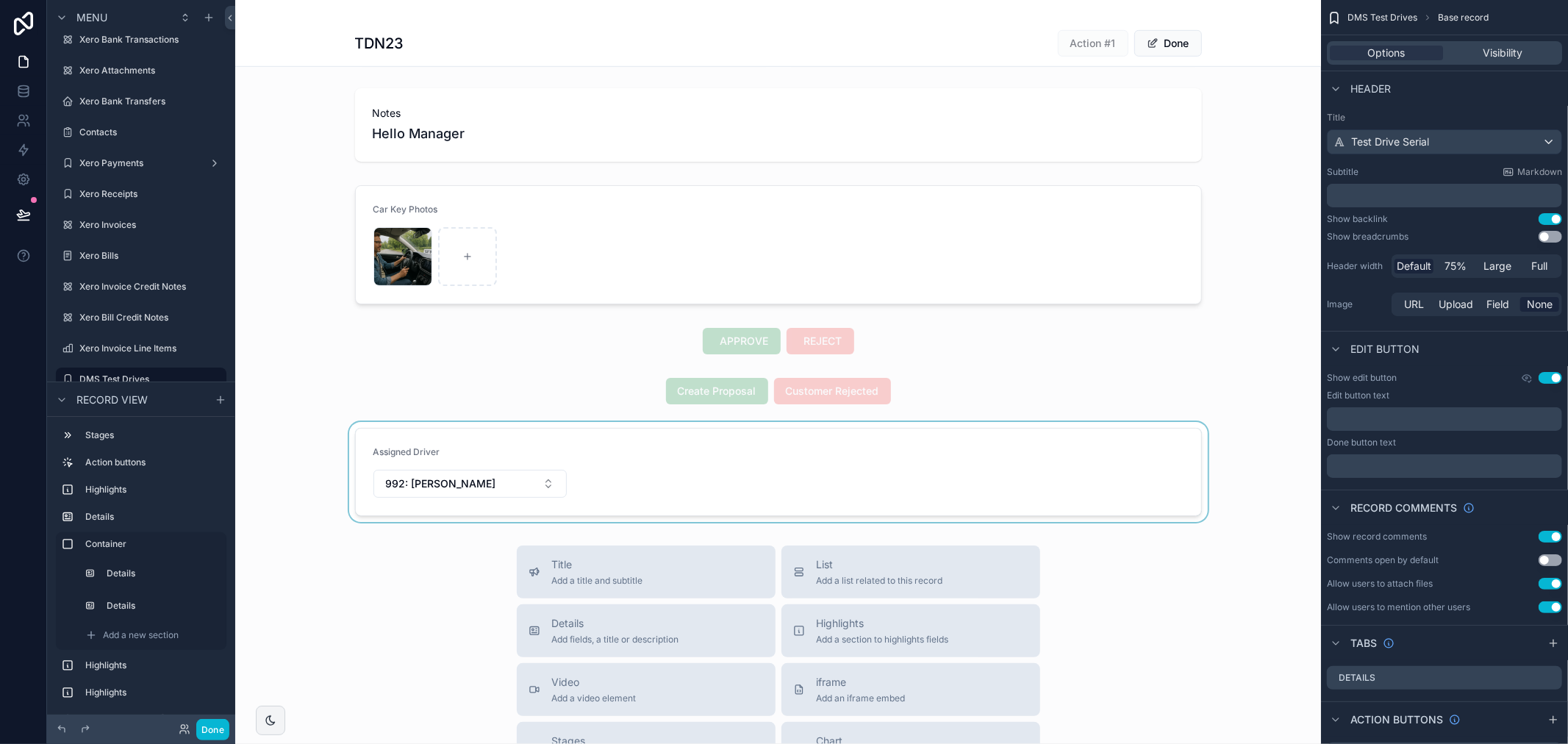
click at [835, 443] on div "scrollable content" at bounding box center [778, 472] width 1085 height 100
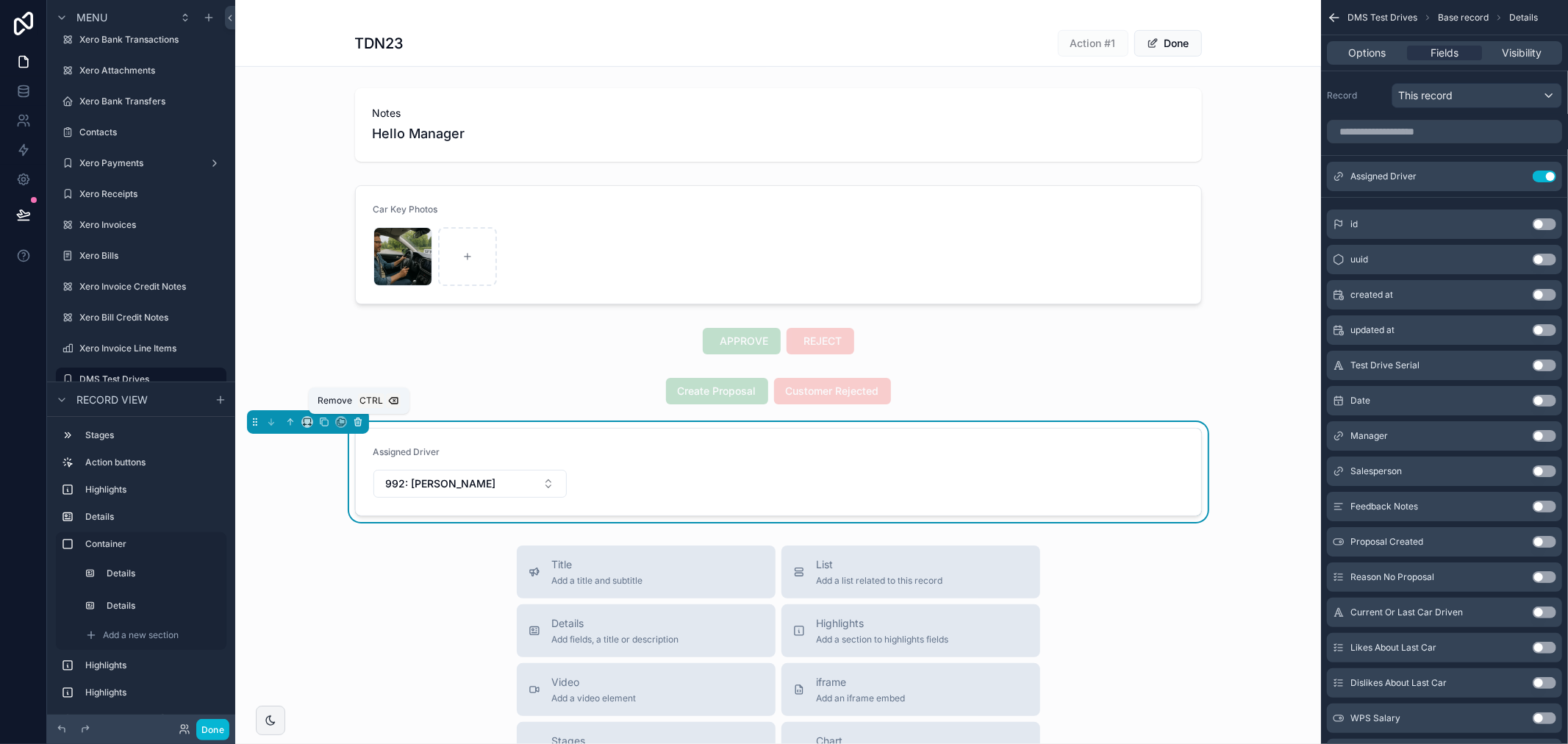
click at [358, 421] on icon "scrollable content" at bounding box center [357, 421] width 10 height 10
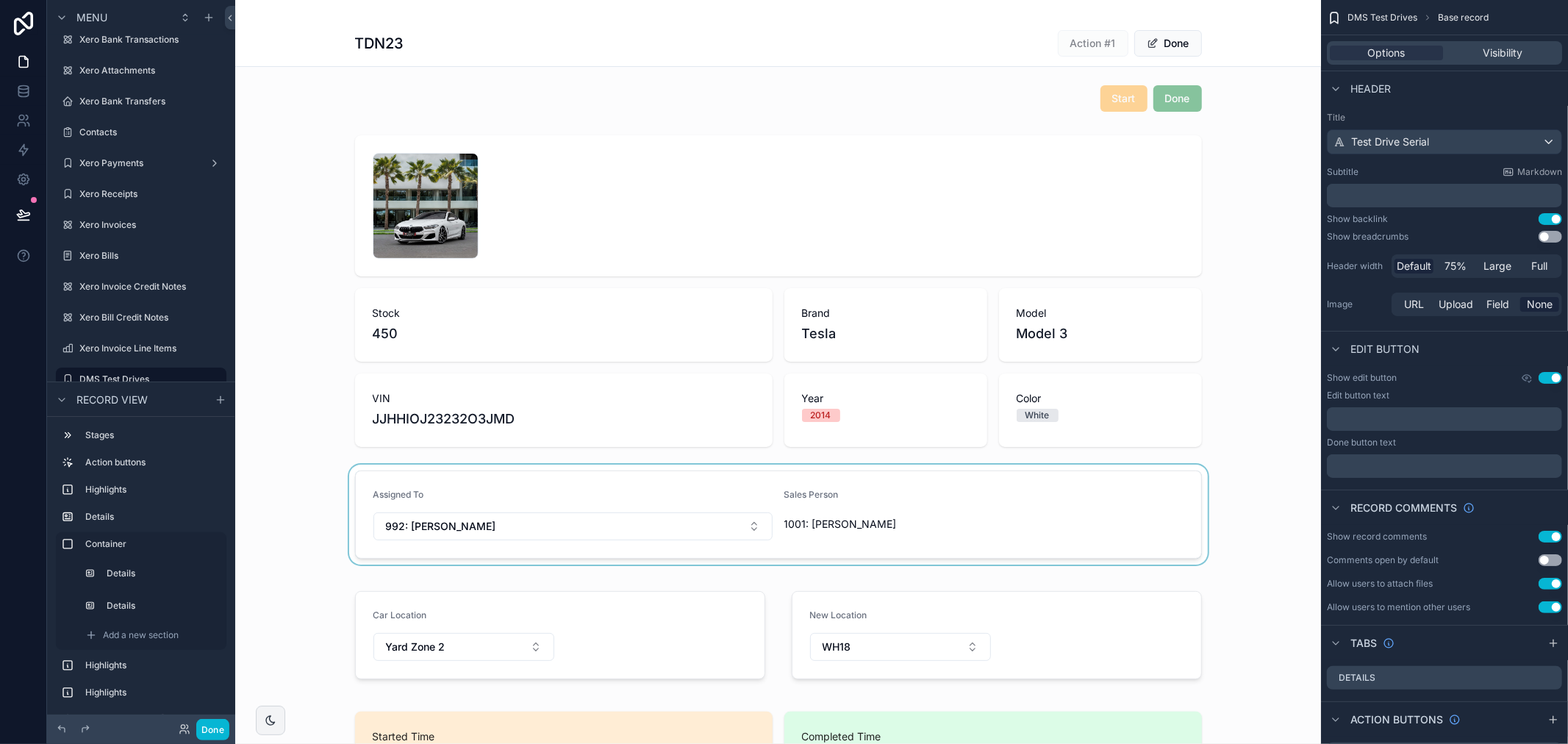
scroll to position [53, 0]
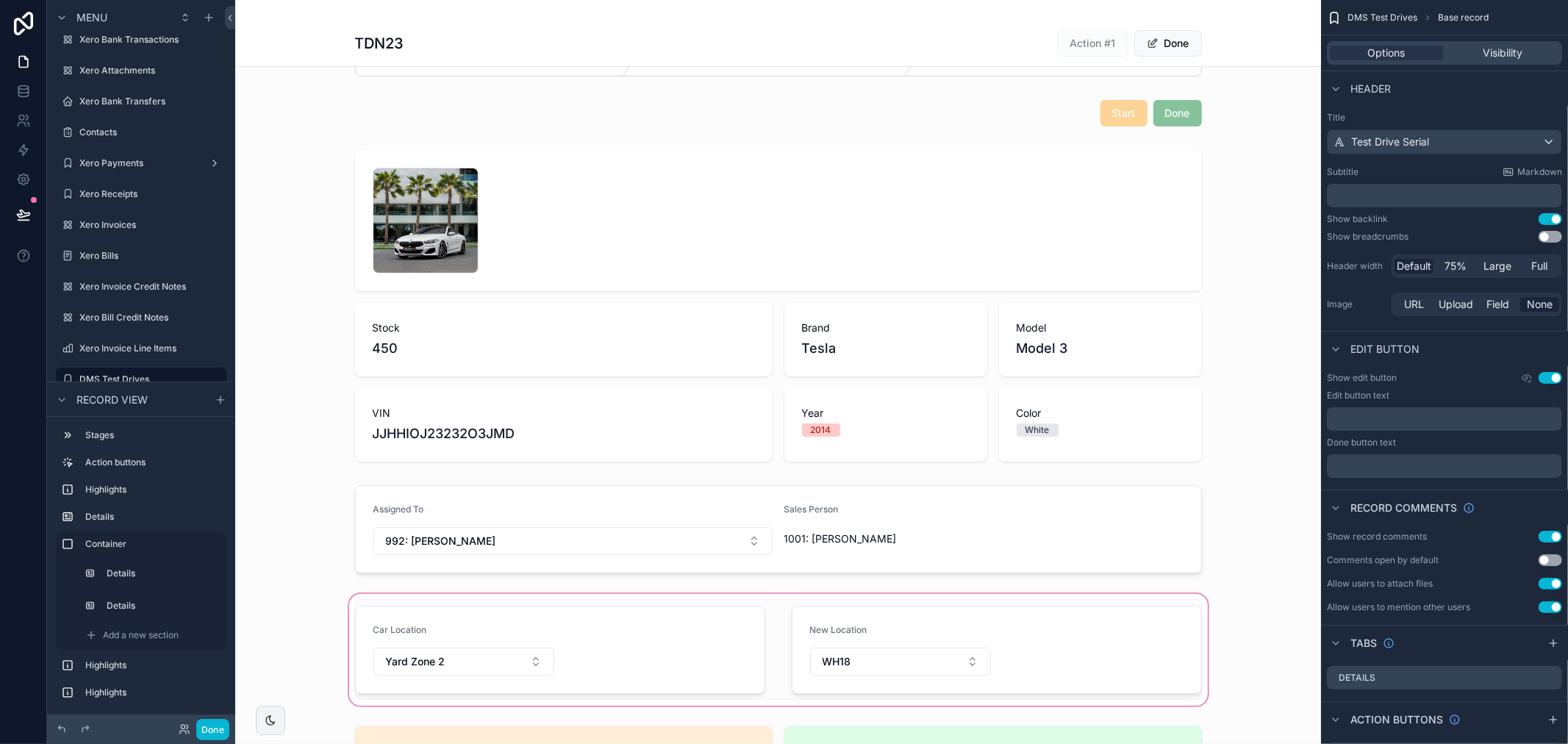
click at [1120, 633] on div "scrollable content" at bounding box center [778, 650] width 1085 height 118
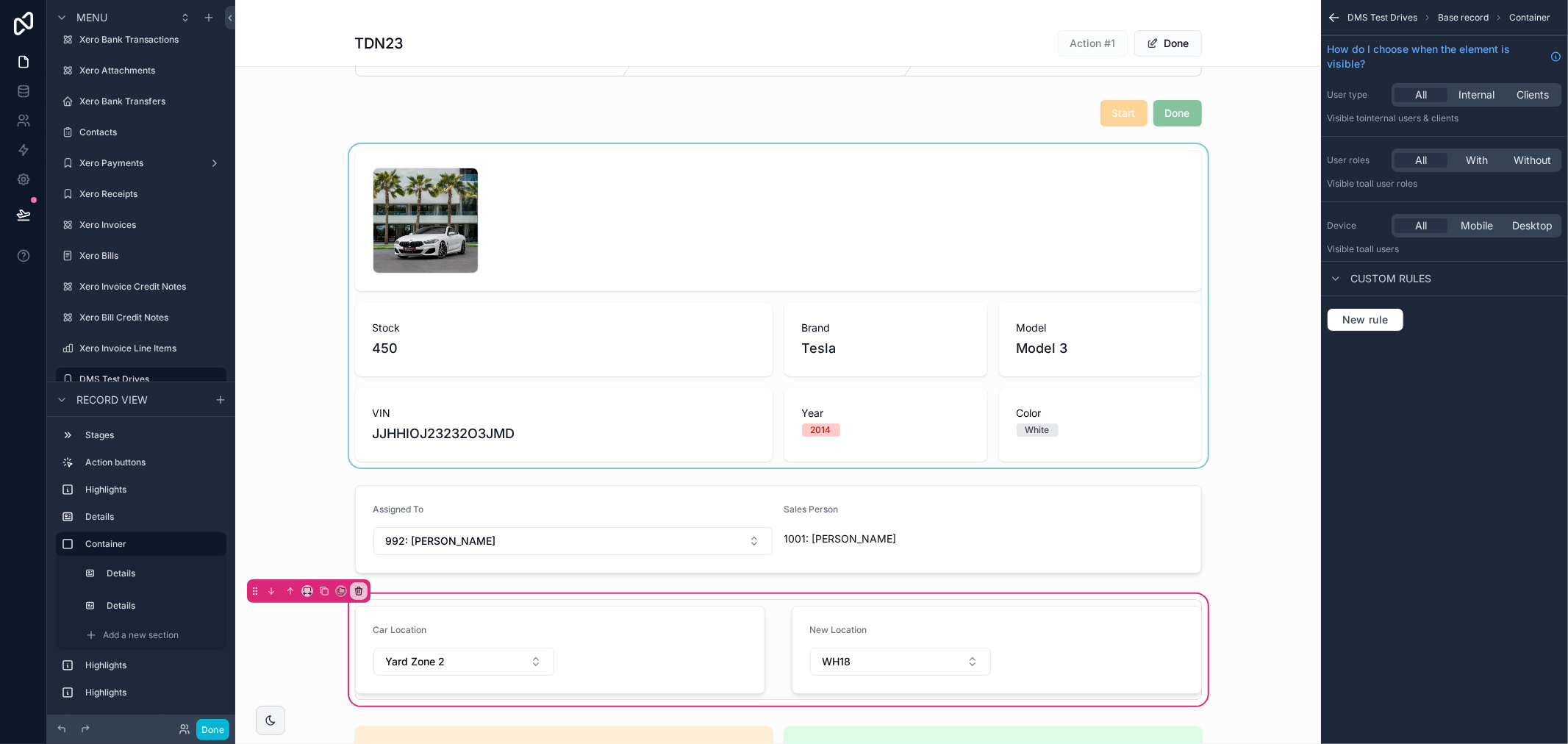
click at [1295, 358] on div "scrollable content" at bounding box center [778, 305] width 1085 height 324
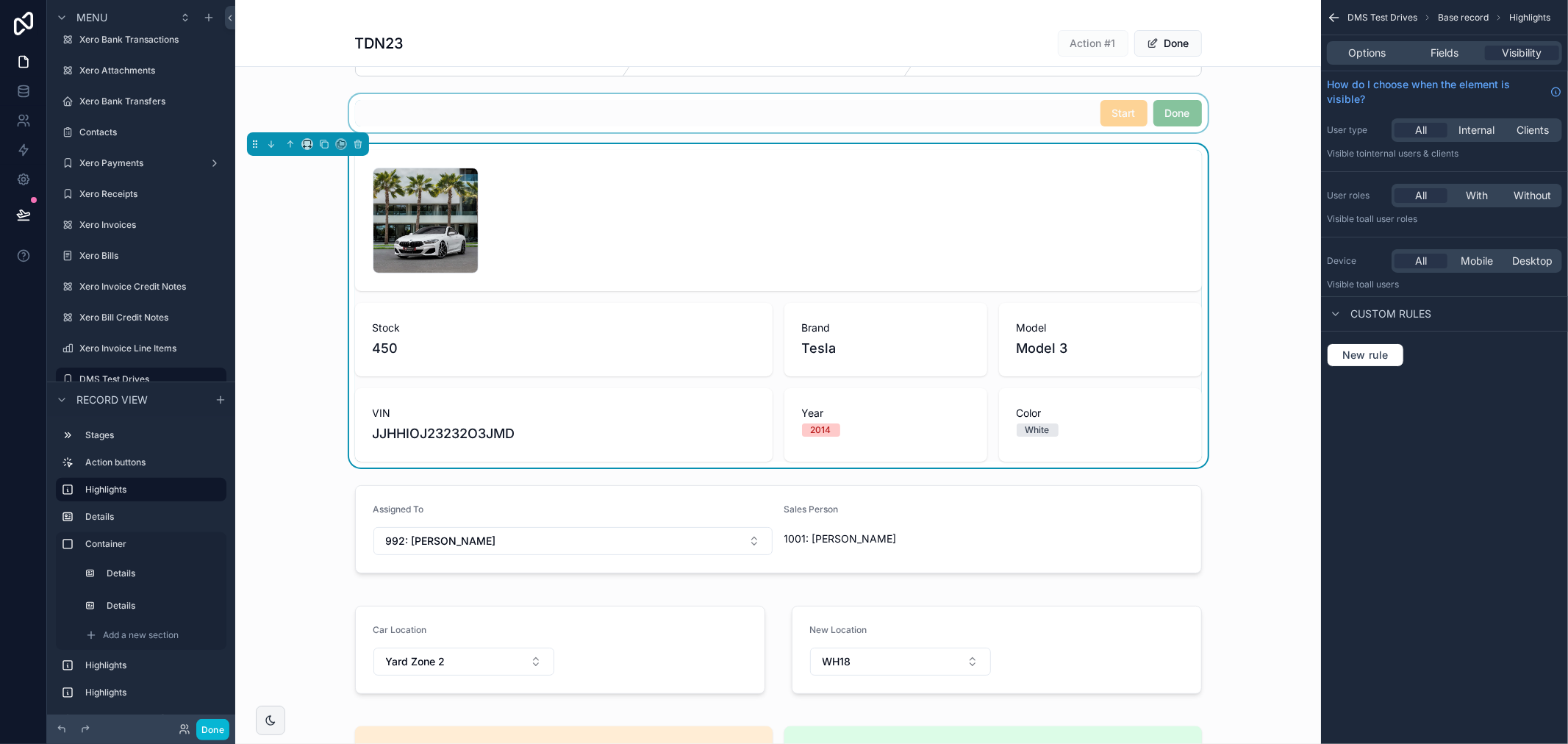
click at [1113, 107] on div "scrollable content" at bounding box center [778, 113] width 1085 height 38
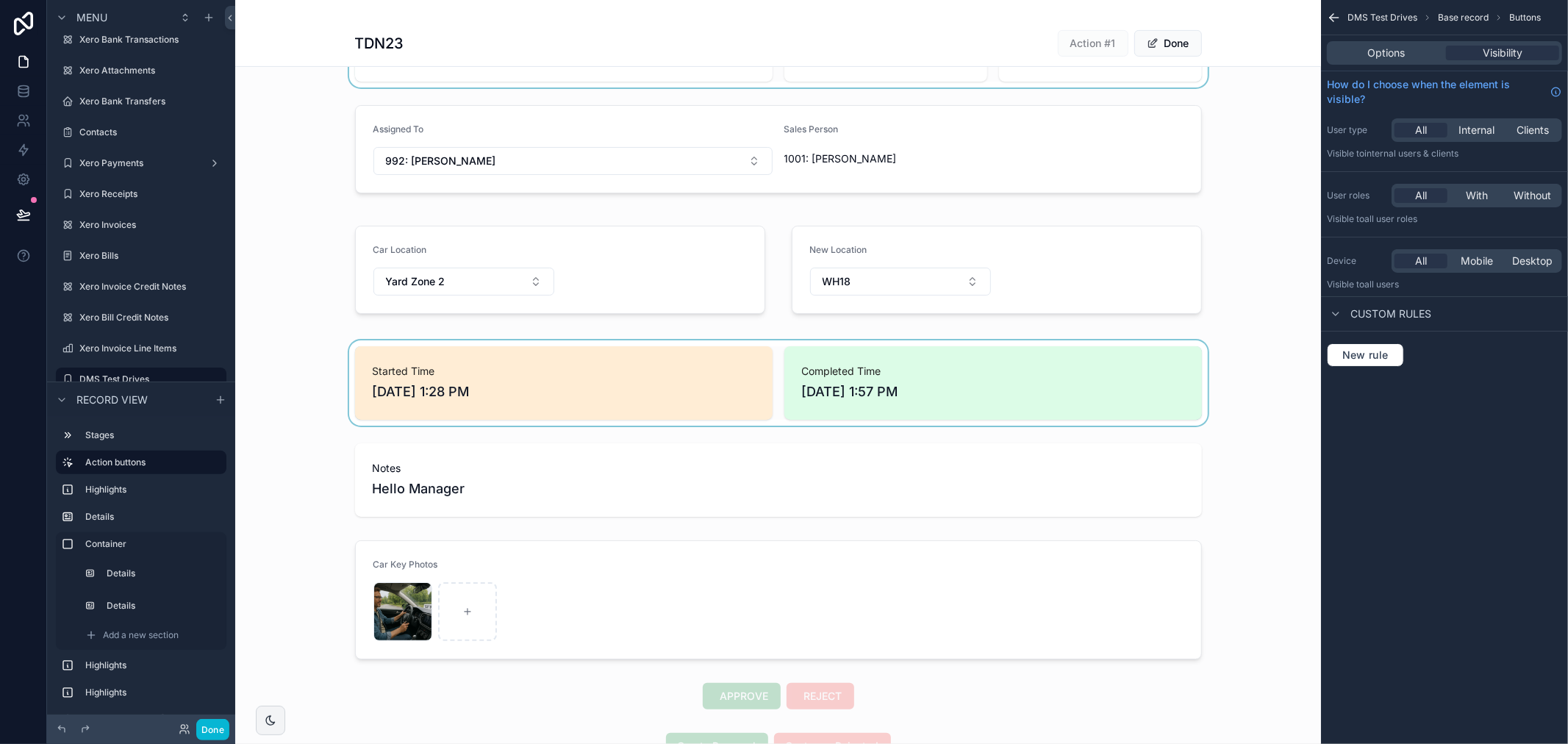
scroll to position [462, 0]
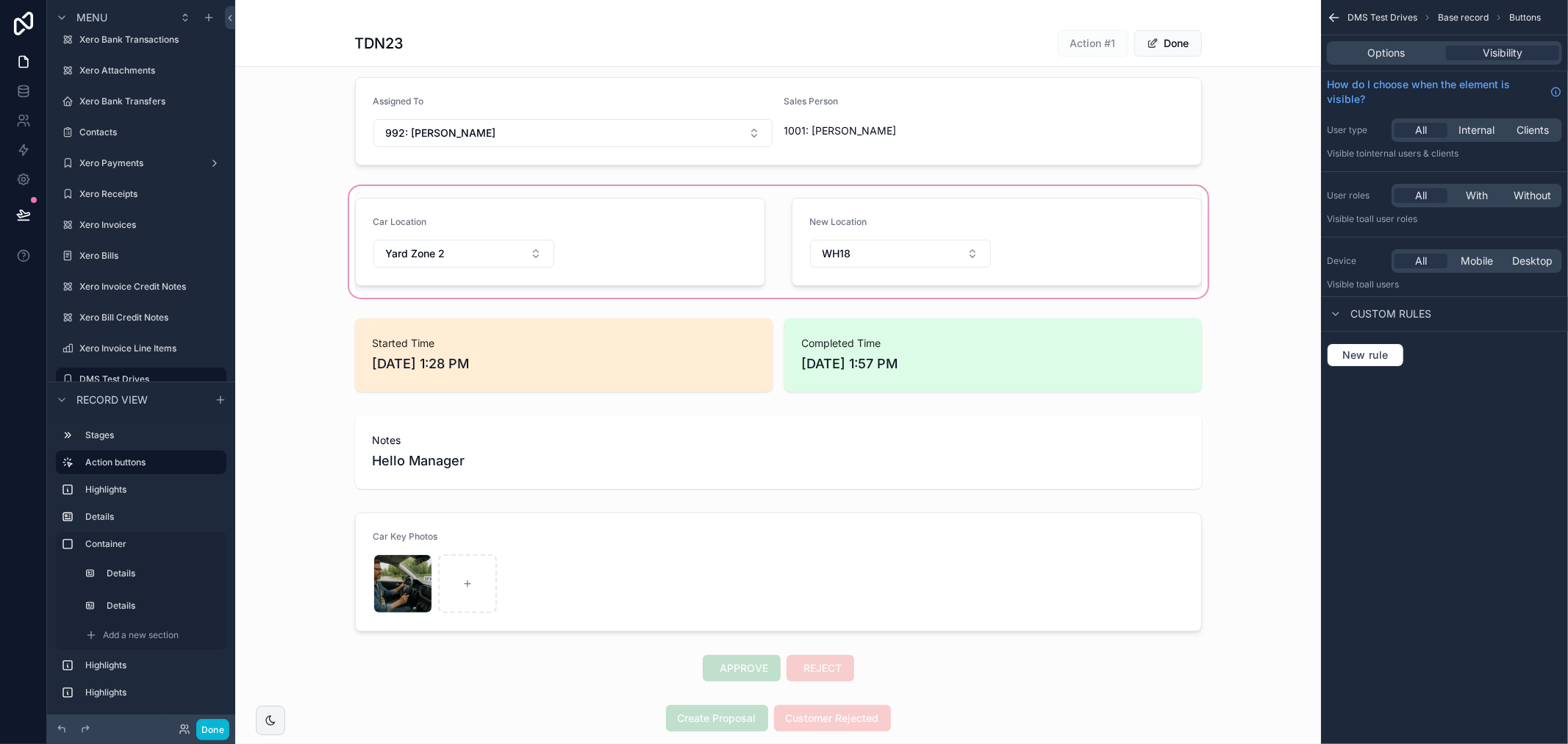
click at [582, 232] on div "scrollable content" at bounding box center [778, 242] width 1085 height 118
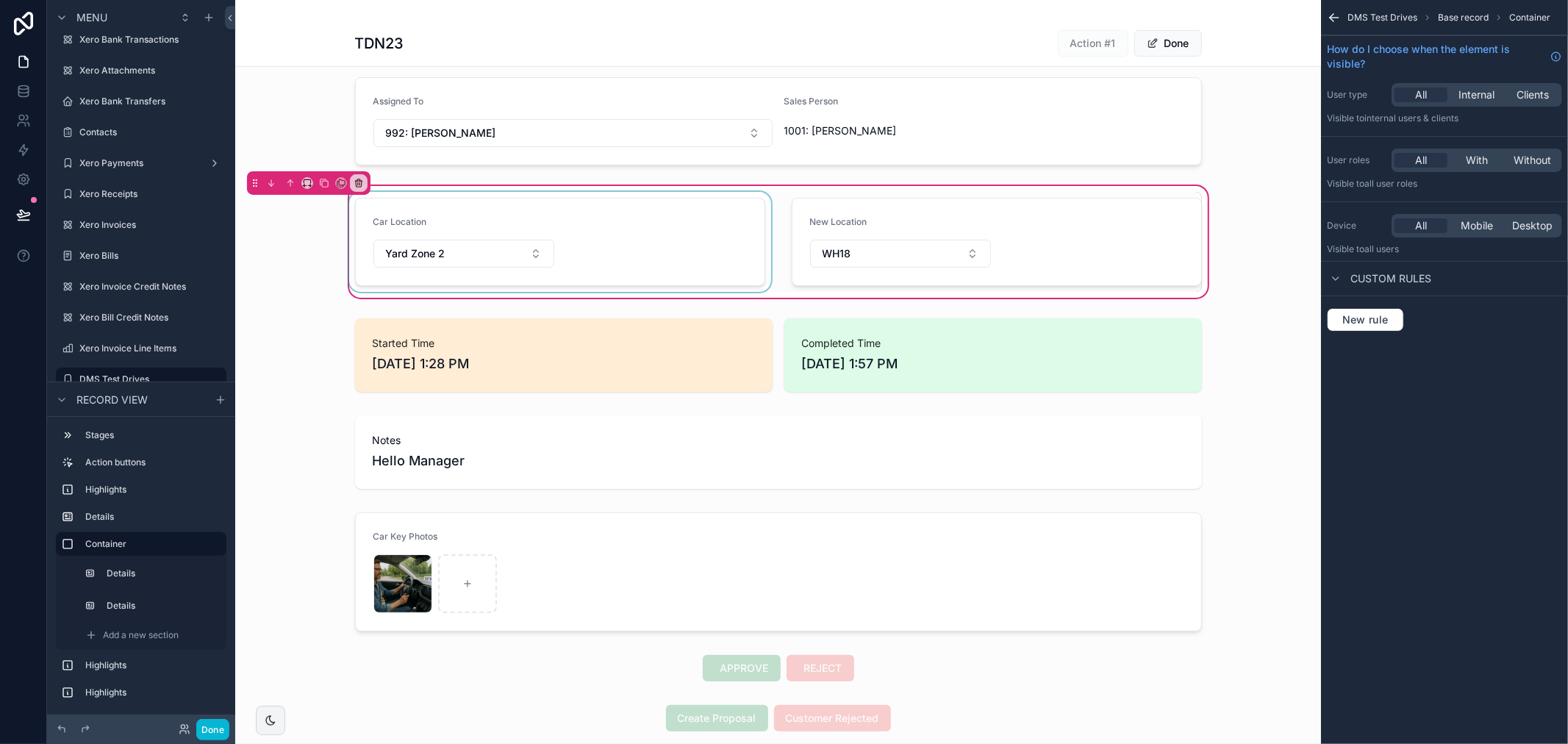
click at [625, 243] on div "scrollable content" at bounding box center [560, 242] width 428 height 100
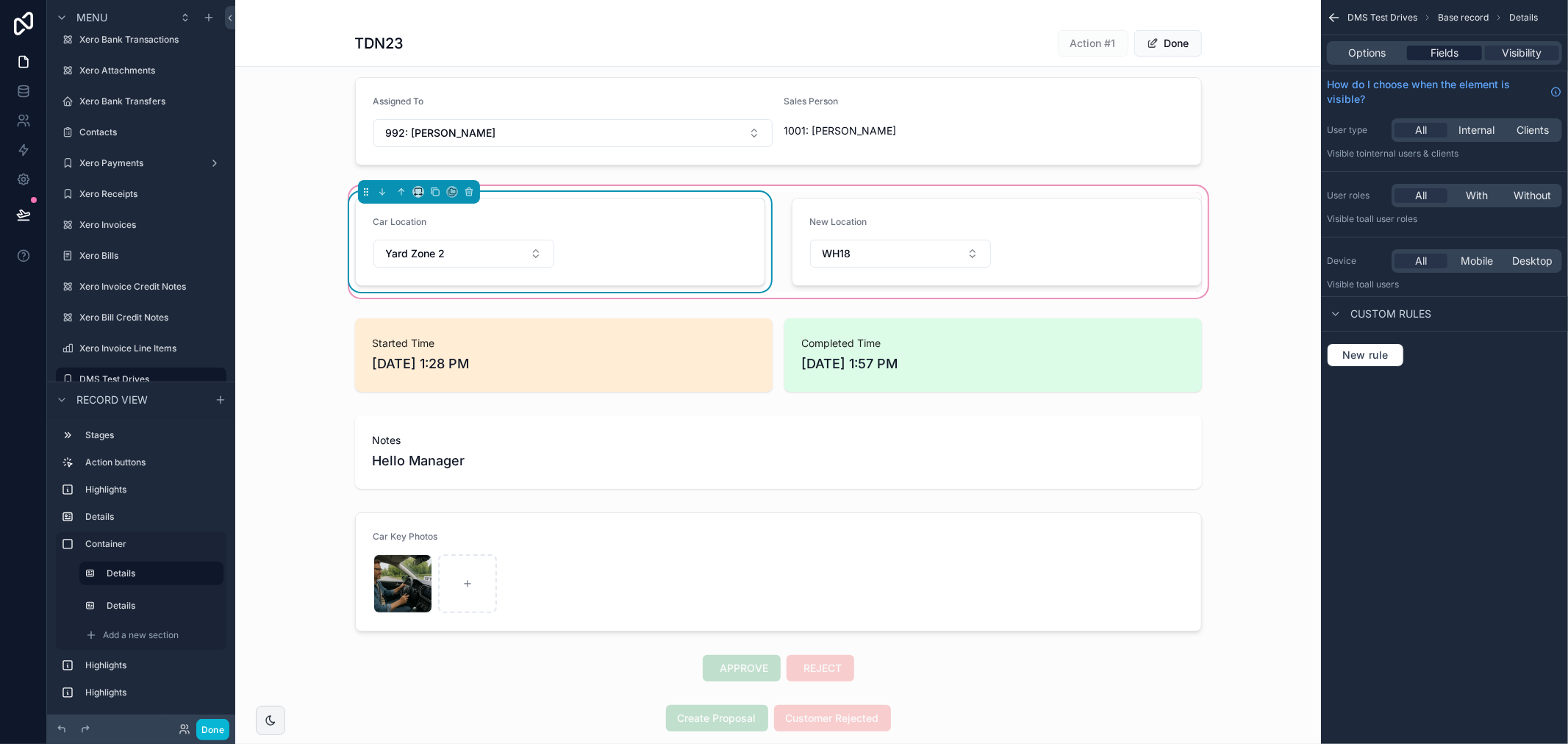
click at [1460, 55] on div "Fields" at bounding box center [1444, 53] width 74 height 14
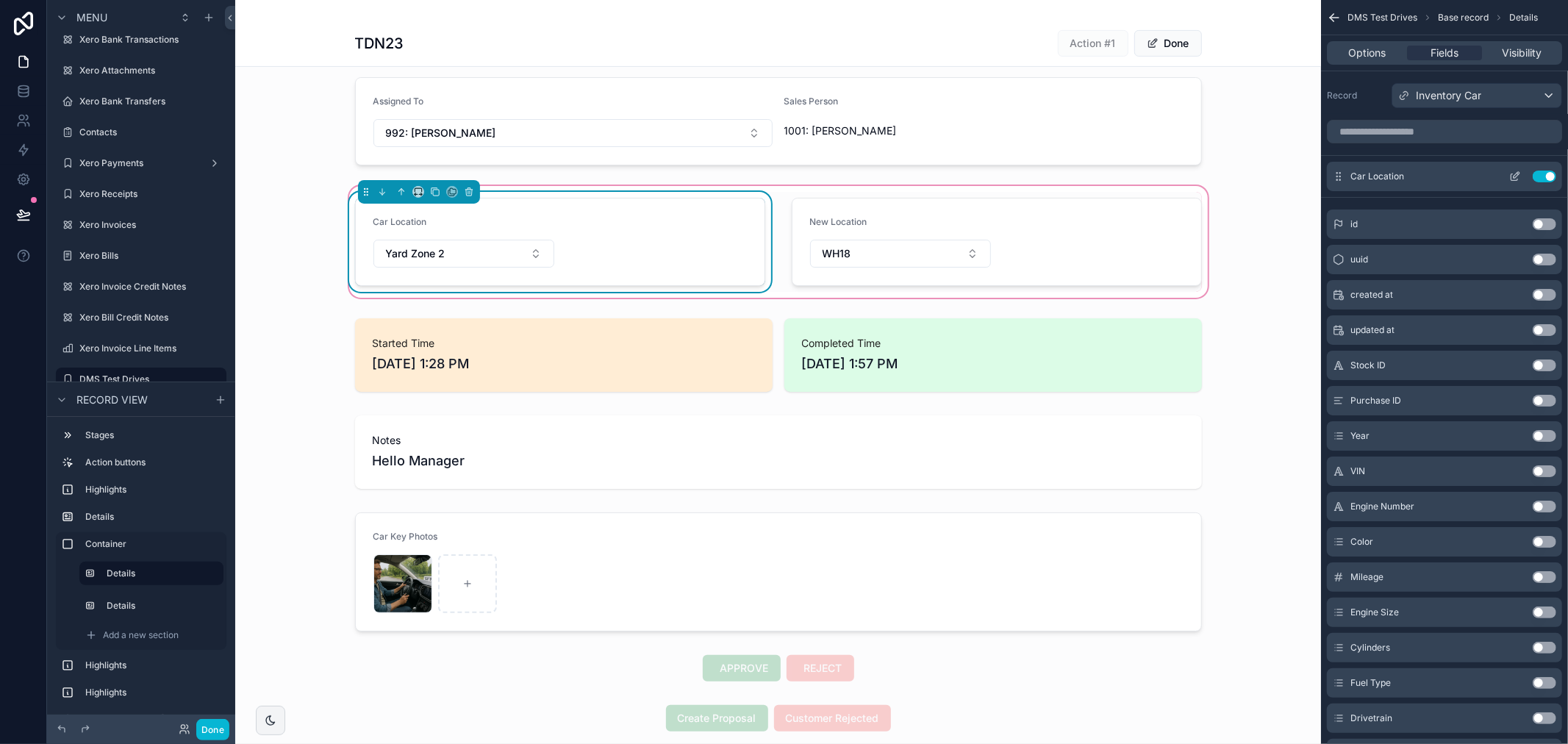
click at [1516, 175] on icon "scrollable content" at bounding box center [1515, 176] width 12 height 12
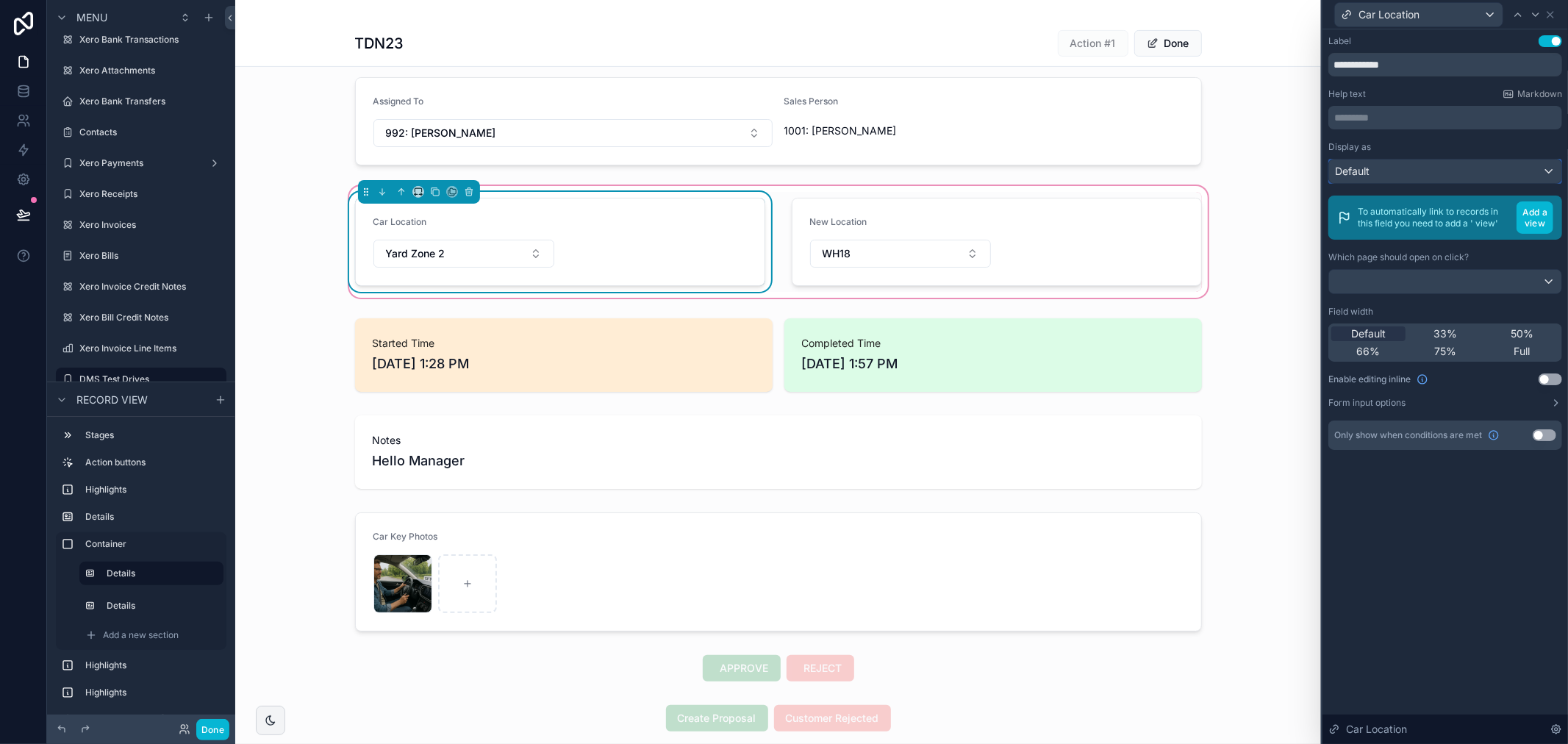
click at [1467, 167] on div "Default" at bounding box center [1445, 171] width 232 height 24
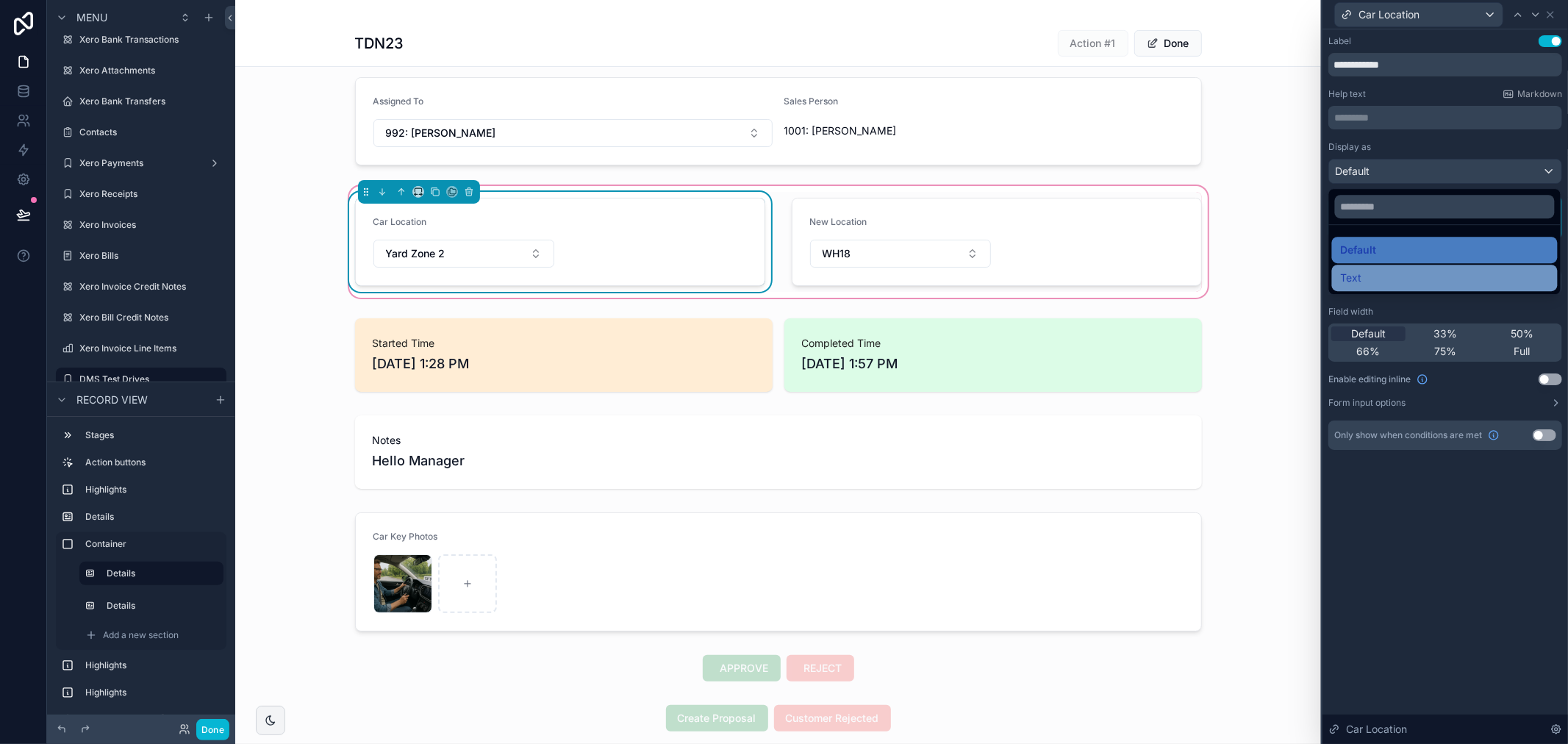
click at [1435, 277] on div "Text" at bounding box center [1445, 277] width 208 height 17
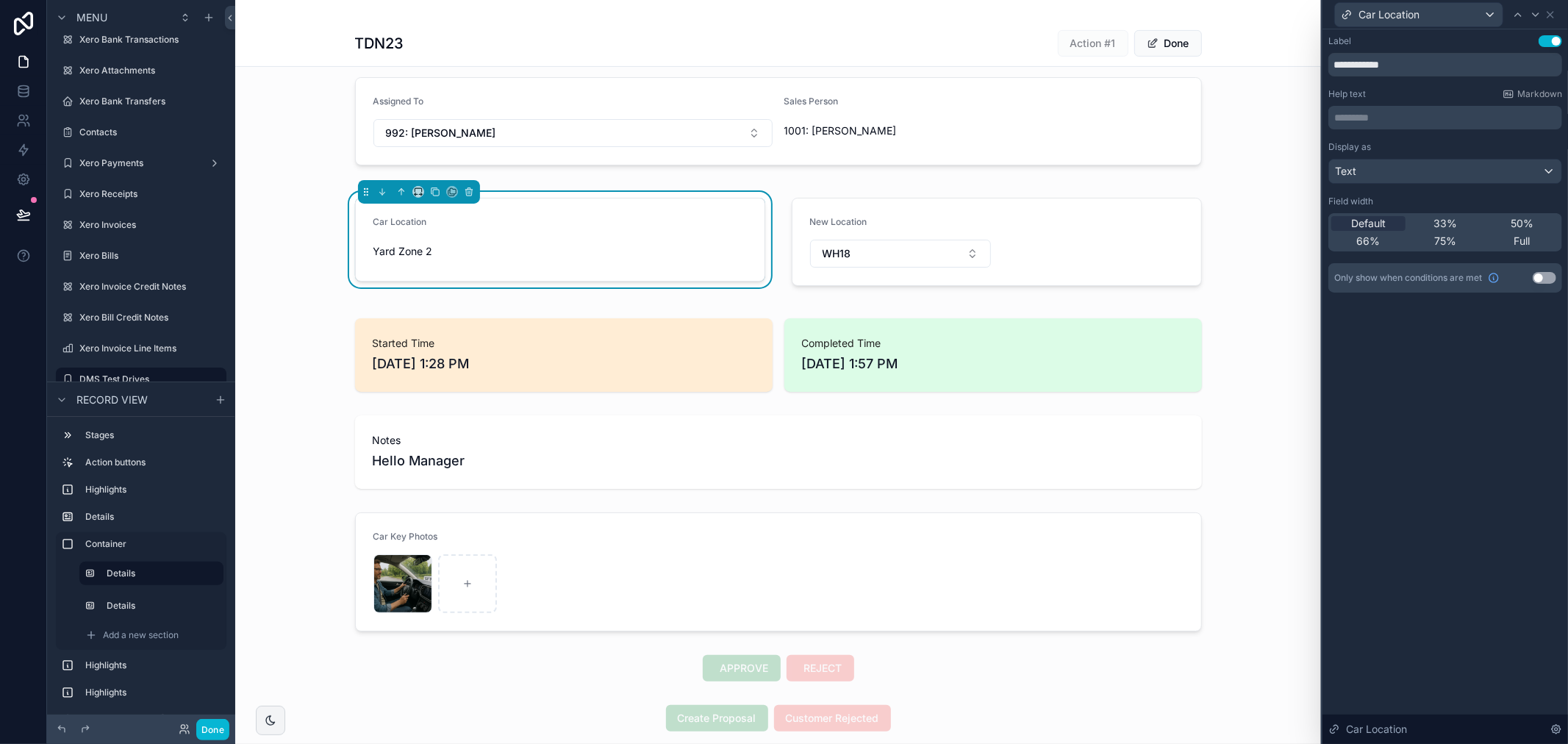
click at [1450, 563] on div "**********" at bounding box center [1445, 386] width 245 height 715
click at [953, 208] on div "scrollable content" at bounding box center [996, 242] width 428 height 100
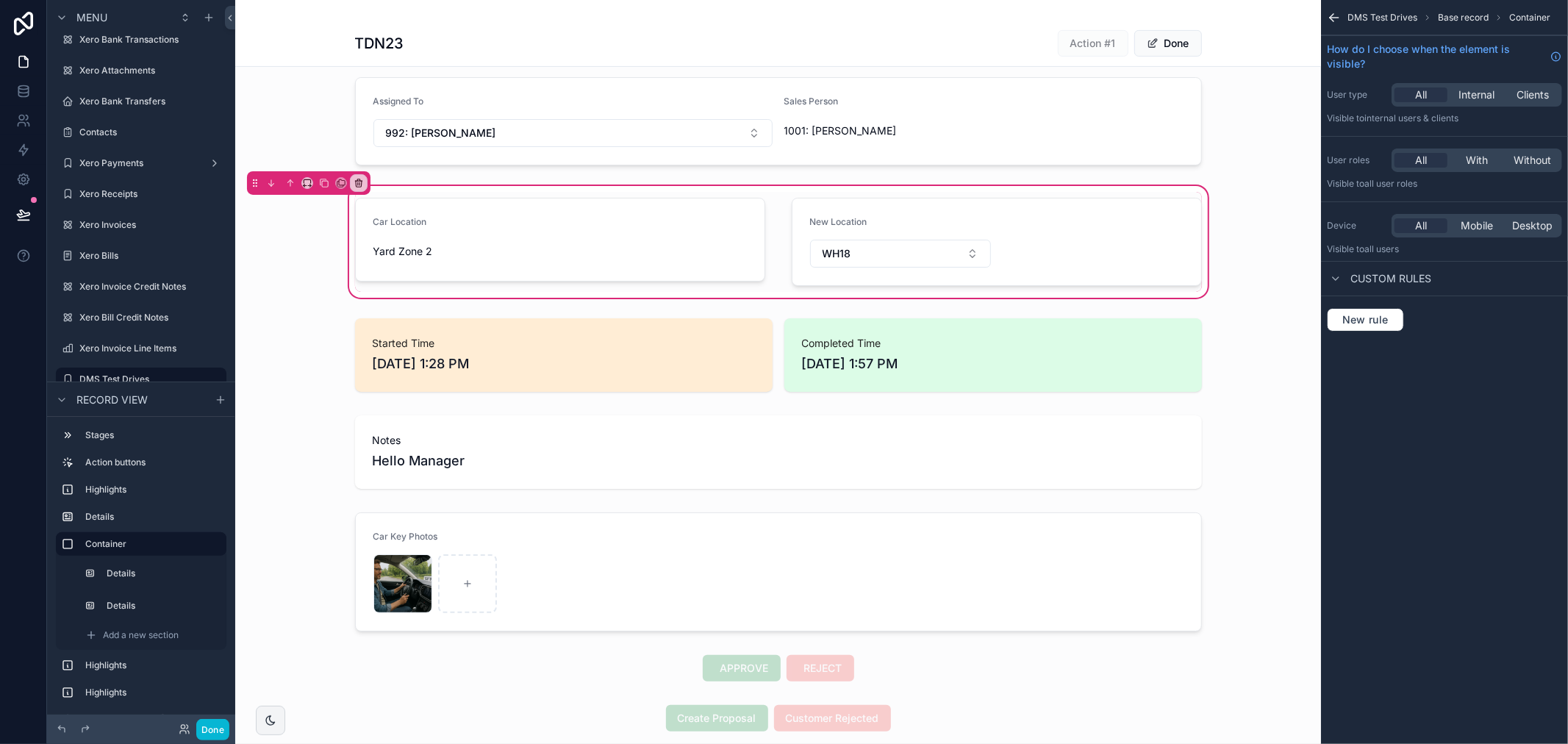
click at [1567, 459] on div "DMS Test Drives Base record Container How do I choose when the element is visib…" at bounding box center [1444, 372] width 247 height 744
click at [1063, 212] on div "scrollable content" at bounding box center [996, 242] width 428 height 100
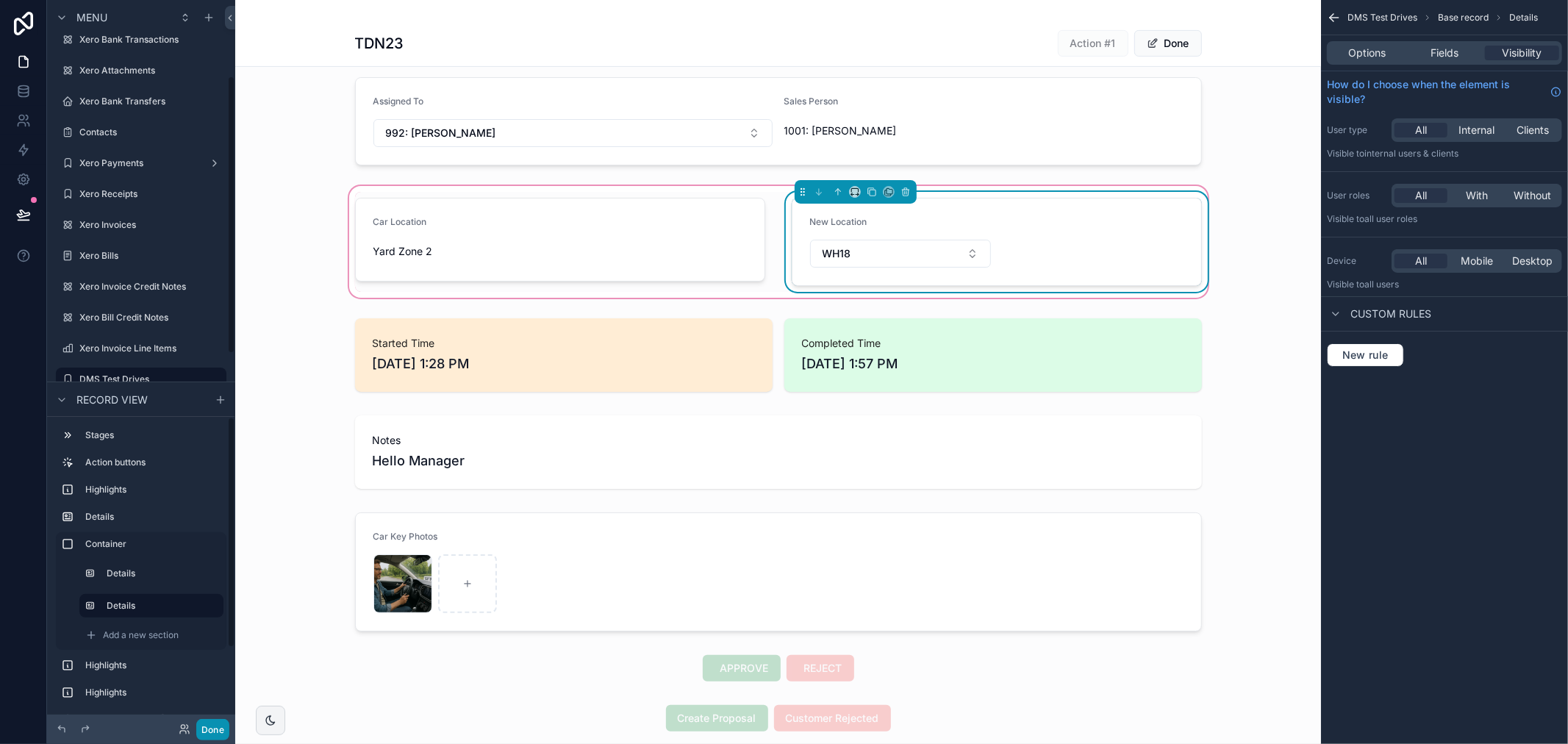
click at [214, 724] on button "Done" at bounding box center [213, 730] width 34 height 22
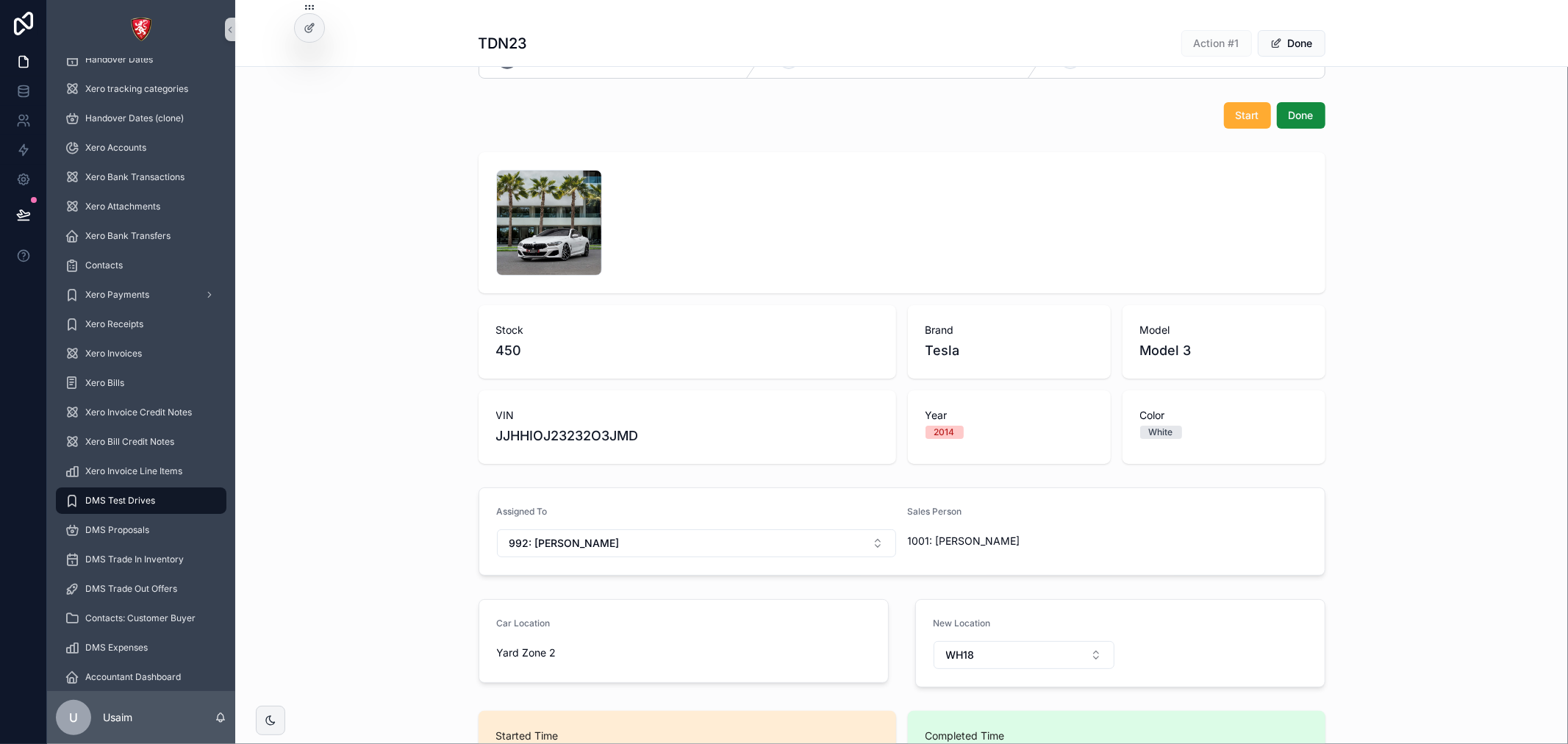
scroll to position [0, 0]
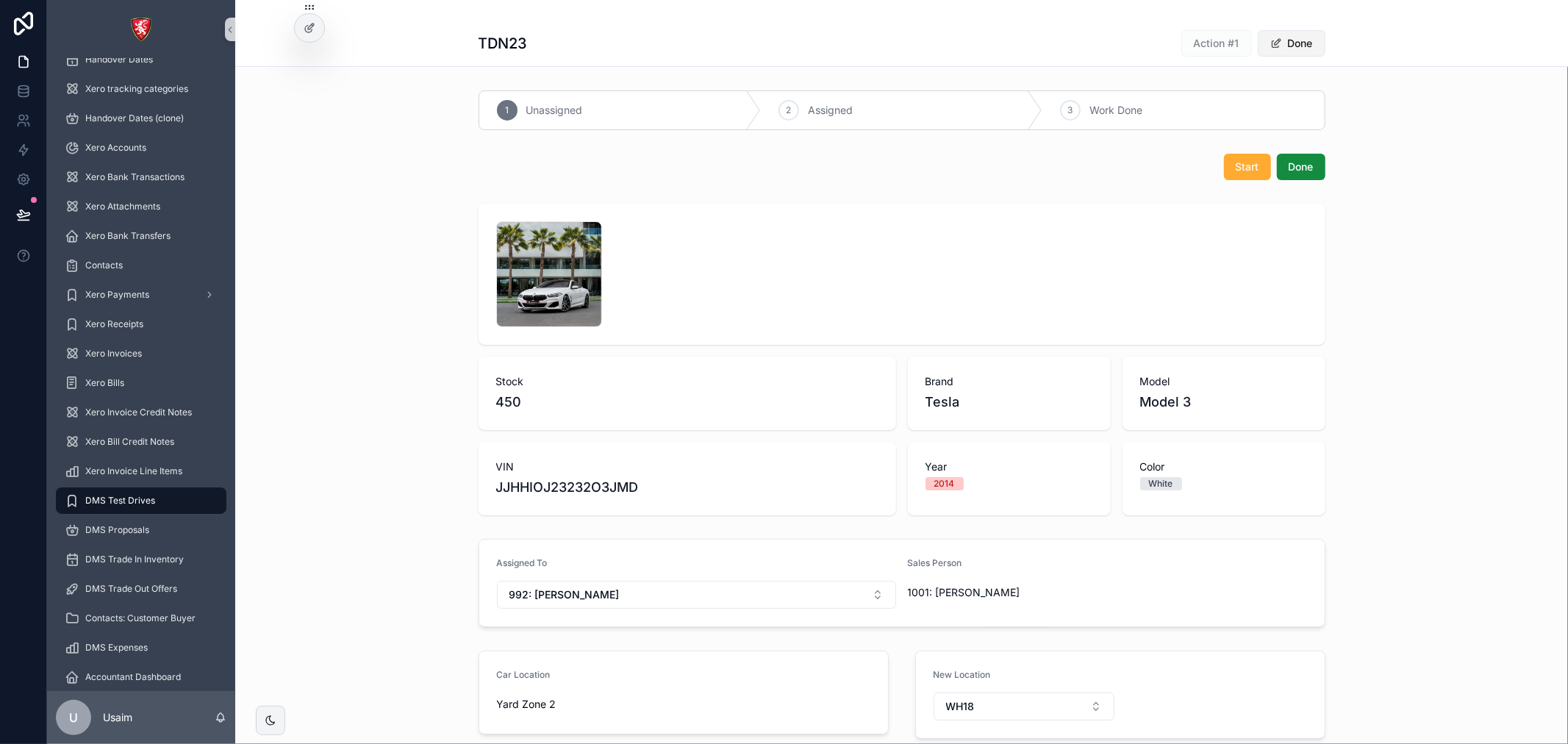
click at [1270, 39] on span "scrollable content" at bounding box center [1275, 43] width 12 height 12
click at [1295, 38] on button "Edit" at bounding box center [1294, 43] width 61 height 26
click at [302, 28] on div at bounding box center [309, 27] width 29 height 28
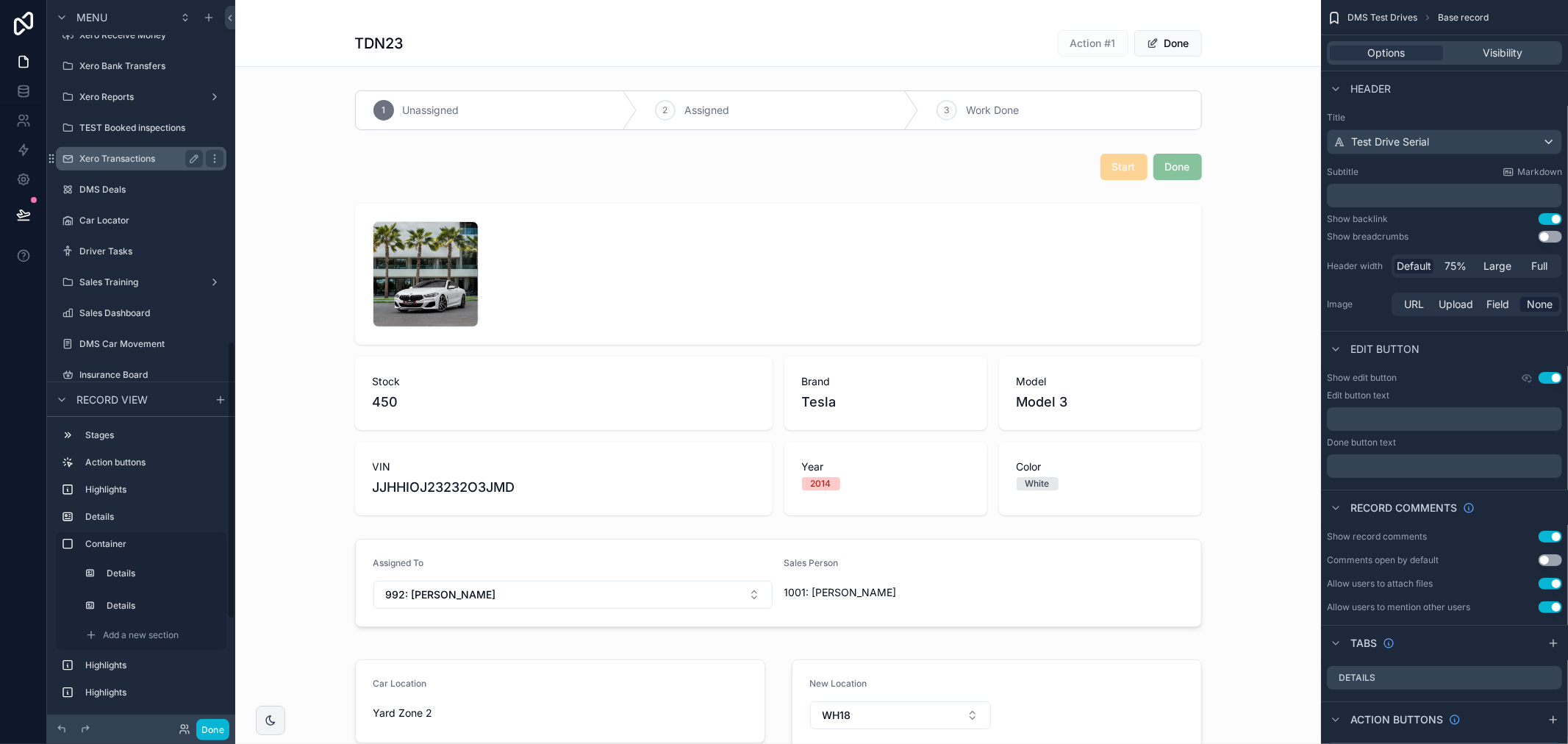
scroll to position [898, 0]
click at [149, 196] on label "Car Locator" at bounding box center [139, 195] width 118 height 12
click at [149, 16] on label "Xero Receive Money" at bounding box center [151, 10] width 144 height 12
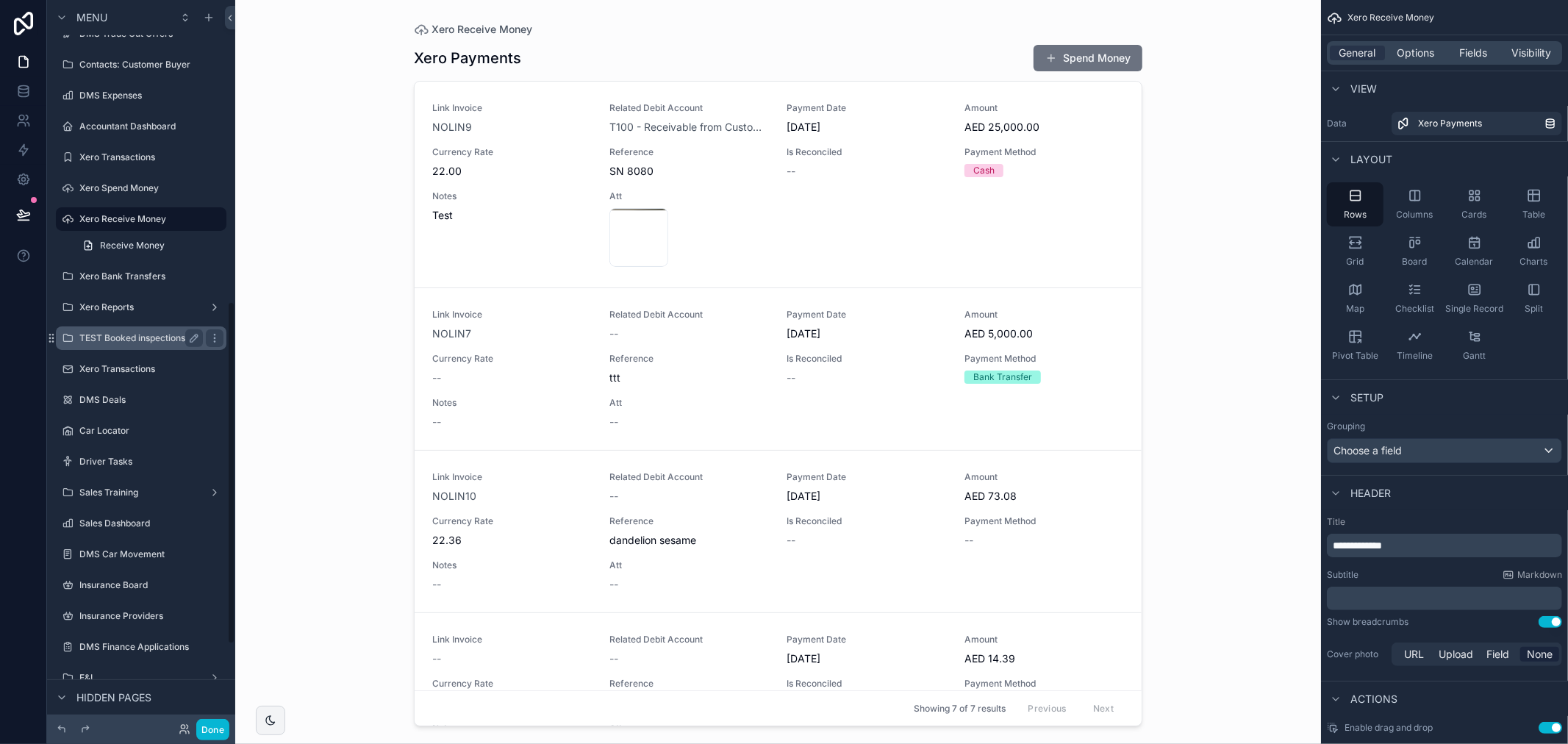
scroll to position [640, 0]
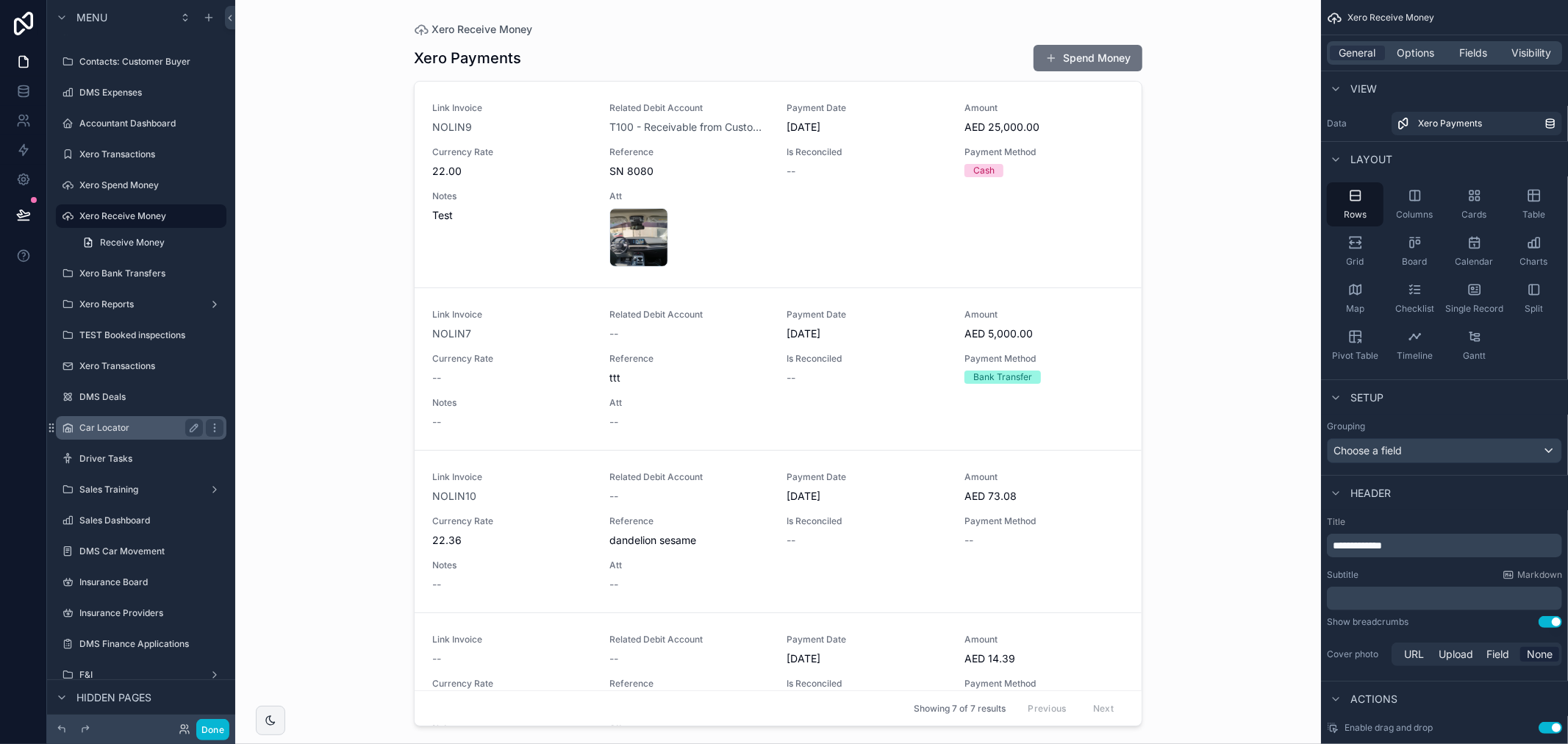
click at [128, 420] on div "Car Locator" at bounding box center [141, 427] width 123 height 17
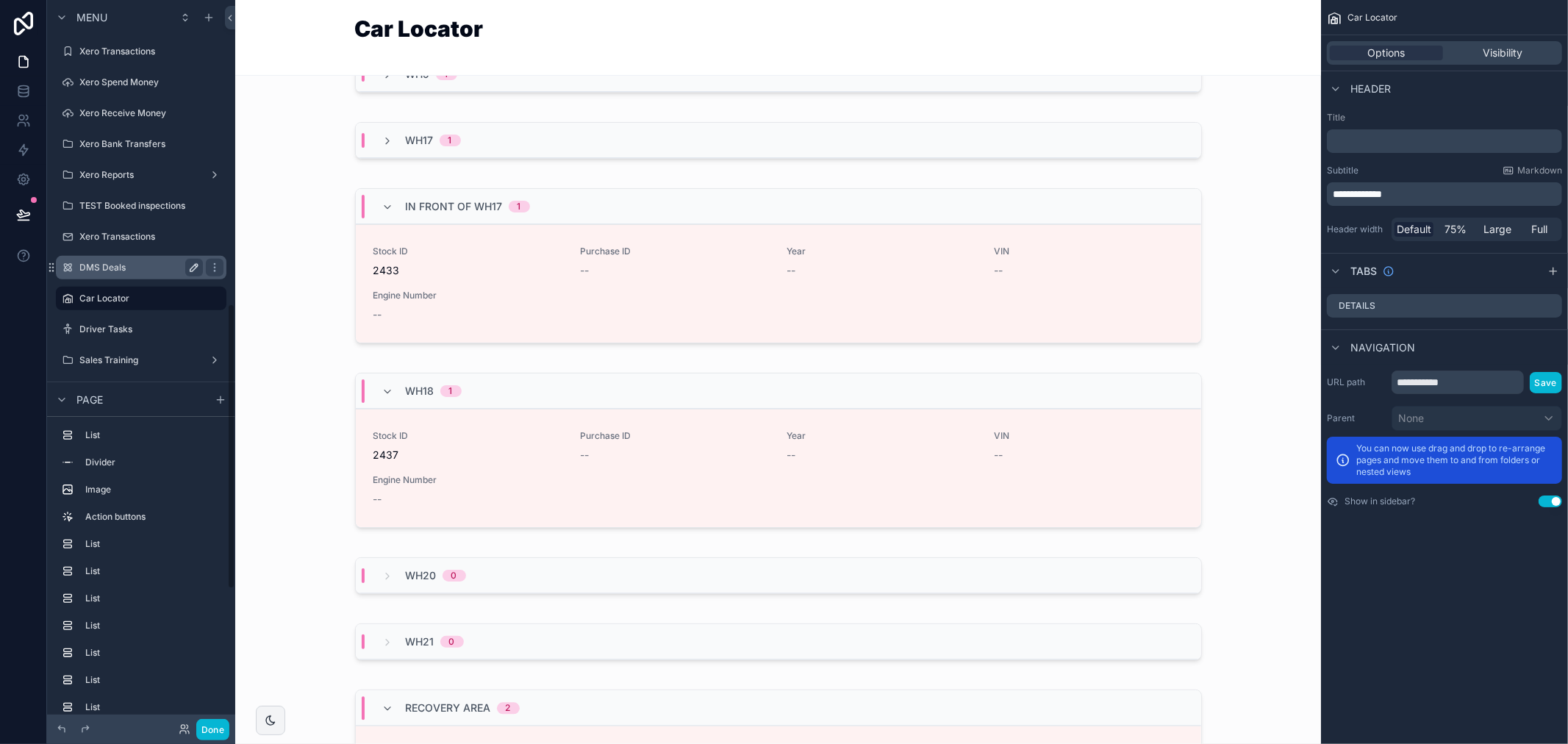
scroll to position [824, 0]
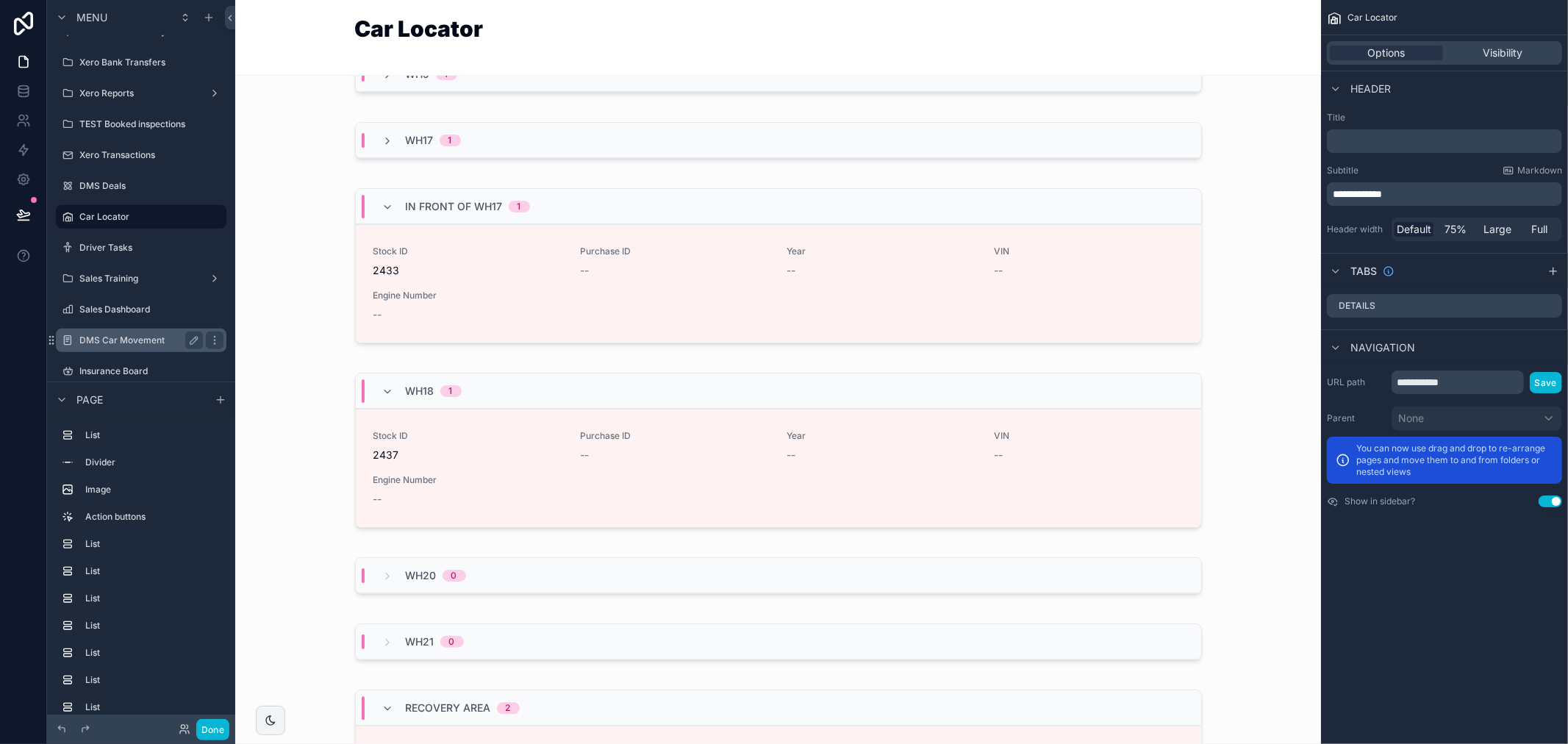
click at [146, 341] on label "DMS Car Movement" at bounding box center [139, 340] width 118 height 12
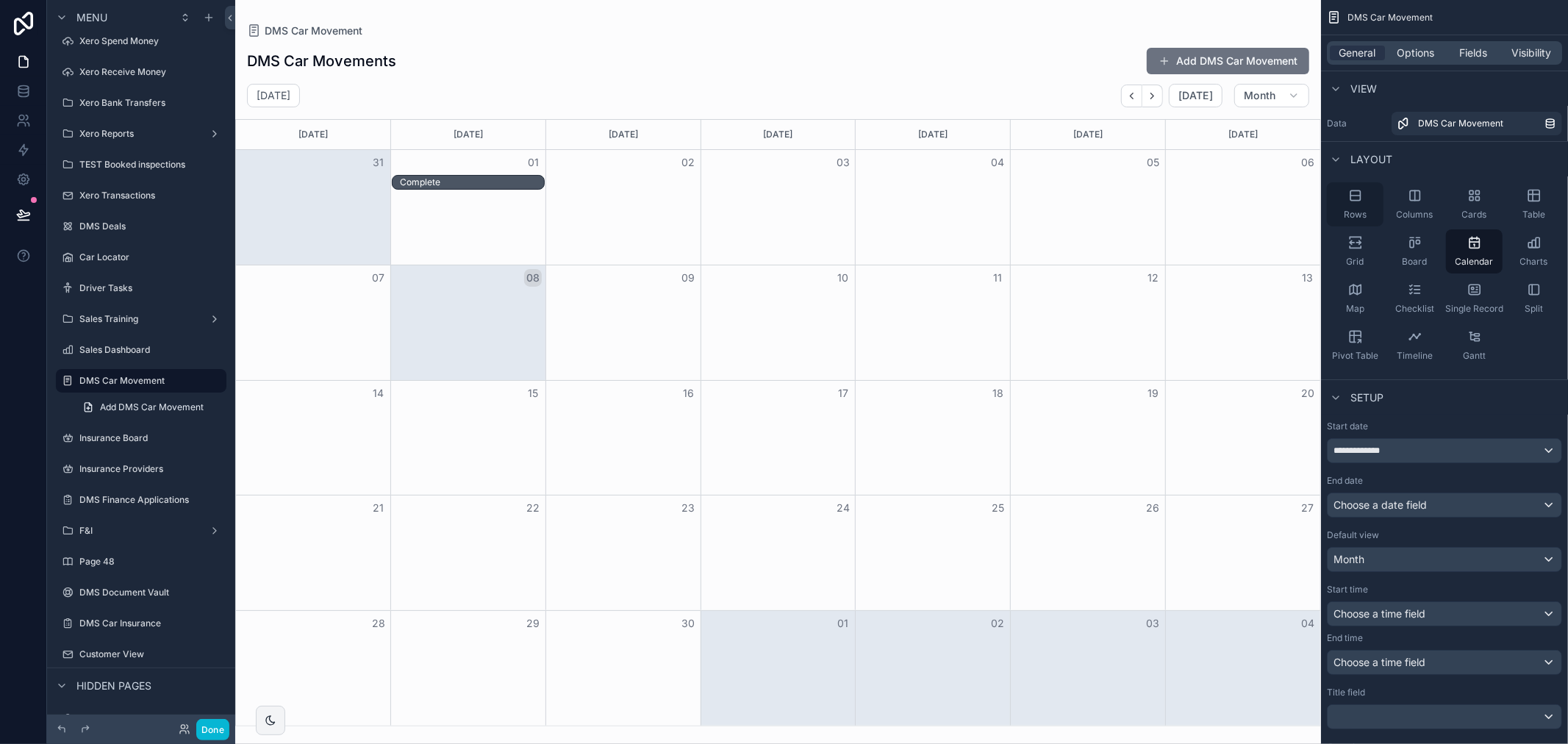
click at [1354, 208] on div "Rows" at bounding box center [1354, 204] width 56 height 44
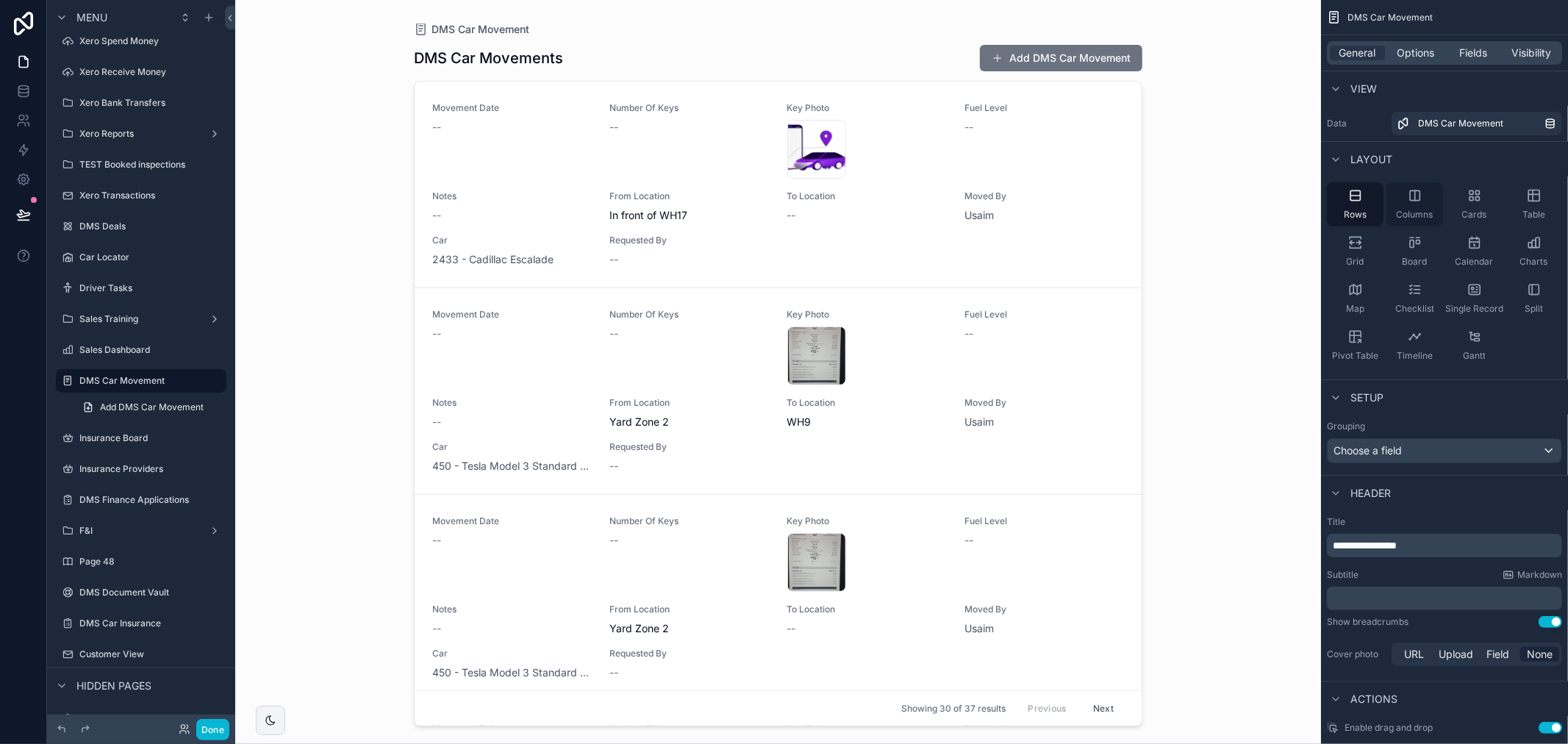
click at [1417, 205] on div "Columns" at bounding box center [1414, 204] width 56 height 44
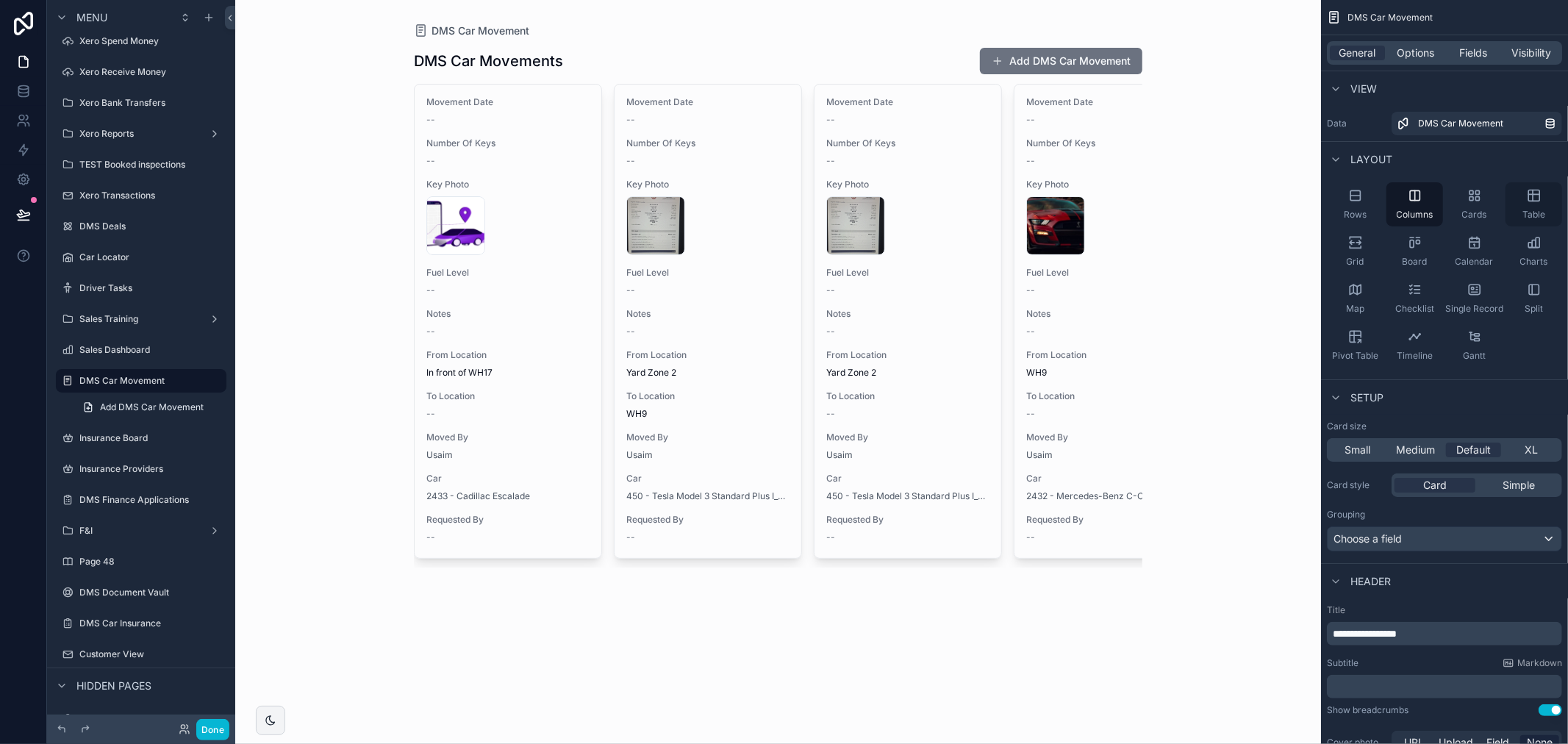
click at [1527, 206] on div "Table" at bounding box center [1534, 204] width 56 height 44
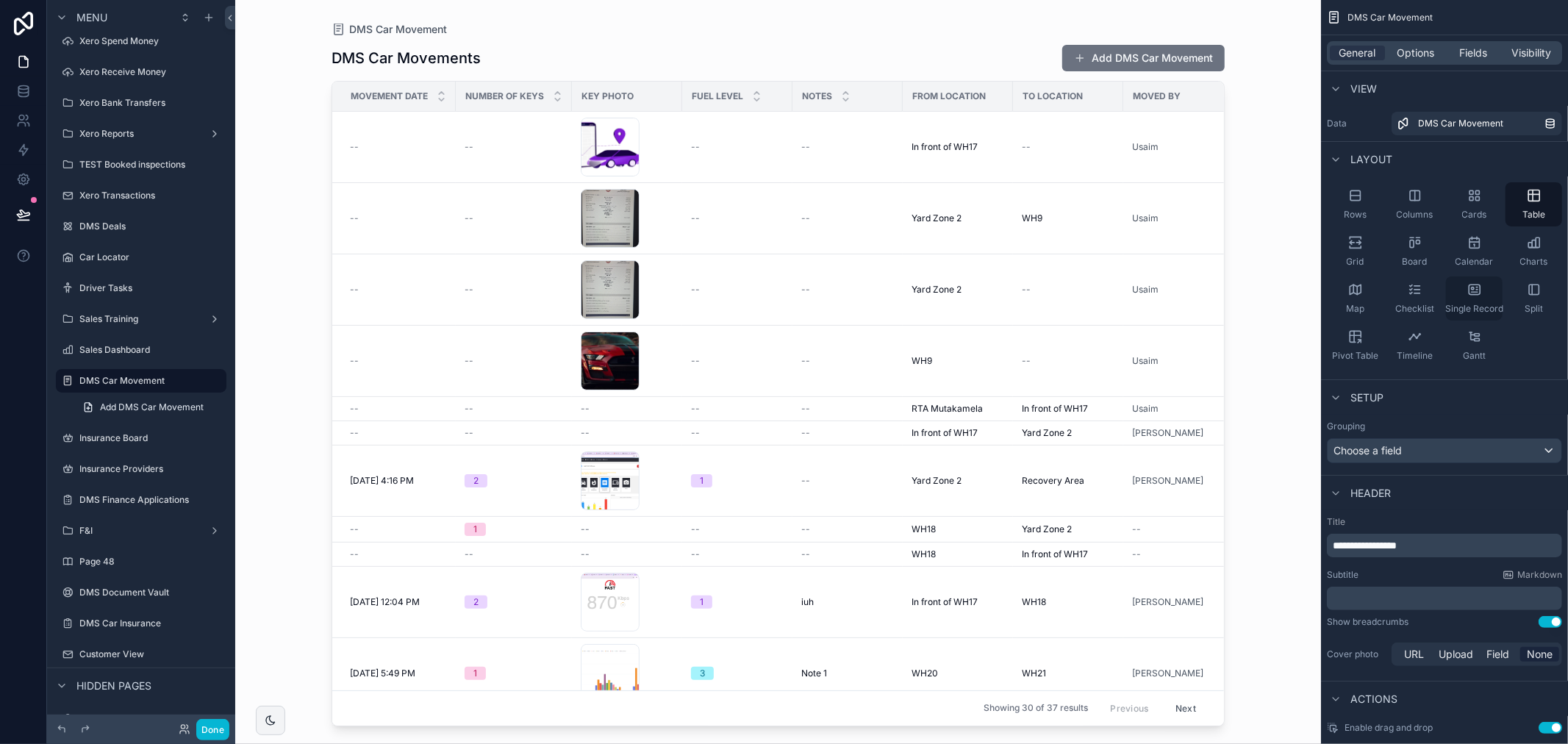
click at [1477, 295] on icon "scrollable content" at bounding box center [1474, 290] width 14 height 14
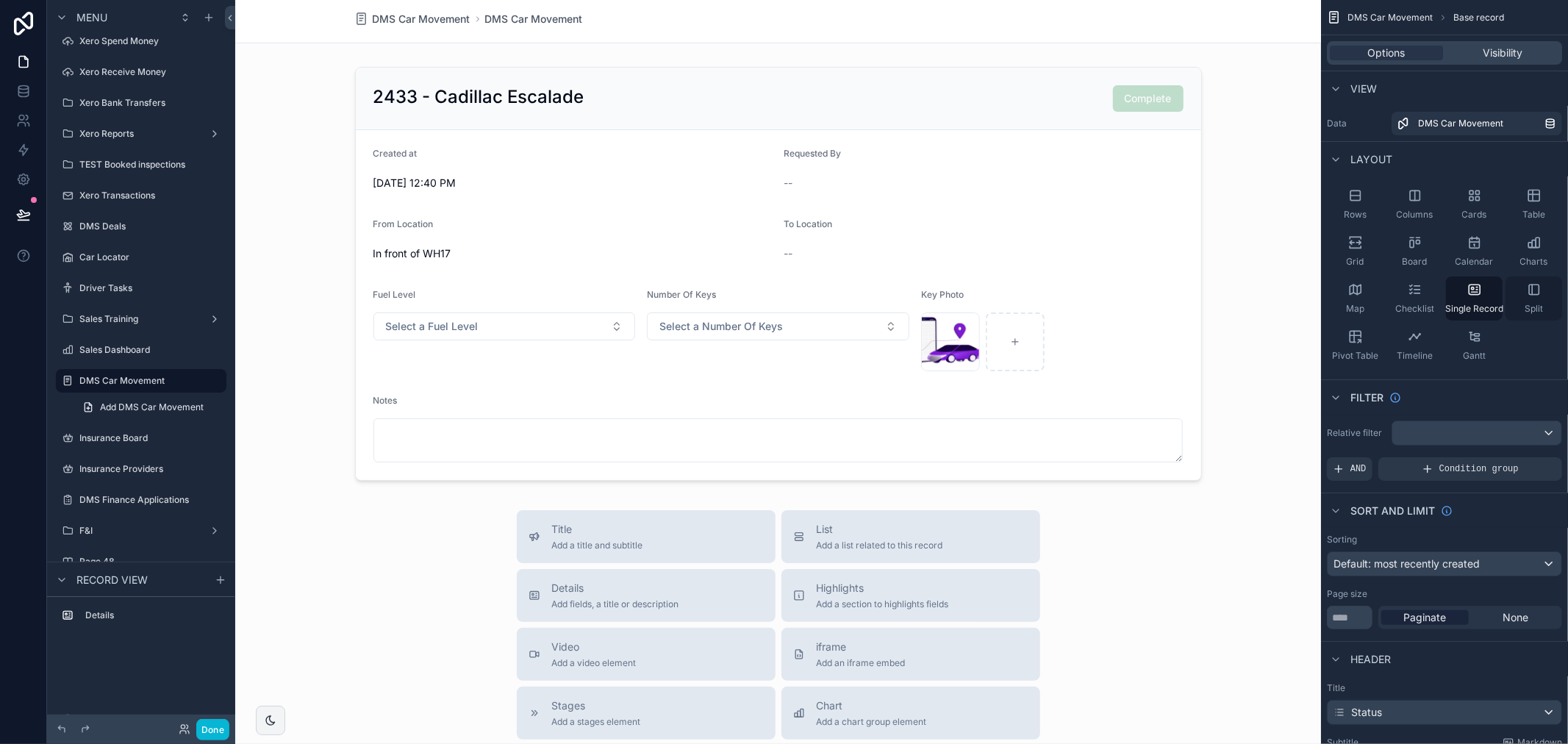
click at [1529, 304] on span "Split" at bounding box center [1534, 308] width 18 height 12
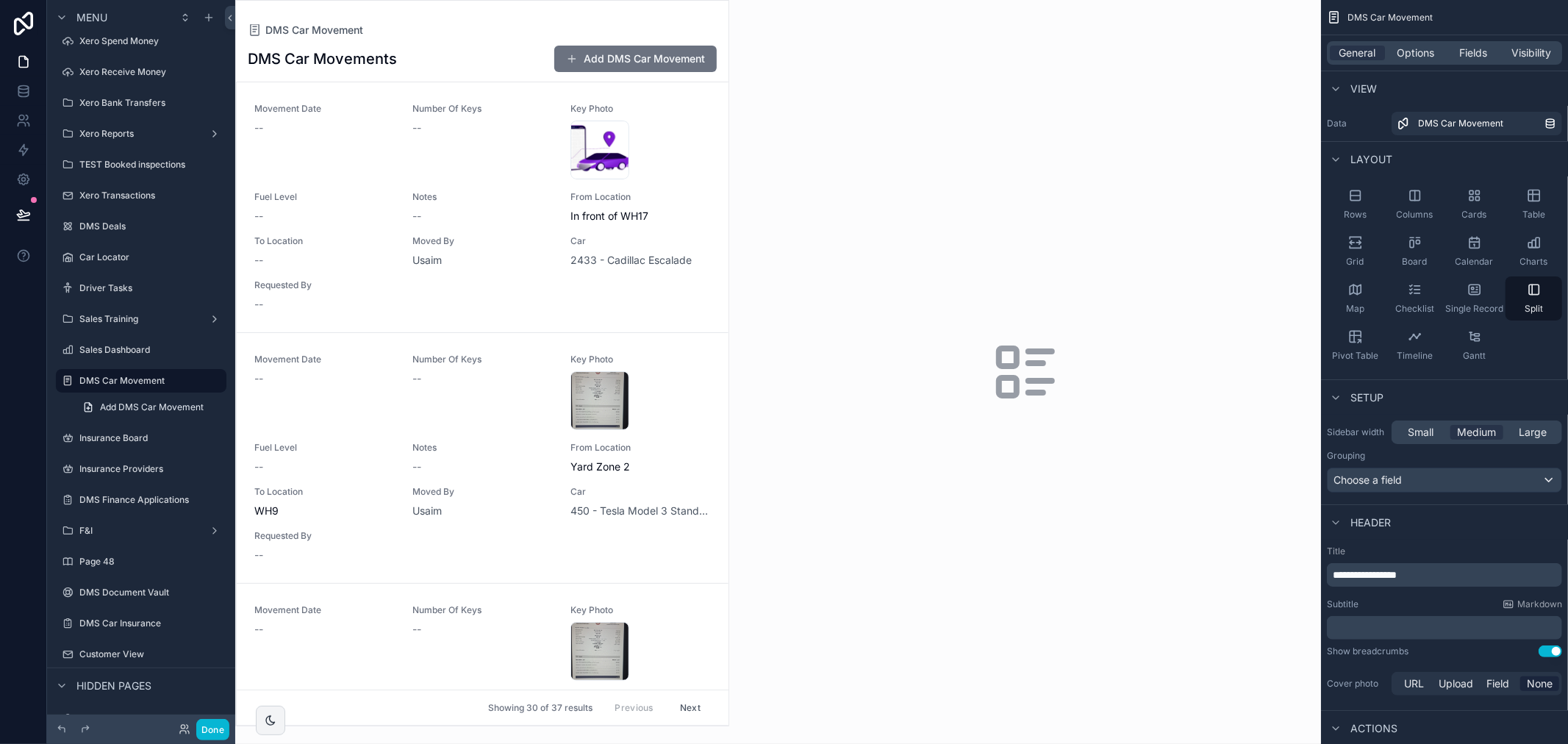
click at [479, 208] on div "scrollable content" at bounding box center [482, 363] width 493 height 725
click at [504, 230] on div "Movement Date -- Number Of Keys -- Key Photo Untitled-design-(3) .png Fuel Leve…" at bounding box center [483, 208] width 457 height 208
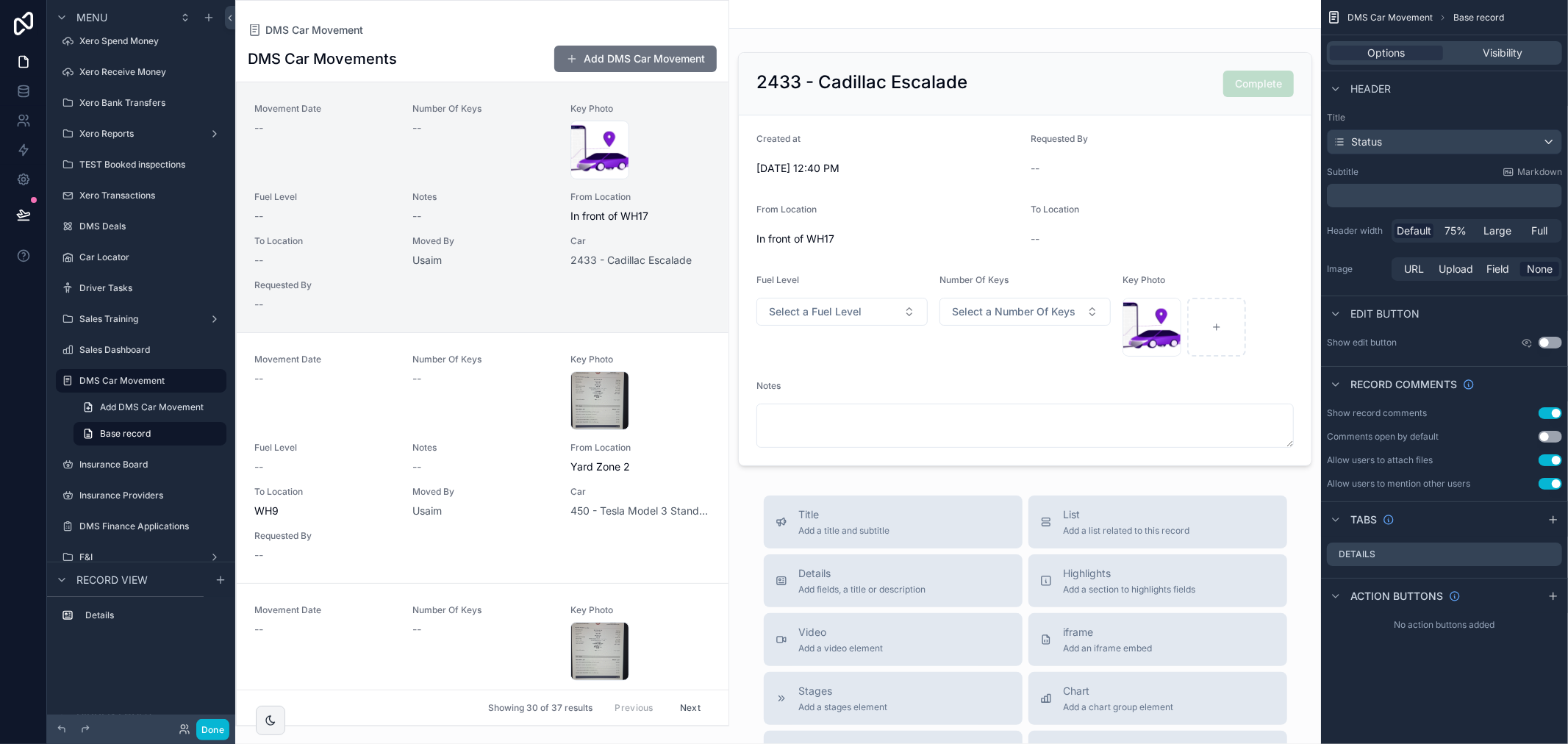
click at [603, 20] on div "DMS Car Movement DMS Car Movements Add DMS Car Movement Movement Date -- Number…" at bounding box center [482, 363] width 494 height 727
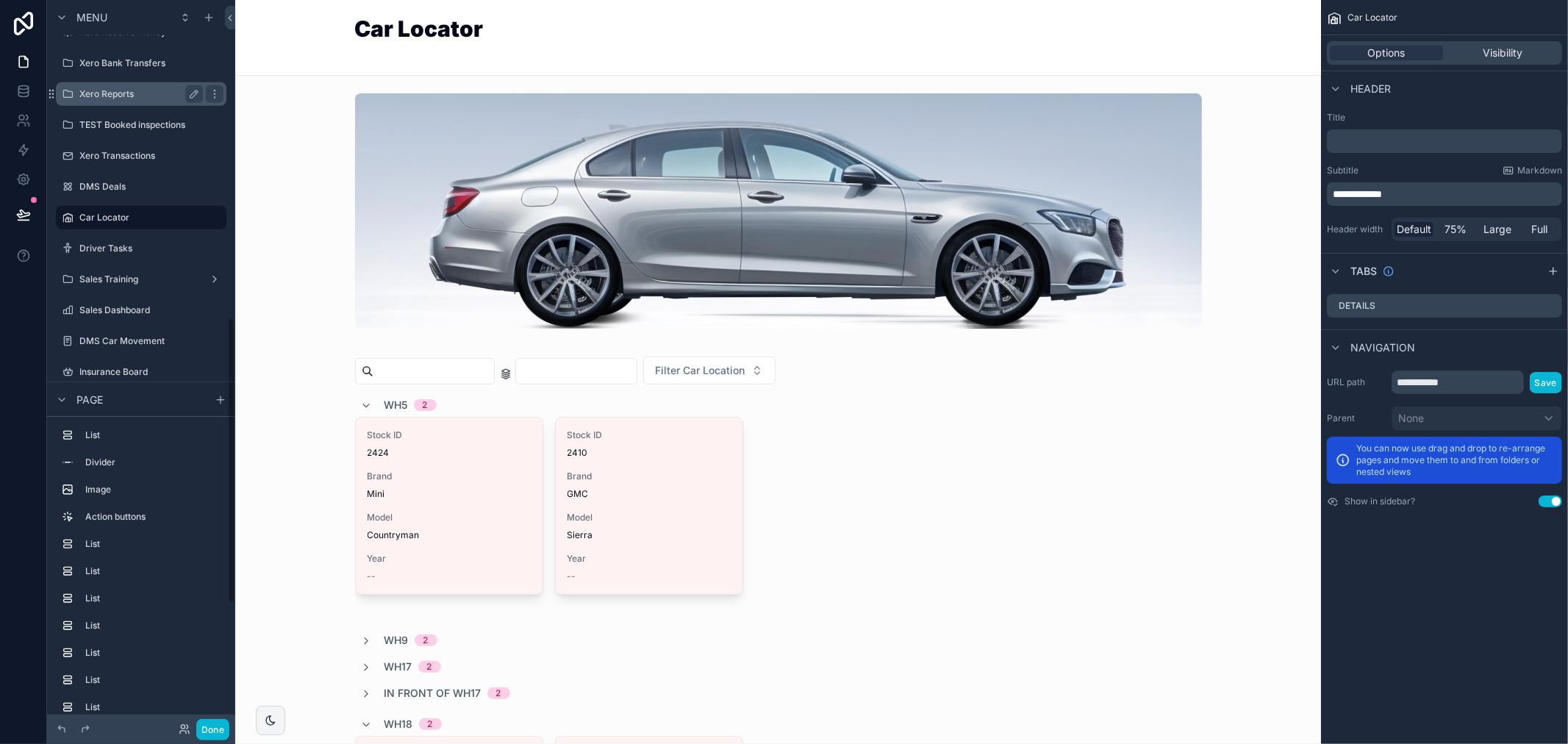
scroll to position [824, 0]
click at [137, 334] on label "DMS Car Movement" at bounding box center [139, 340] width 118 height 12
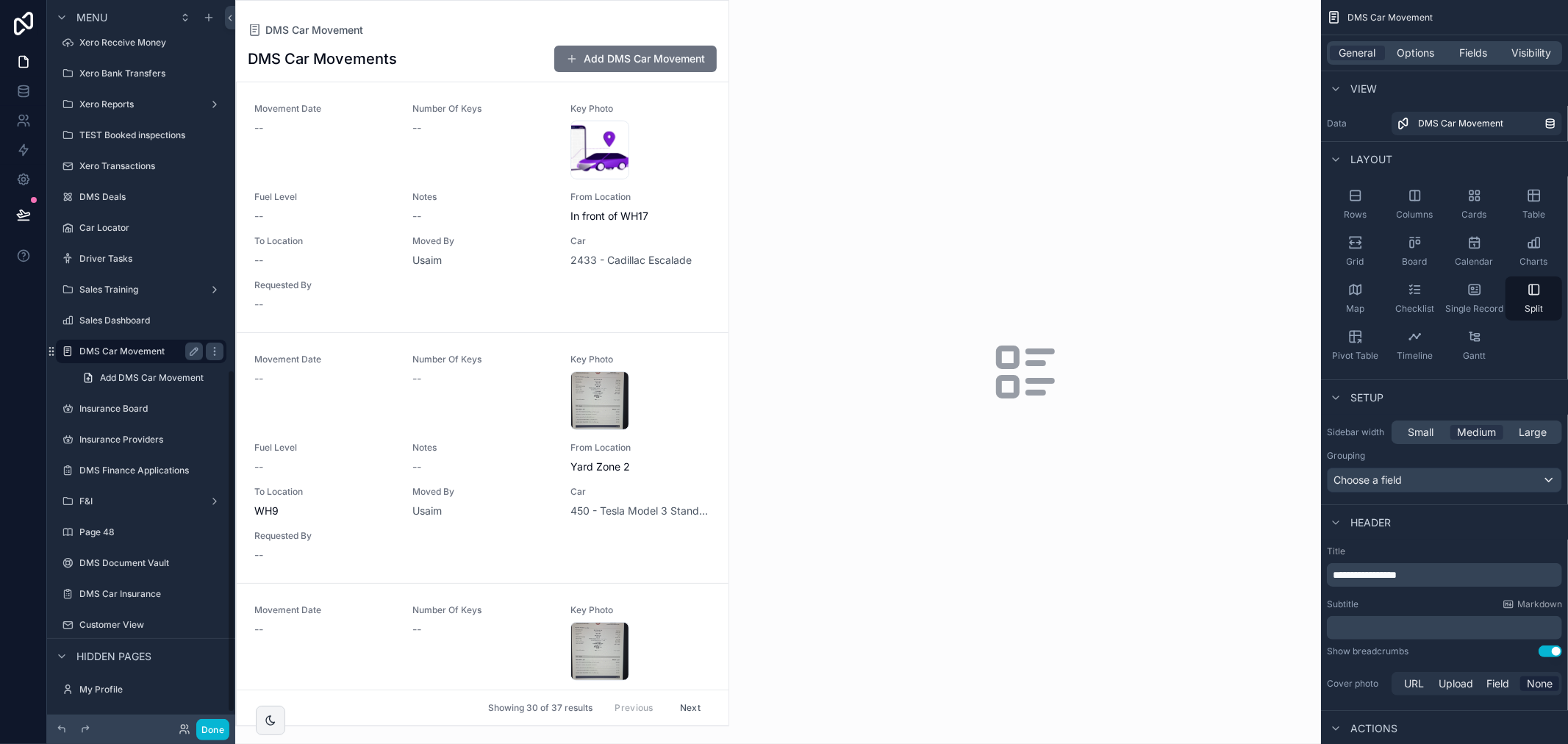
scroll to position [784, 0]
click at [1360, 344] on div "Pivot Table" at bounding box center [1354, 345] width 56 height 44
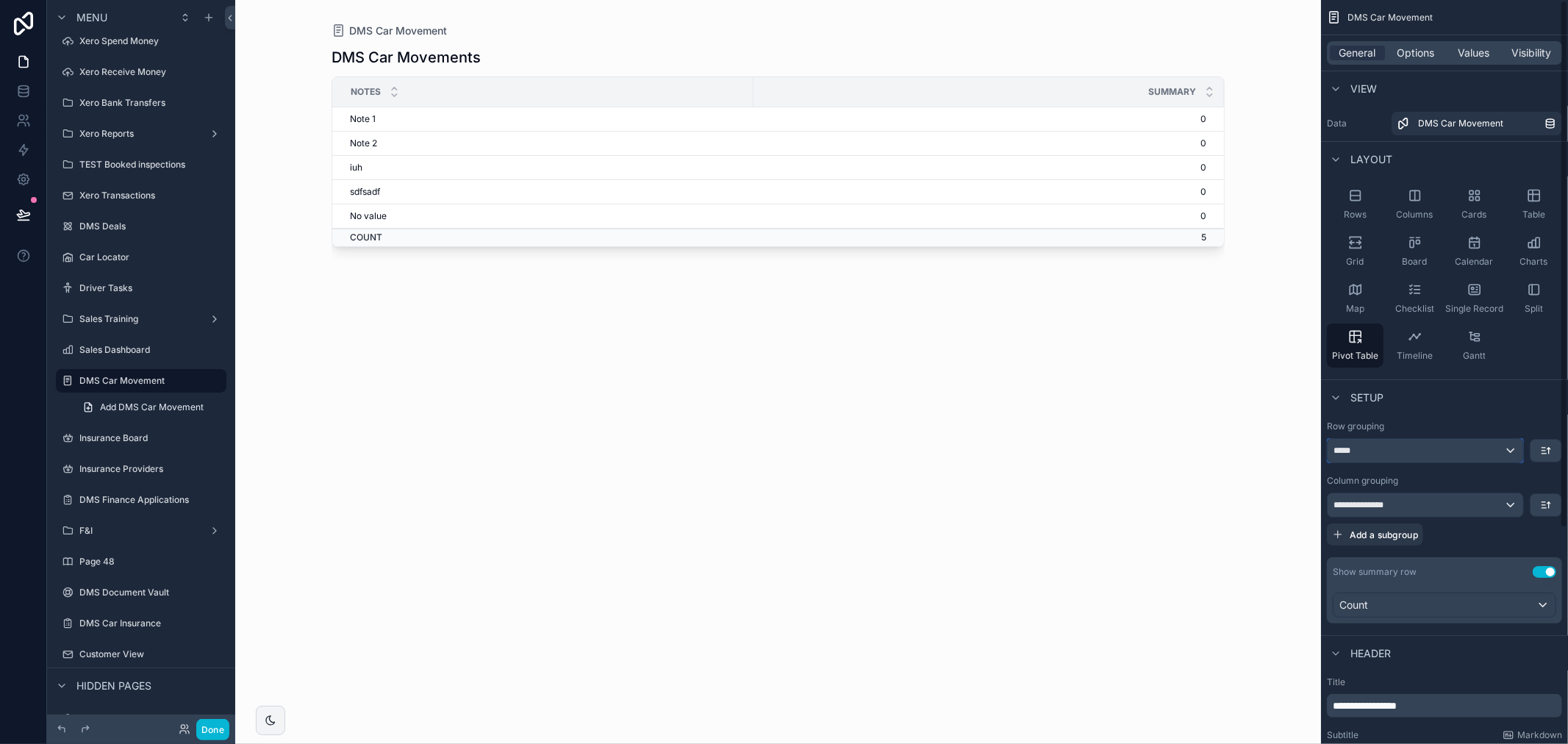
click at [1406, 451] on div "*****" at bounding box center [1425, 450] width 196 height 24
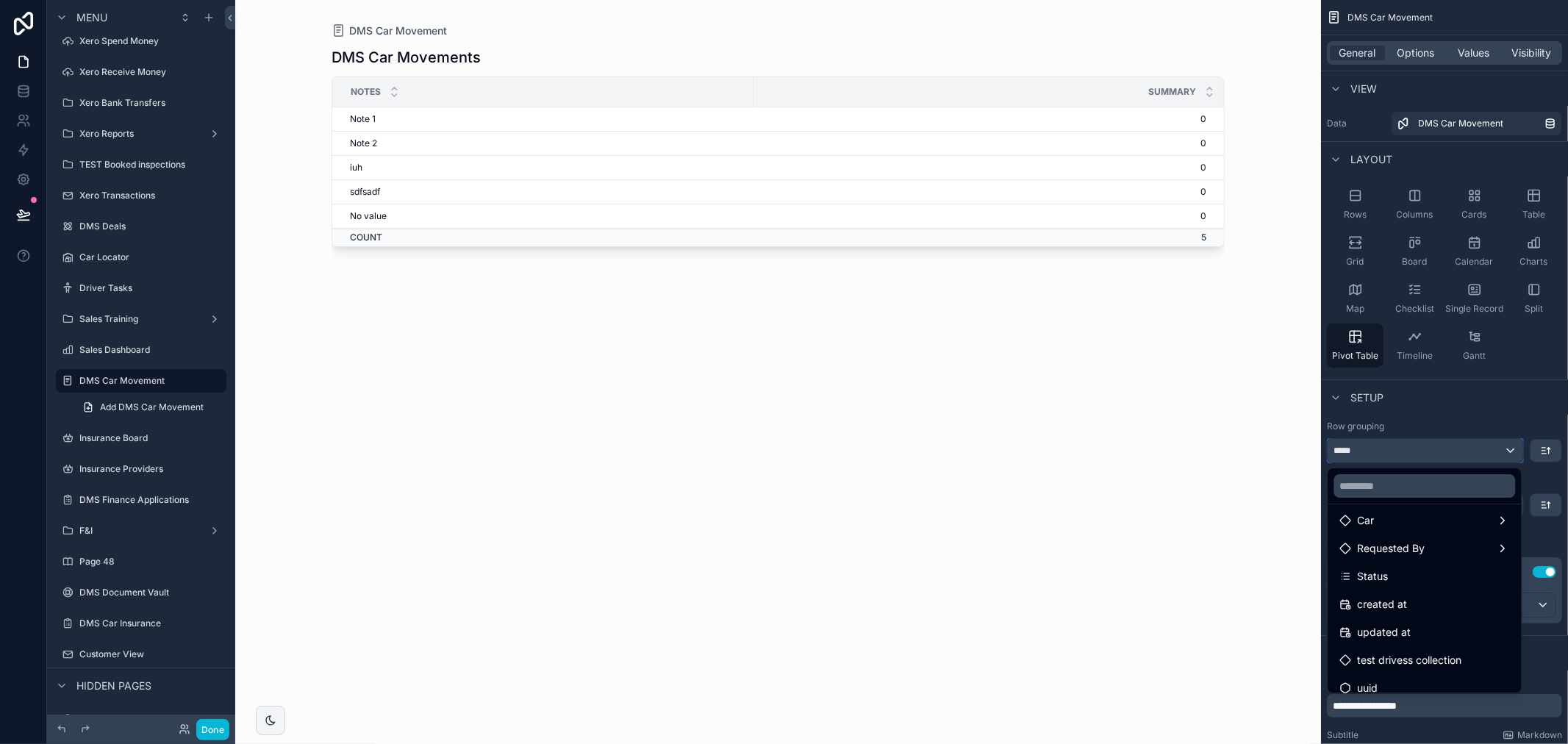
scroll to position [299, 0]
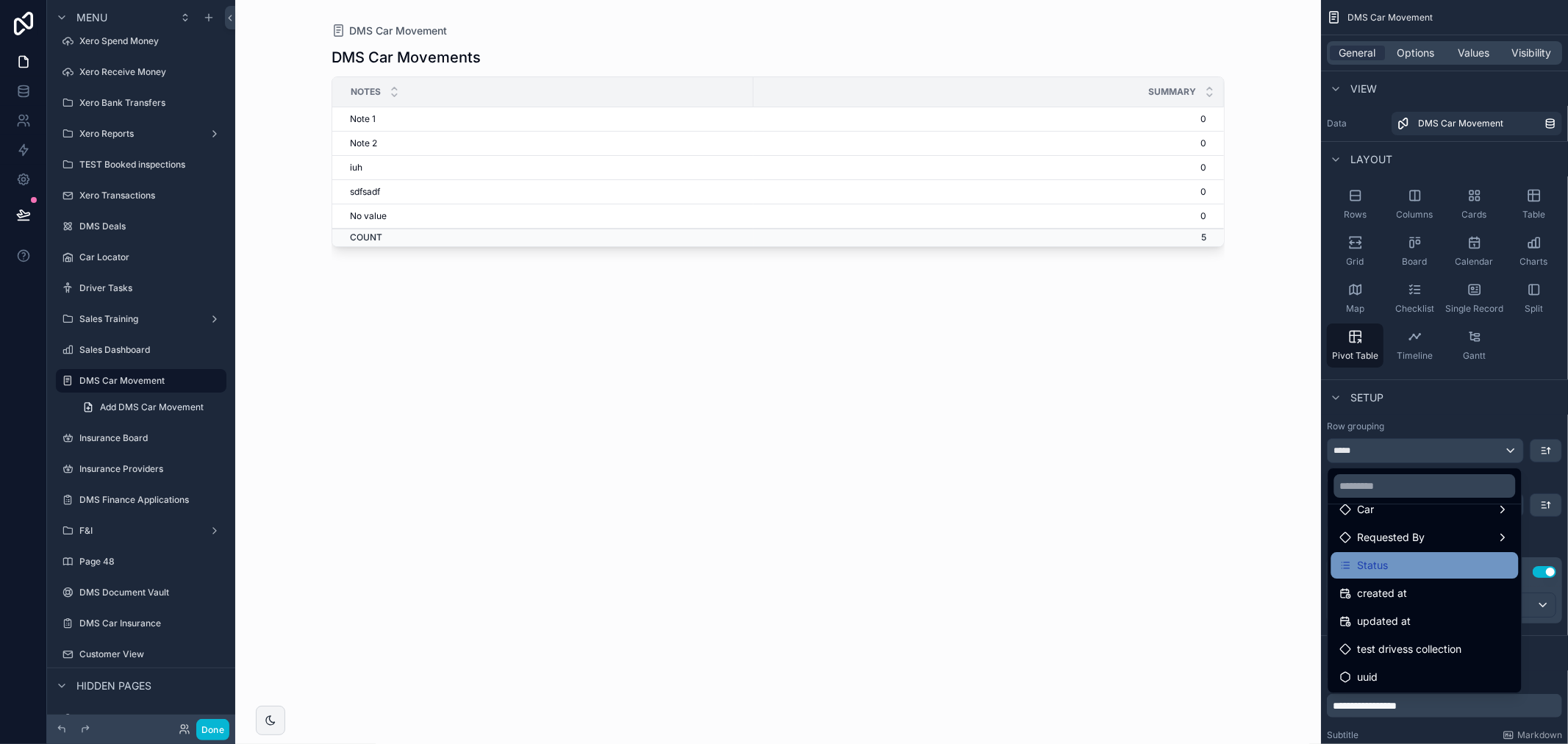
click at [1414, 569] on div "Status" at bounding box center [1424, 565] width 169 height 17
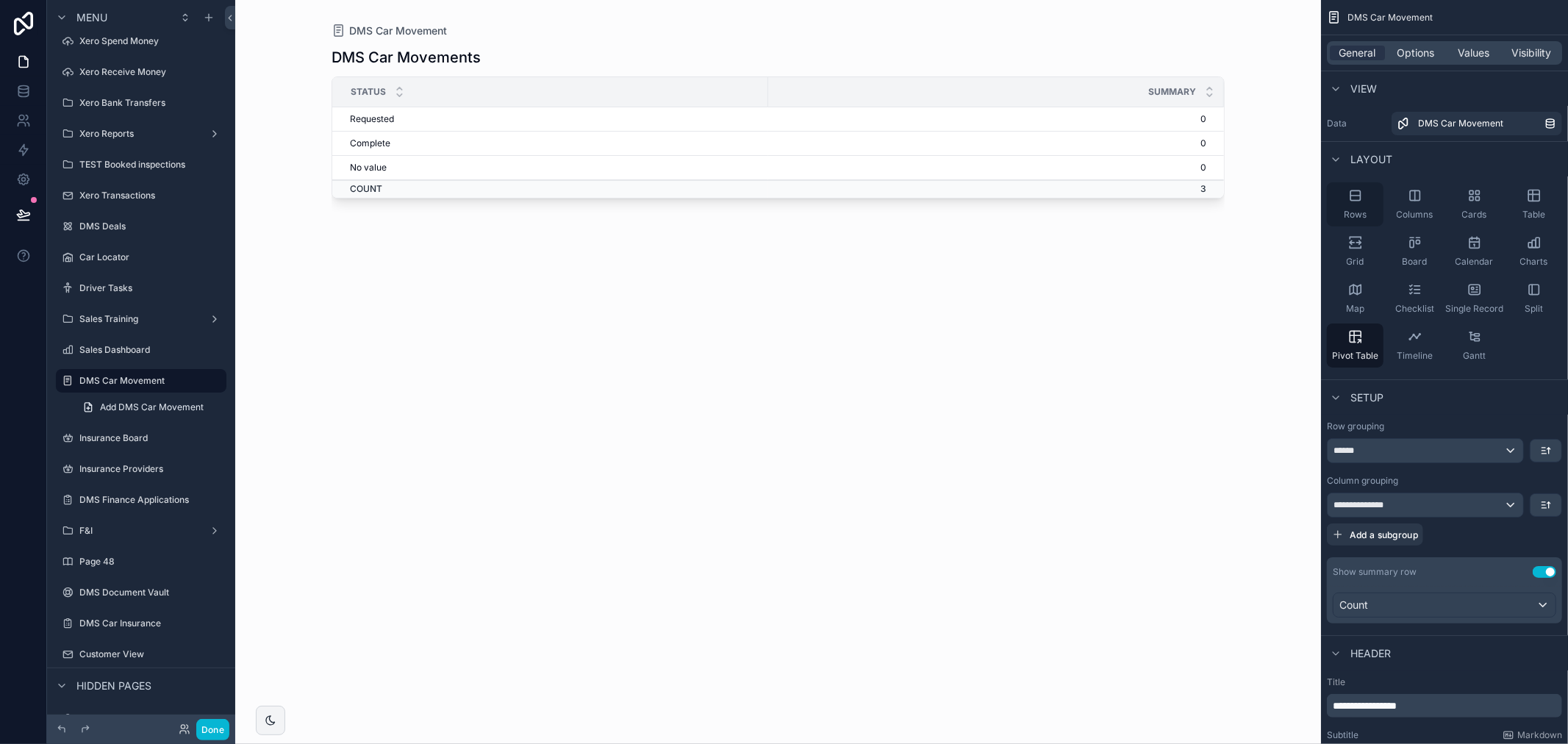
click at [1370, 201] on div "Rows" at bounding box center [1354, 204] width 56 height 44
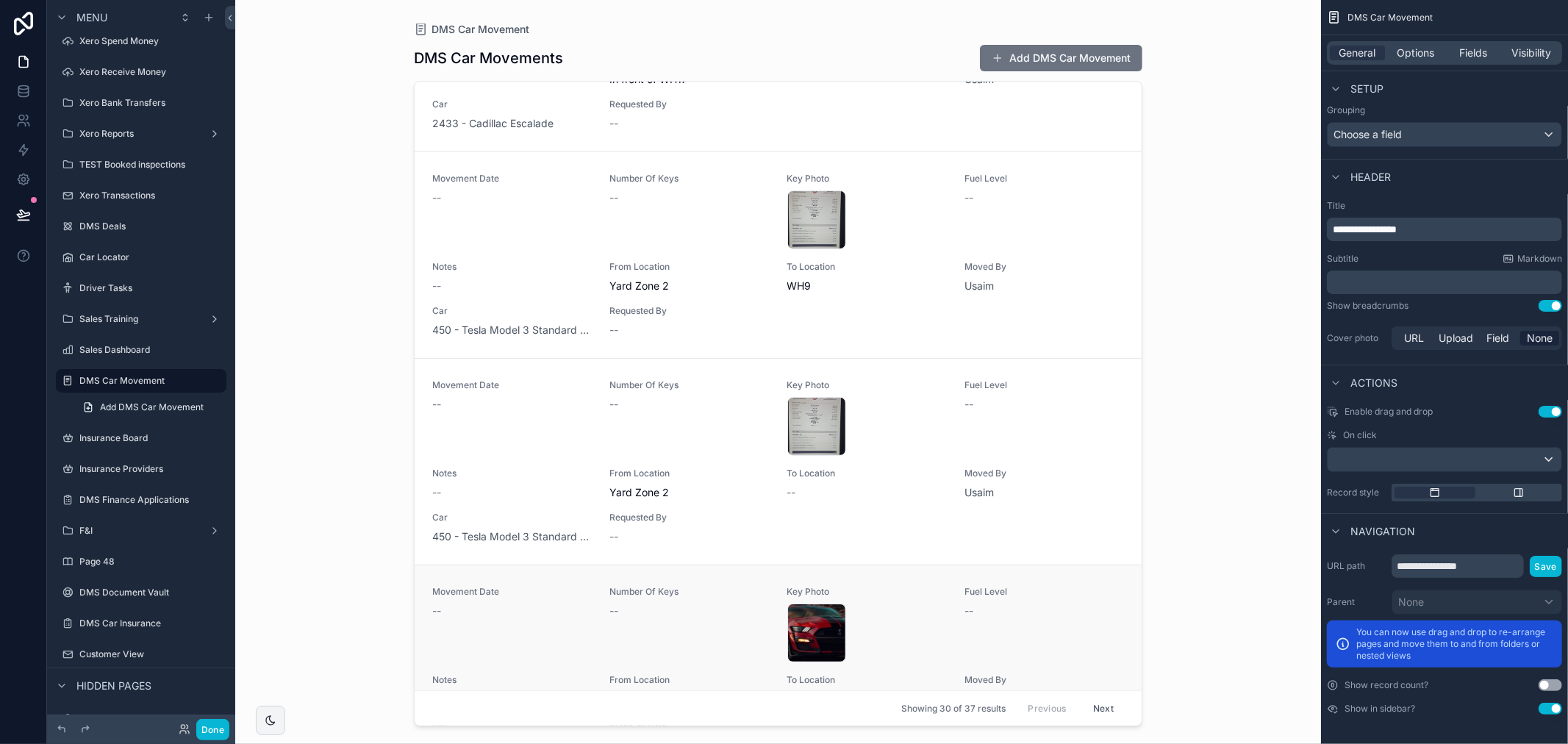
scroll to position [82, 0]
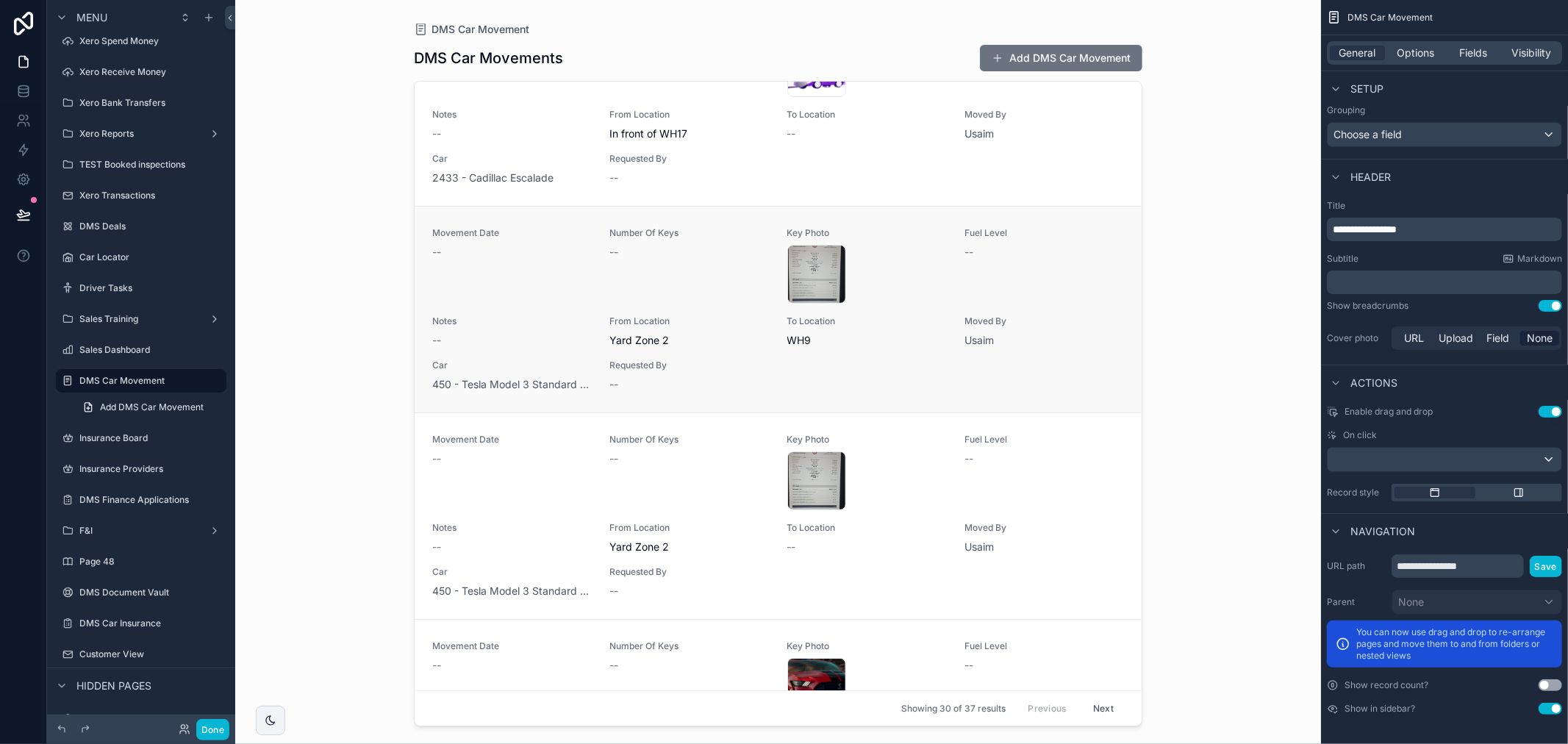
click at [913, 372] on div "Movement Date -- Number Of Keys -- Key Photo WhatsApp-Image-2025-09-04-at-6.12.…" at bounding box center [777, 310] width 691 height 165
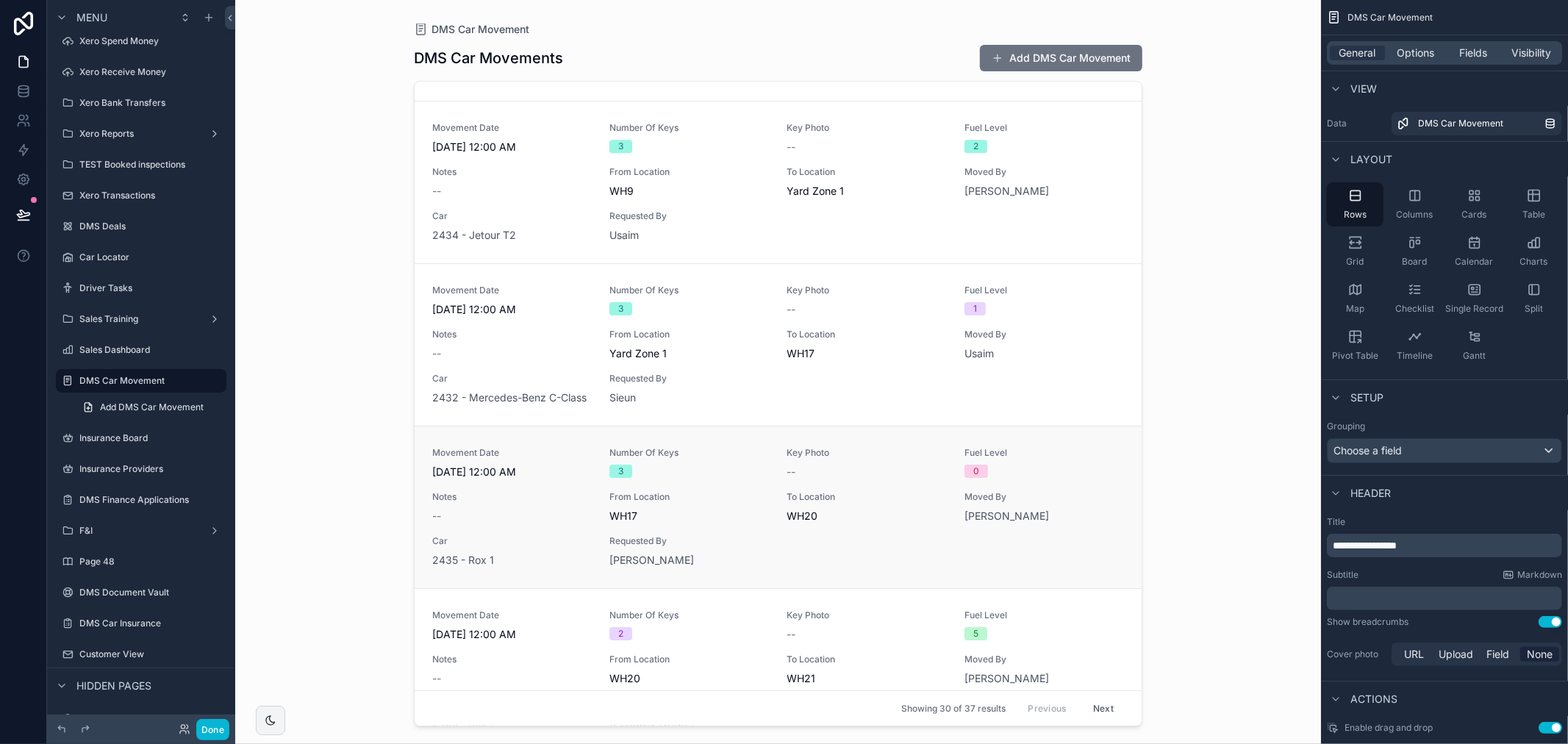
scroll to position [4166, 0]
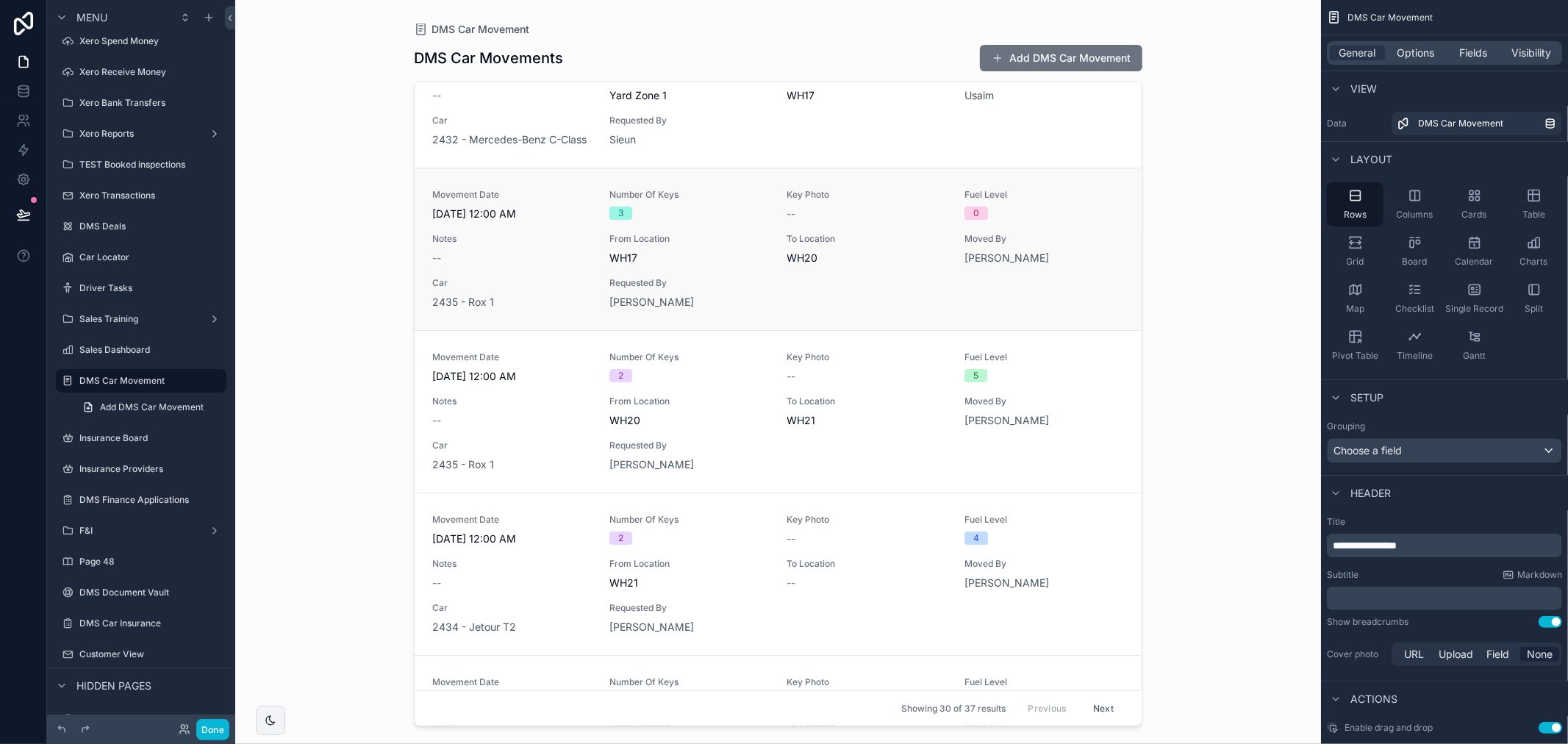
click at [732, 277] on span "Requested By" at bounding box center [689, 283] width 159 height 12
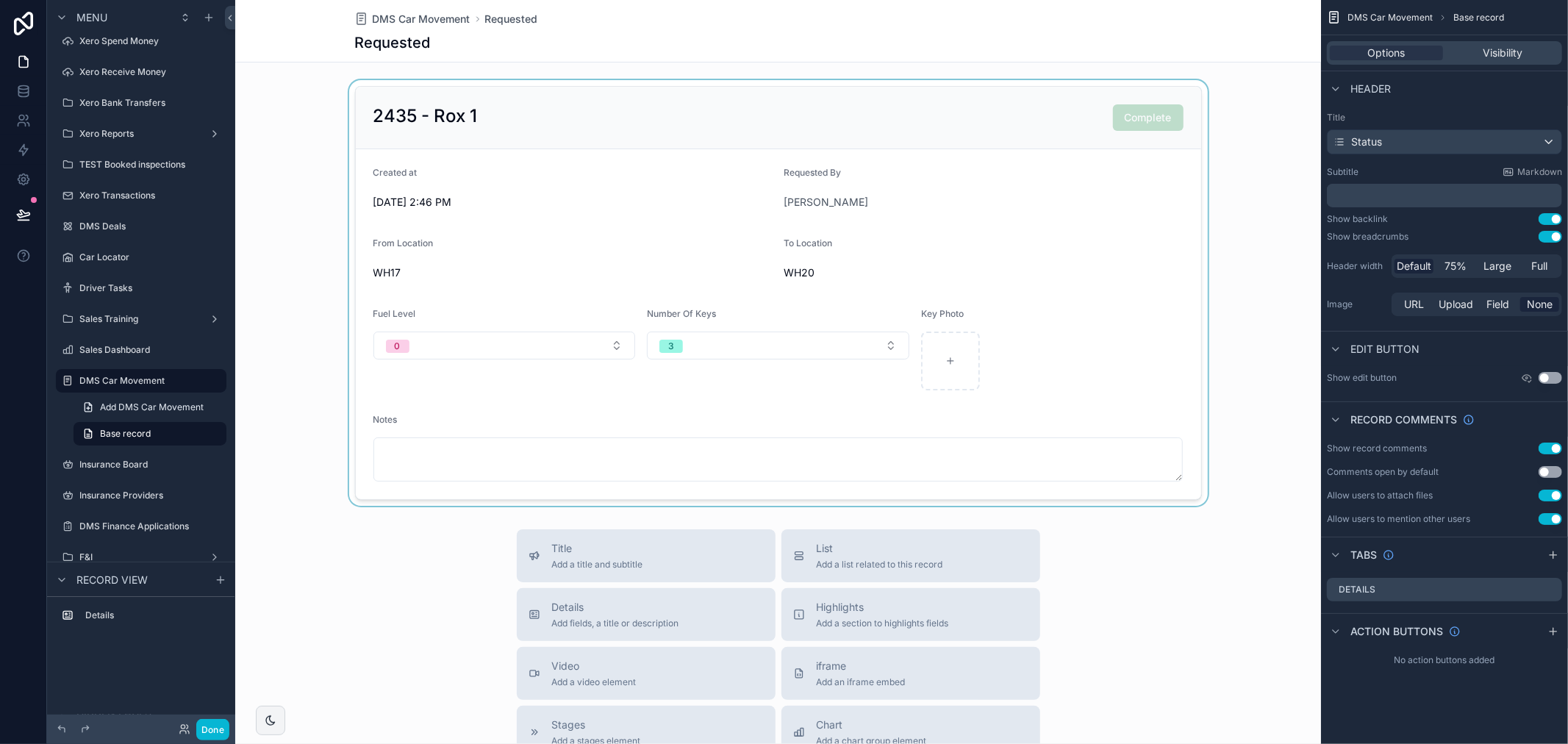
click at [1275, 304] on div "scrollable content" at bounding box center [778, 293] width 1085 height 426
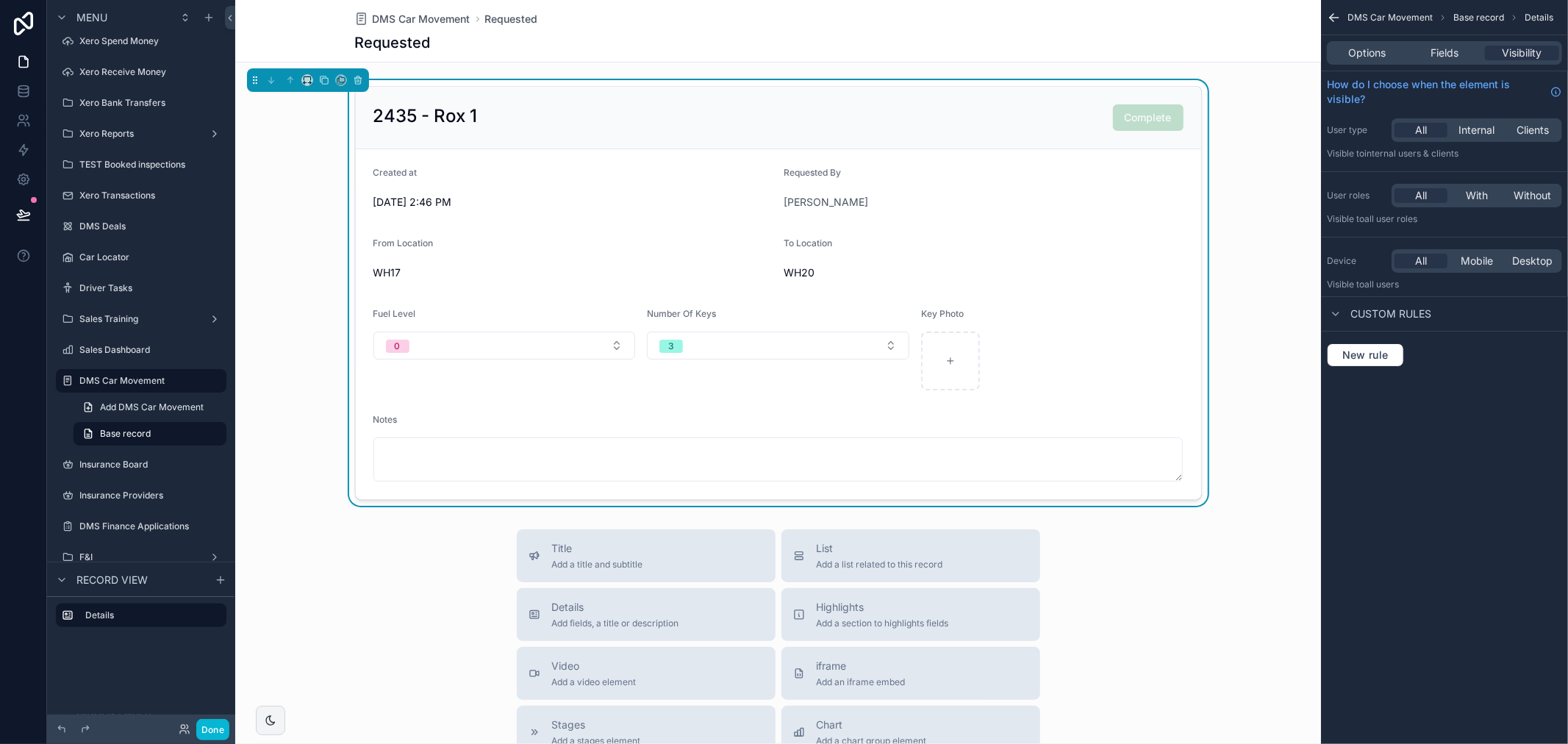
click at [1339, 13] on icon "scrollable content" at bounding box center [1333, 17] width 14 height 14
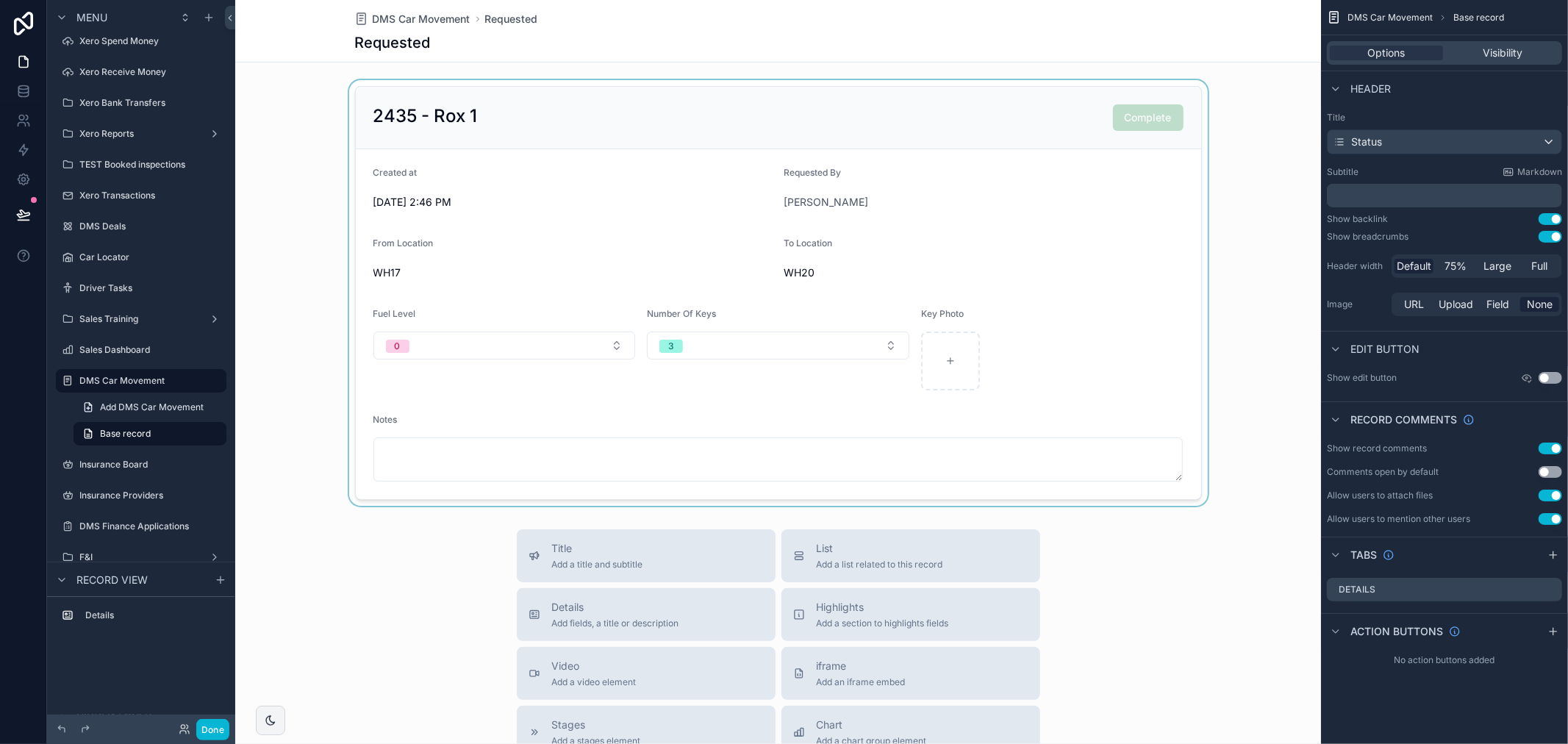
click at [847, 44] on div "Requested" at bounding box center [778, 43] width 847 height 21
click at [1140, 114] on div "scrollable content" at bounding box center [778, 293] width 1085 height 426
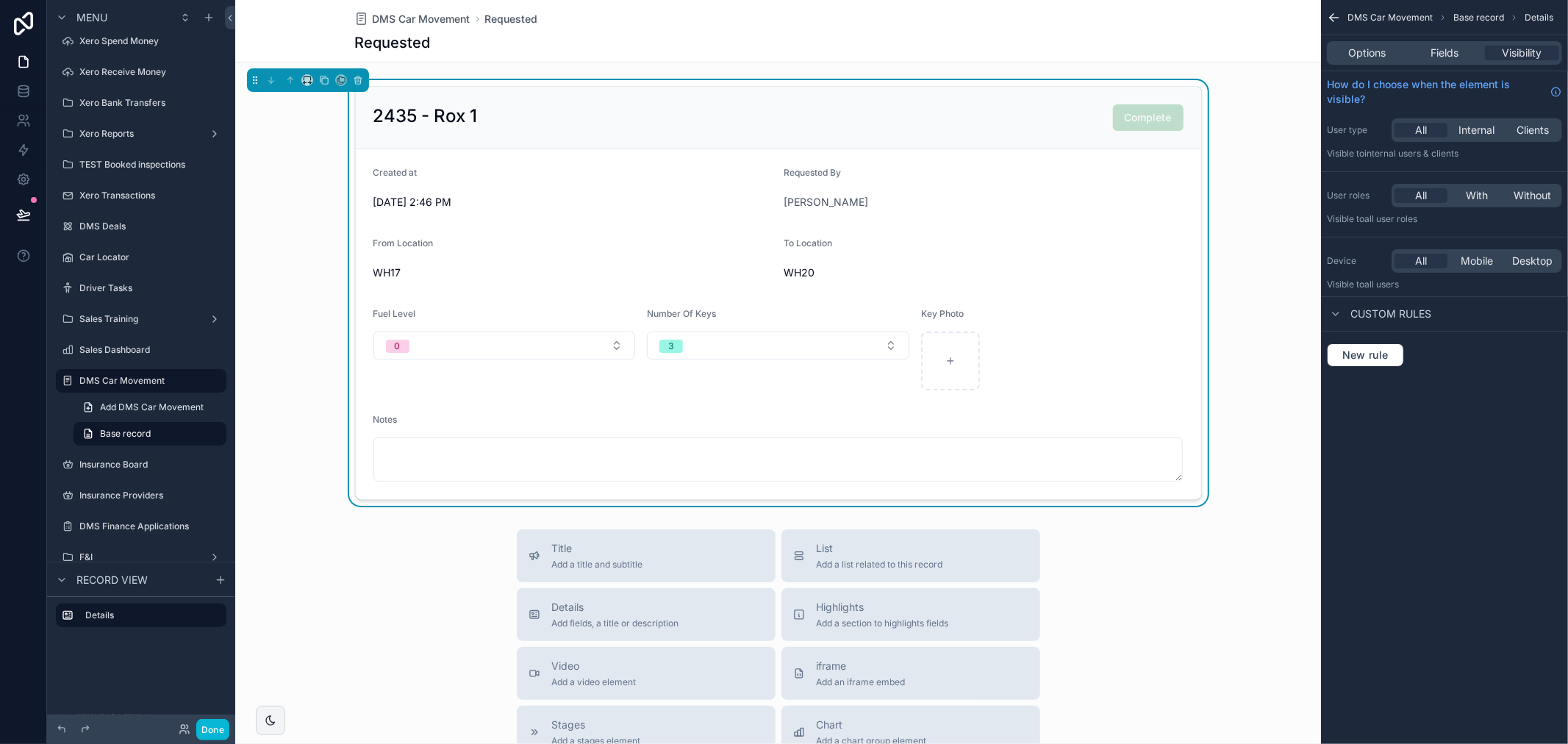
click at [1329, 14] on icon "scrollable content" at bounding box center [1333, 17] width 14 height 14
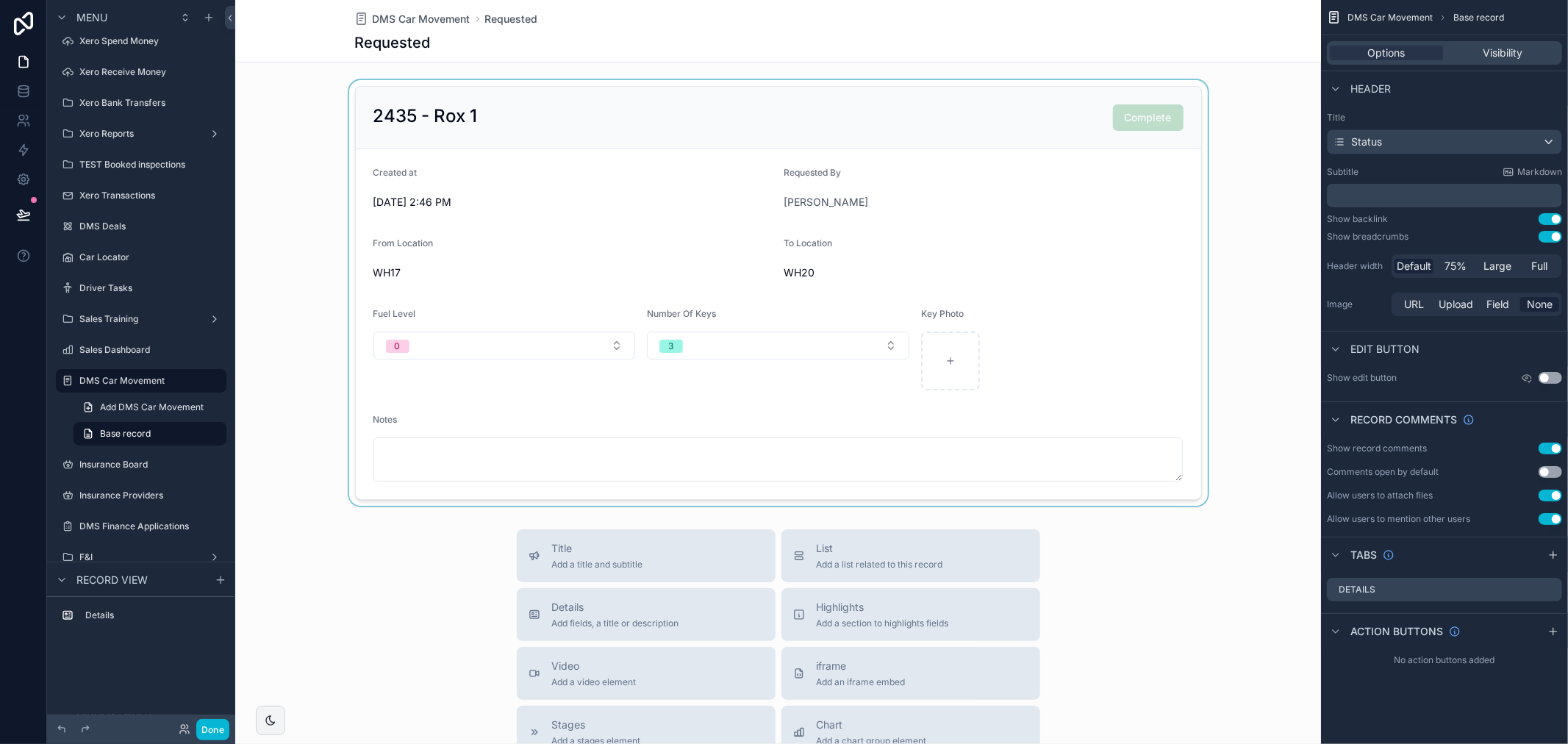
click at [536, 208] on div "scrollable content" at bounding box center [778, 293] width 1085 height 426
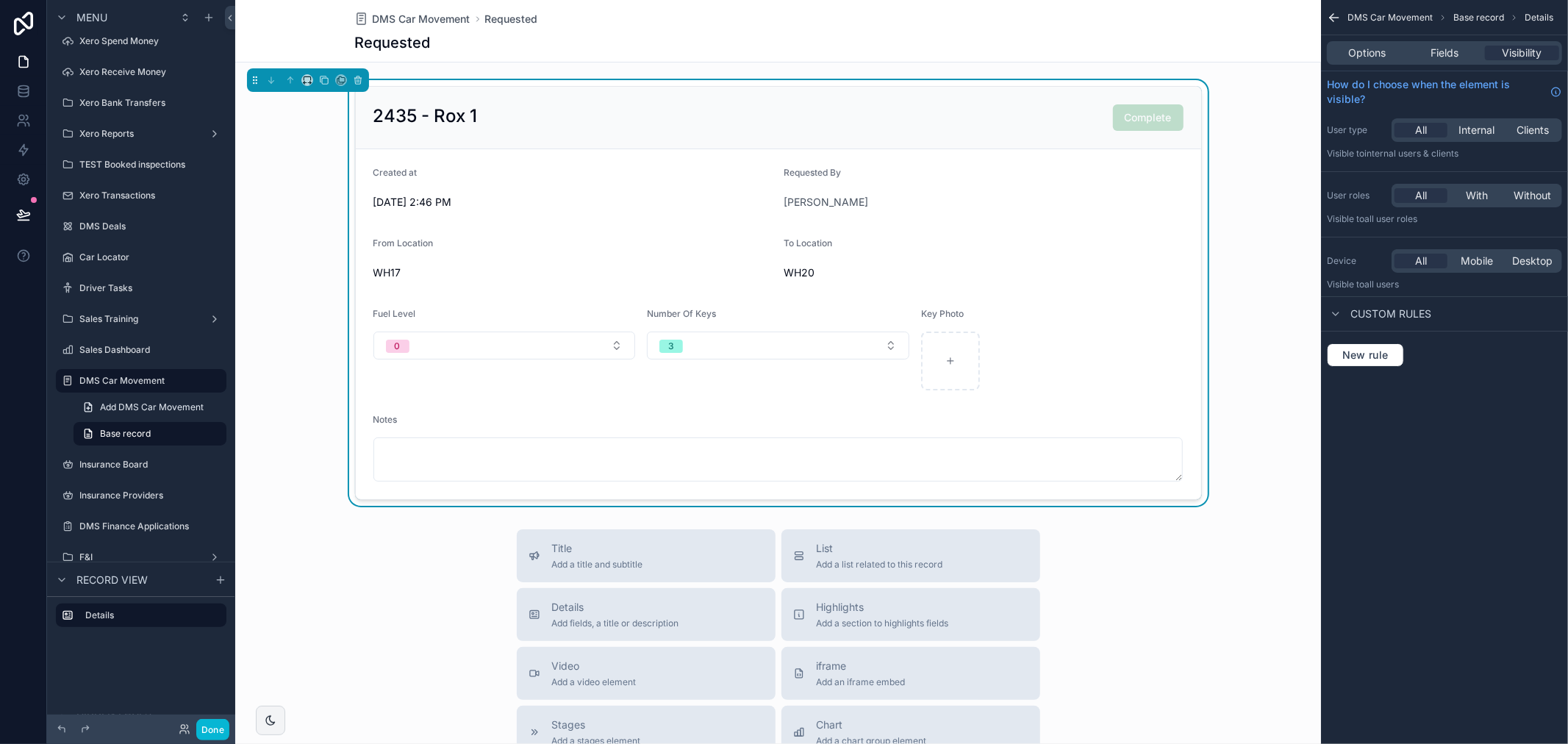
click at [746, 228] on form "Created at 8/9/2025 2:46 PM Requested By Shadab Shakeel From Location WH17 To L…" at bounding box center [778, 324] width 845 height 350
click at [661, 216] on form "Created at 8/9/2025 2:46 PM Requested By Shadab Shakeel From Location WH17 To L…" at bounding box center [778, 324] width 845 height 350
click at [209, 739] on button "Done" at bounding box center [213, 730] width 34 height 22
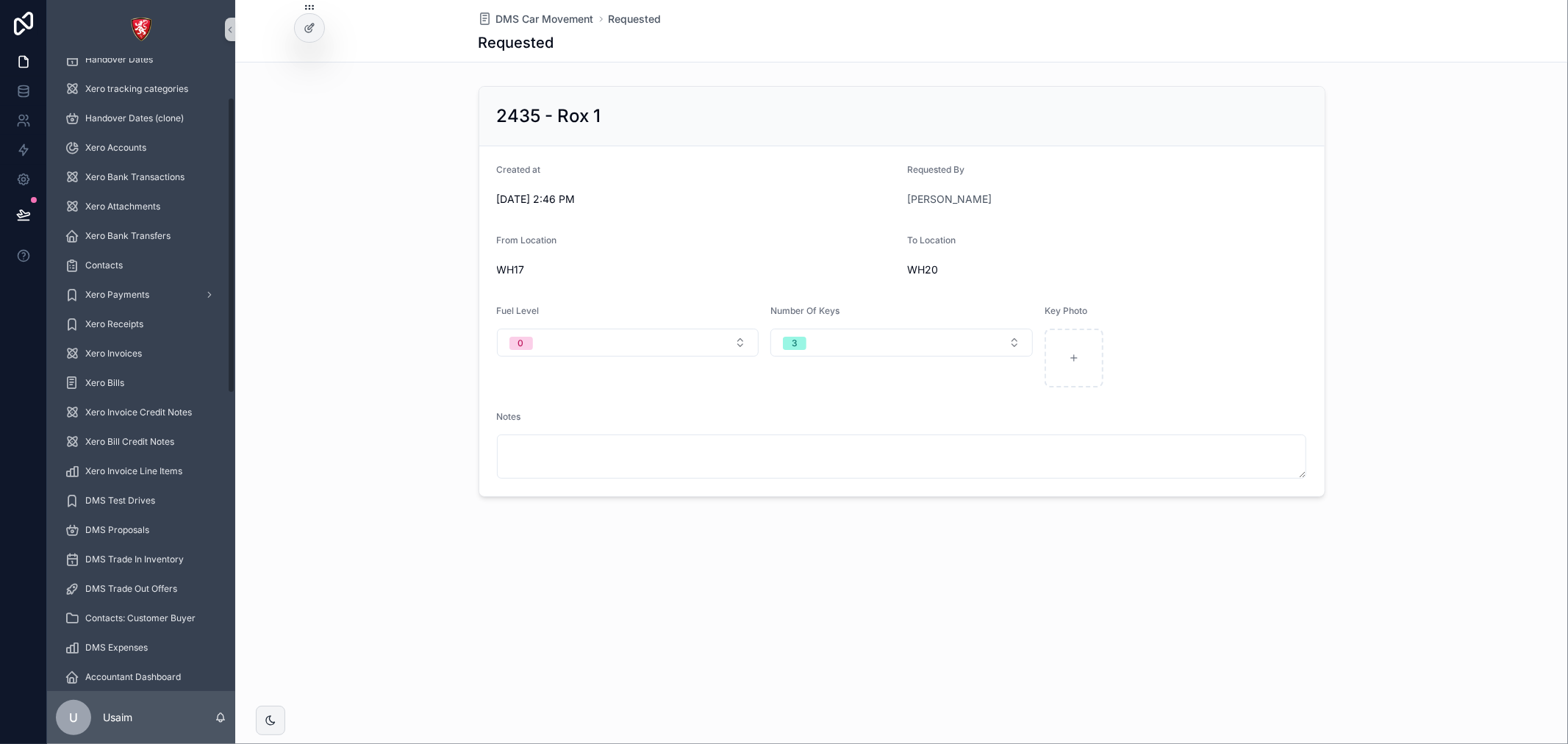
click at [829, 224] on form "Created at 8/9/2025 2:46 PM Requested By Shadab Shakeel From Location WH17 To L…" at bounding box center [901, 321] width 845 height 350
click at [829, 207] on span "8/9/2025 2:46 PM" at bounding box center [696, 199] width 399 height 14
click at [972, 256] on div "To Location WH20" at bounding box center [1106, 258] width 399 height 47
click at [921, 361] on div "Number Of Keys 3" at bounding box center [901, 346] width 263 height 82
click at [902, 342] on button "3" at bounding box center [901, 343] width 263 height 28
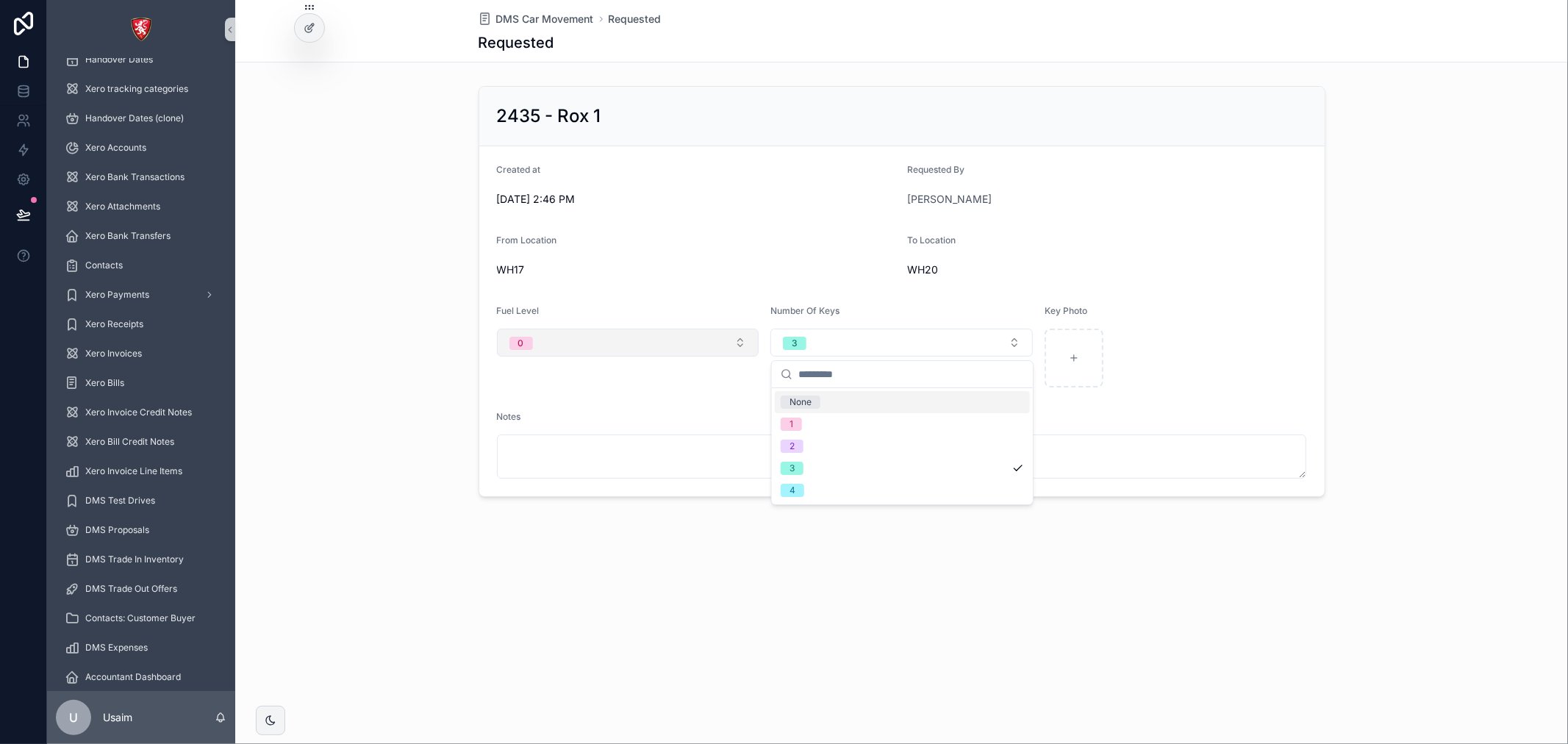
click at [615, 356] on button "0" at bounding box center [628, 343] width 263 height 28
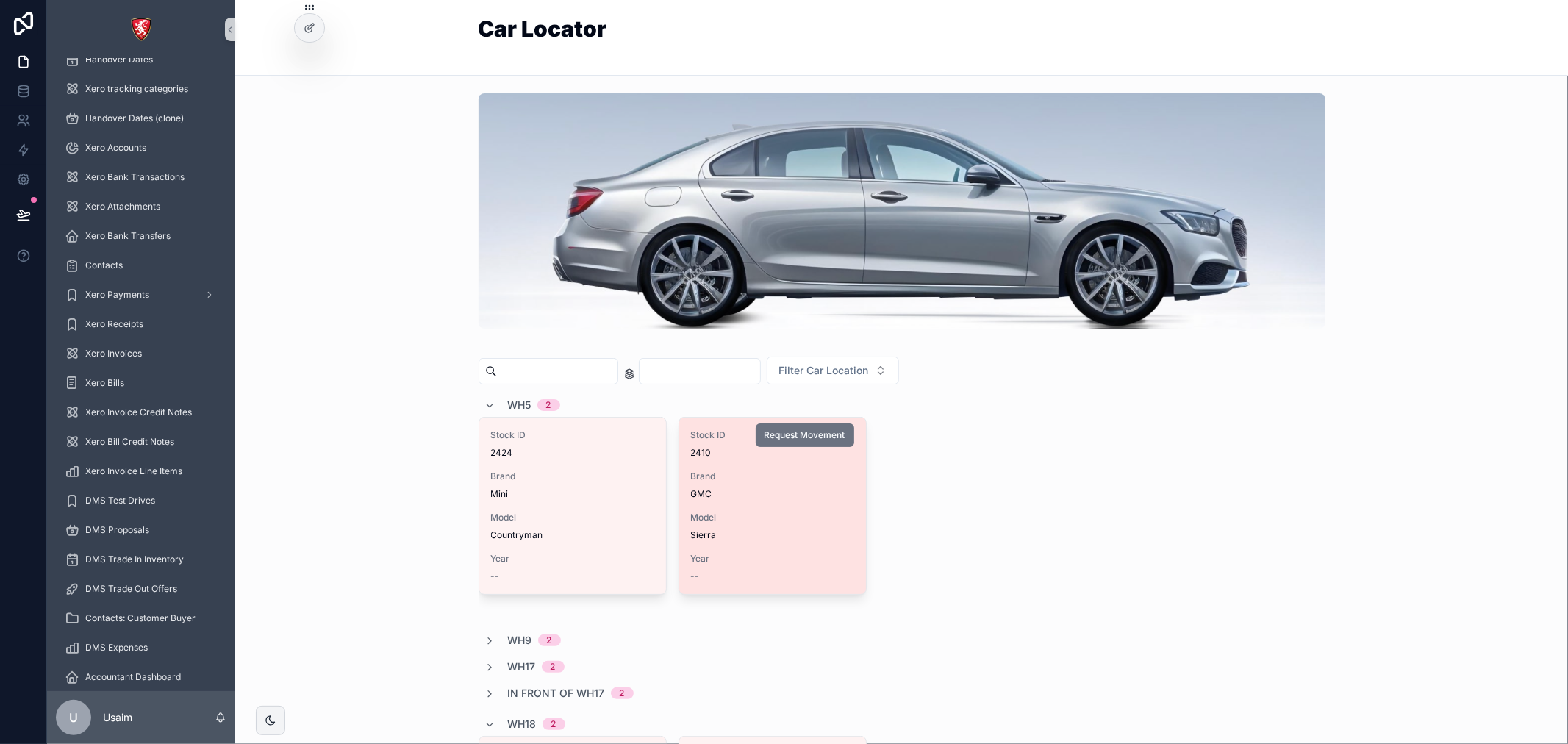
click at [777, 519] on span "Model" at bounding box center [773, 517] width 163 height 12
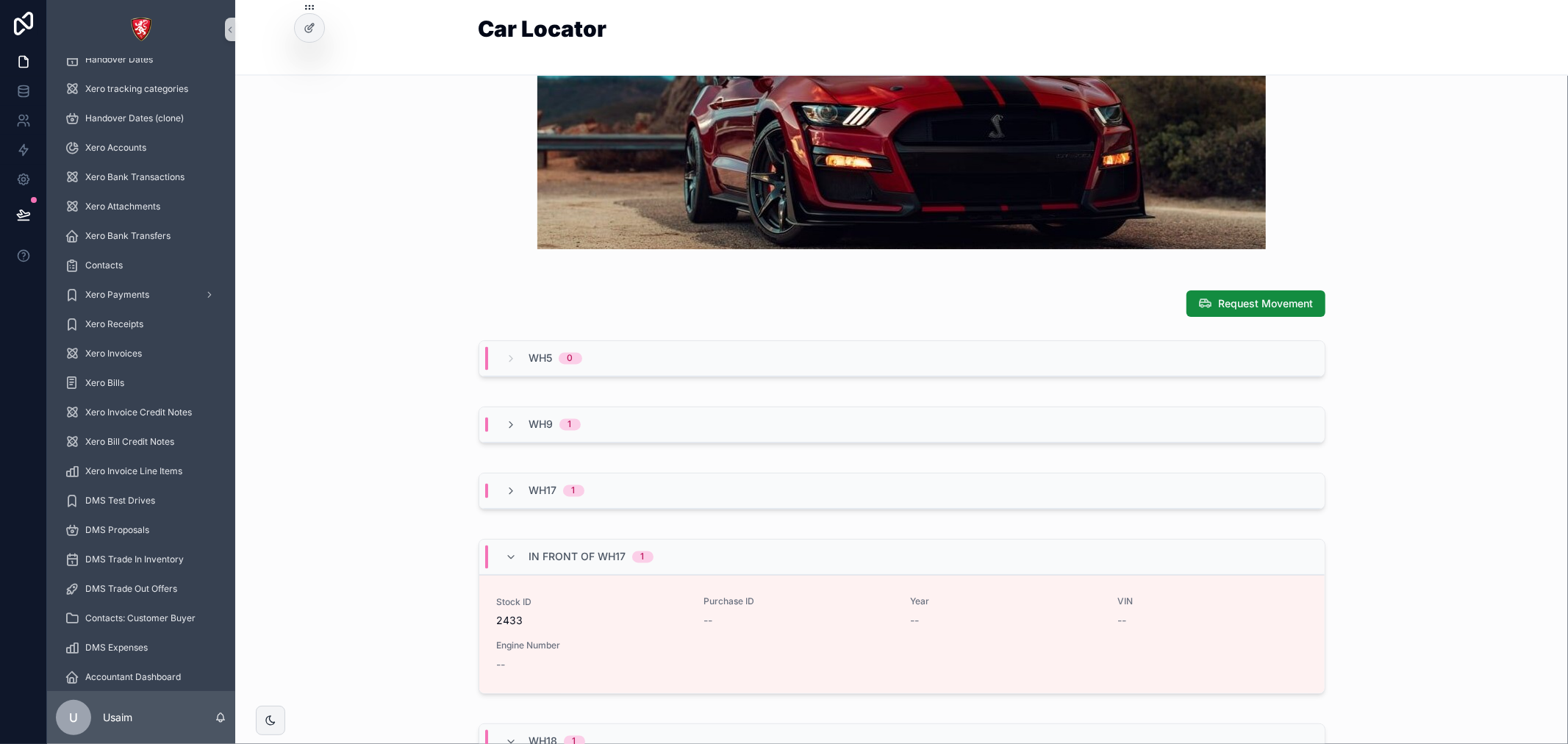
scroll to position [2206, 0]
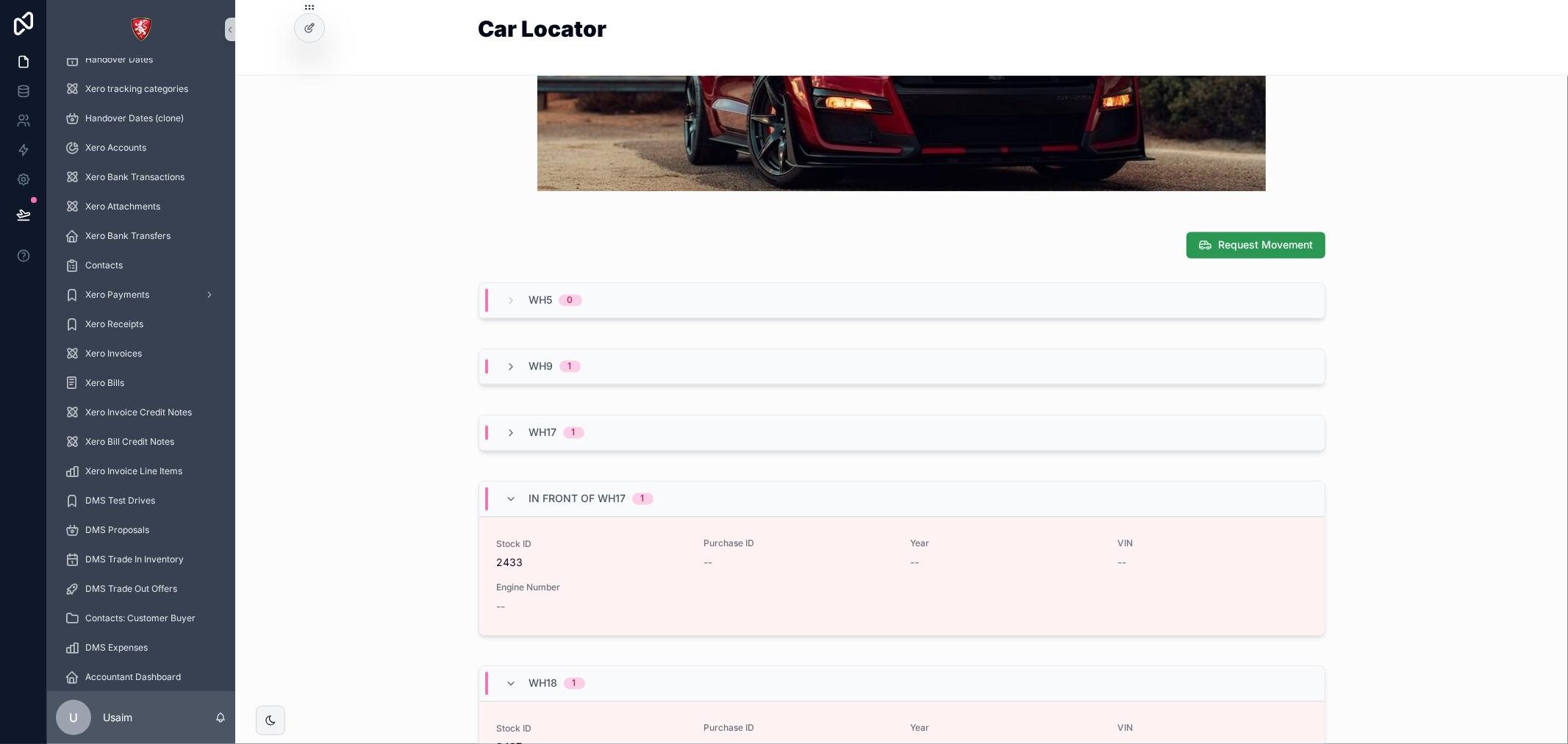
click at [1258, 243] on span "Request Movement" at bounding box center [1265, 246] width 95 height 14
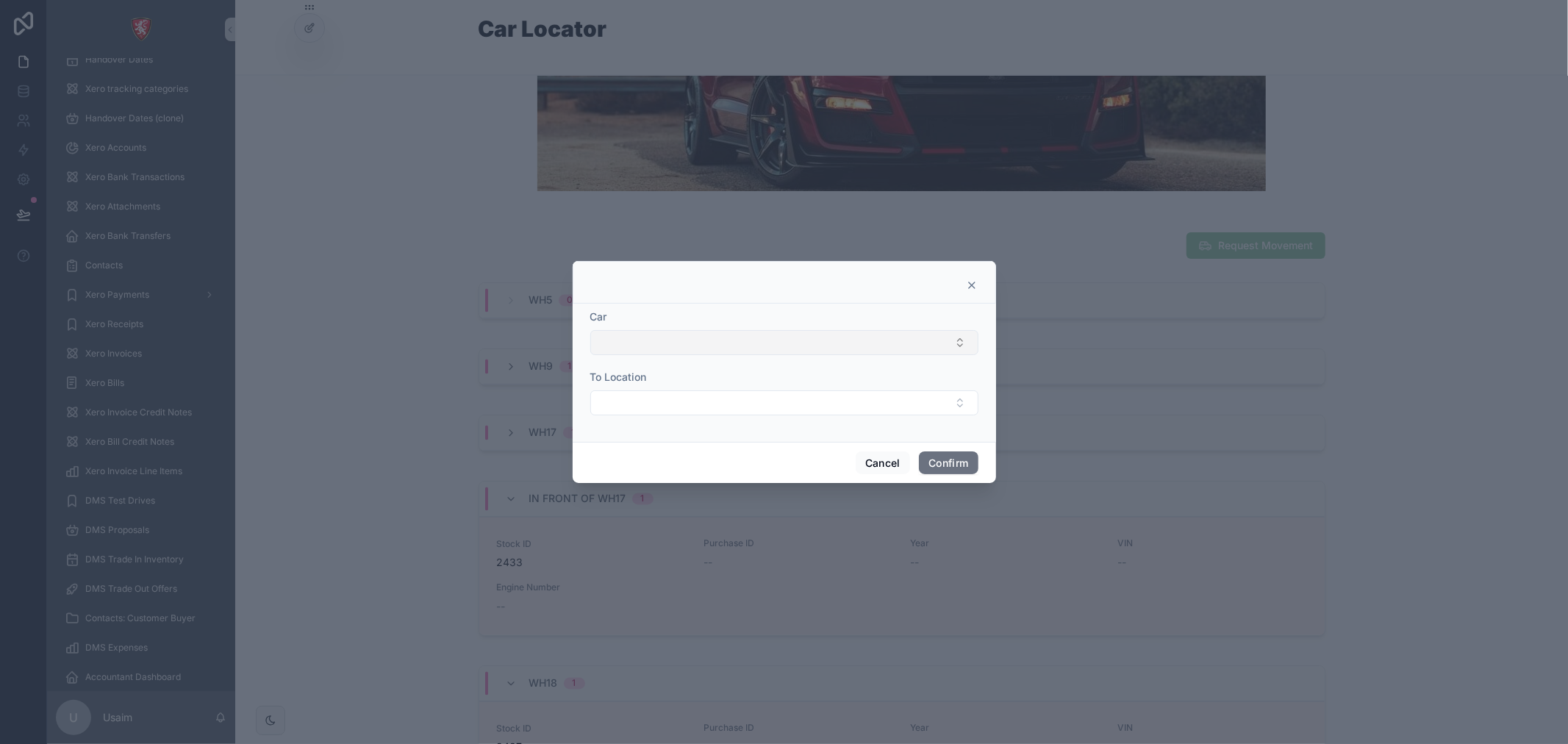
click at [886, 337] on button "Select Button" at bounding box center [784, 343] width 388 height 25
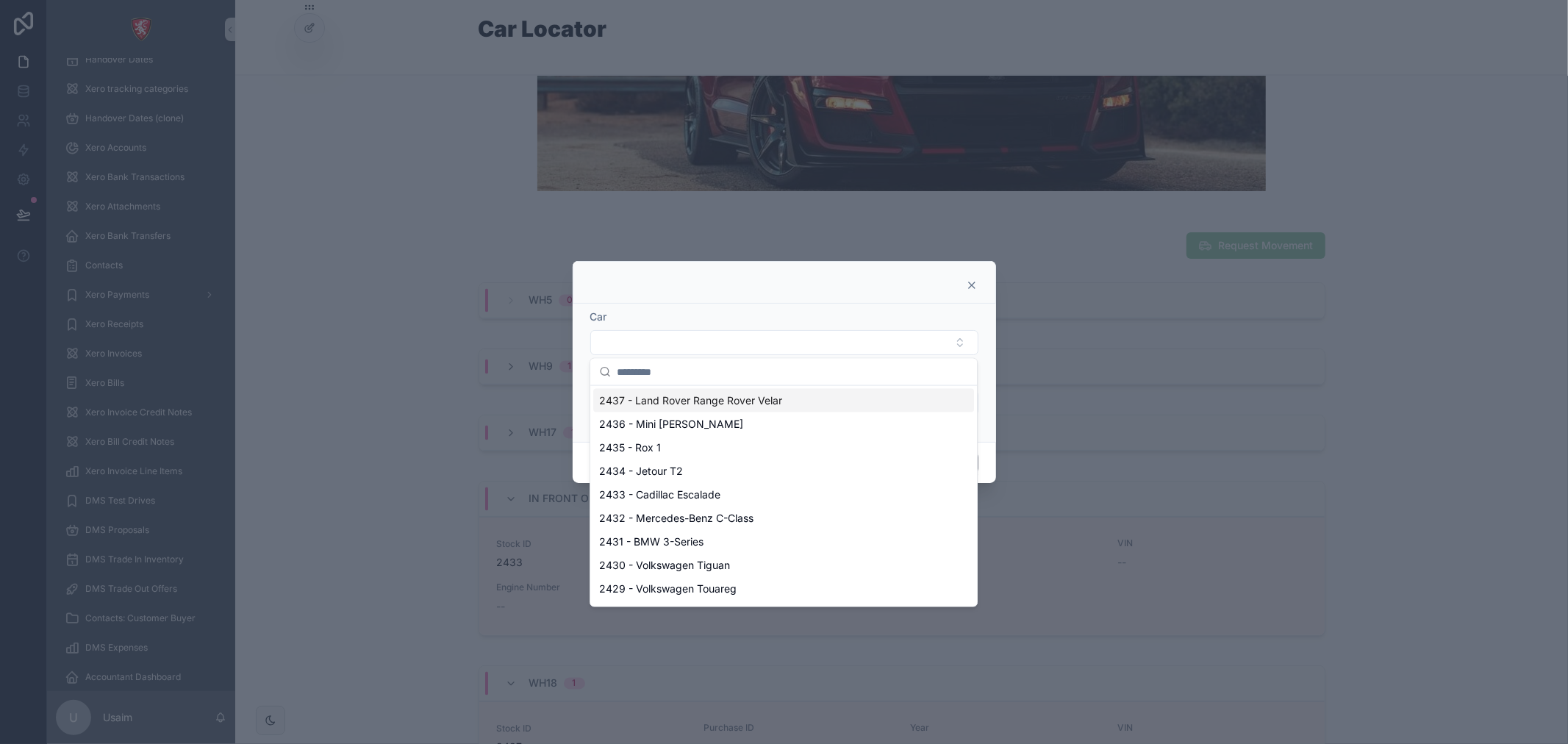
click at [841, 407] on div "2437 - Land Rover Range Rover Velar" at bounding box center [784, 401] width 380 height 24
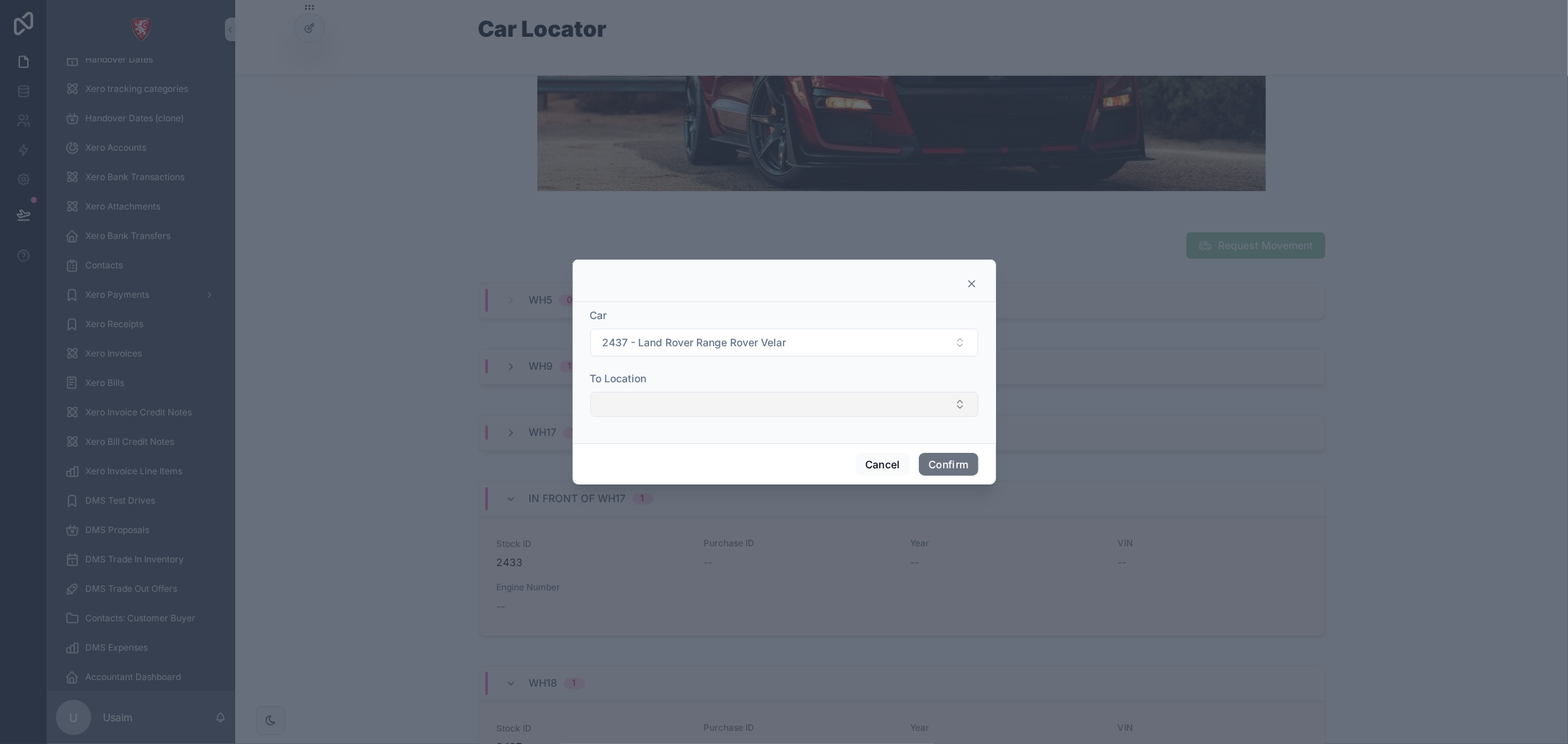
click at [841, 397] on button "Select Button" at bounding box center [784, 404] width 388 height 25
click at [840, 402] on button "Select Button" at bounding box center [784, 404] width 388 height 25
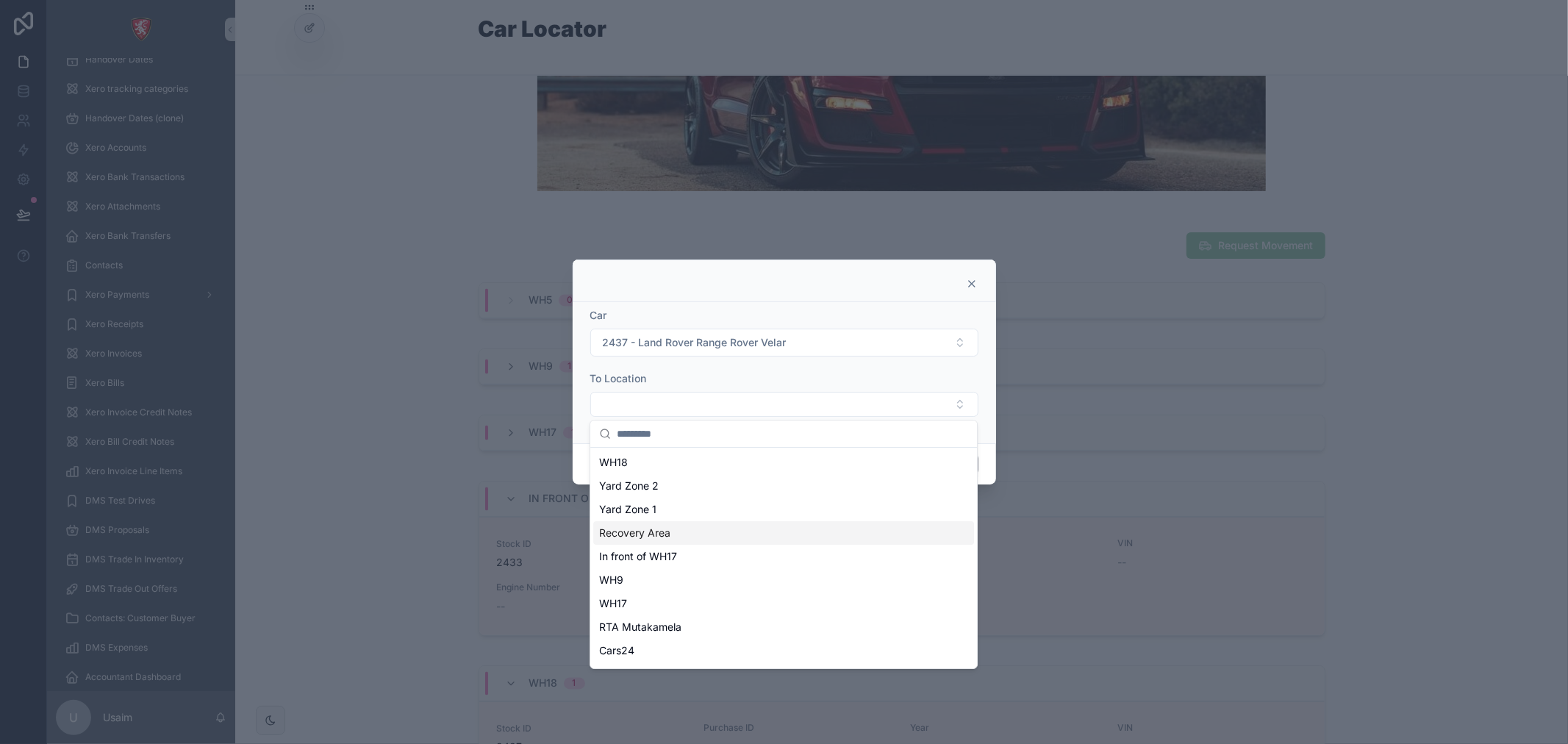
click at [800, 531] on div "Recovery Area" at bounding box center [784, 533] width 380 height 24
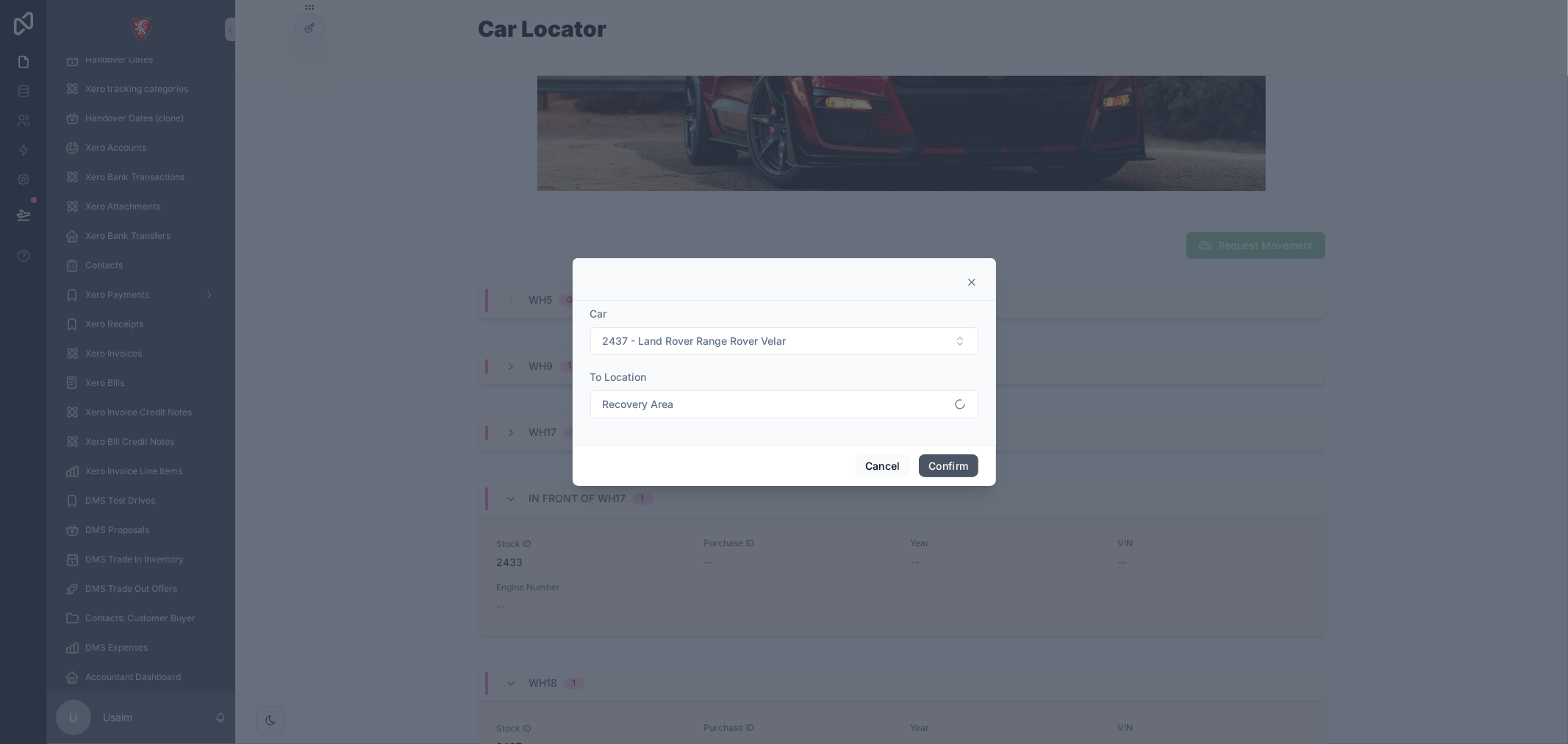
click at [952, 463] on button "Confirm" at bounding box center [948, 466] width 59 height 24
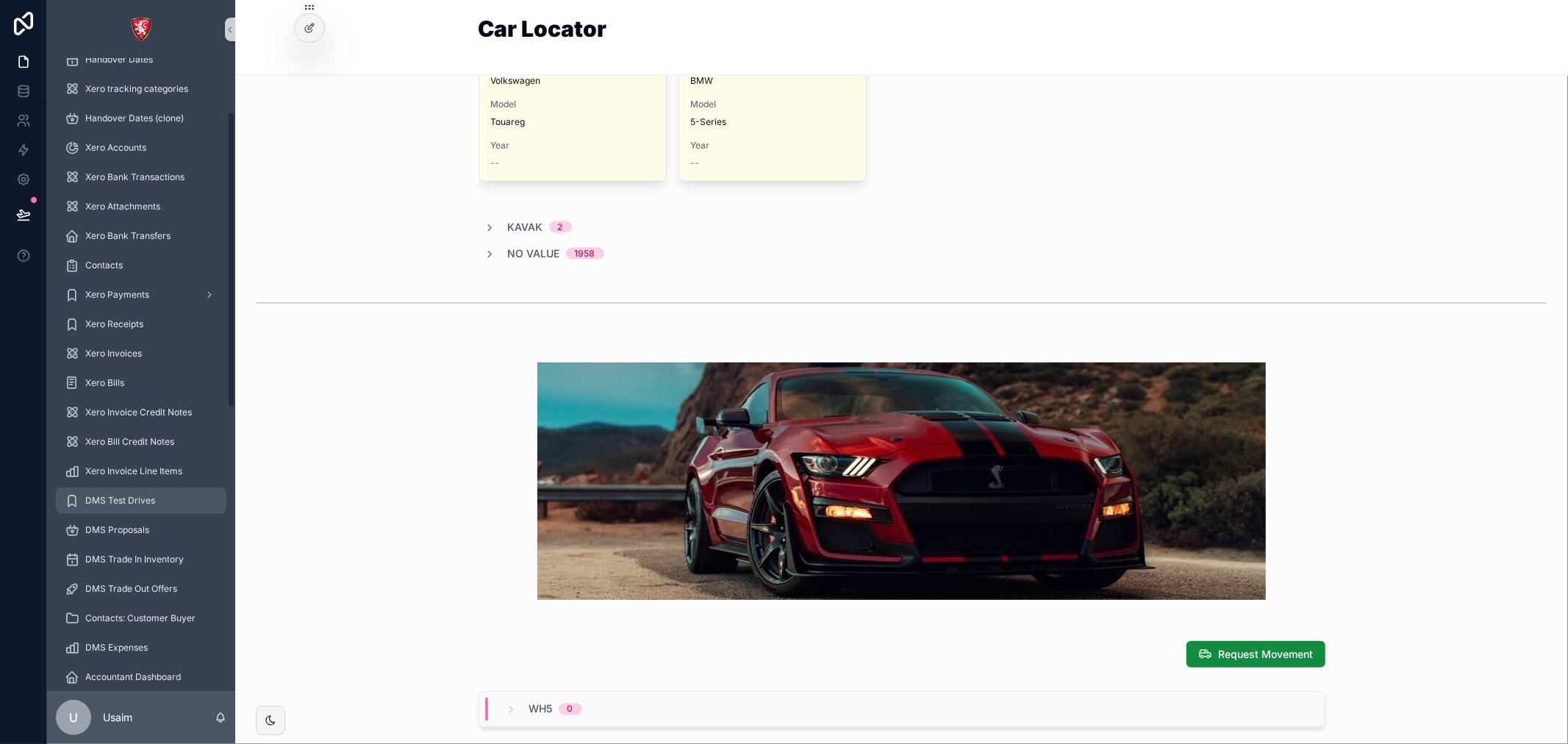
scroll to position [163, 0]
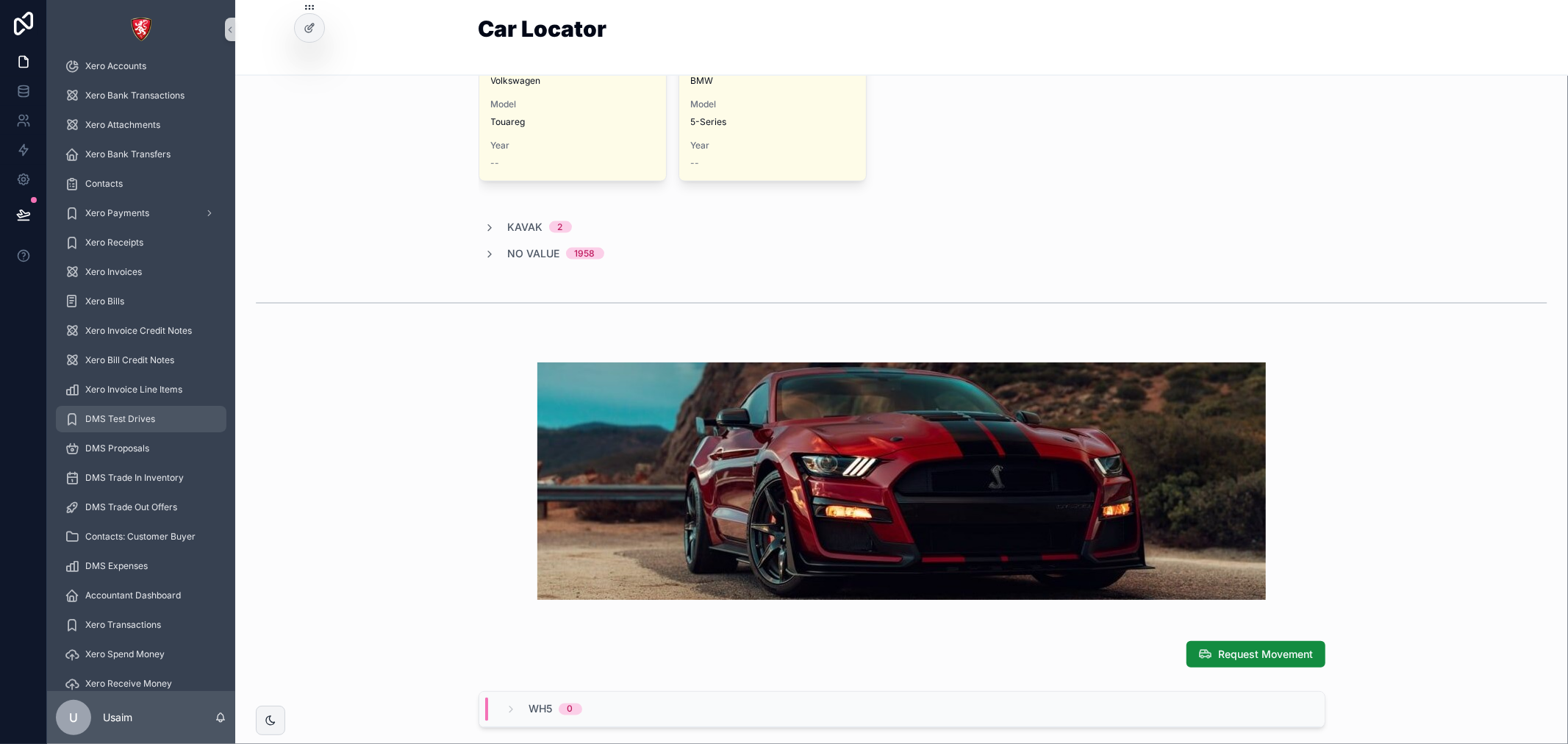
click at [122, 420] on span "DMS Test Drives" at bounding box center [120, 419] width 70 height 12
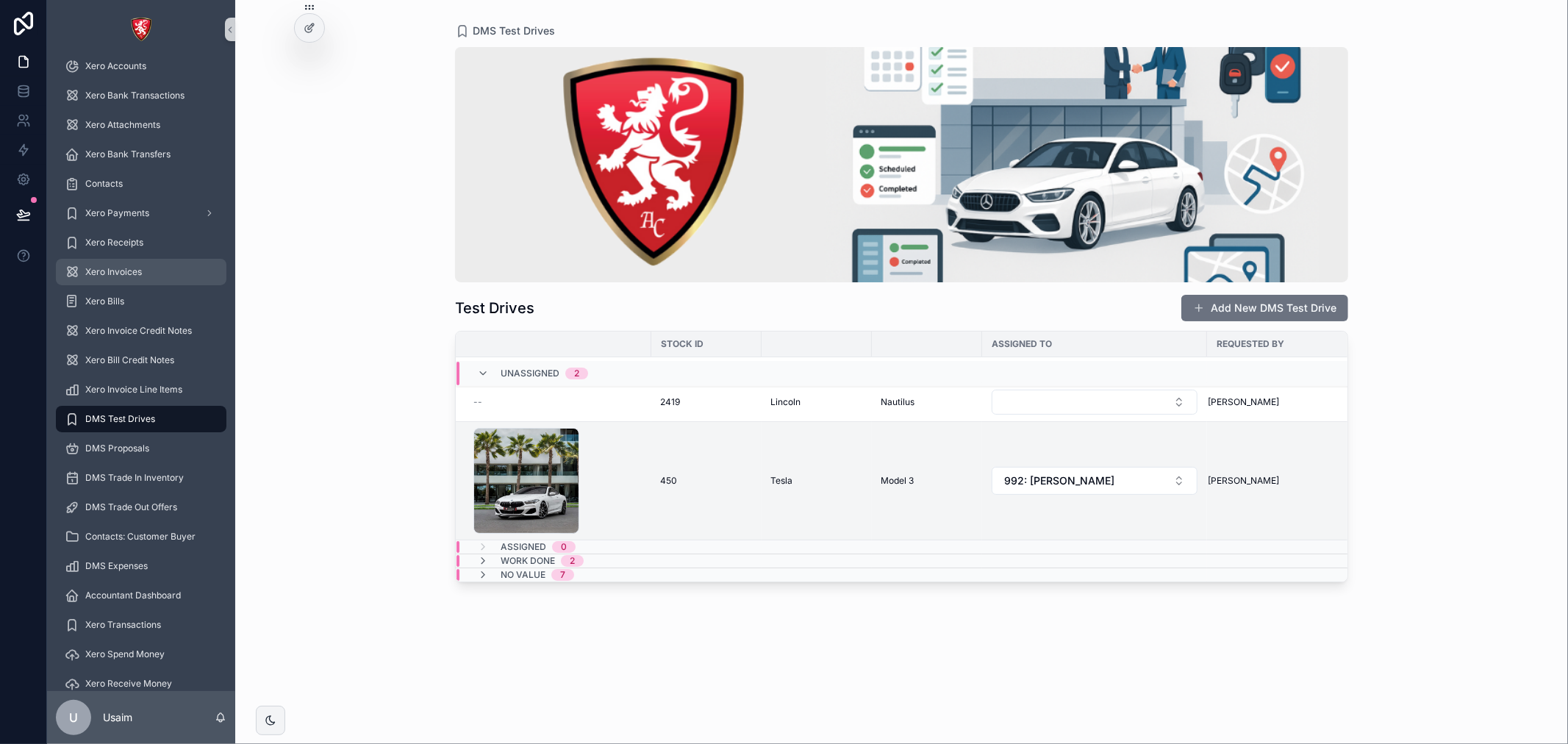
click at [104, 260] on div "Xero Invoices" at bounding box center [140, 272] width 153 height 24
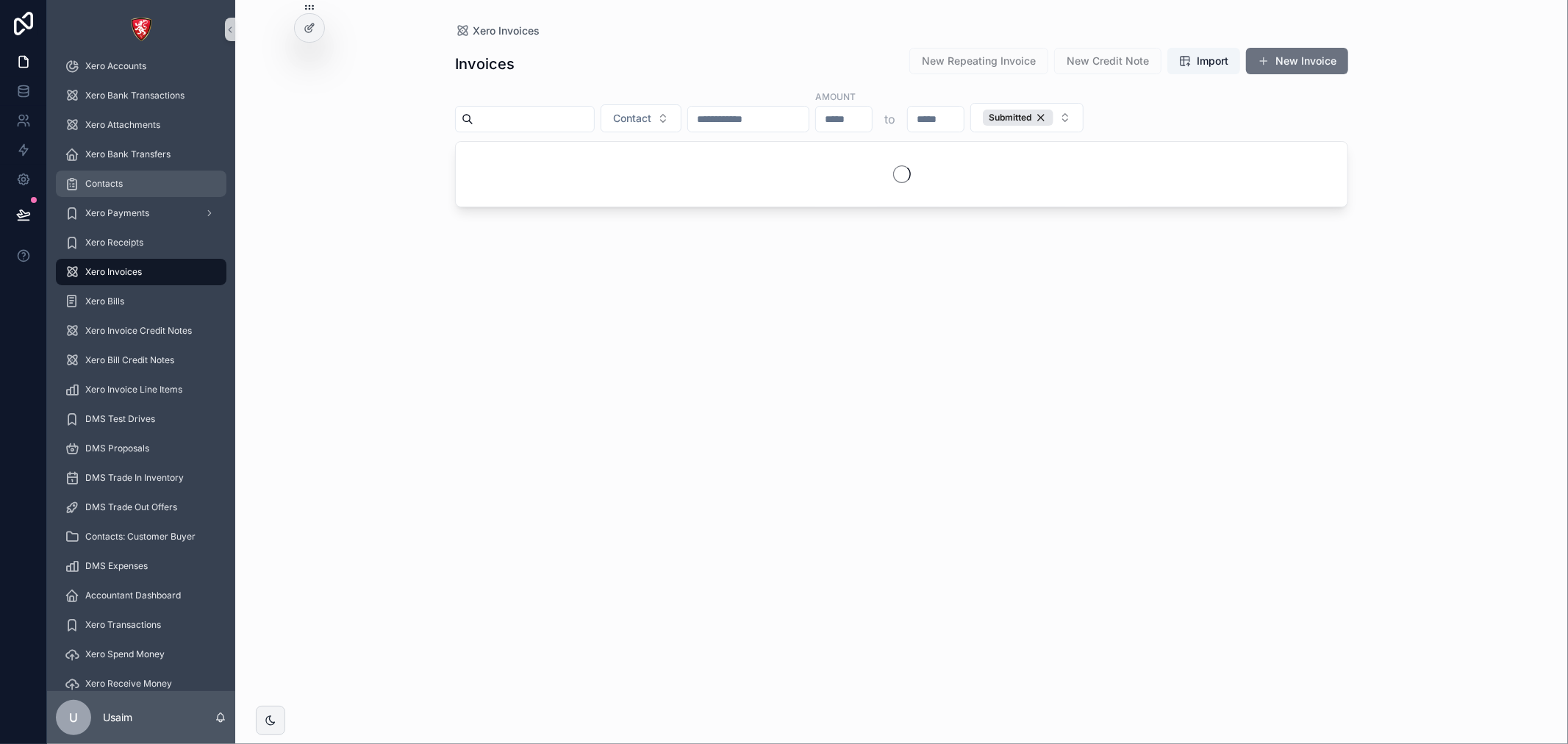
click at [112, 172] on div "Contacts" at bounding box center [140, 184] width 153 height 24
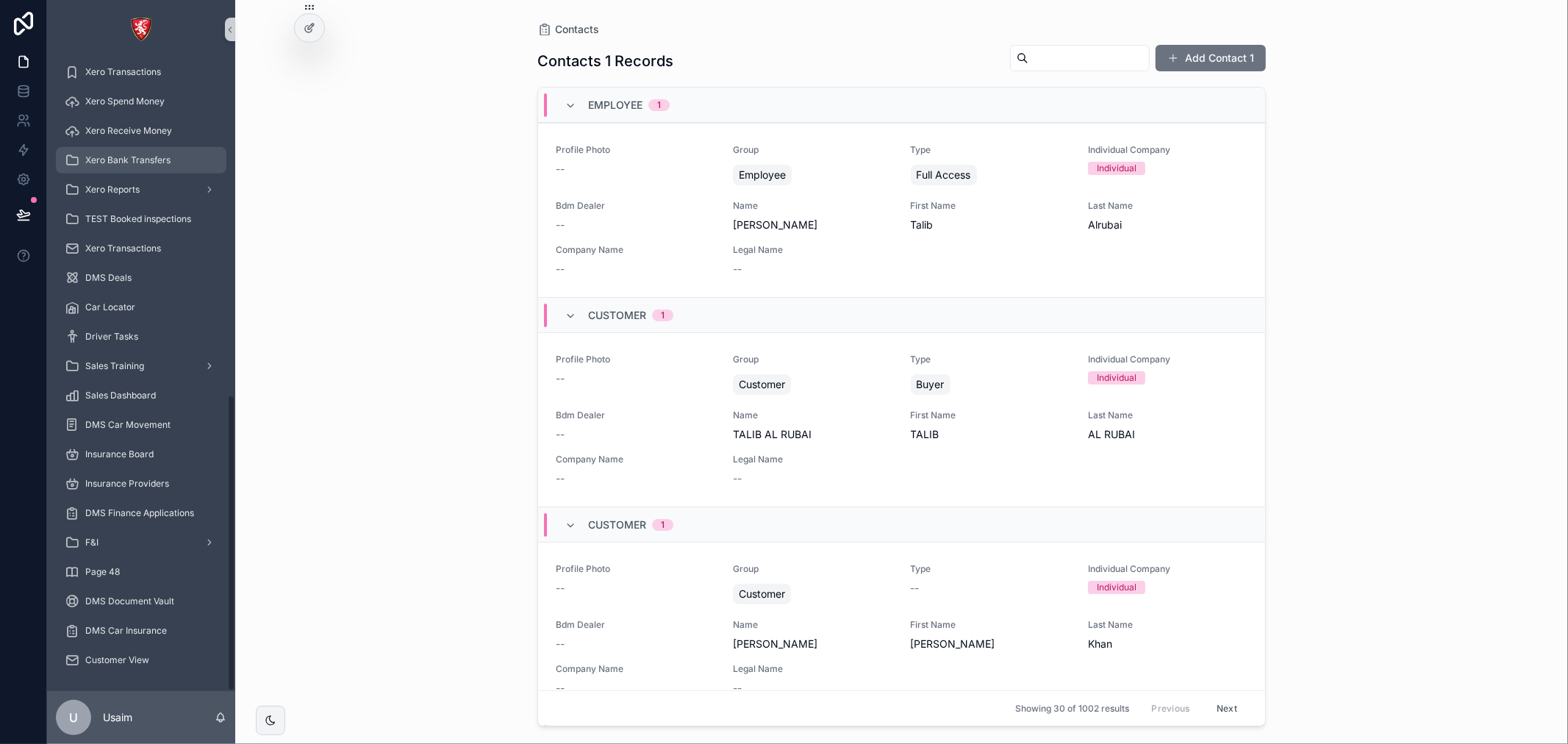
scroll to position [717, 0]
click at [111, 485] on span "Insurance Providers" at bounding box center [127, 483] width 83 height 12
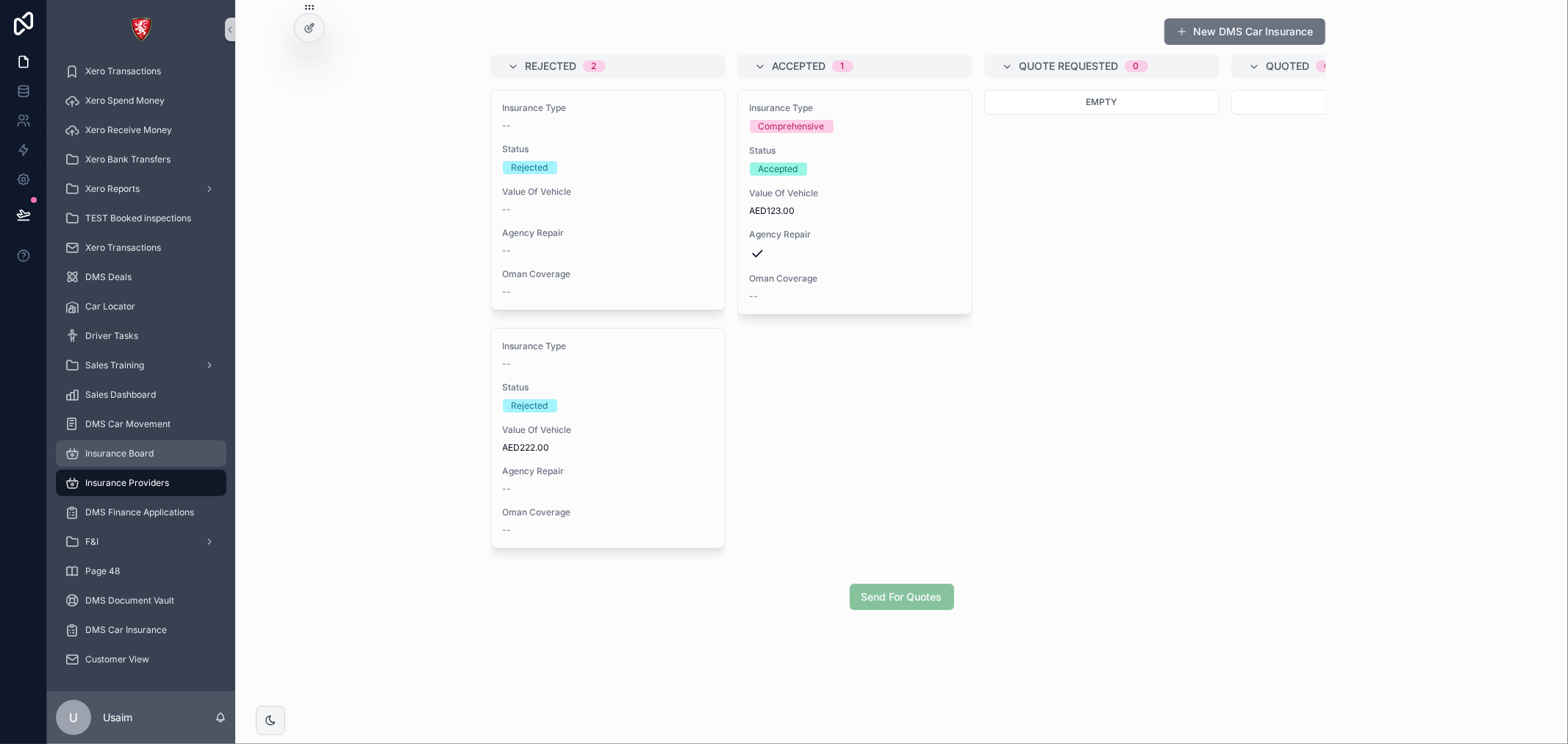
click at [111, 456] on span "Insurance Board" at bounding box center [119, 453] width 68 height 12
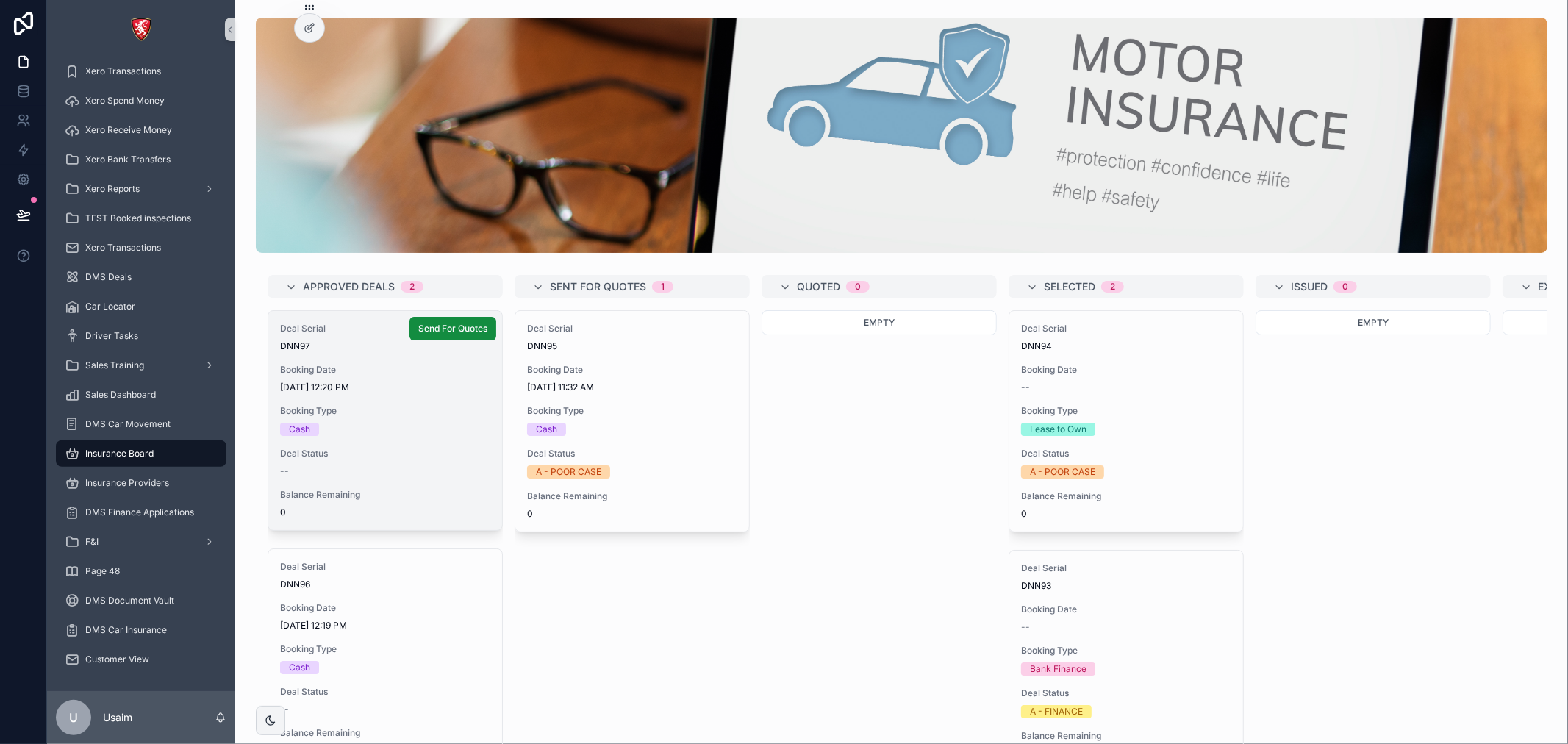
click at [417, 436] on div "Deal Serial DNN97 Booking Date 9/1/2025 12:20 PM Booking Type Cash Deal Status …" at bounding box center [385, 420] width 234 height 219
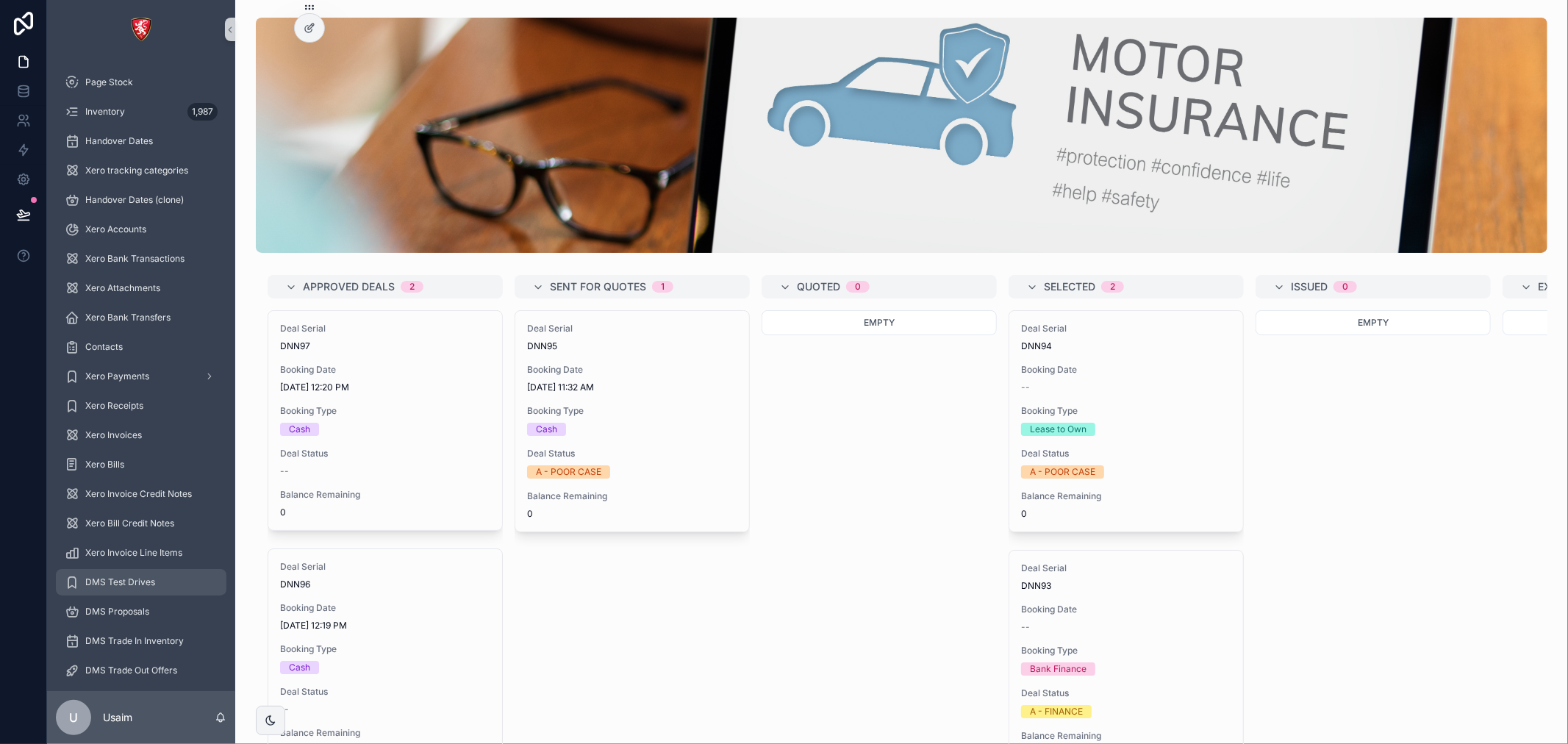
click at [143, 576] on span "DMS Test Drives" at bounding box center [120, 582] width 70 height 12
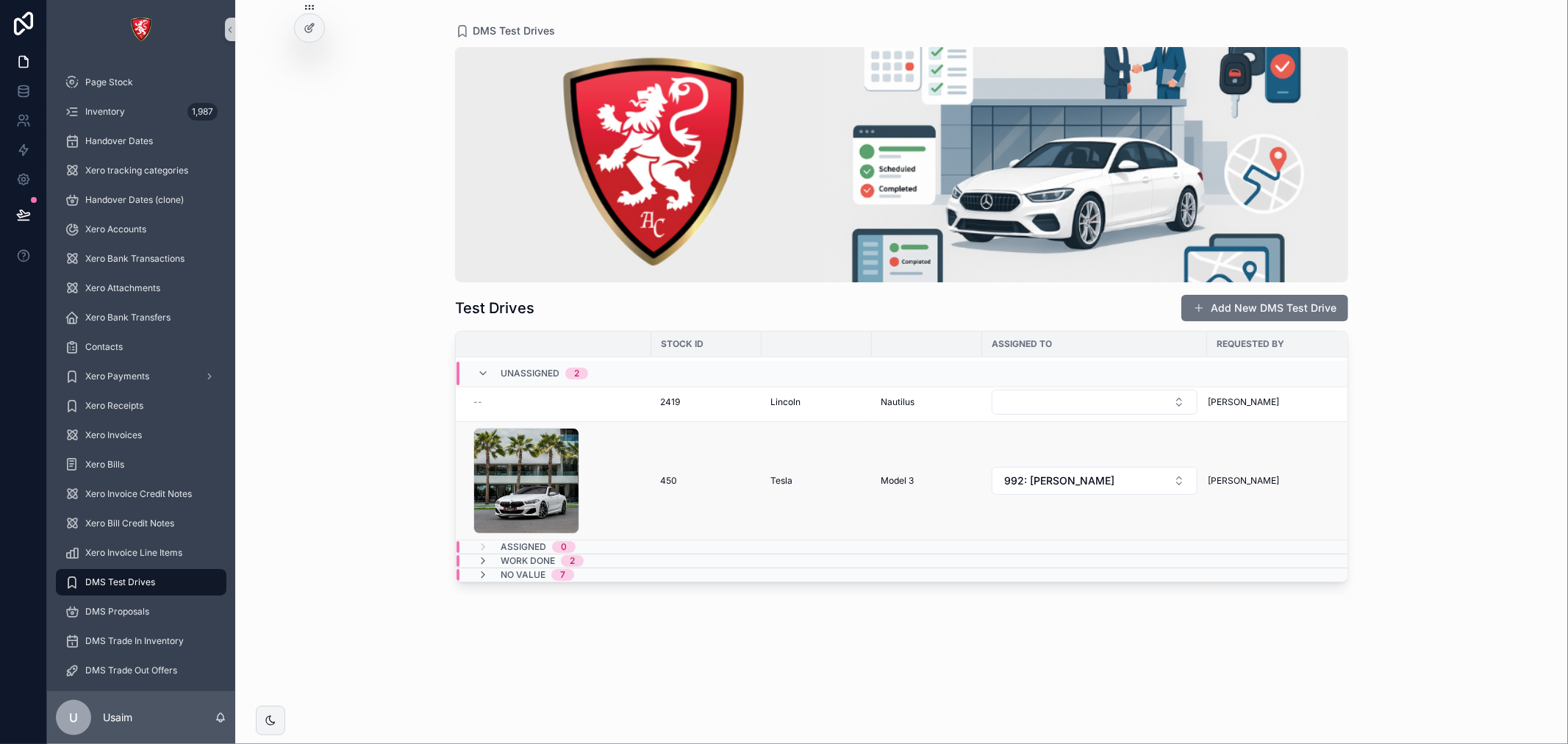
click at [846, 498] on td "Tesla" at bounding box center [817, 481] width 111 height 119
click at [637, 449] on div "1 .jpg" at bounding box center [557, 480] width 169 height 106
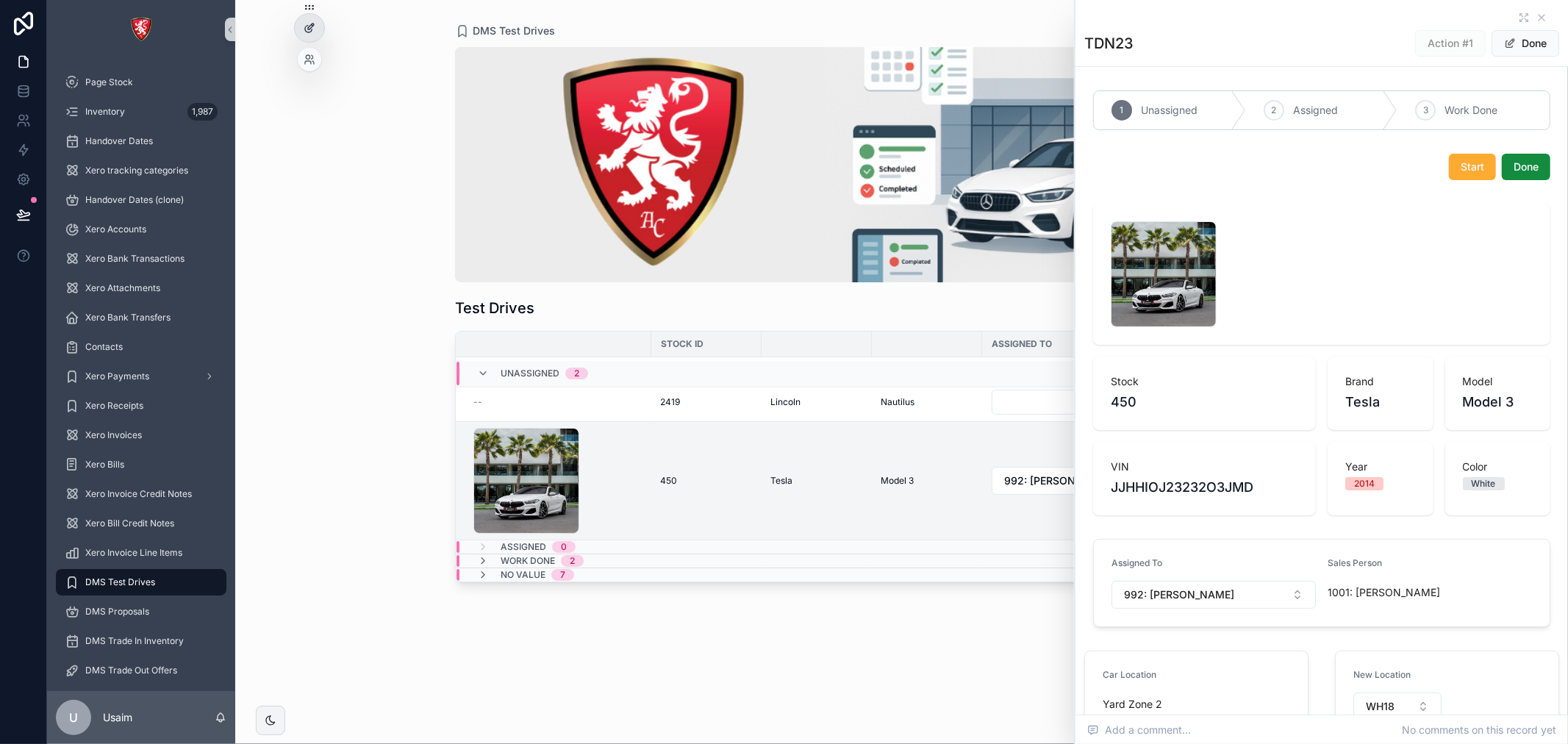
click at [306, 22] on icon at bounding box center [309, 27] width 12 height 12
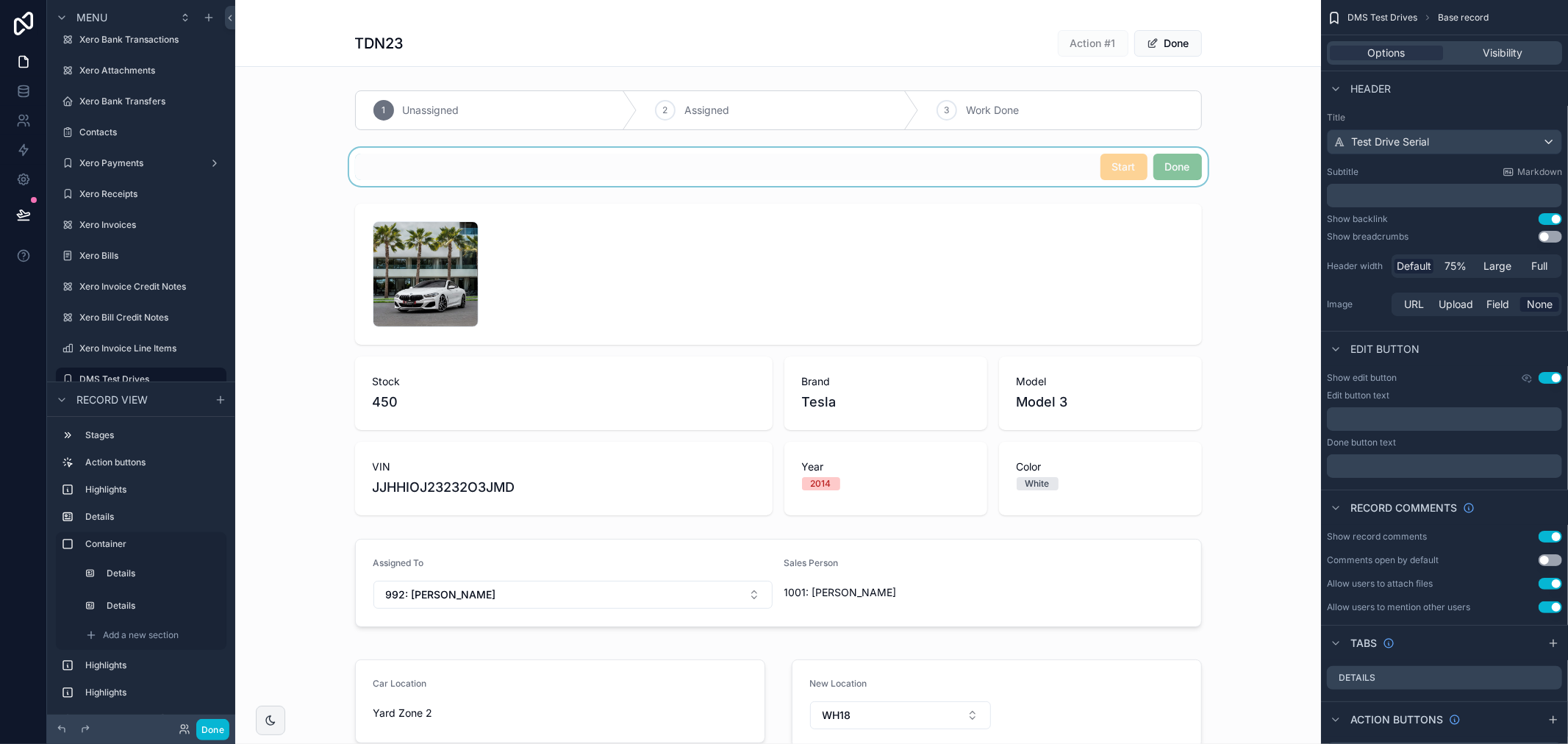
click at [1142, 170] on div "scrollable content" at bounding box center [778, 167] width 1085 height 38
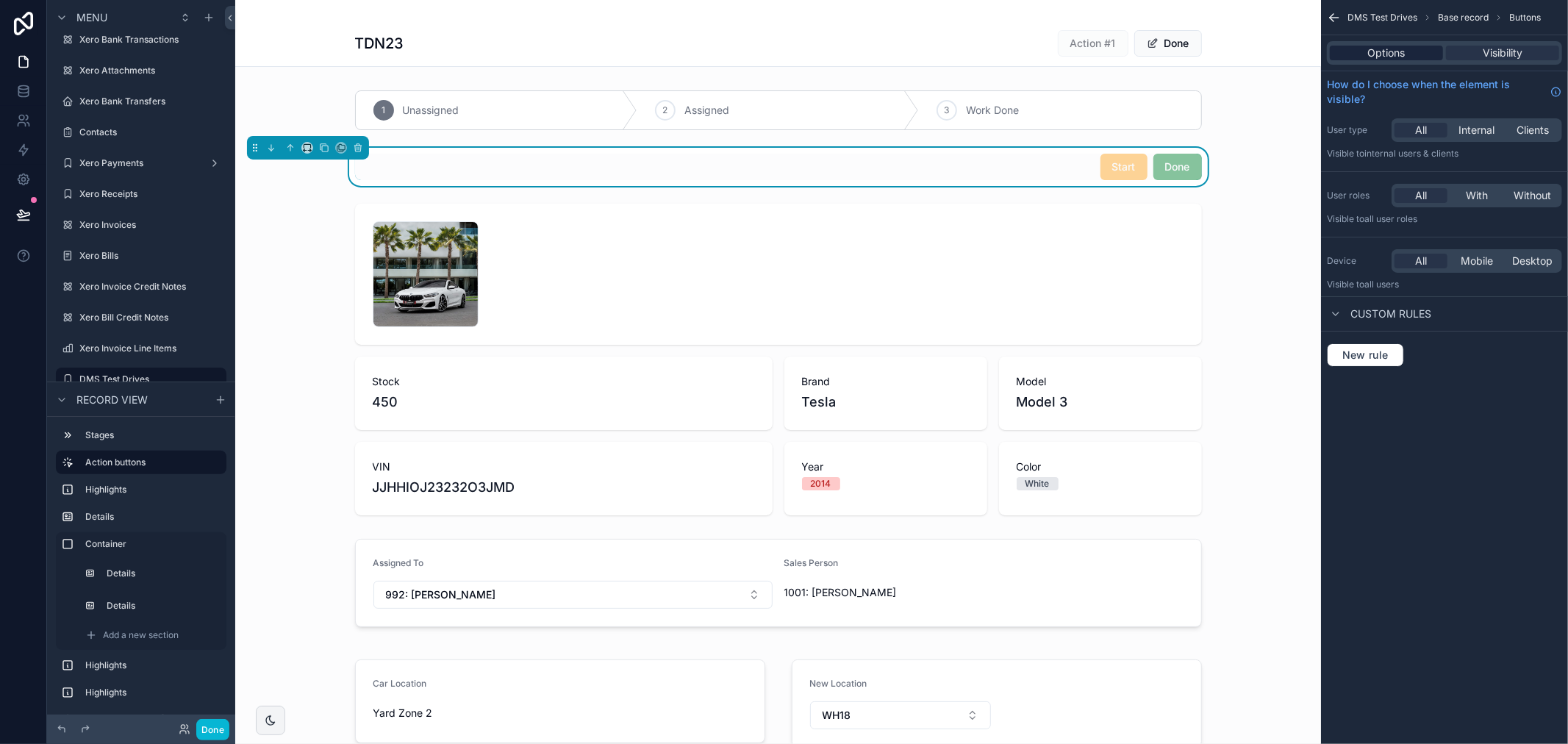
click at [1390, 52] on span "Options" at bounding box center [1386, 53] width 37 height 14
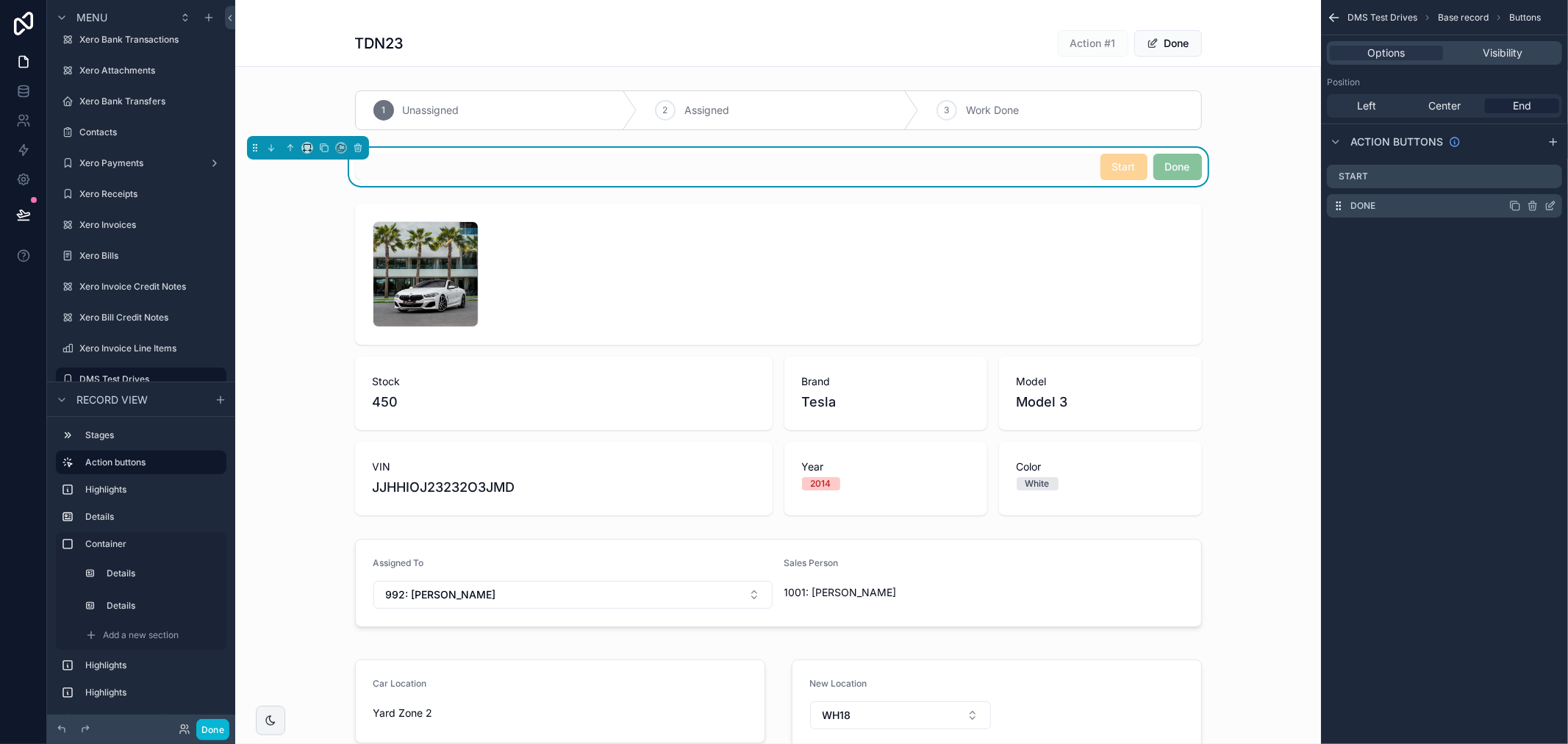
click at [1548, 203] on icon "scrollable content" at bounding box center [1550, 206] width 12 height 12
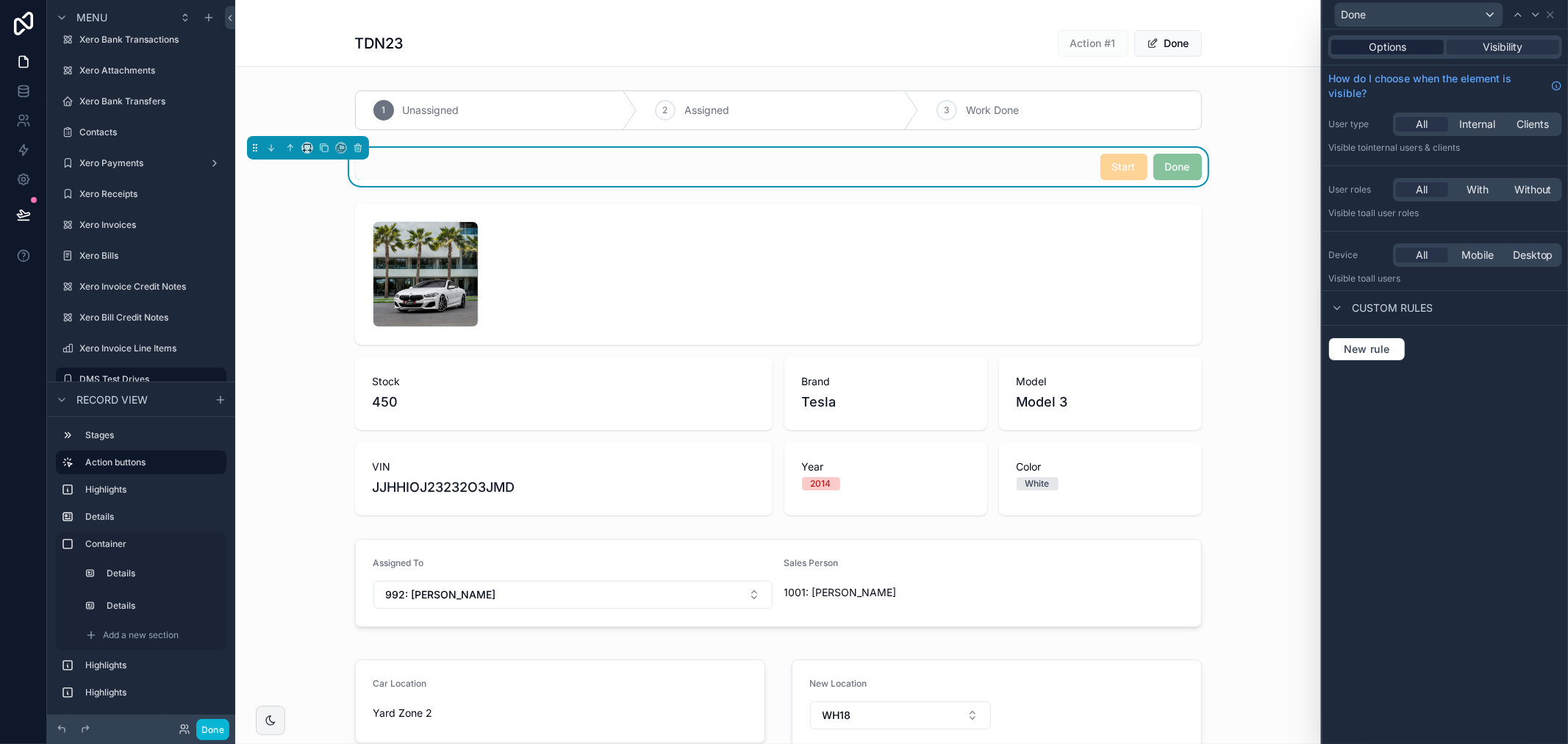
click at [1370, 47] on span "Options" at bounding box center [1387, 47] width 37 height 14
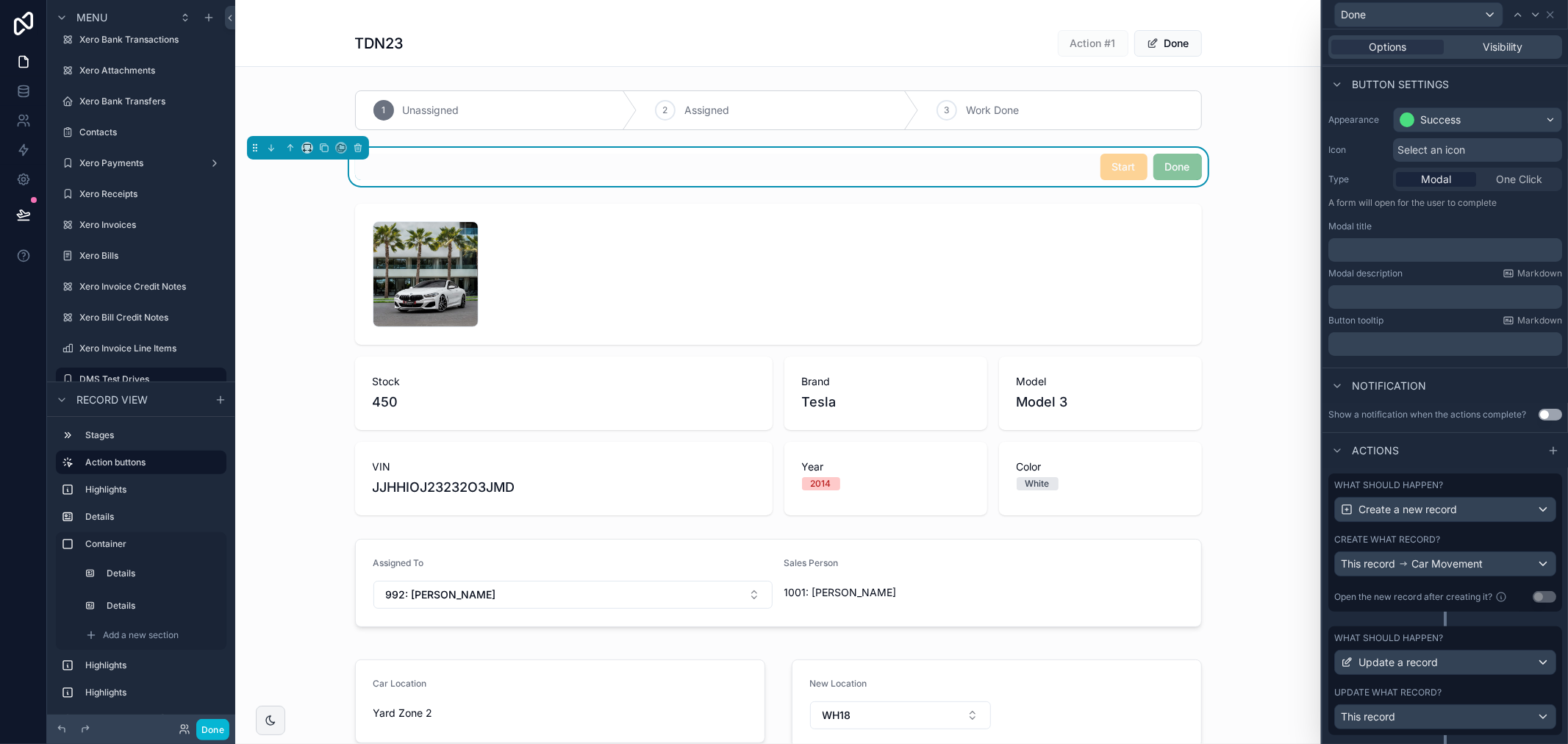
scroll to position [129, 0]
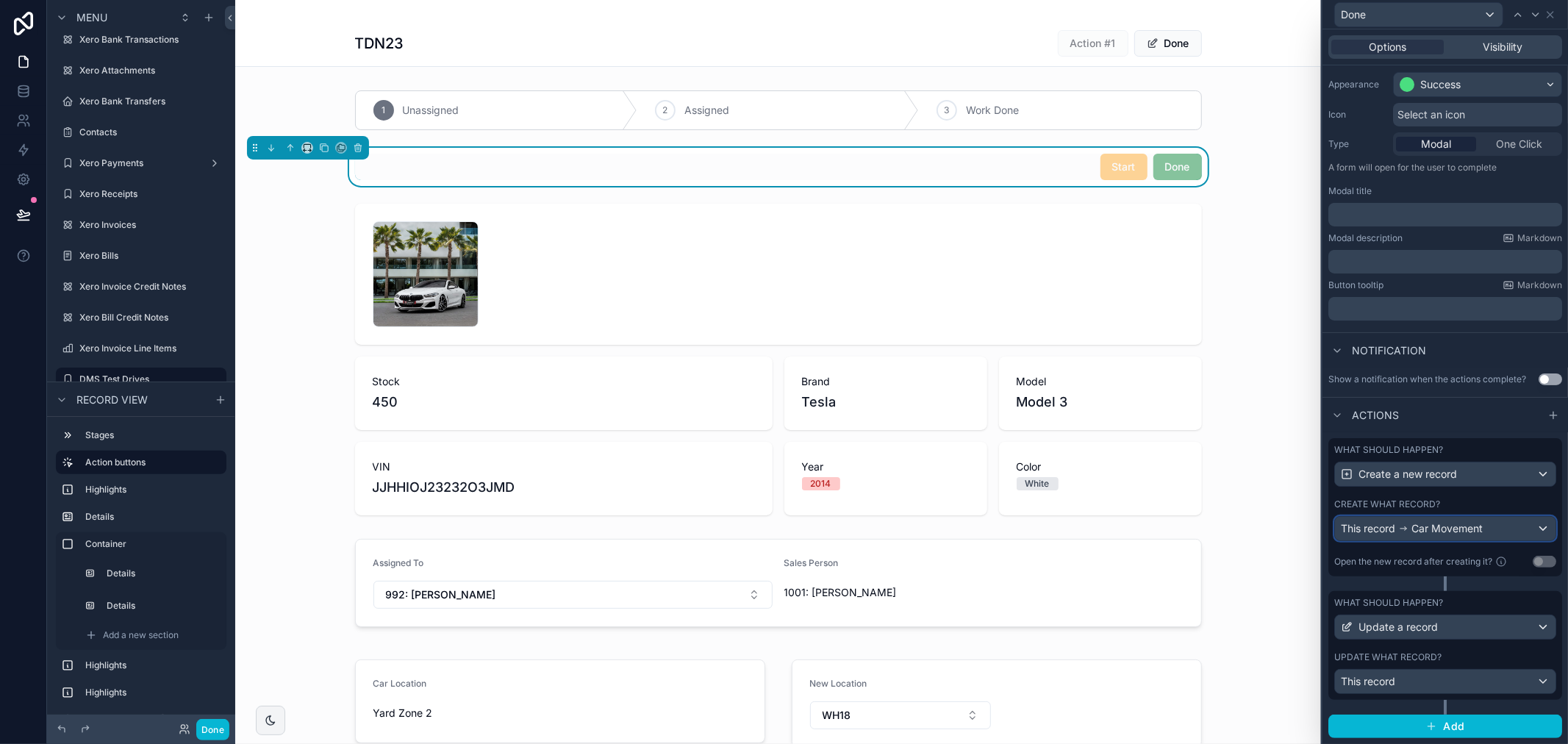
click at [1522, 527] on div "This record Car Movement" at bounding box center [1444, 528] width 220 height 24
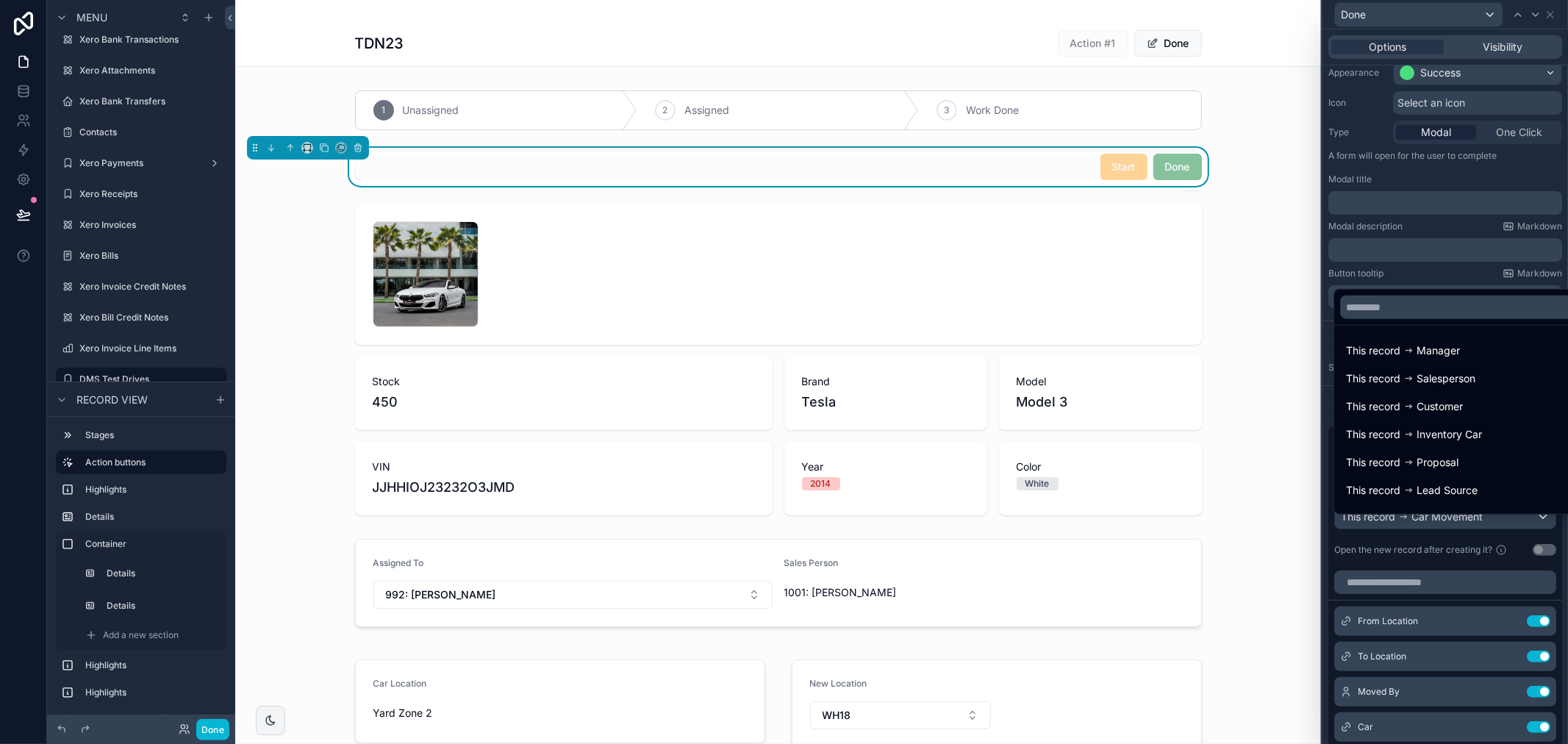
click at [1453, 282] on div at bounding box center [1445, 372] width 245 height 744
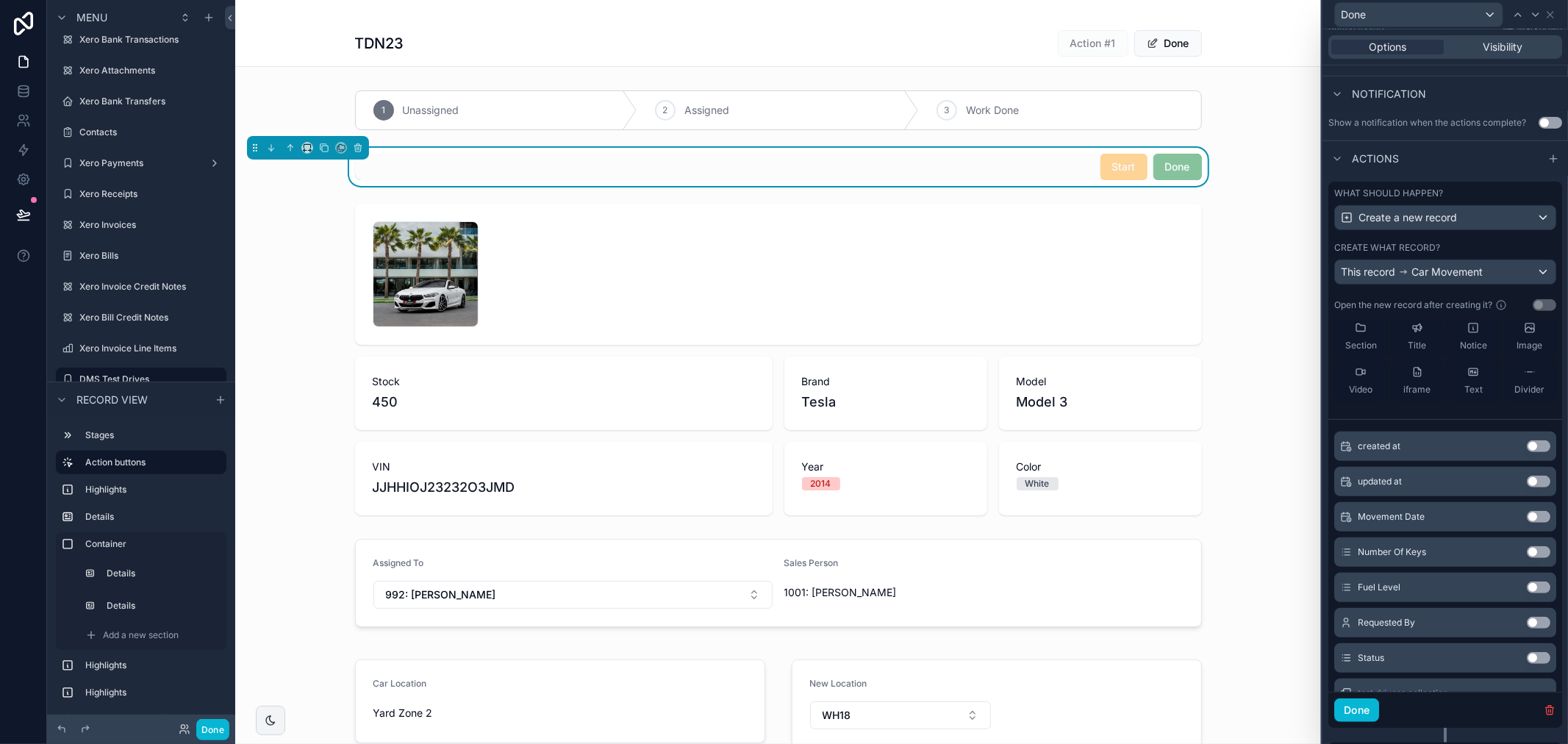
scroll to position [302, 0]
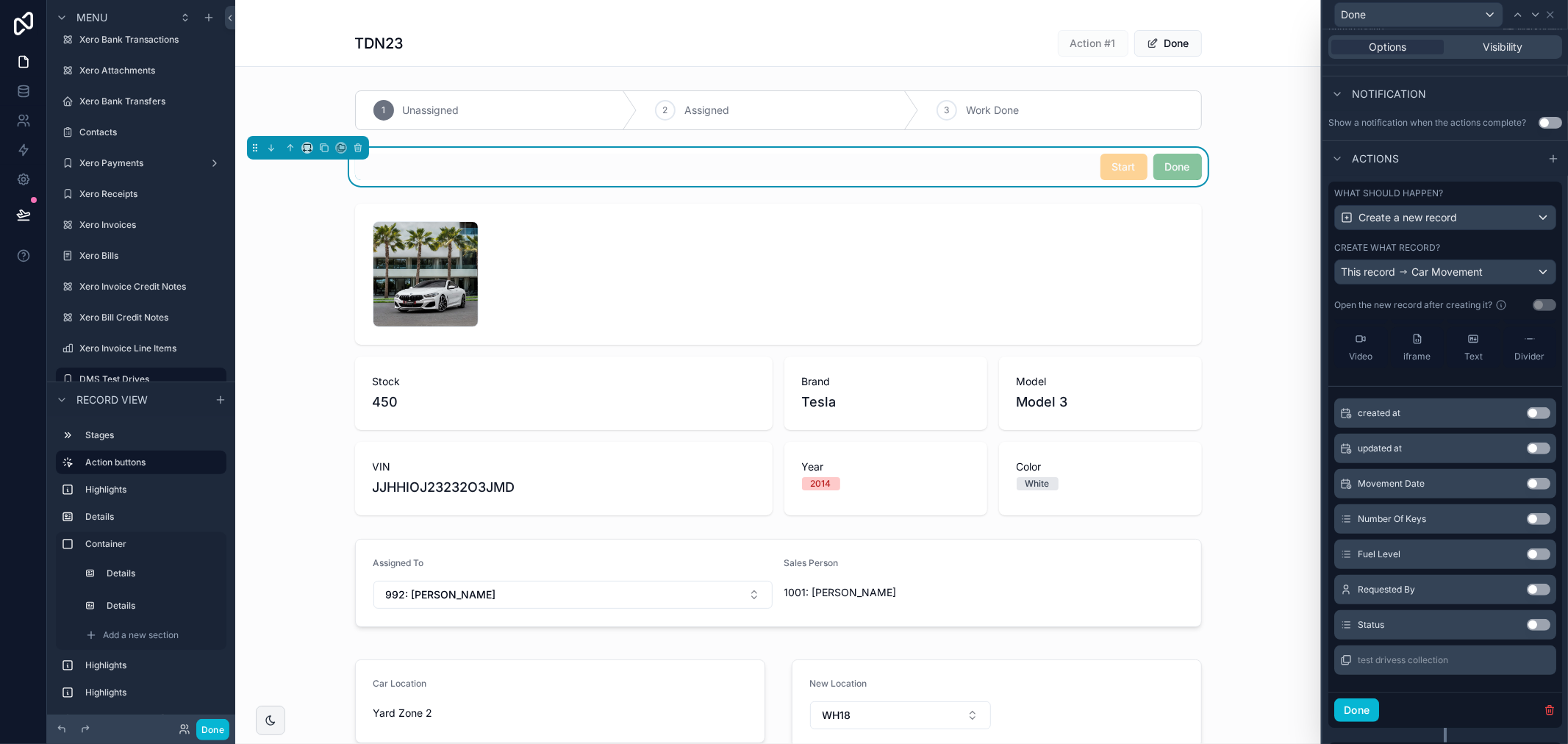
click at [1526, 595] on button "Use setting" at bounding box center [1538, 589] width 24 height 12
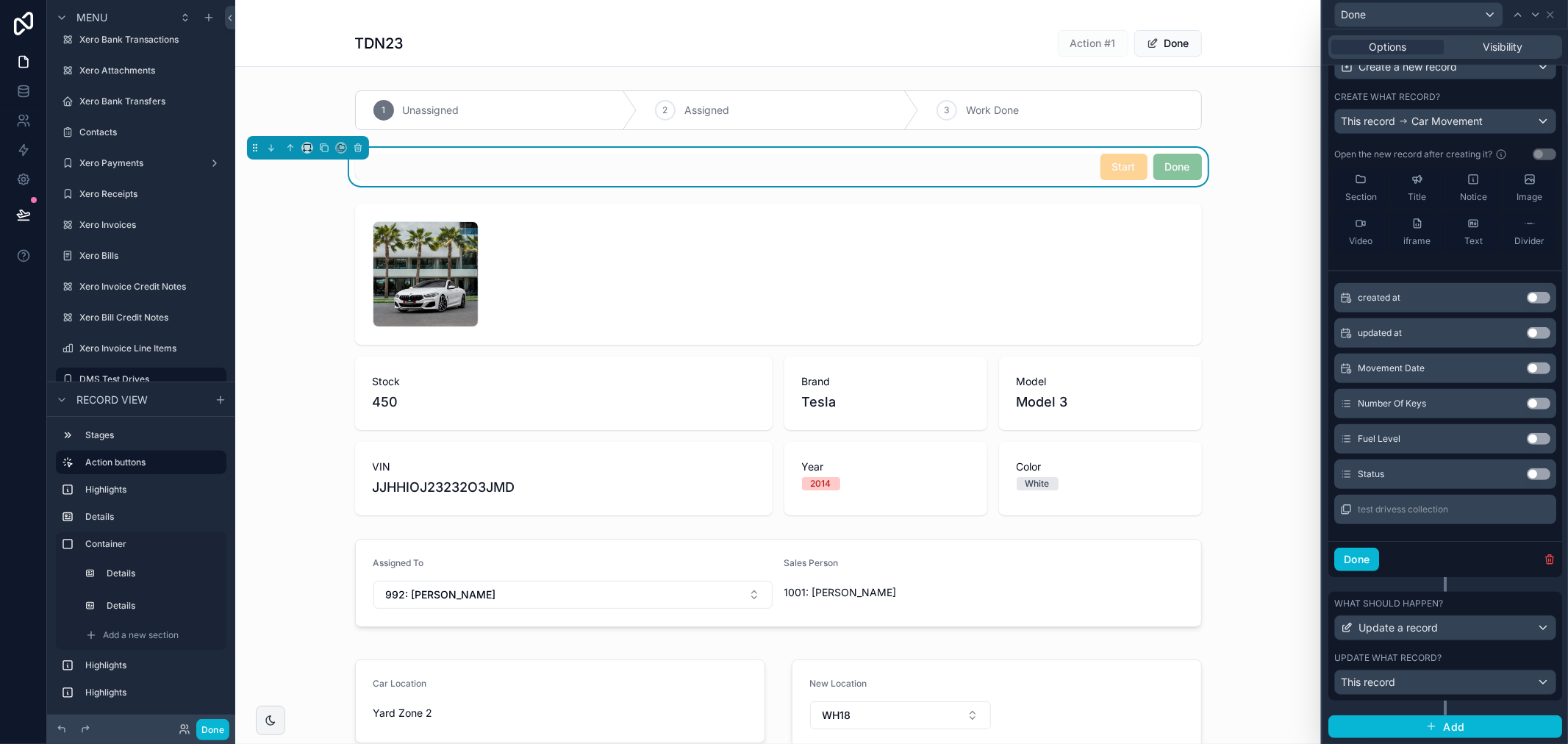
scroll to position [454, 0]
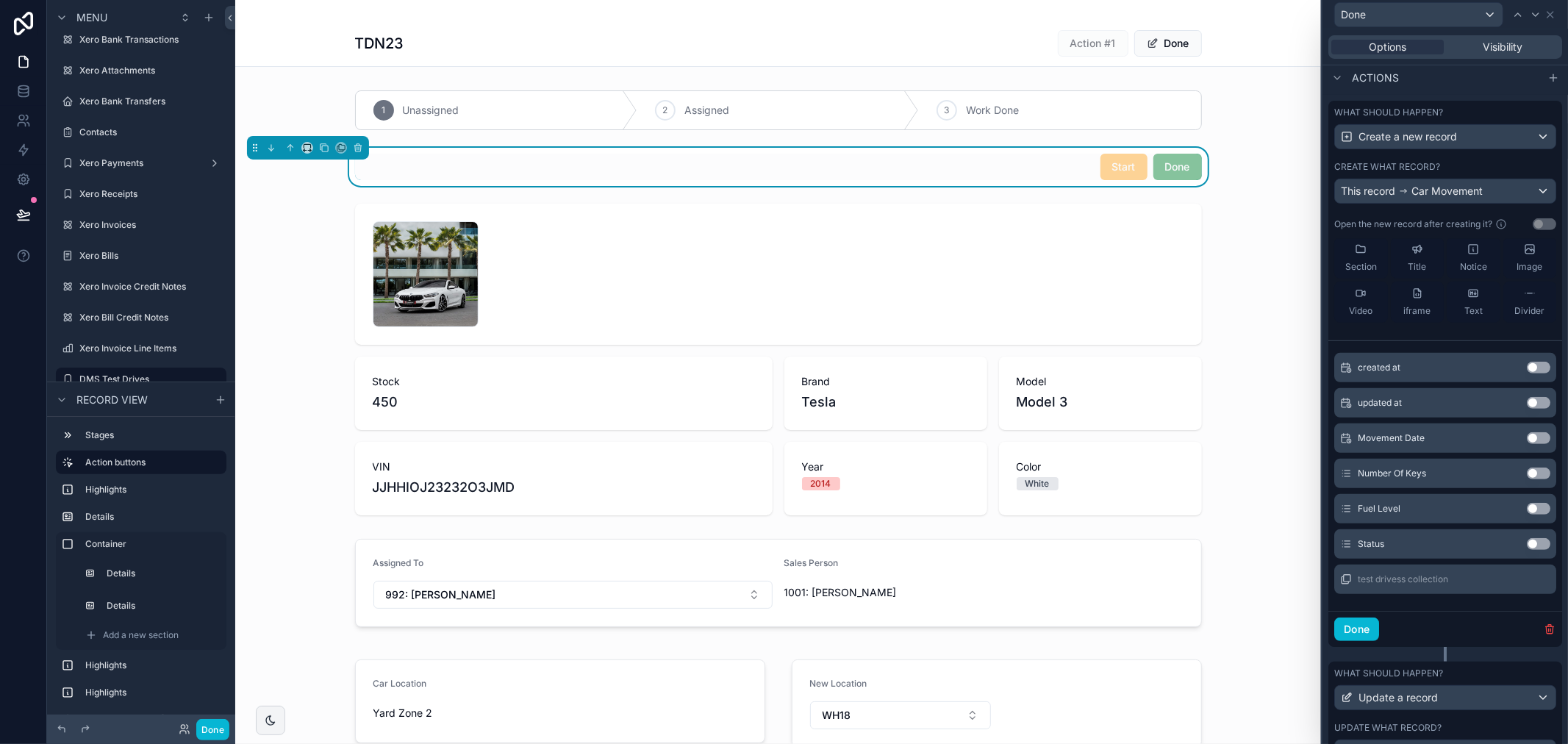
click at [1526, 515] on button "Use setting" at bounding box center [1538, 508] width 24 height 12
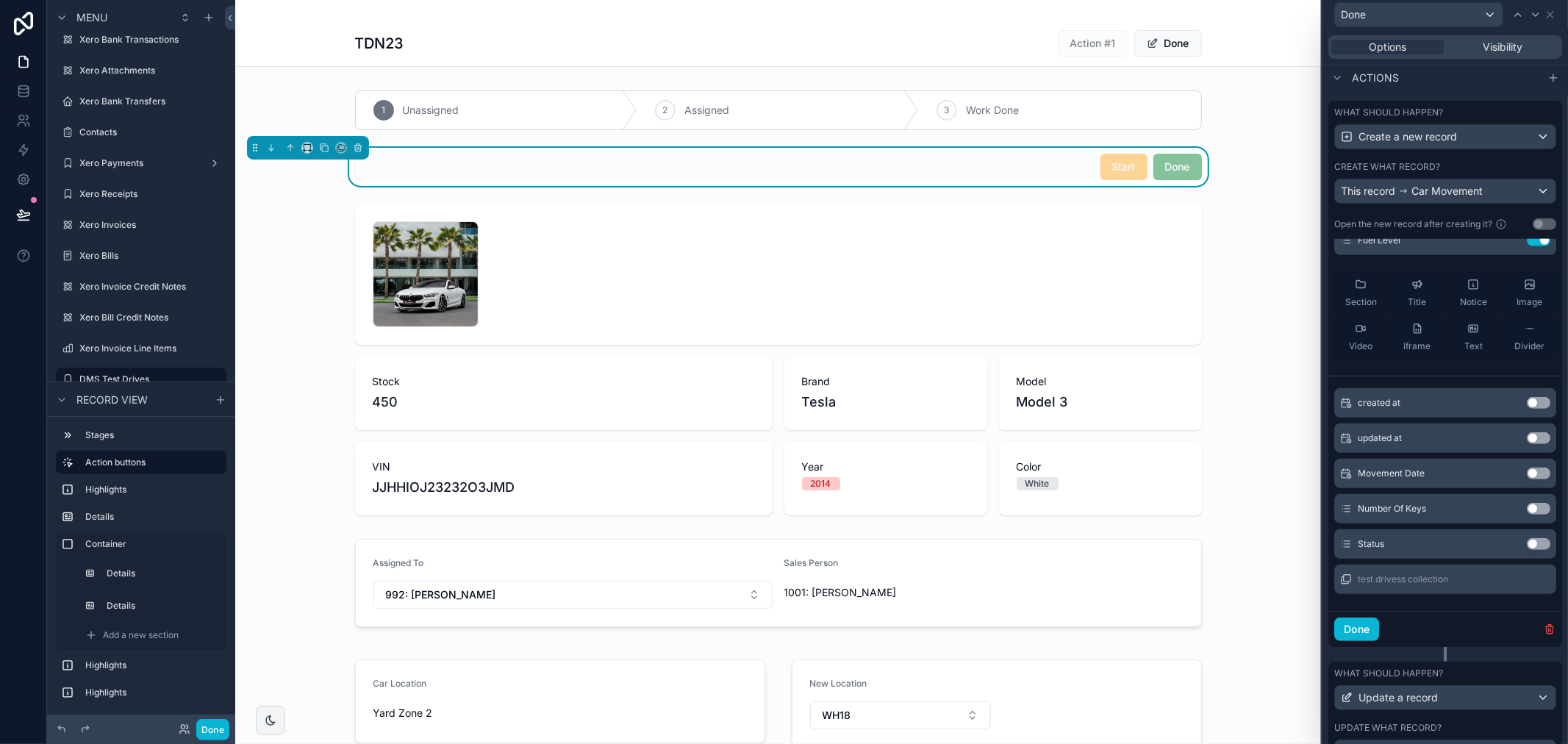
click at [1526, 515] on button "Use setting" at bounding box center [1538, 508] width 24 height 12
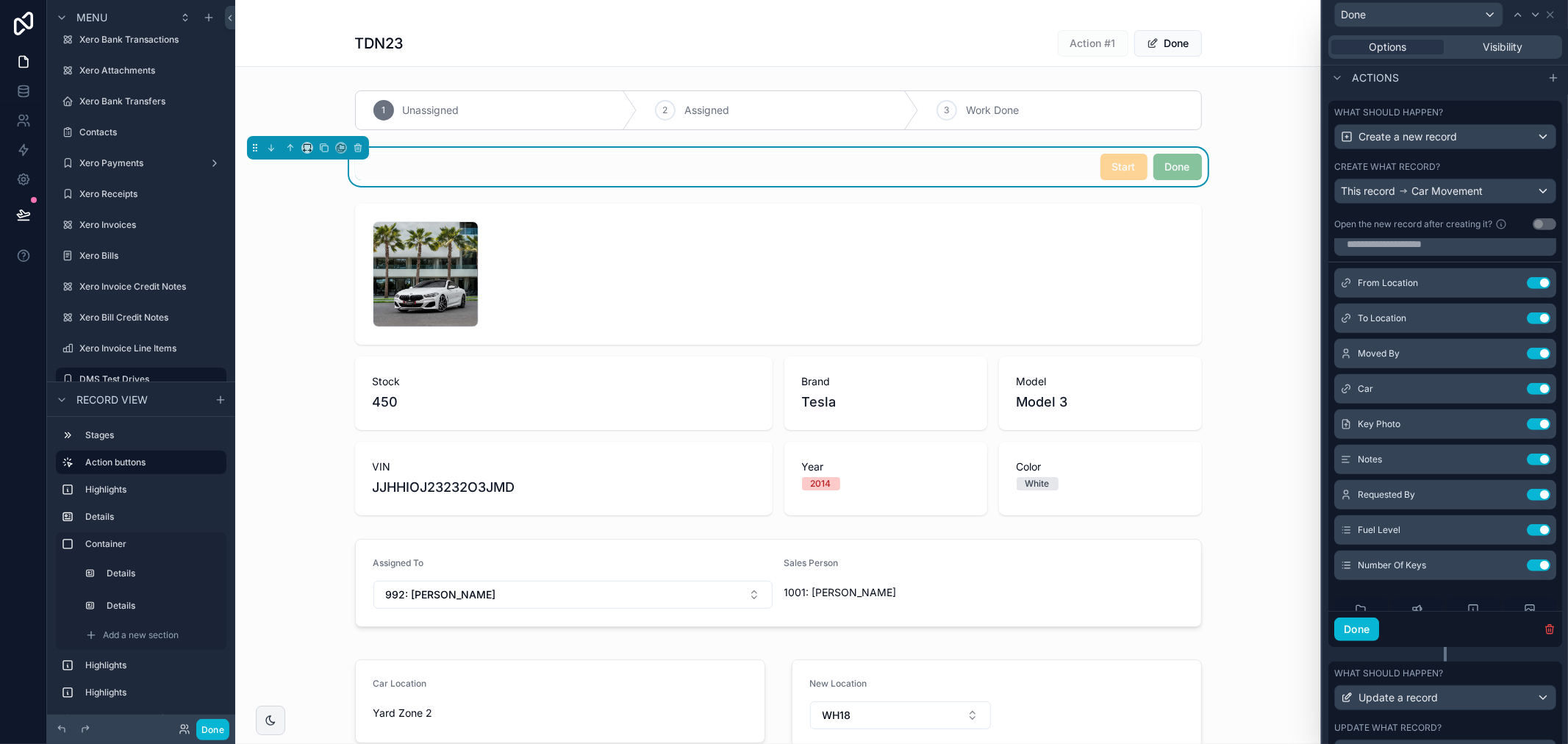
scroll to position [0, 0]
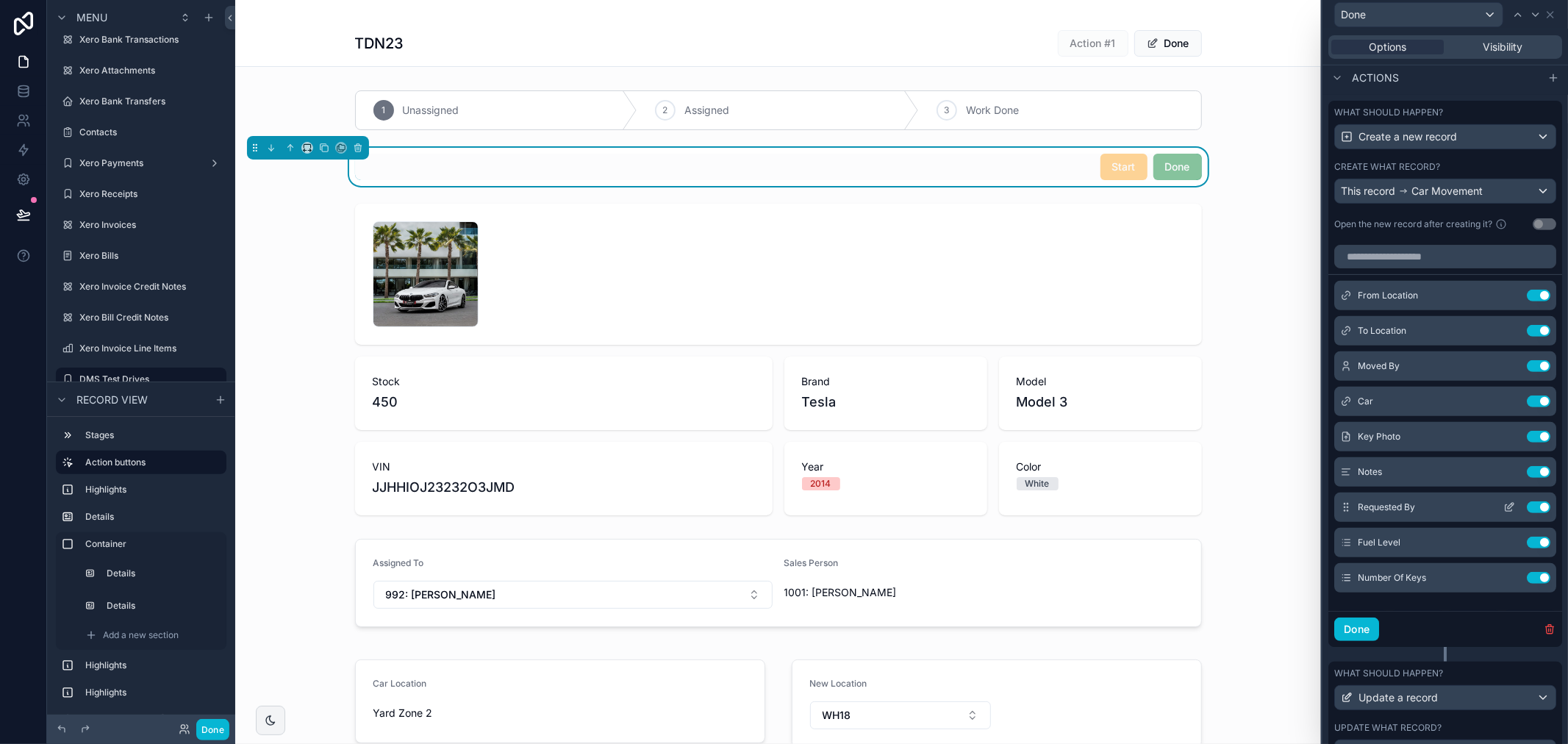
click at [1503, 513] on icon at bounding box center [1508, 507] width 12 height 12
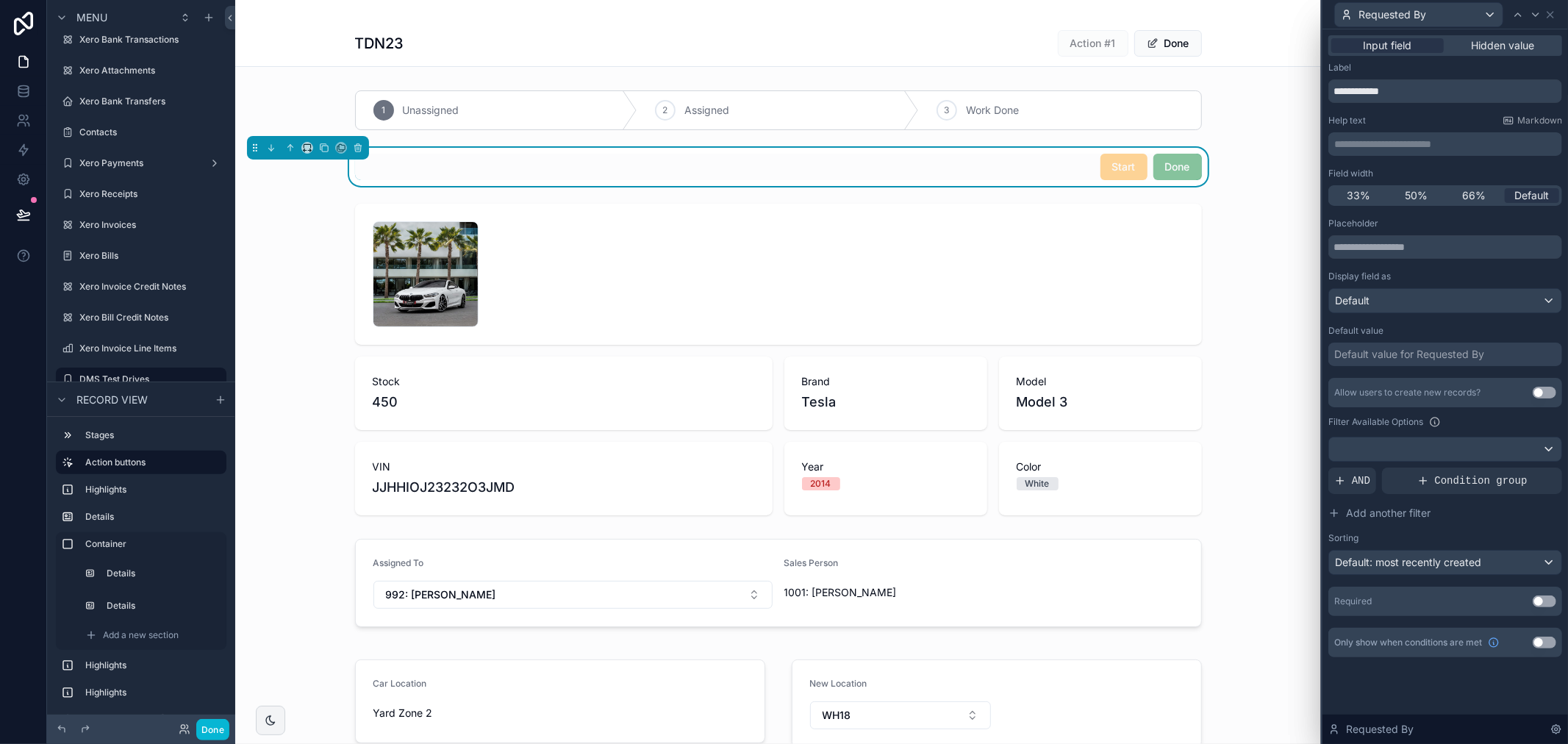
click at [1523, 37] on div "Input field Hidden value" at bounding box center [1445, 45] width 234 height 21
click at [1507, 48] on span "Hidden value" at bounding box center [1503, 45] width 63 height 14
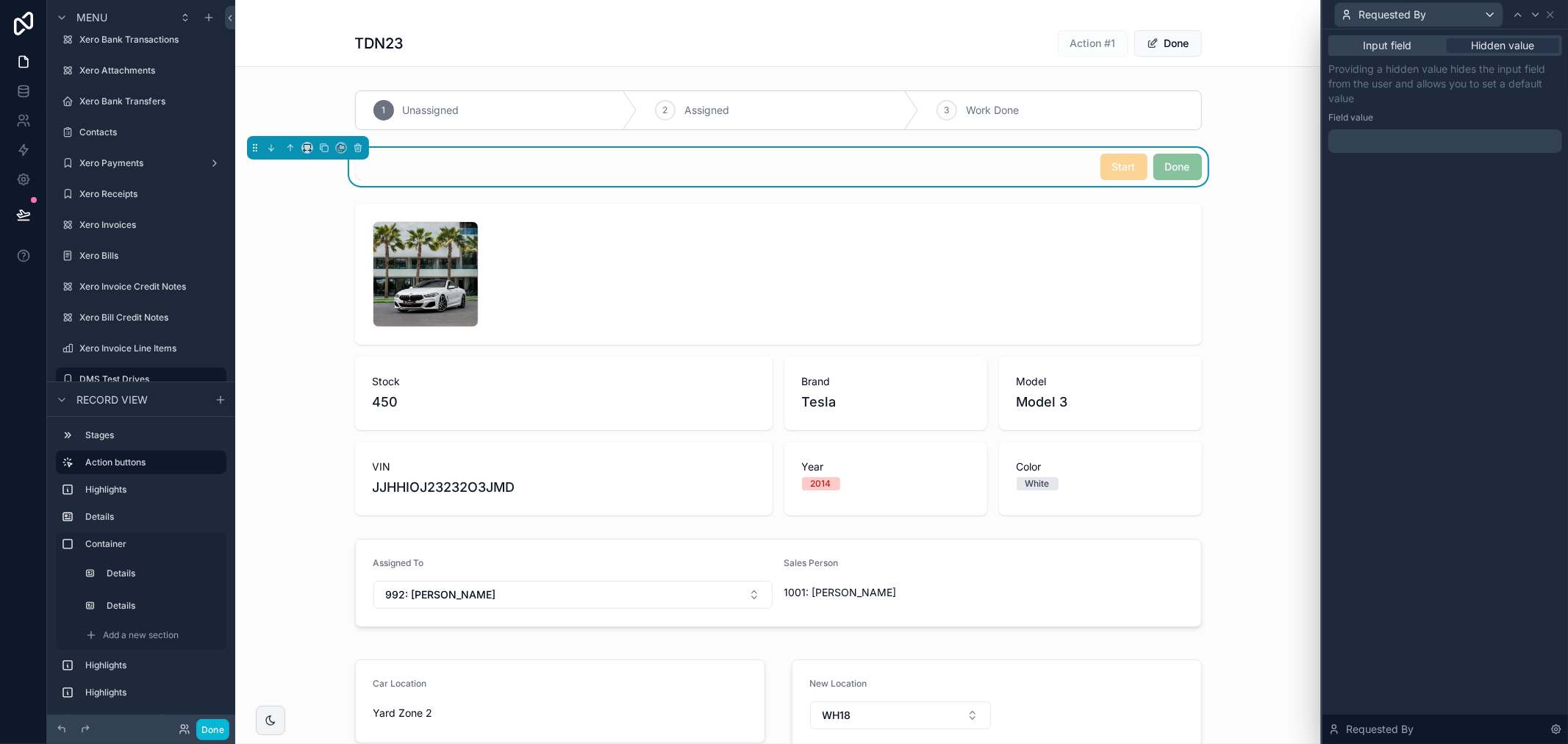
click at [1408, 135] on div at bounding box center [1445, 141] width 234 height 24
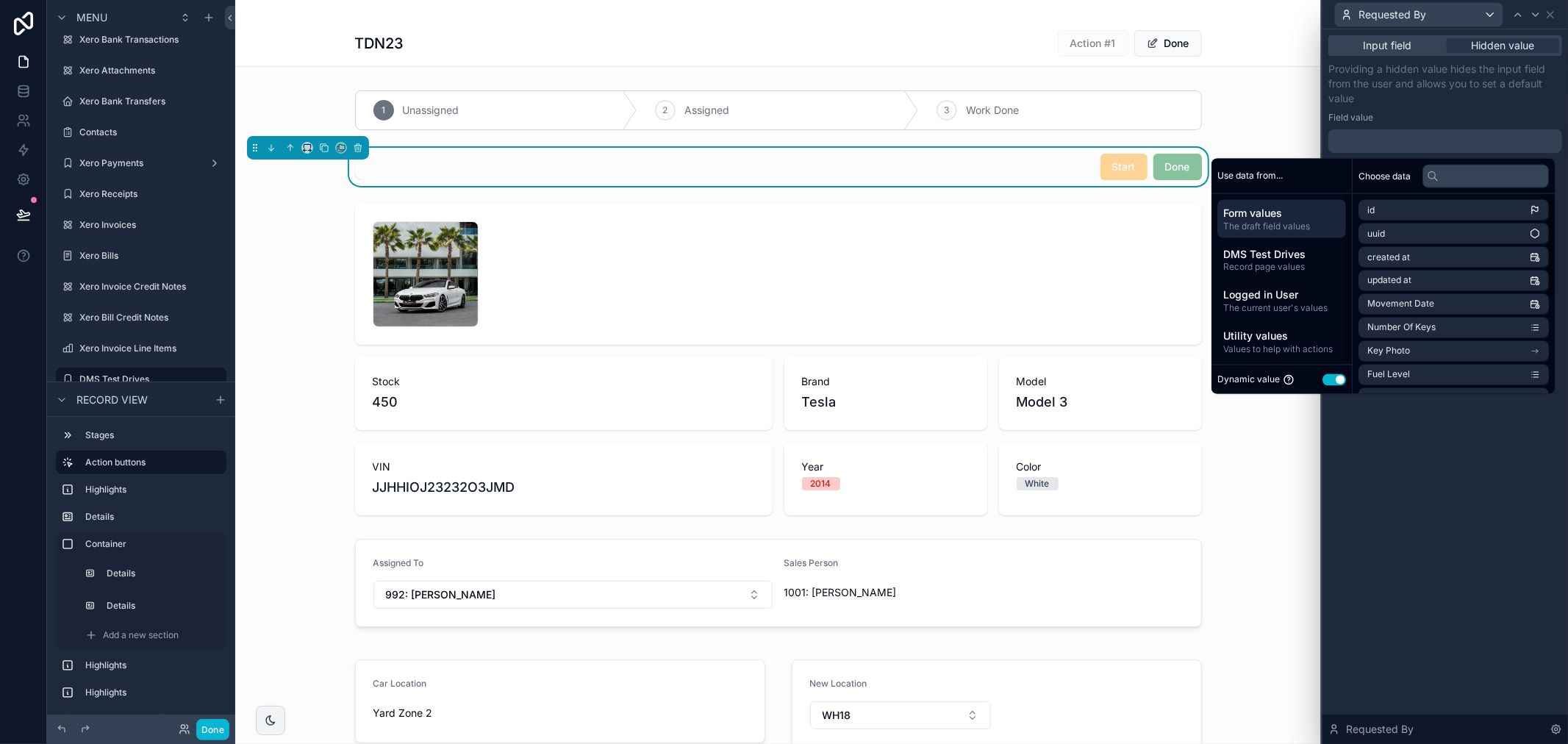
click at [1325, 380] on button "Use setting" at bounding box center [1334, 379] width 24 height 12
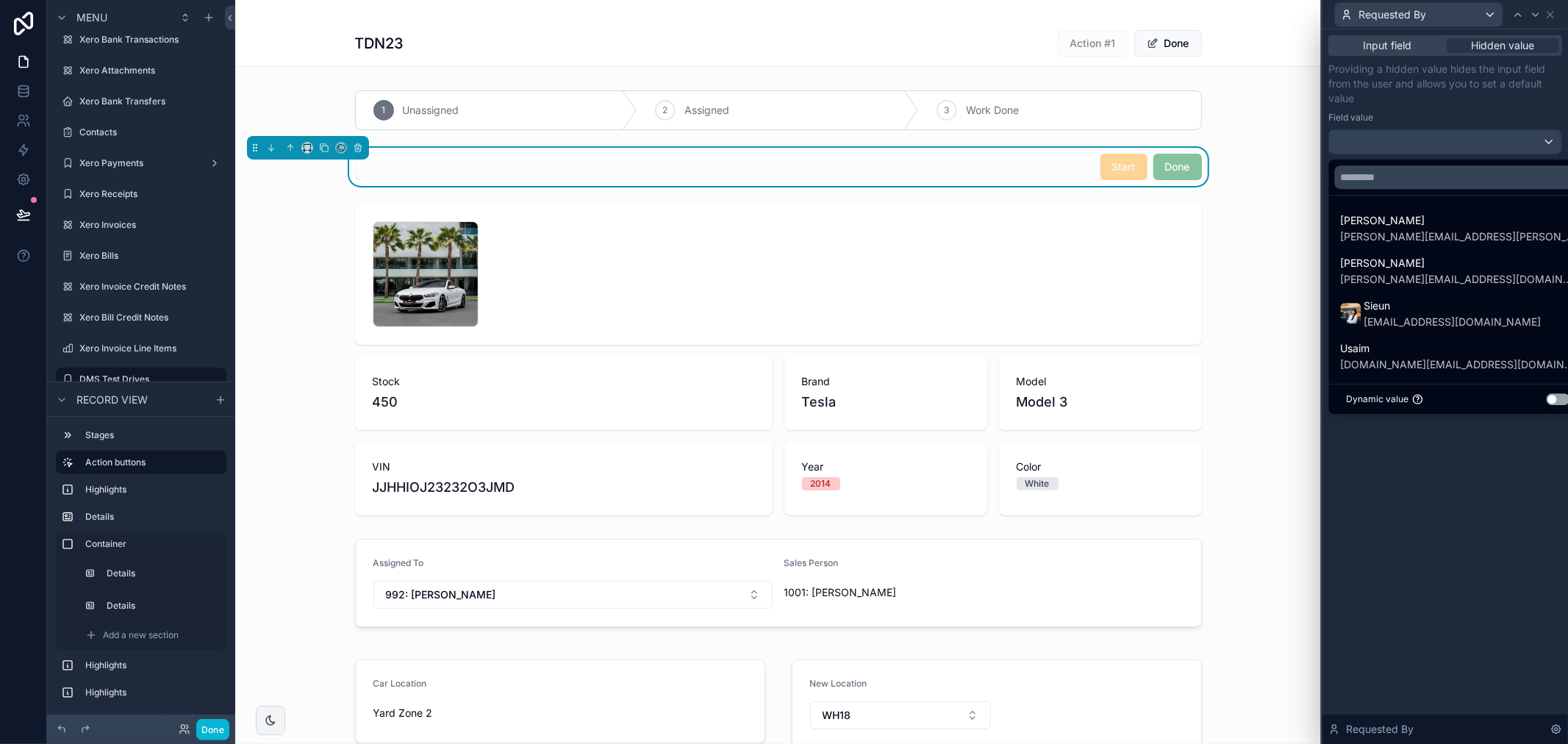
click at [1512, 137] on div at bounding box center [1445, 372] width 245 height 744
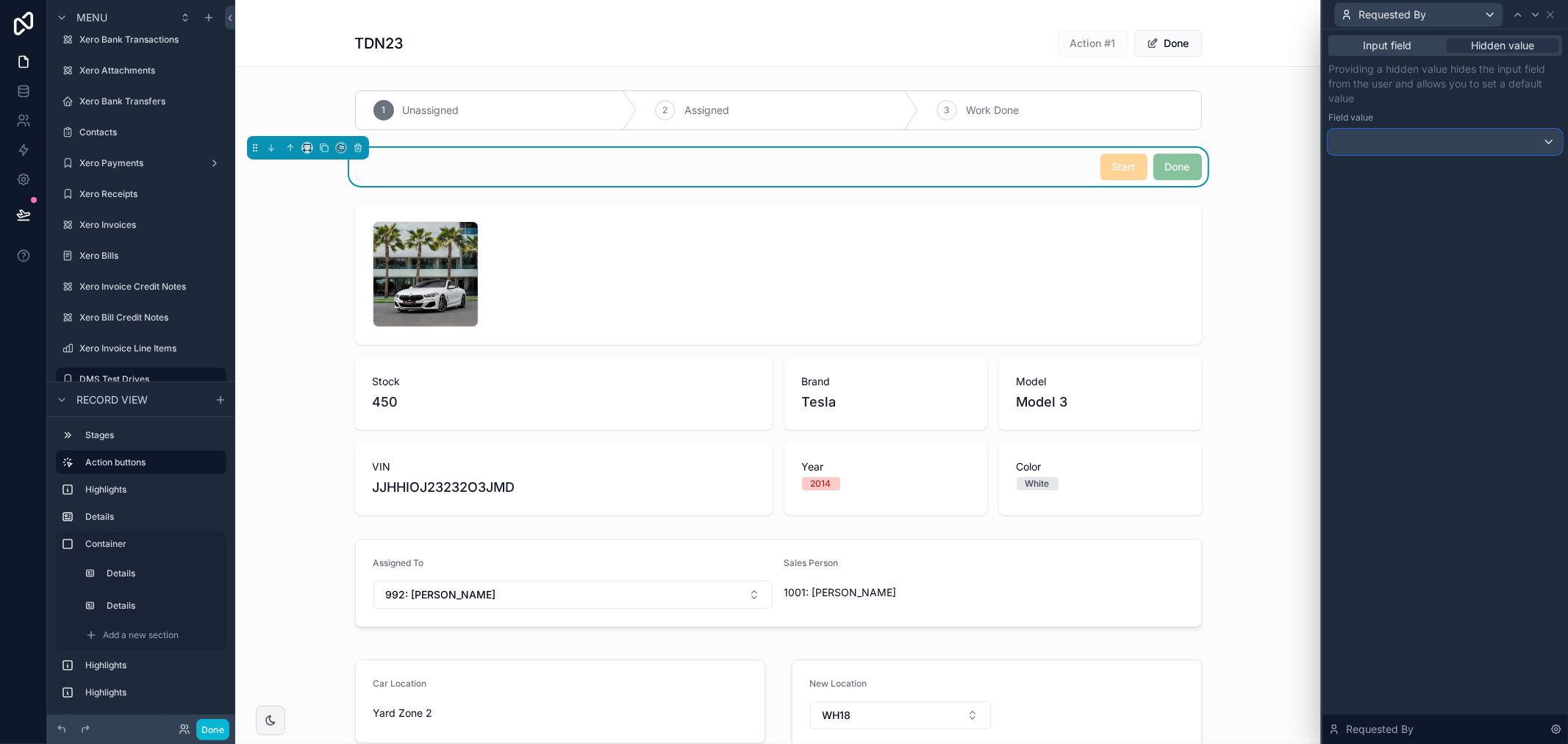
click at [1497, 140] on div at bounding box center [1445, 142] width 232 height 24
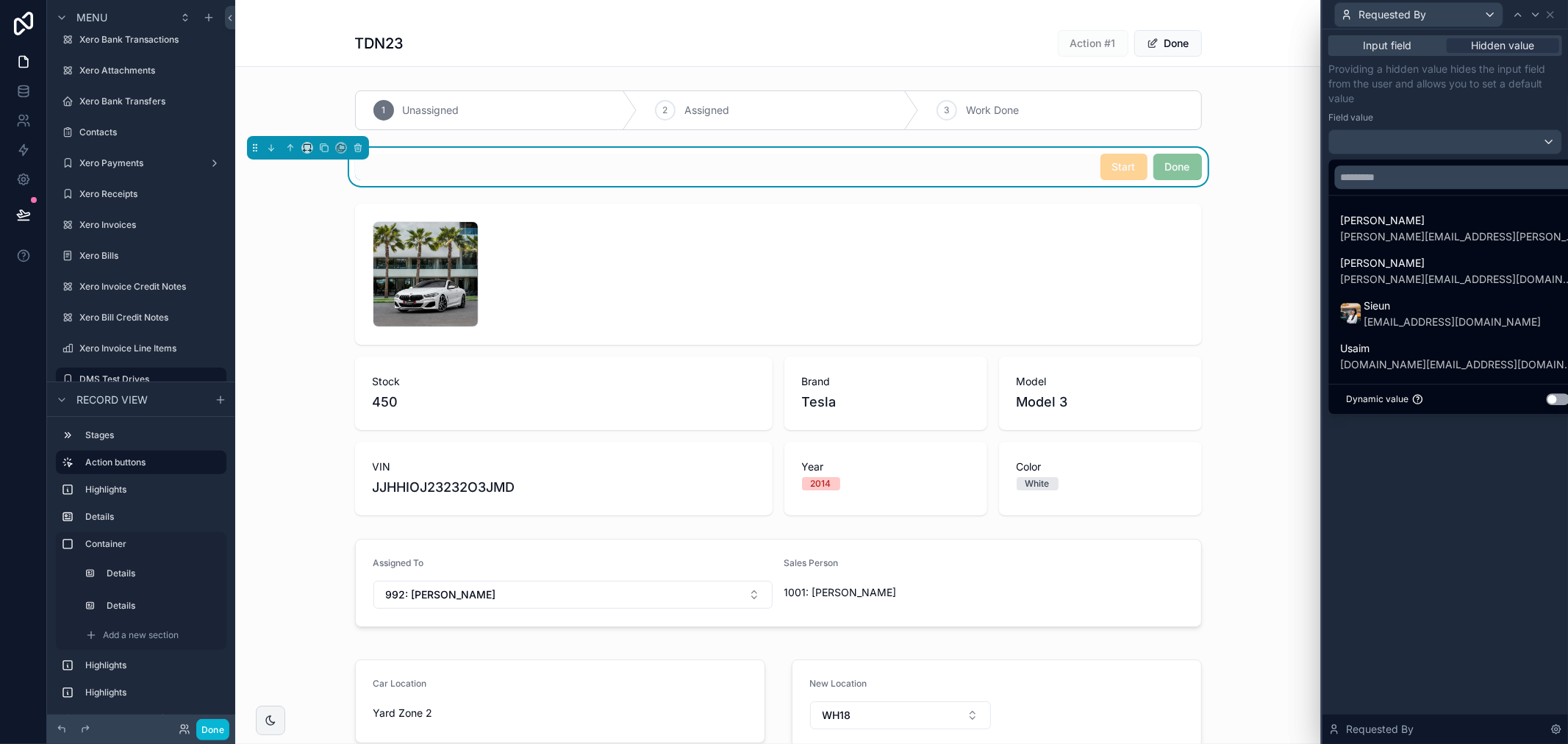
click at [1546, 400] on button "Use setting" at bounding box center [1558, 399] width 24 height 12
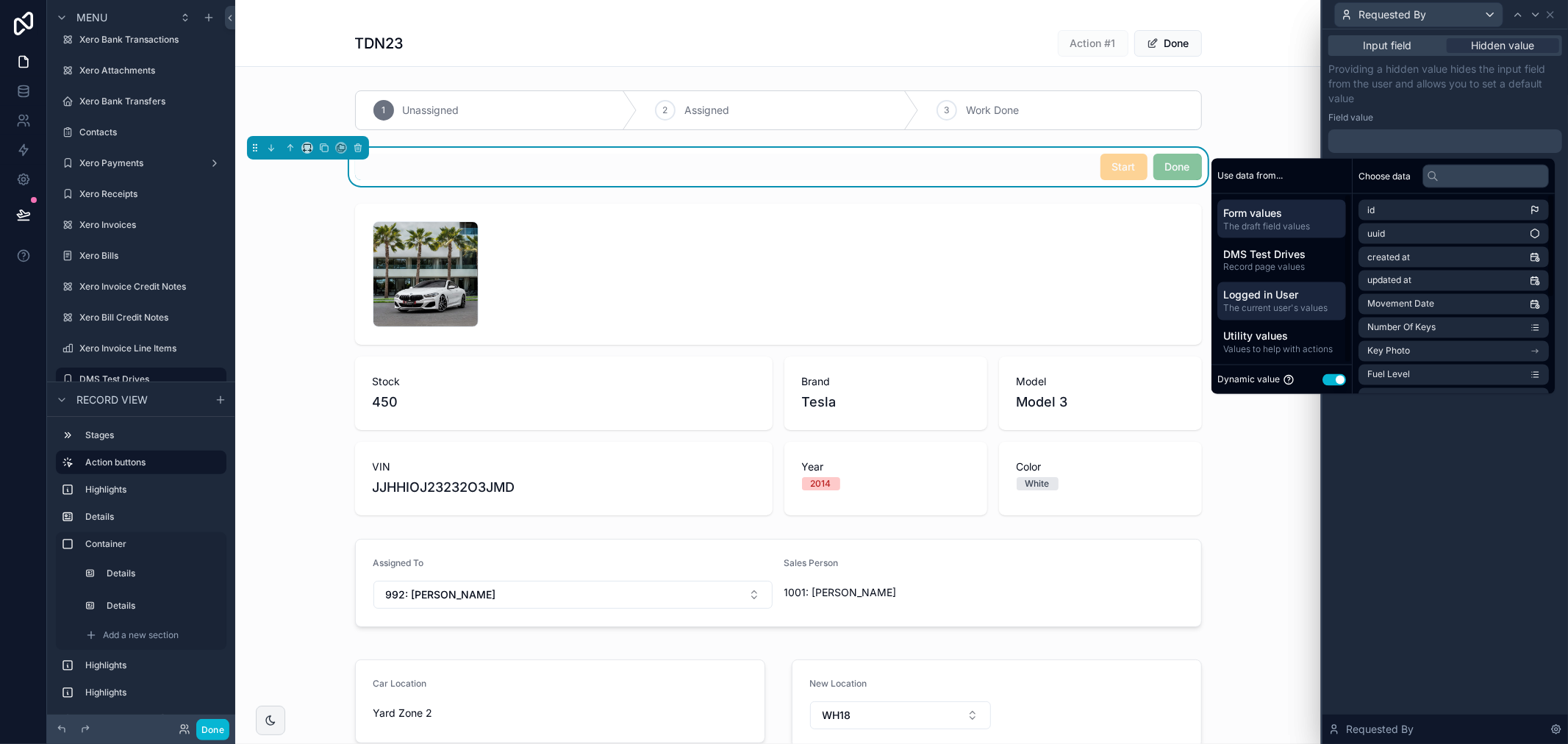
click at [1275, 299] on span "Logged in User" at bounding box center [1281, 295] width 117 height 14
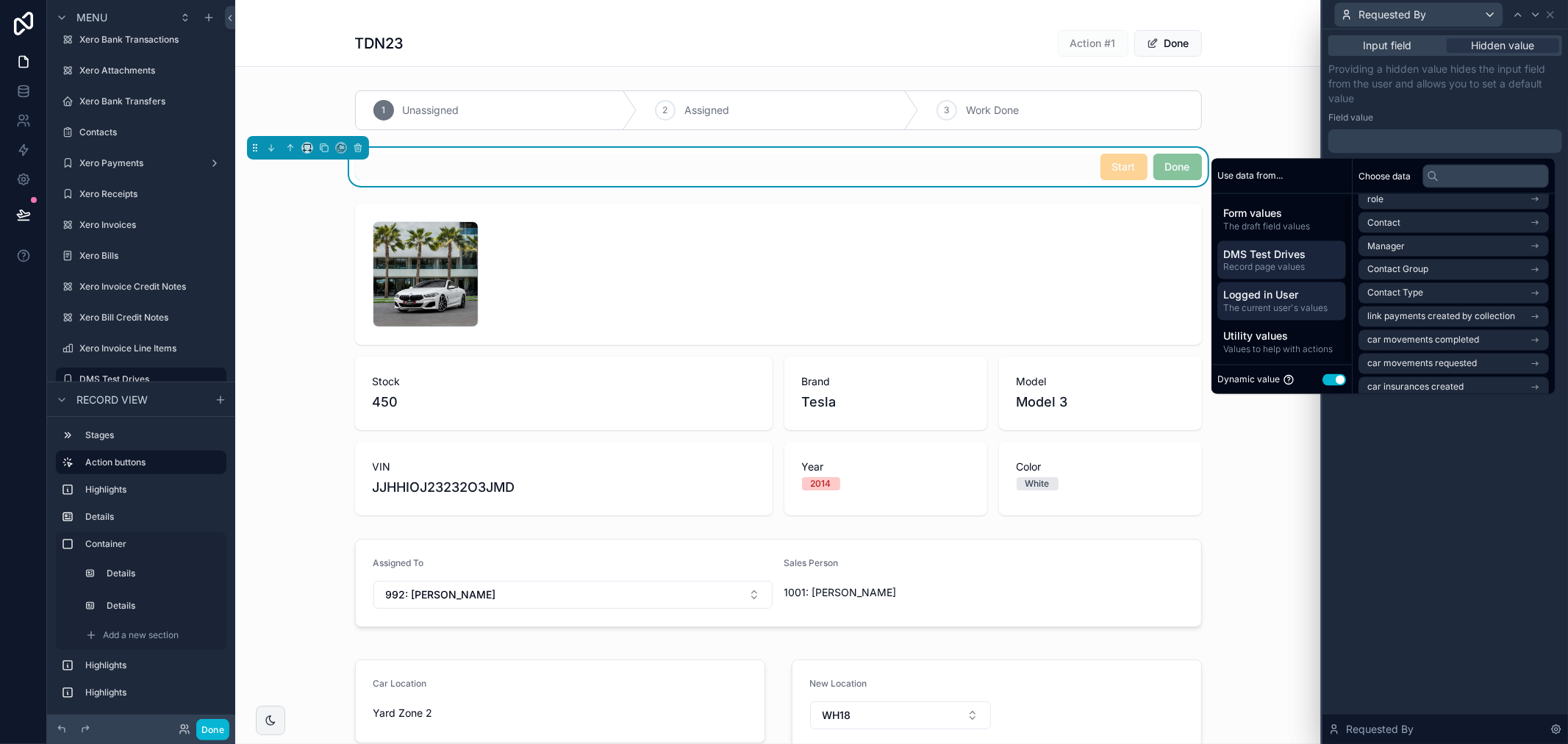
click at [1270, 267] on span "Record page values" at bounding box center [1281, 266] width 117 height 12
click at [1437, 232] on li "Salesperson" at bounding box center [1453, 234] width 190 height 21
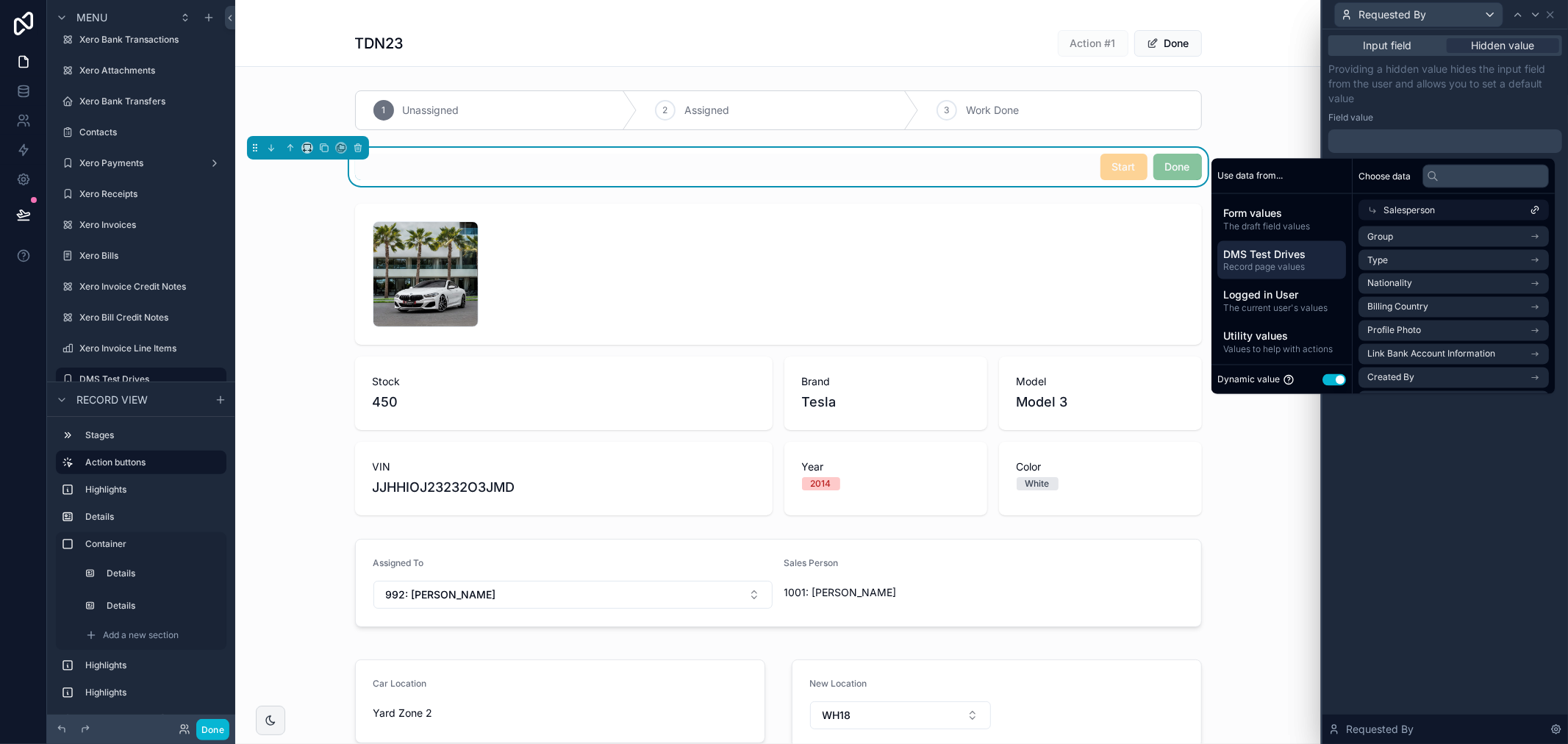
click at [1417, 209] on span "Salesperson" at bounding box center [1409, 210] width 52 height 12
click at [1423, 237] on li "Salesperson" at bounding box center [1453, 234] width 190 height 21
click at [1463, 423] on div "Input field Hidden value Providing a hidden value hides the input field from th…" at bounding box center [1445, 386] width 245 height 715
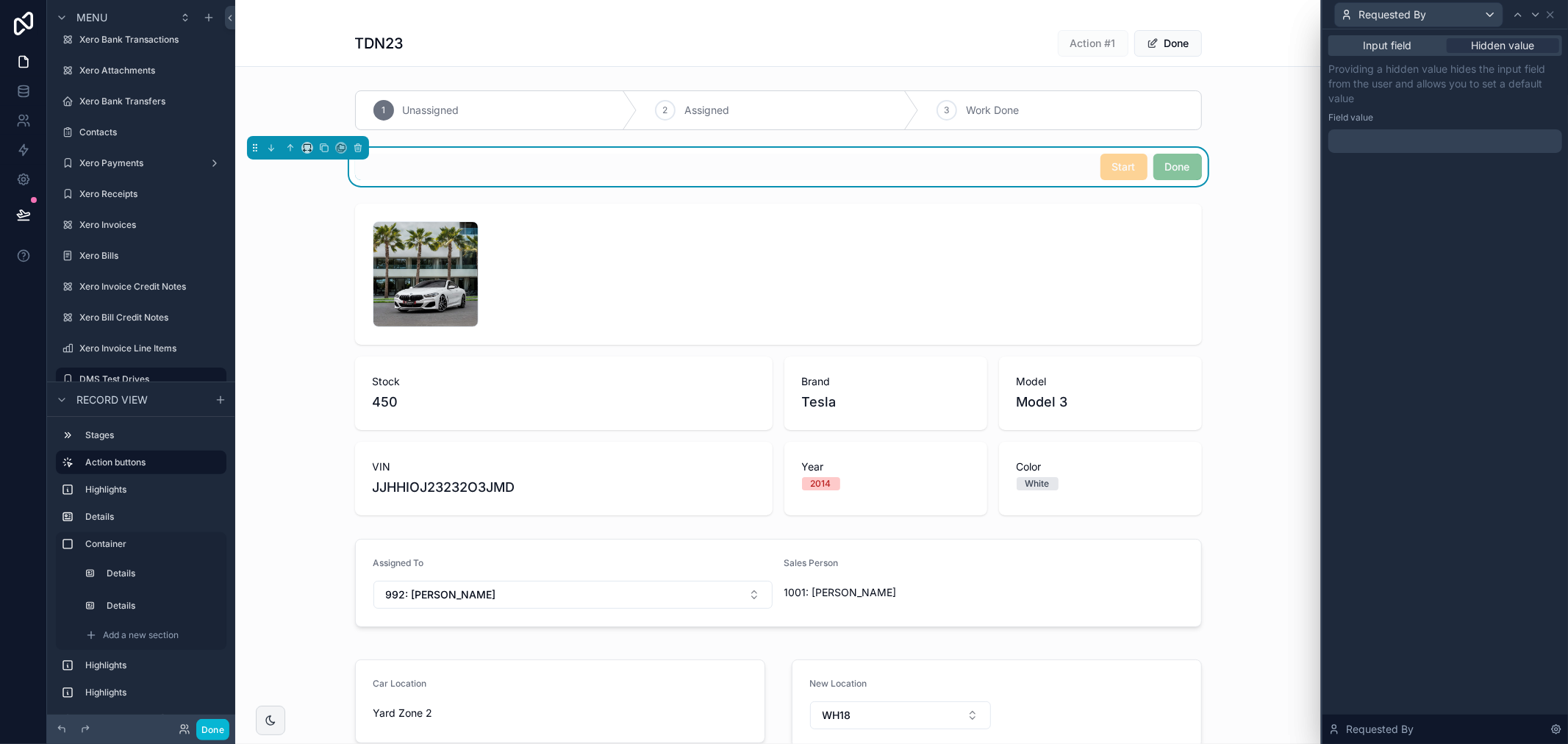
click at [1419, 145] on div at bounding box center [1445, 141] width 234 height 24
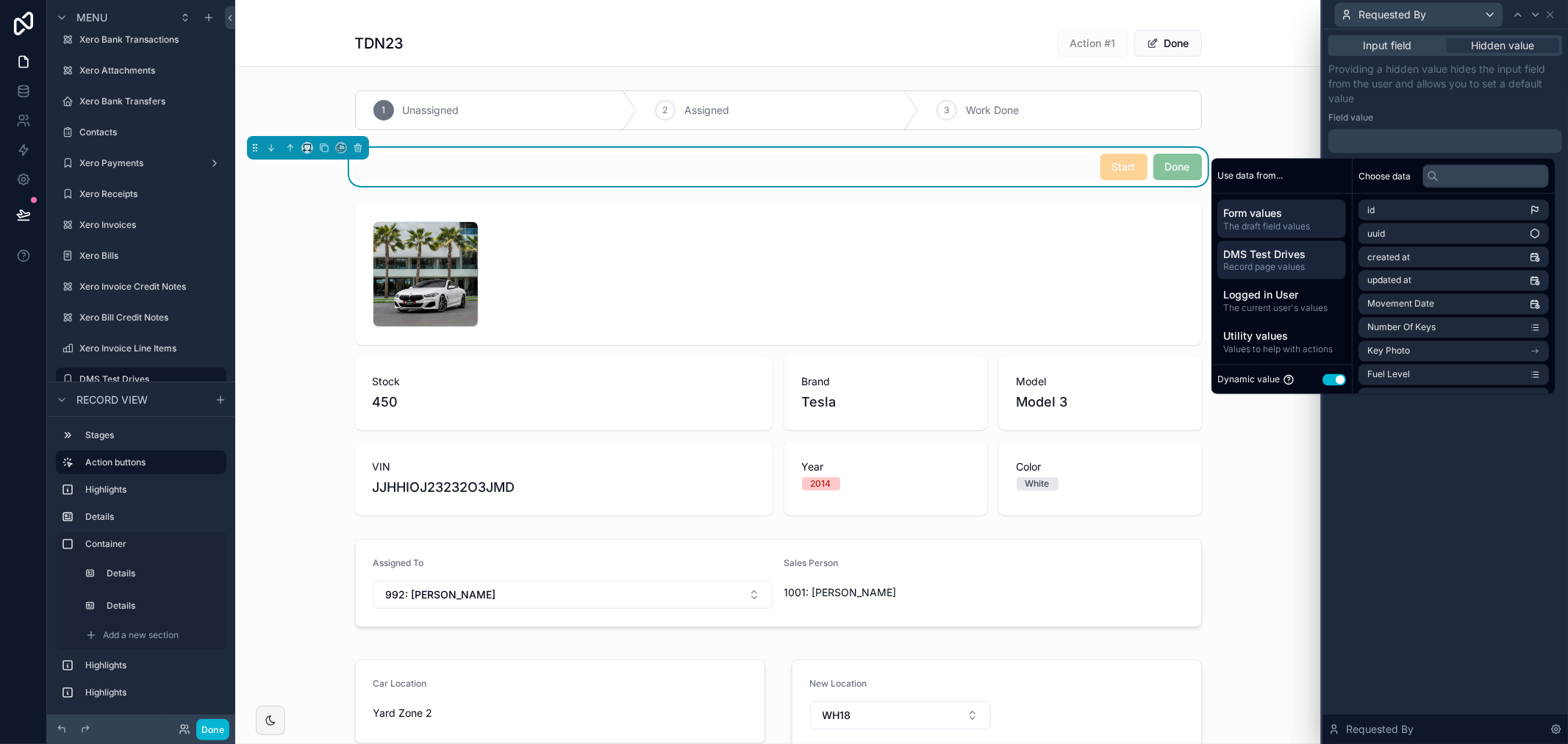
click at [1268, 263] on span "Record page values" at bounding box center [1281, 266] width 117 height 12
click at [1382, 231] on span "Salesperson" at bounding box center [1392, 234] width 52 height 12
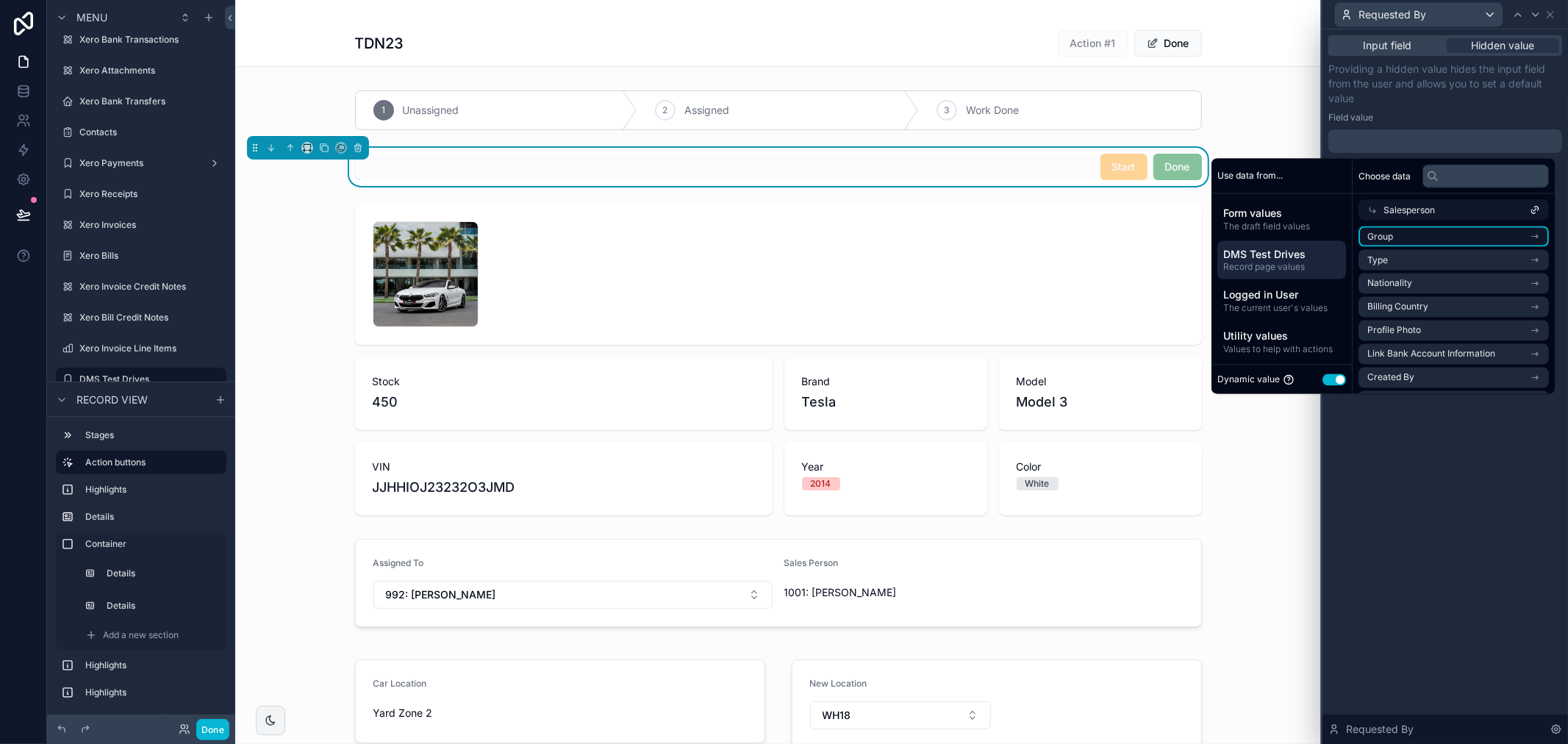
click at [1470, 237] on li "Group" at bounding box center [1453, 237] width 190 height 21
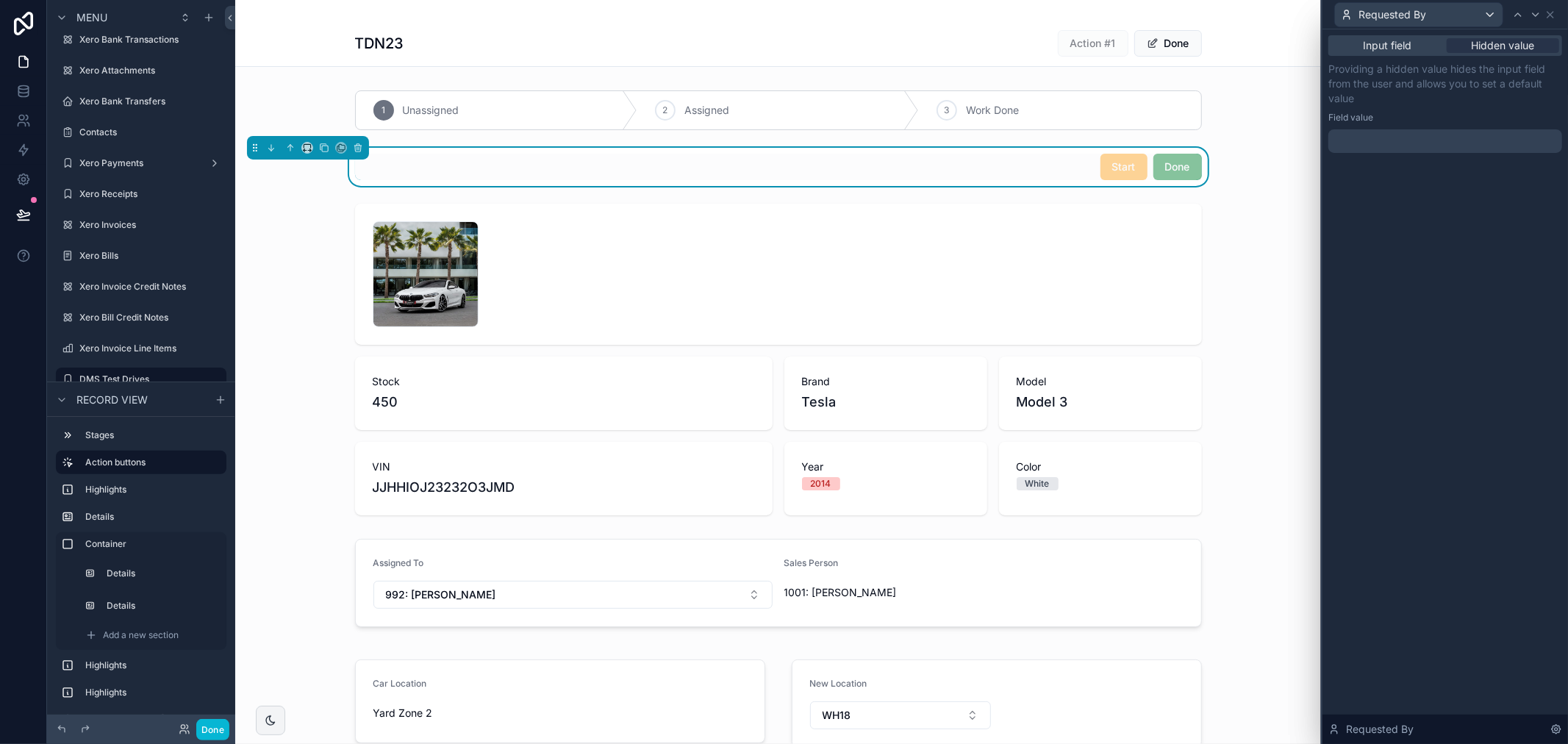
click at [1463, 430] on div "Input field Hidden value Providing a hidden value hides the input field from th…" at bounding box center [1445, 386] width 245 height 715
click at [1402, 130] on div at bounding box center [1445, 141] width 234 height 24
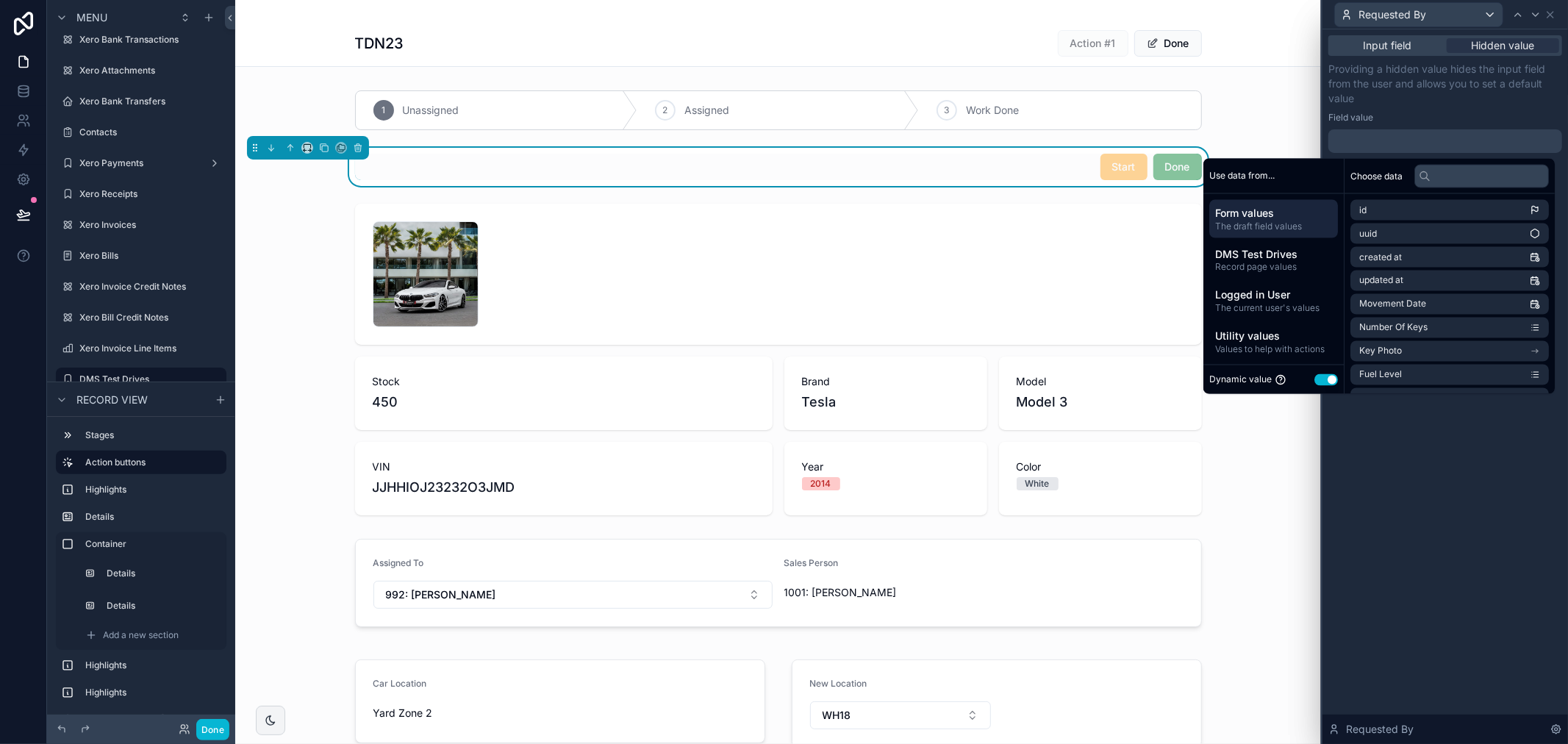
click at [1404, 140] on div at bounding box center [1445, 141] width 234 height 24
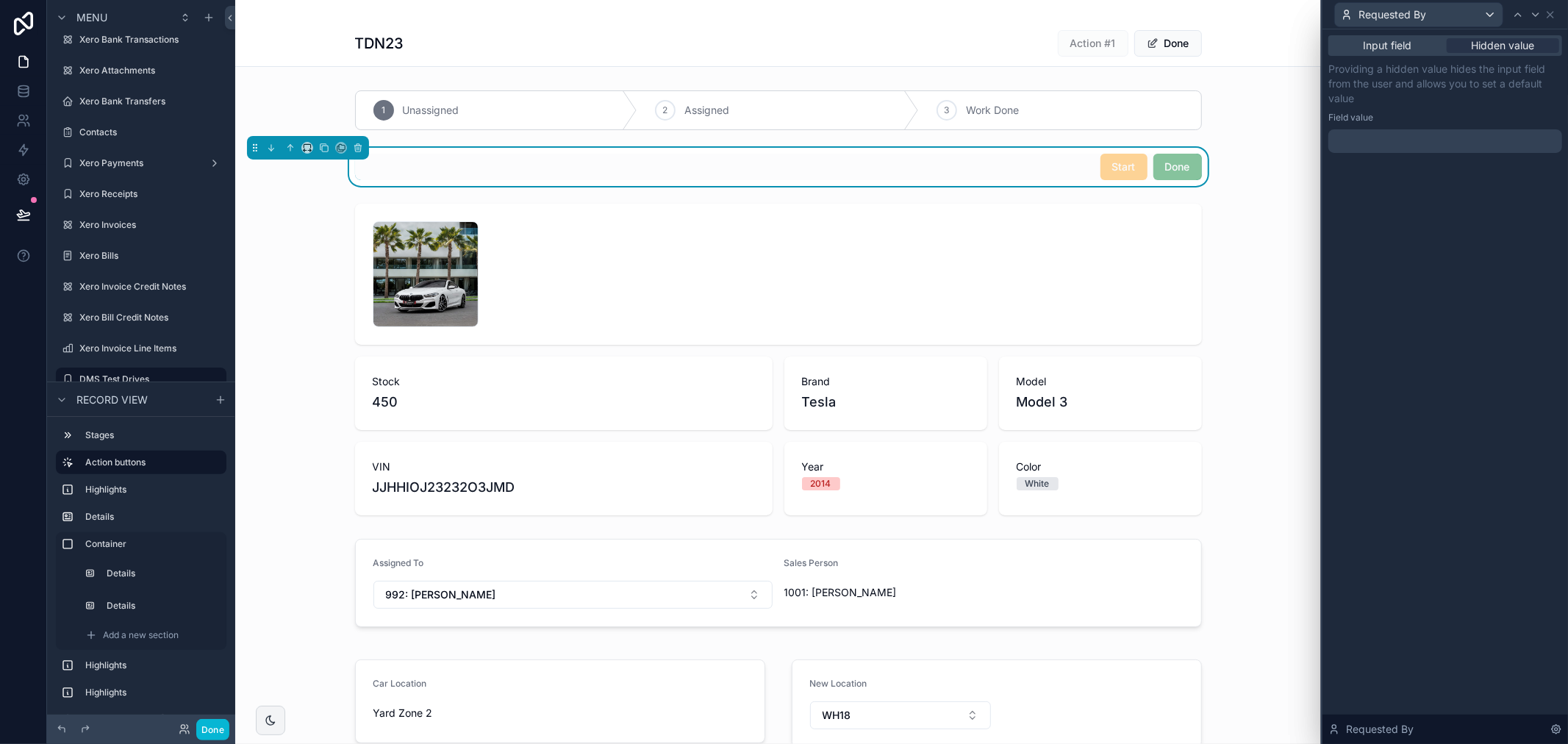
click at [1404, 140] on div at bounding box center [1445, 141] width 234 height 24
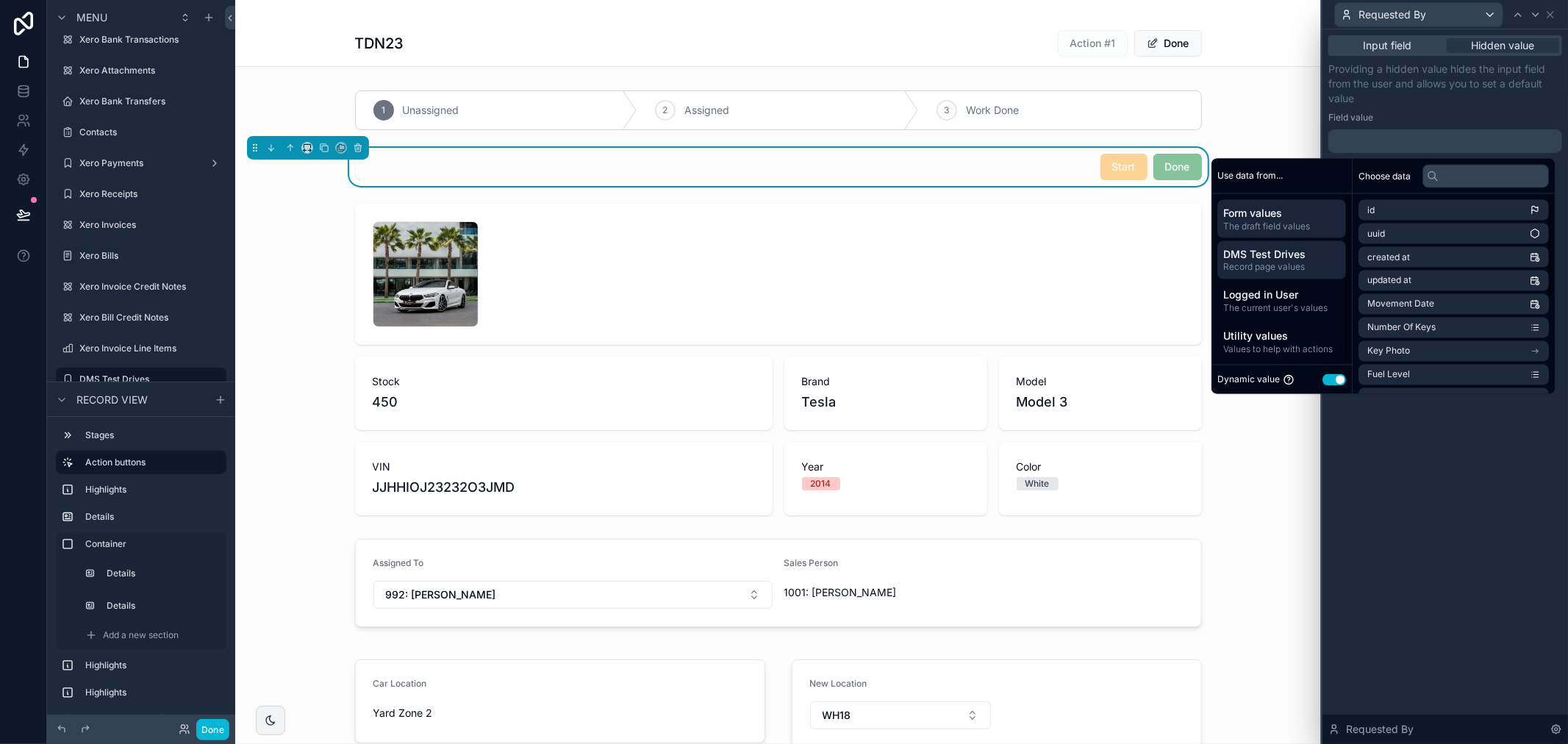
click at [1303, 259] on span "DMS Test Drives" at bounding box center [1281, 254] width 117 height 14
click at [1419, 230] on li "Salesperson" at bounding box center [1453, 234] width 190 height 21
click at [1367, 208] on icon at bounding box center [1371, 209] width 10 height 10
click at [1367, 208] on span "Manager" at bounding box center [1385, 210] width 37 height 12
click at [1367, 208] on icon at bounding box center [1371, 209] width 10 height 10
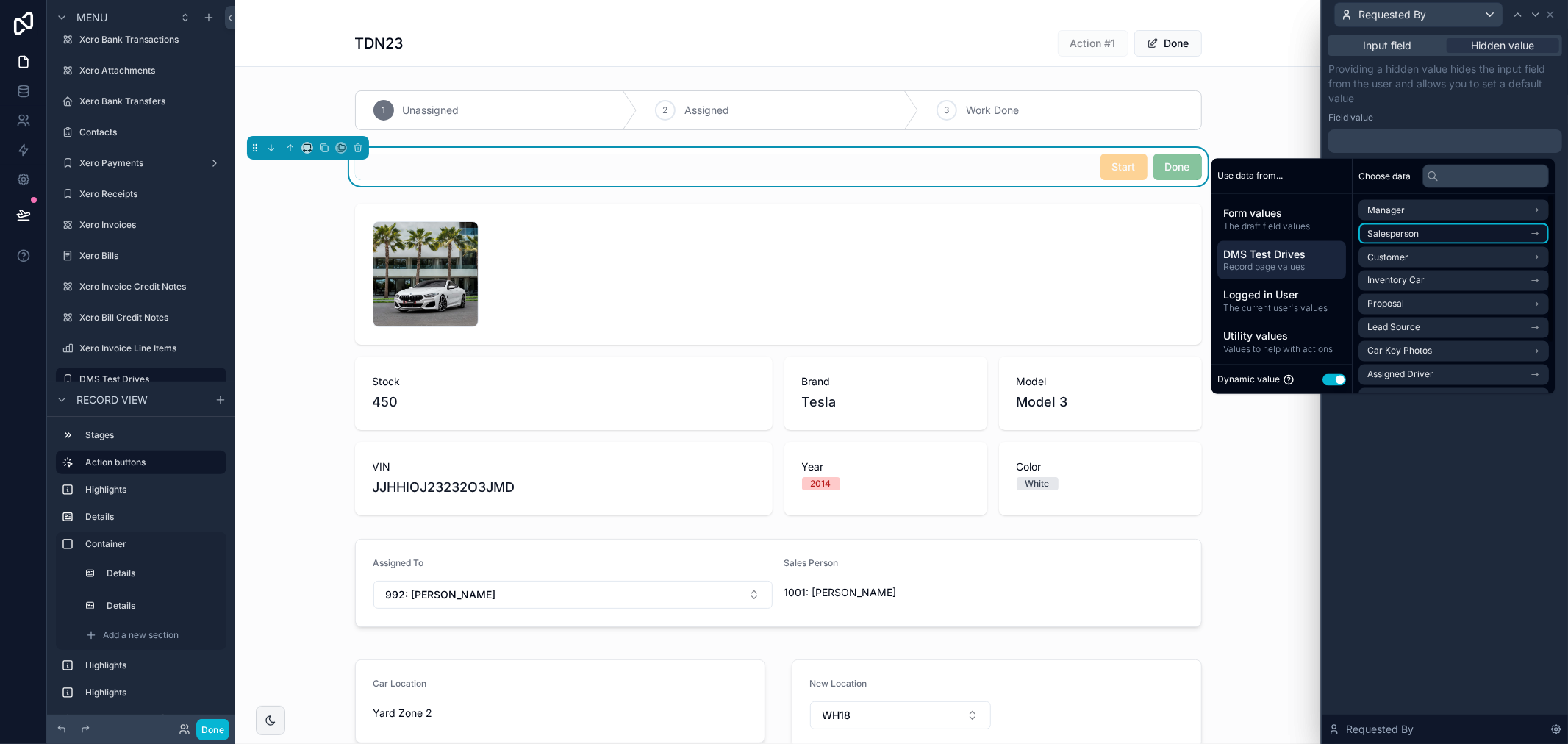
click at [1368, 229] on span "Salesperson" at bounding box center [1392, 234] width 52 height 12
click at [1291, 303] on span "The current user's values" at bounding box center [1281, 307] width 117 height 12
click at [1412, 211] on span "Logged in User" at bounding box center [1398, 210] width 63 height 12
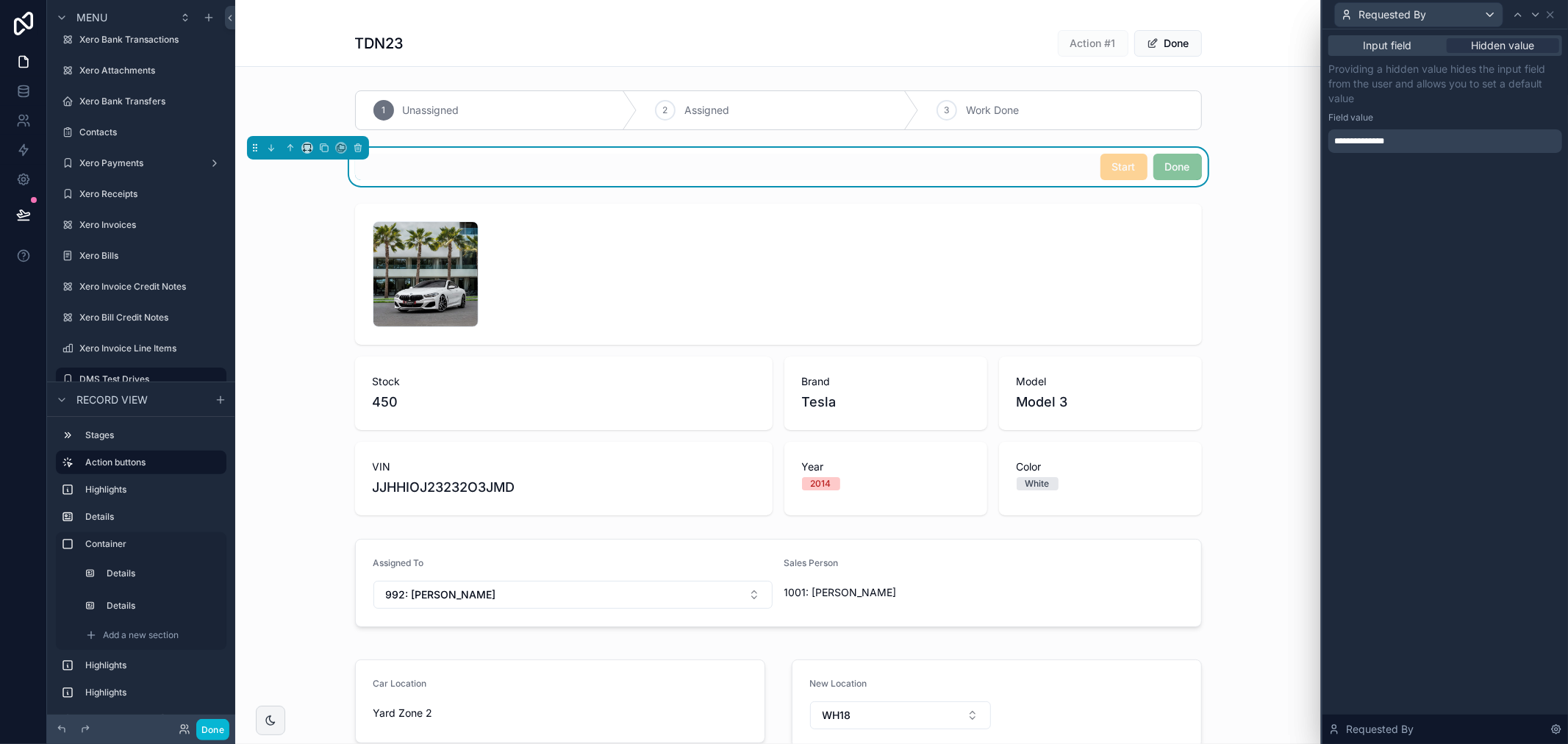
click at [1422, 114] on div "Field value" at bounding box center [1445, 117] width 234 height 12
click at [1419, 143] on div "**********" at bounding box center [1445, 141] width 234 height 24
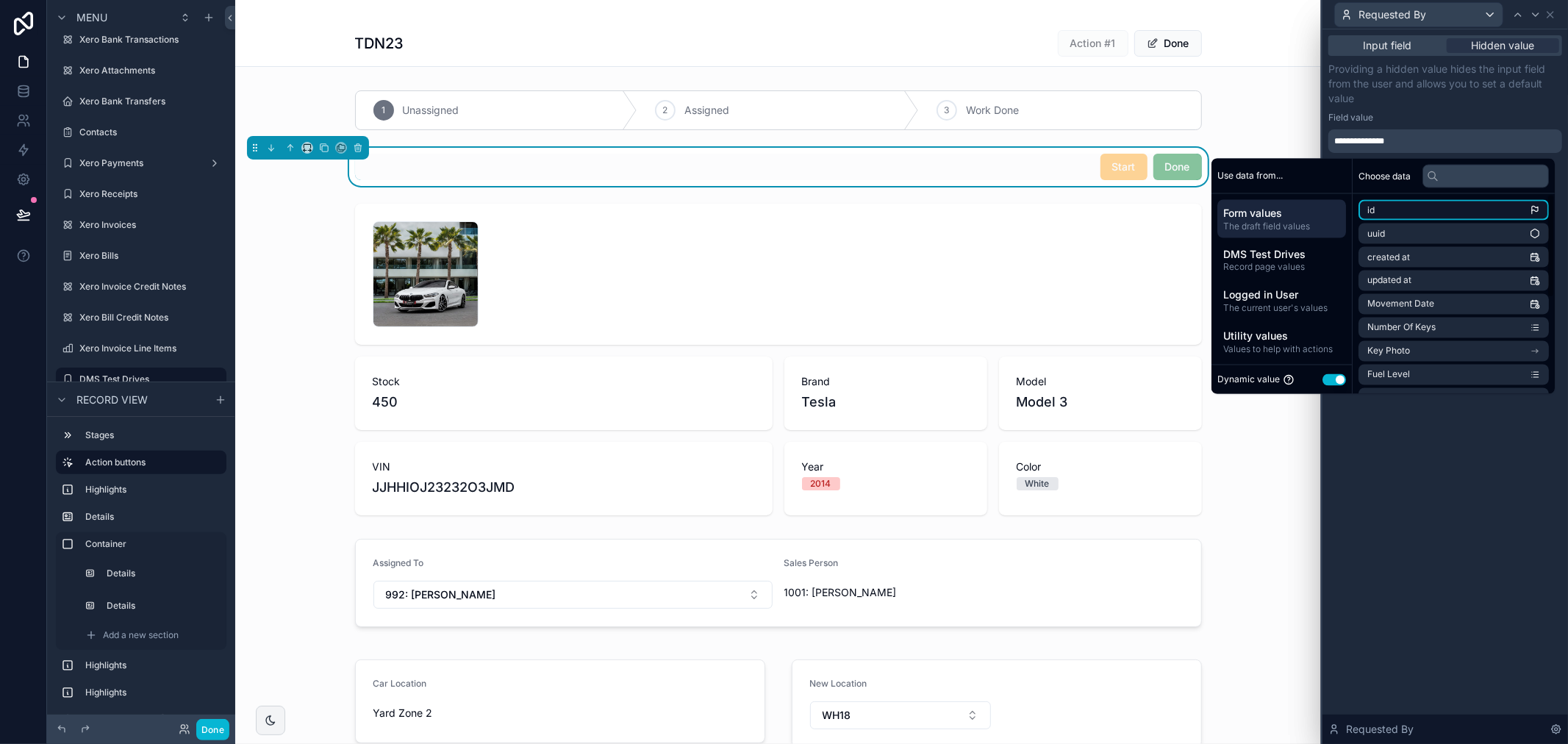
click at [1383, 218] on li "id" at bounding box center [1453, 210] width 190 height 21
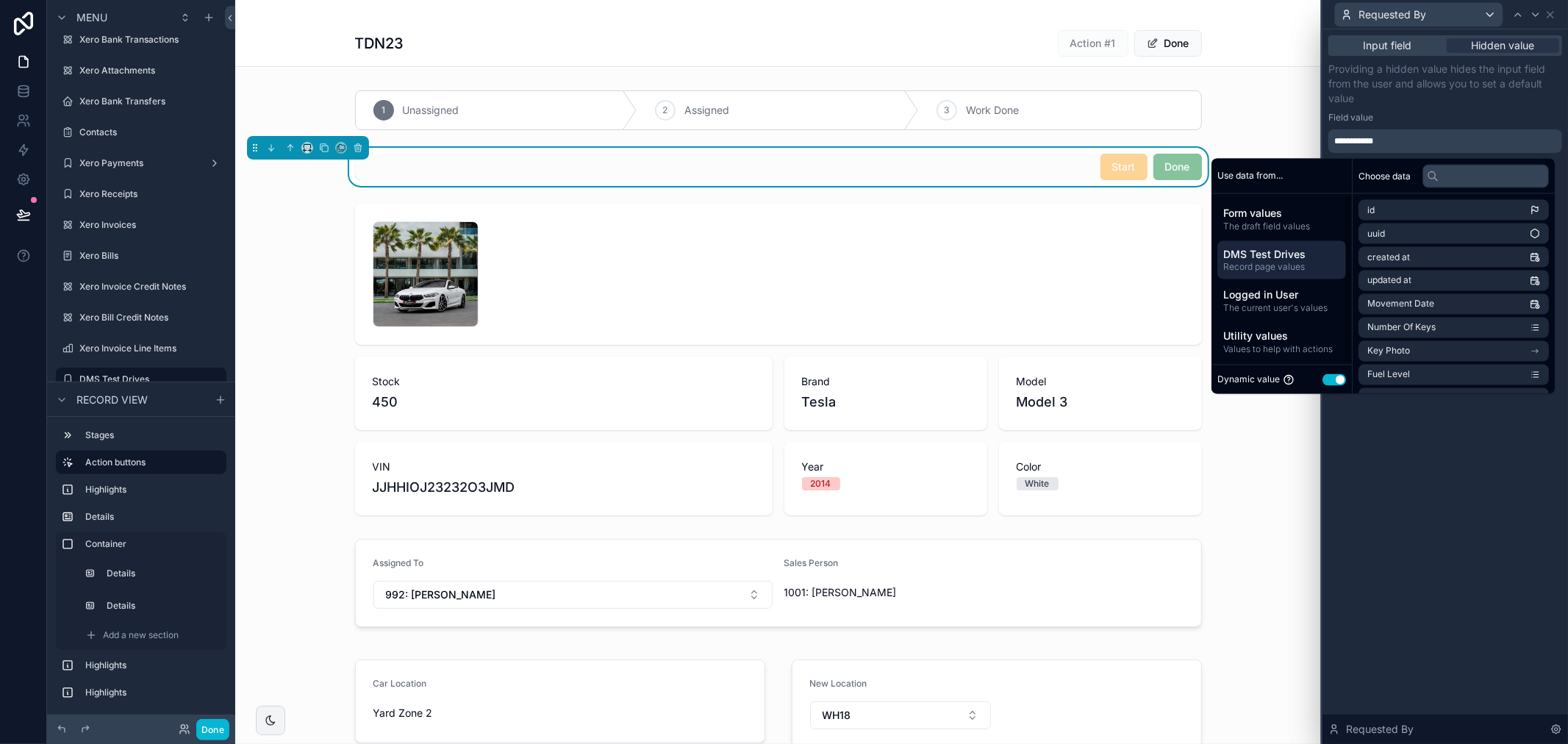
click at [1286, 254] on span "DMS Test Drives" at bounding box center [1281, 254] width 117 height 14
click at [1414, 236] on li "Salesperson" at bounding box center [1453, 234] width 190 height 21
click at [1388, 210] on span "Salesperson" at bounding box center [1409, 210] width 52 height 12
click at [1378, 236] on span "Salesperson" at bounding box center [1392, 234] width 52 height 12
drag, startPoint x: 1394, startPoint y: 213, endPoint x: 1408, endPoint y: 208, distance: 14.9
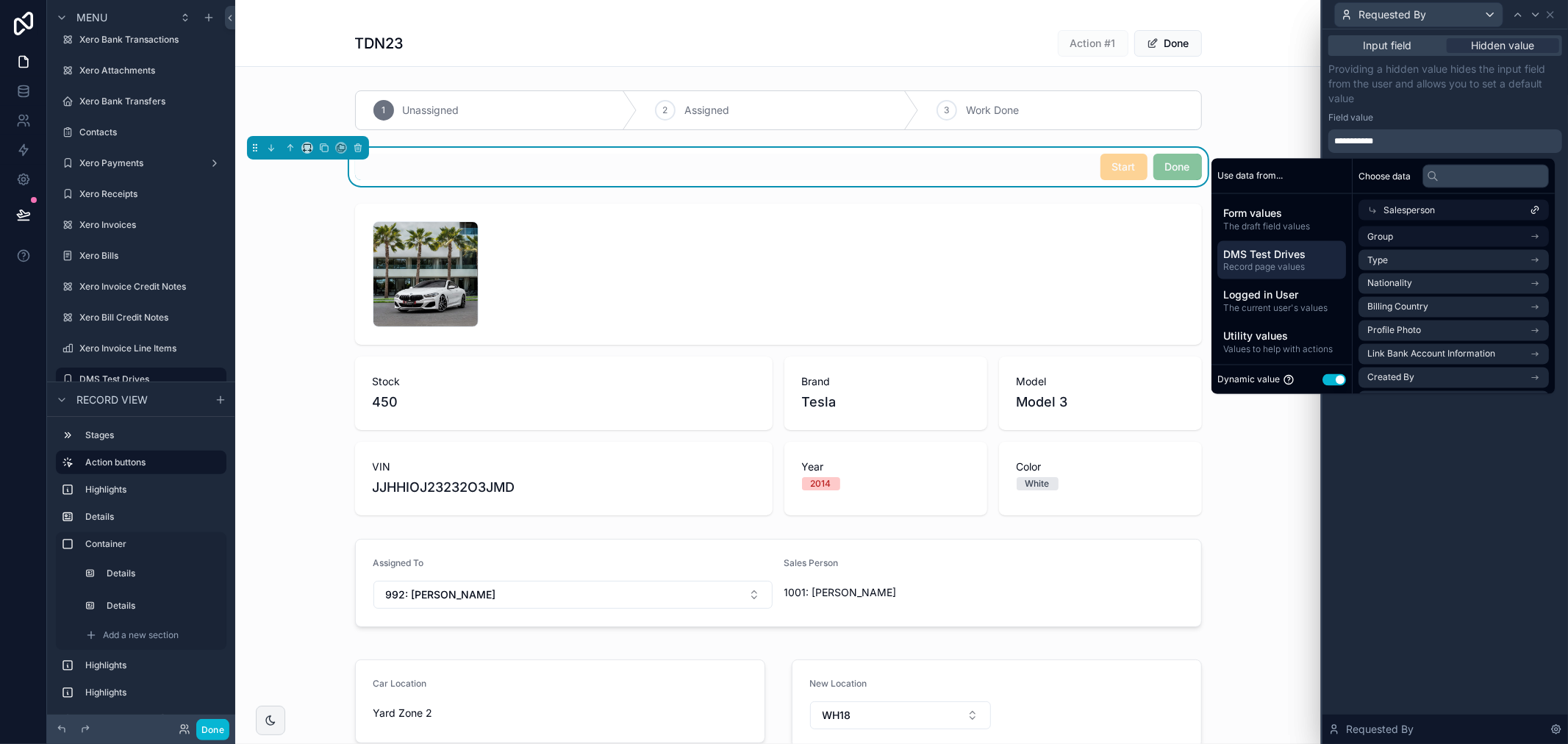
click at [1408, 208] on span "Salesperson" at bounding box center [1409, 210] width 52 height 12
click at [1400, 232] on span "Salesperson" at bounding box center [1392, 234] width 52 height 12
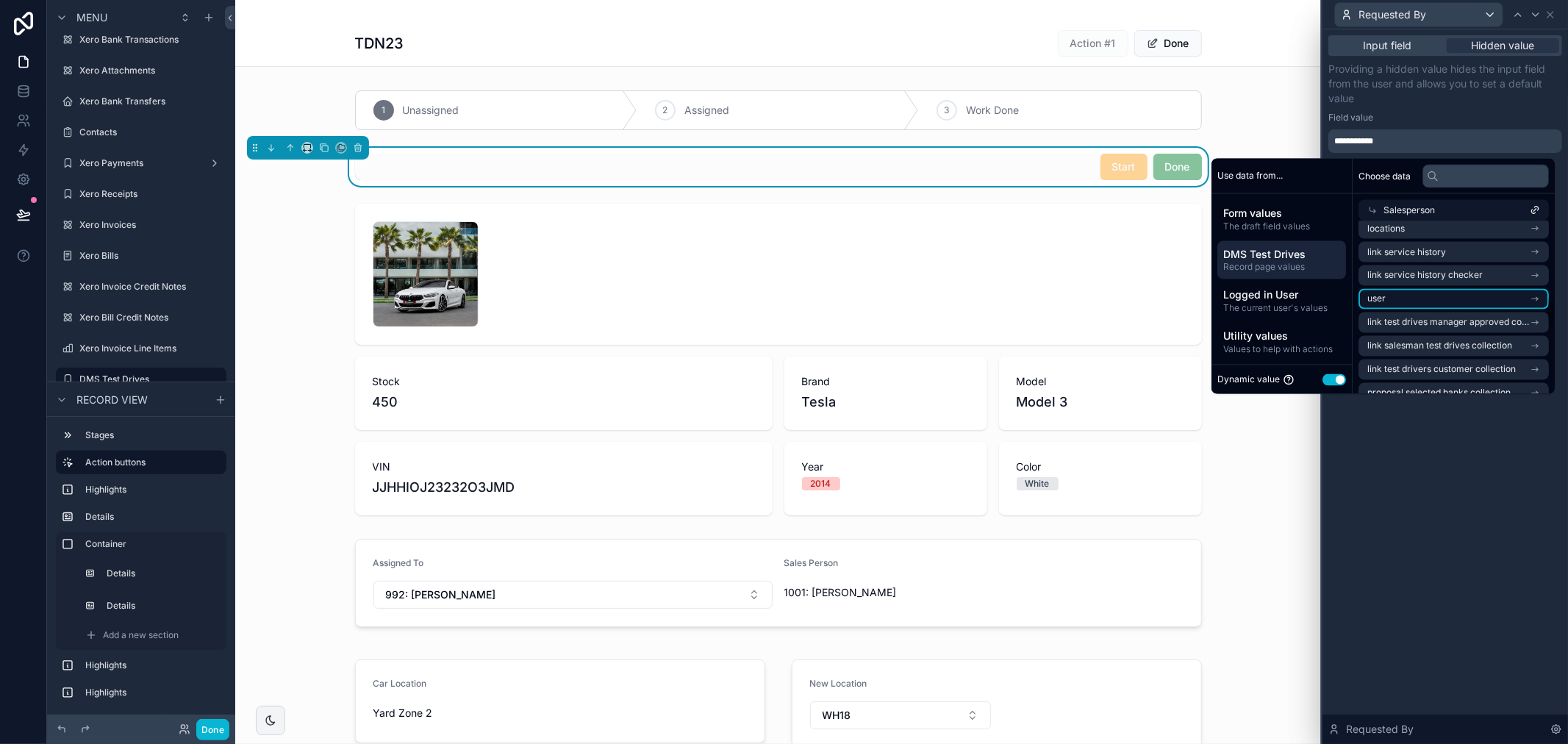
click at [1415, 295] on li "user" at bounding box center [1453, 299] width 190 height 21
click at [1424, 303] on span "link created contacts collection" at bounding box center [1432, 307] width 130 height 12
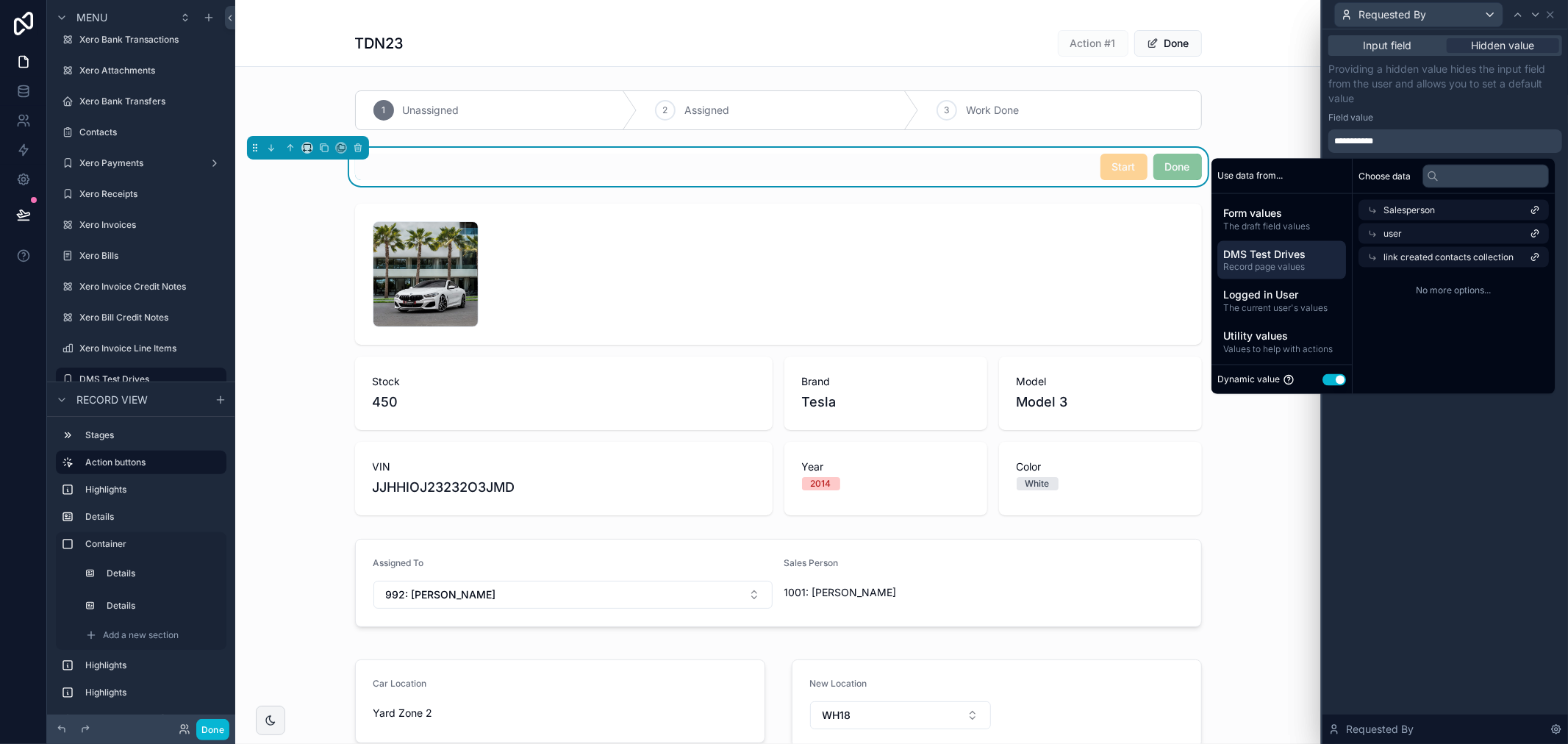
click at [1422, 231] on div "user" at bounding box center [1453, 234] width 190 height 21
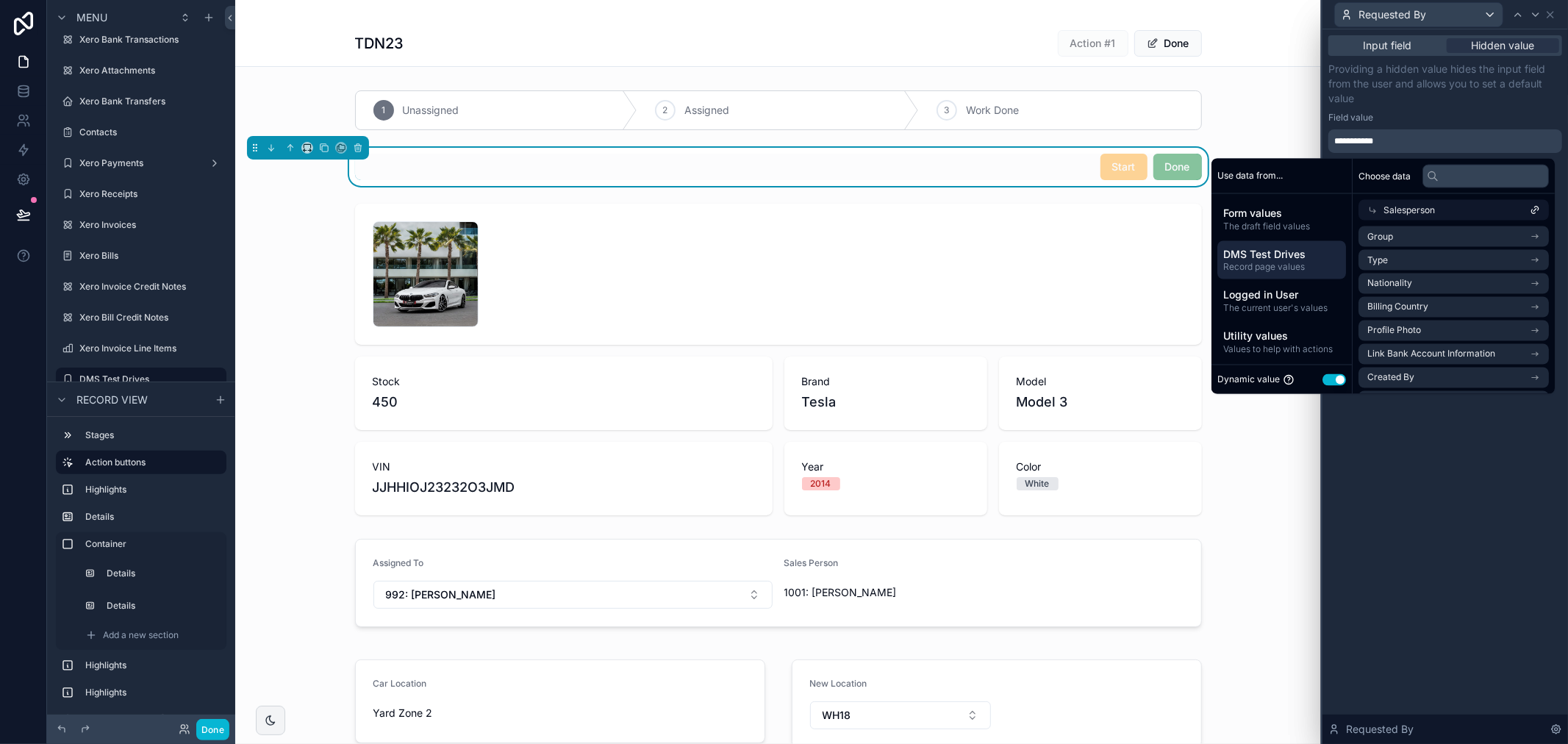
click at [1391, 151] on div "**********" at bounding box center [1445, 141] width 234 height 24
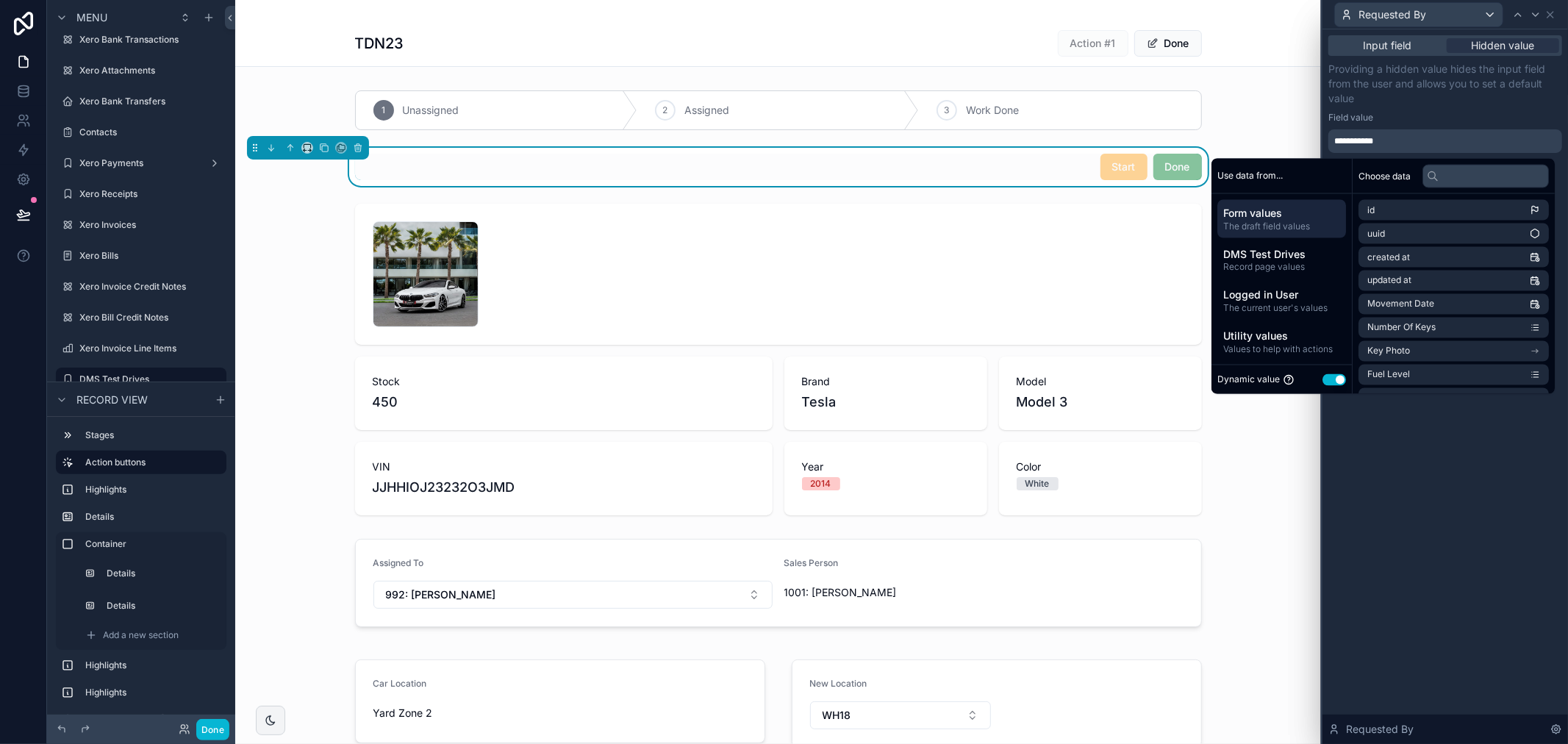
click at [1442, 103] on p "Providing a hidden value hides the input field from the user and allows you to …" at bounding box center [1445, 83] width 234 height 44
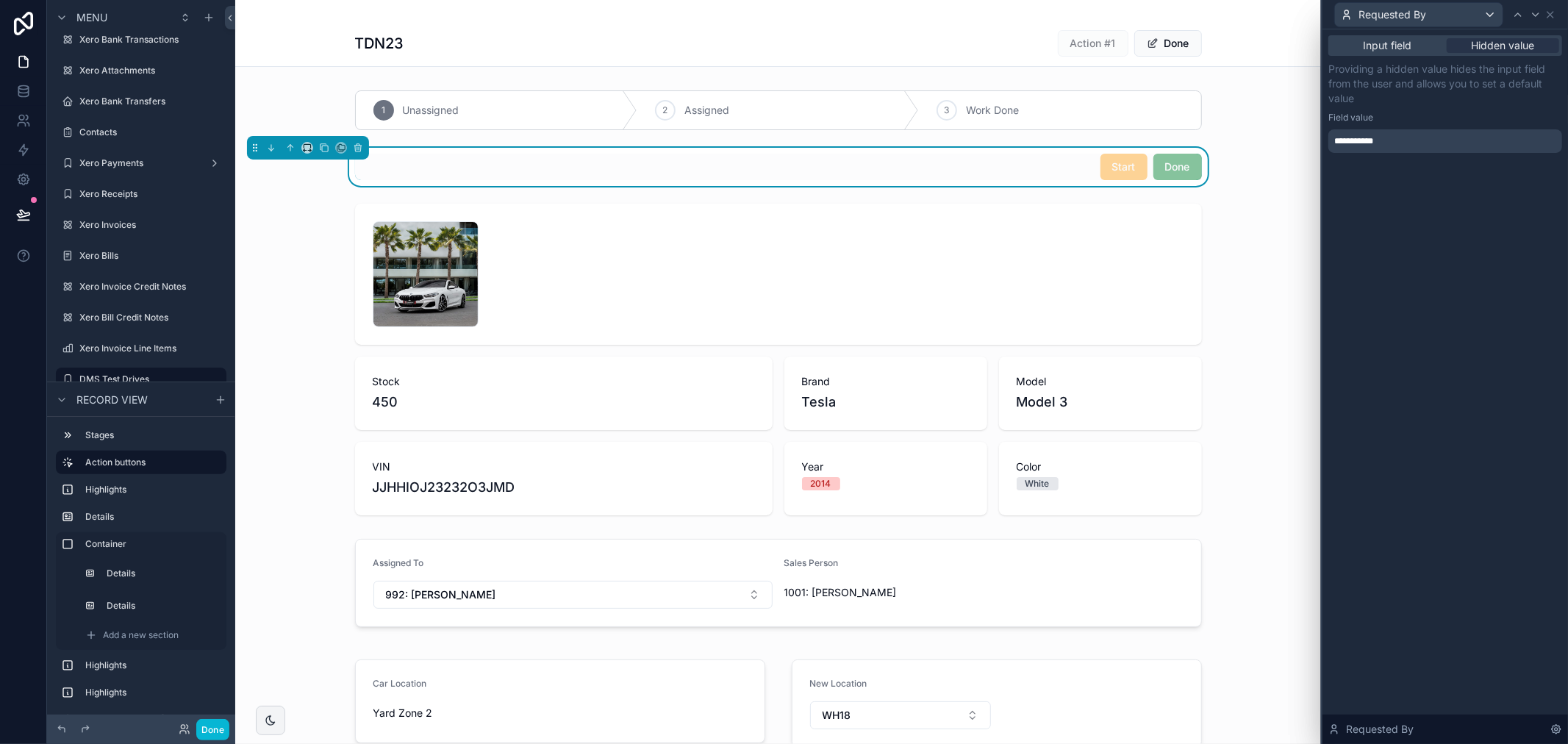
click at [1407, 145] on div "**********" at bounding box center [1445, 141] width 234 height 24
click at [1404, 139] on div "**********" at bounding box center [1445, 141] width 234 height 24
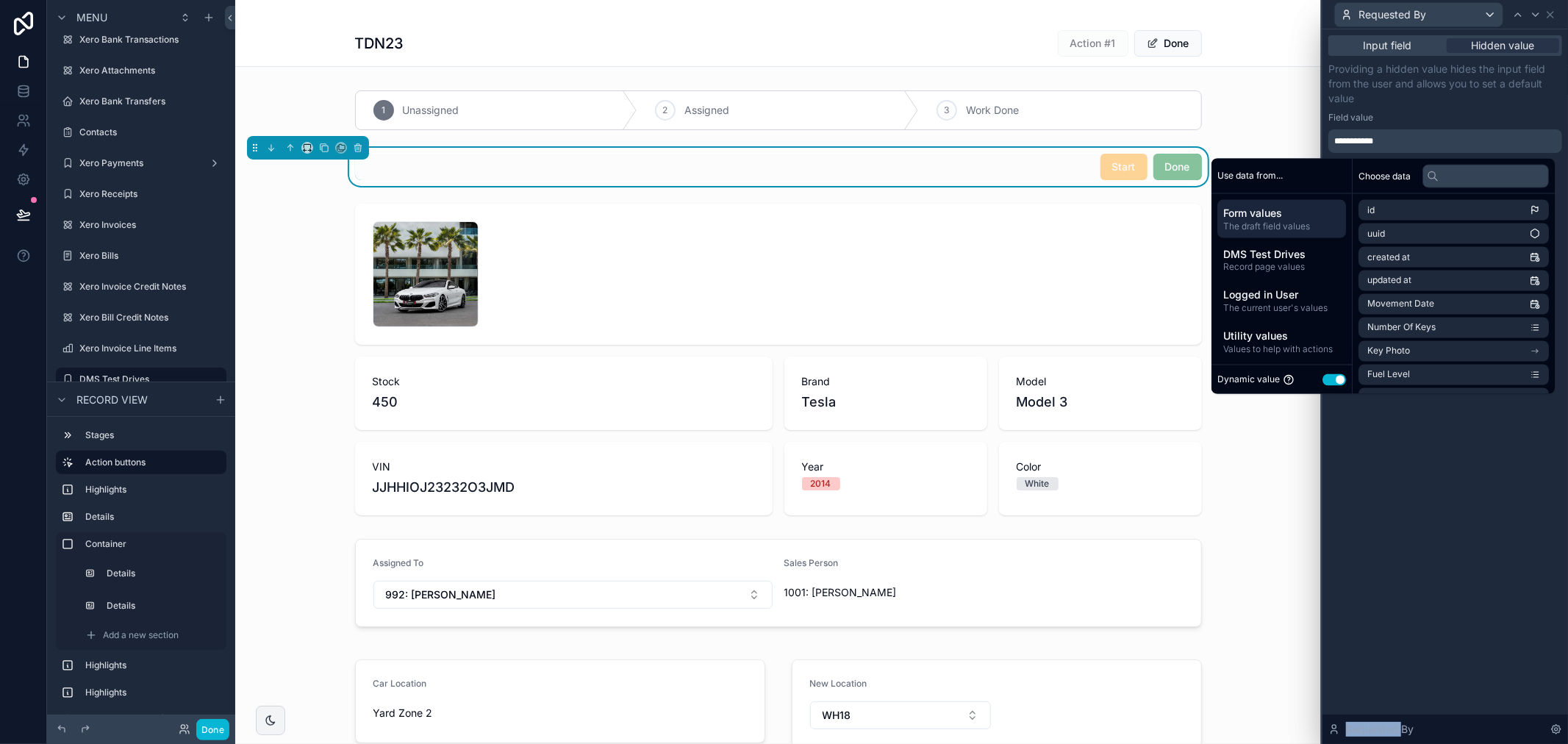
click at [1402, 139] on div "**********" at bounding box center [1445, 141] width 234 height 24
click at [1282, 270] on span "Record page values" at bounding box center [1281, 266] width 117 height 12
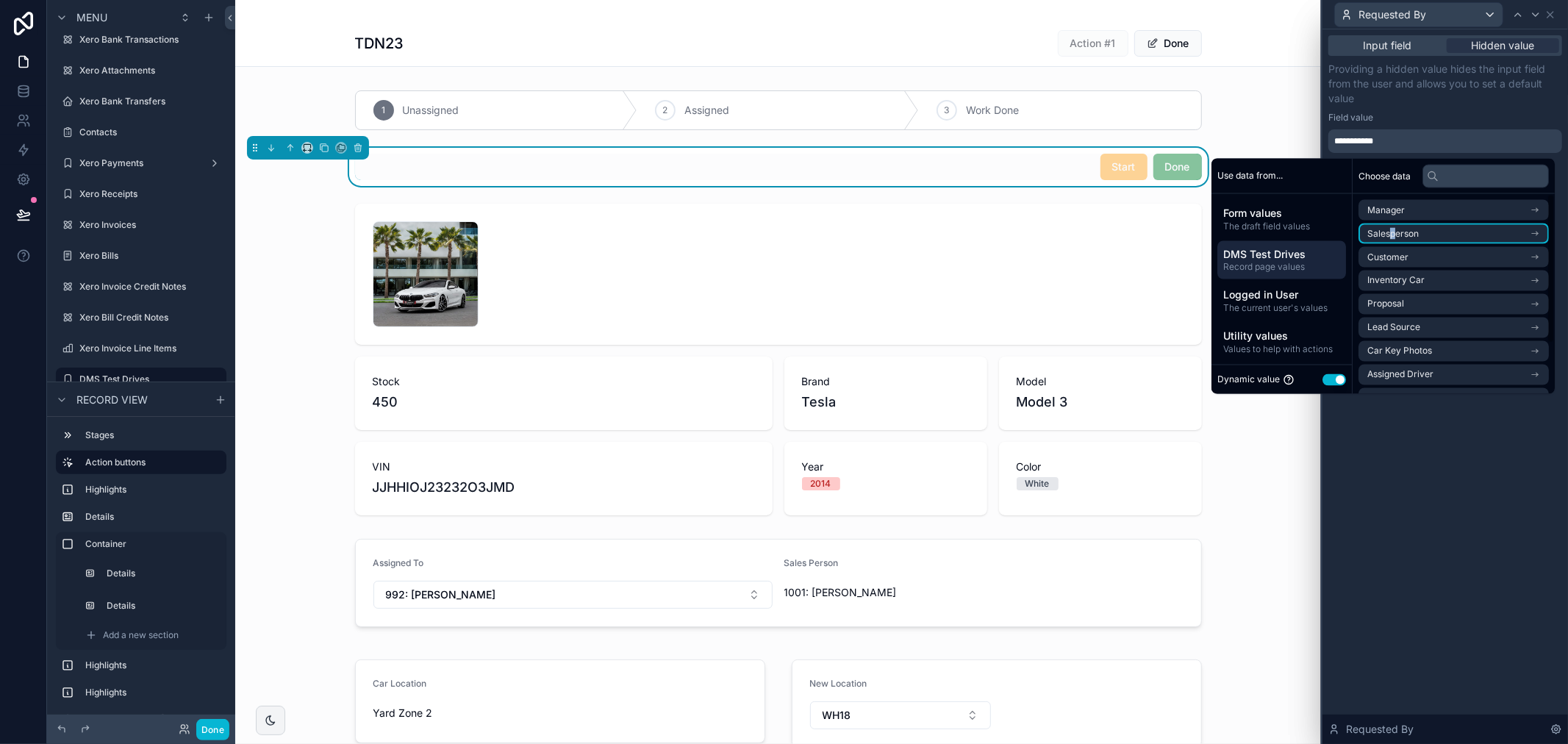
drag, startPoint x: 1383, startPoint y: 233, endPoint x: 1385, endPoint y: 222, distance: 11.2
click at [1385, 222] on ul "Manager Salesperson Customer Inventory Car Proposal Lead Source Car Key Photos …" at bounding box center [1453, 328] width 190 height 256
click at [1385, 233] on span "Salesperson" at bounding box center [1392, 234] width 52 height 12
click at [1387, 234] on li "Group" at bounding box center [1453, 237] width 190 height 21
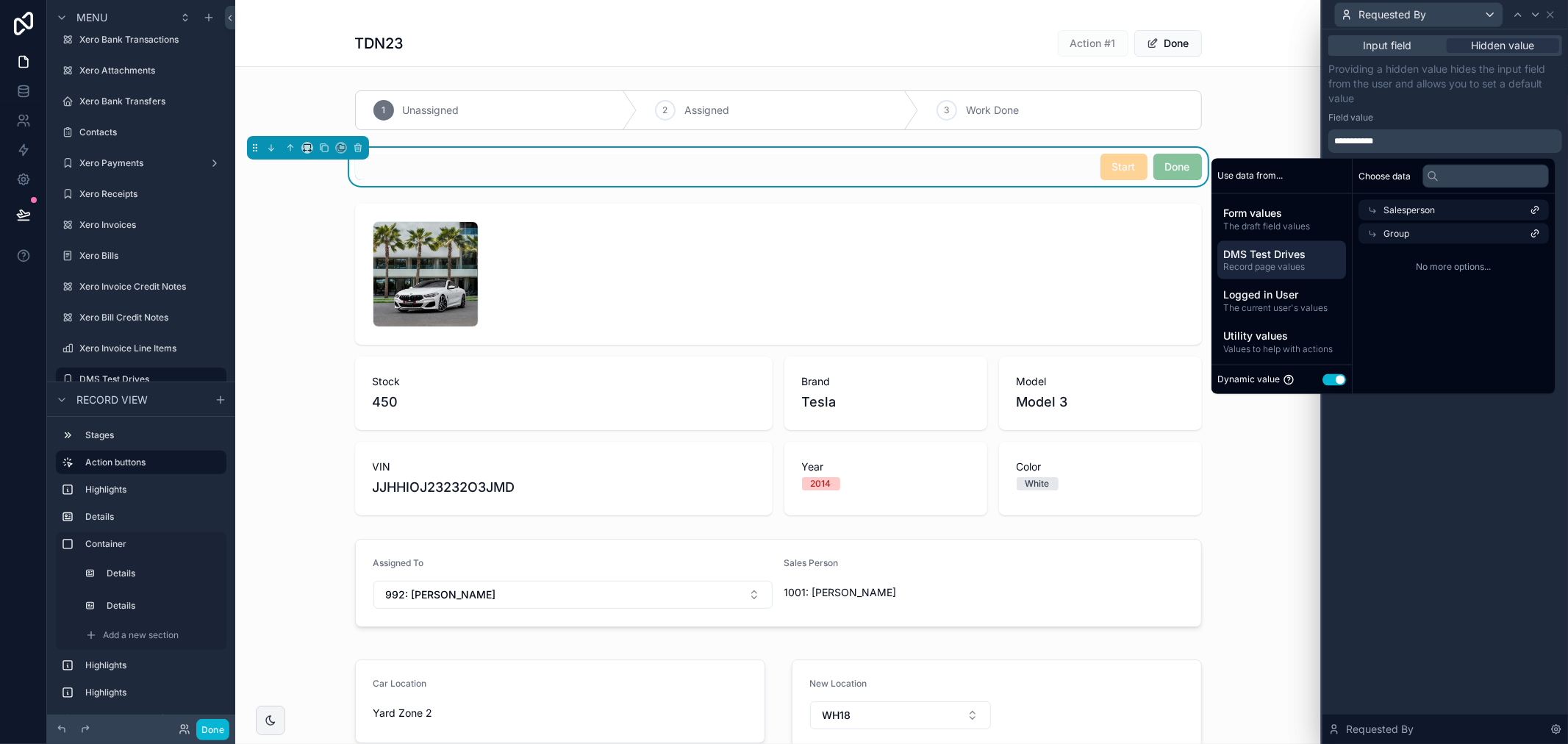
click at [967, 174] on div "Start Done" at bounding box center [778, 167] width 847 height 26
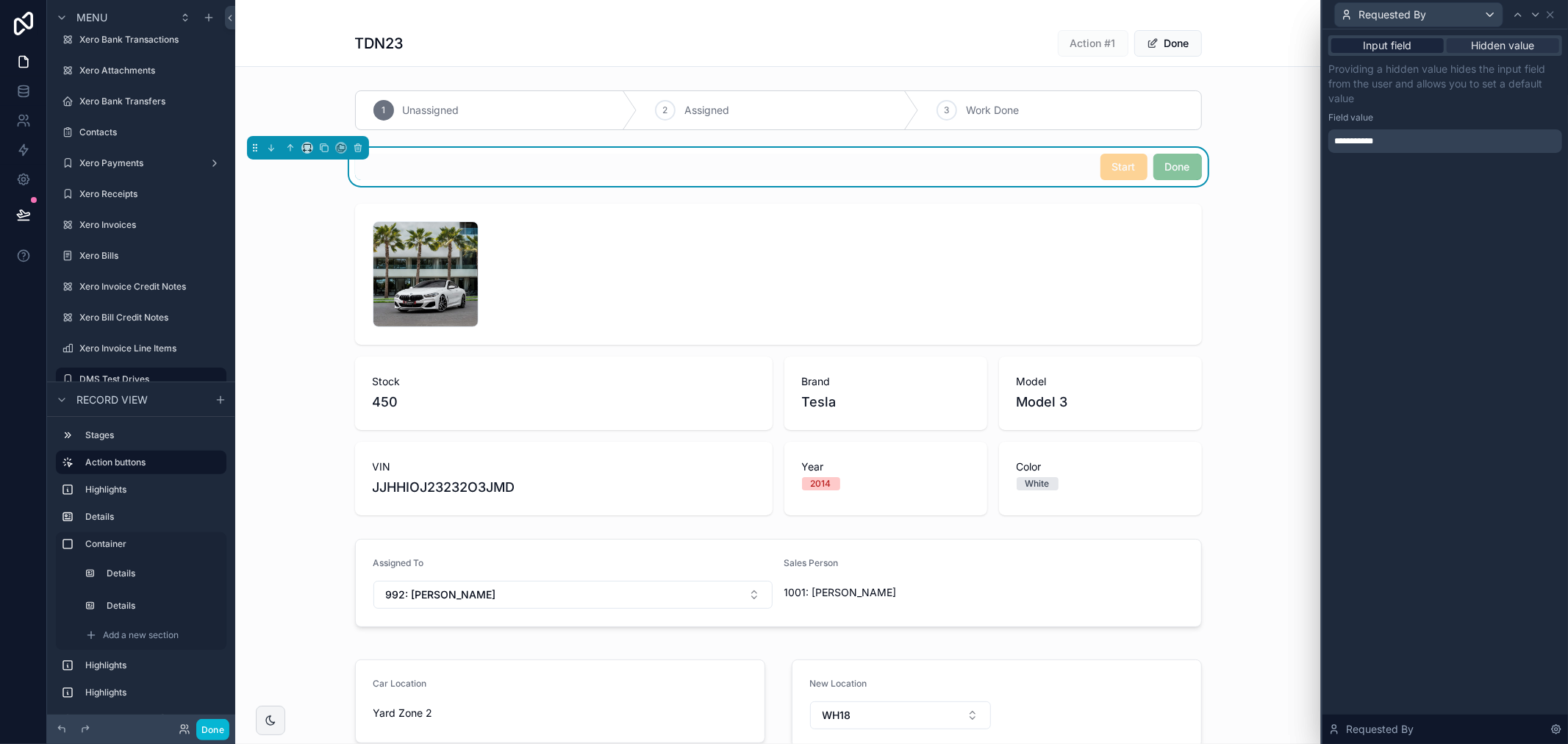
click at [1380, 49] on span "Input field" at bounding box center [1388, 45] width 49 height 14
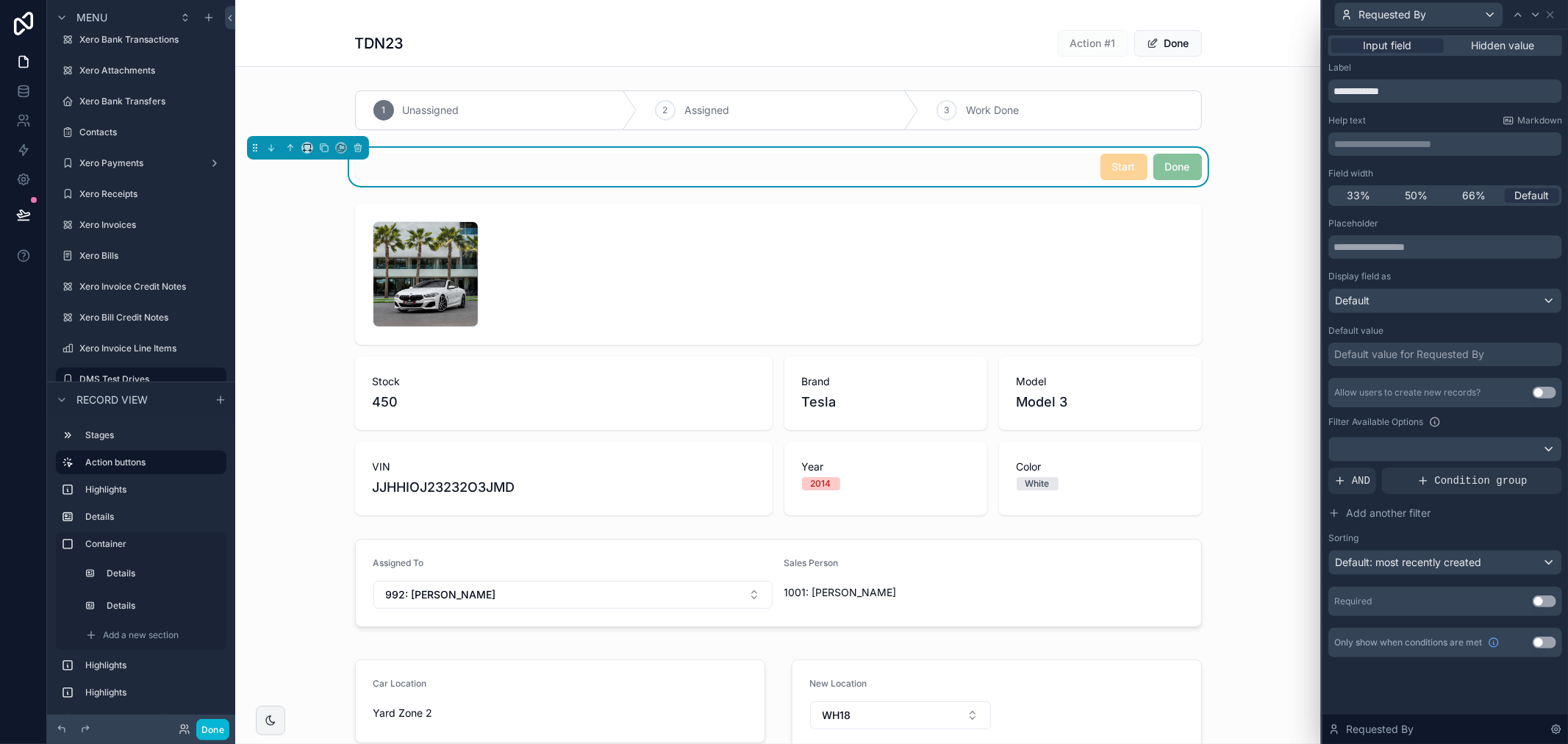
drag, startPoint x: 1046, startPoint y: 168, endPoint x: 1083, endPoint y: 168, distance: 37.0
click at [1047, 168] on div "Start Done" at bounding box center [778, 167] width 847 height 26
click at [1395, 12] on span "Requested By" at bounding box center [1391, 14] width 68 height 14
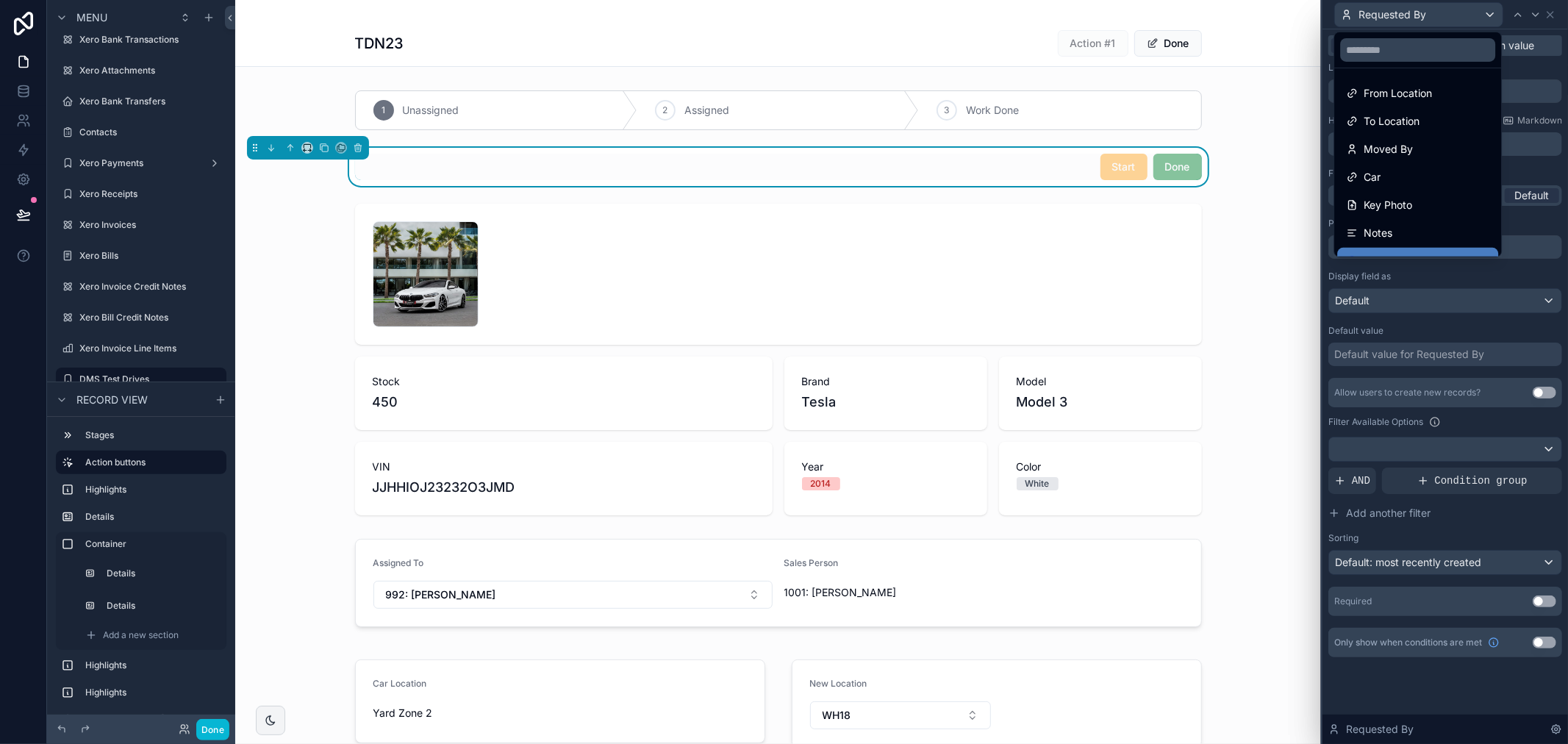
click at [1105, 172] on div "Start" at bounding box center [1124, 167] width 47 height 26
click at [1541, 208] on div at bounding box center [1445, 372] width 245 height 744
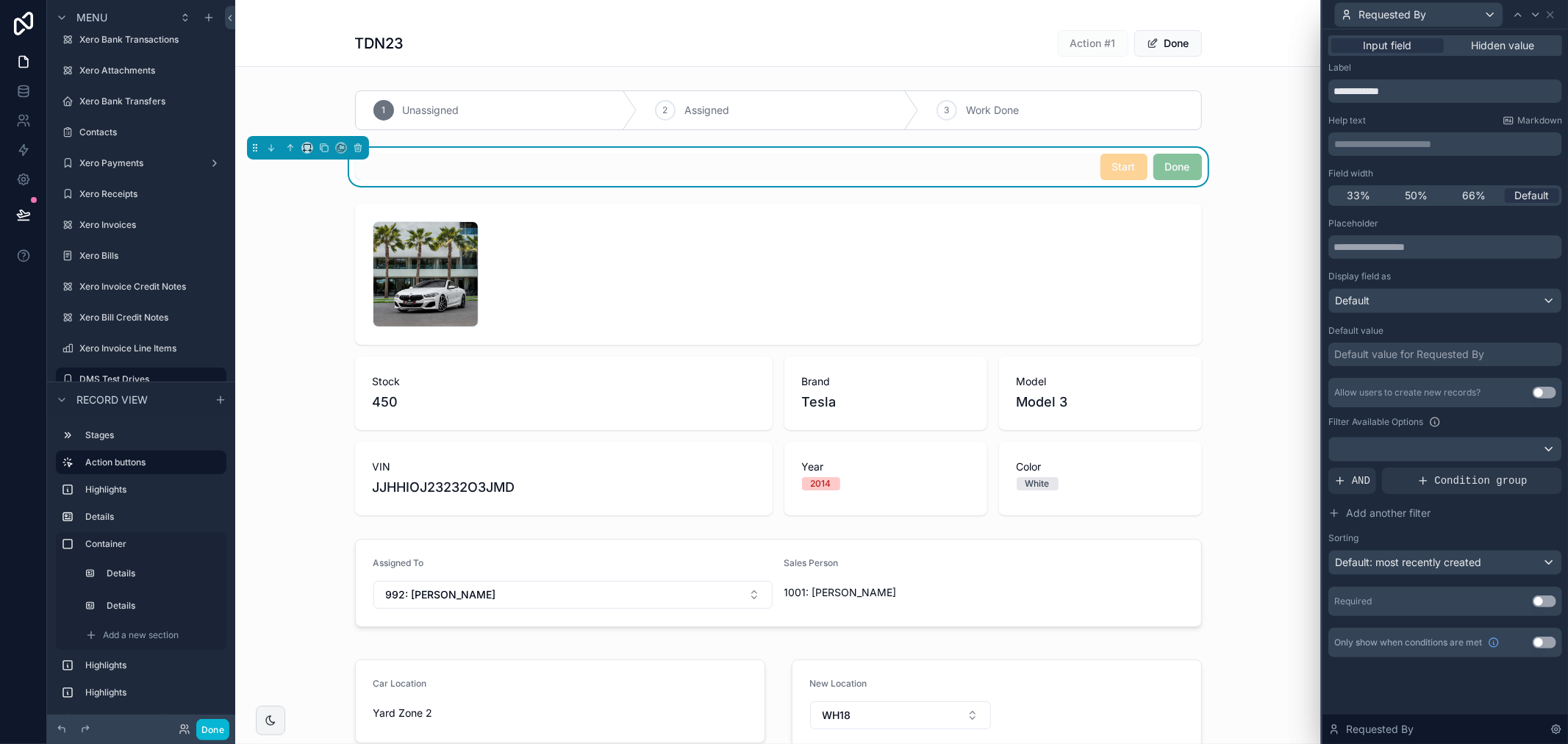
click at [1078, 173] on div "Start Done" at bounding box center [778, 167] width 847 height 26
click at [1071, 170] on div "Start Done" at bounding box center [778, 167] width 847 height 26
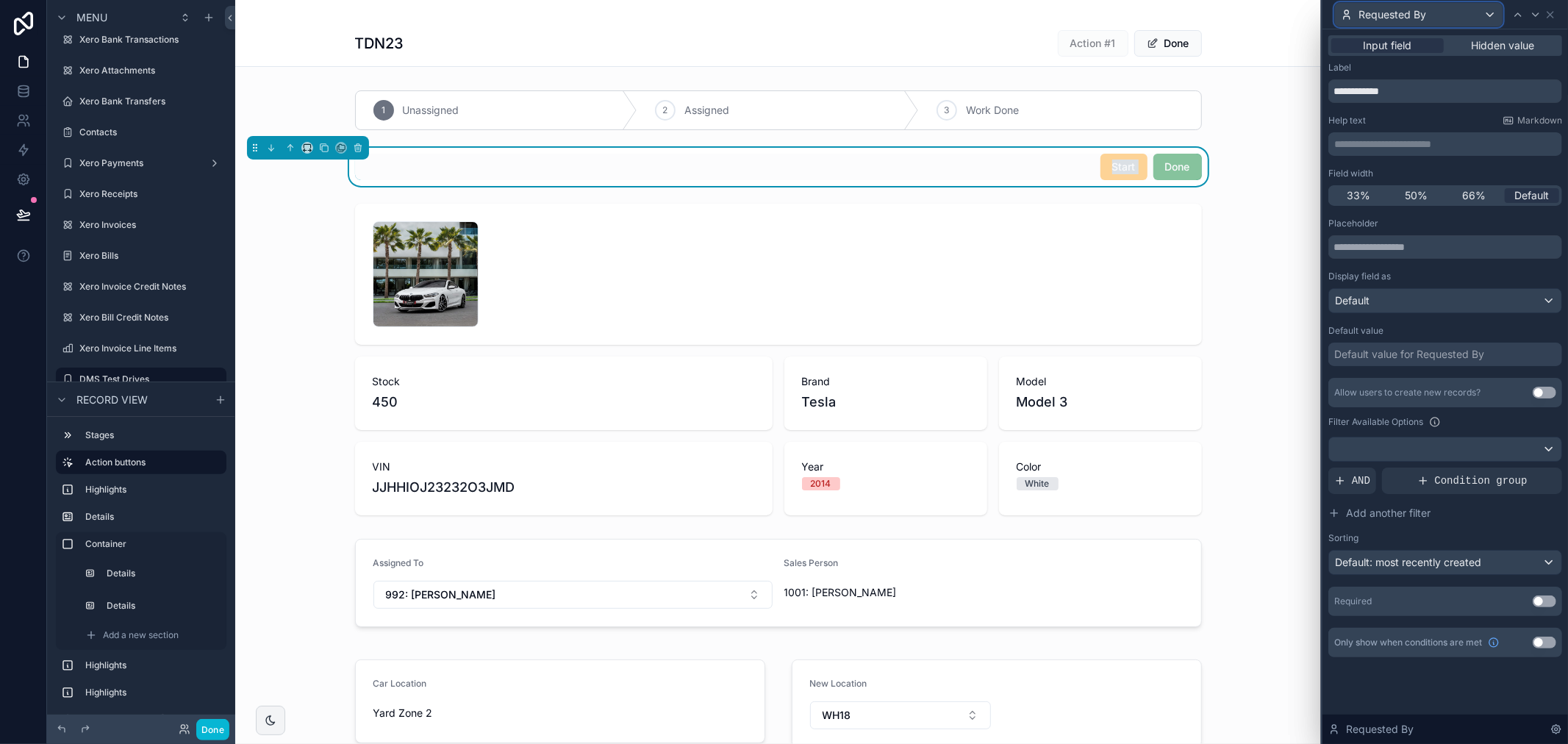
click at [1400, 7] on span "Requested By" at bounding box center [1391, 14] width 68 height 14
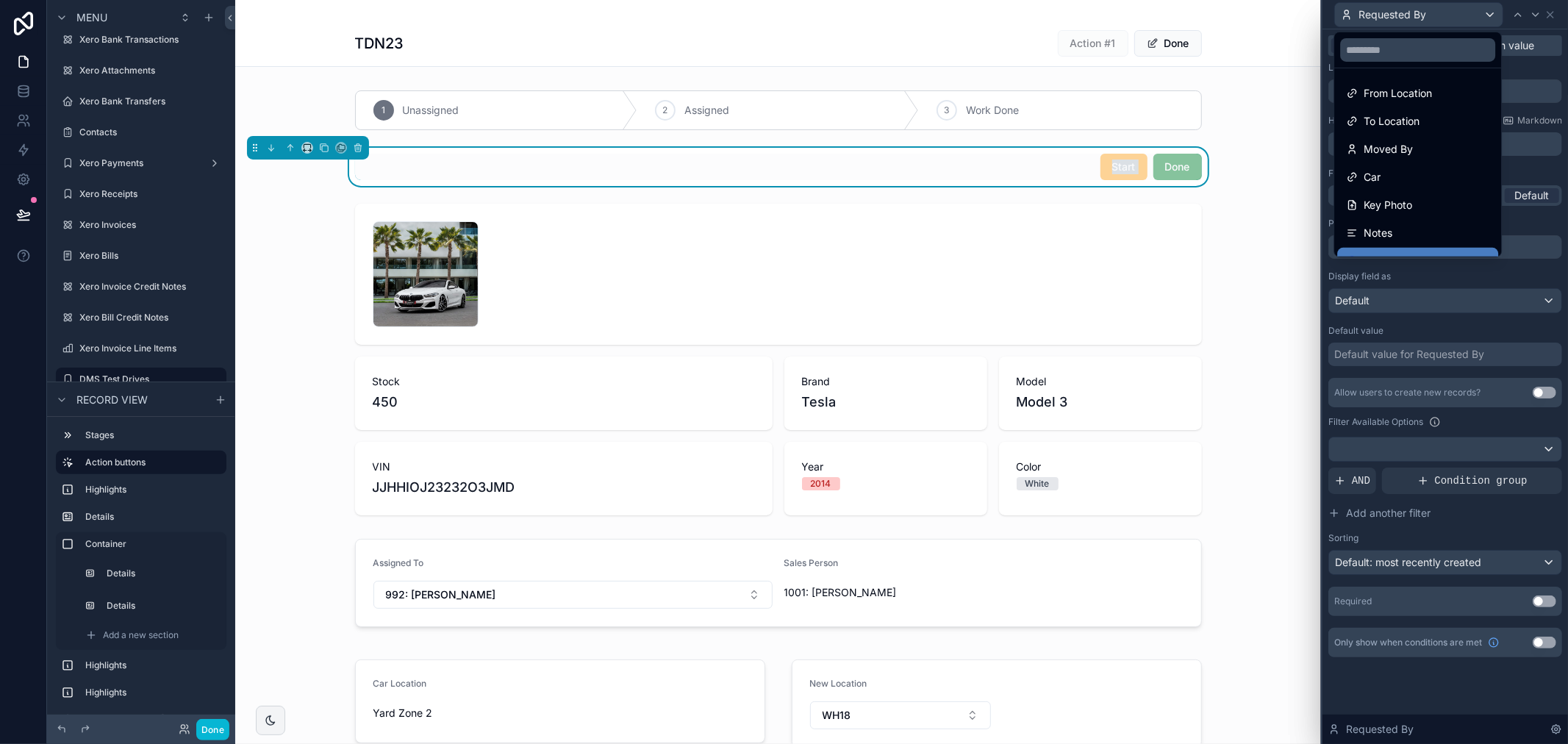
click at [1400, 7] on div at bounding box center [1445, 372] width 245 height 744
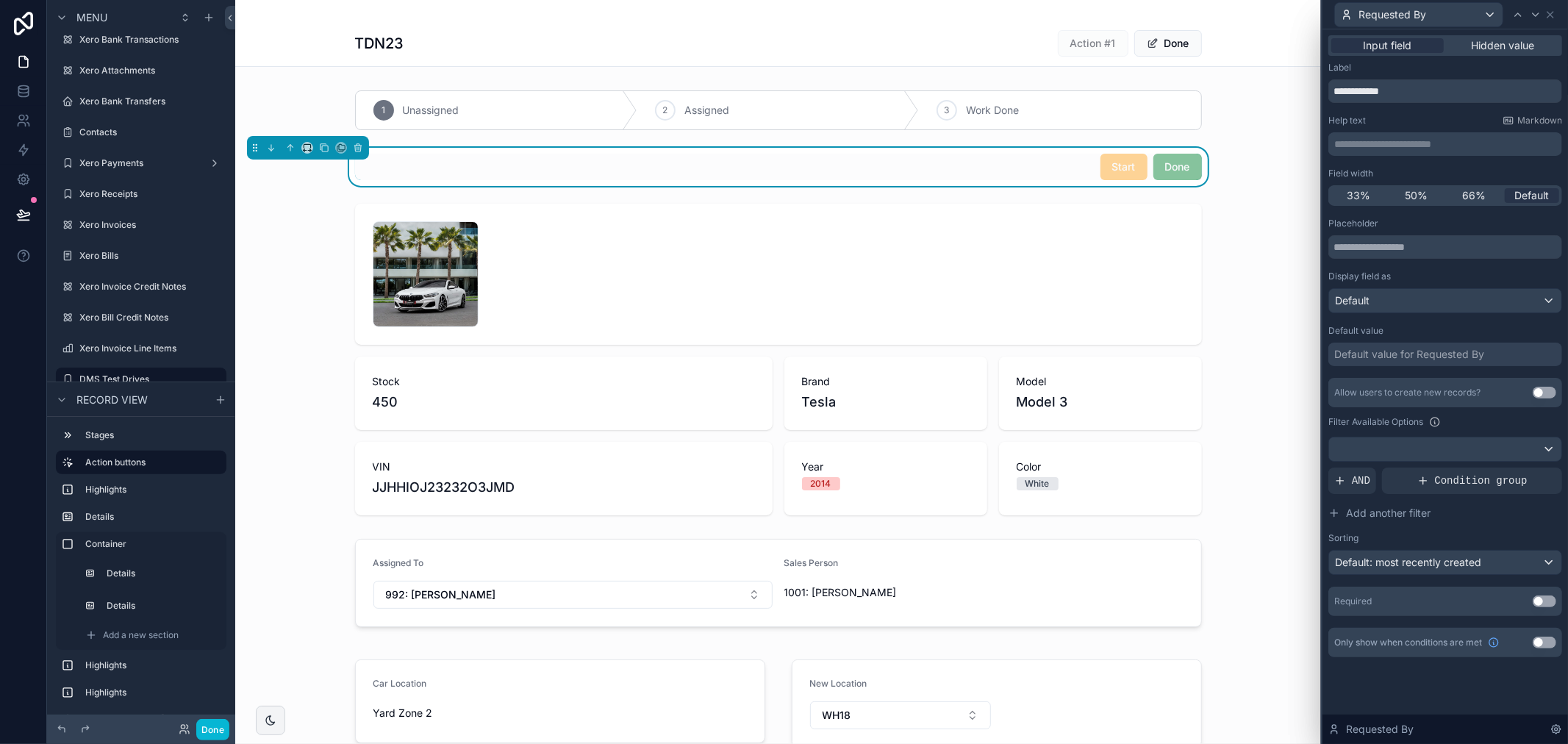
click at [1490, 68] on div "Label" at bounding box center [1445, 67] width 234 height 12
click at [1547, 14] on icon at bounding box center [1550, 14] width 12 height 12
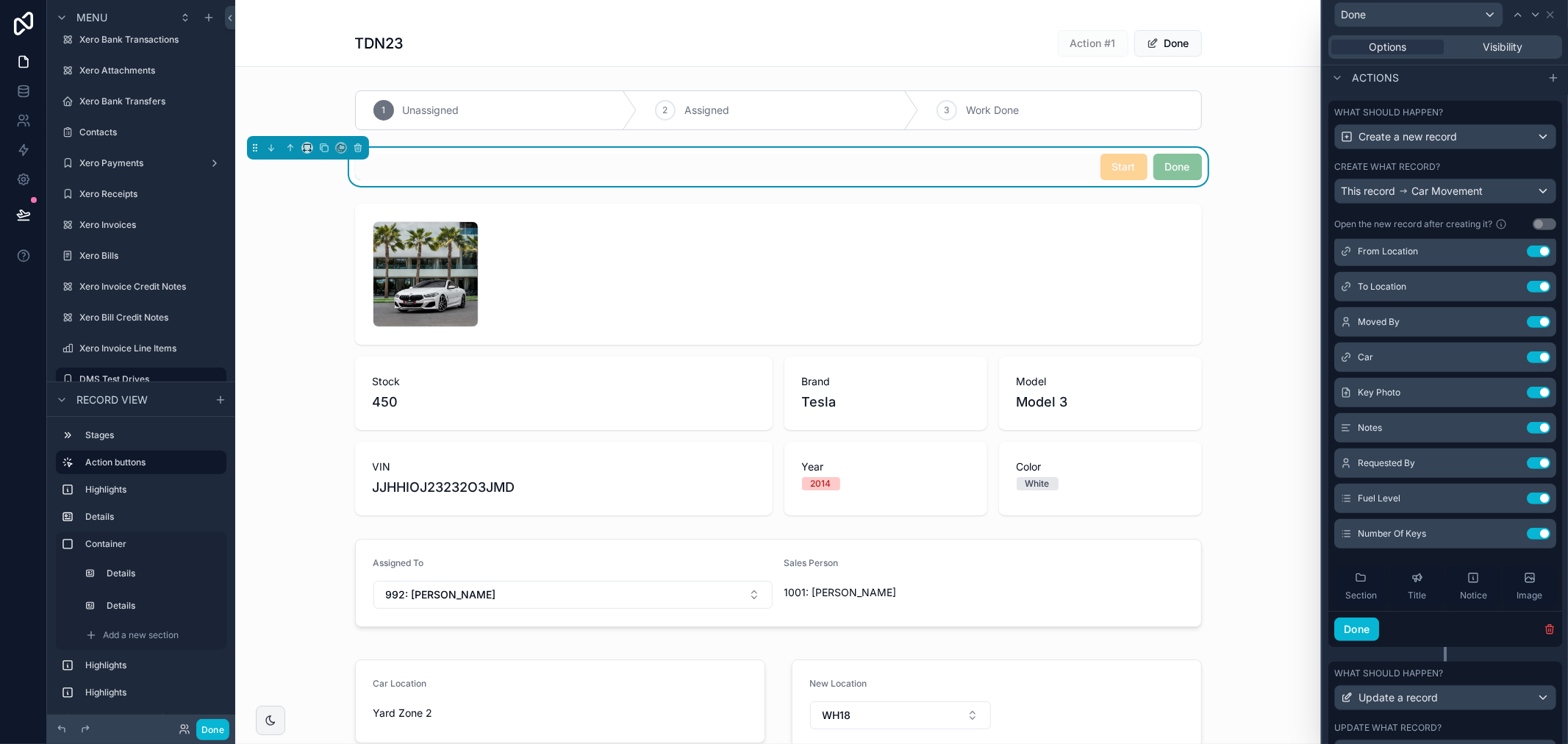
scroll to position [82, 0]
click at [1507, 427] on icon at bounding box center [1510, 424] width 5 height 5
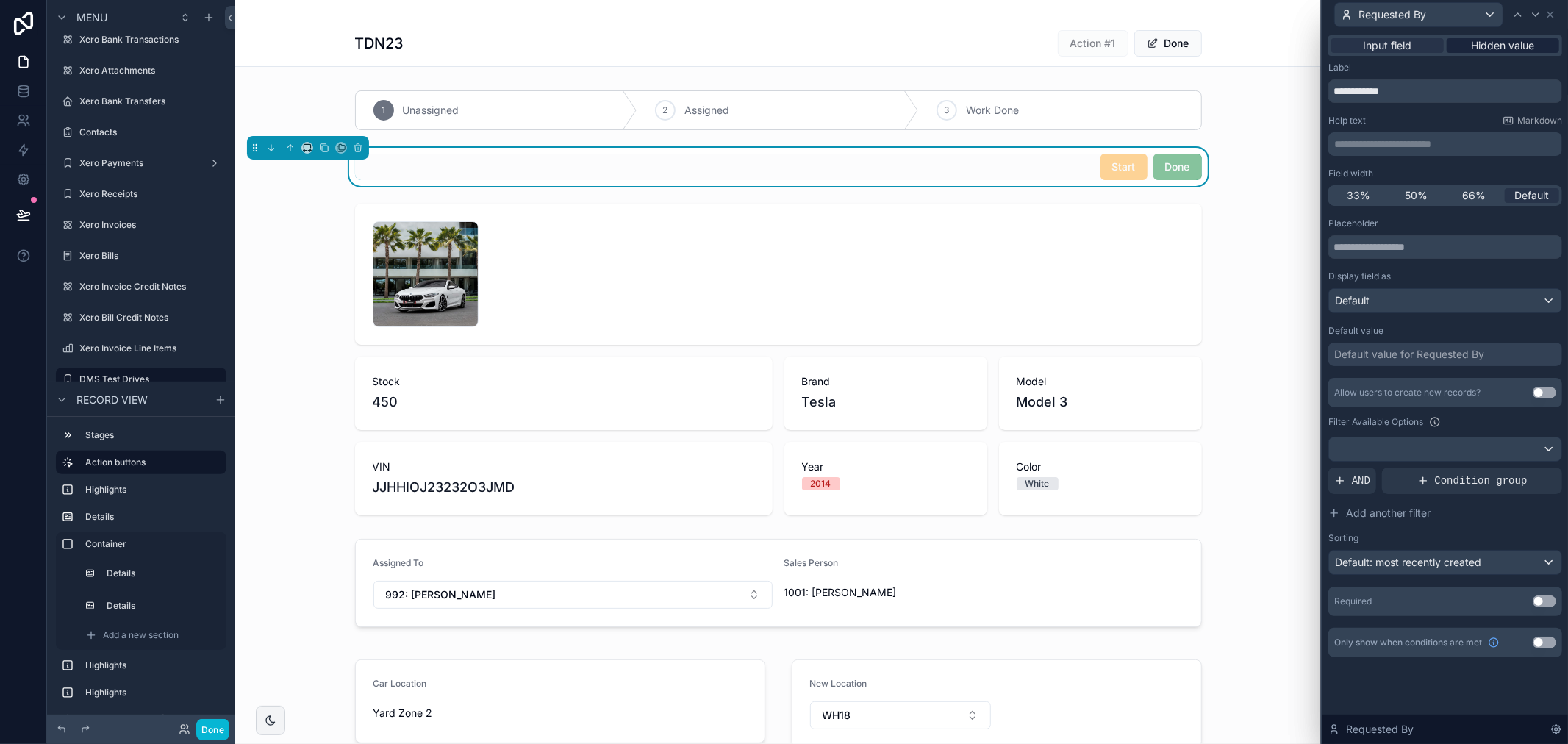
click at [1490, 48] on span "Hidden value" at bounding box center [1503, 45] width 63 height 14
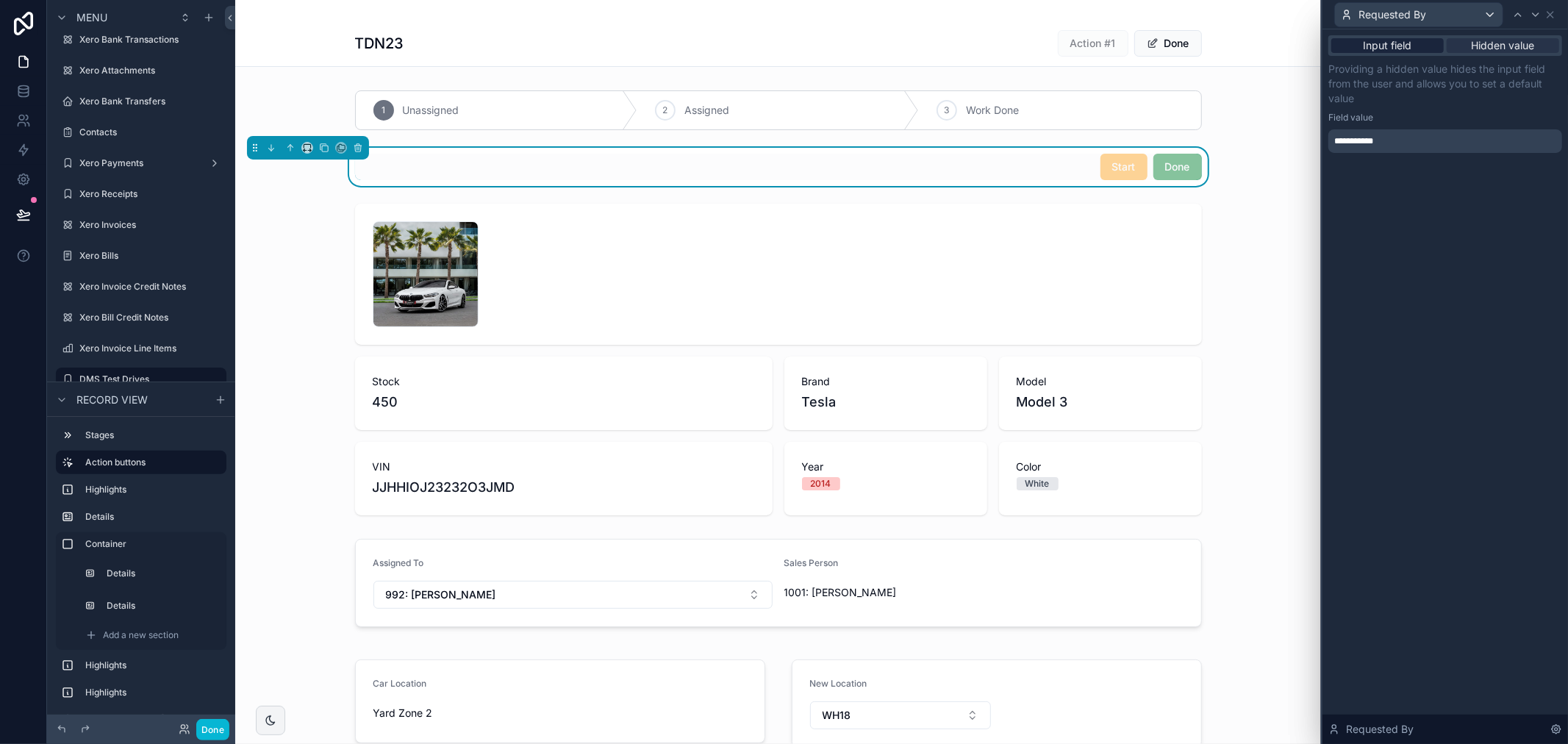
click at [1400, 45] on span "Input field" at bounding box center [1388, 45] width 49 height 14
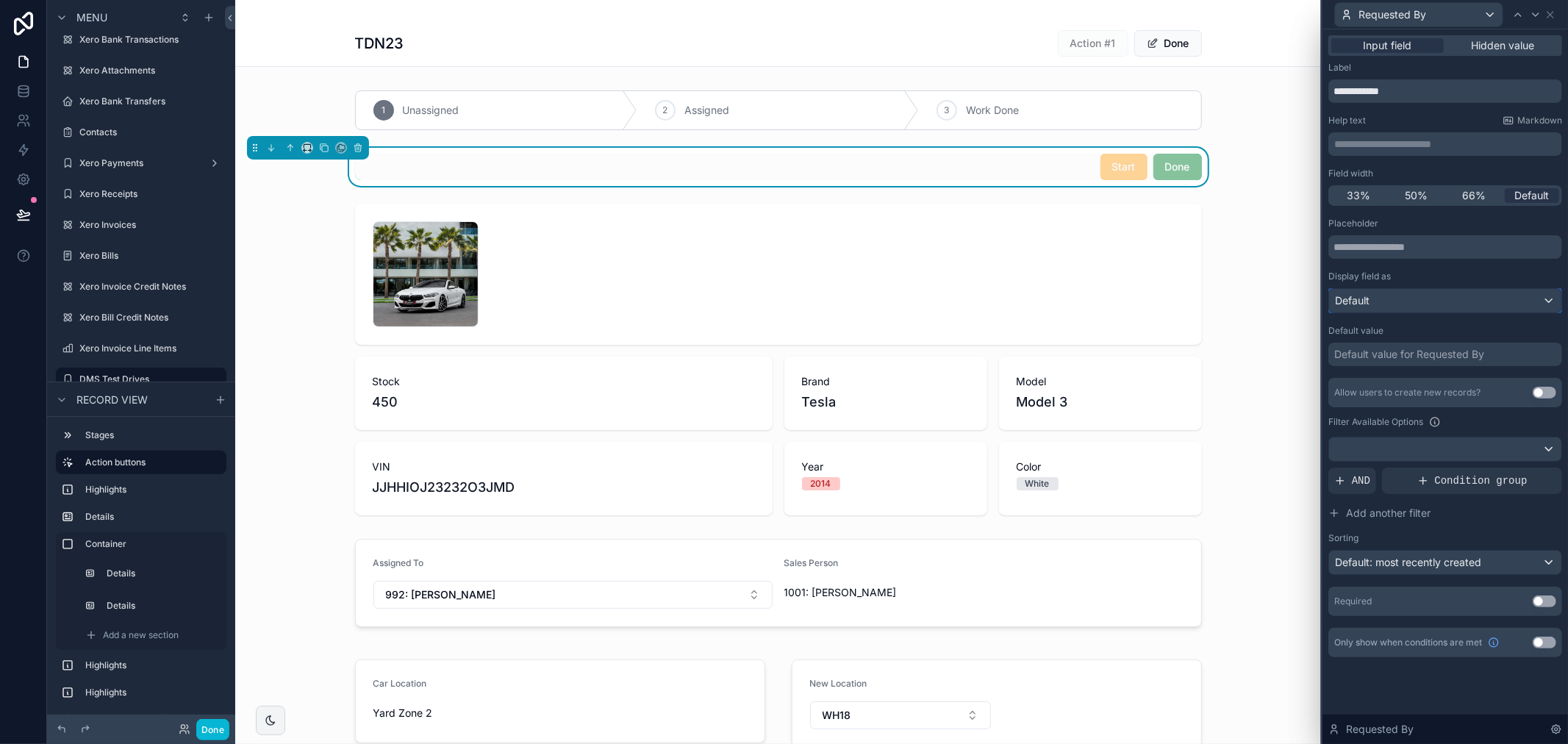
click at [1446, 303] on div "Default" at bounding box center [1445, 301] width 232 height 24
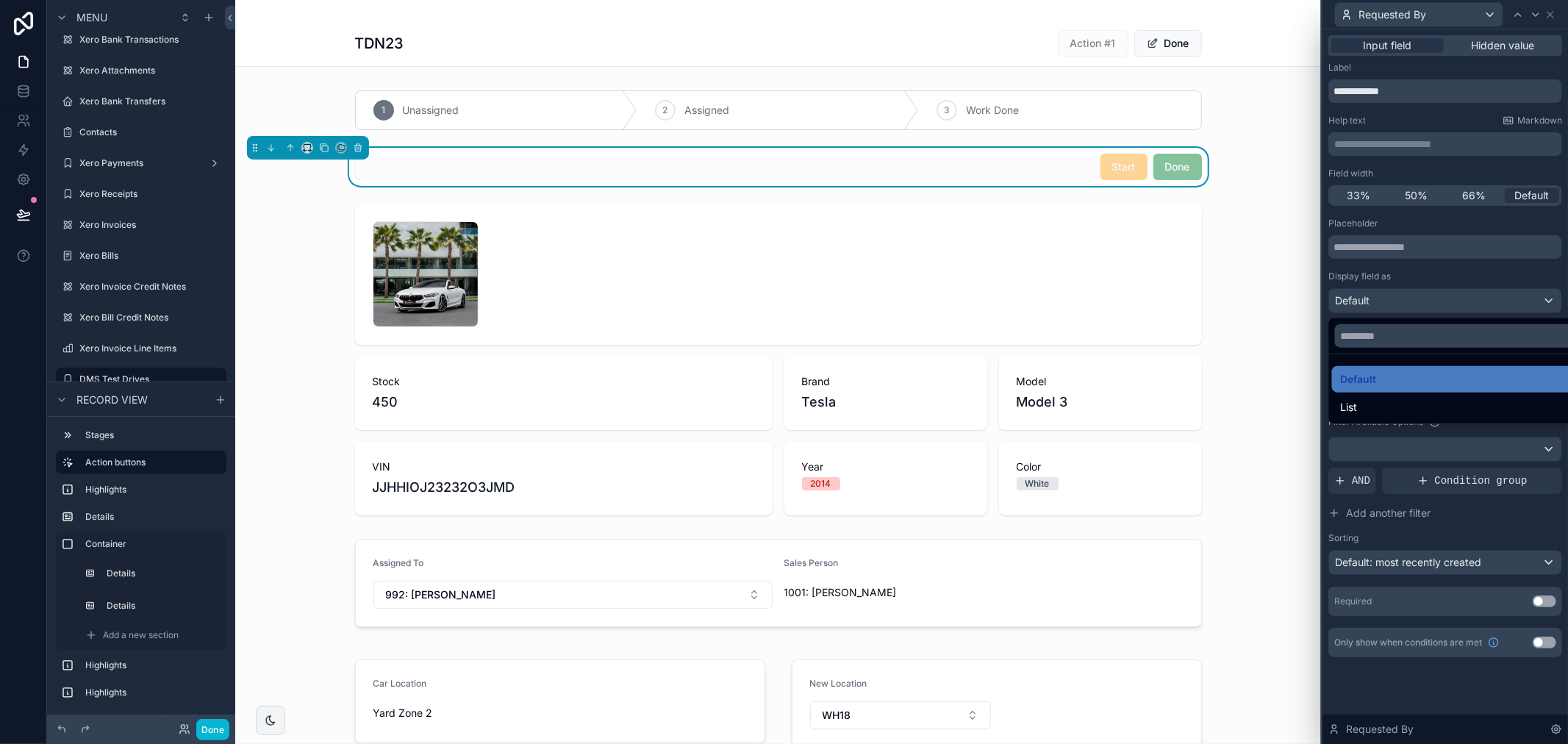
drag, startPoint x: 1443, startPoint y: 293, endPoint x: 1442, endPoint y: 279, distance: 14.0
click at [1443, 292] on div at bounding box center [1445, 372] width 245 height 744
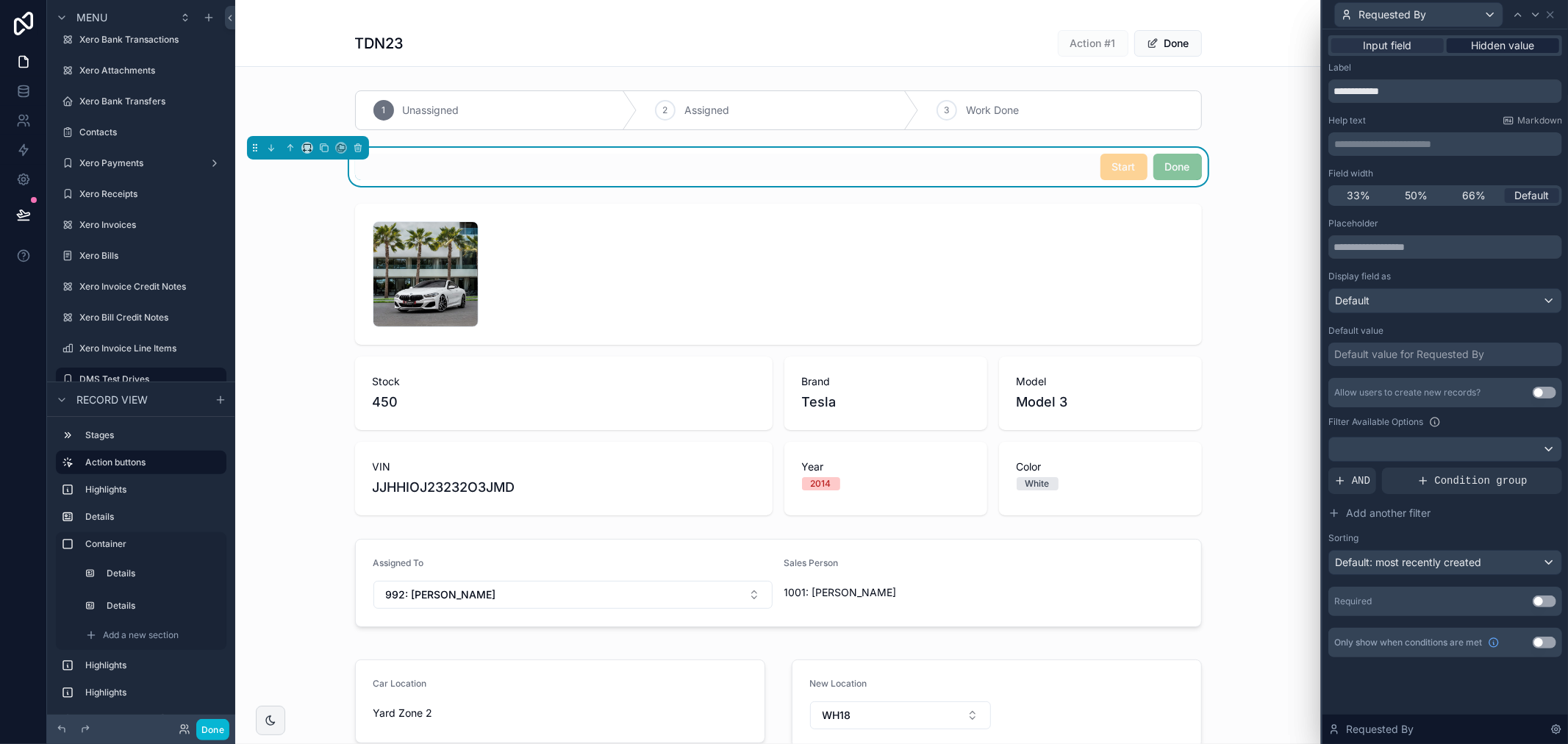
click at [1520, 41] on span "Hidden value" at bounding box center [1503, 45] width 63 height 14
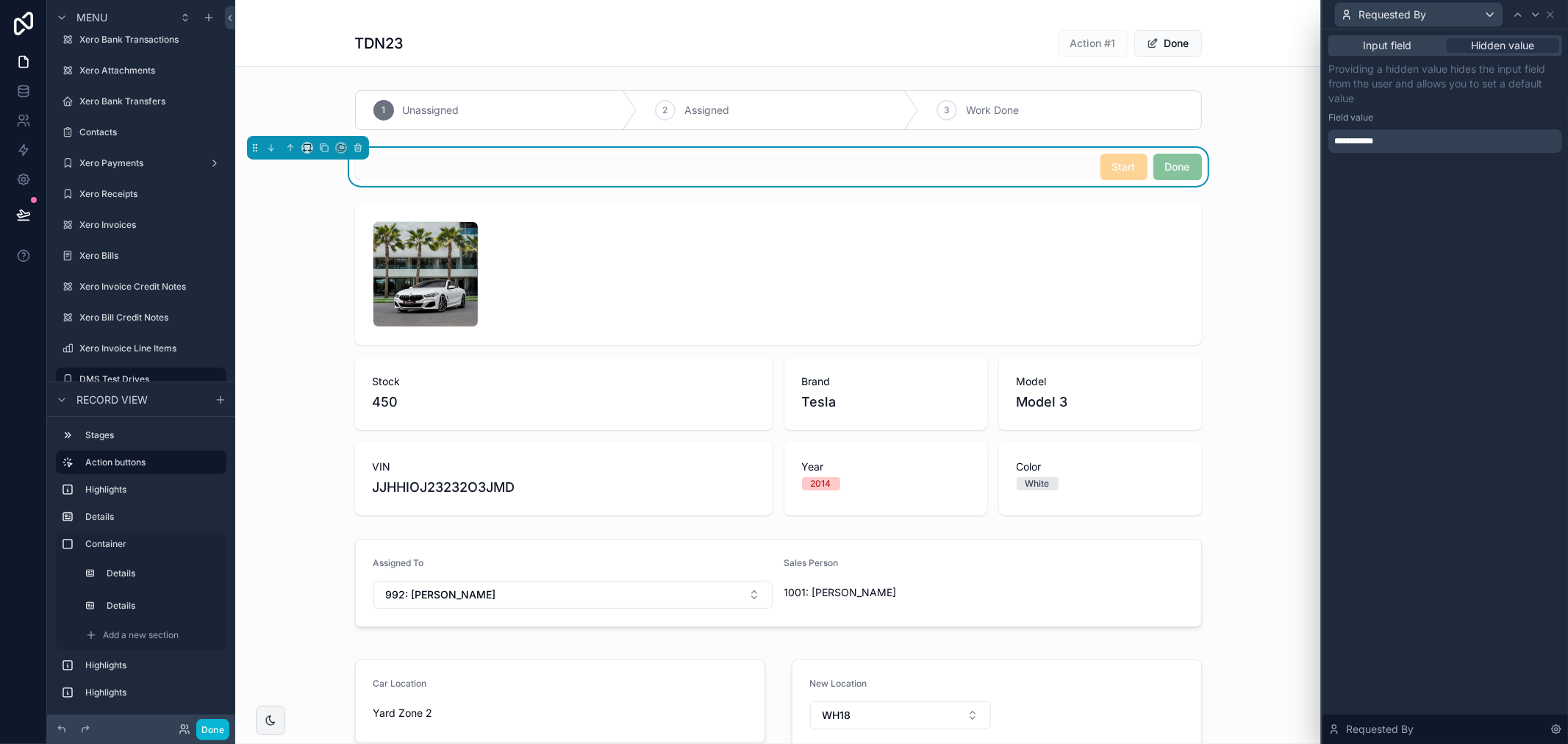
click at [1405, 150] on div "**********" at bounding box center [1445, 141] width 234 height 24
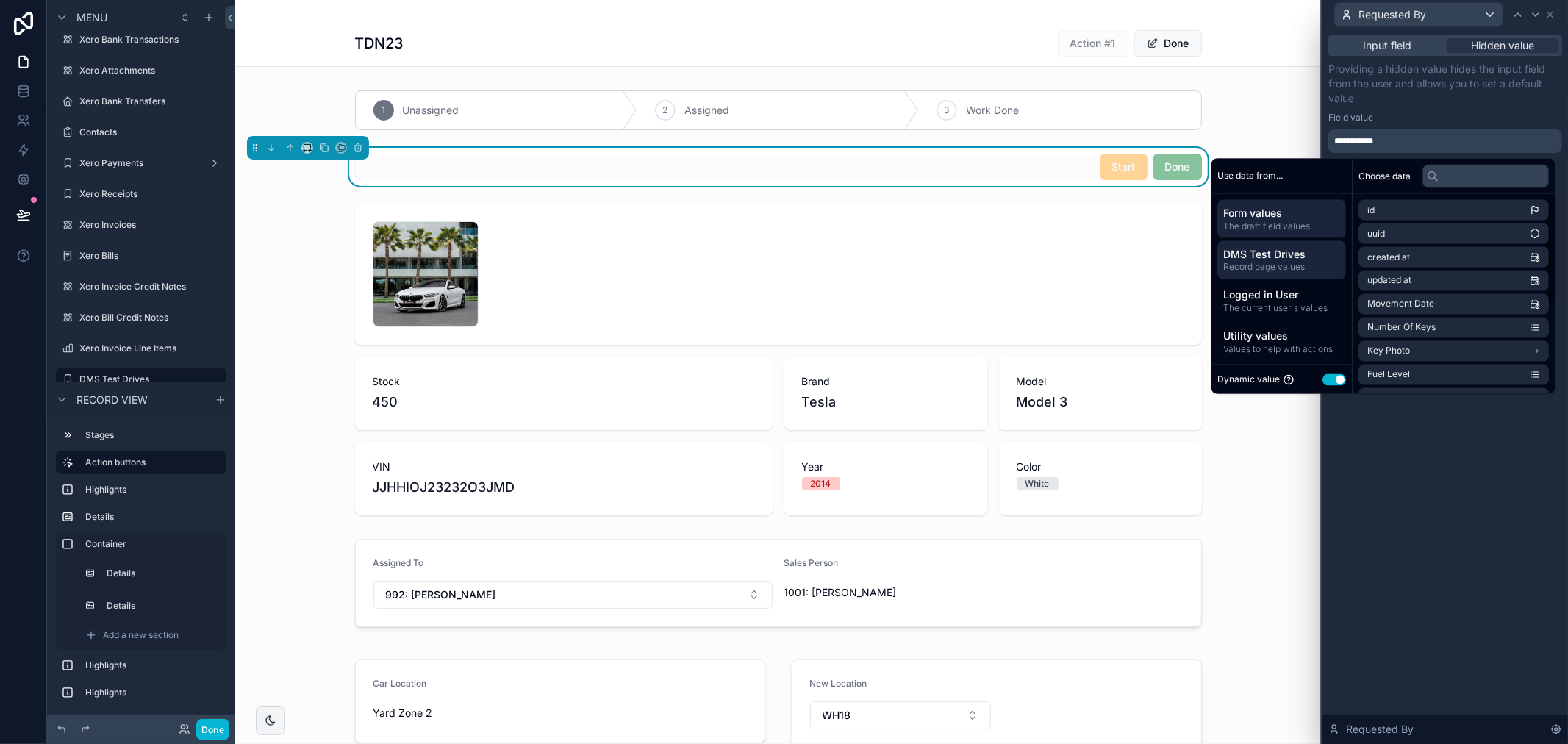
click at [1288, 256] on span "DMS Test Drives" at bounding box center [1281, 254] width 117 height 14
click at [1424, 233] on li "Salesperson" at bounding box center [1453, 234] width 190 height 21
click at [1443, 178] on input "text" at bounding box center [1486, 176] width 127 height 24
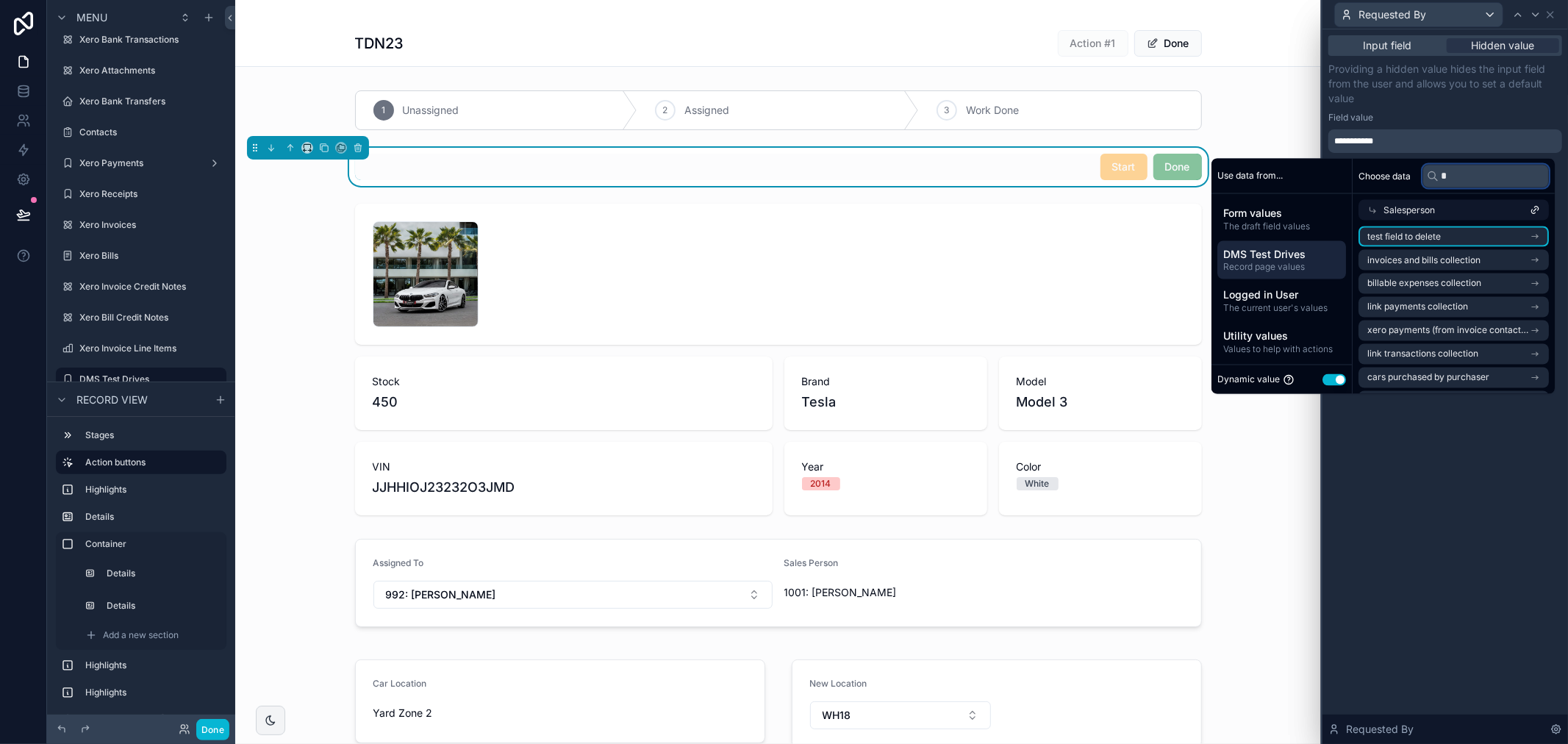
type input "**"
click at [1457, 178] on input "**" at bounding box center [1486, 176] width 127 height 24
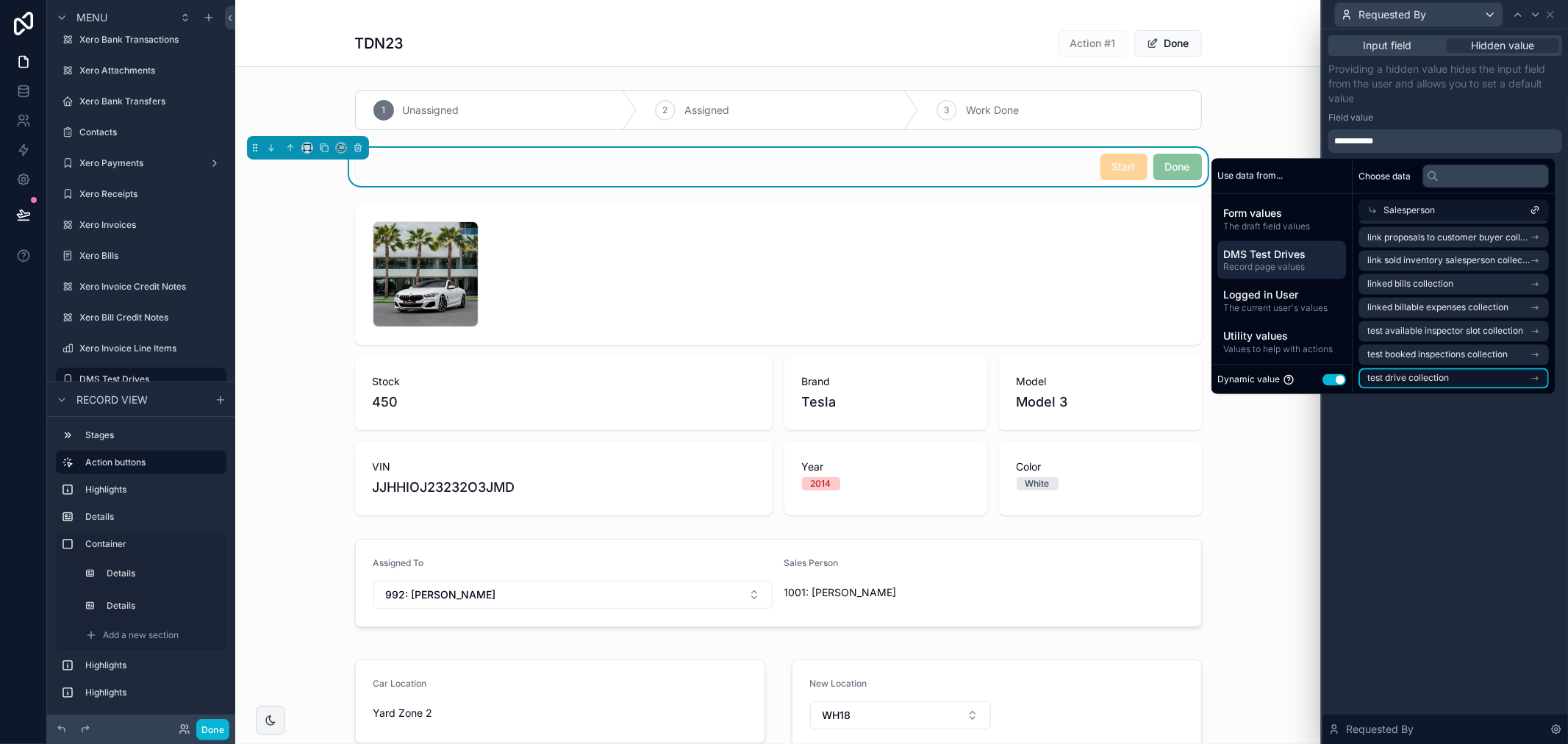
click at [1443, 379] on li "test drive collection" at bounding box center [1453, 378] width 190 height 21
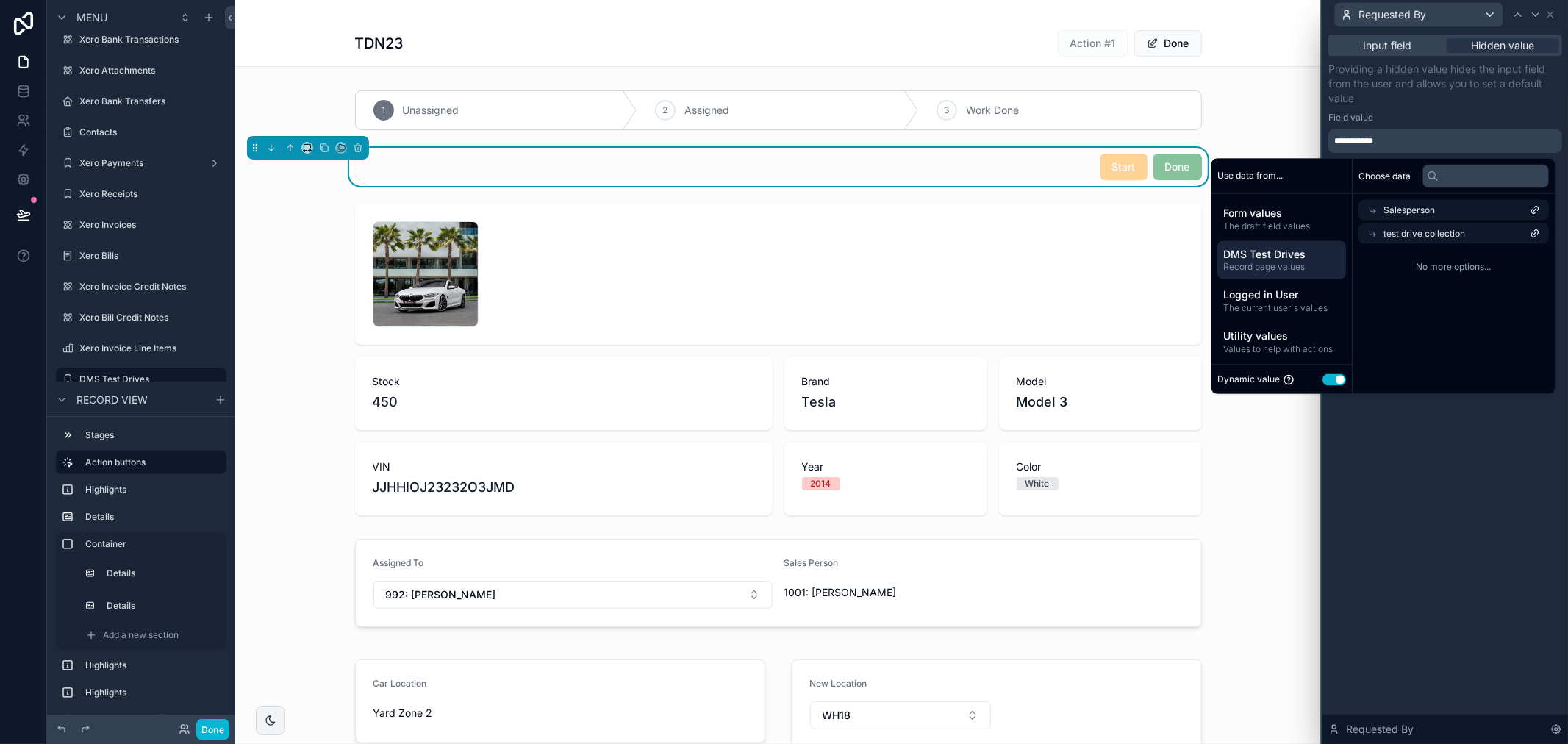
click at [1436, 229] on span "test drive collection" at bounding box center [1424, 234] width 82 height 12
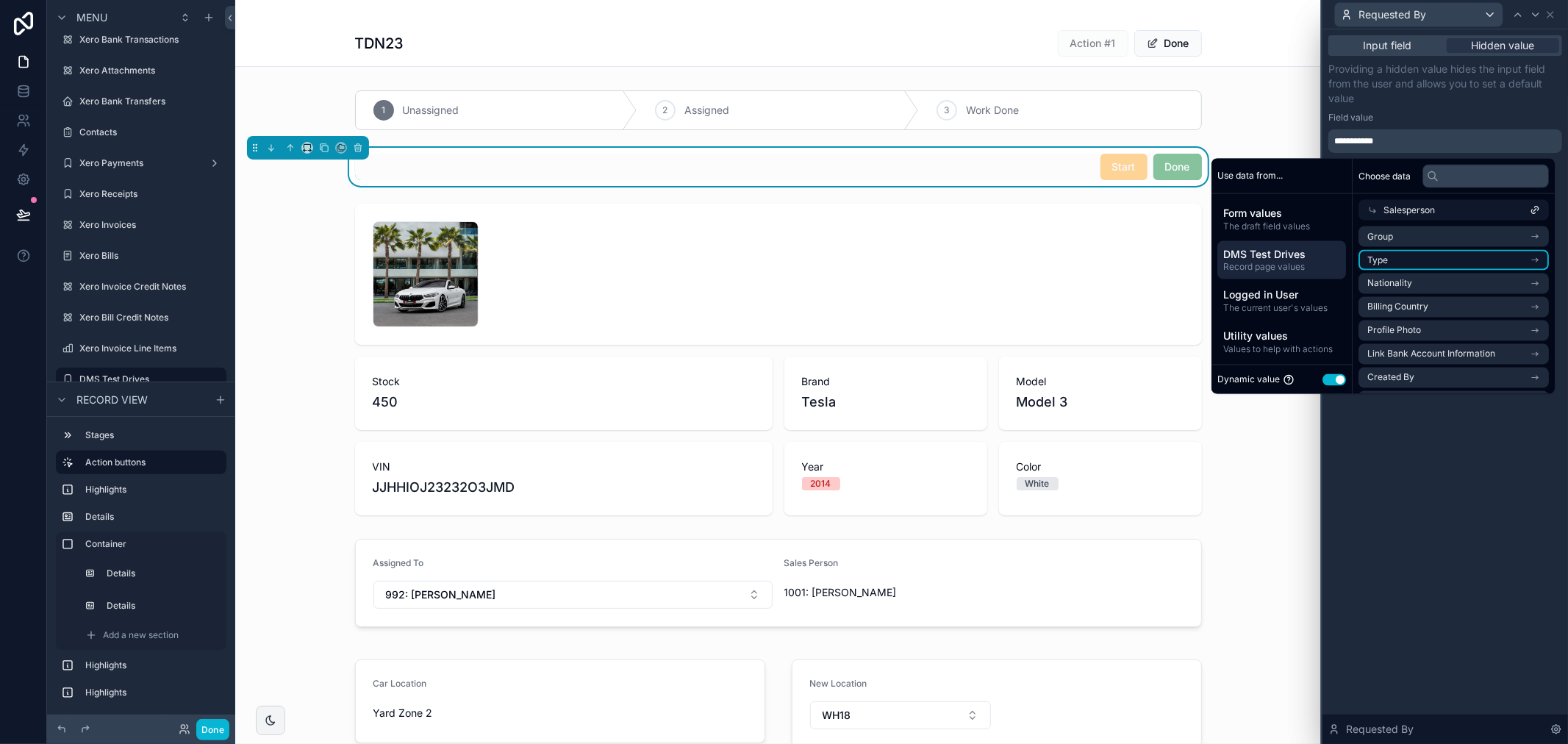
click at [1431, 256] on li "Type" at bounding box center [1453, 260] width 190 height 21
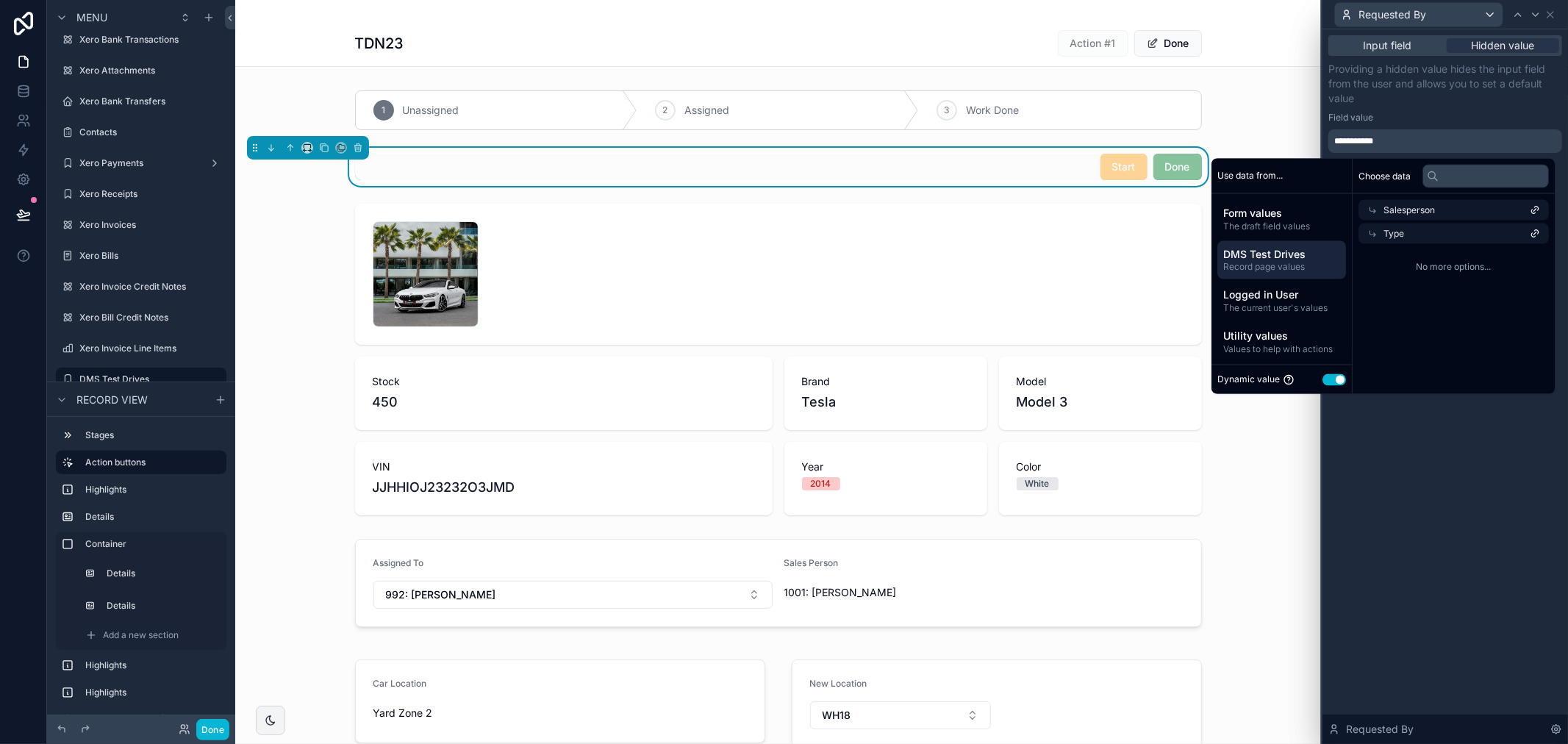
click at [1430, 232] on div "Type" at bounding box center [1453, 234] width 190 height 21
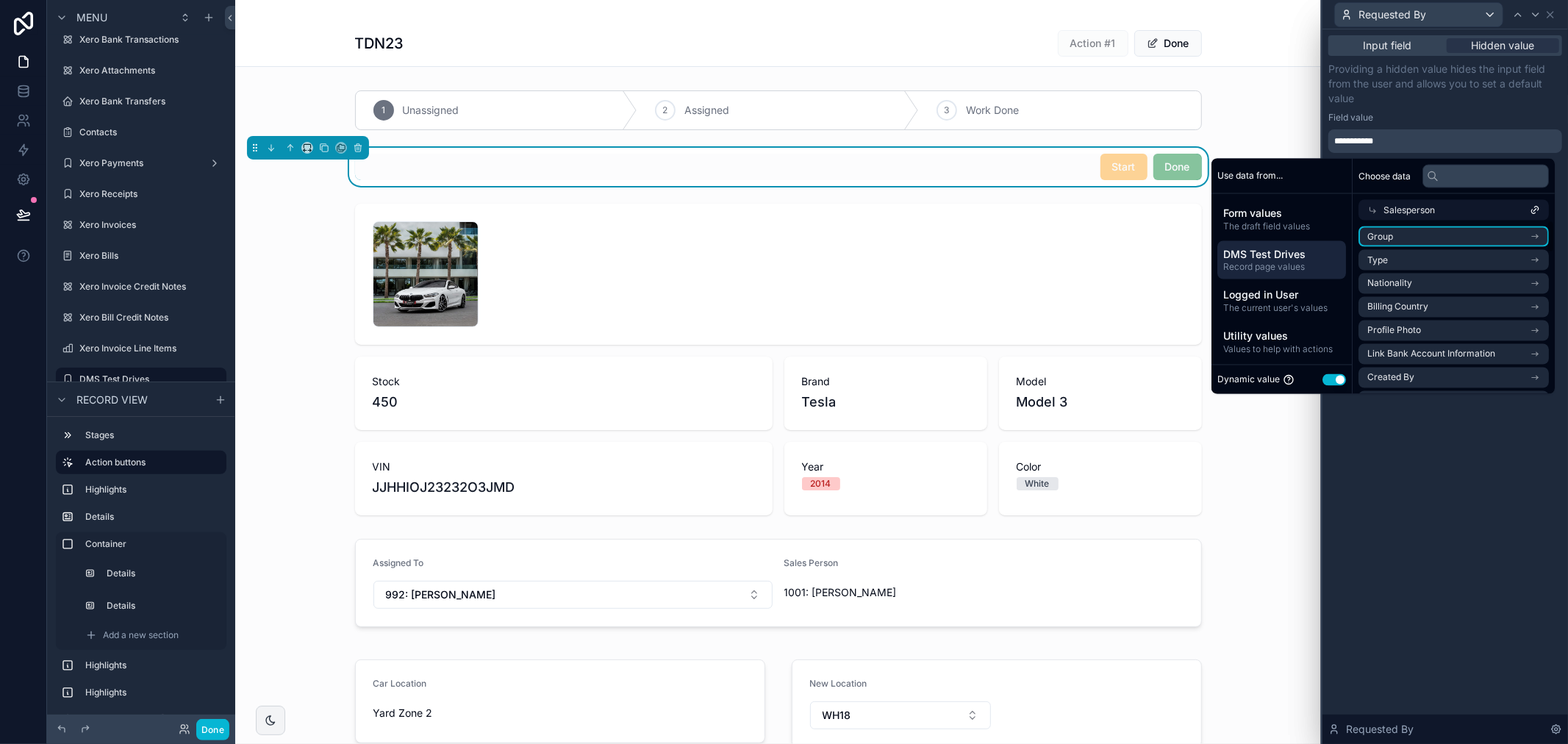
click at [1430, 232] on li "Group" at bounding box center [1453, 237] width 190 height 21
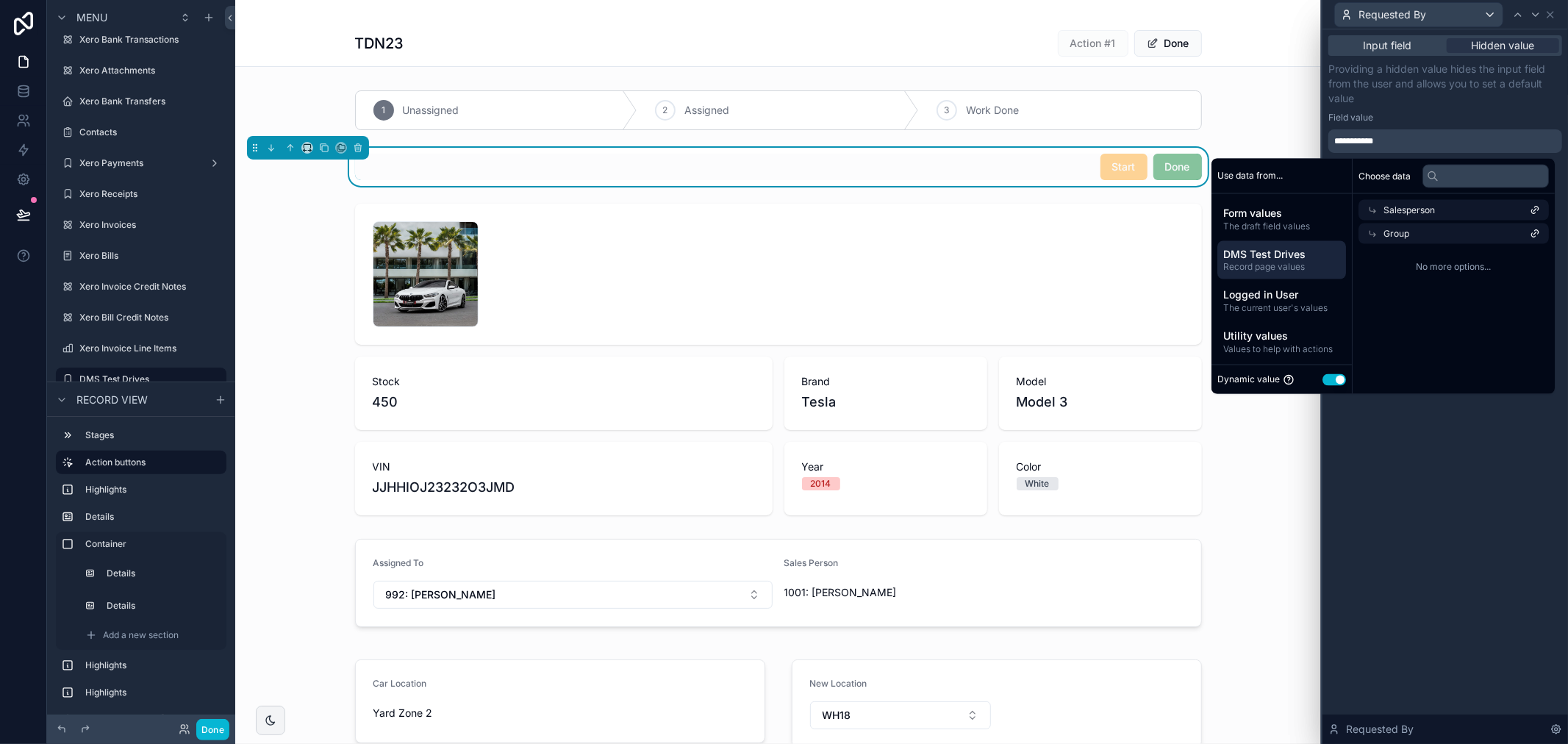
click at [1383, 232] on span "Group" at bounding box center [1396, 234] width 25 height 12
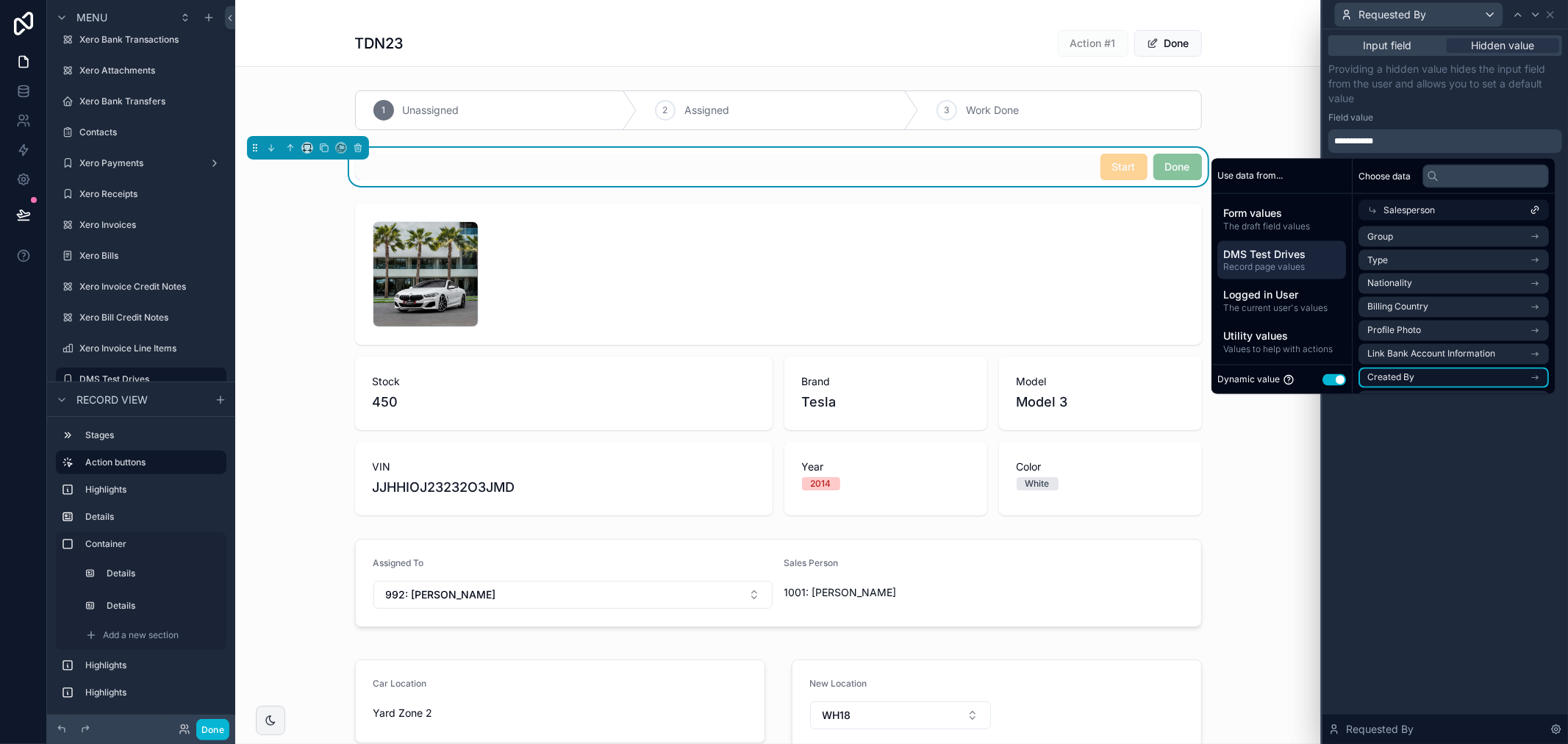
click at [1431, 369] on li "Created By" at bounding box center [1453, 378] width 190 height 21
click at [1431, 349] on li "Contact" at bounding box center [1453, 354] width 190 height 21
click at [1433, 333] on ul "Group Type Nationality Billing Country Profile Photo Link Bank Account Informat…" at bounding box center [1453, 323] width 190 height 914
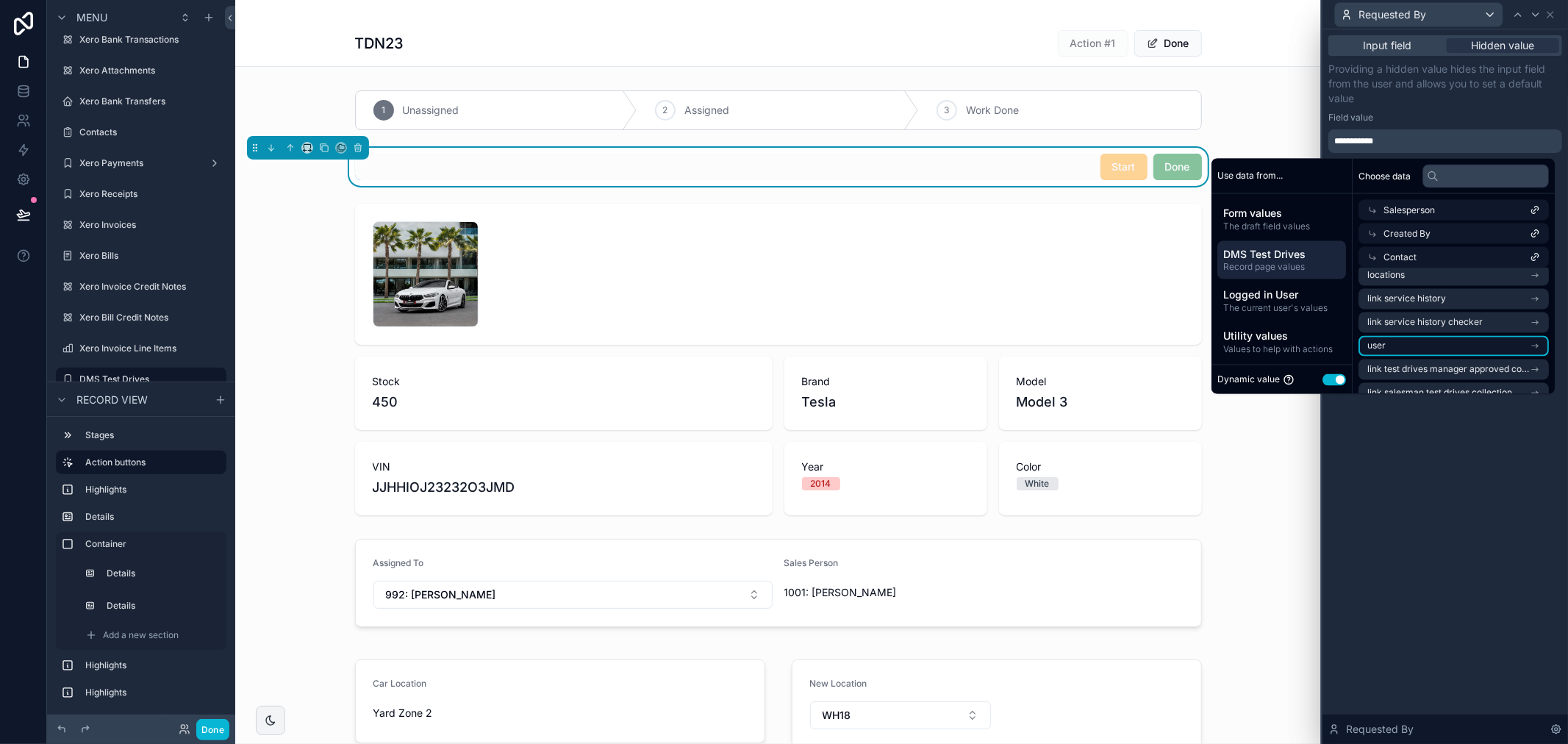
click at [1433, 343] on li "user" at bounding box center [1453, 346] width 190 height 21
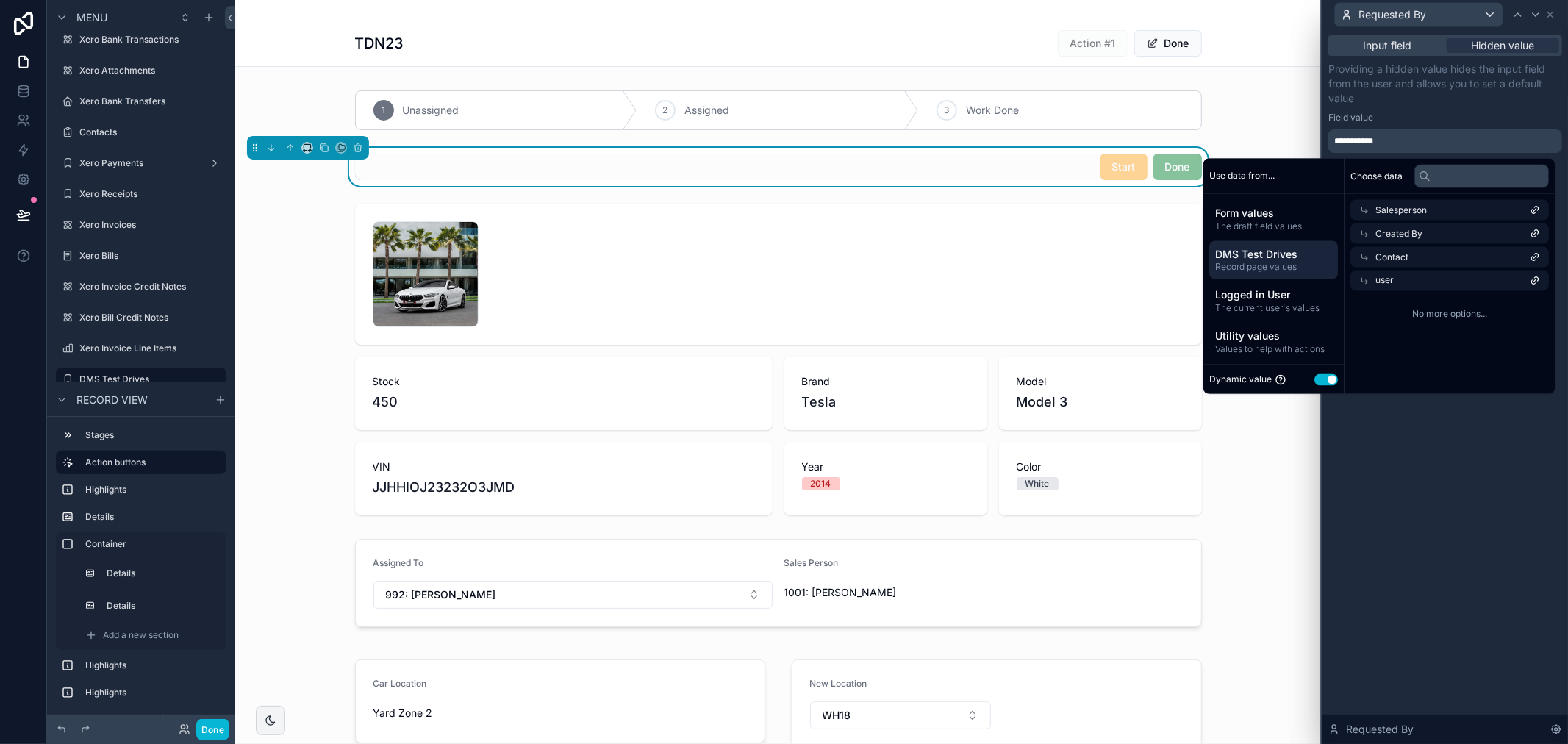
scroll to position [0, 0]
click at [1526, 281] on div "user" at bounding box center [1453, 281] width 190 height 21
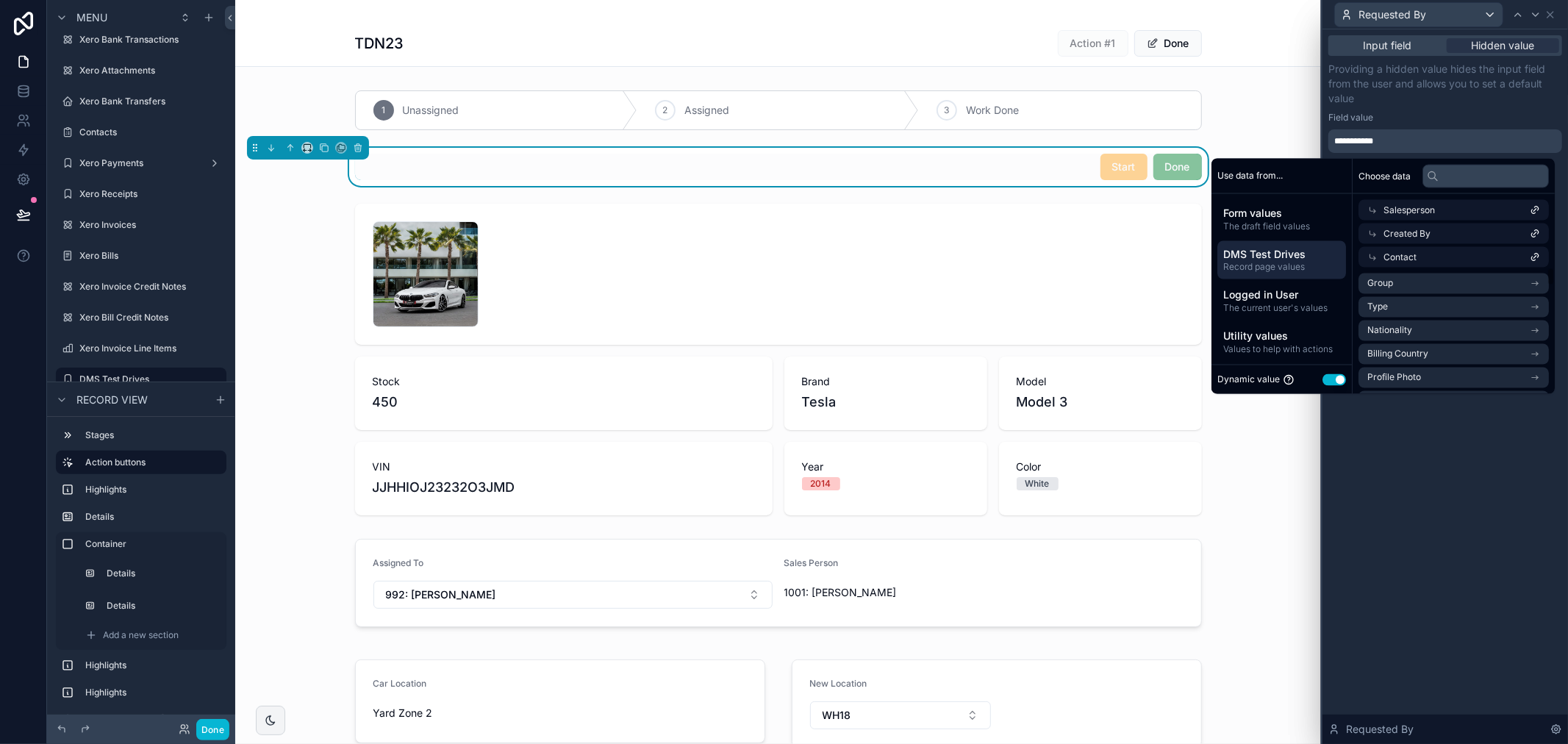
click at [1531, 257] on icon at bounding box center [1534, 256] width 10 height 10
click at [1536, 236] on icon at bounding box center [1534, 233] width 10 height 10
click at [1516, 420] on div "**********" at bounding box center [1445, 386] width 245 height 715
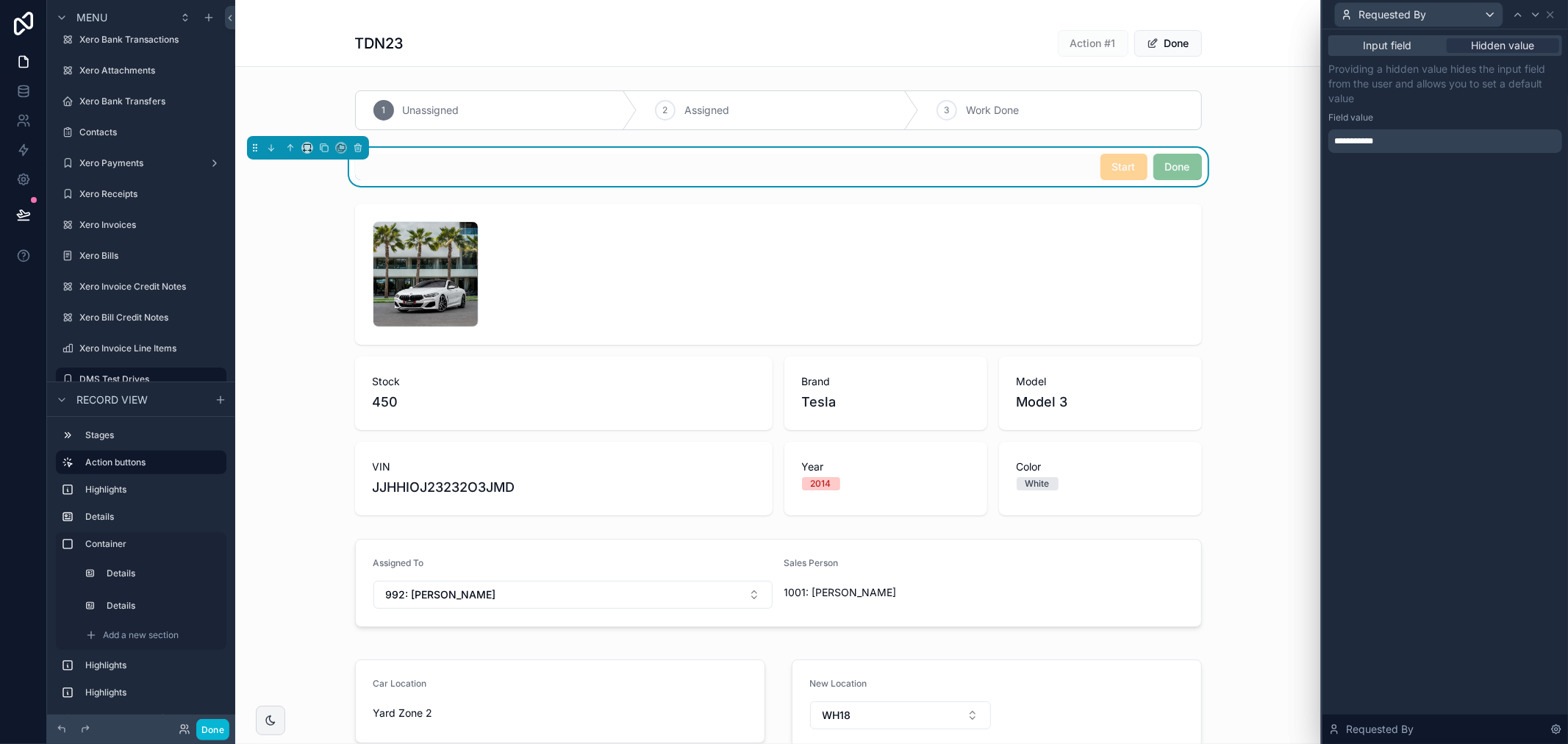
click at [1438, 138] on div "**********" at bounding box center [1445, 141] width 234 height 24
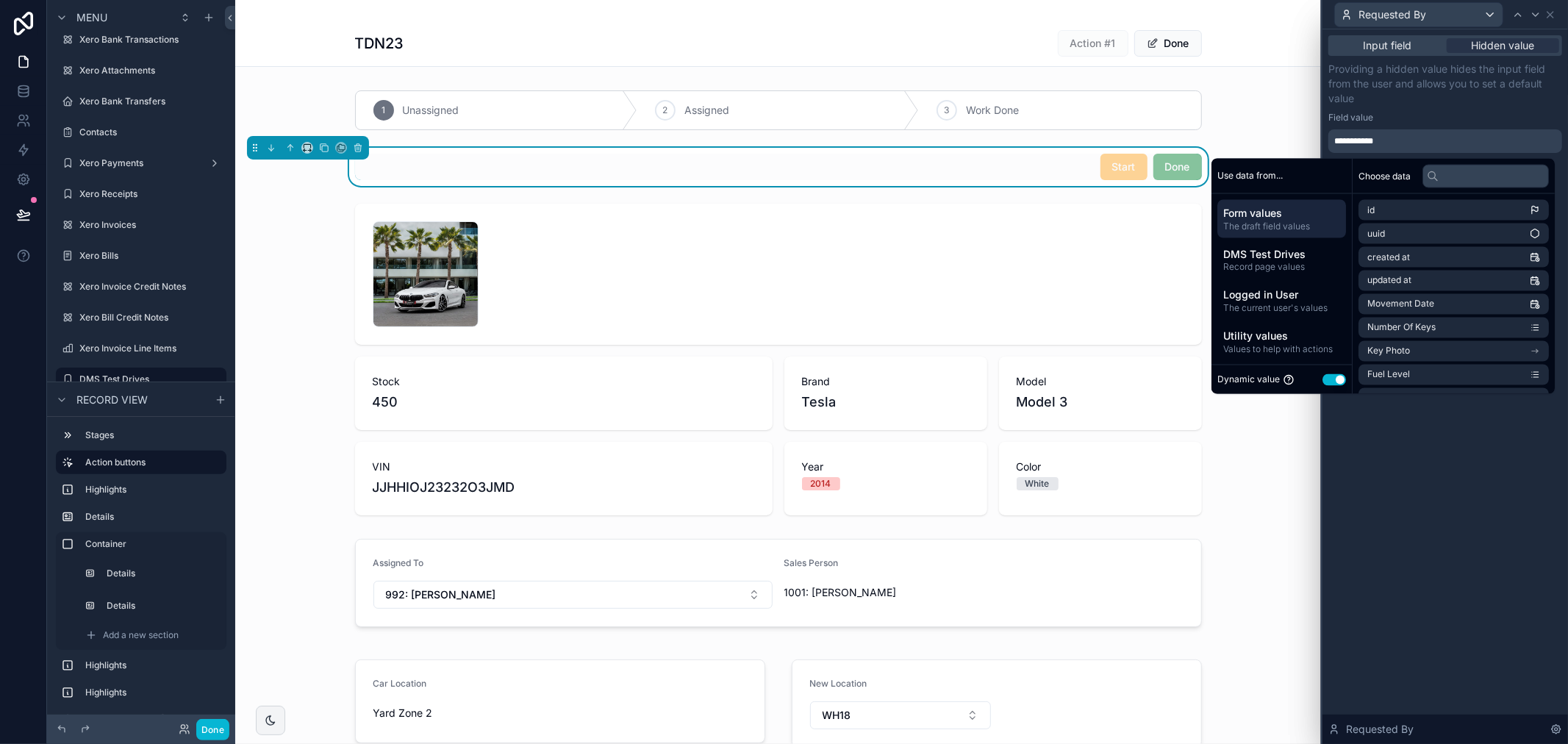
click at [1438, 138] on div "**********" at bounding box center [1445, 141] width 234 height 24
click at [1323, 376] on button "Use setting" at bounding box center [1334, 379] width 24 height 12
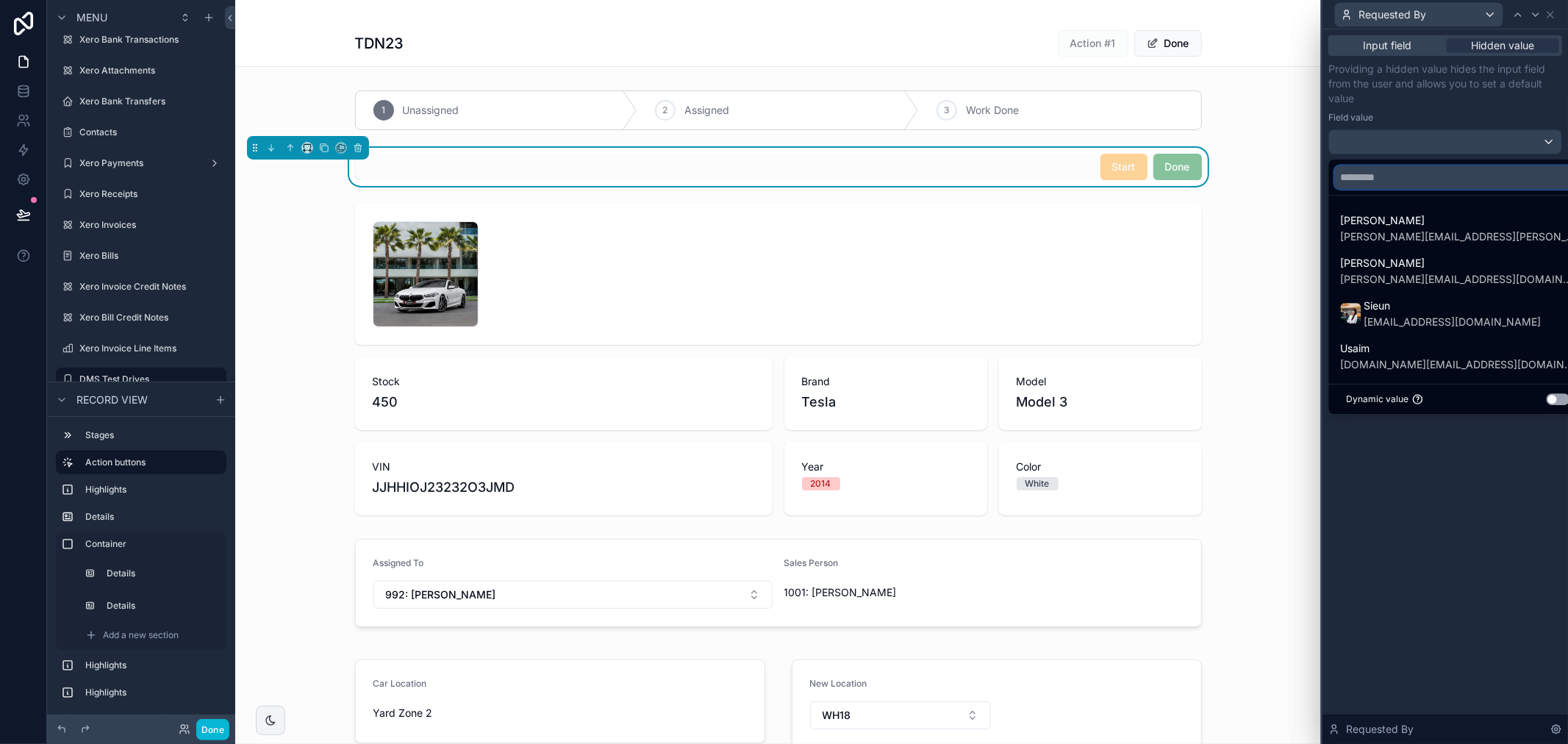
click at [1486, 178] on input "text" at bounding box center [1457, 178] width 247 height 24
click at [1546, 397] on button "Use setting" at bounding box center [1558, 399] width 24 height 12
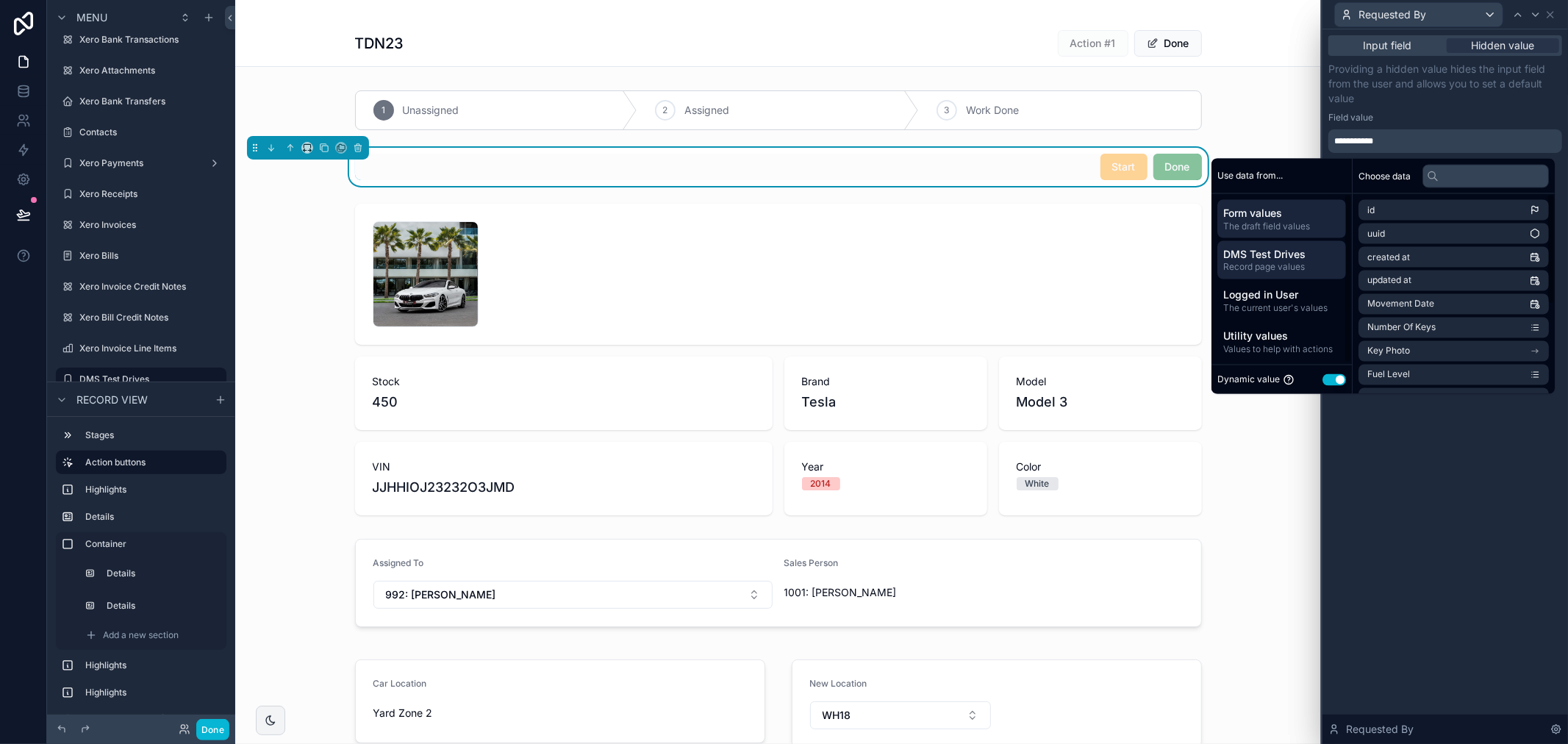
click at [1257, 253] on span "DMS Test Drives" at bounding box center [1281, 254] width 117 height 14
click at [1427, 237] on li "Salesperson" at bounding box center [1453, 234] width 190 height 21
click at [1399, 209] on span "Salesperson" at bounding box center [1409, 210] width 52 height 12
click at [1399, 209] on li "Manager" at bounding box center [1453, 210] width 190 height 21
click at [1399, 209] on span "Manager" at bounding box center [1401, 210] width 37 height 12
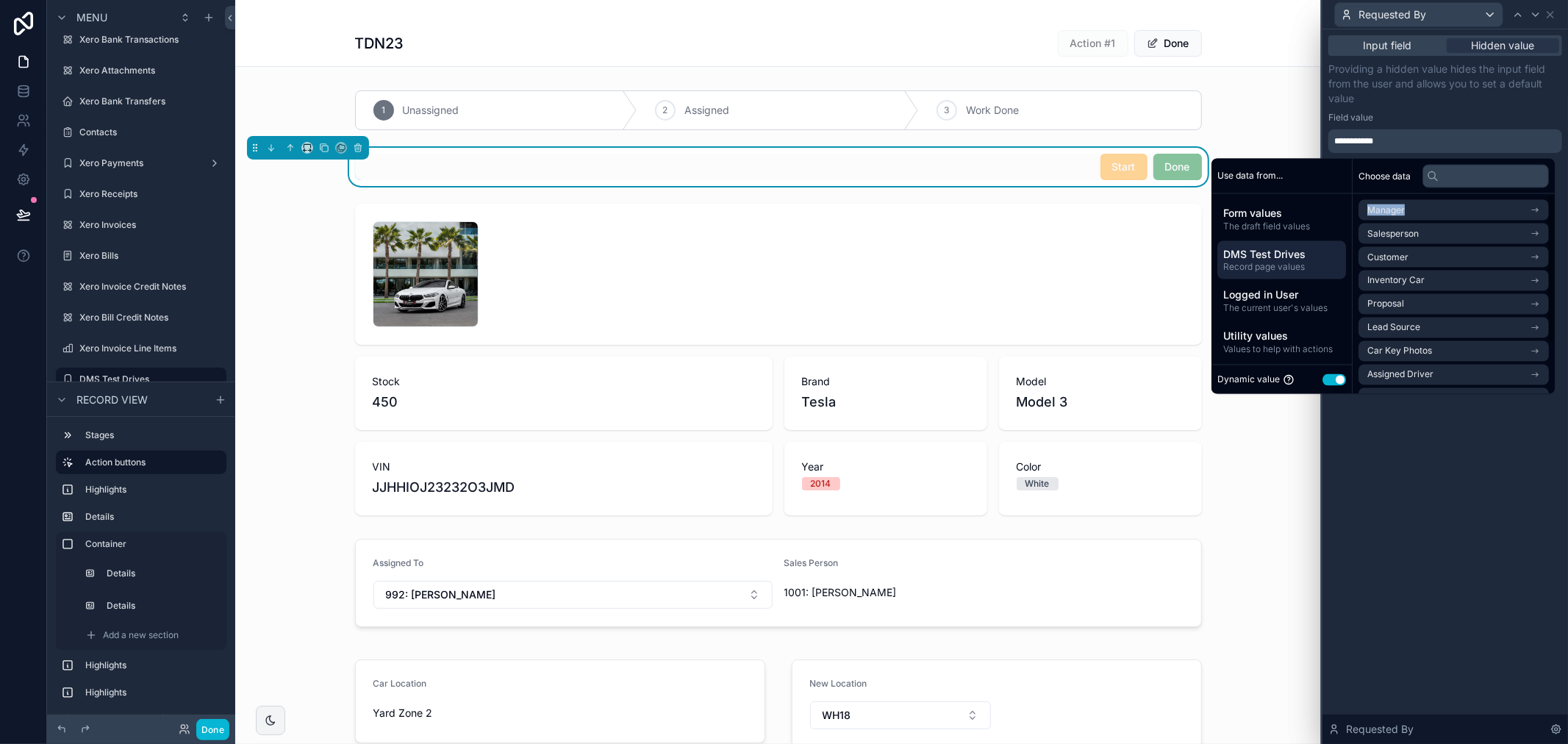
click at [1399, 209] on li "Manager" at bounding box center [1453, 210] width 190 height 21
click at [1399, 209] on span "Manager" at bounding box center [1401, 210] width 37 height 12
click at [1399, 209] on li "Manager" at bounding box center [1453, 210] width 190 height 21
click at [1399, 209] on span "Manager" at bounding box center [1401, 210] width 37 height 12
click at [1393, 228] on span "Salesperson" at bounding box center [1392, 234] width 52 height 12
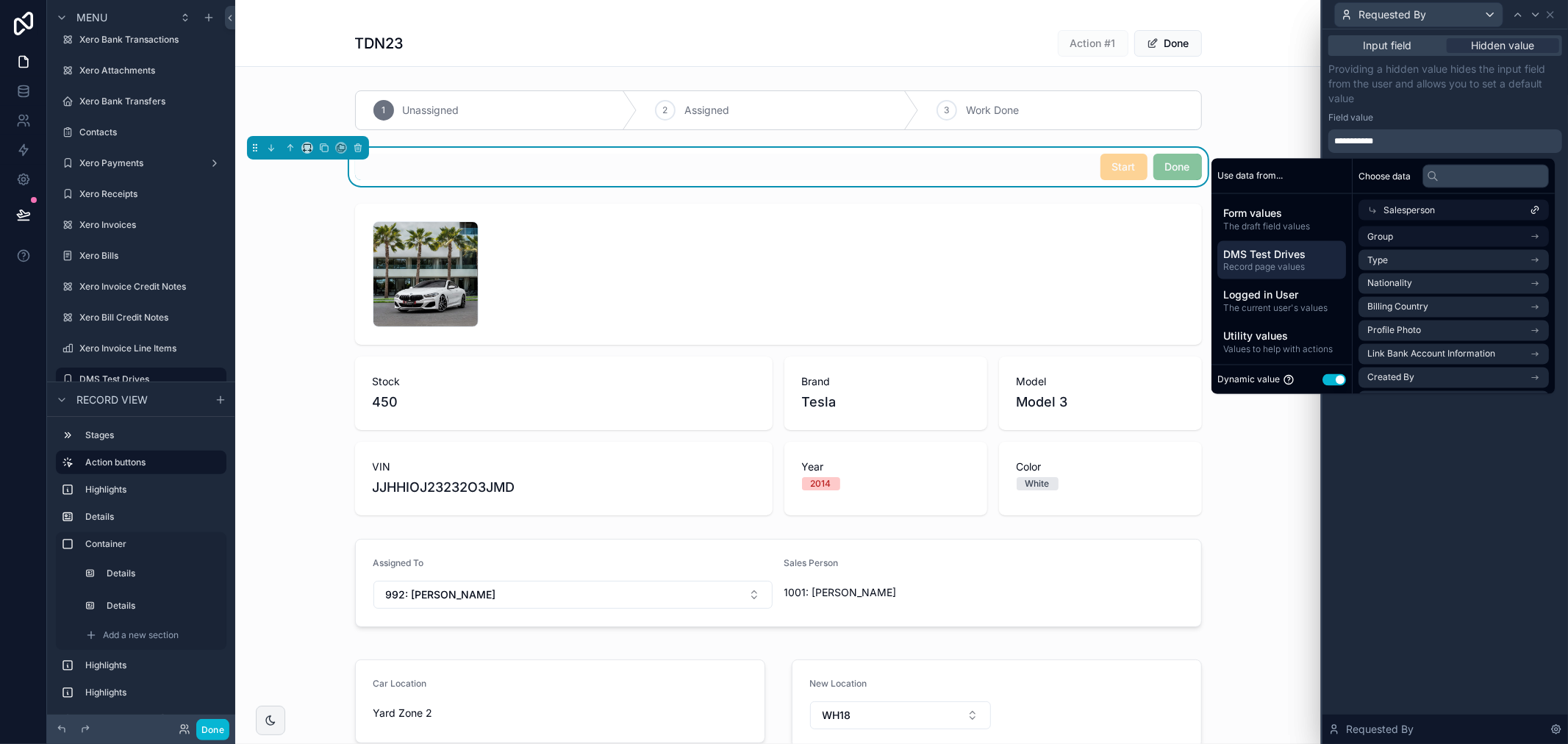
drag, startPoint x: 1401, startPoint y: 206, endPoint x: 1428, endPoint y: 213, distance: 27.9
click at [1428, 213] on div "Salesperson" at bounding box center [1453, 210] width 190 height 21
click at [1428, 213] on li "Manager" at bounding box center [1453, 210] width 190 height 21
click at [1428, 213] on div "Manager" at bounding box center [1453, 210] width 190 height 21
click at [1428, 212] on li "Manager" at bounding box center [1453, 210] width 190 height 21
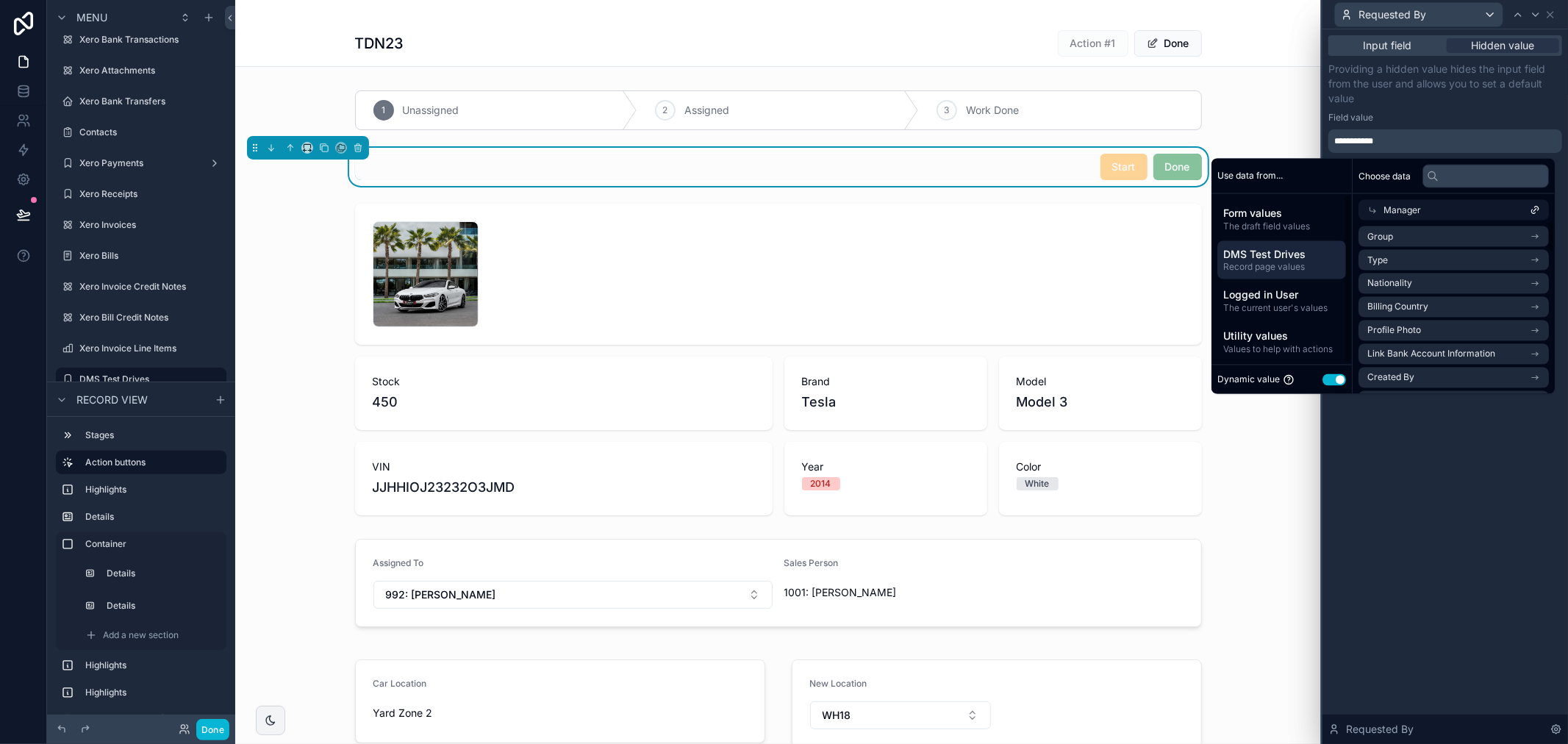
click at [1399, 209] on span "Manager" at bounding box center [1401, 210] width 37 height 12
click at [1402, 233] on span "Salesperson" at bounding box center [1392, 234] width 52 height 12
click at [1332, 387] on div "Dynamic value Use setting" at bounding box center [1282, 380] width 129 height 17
click at [1332, 381] on button "Use setting" at bounding box center [1334, 379] width 24 height 12
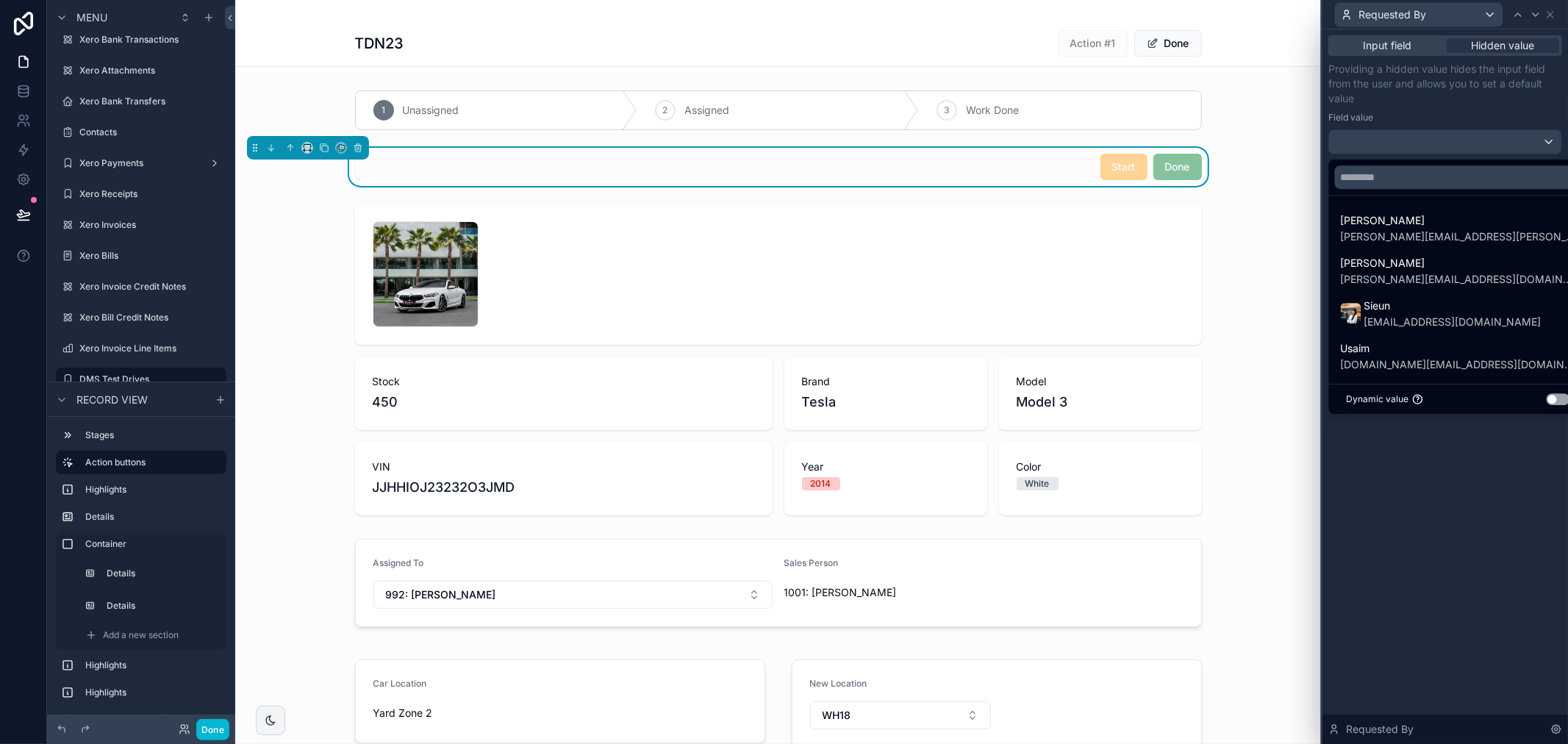
click at [1546, 401] on button "Use setting" at bounding box center [1558, 399] width 24 height 12
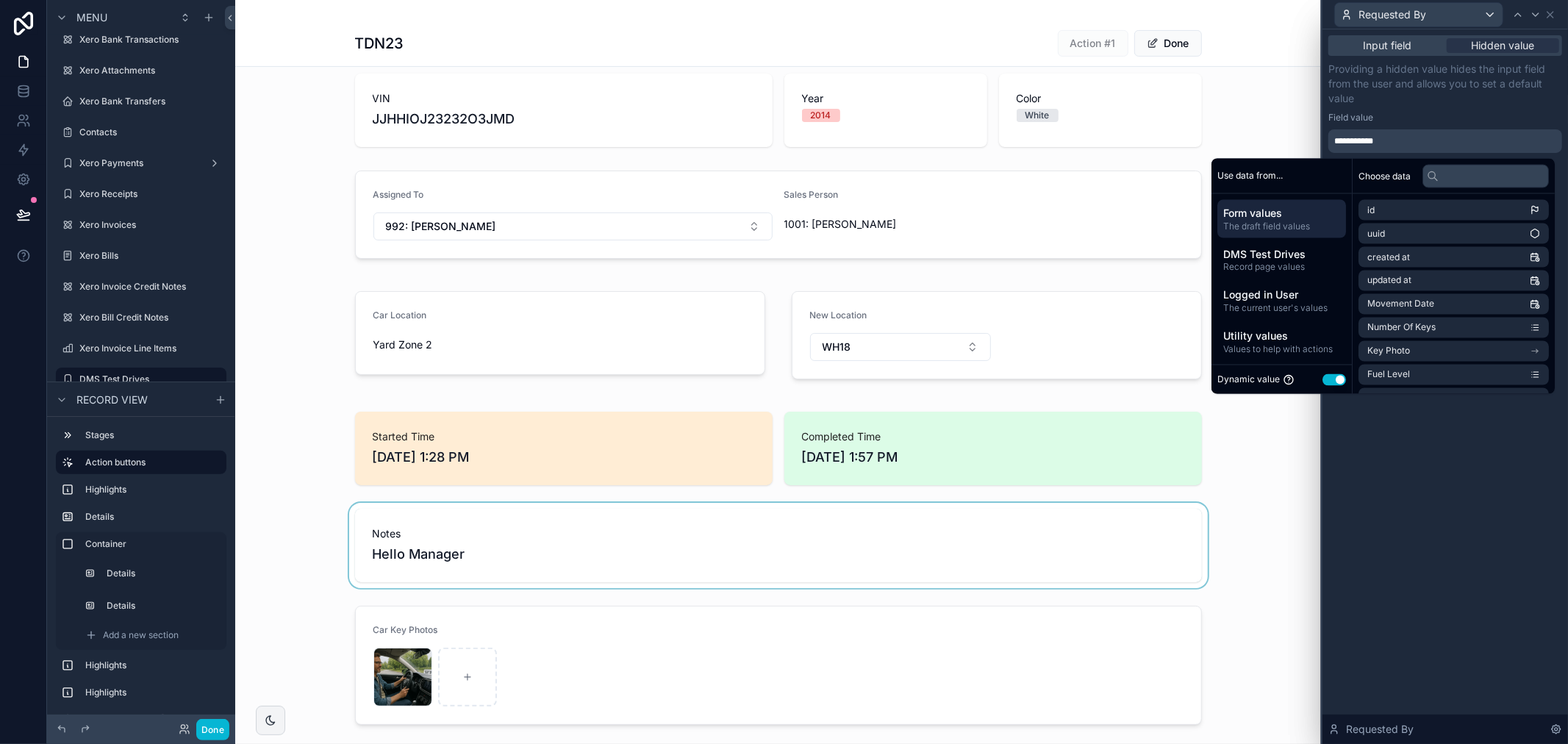
scroll to position [408, 0]
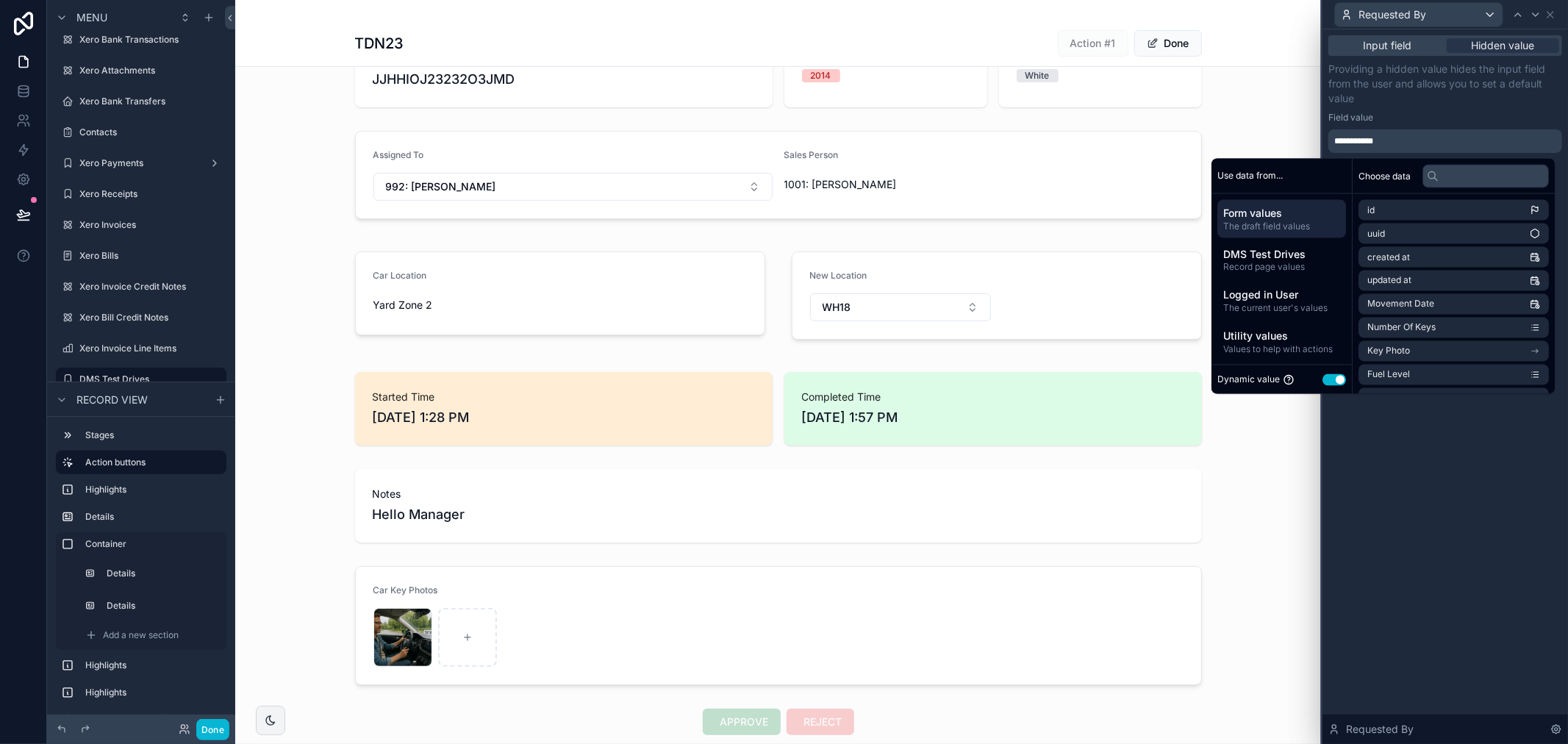
click at [1357, 437] on div "**********" at bounding box center [1445, 386] width 245 height 715
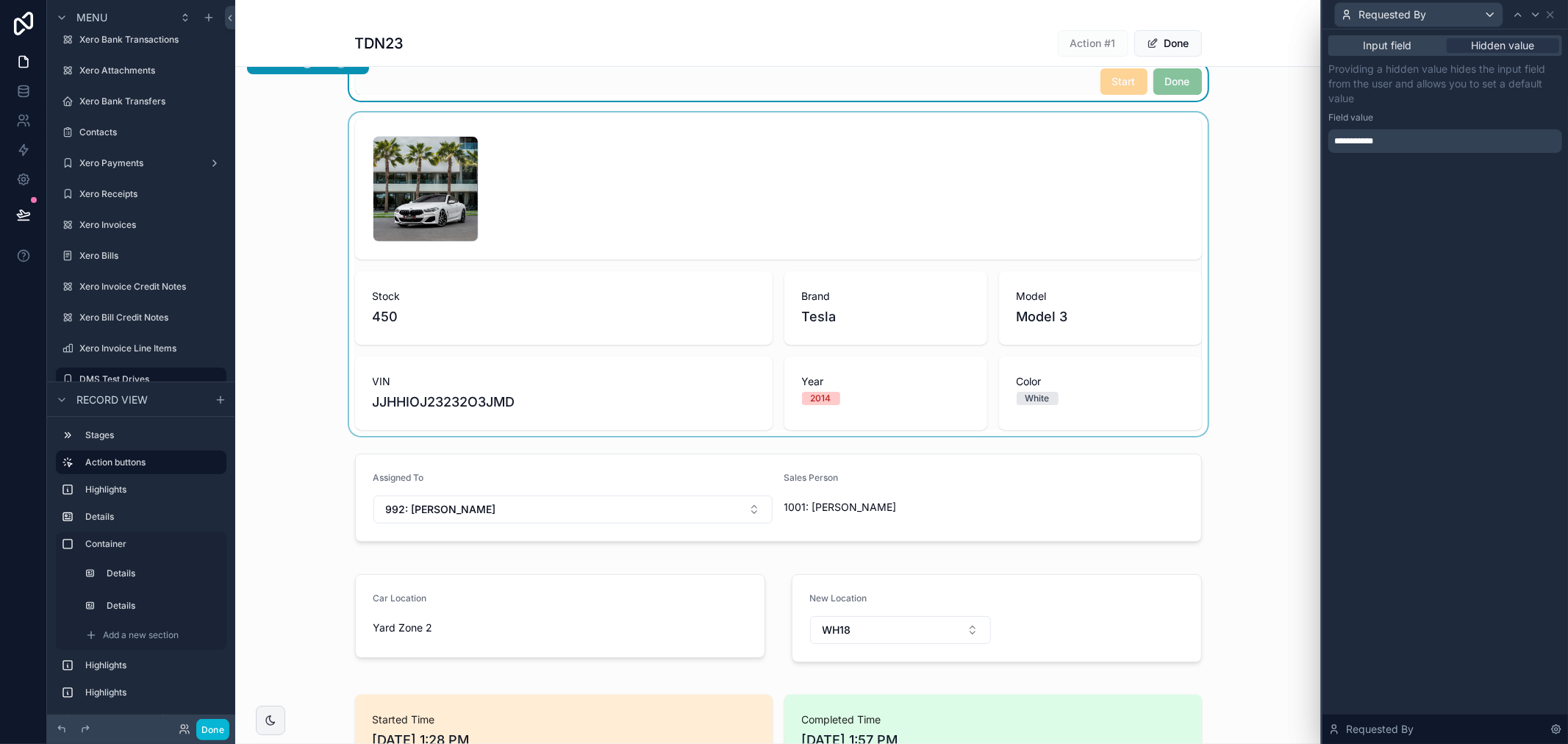
scroll to position [0, 0]
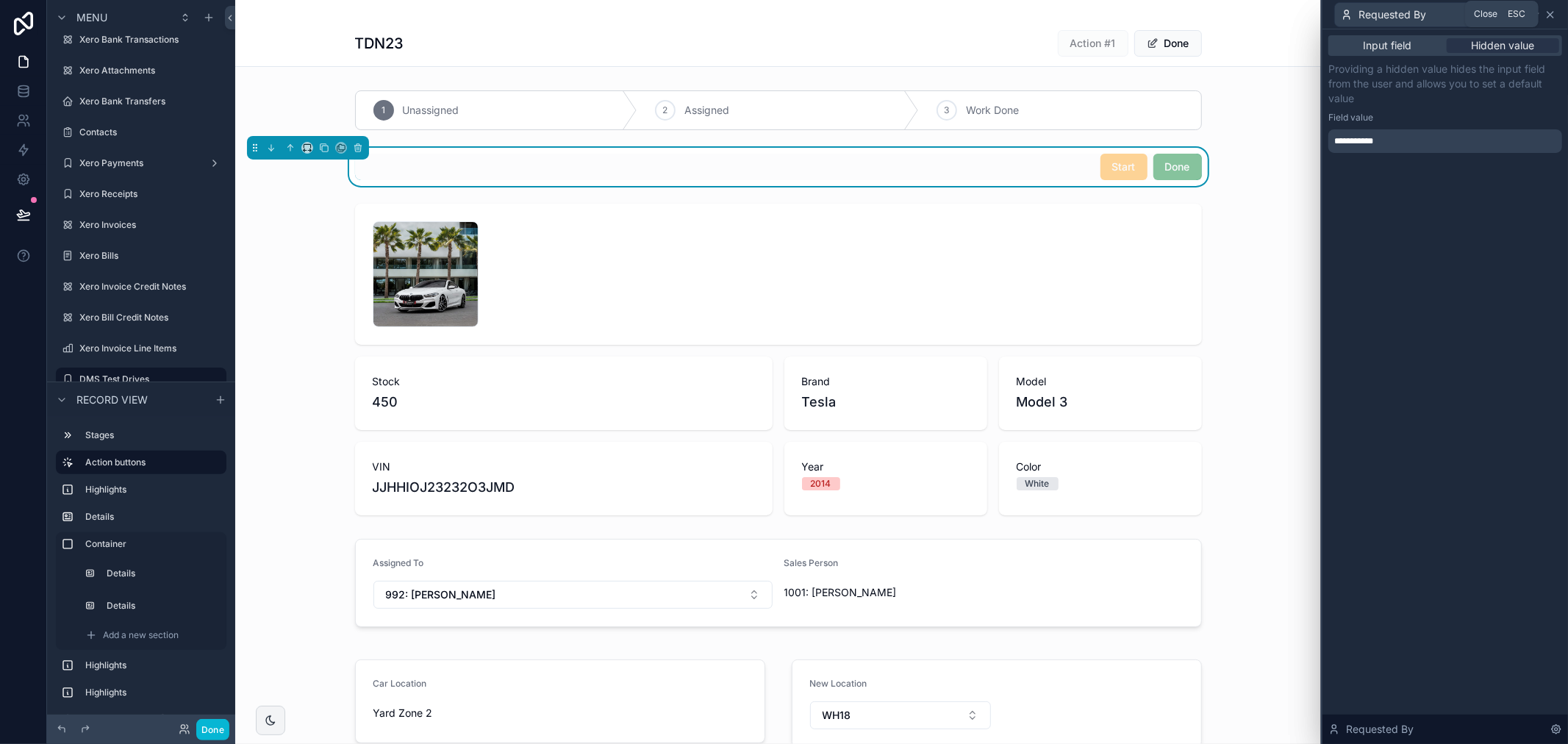
click at [1552, 11] on icon at bounding box center [1550, 14] width 12 height 12
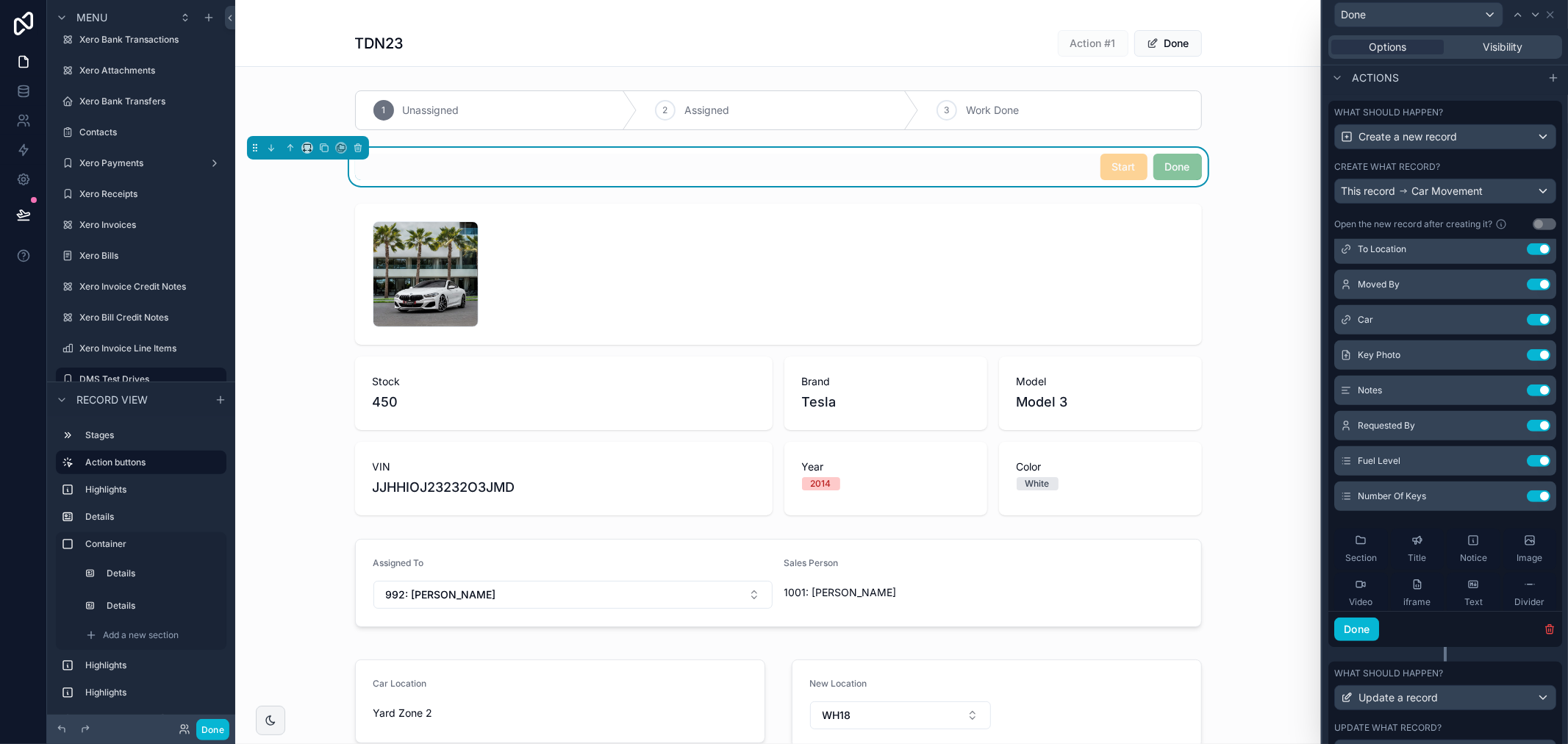
click at [1084, 169] on div "Start Done" at bounding box center [778, 167] width 847 height 26
click at [1404, 4] on div "Done" at bounding box center [1418, 14] width 168 height 24
click at [1392, 14] on div at bounding box center [1445, 372] width 245 height 744
click at [1392, 13] on div "Done" at bounding box center [1418, 14] width 168 height 24
click at [1385, 92] on div "Start" at bounding box center [1418, 92] width 143 height 17
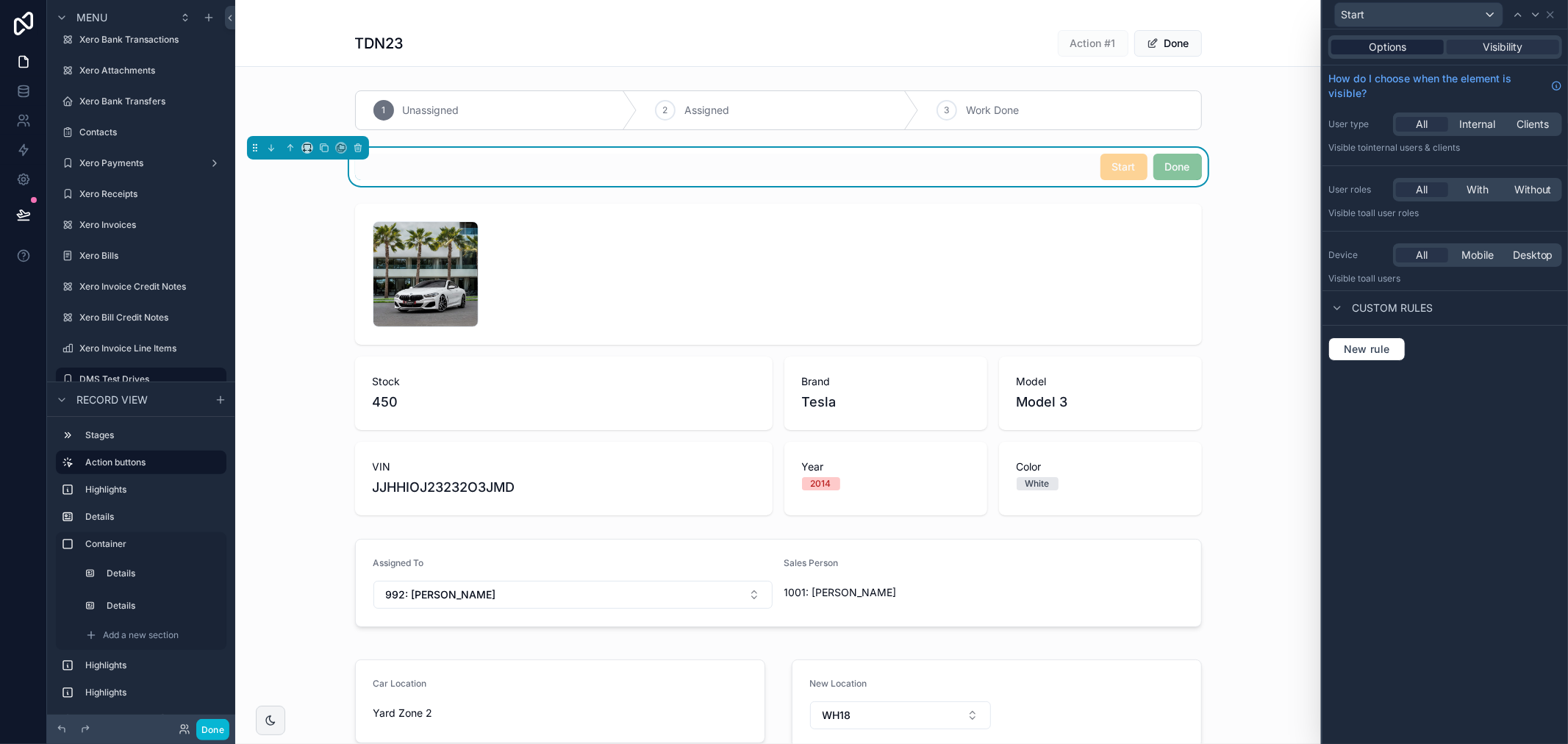
click at [1377, 49] on span "Options" at bounding box center [1387, 47] width 37 height 14
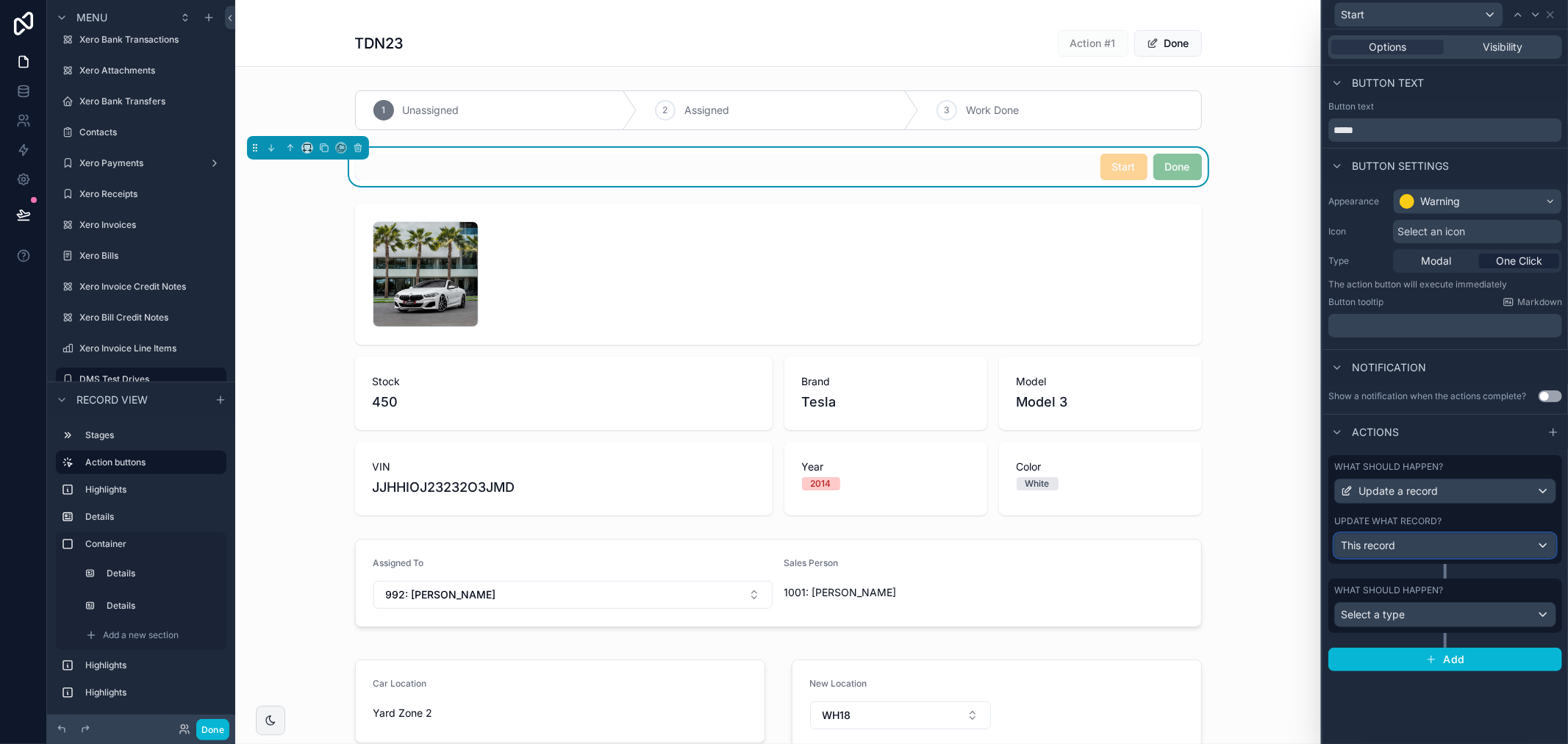
click at [1504, 542] on div "This record" at bounding box center [1444, 546] width 220 height 24
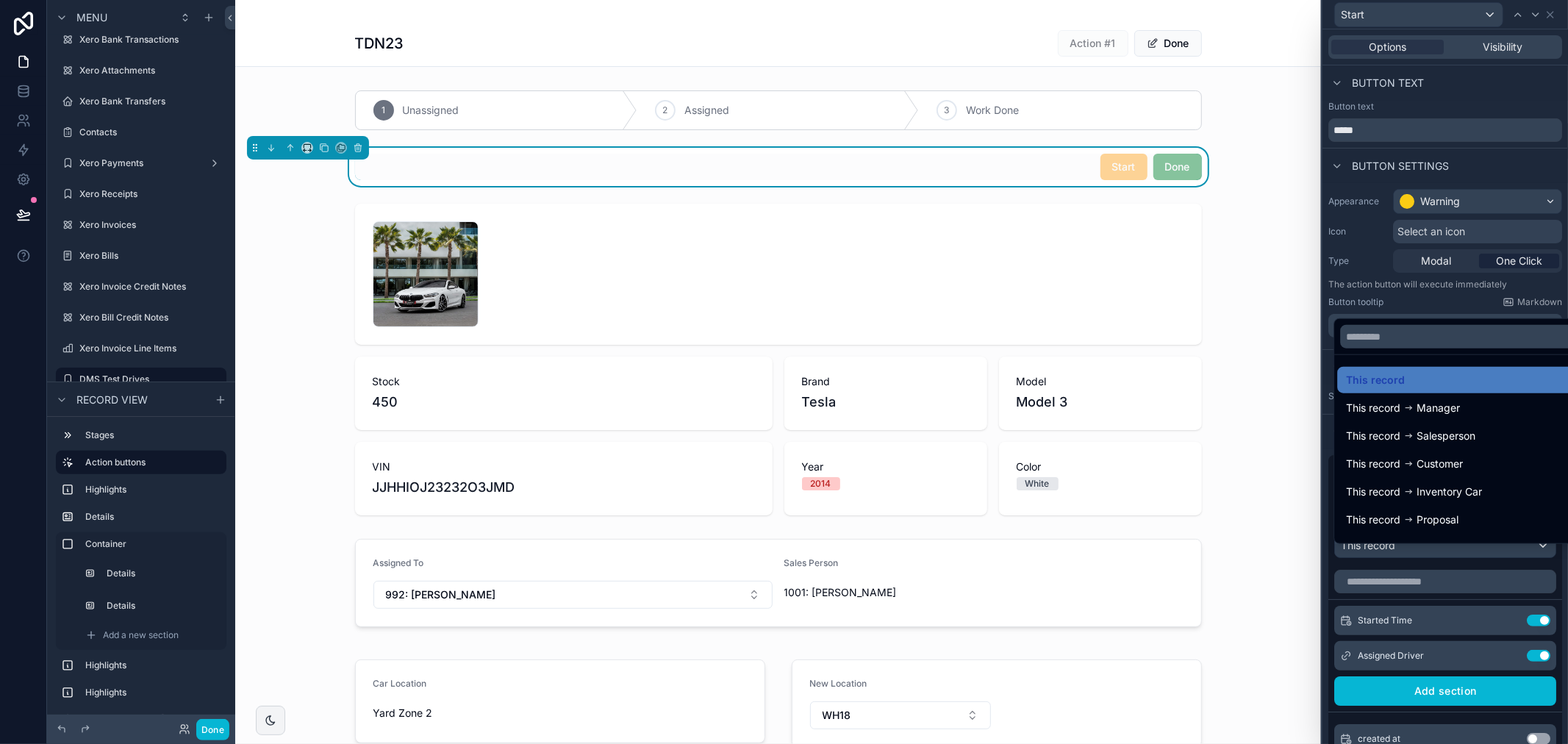
click at [1407, 302] on div at bounding box center [1445, 372] width 245 height 744
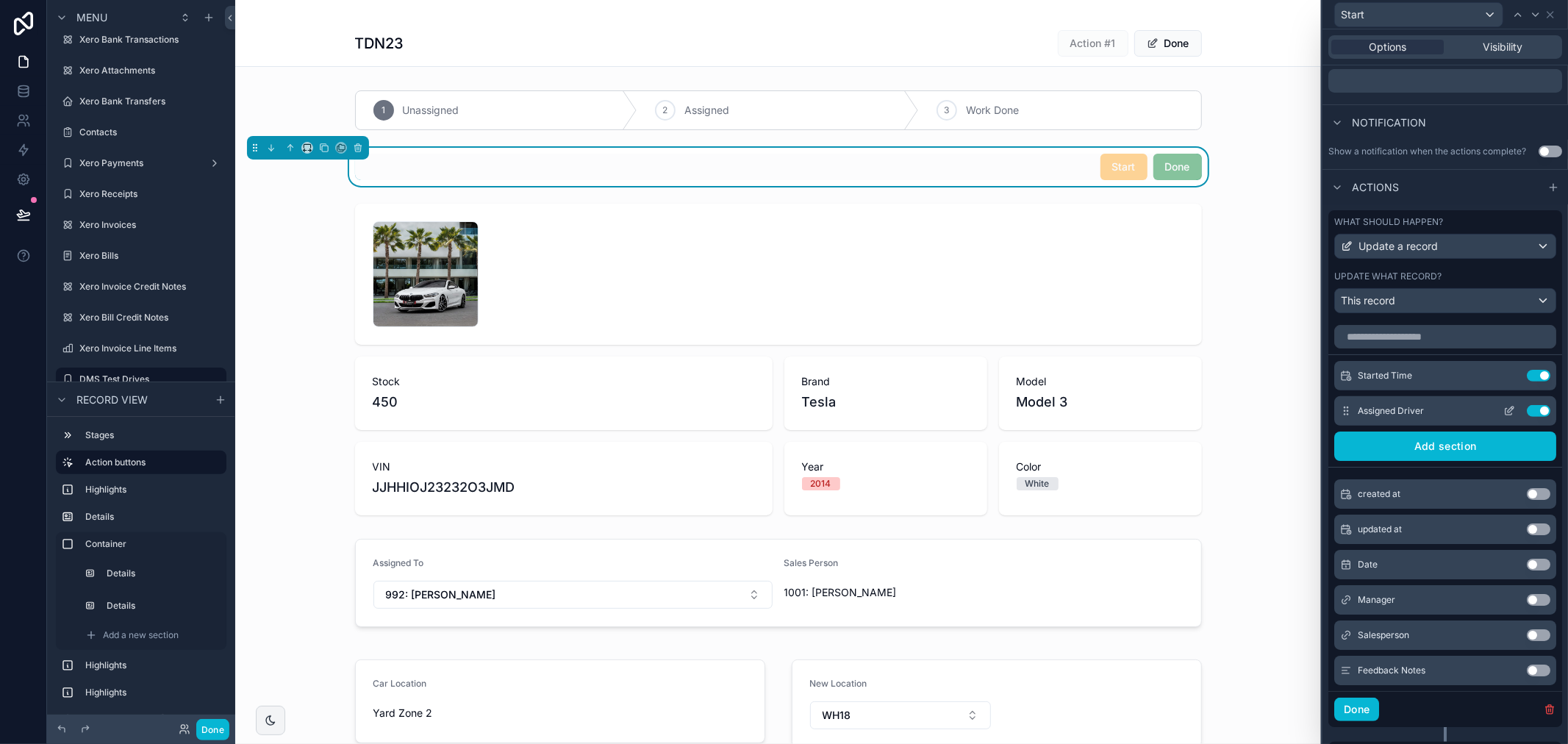
click at [1419, 417] on span "Assigned Driver" at bounding box center [1390, 411] width 66 height 12
click at [1503, 417] on icon at bounding box center [1508, 411] width 12 height 12
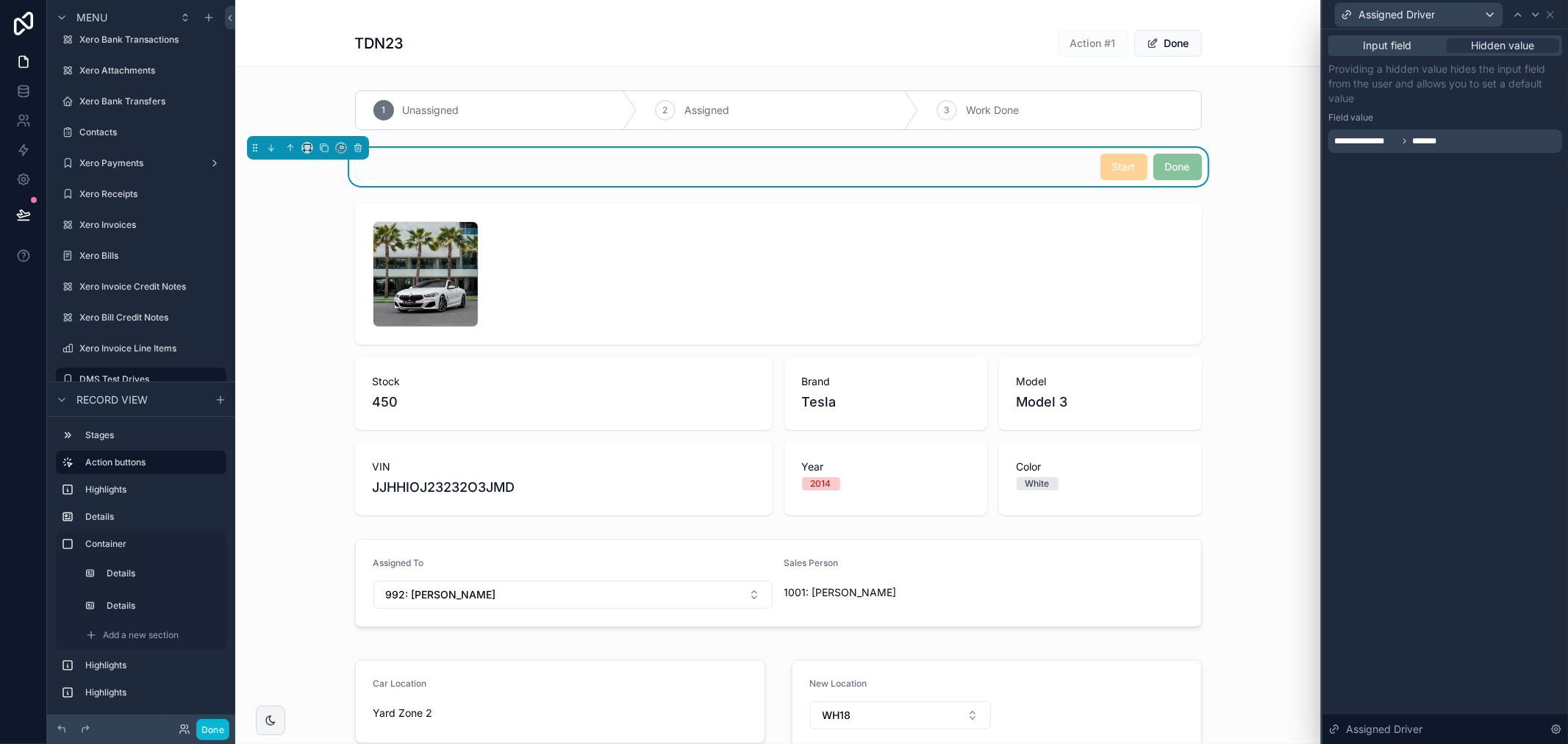
click at [1404, 142] on icon at bounding box center [1405, 140] width 2 height 5
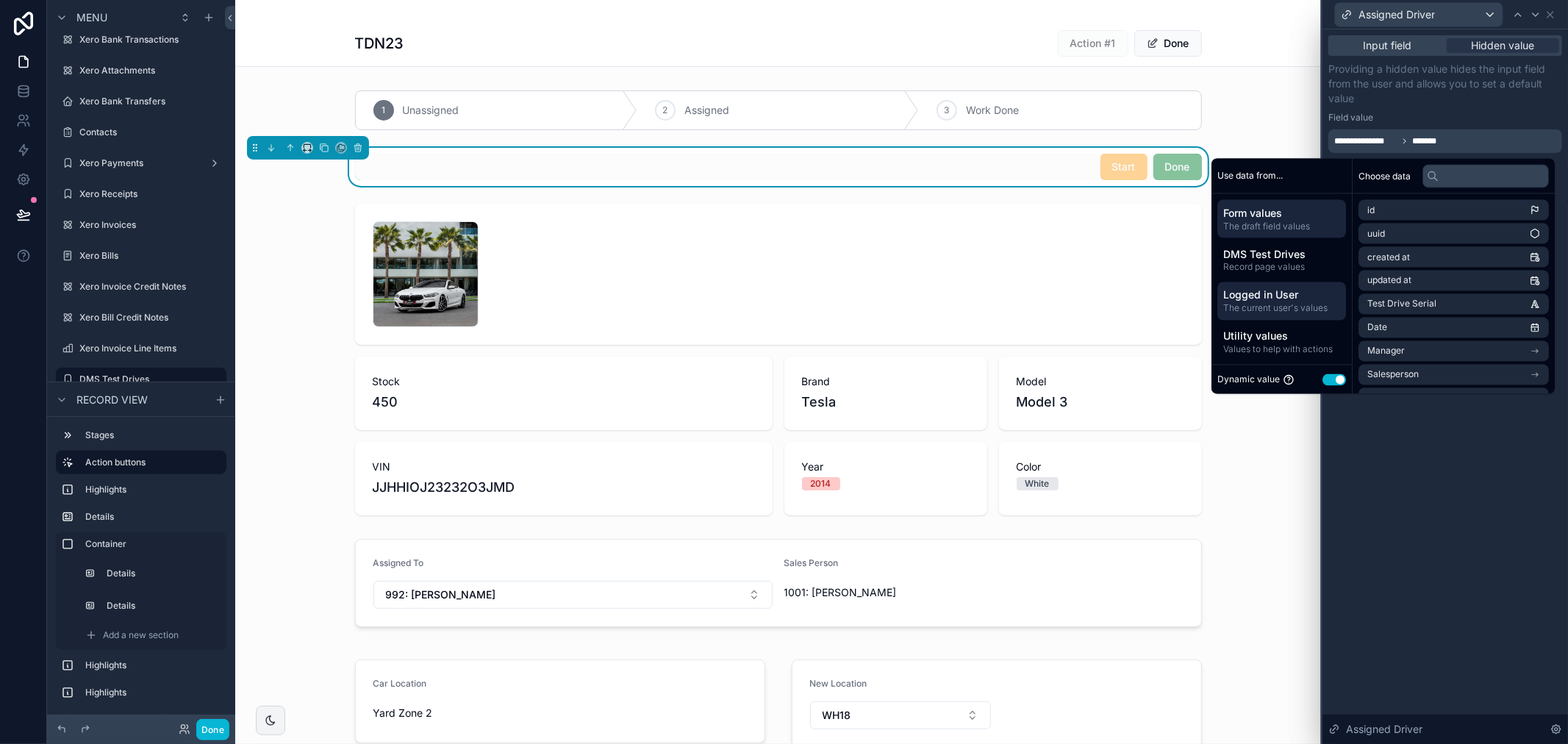
click at [1292, 305] on span "The current user's values" at bounding box center [1281, 307] width 117 height 12
click at [1265, 290] on span "Logged in User" at bounding box center [1281, 295] width 117 height 14
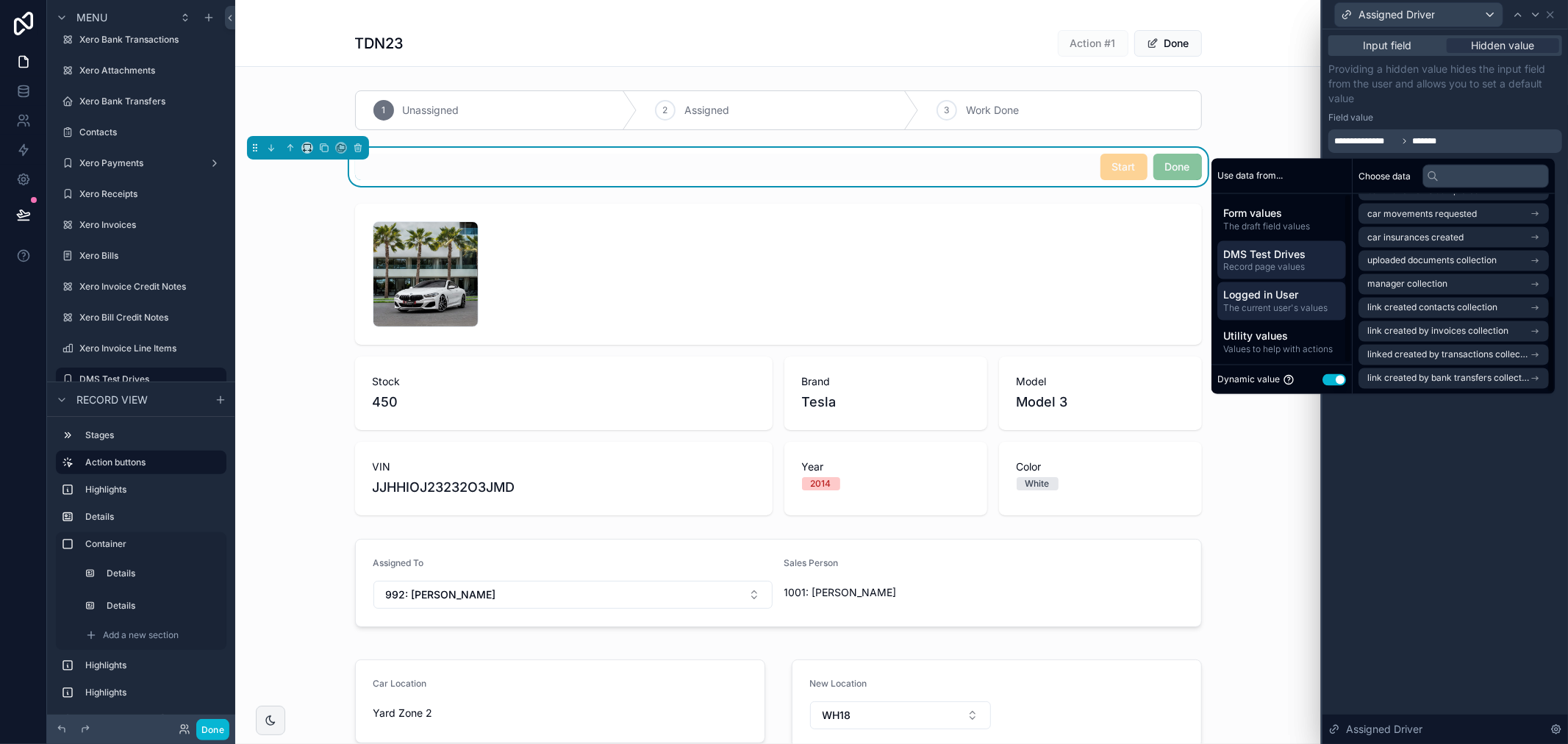
click at [1291, 275] on div "DMS Test Drives Record page values" at bounding box center [1282, 259] width 129 height 38
click at [1280, 300] on span "Logged in User" at bounding box center [1281, 295] width 117 height 14
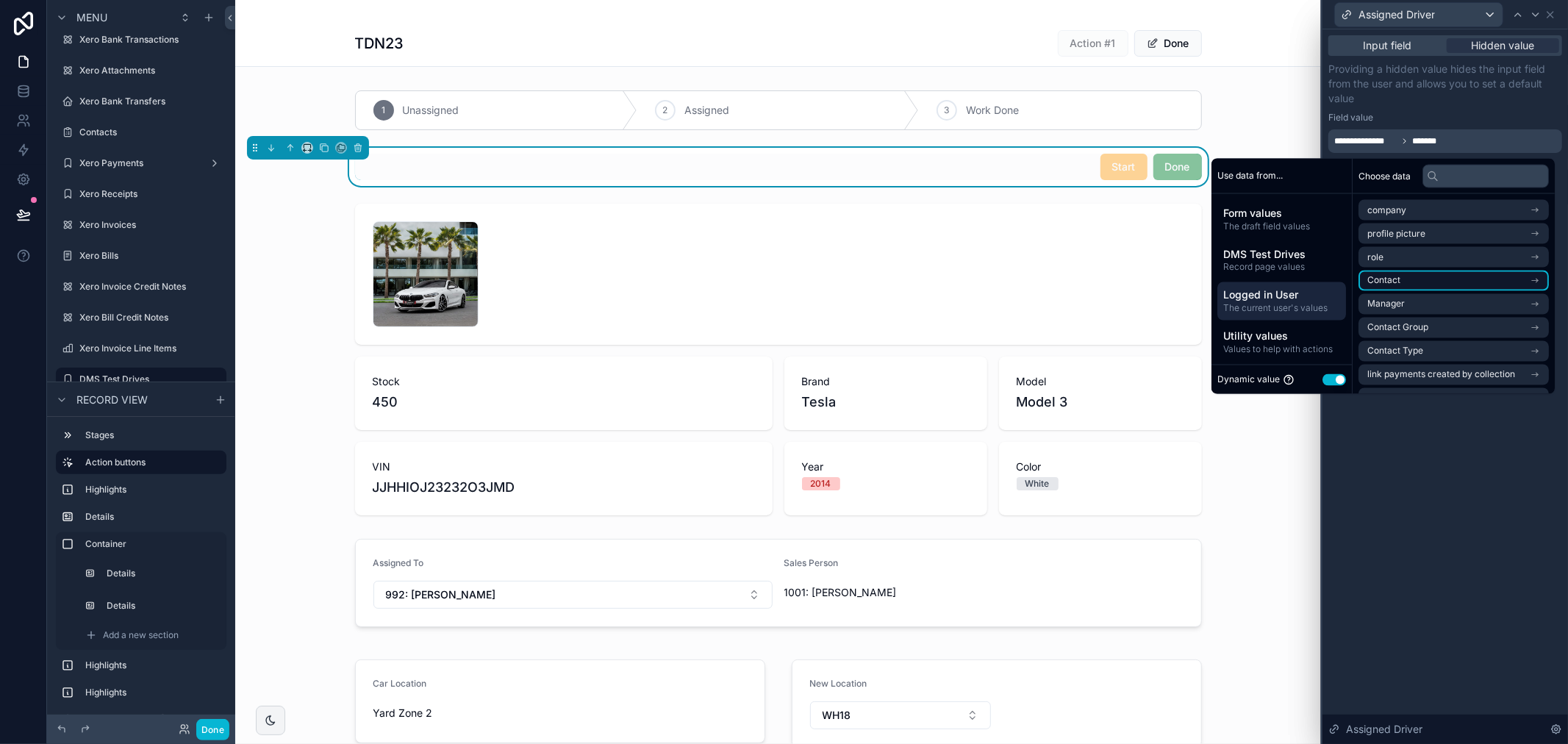
click at [1394, 276] on li "Contact" at bounding box center [1453, 281] width 190 height 21
click at [1428, 237] on li "Contact" at bounding box center [1453, 237] width 190 height 21
click at [1536, 232] on icon "scrollable content" at bounding box center [1534, 237] width 10 height 10
click at [1534, 233] on icon "scrollable content" at bounding box center [1534, 236] width 5 height 5
click at [1533, 236] on icon "scrollable content" at bounding box center [1534, 236] width 5 height 5
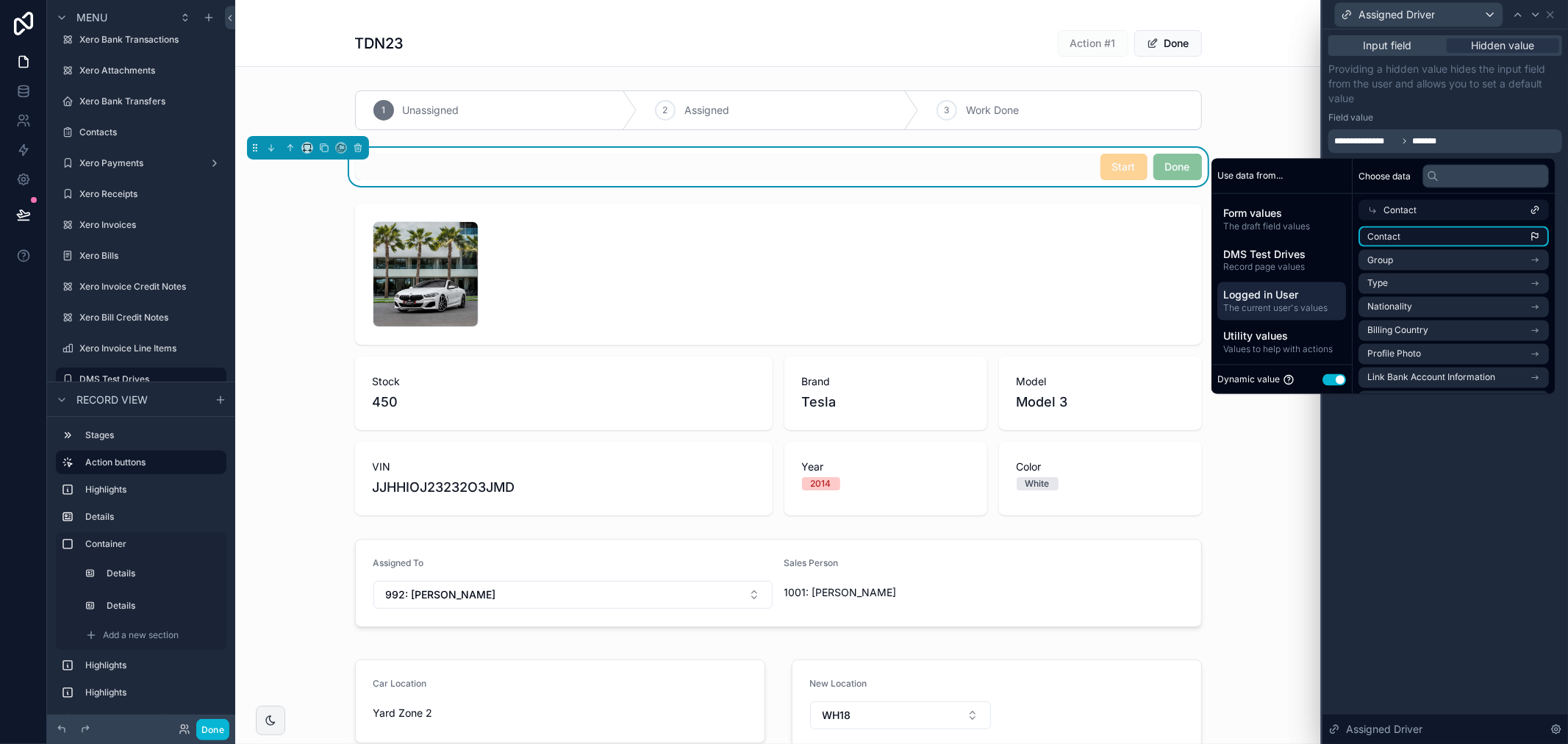
click at [1533, 236] on icon "scrollable content" at bounding box center [1534, 236] width 5 height 5
click at [1533, 234] on icon "scrollable content" at bounding box center [1534, 237] width 10 height 10
click at [1458, 234] on li "Contact" at bounding box center [1453, 237] width 190 height 21
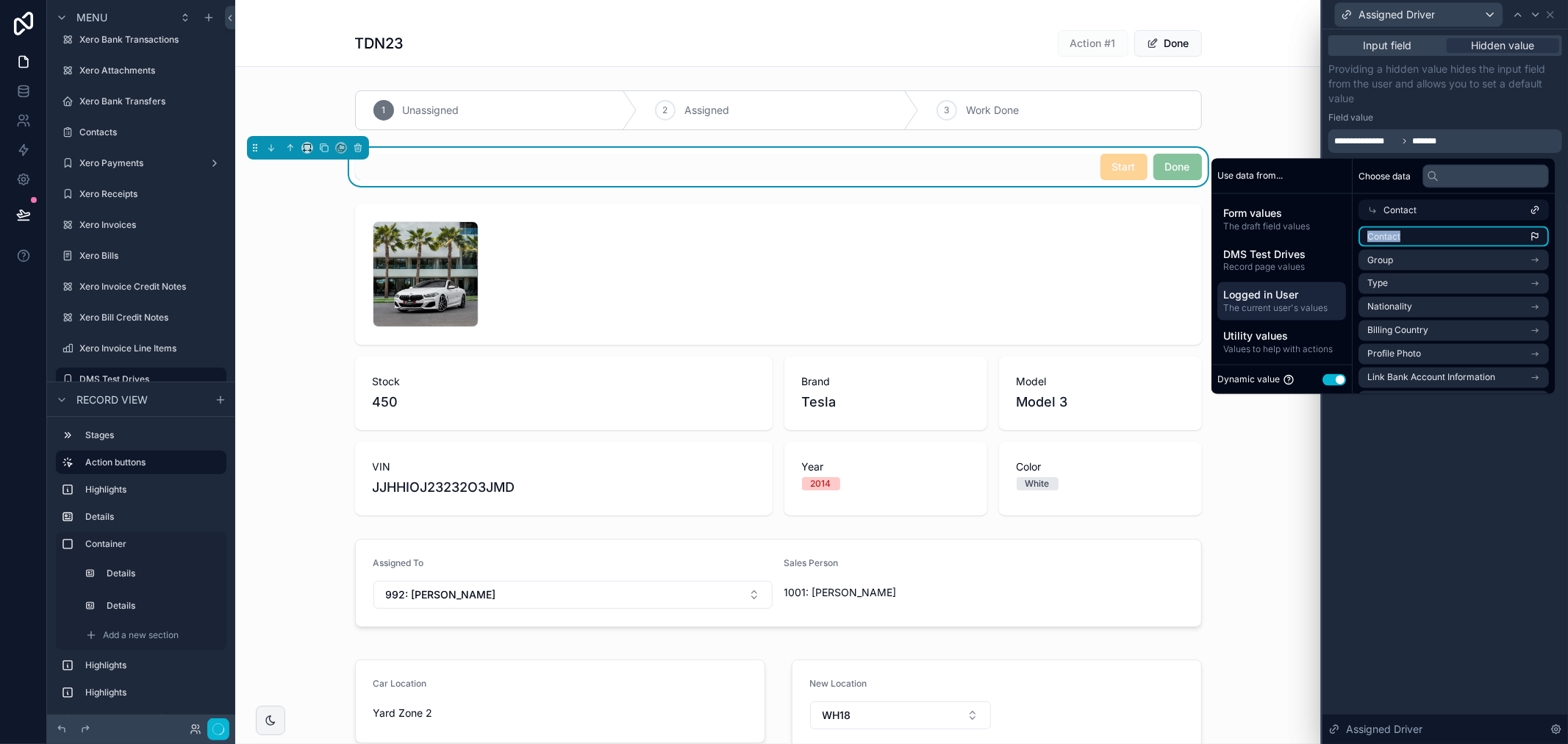
click at [1370, 228] on li "Contact" at bounding box center [1453, 237] width 190 height 21
click at [1370, 236] on span "Contact" at bounding box center [1383, 237] width 34 height 12
click at [1533, 239] on icon "scrollable content" at bounding box center [1534, 237] width 10 height 10
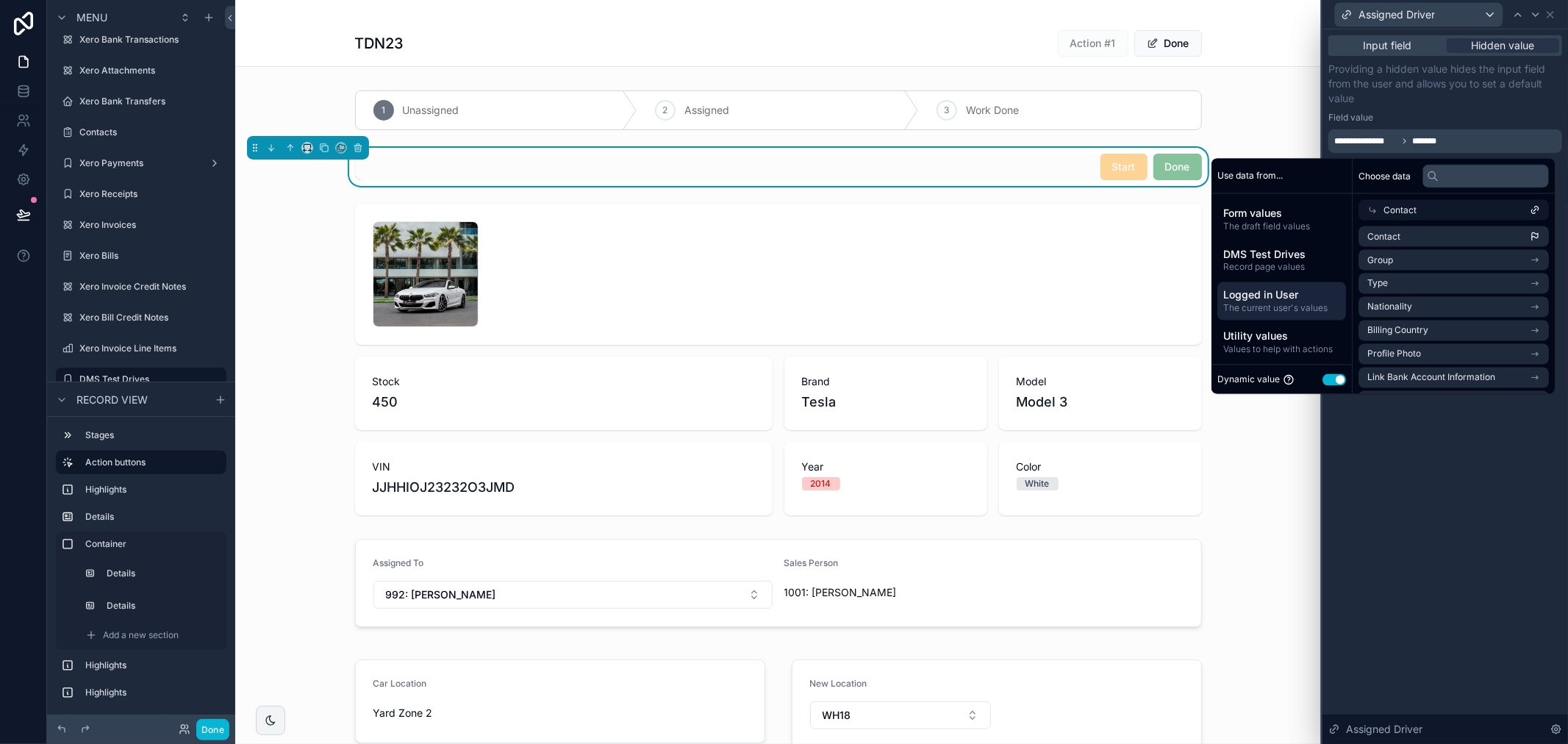
click at [1530, 214] on icon at bounding box center [1534, 209] width 10 height 10
click at [1520, 276] on li "Contact" at bounding box center [1453, 281] width 190 height 21
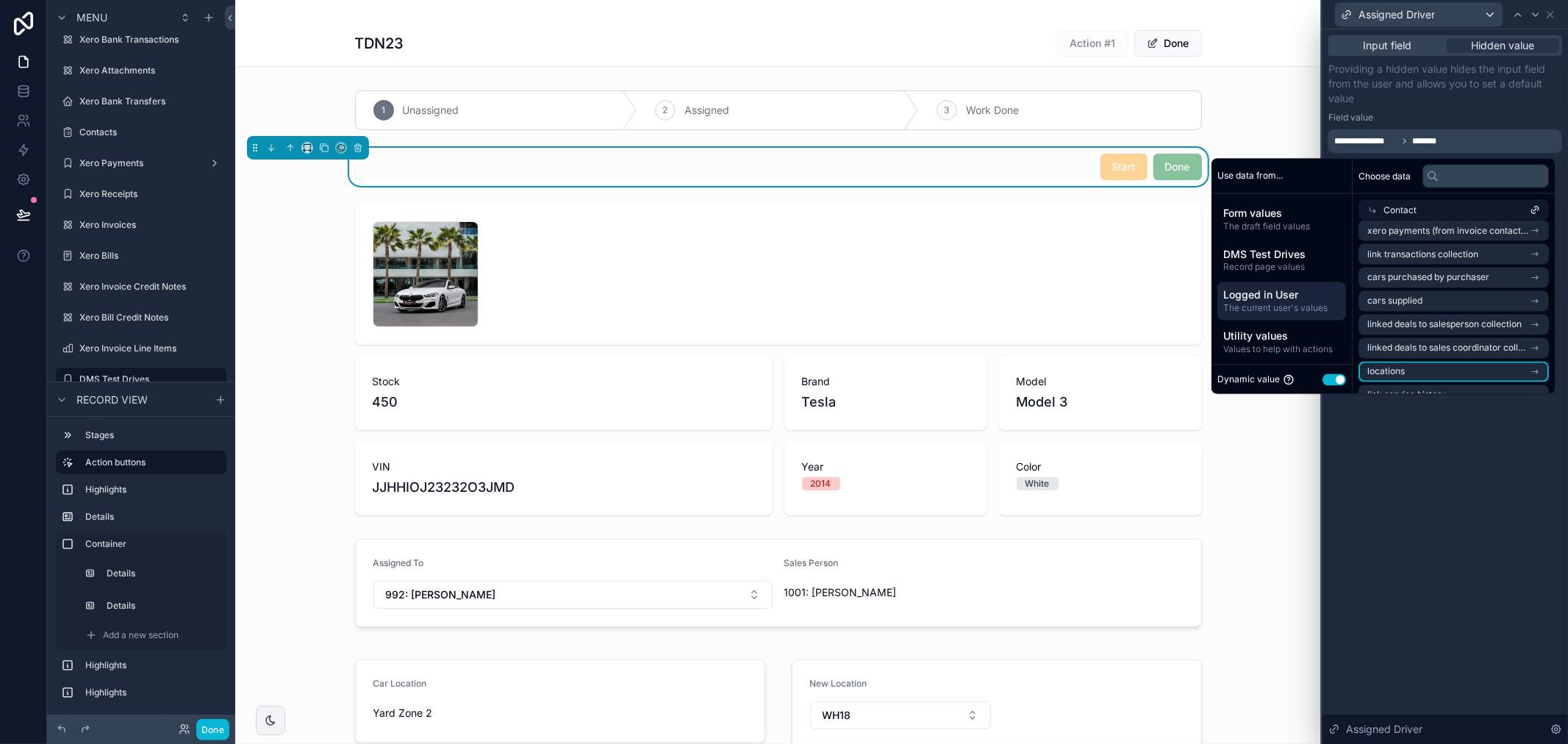
scroll to position [326, 0]
click at [1419, 468] on div "**********" at bounding box center [1445, 386] width 245 height 715
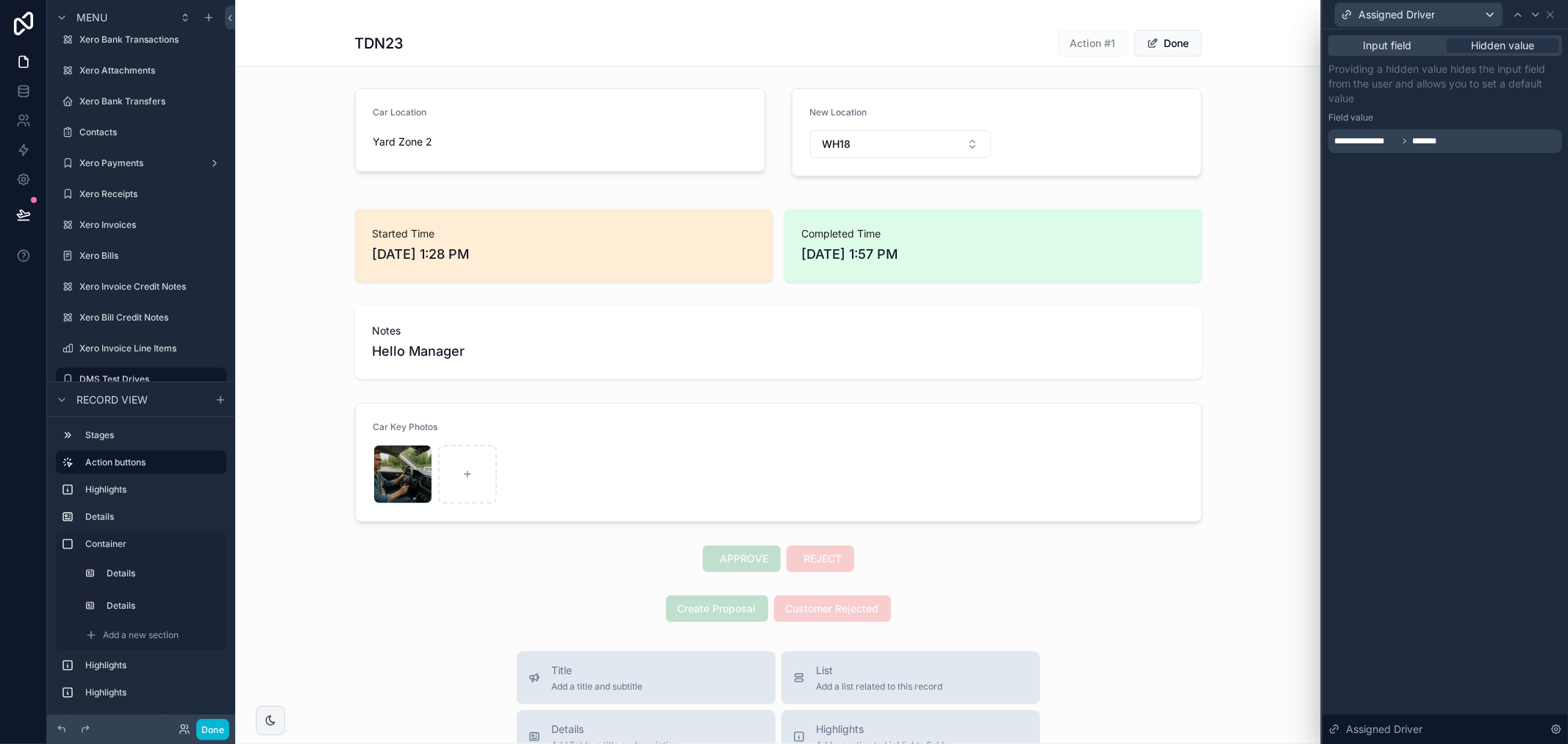
scroll to position [0, 0]
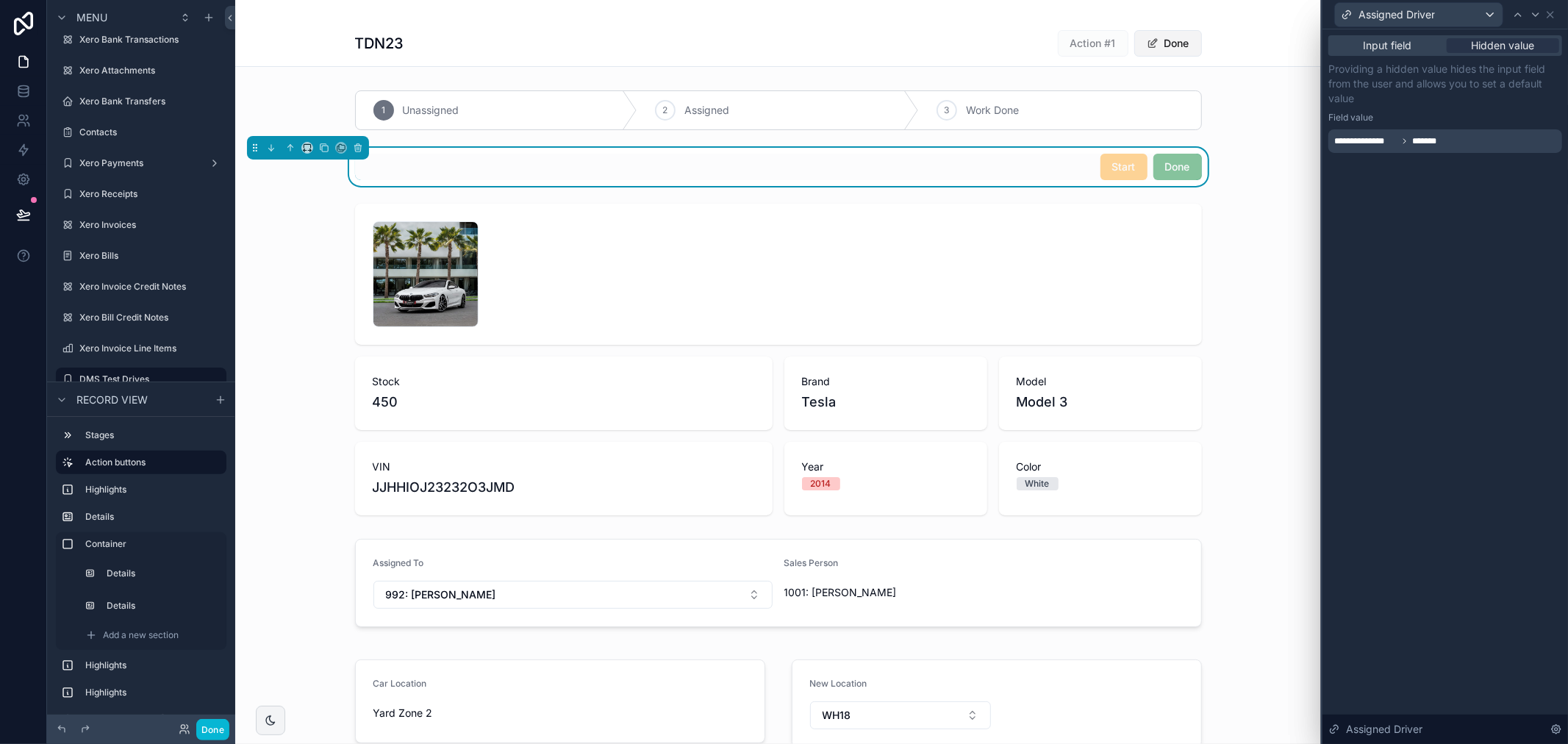
click at [1176, 45] on button "Done" at bounding box center [1168, 43] width 68 height 26
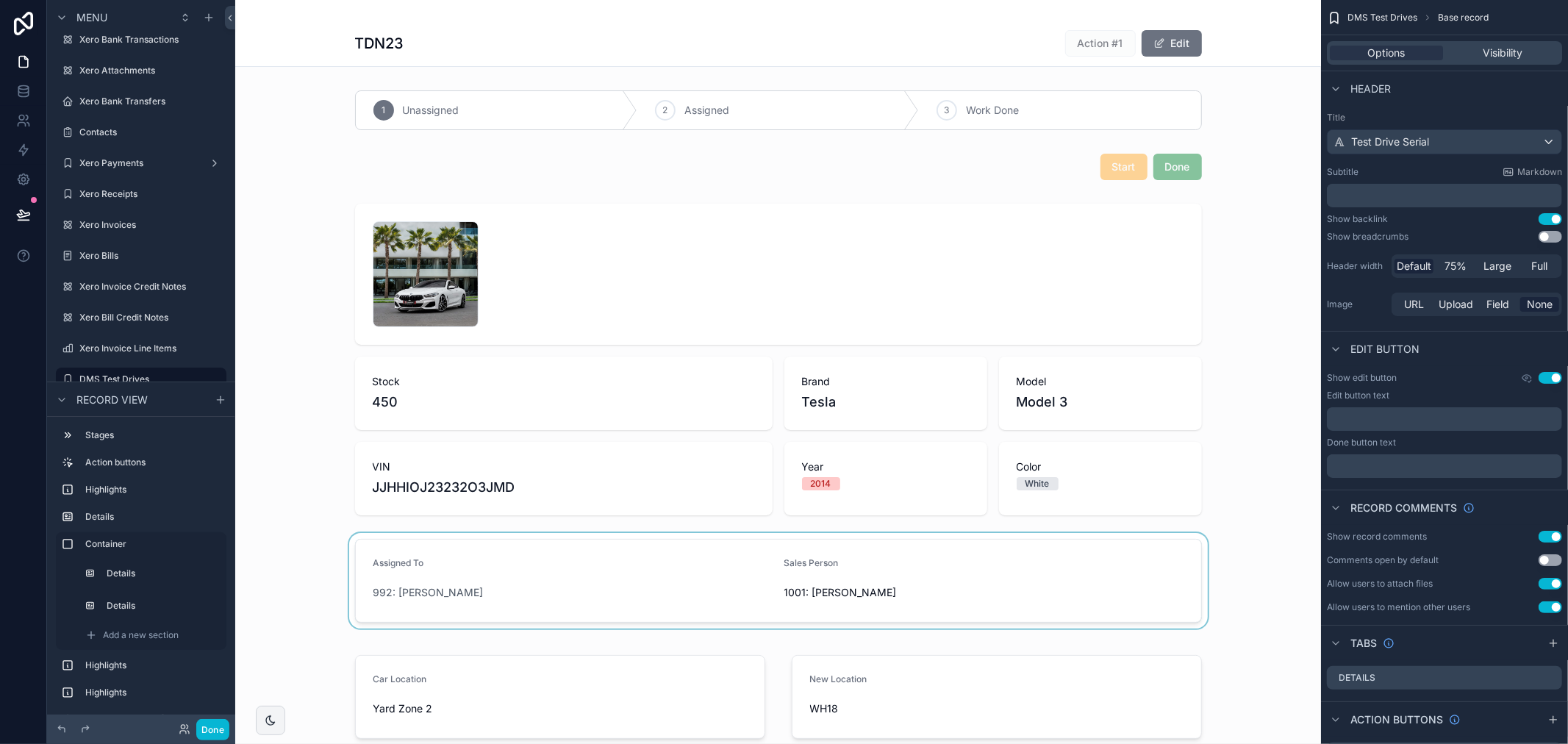
click at [638, 592] on div "scrollable content" at bounding box center [778, 580] width 1085 height 95
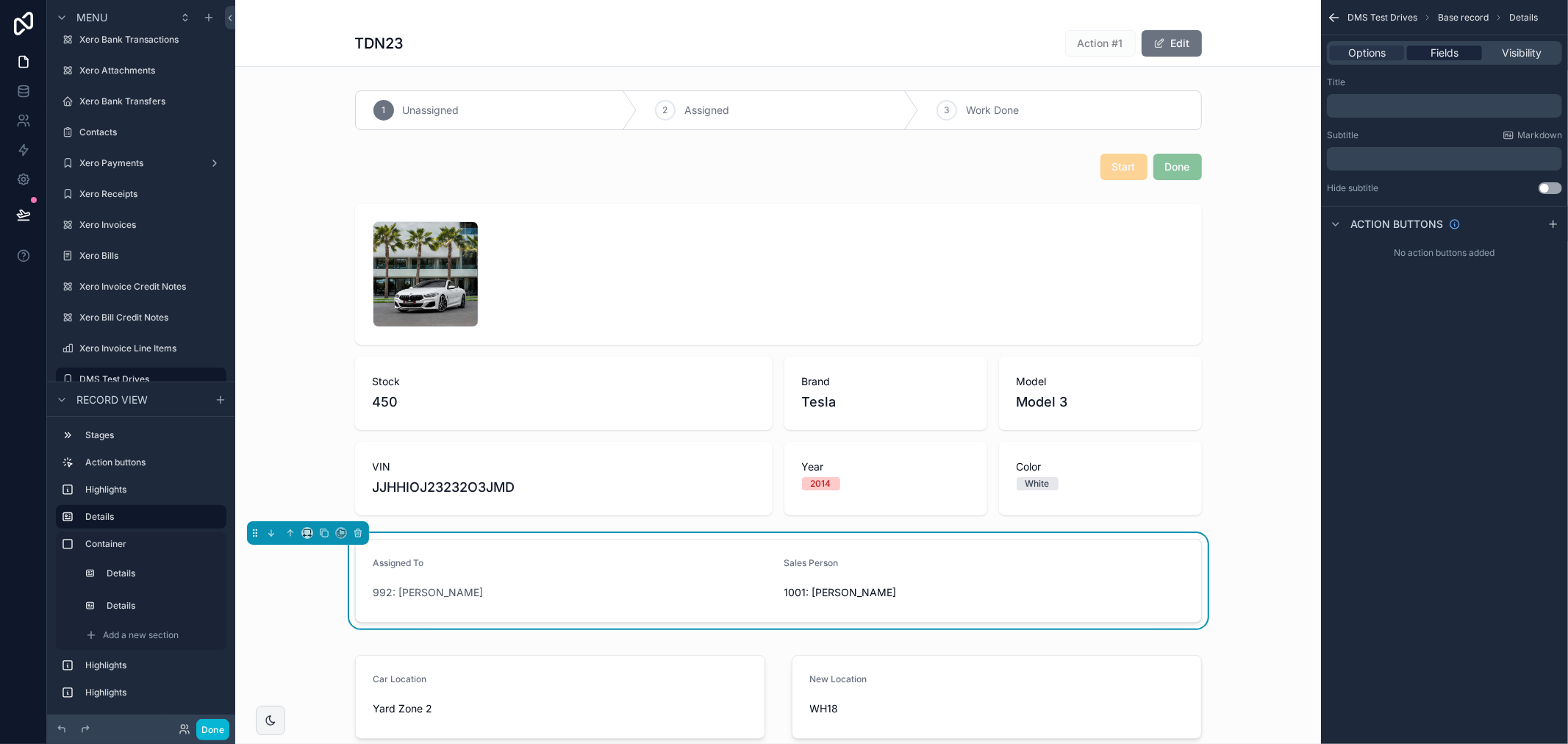
click at [1430, 52] on span "Fields" at bounding box center [1444, 53] width 28 height 14
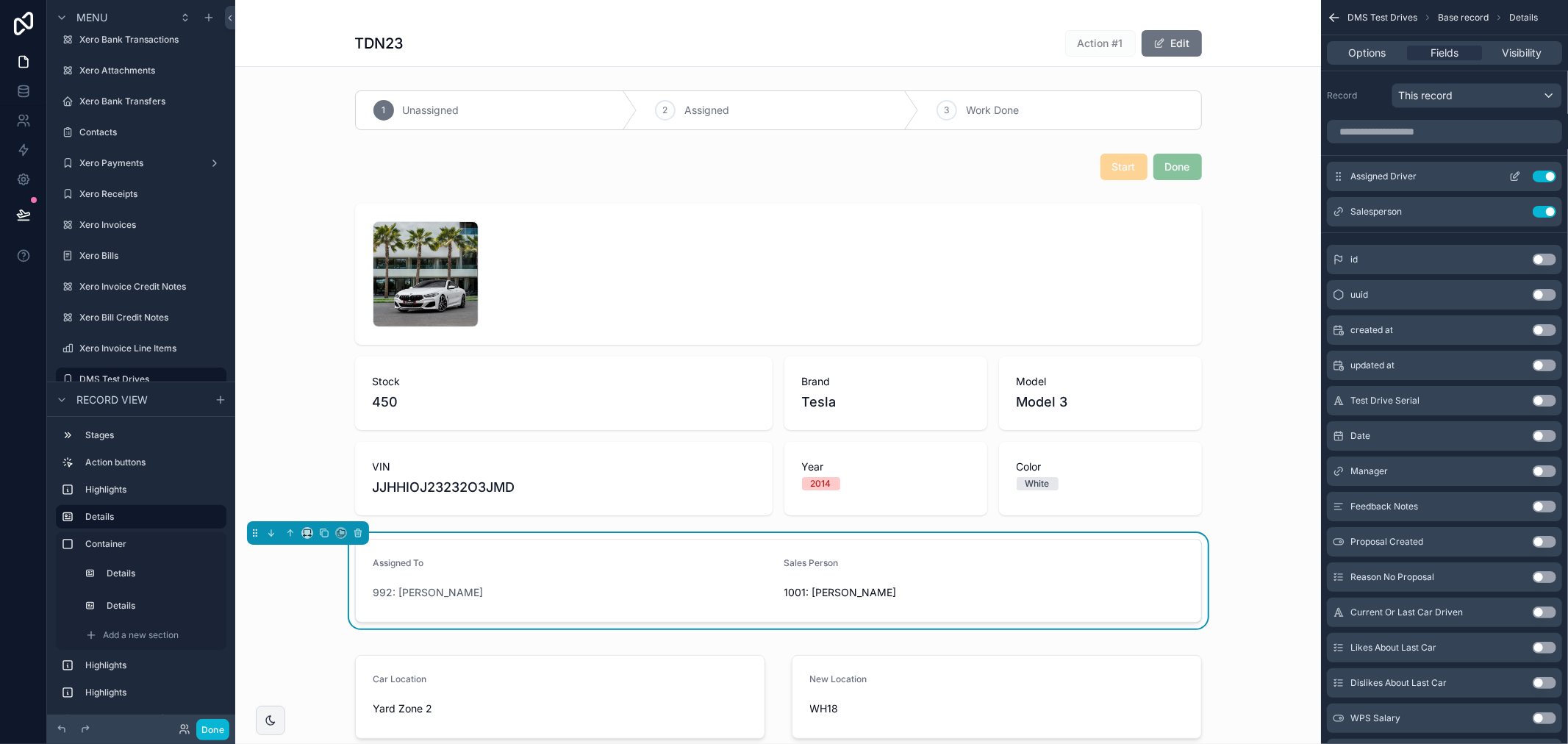
click at [1515, 181] on icon "scrollable content" at bounding box center [1515, 176] width 12 height 12
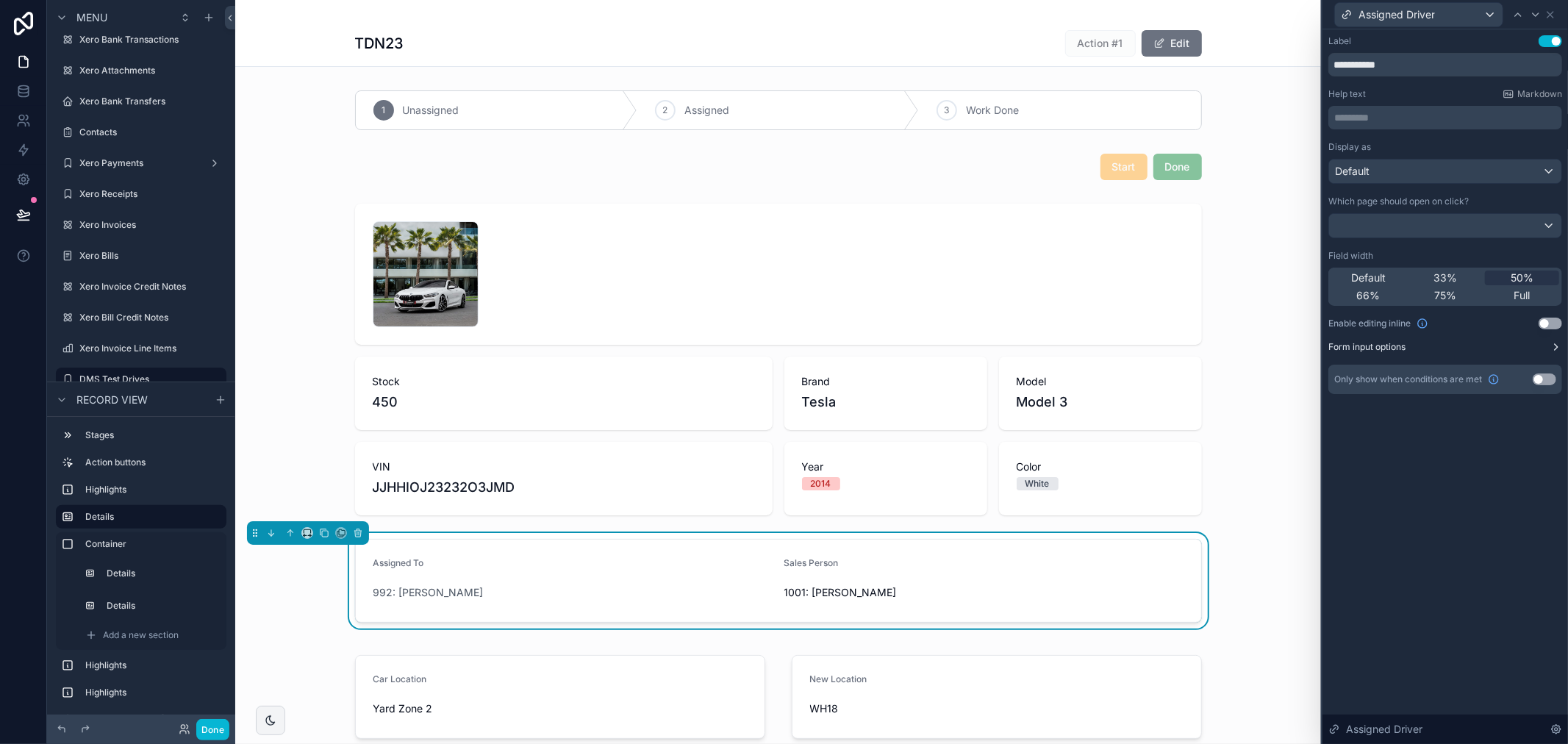
click at [1553, 348] on icon at bounding box center [1555, 346] width 12 height 12
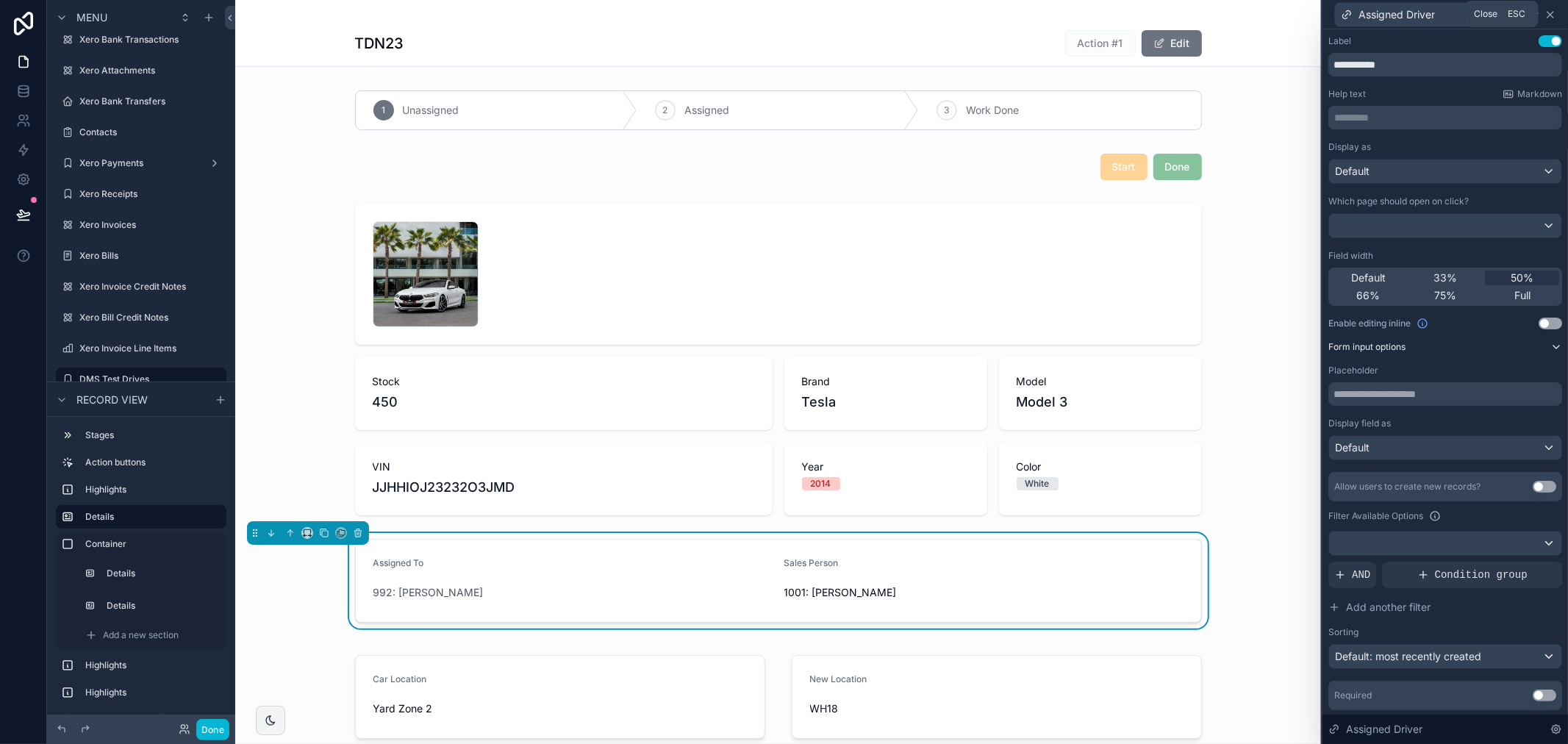
click at [1553, 17] on icon at bounding box center [1550, 14] width 12 height 12
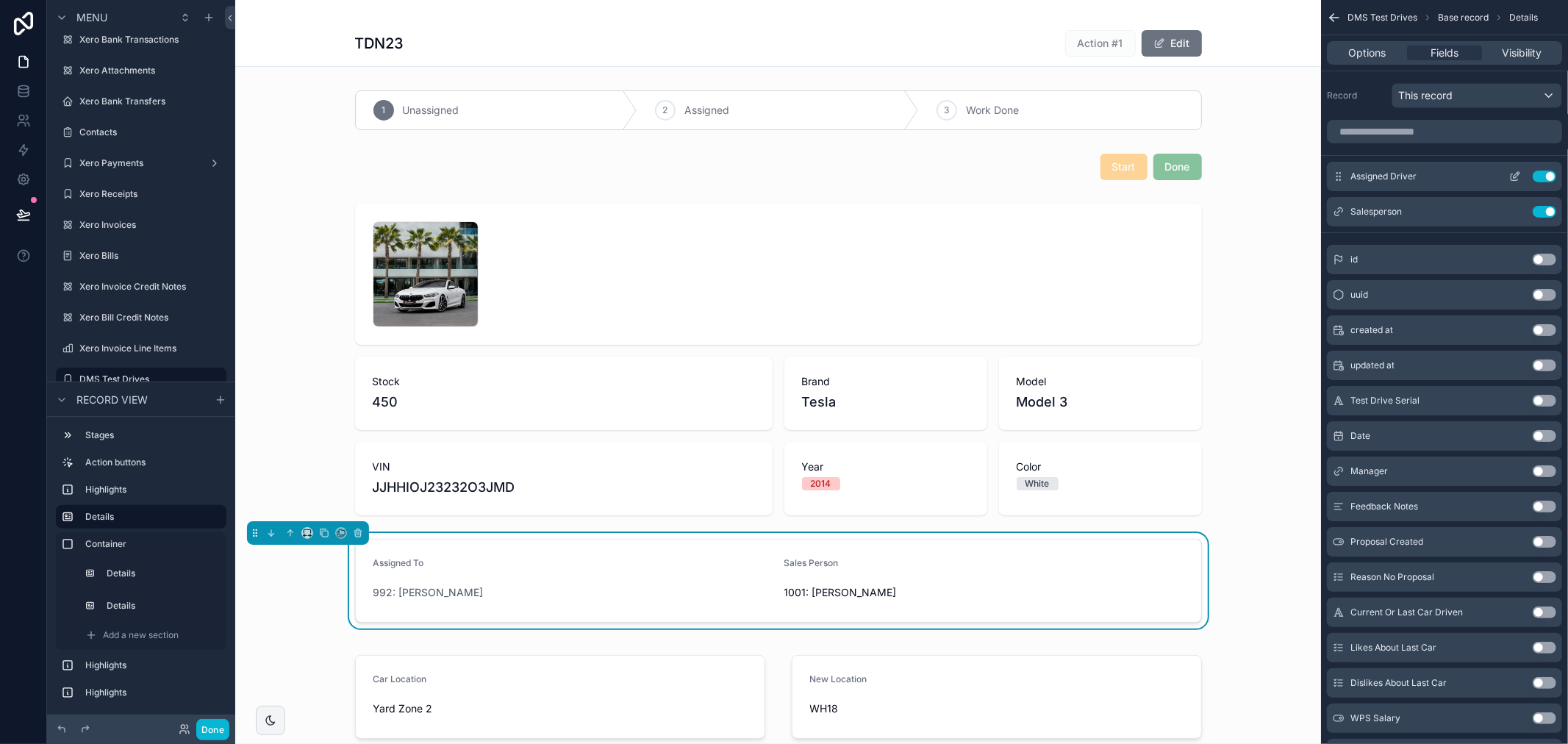
click at [1515, 179] on icon "scrollable content" at bounding box center [1515, 176] width 12 height 12
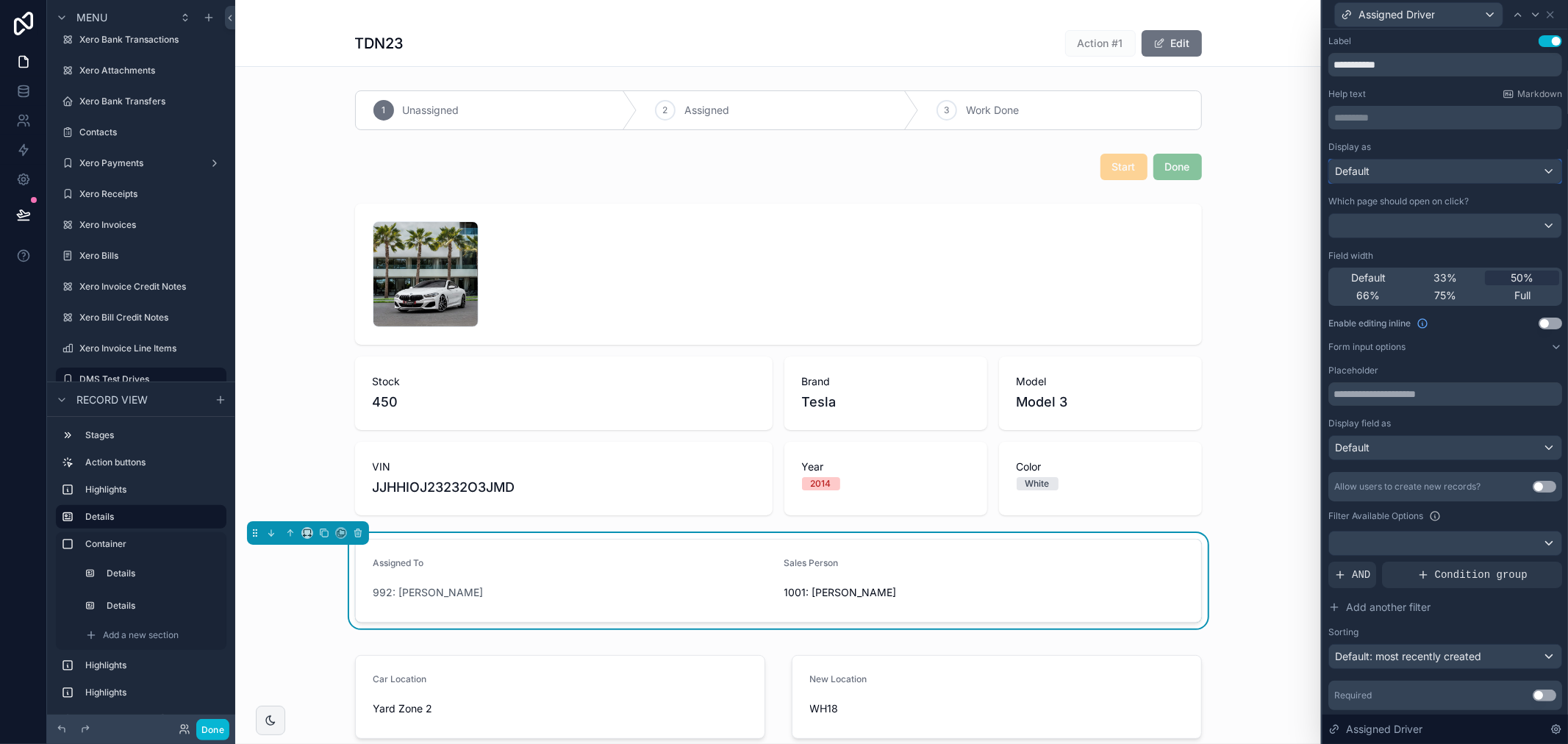
click at [1392, 171] on div "Default" at bounding box center [1445, 171] width 232 height 24
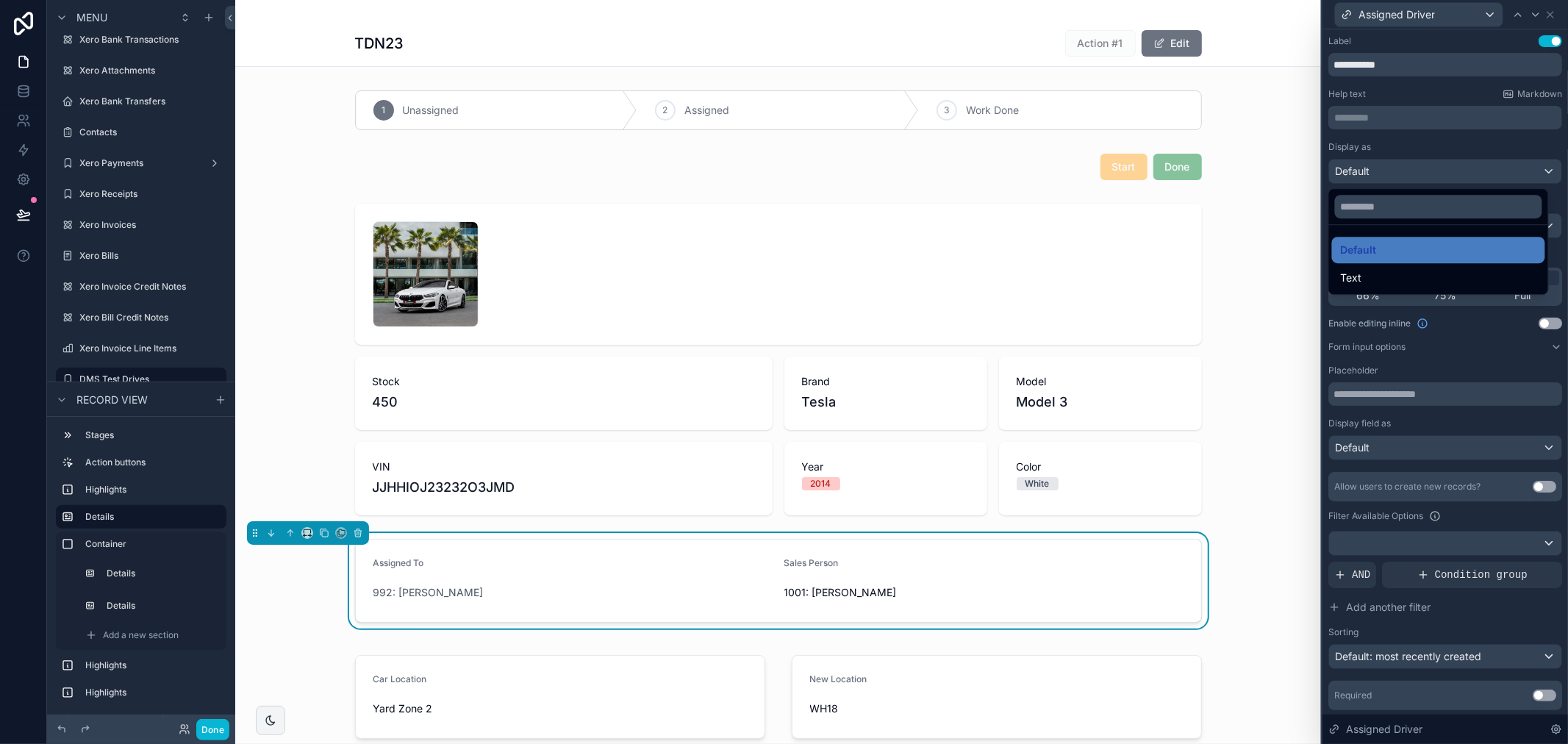
click at [1397, 271] on div "Text" at bounding box center [1438, 277] width 196 height 17
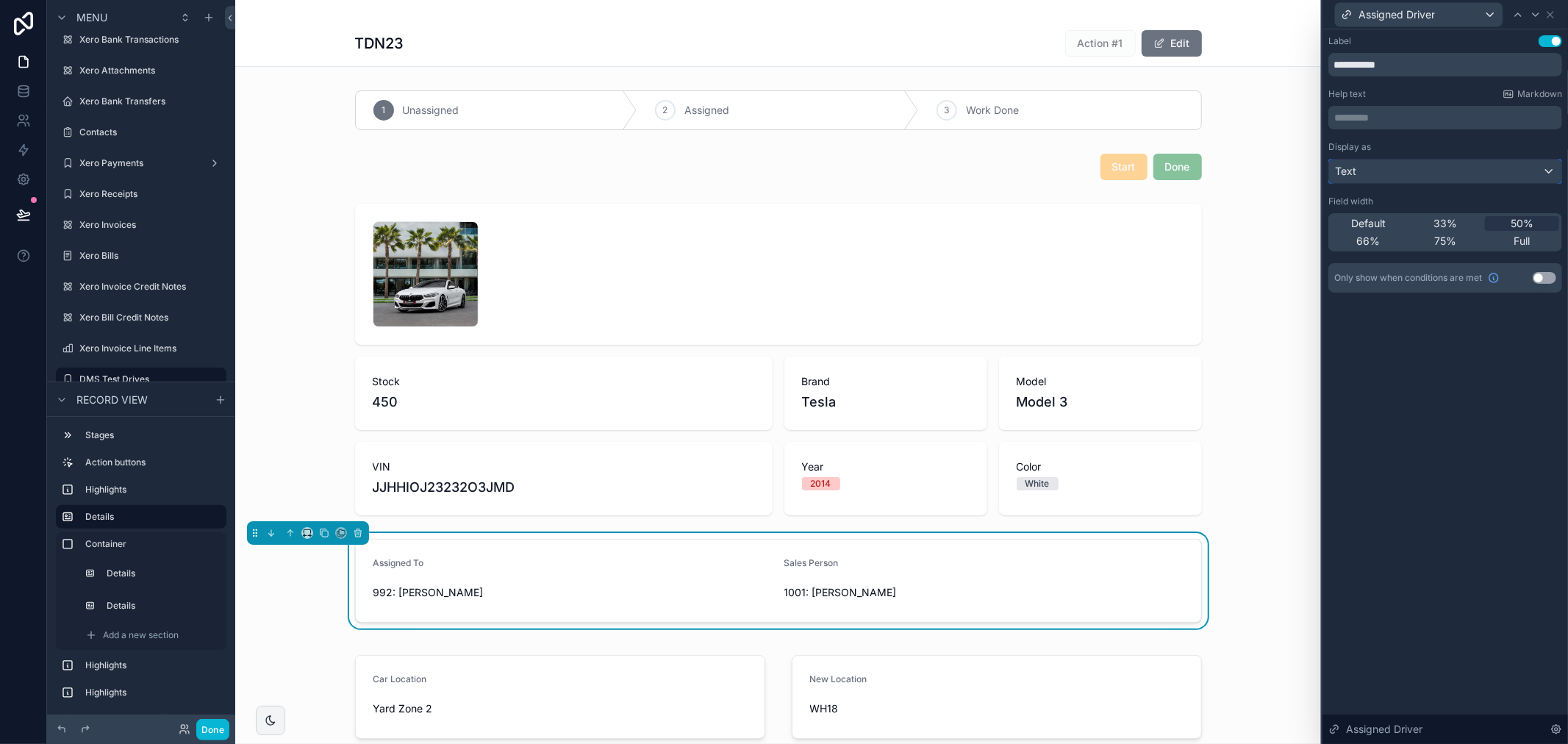
click at [1395, 159] on button "Text" at bounding box center [1445, 171] width 234 height 25
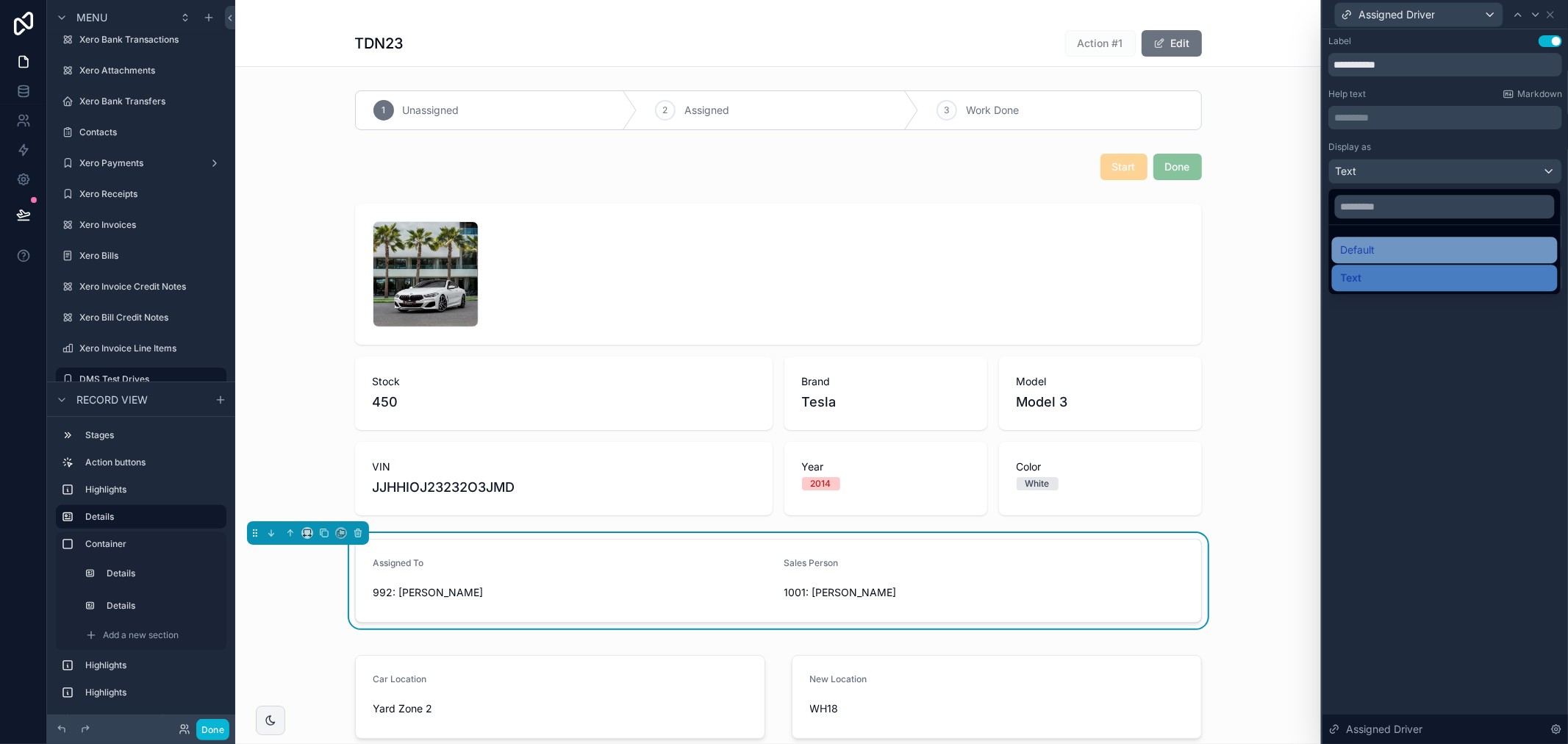
click at [1404, 258] on div "Default" at bounding box center [1445, 249] width 208 height 17
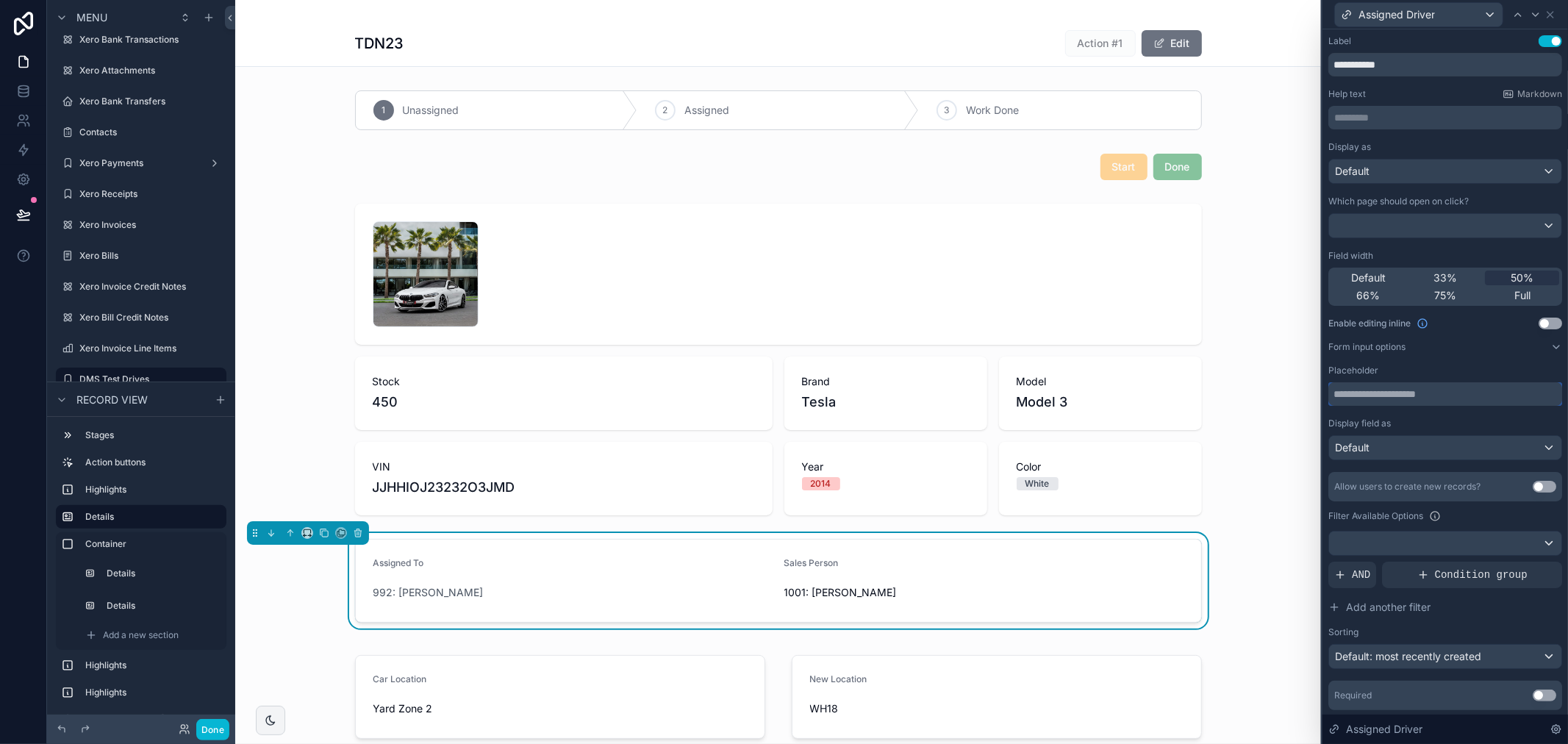
click at [1424, 388] on input "text" at bounding box center [1445, 394] width 234 height 24
click at [1413, 370] on div "Placeholder" at bounding box center [1445, 370] width 234 height 12
click at [1531, 337] on div "Display as Default Which page should open on click? Field width Default 33% 50%…" at bounding box center [1445, 426] width 234 height 569
click at [1536, 353] on div "Display as Default Which page should open on click? Field width Default 33% 50%…" at bounding box center [1445, 426] width 234 height 569
click at [1550, 344] on icon at bounding box center [1555, 346] width 12 height 12
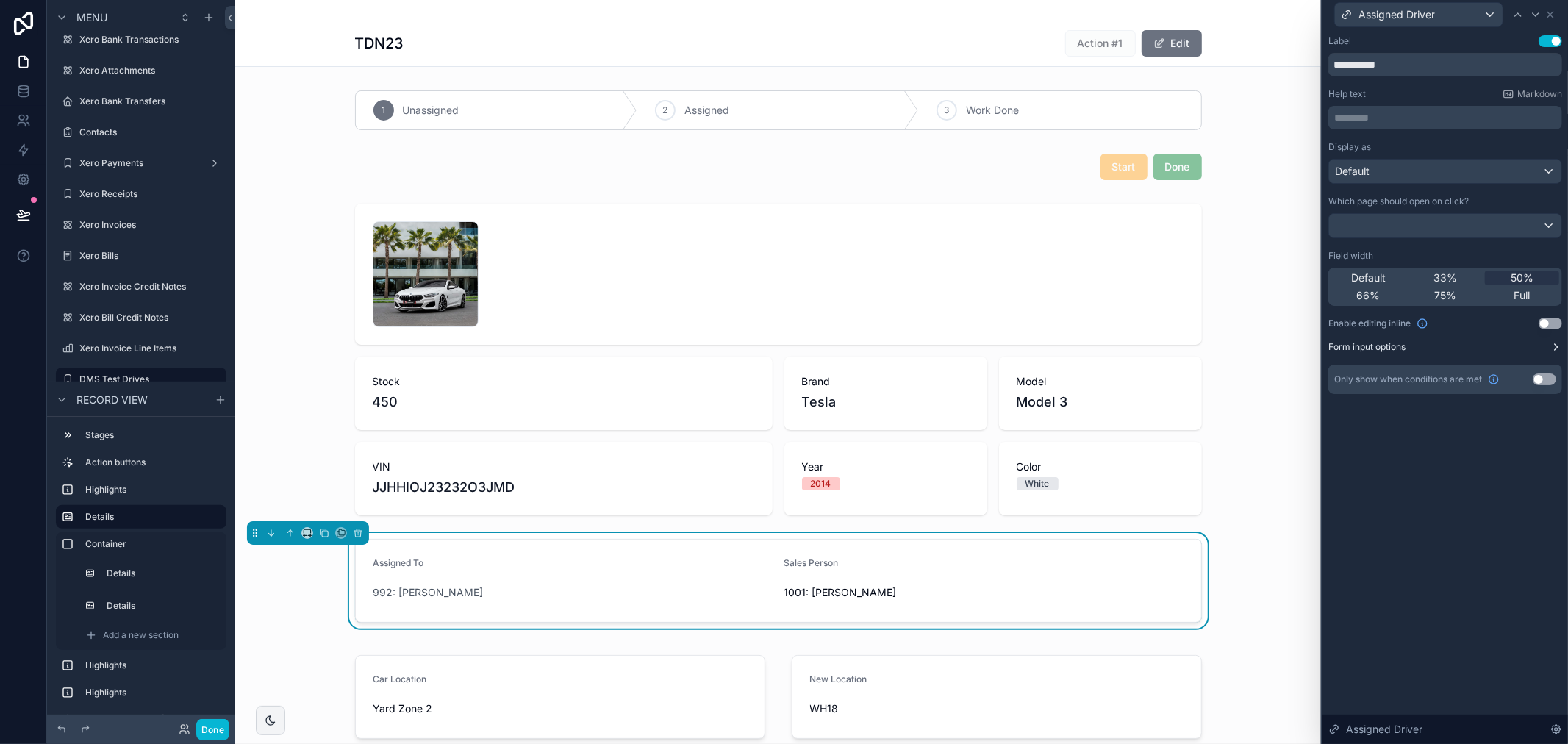
click at [1541, 344] on button "Form input options" at bounding box center [1445, 346] width 234 height 12
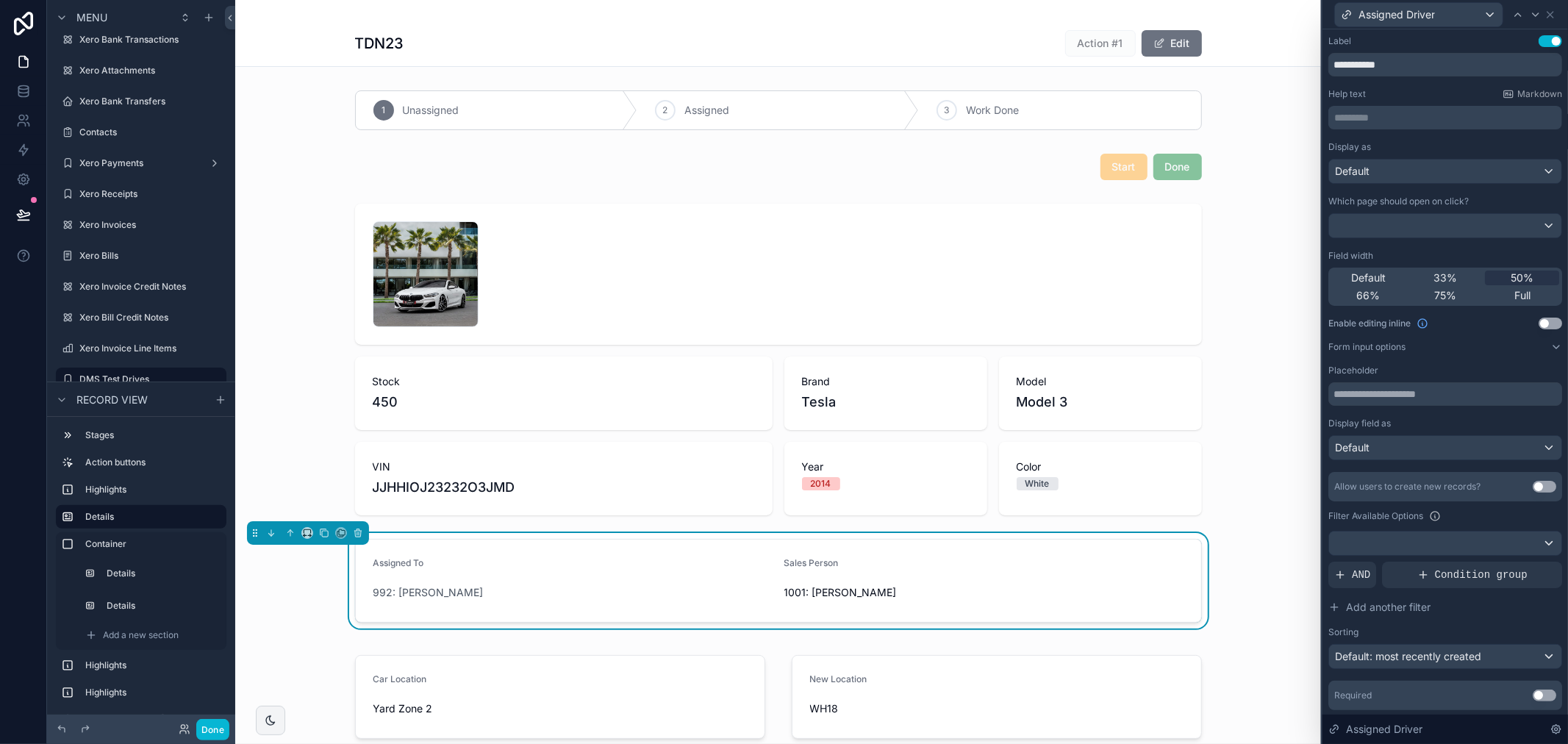
click at [1533, 488] on button "Use setting" at bounding box center [1544, 487] width 24 height 12
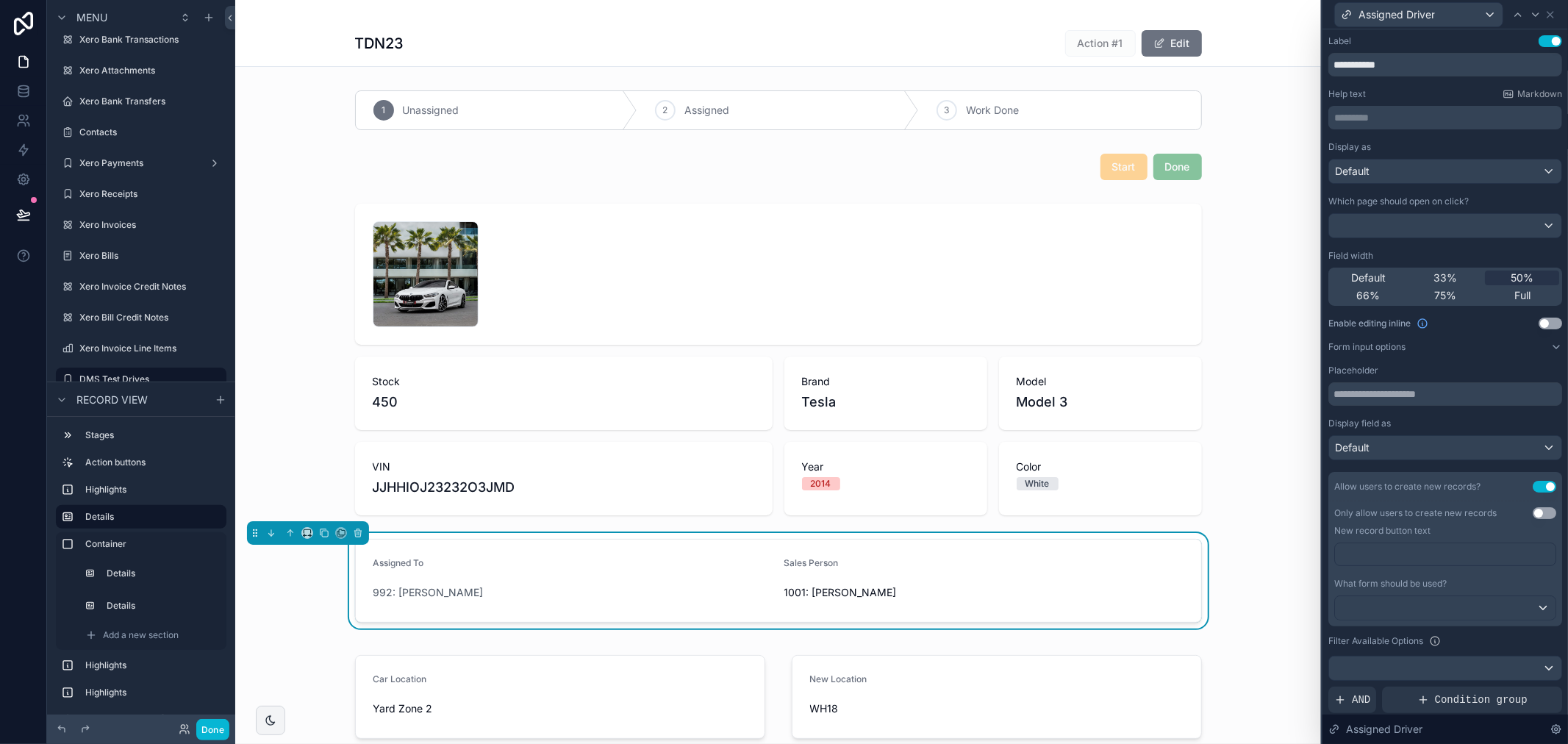
click at [1454, 552] on p "﻿" at bounding box center [1447, 555] width 212 height 14
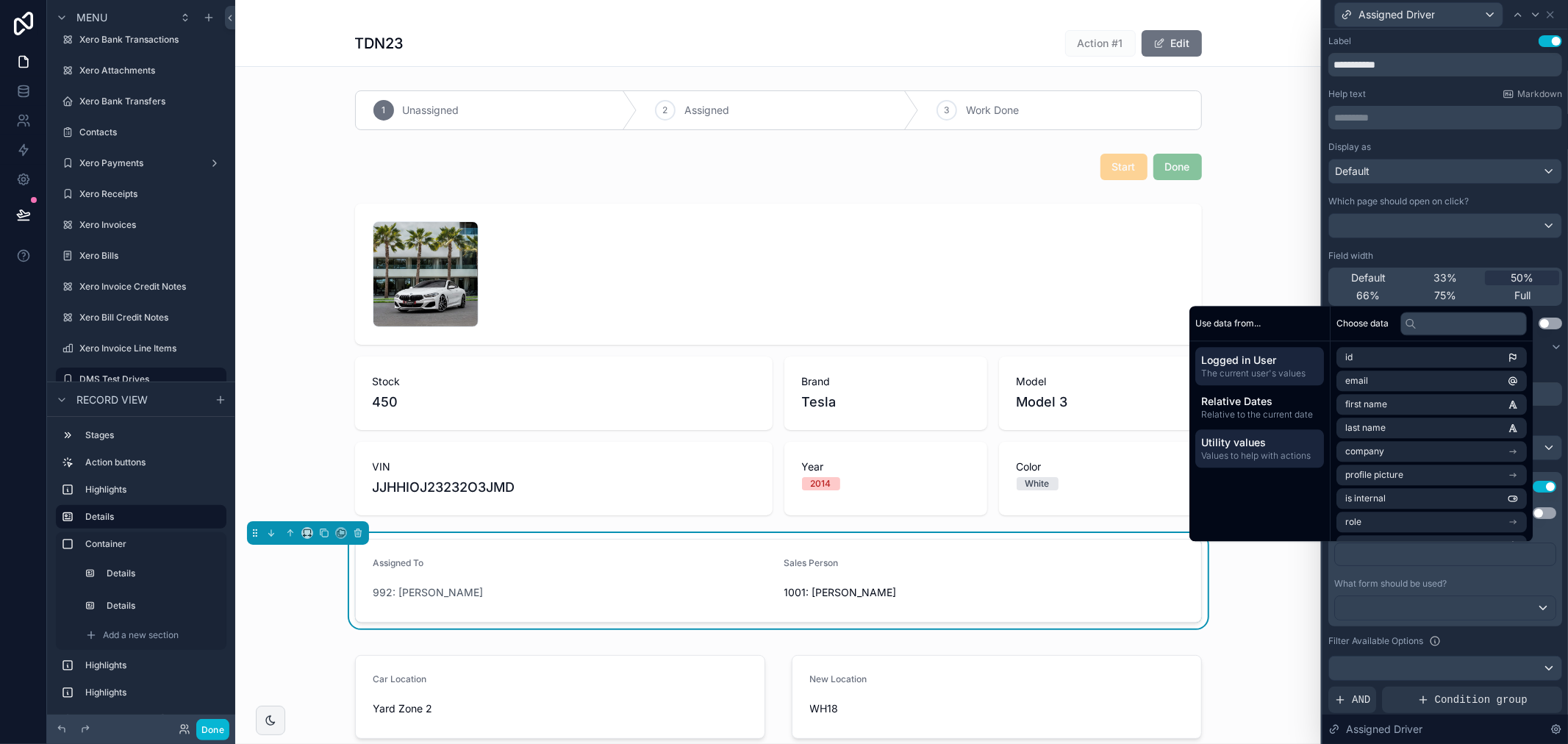
click at [1262, 466] on div "Utility values Values to help with actions" at bounding box center [1259, 449] width 129 height 38
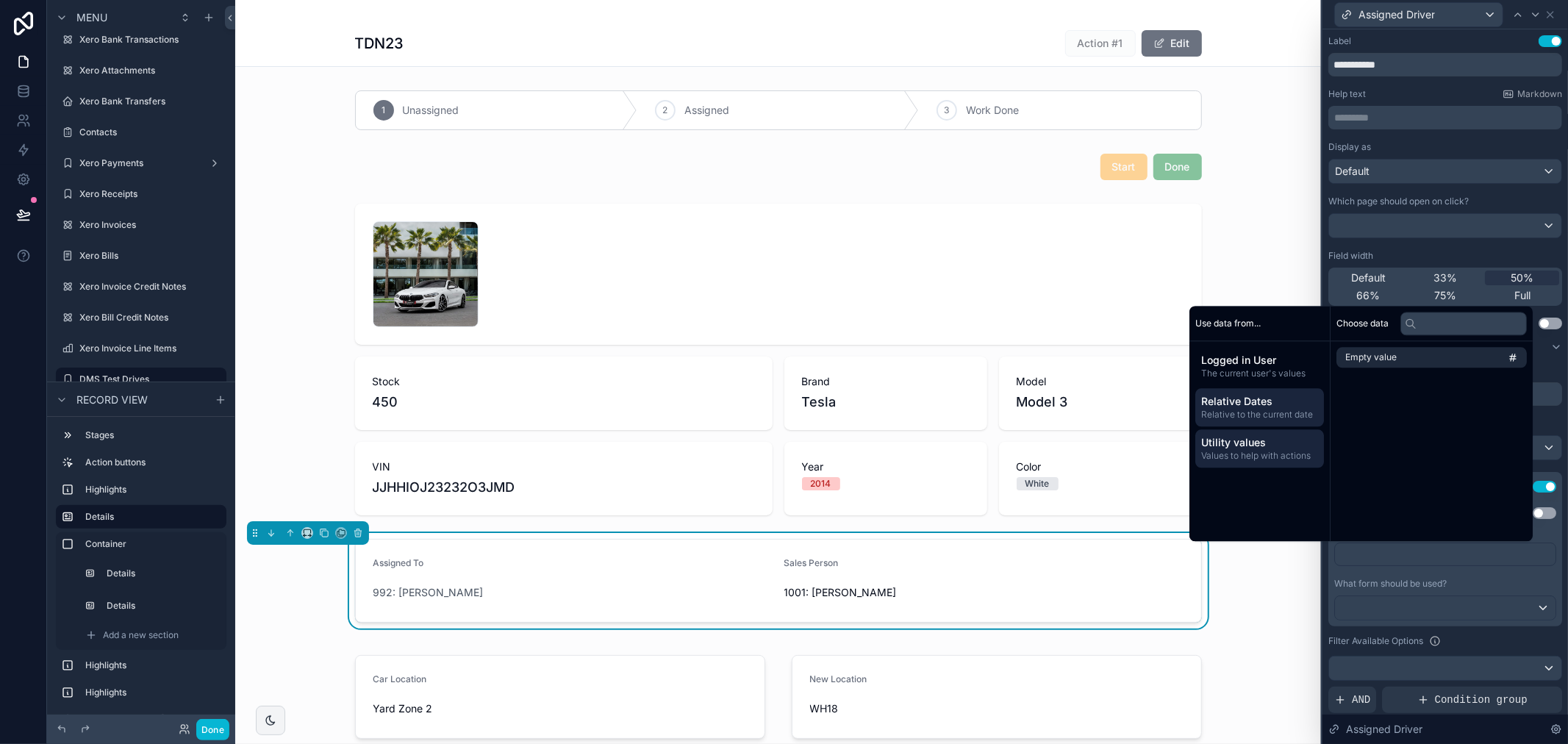
click at [1243, 410] on span "Relative to the current date" at bounding box center [1259, 414] width 117 height 12
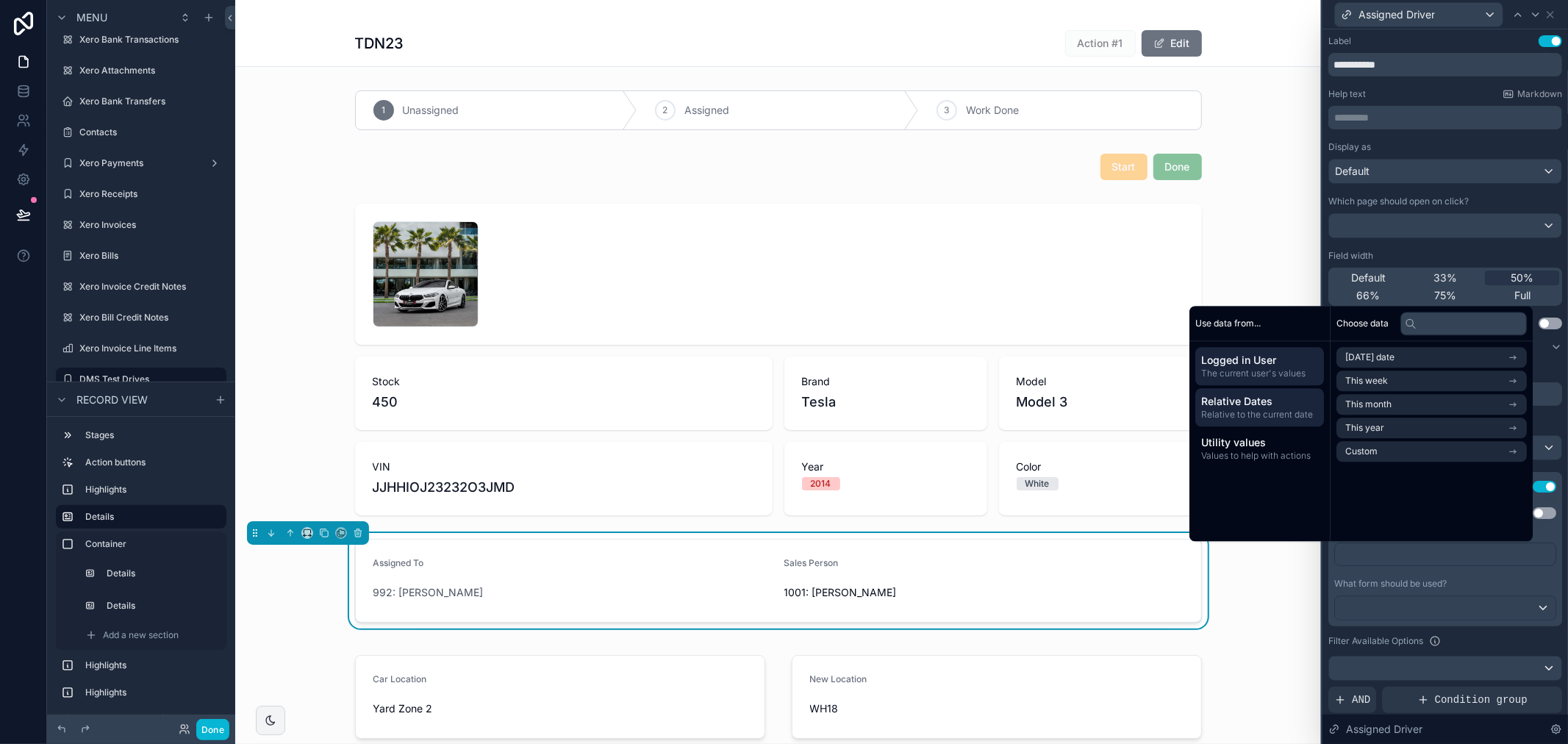
click at [1273, 361] on span "Logged in User" at bounding box center [1259, 360] width 117 height 14
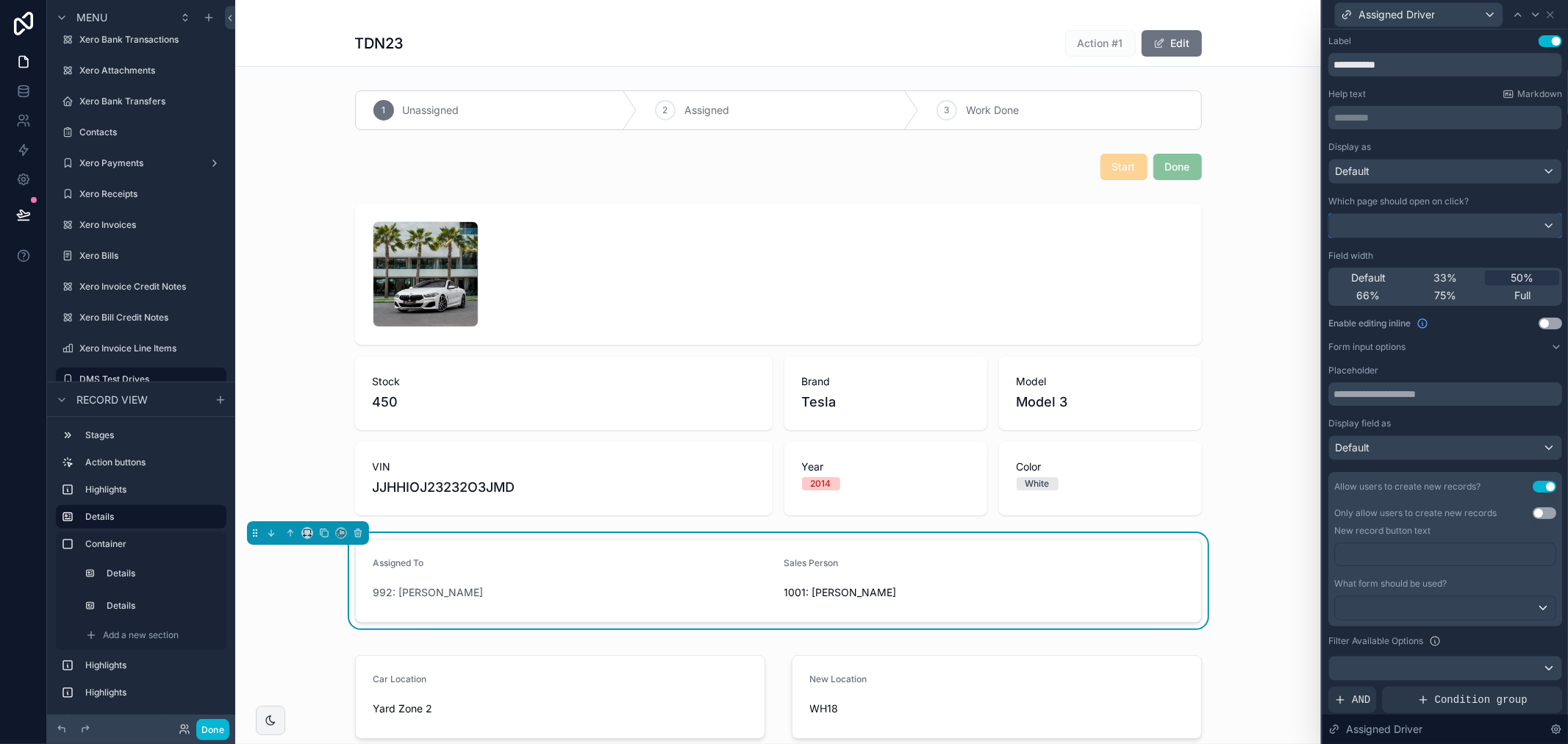
click at [1397, 237] on button at bounding box center [1445, 226] width 234 height 25
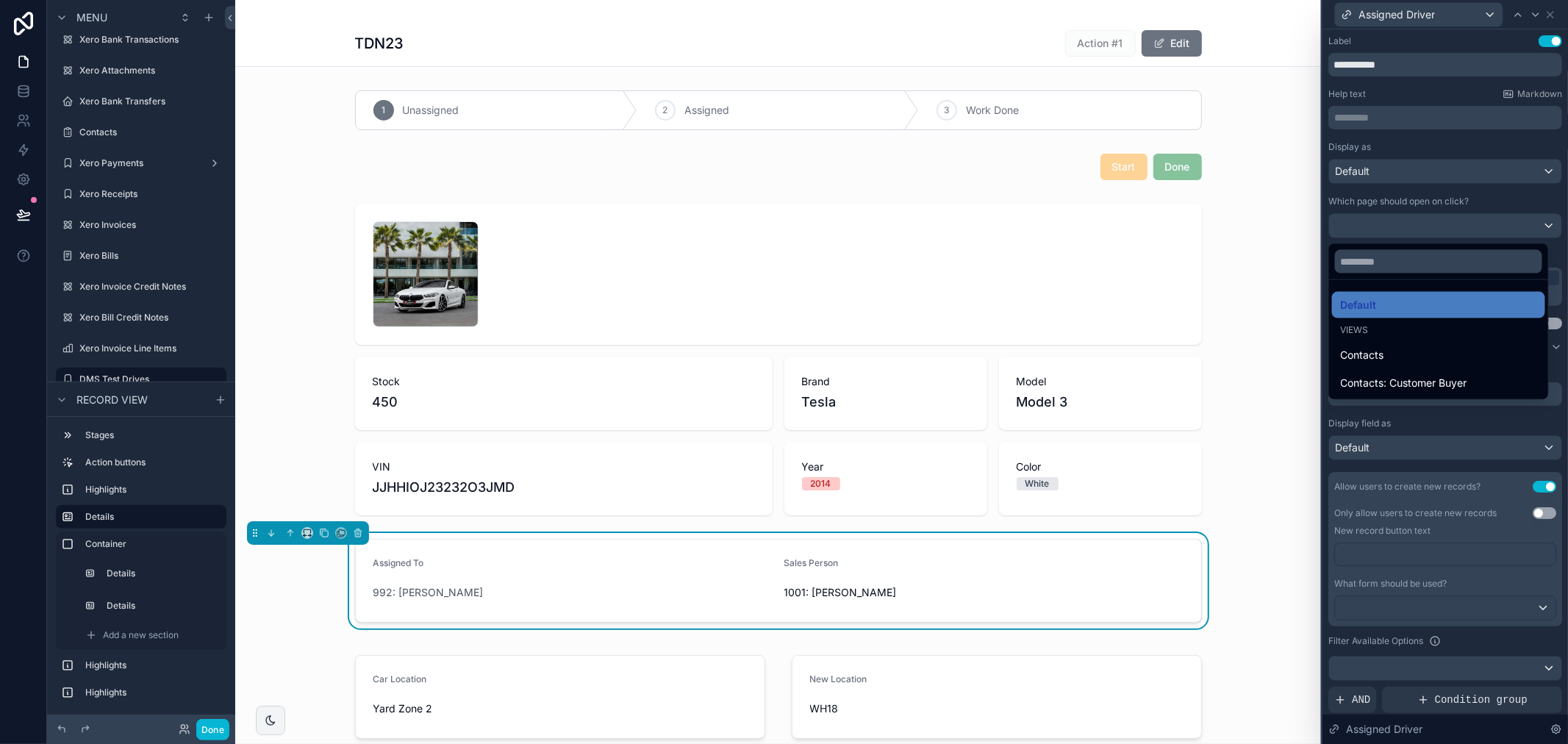
click at [1479, 193] on div at bounding box center [1445, 372] width 245 height 744
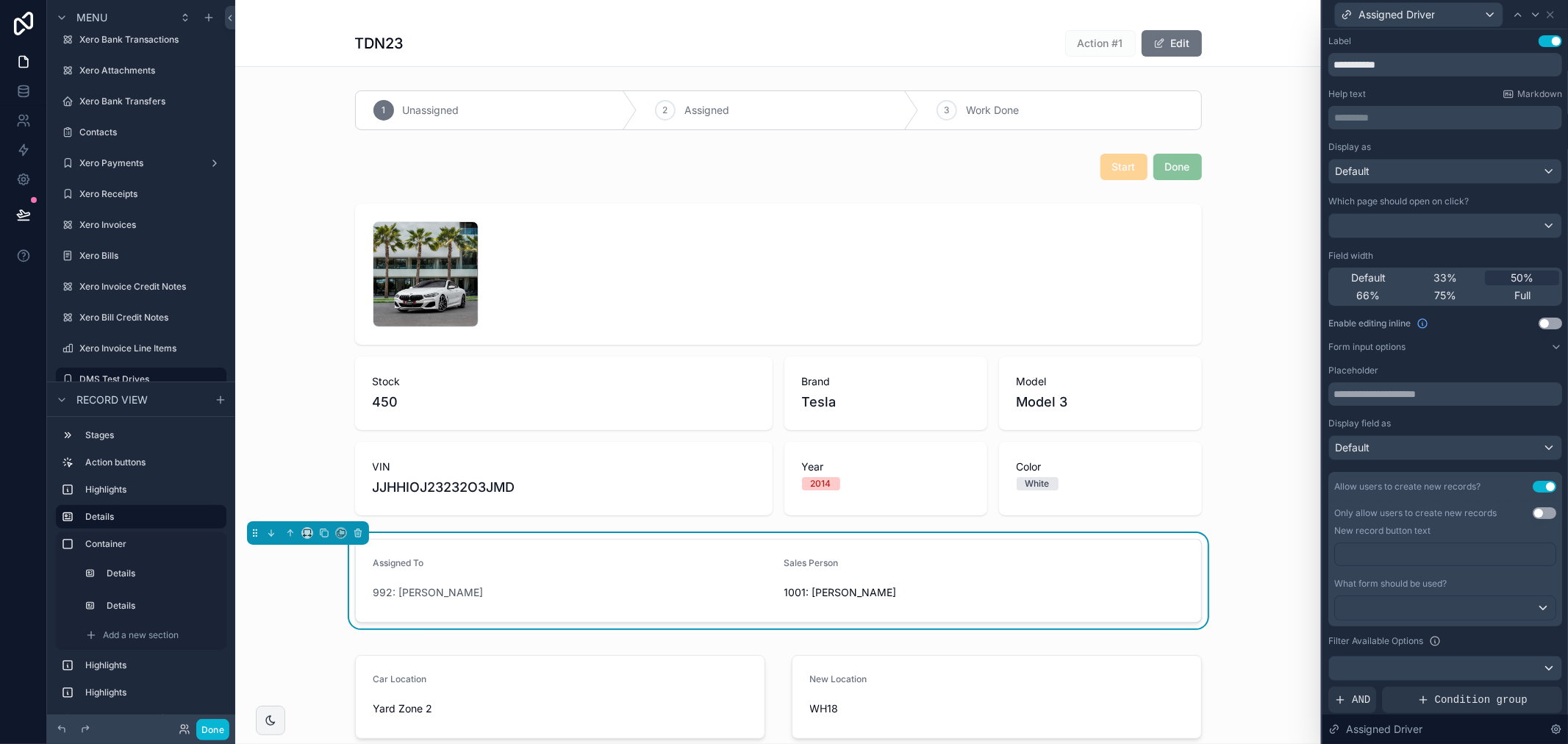
click at [606, 578] on div "Assigned To 992: Daniel Abbas" at bounding box center [572, 581] width 399 height 47
click at [1246, 533] on div "Assigned To 992: Daniel Abbas Sales Person 1001: Talib Alrubai" at bounding box center [778, 580] width 1085 height 95
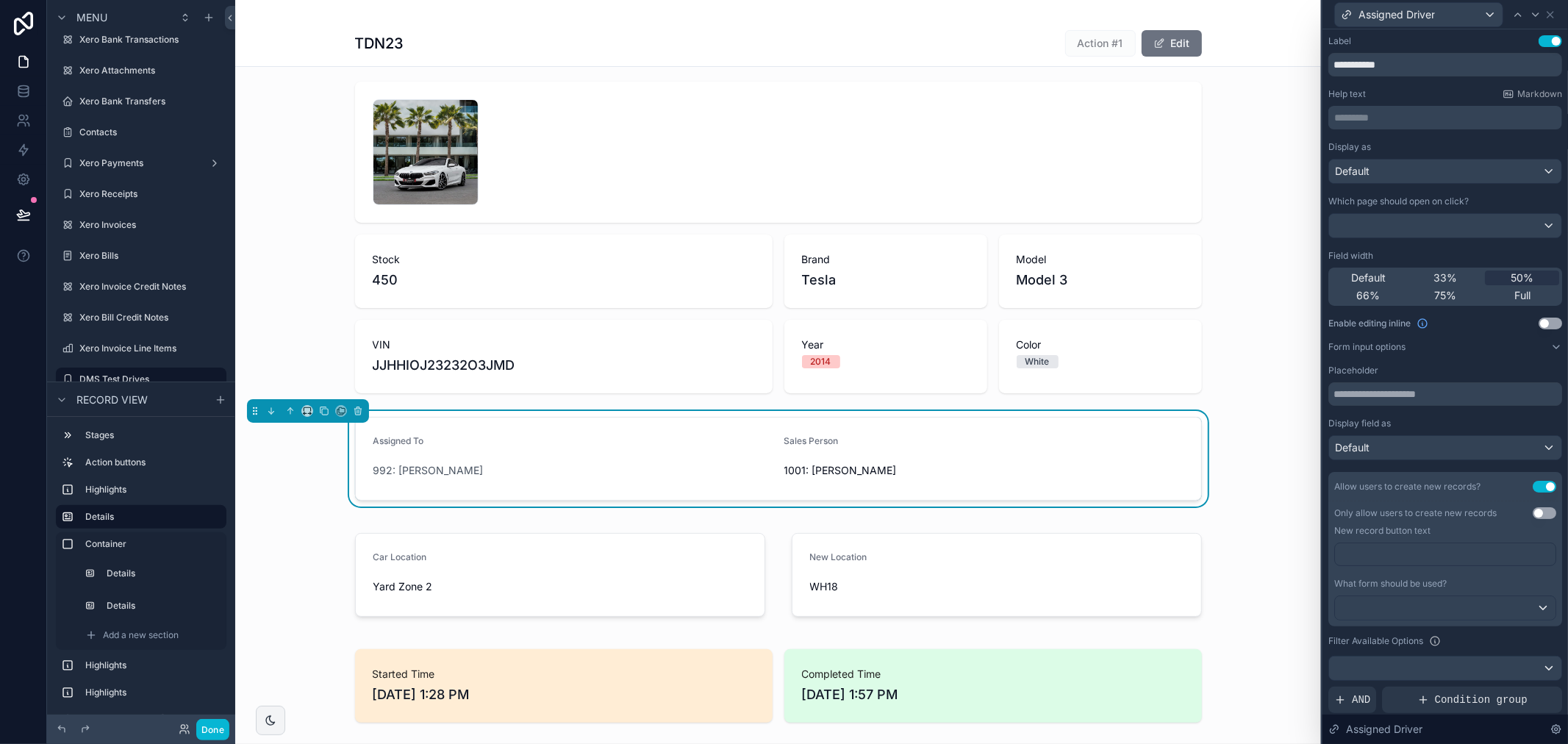
scroll to position [163, 0]
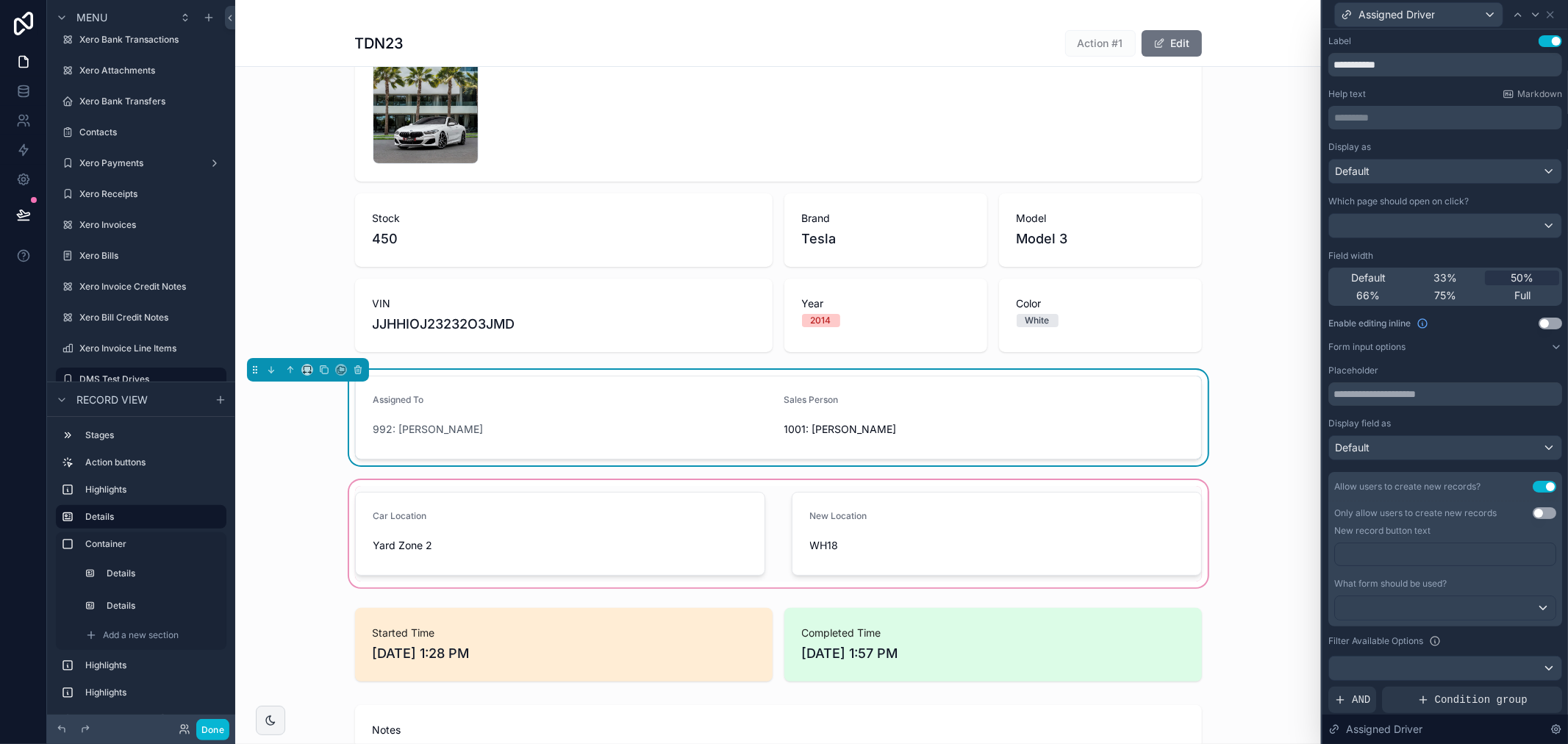
click at [1265, 572] on div "scrollable content" at bounding box center [778, 534] width 1085 height 113
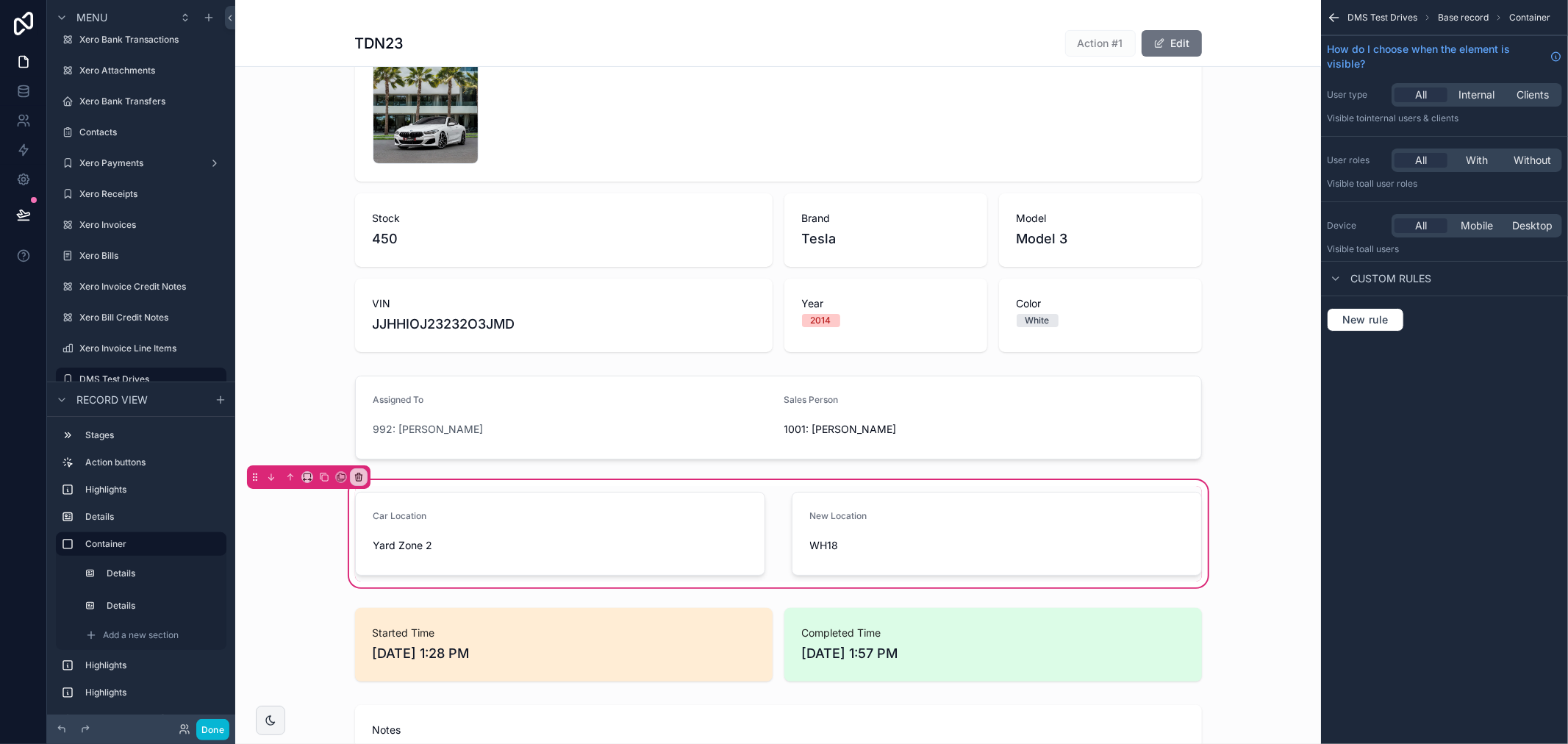
click at [1265, 572] on div "Car Location Yard Zone 2 New Location WH18" at bounding box center [778, 534] width 1085 height 113
click at [212, 736] on button "Done" at bounding box center [213, 730] width 34 height 22
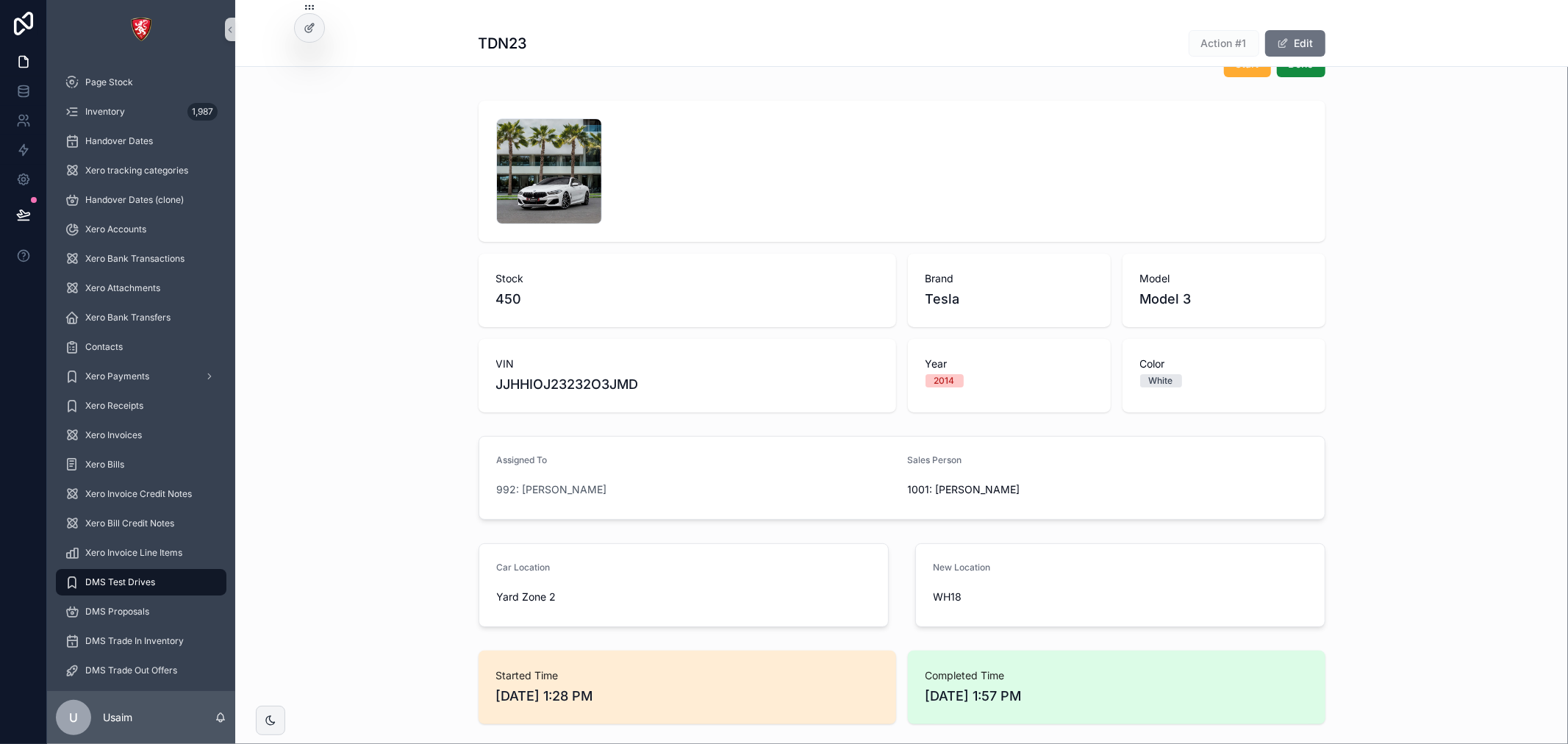
scroll to position [0, 0]
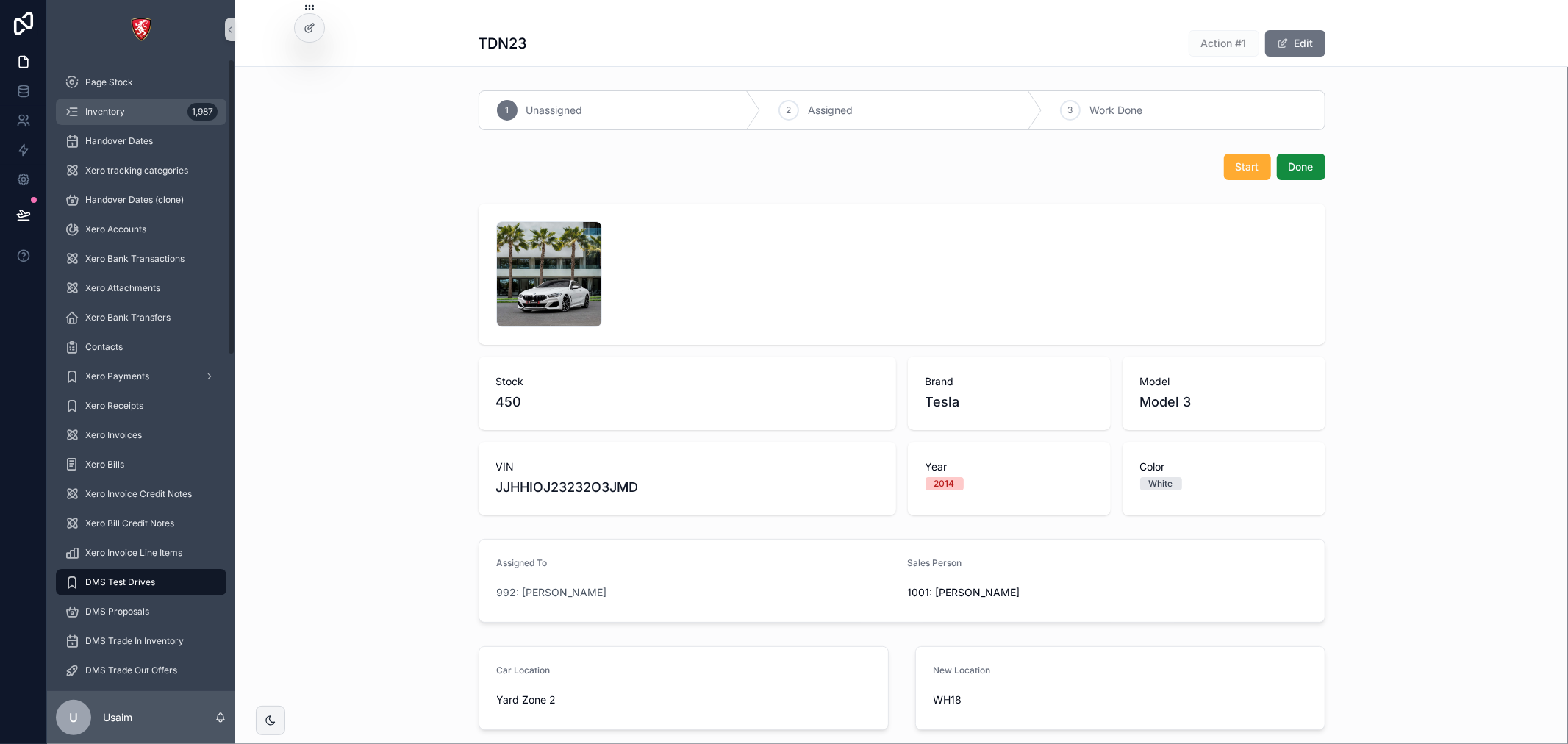
click at [127, 118] on div "Inventory 1,987" at bounding box center [140, 111] width 153 height 24
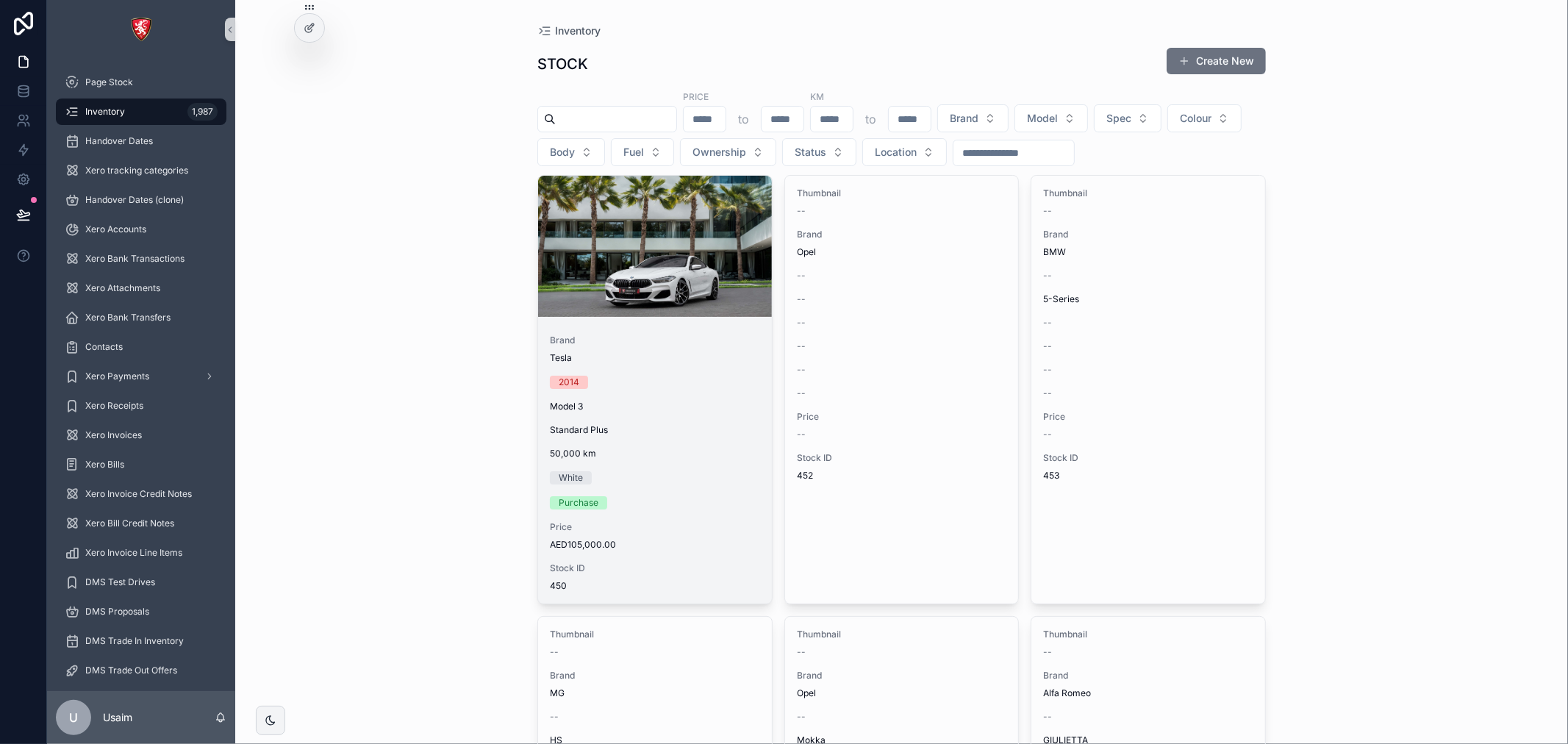
click at [632, 384] on div "2014" at bounding box center [655, 382] width 210 height 14
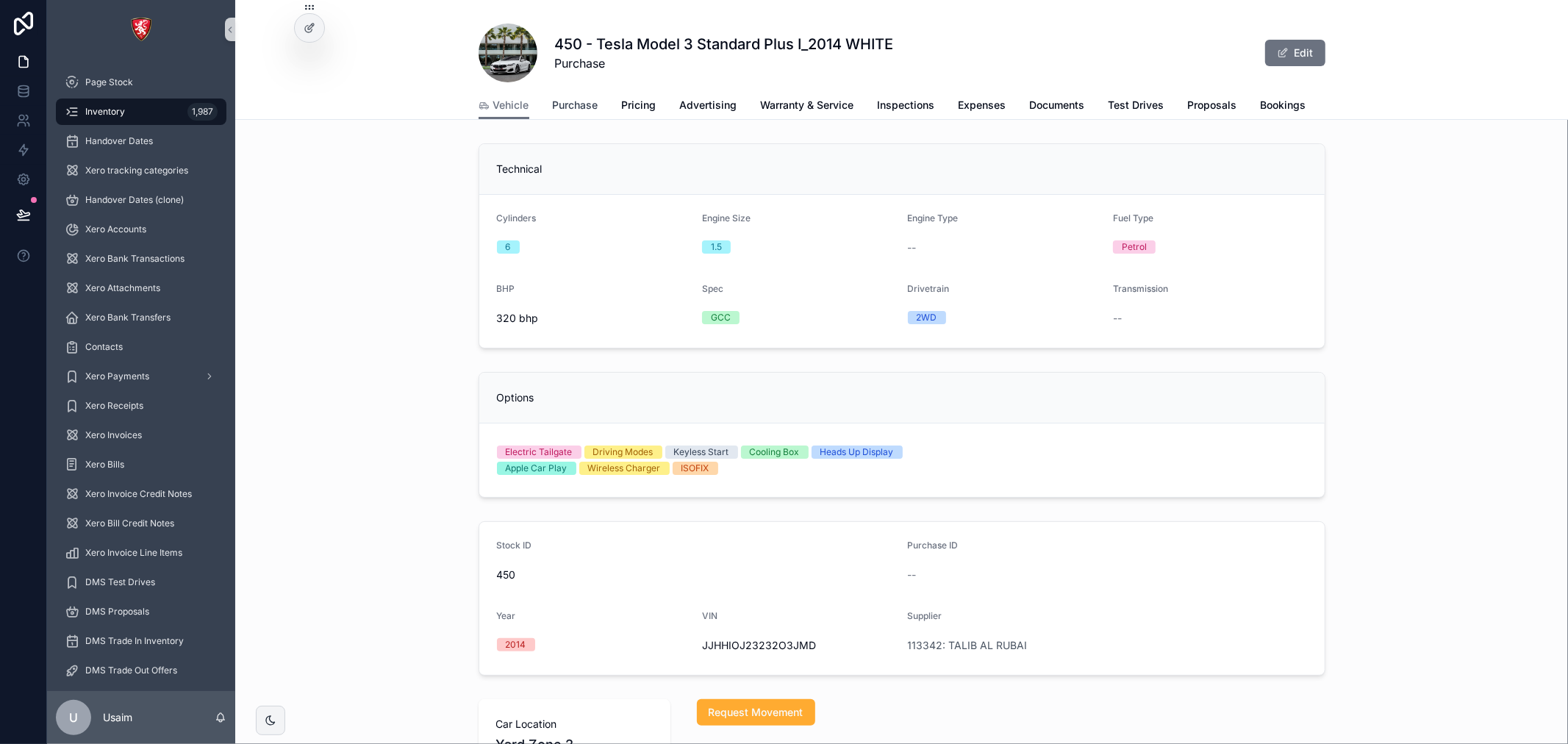
click at [581, 98] on span "Purchase" at bounding box center [575, 105] width 45 height 14
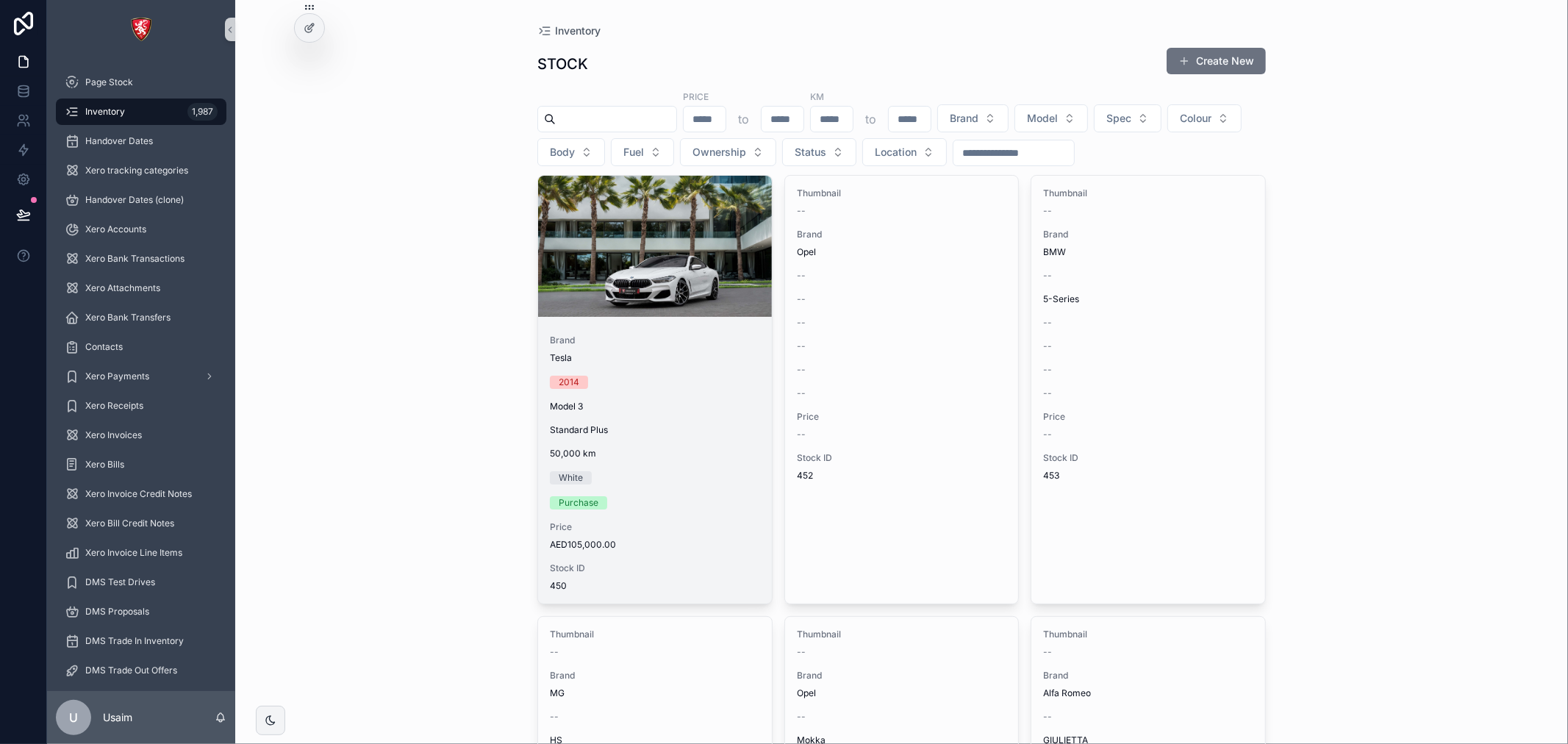
click at [657, 260] on div "scrollable content" at bounding box center [655, 246] width 234 height 141
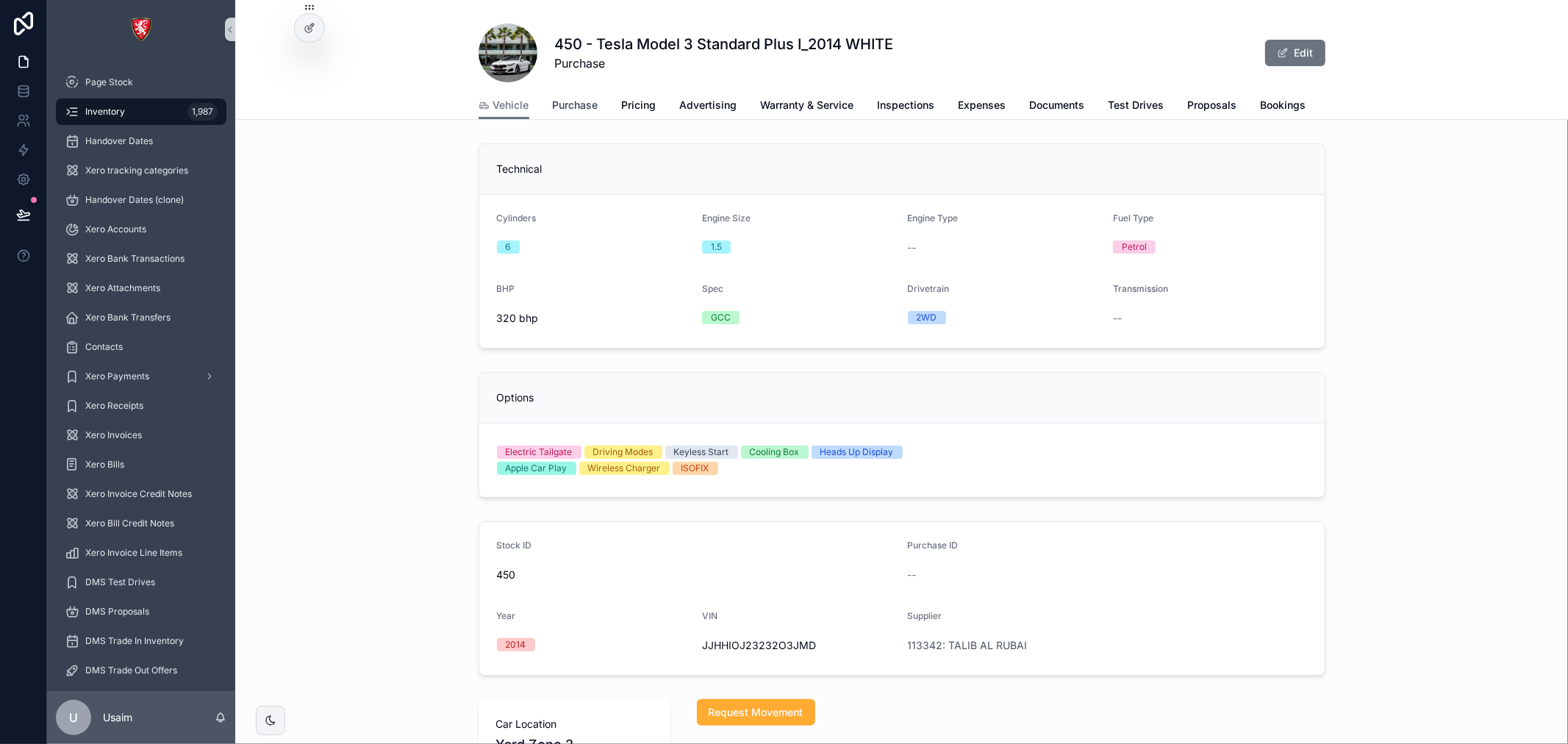
click at [570, 105] on span "Purchase" at bounding box center [575, 105] width 45 height 14
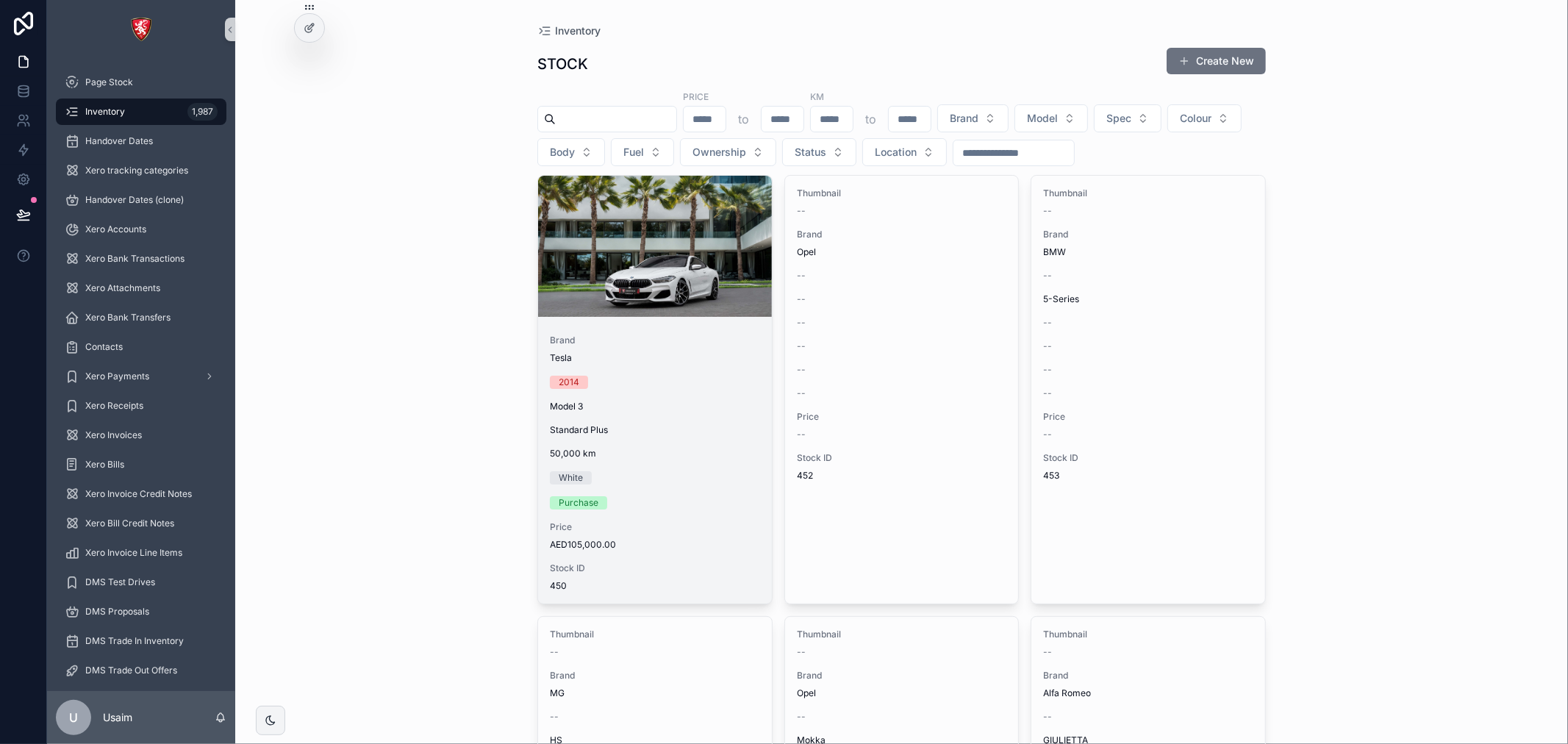
click at [652, 333] on div "Brand Tesla 2014 Model 3 Standard Plus 50,000 km White Purchase Price AED105,00…" at bounding box center [655, 463] width 234 height 281
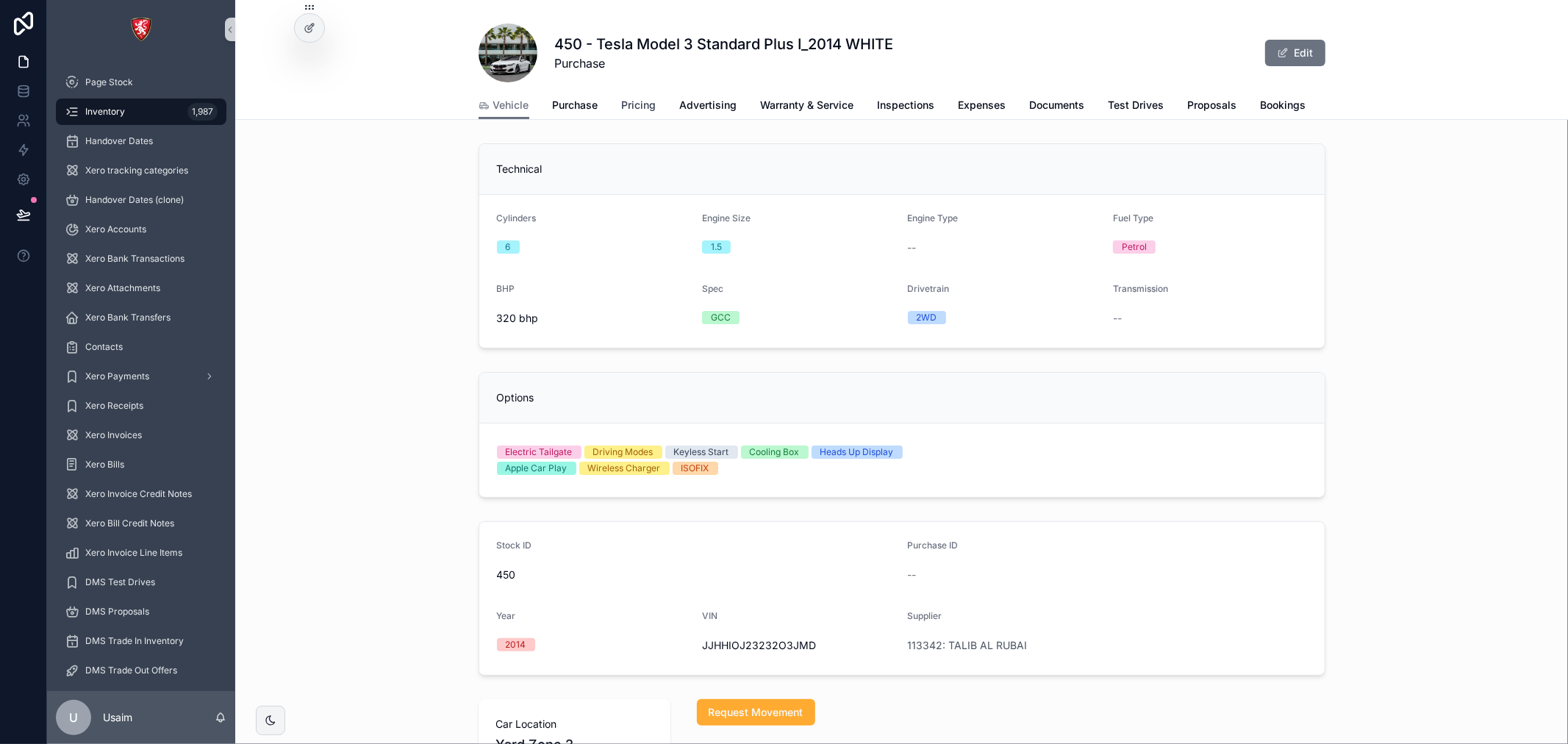
click at [627, 108] on span "Pricing" at bounding box center [639, 105] width 34 height 14
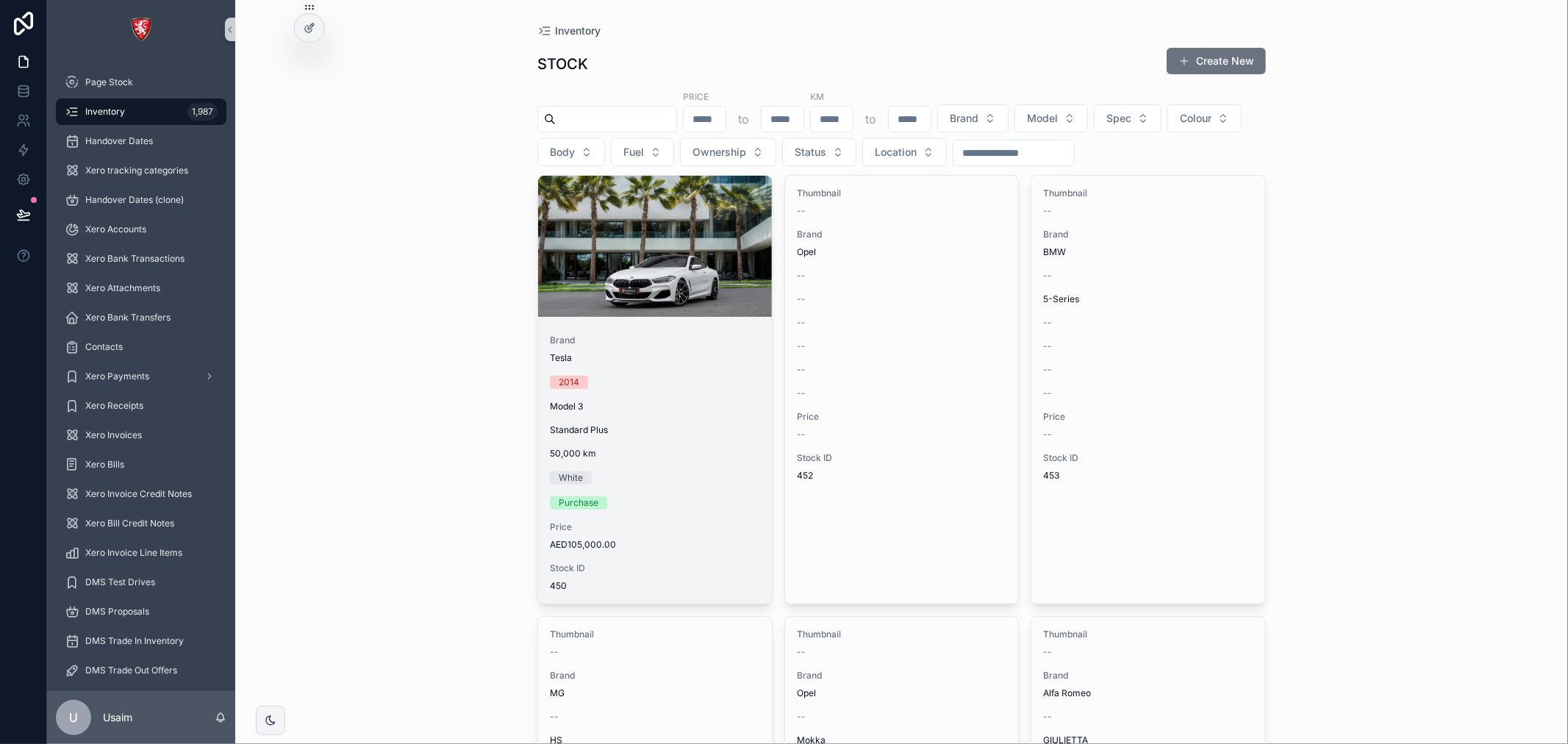
click at [691, 304] on div "scrollable content" at bounding box center [655, 246] width 234 height 141
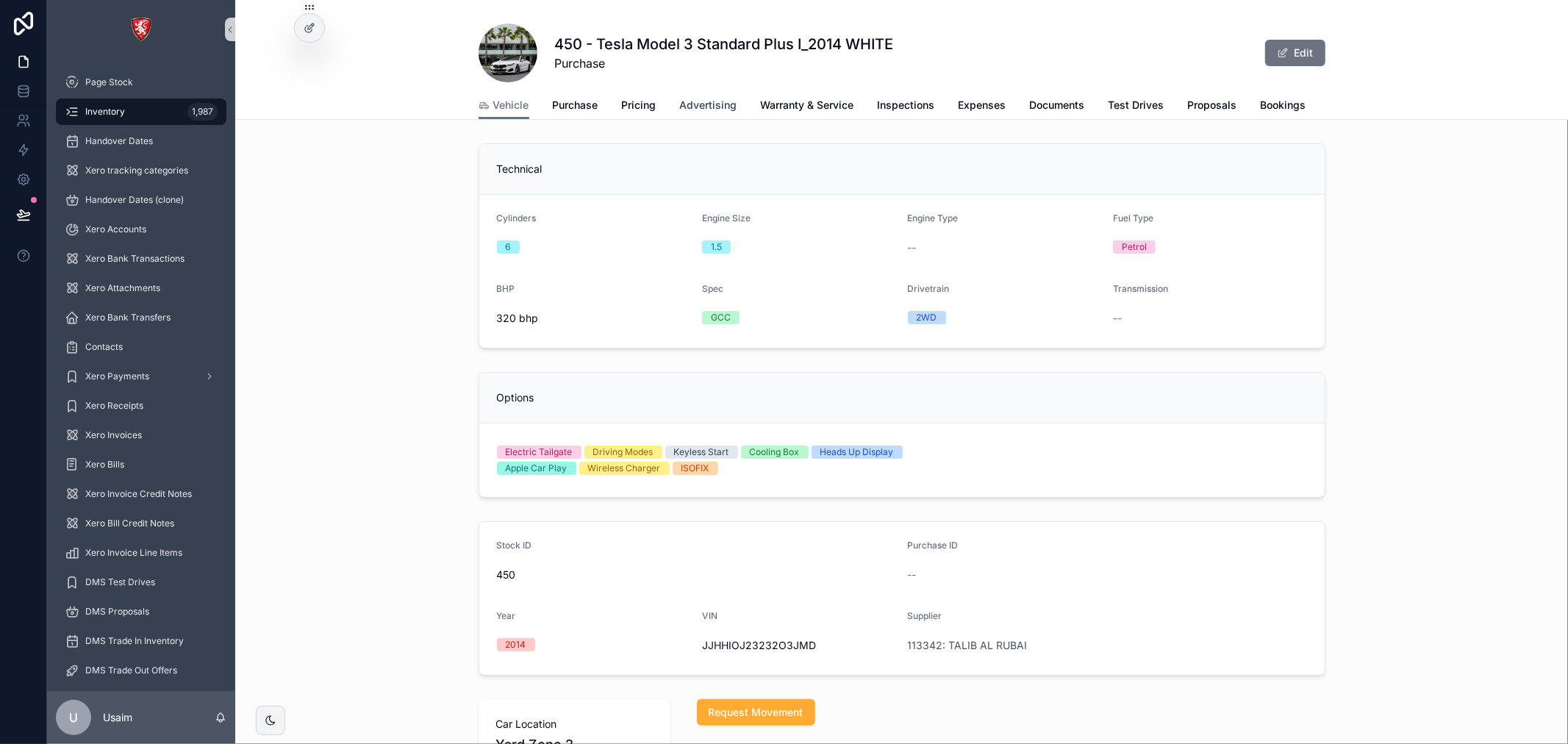
click at [707, 103] on span "Advertising" at bounding box center [707, 105] width 57 height 14
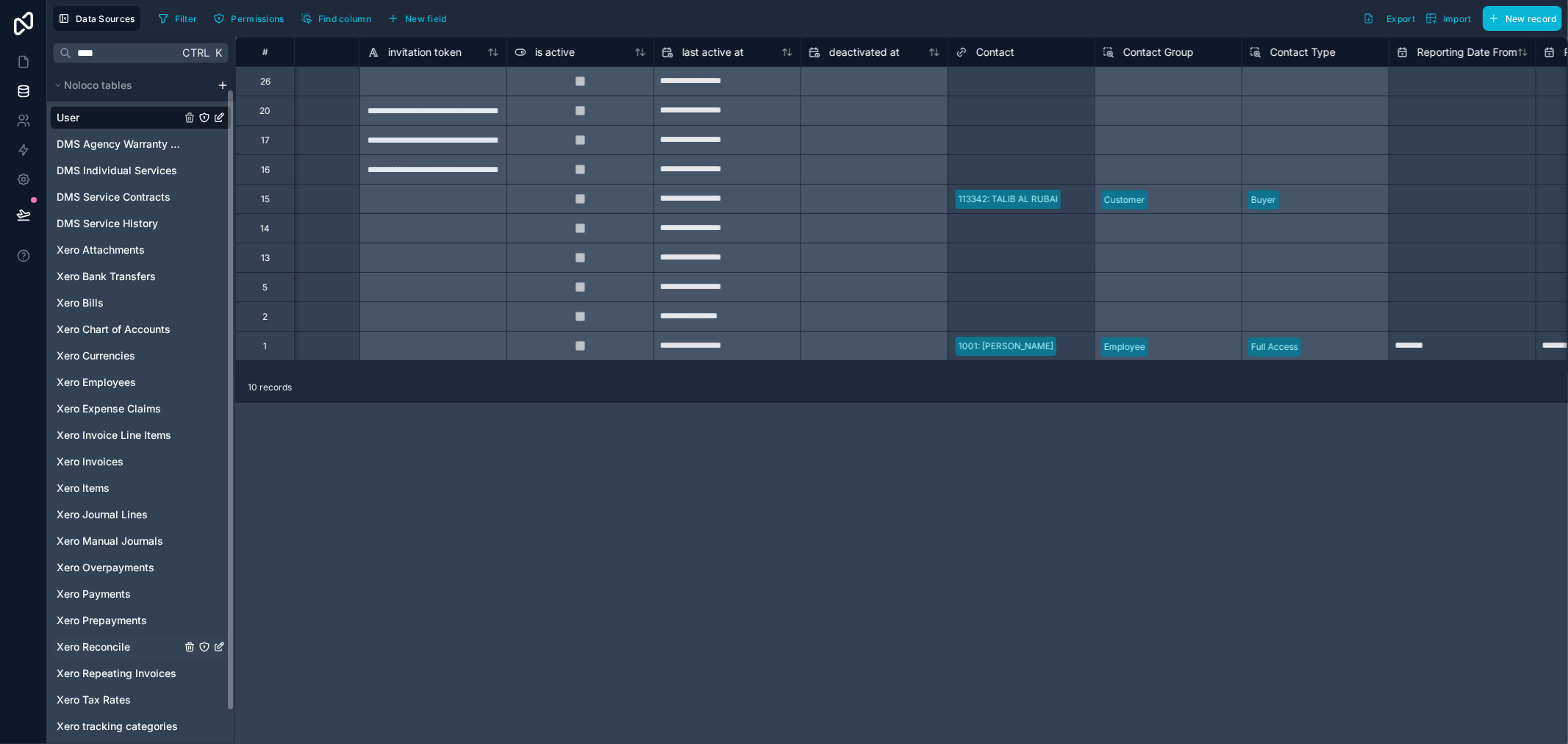
scroll to position [29, 0]
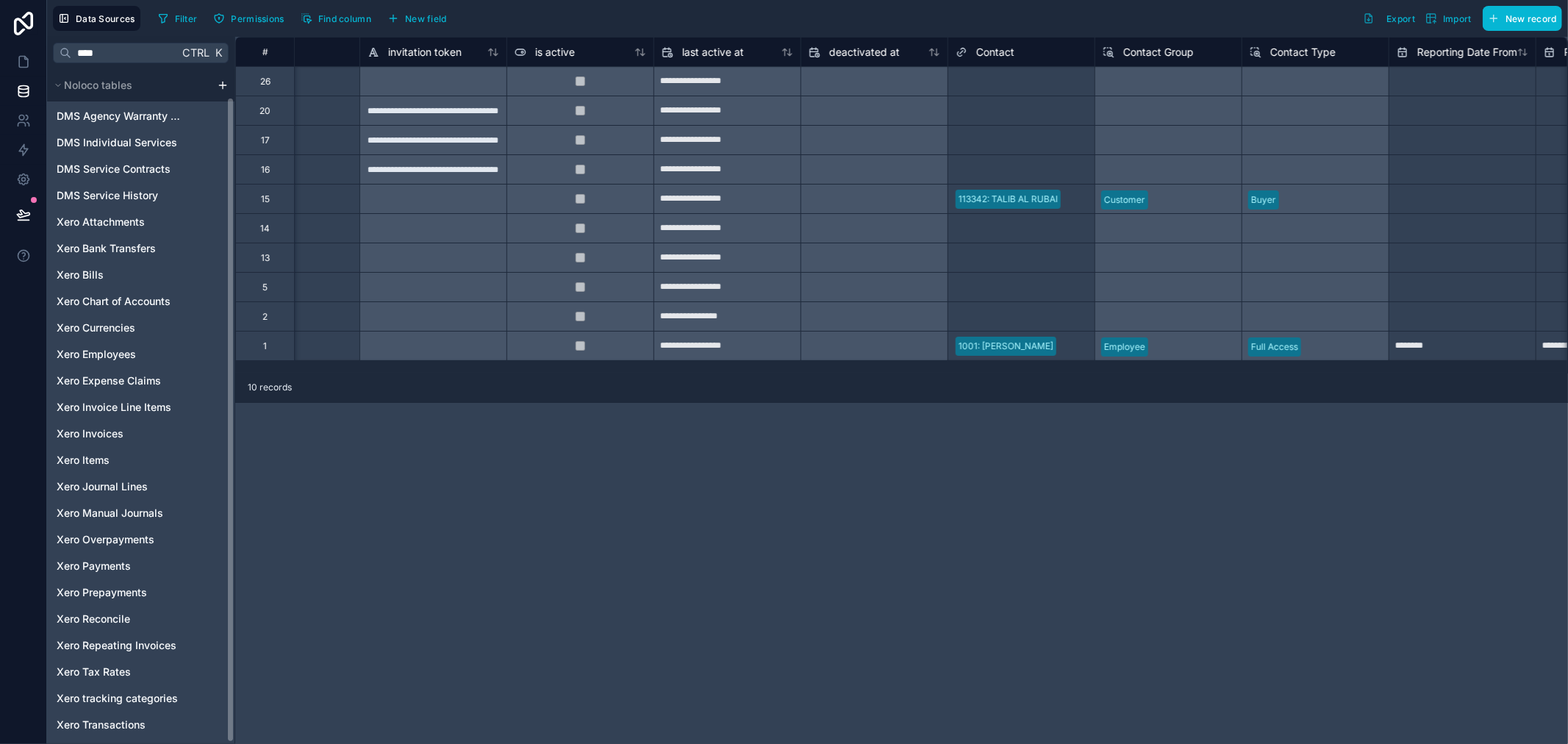
click at [385, 591] on div "**********" at bounding box center [901, 391] width 1332 height 707
click at [24, 83] on icon at bounding box center [24, 91] width 14 height 14
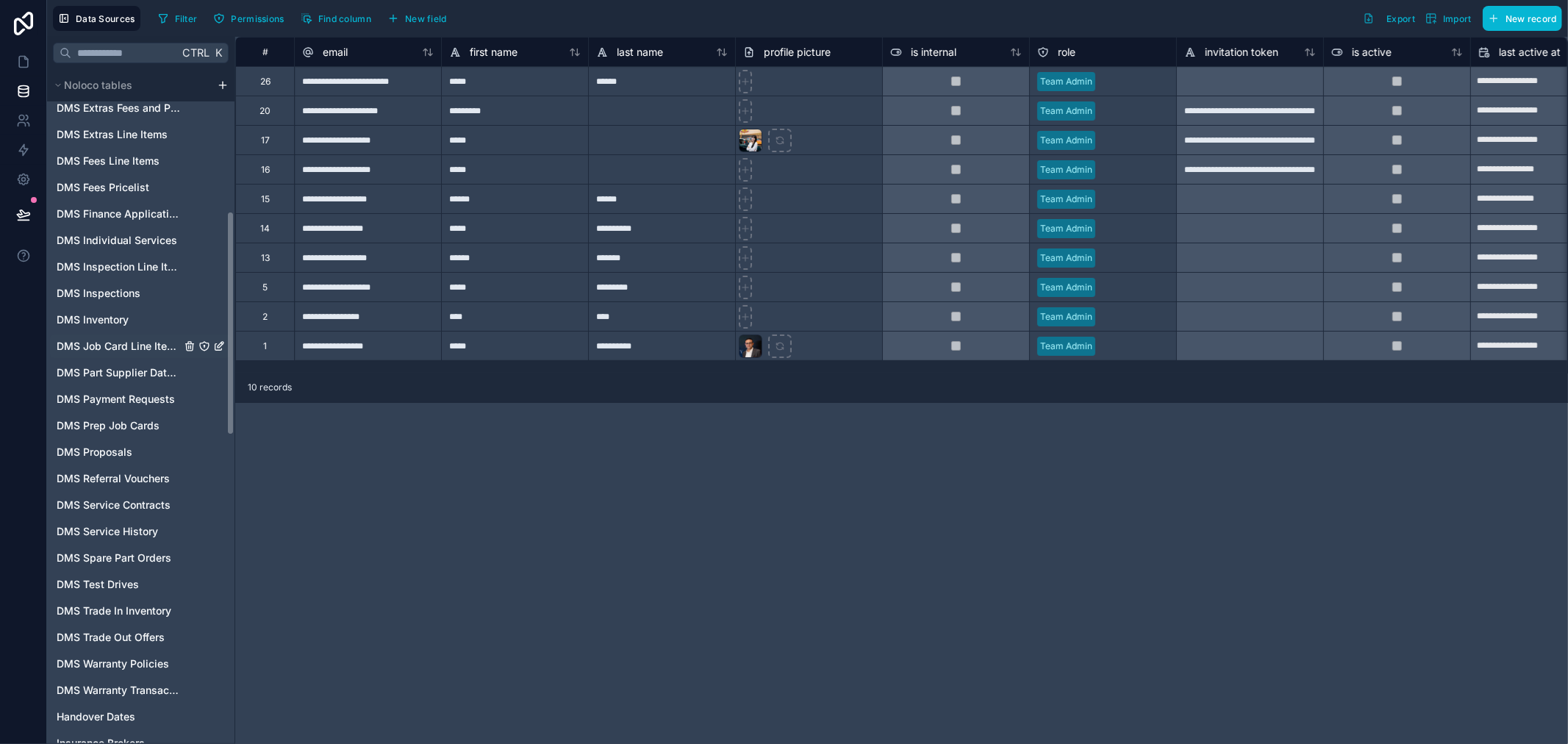
scroll to position [489, 0]
click at [105, 507] on span "DMS Test Drives" at bounding box center [97, 503] width 82 height 14
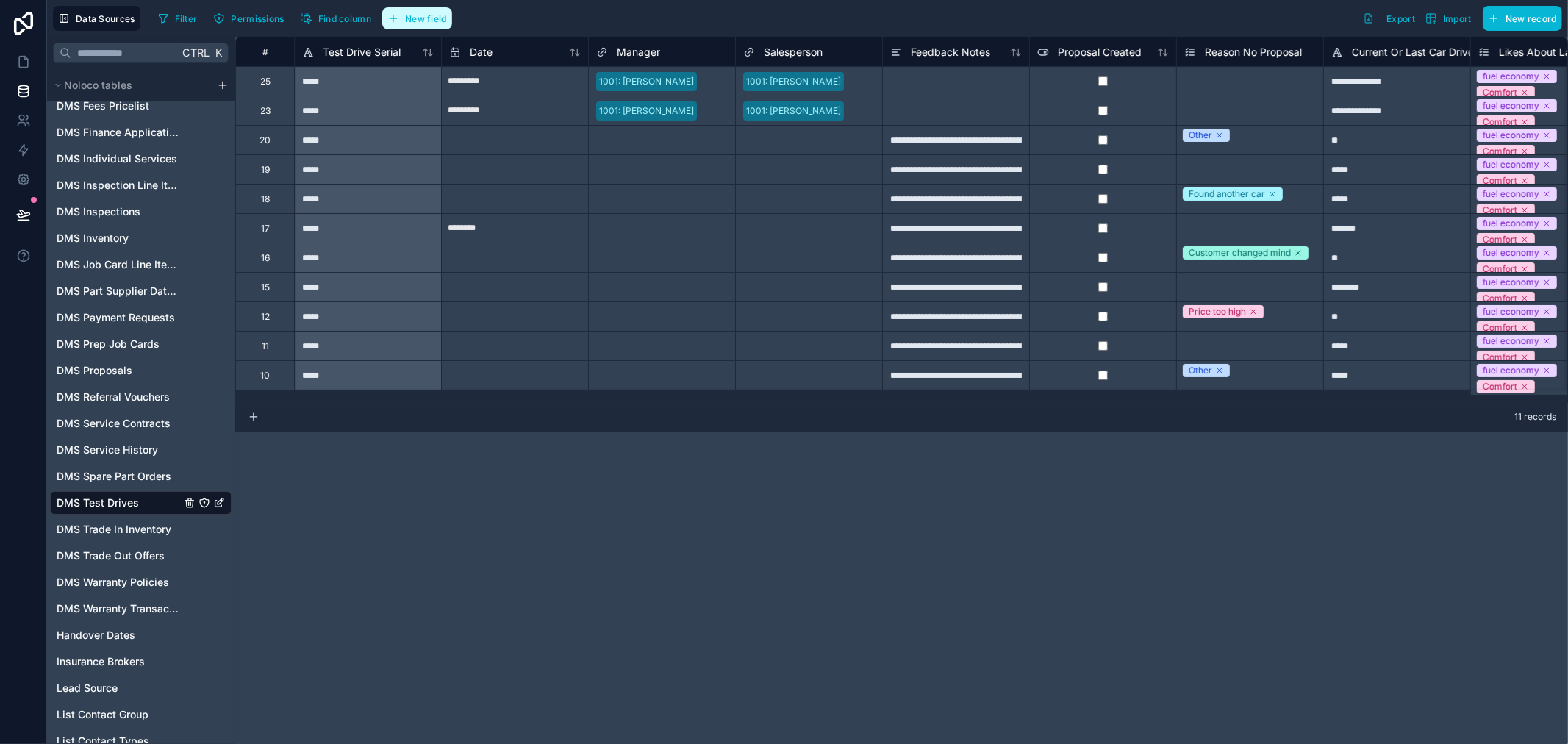
click at [434, 15] on span "New field" at bounding box center [426, 19] width 42 height 11
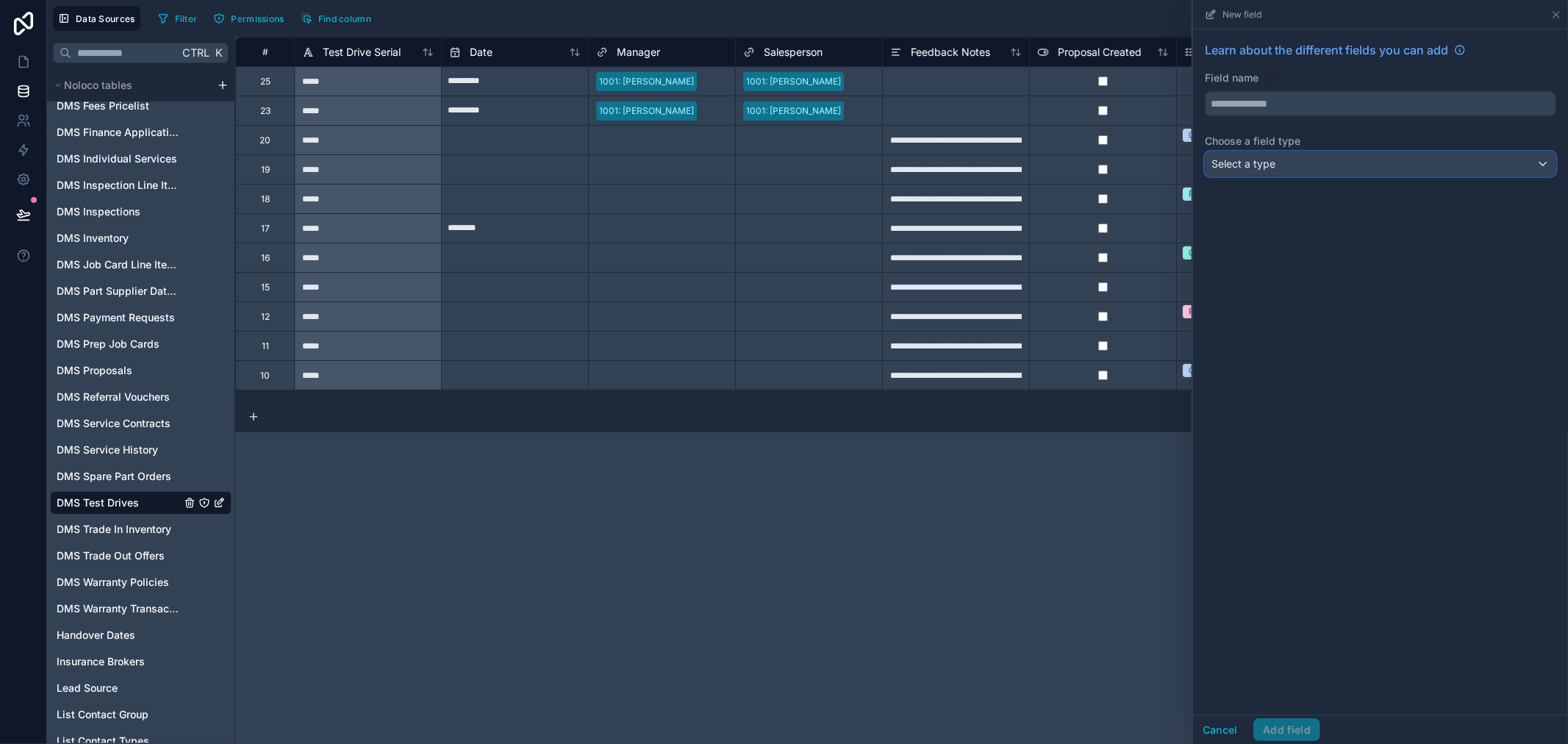
click at [1323, 159] on div "Select a type" at bounding box center [1380, 164] width 350 height 24
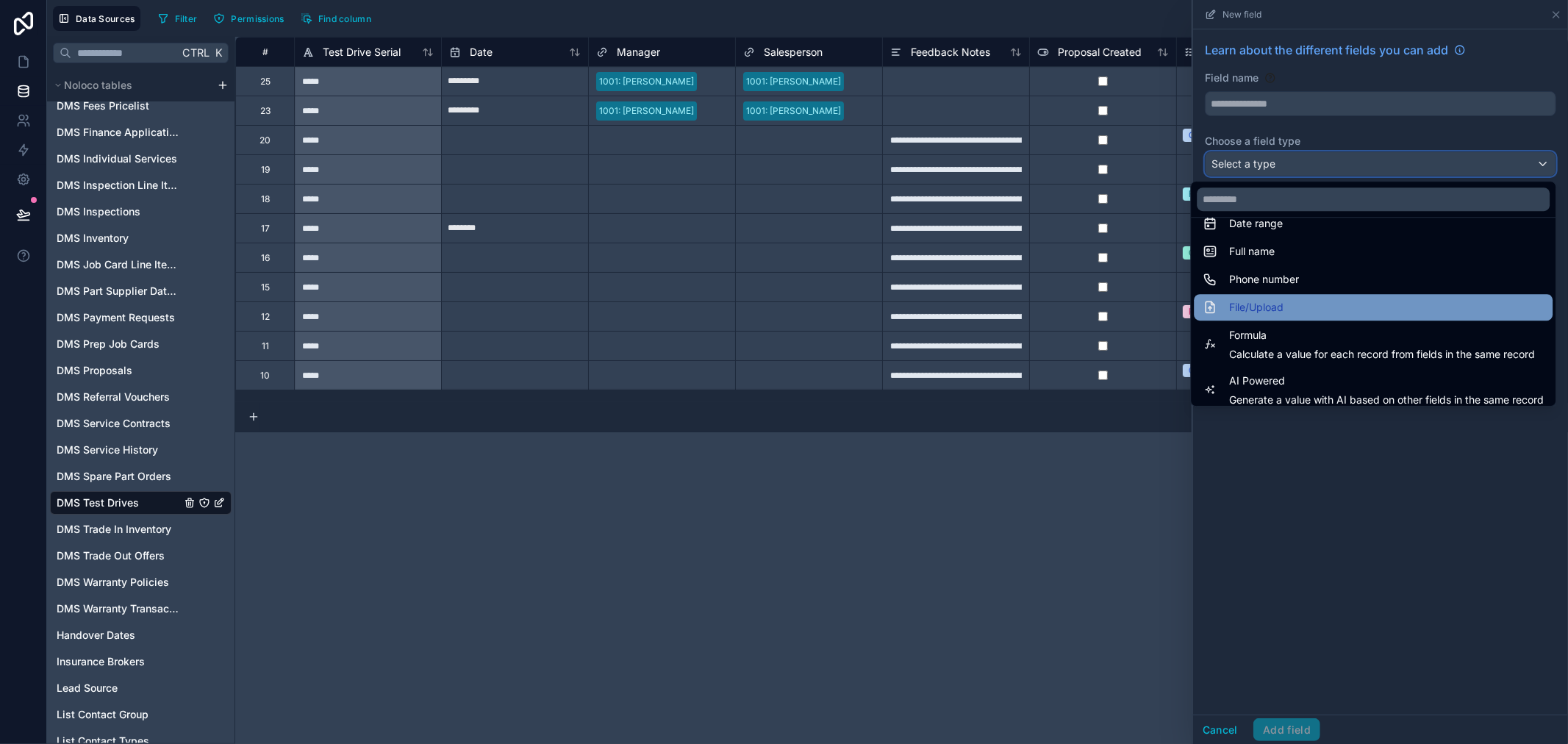
scroll to position [263, 0]
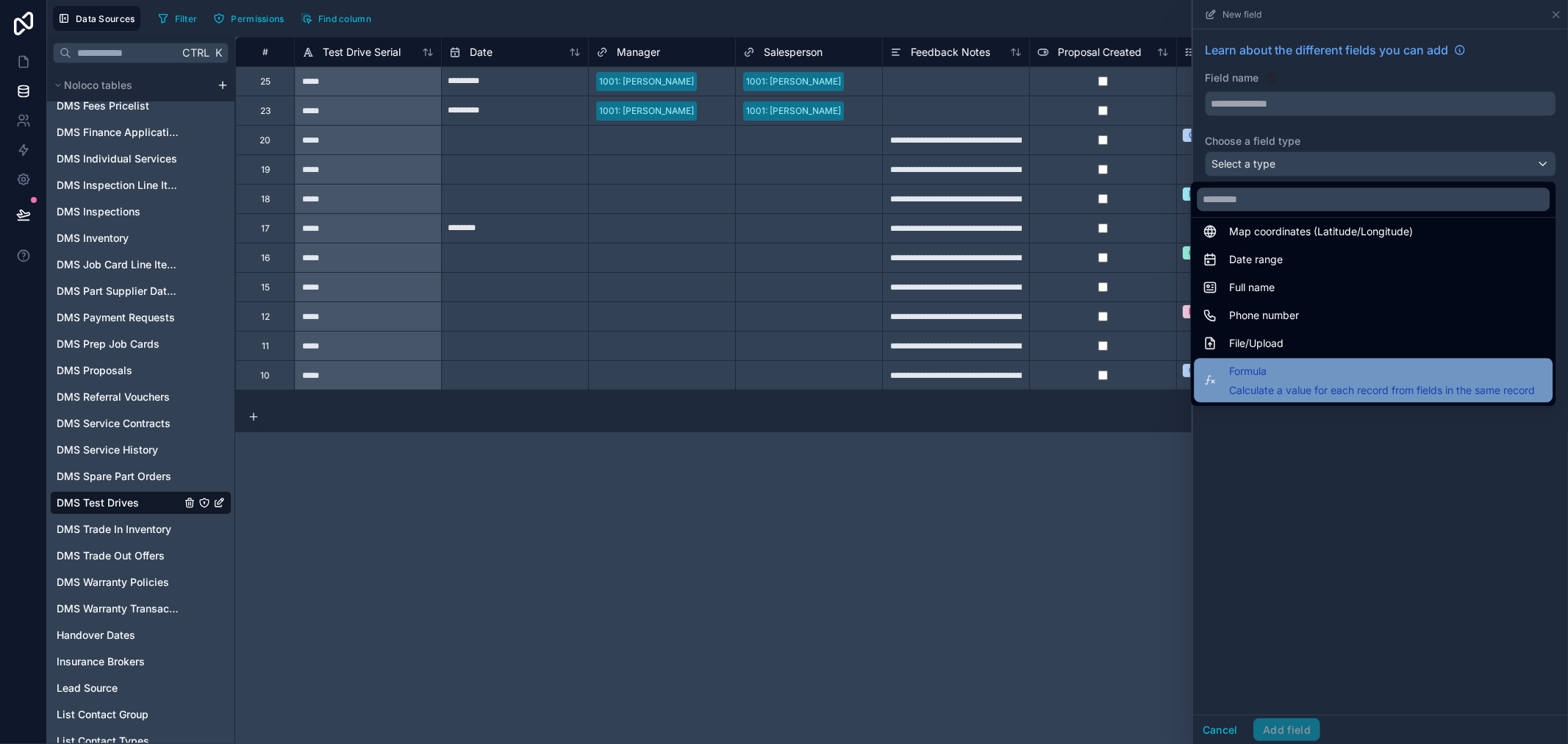
click at [1274, 381] on div "Formula Calculate a value for each record from fields in the same record" at bounding box center [1382, 380] width 306 height 35
type input "*******"
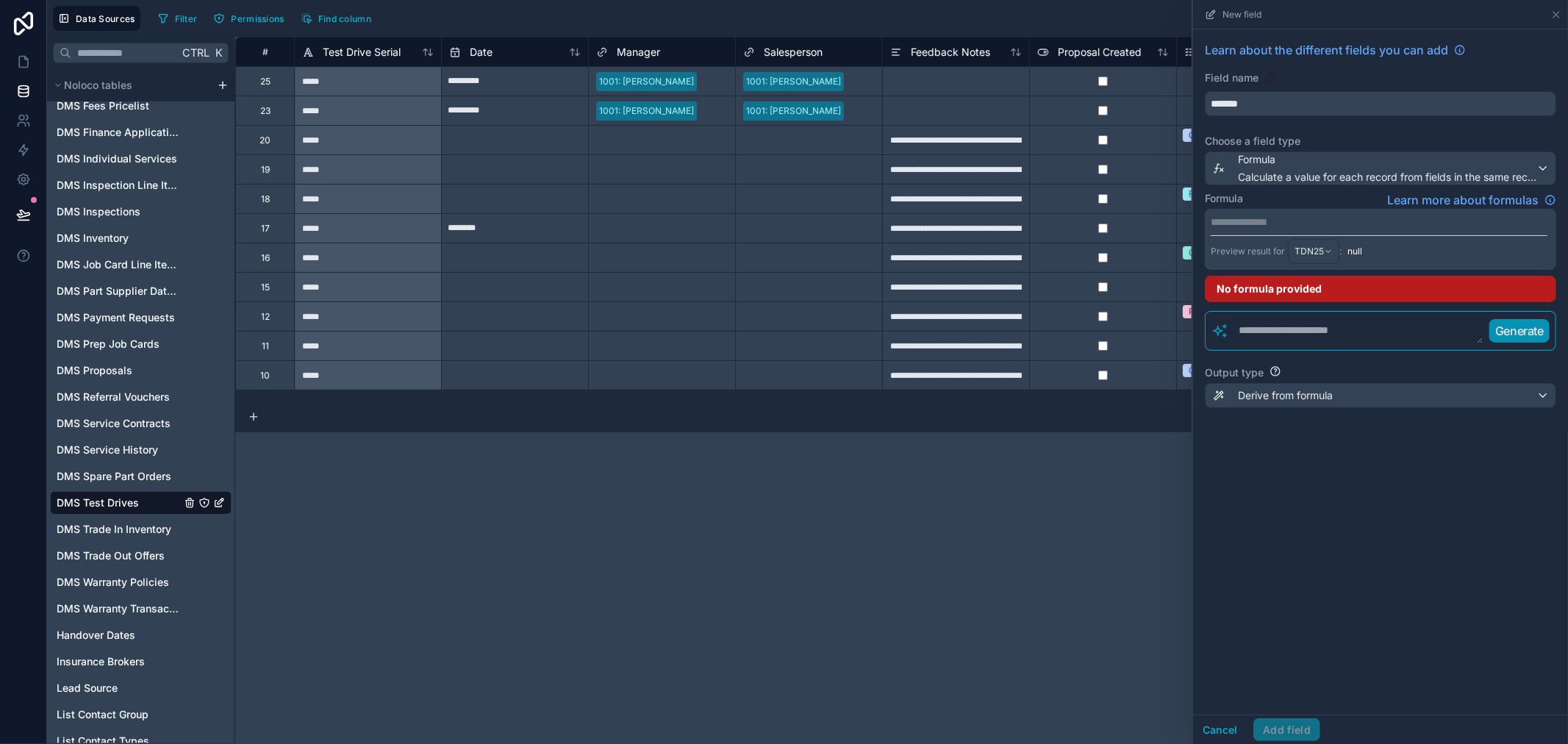
click at [1291, 325] on textarea at bounding box center [1356, 330] width 255 height 26
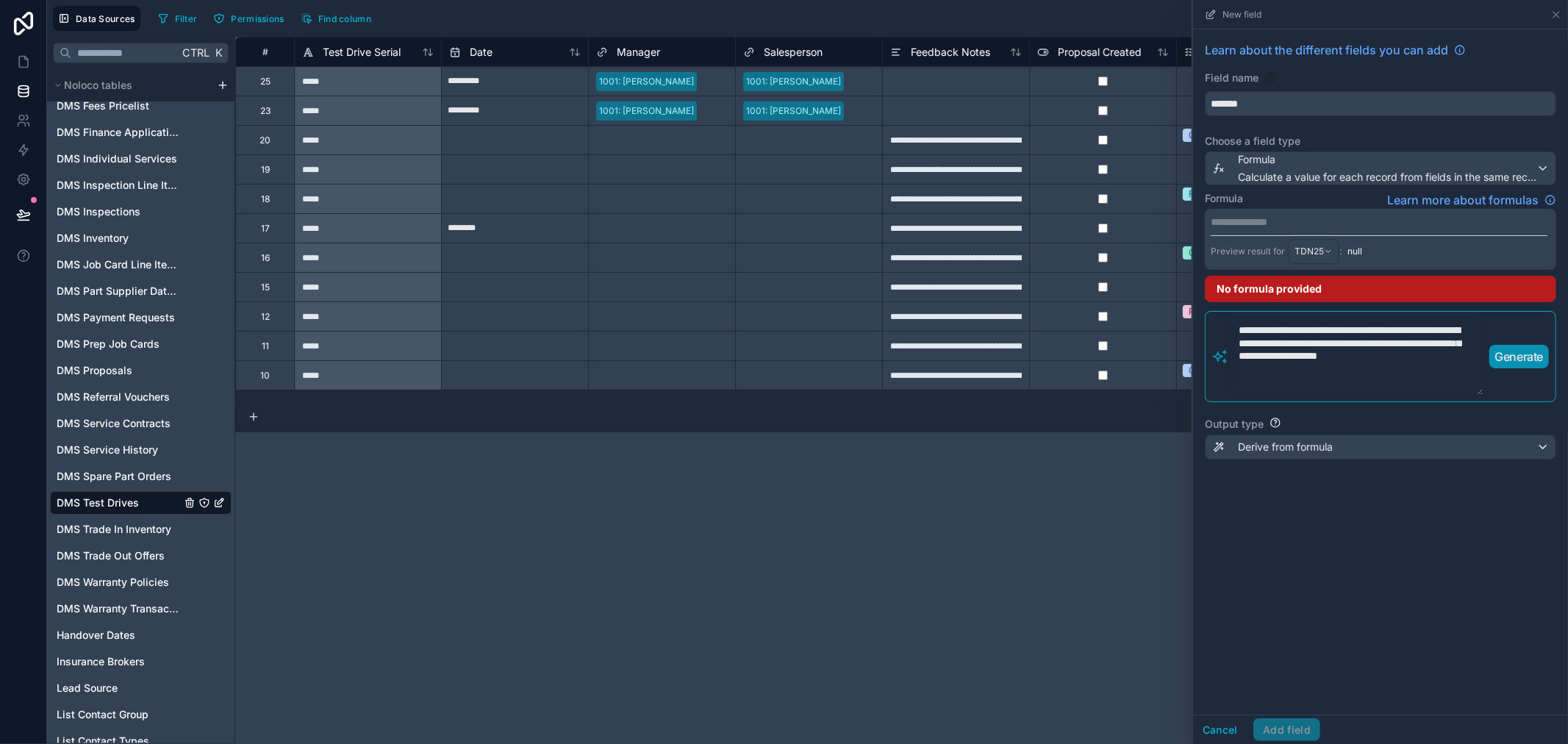
type textarea "**********"
click at [1514, 356] on p "Generate" at bounding box center [1519, 356] width 49 height 17
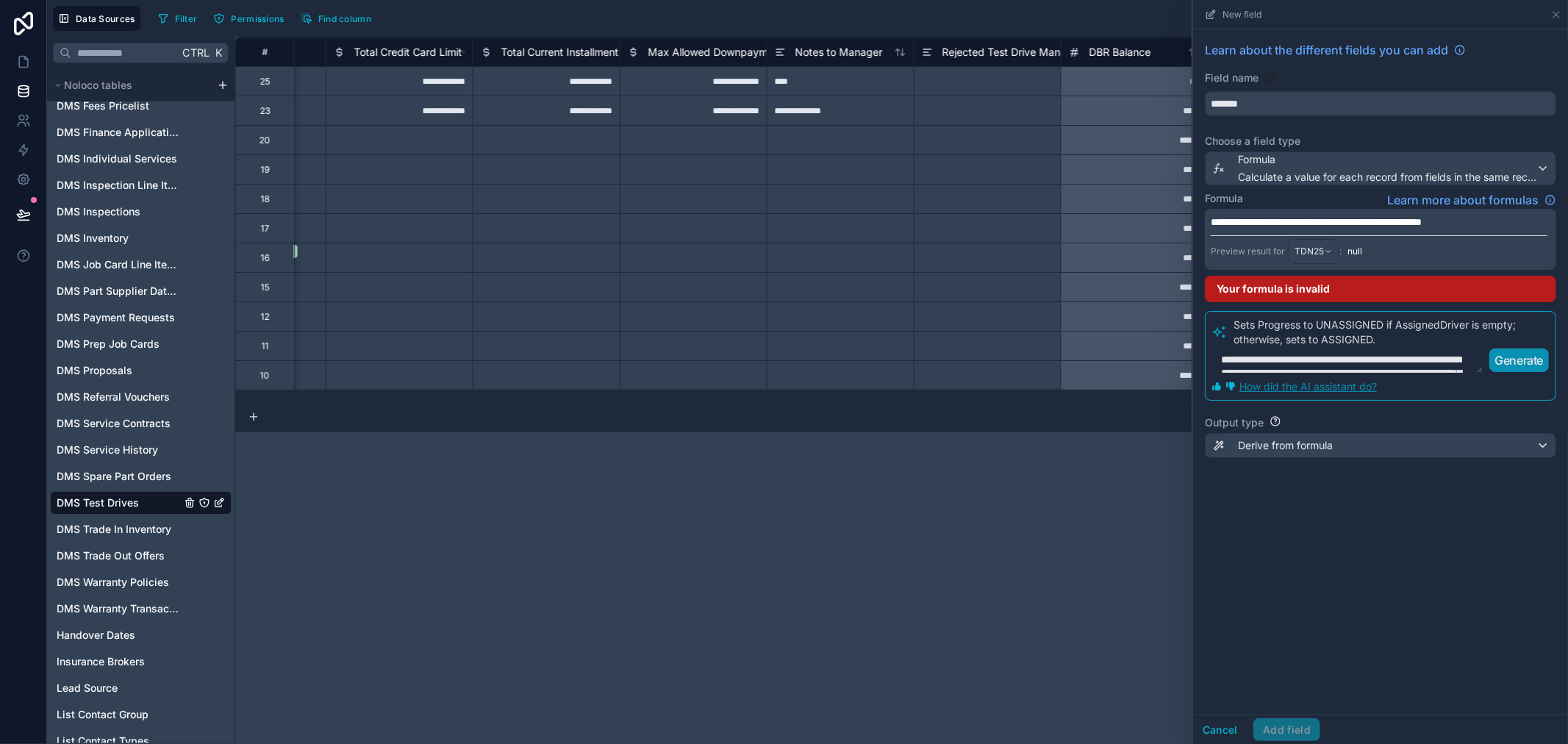
scroll to position [0, 2449]
